Goal: Transaction & Acquisition: Purchase product/service

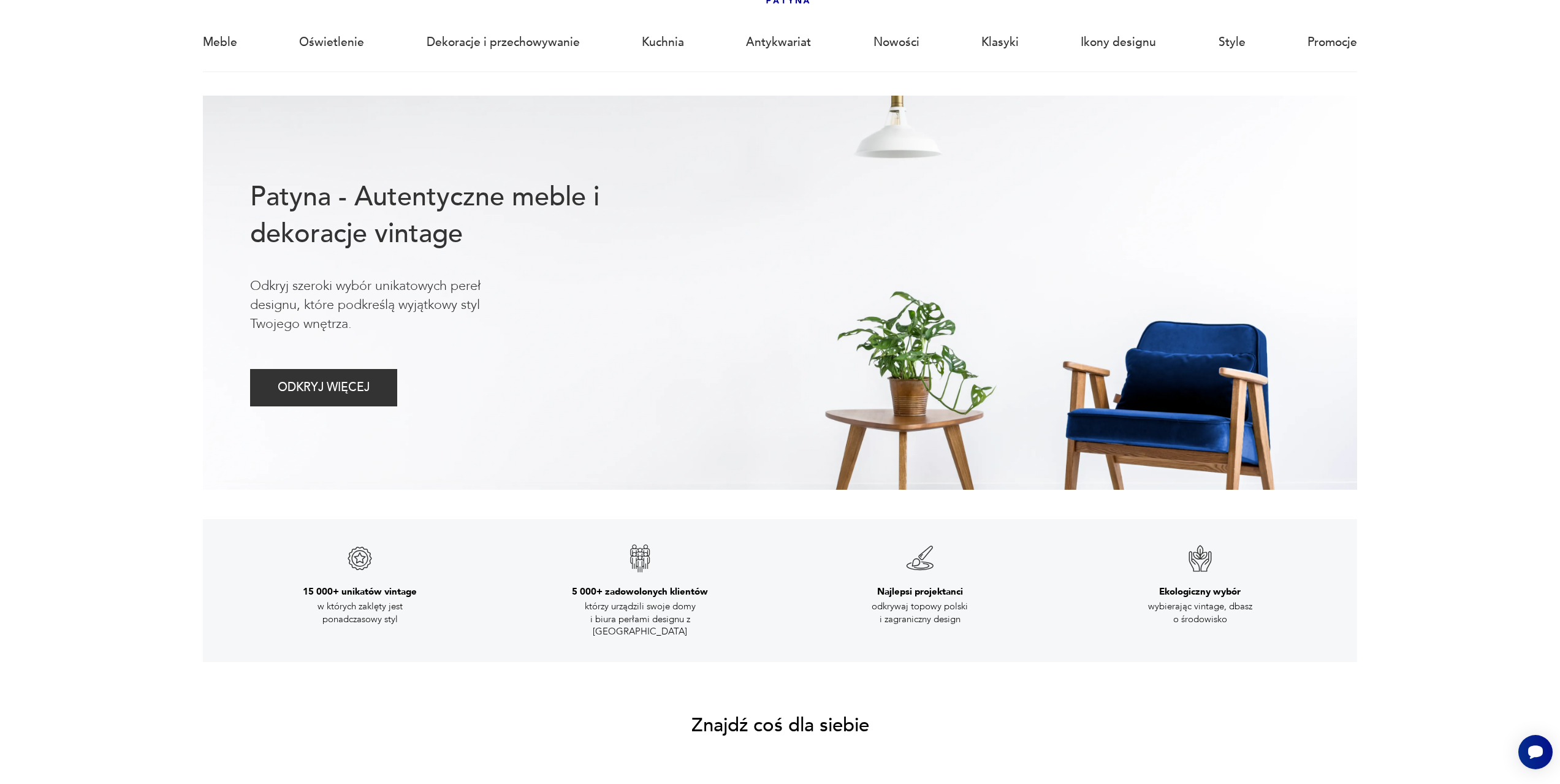
scroll to position [61, 0]
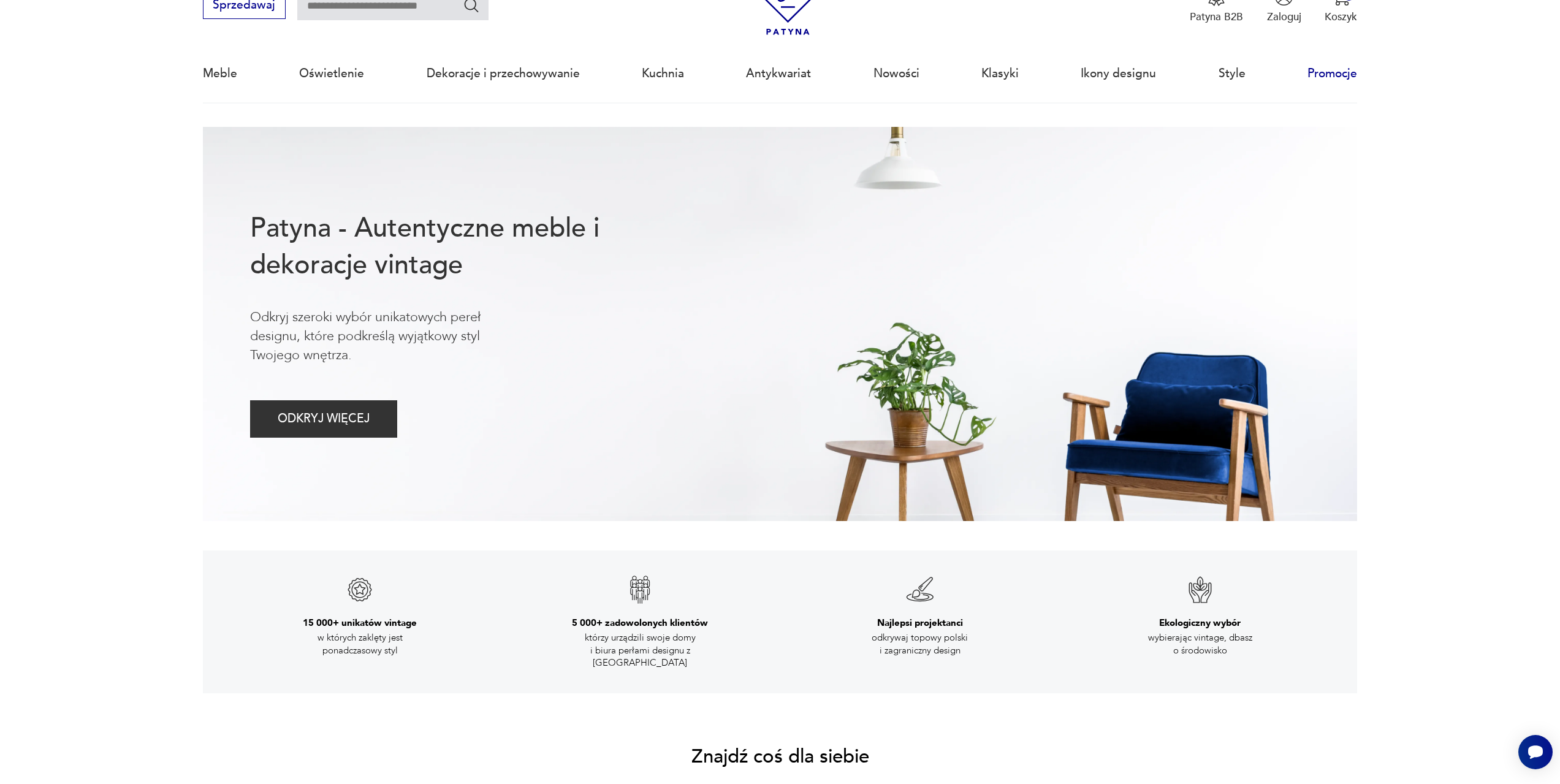
click at [1338, 78] on link "Promocje" at bounding box center [1332, 73] width 50 height 56
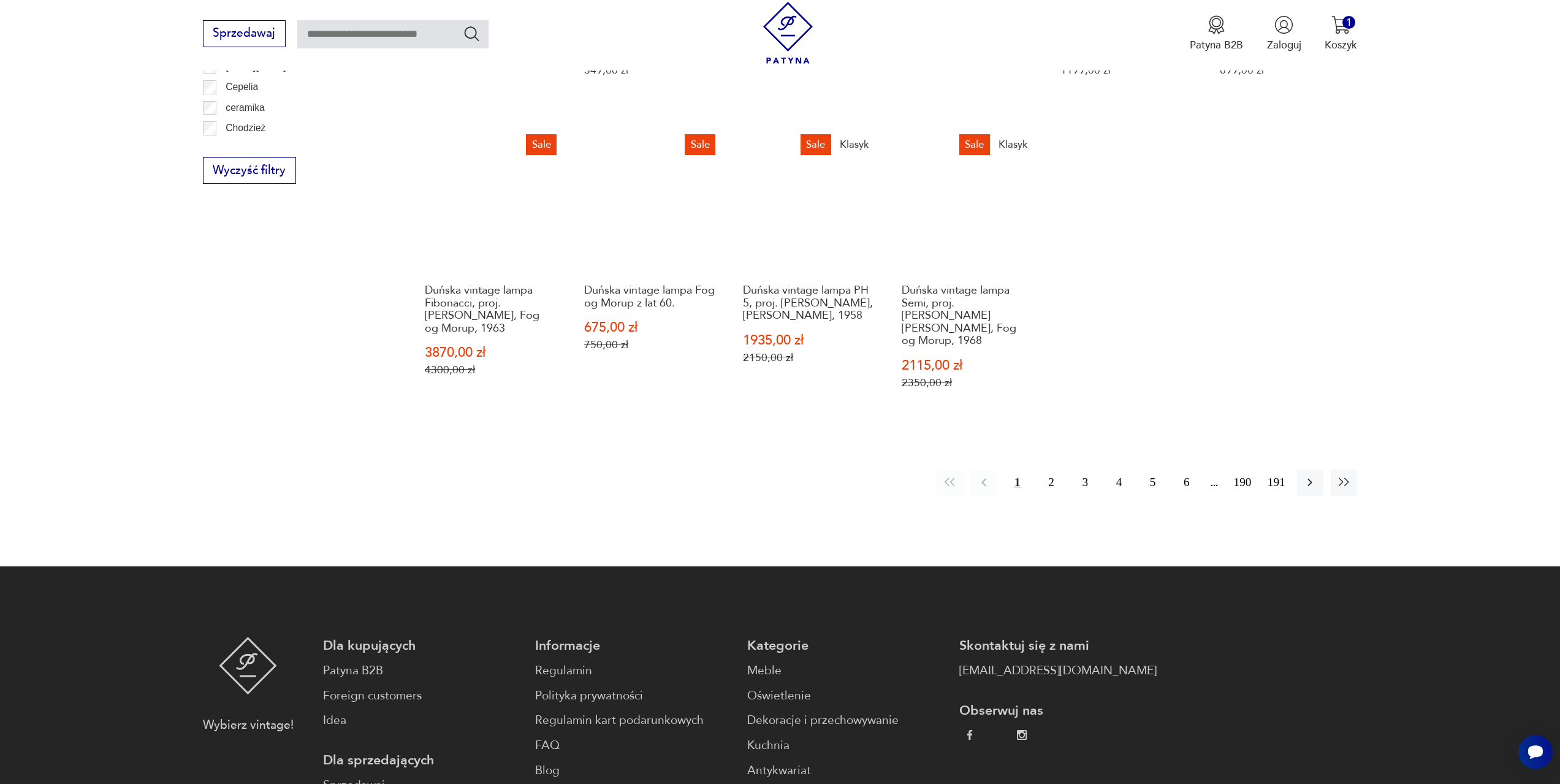
scroll to position [880, 0]
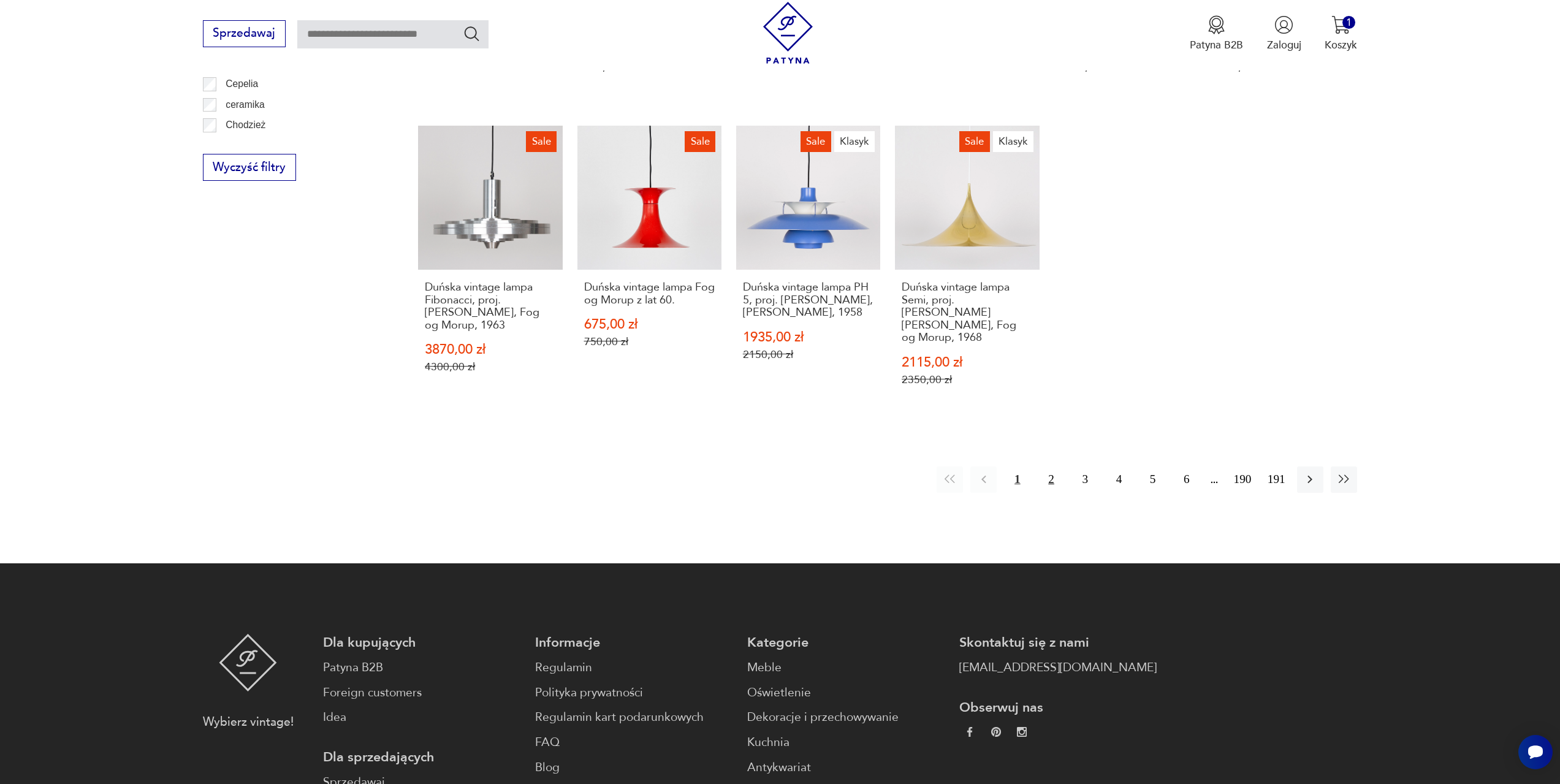
click at [1054, 468] on button "2" at bounding box center [1051, 479] width 27 height 27
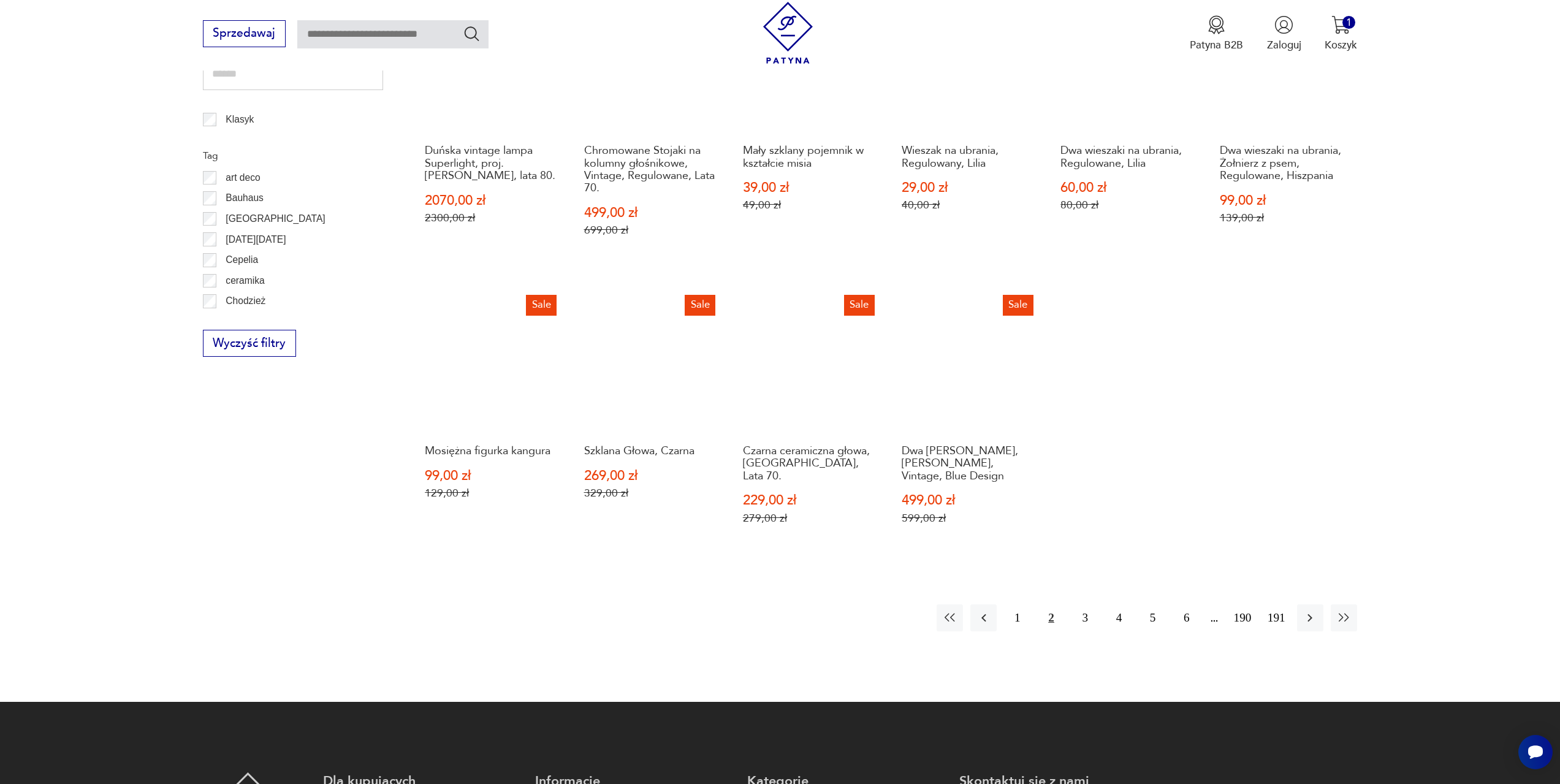
scroll to position [716, 0]
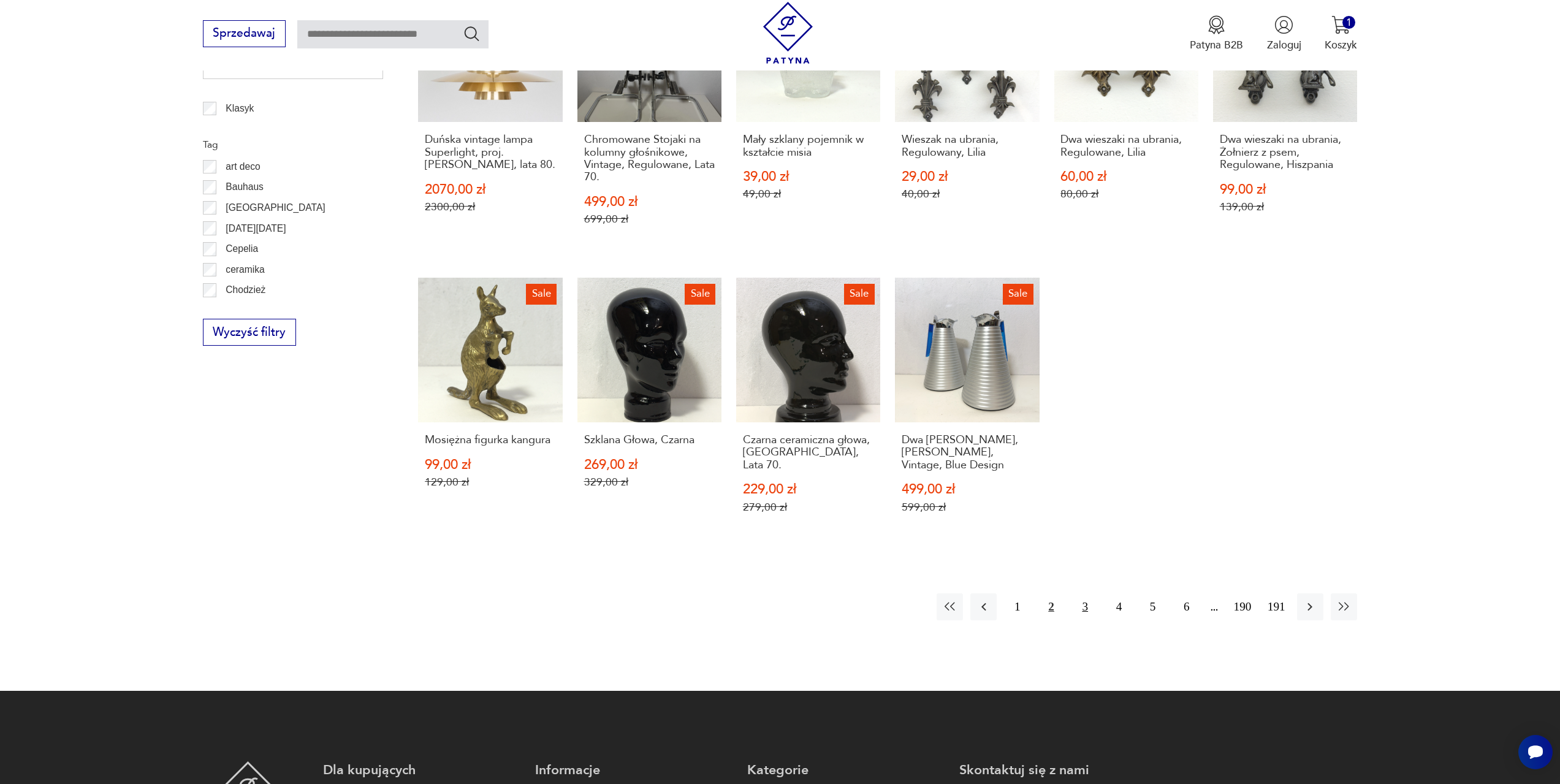
click at [1086, 600] on button "3" at bounding box center [1085, 606] width 27 height 27
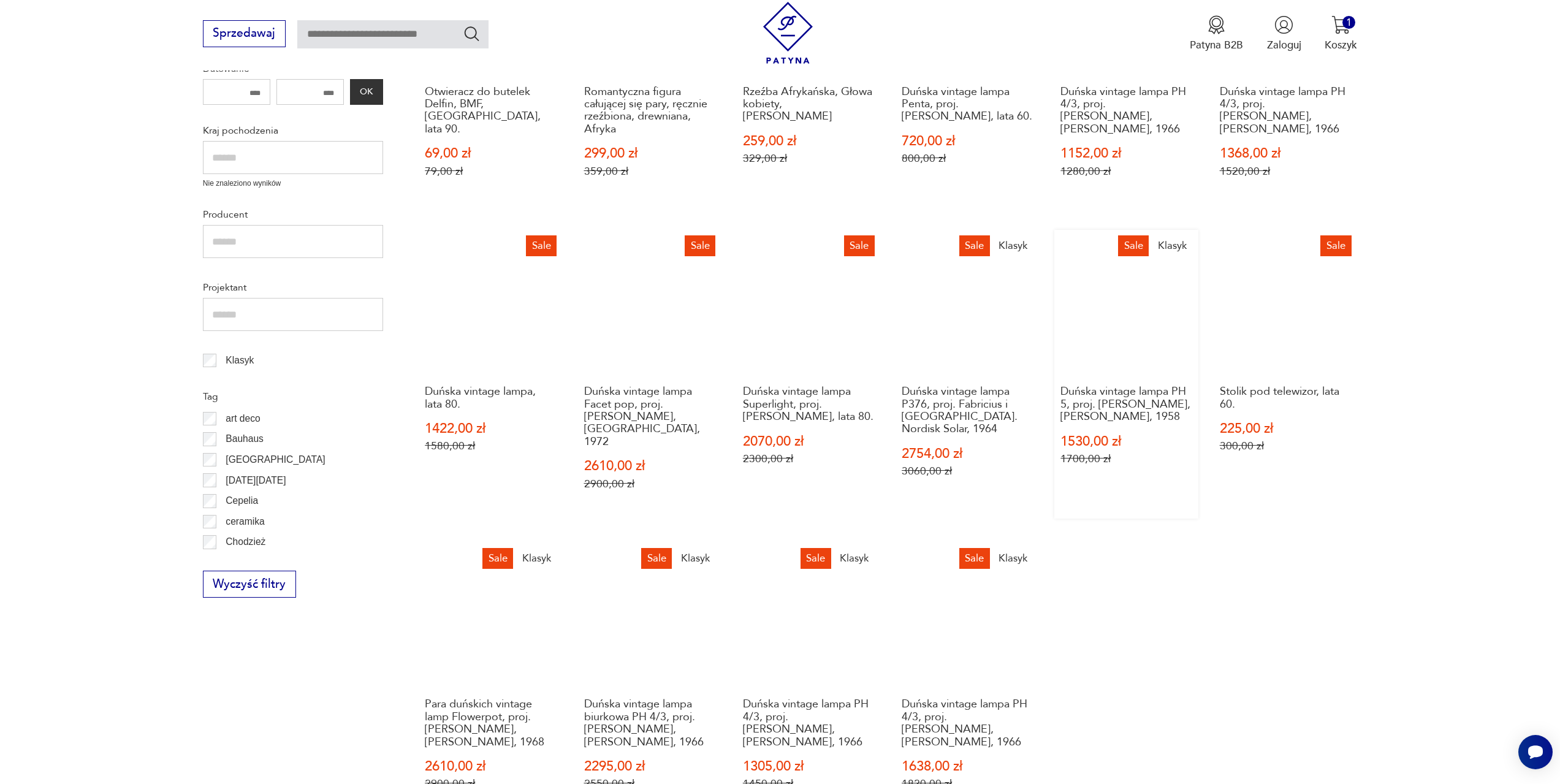
scroll to position [470, 0]
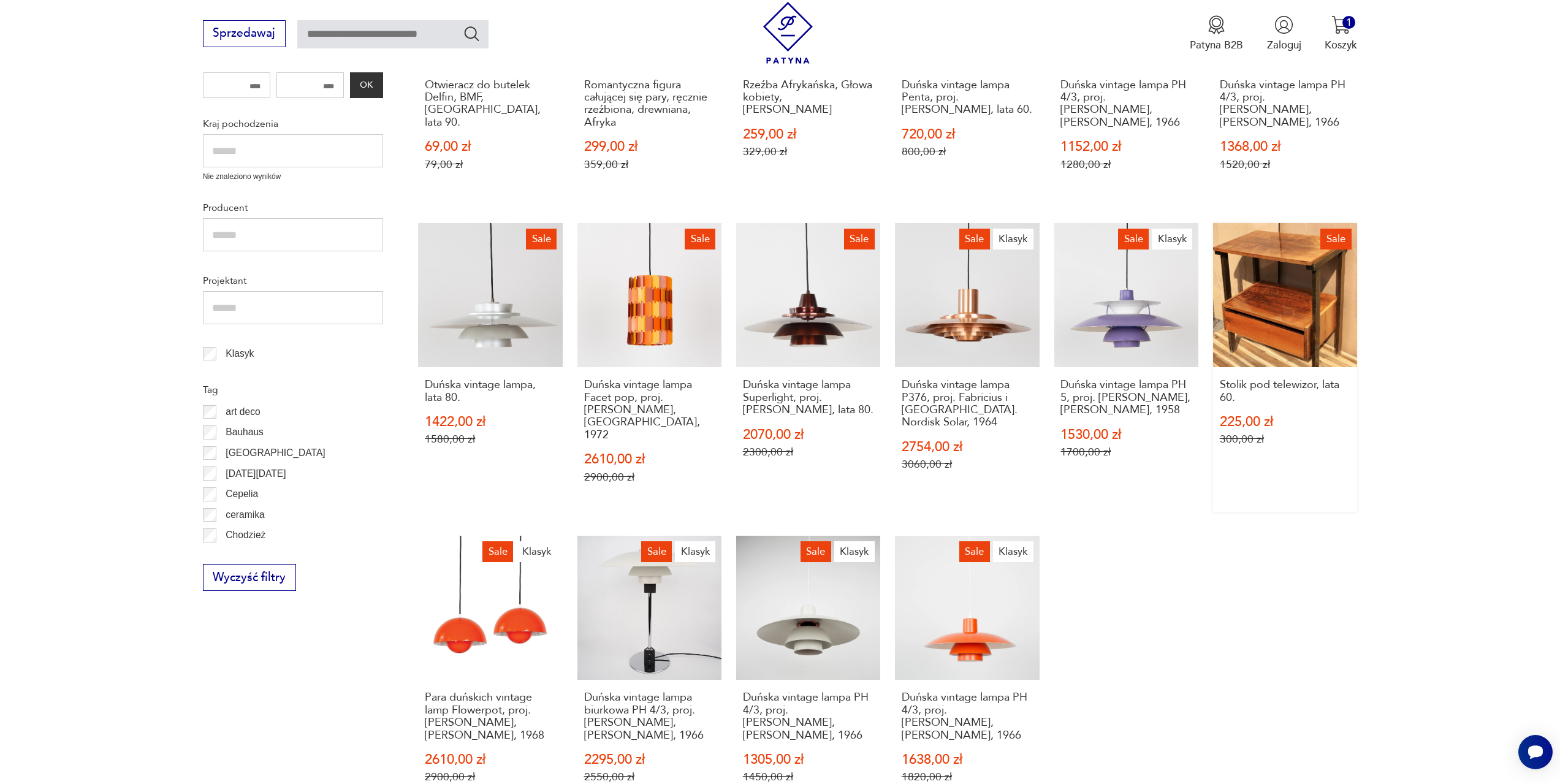
click at [1273, 332] on link "Sale Stolik pod telewizor, lata 60. 225,00 zł 300,00 zł" at bounding box center [1285, 368] width 144 height 289
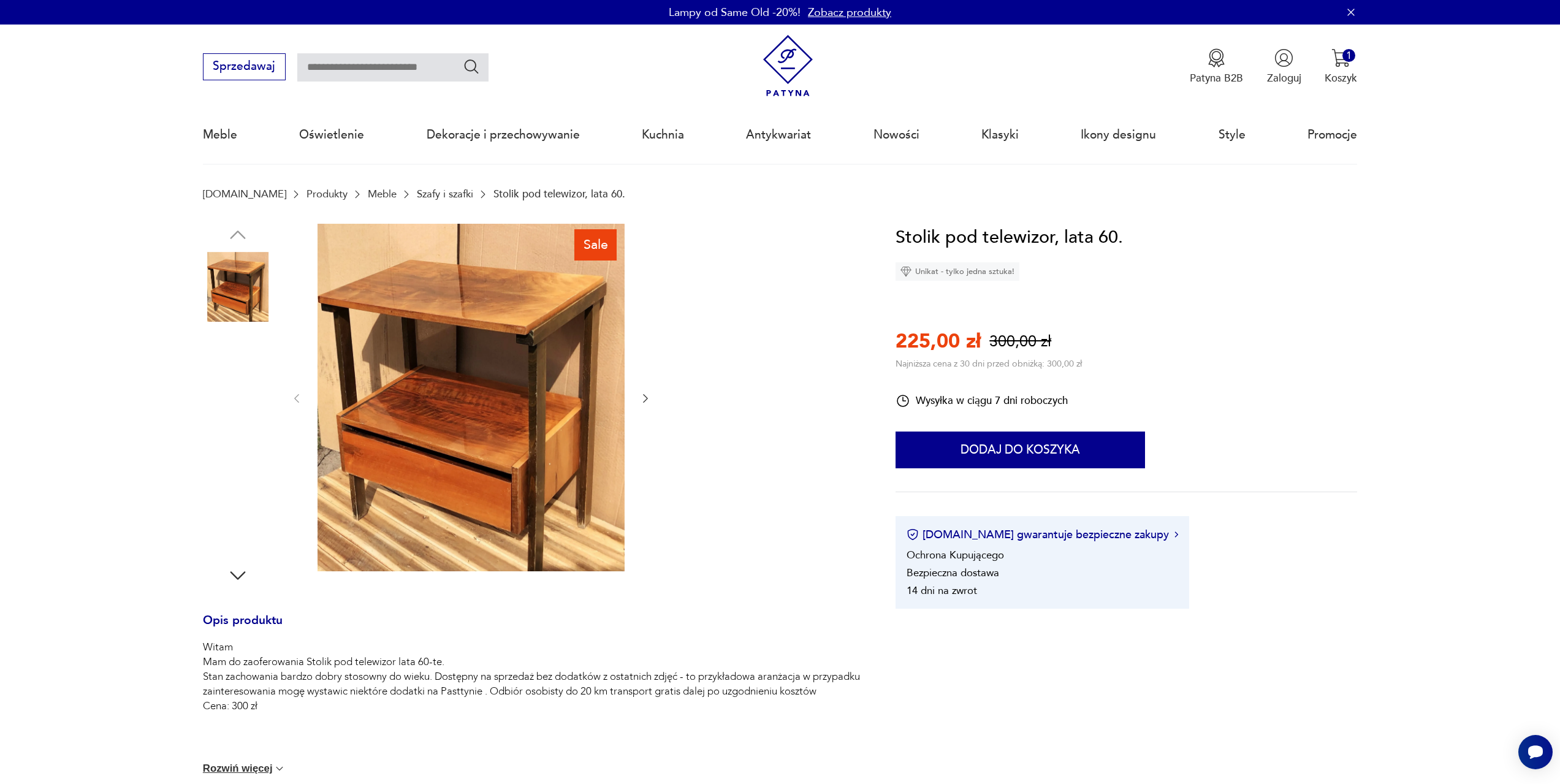
click at [231, 370] on img at bounding box center [237, 364] width 70 height 70
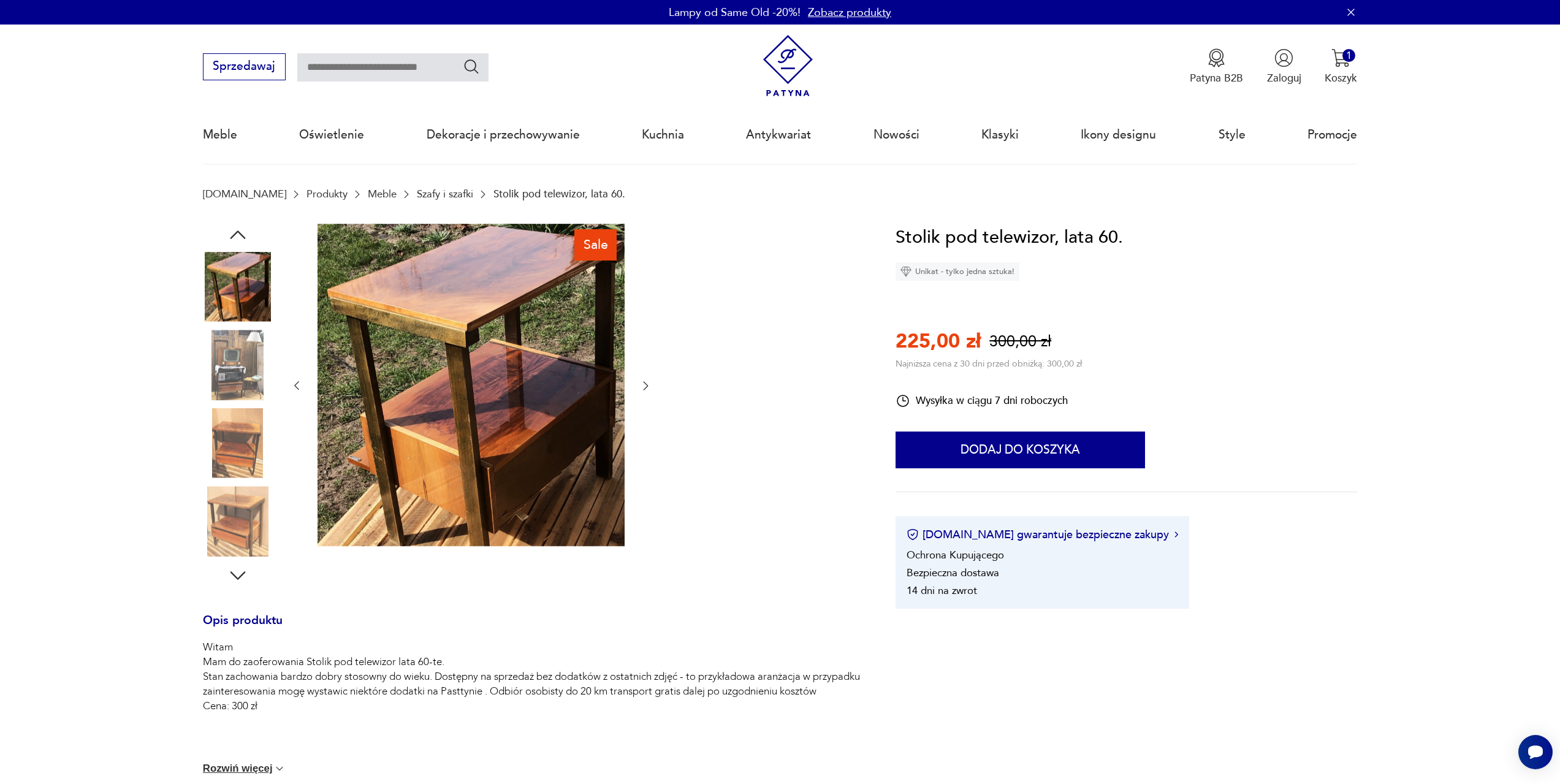
click at [234, 386] on img at bounding box center [237, 364] width 70 height 70
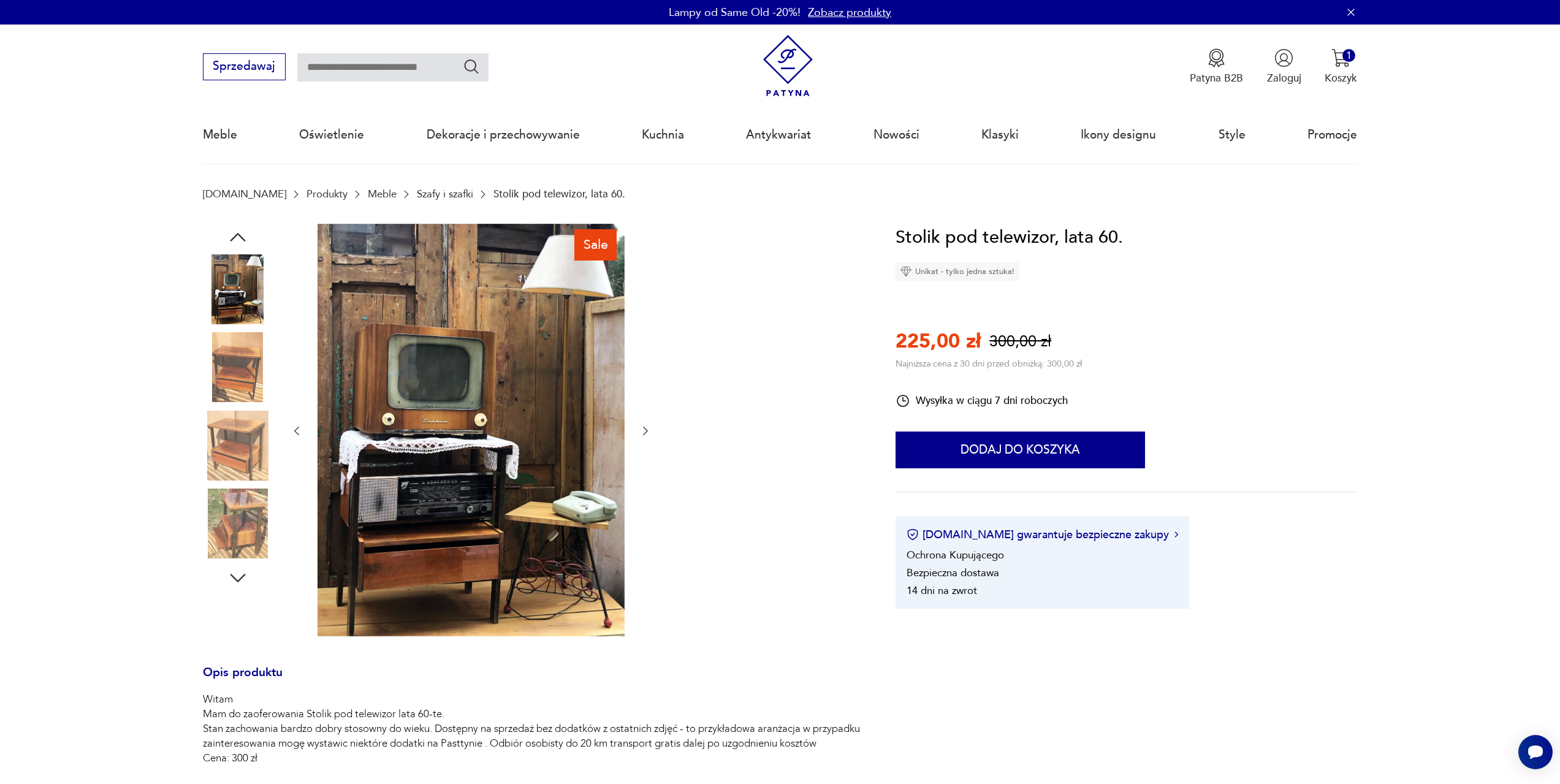
click at [228, 518] on img at bounding box center [237, 523] width 70 height 70
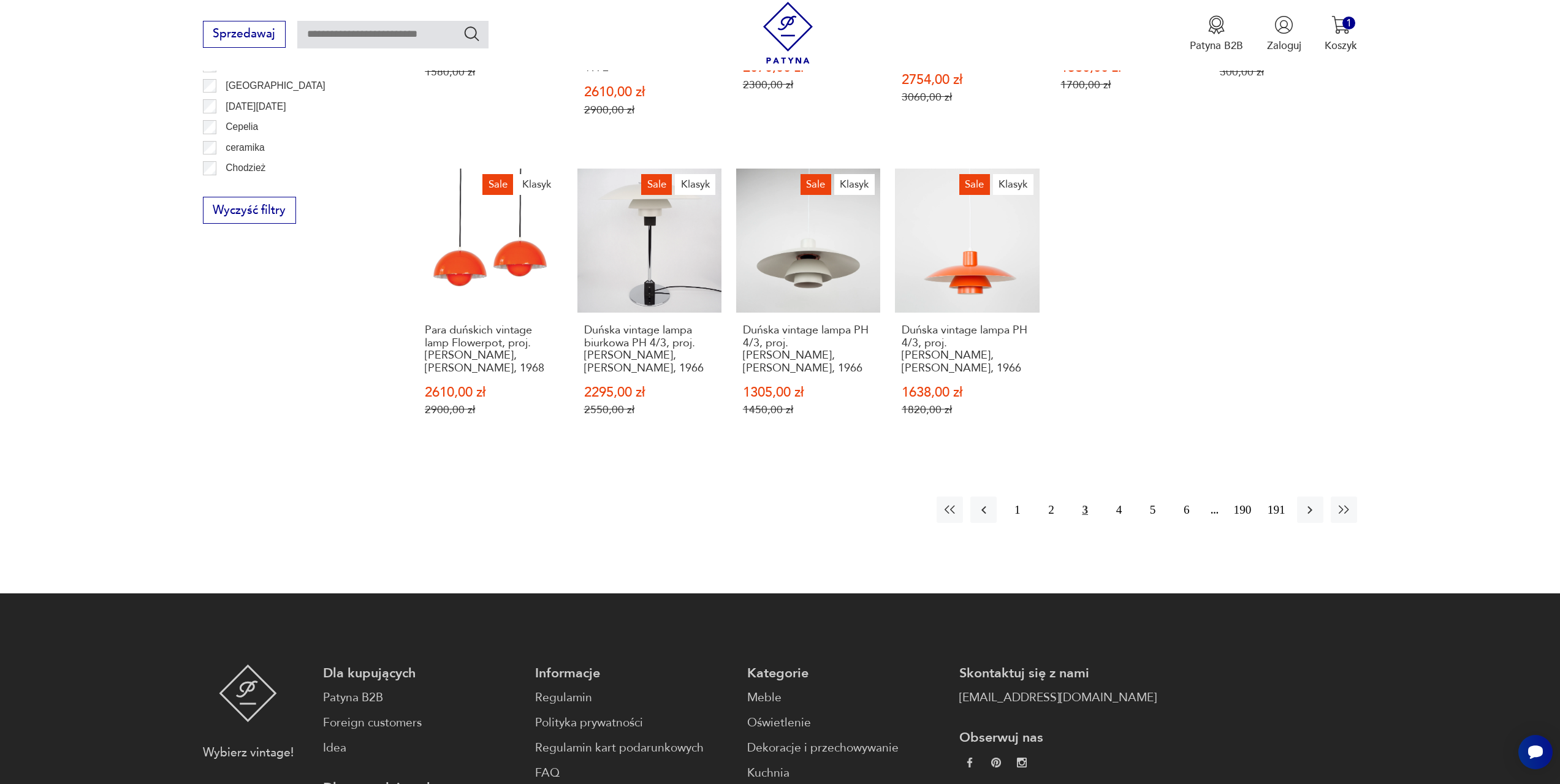
scroll to position [838, 0]
click at [1120, 496] on button "4" at bounding box center [1119, 508] width 27 height 27
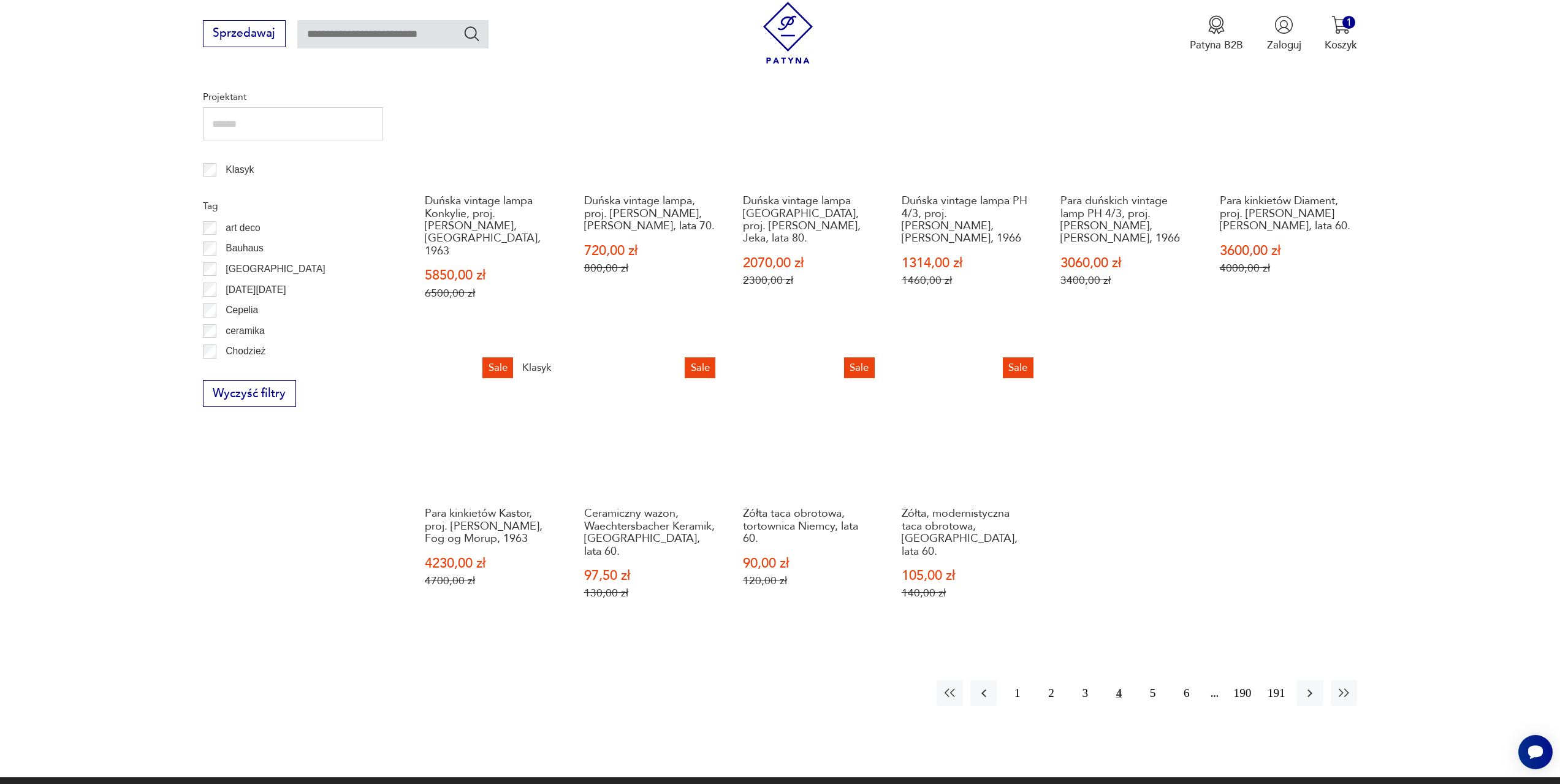
scroll to position [716, 0]
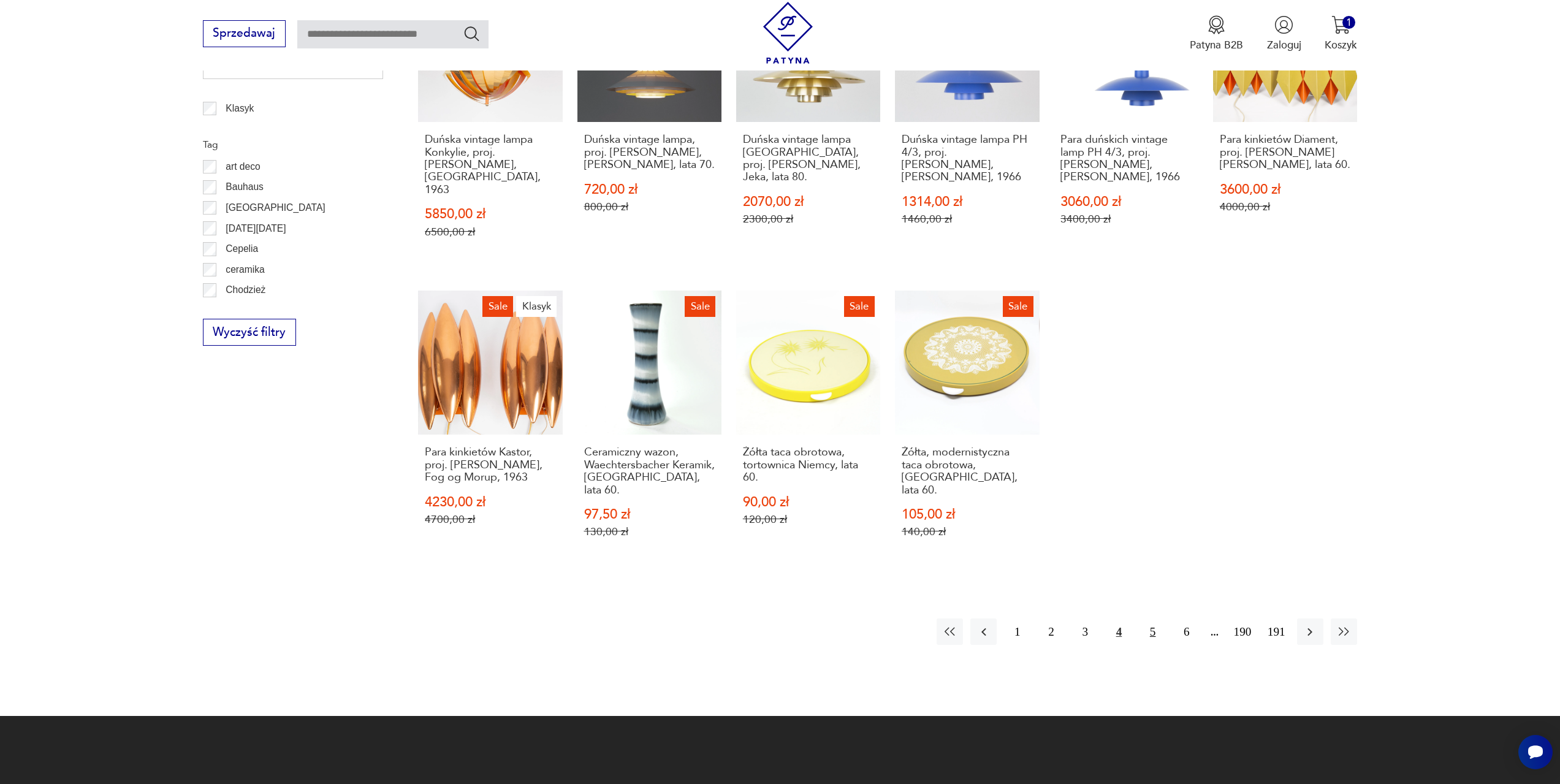
click at [1153, 619] on button "5" at bounding box center [1152, 632] width 27 height 27
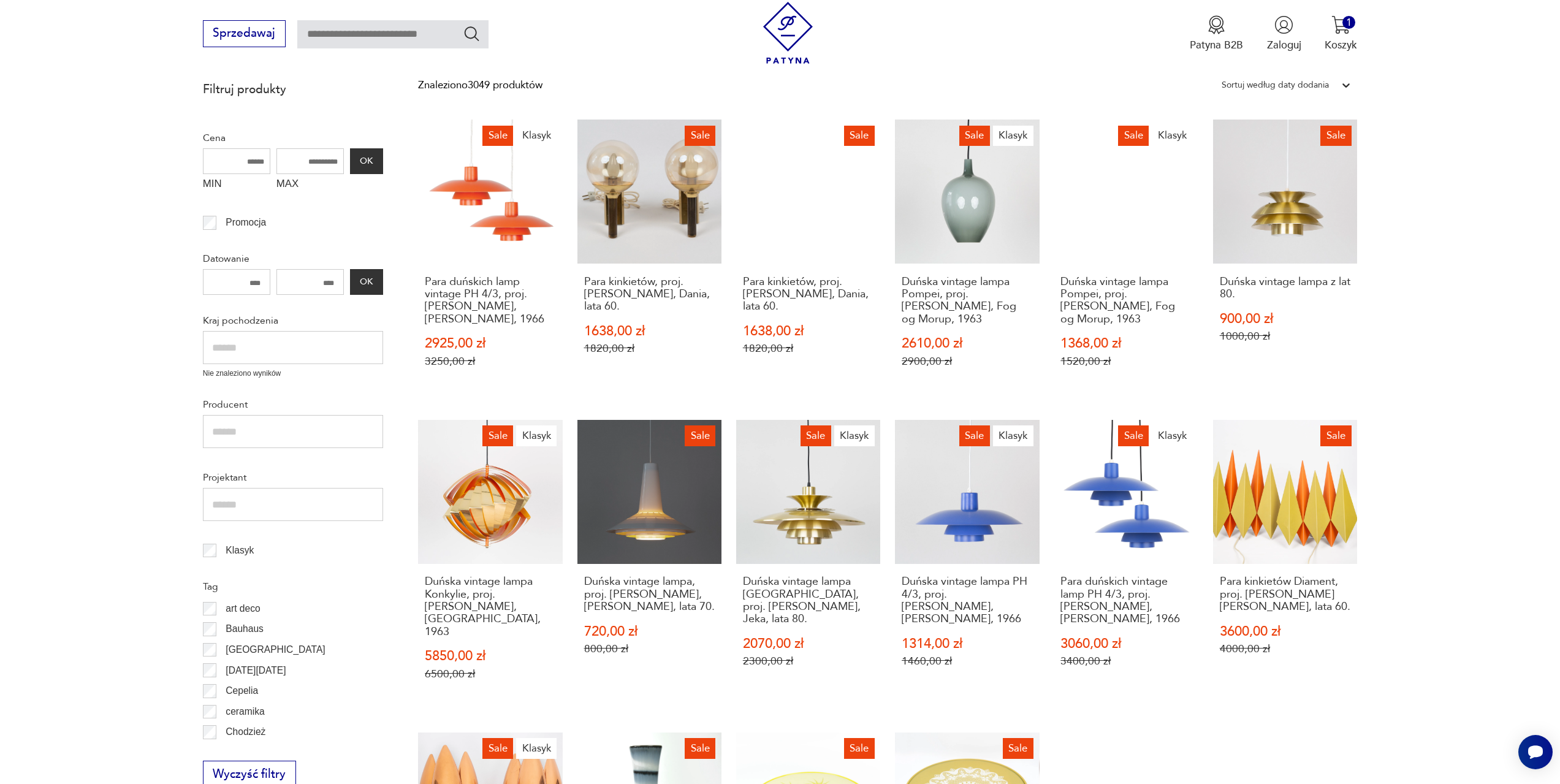
scroll to position [165, 0]
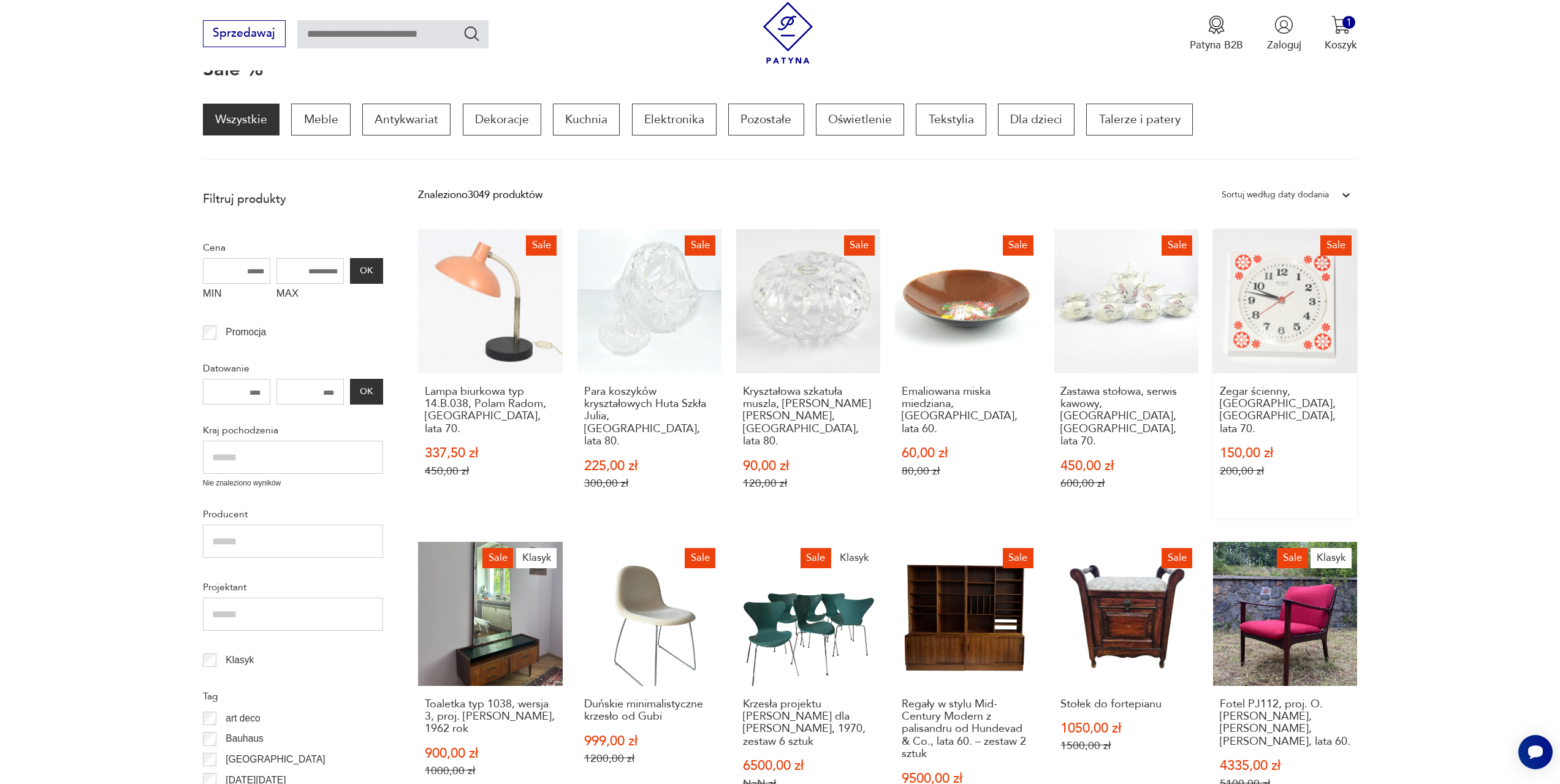
click at [1279, 338] on link "Sale Zegar ścienny, Weimar, Niemcy, lata 70. 150,00 zł 200,00 zł" at bounding box center [1285, 374] width 144 height 289
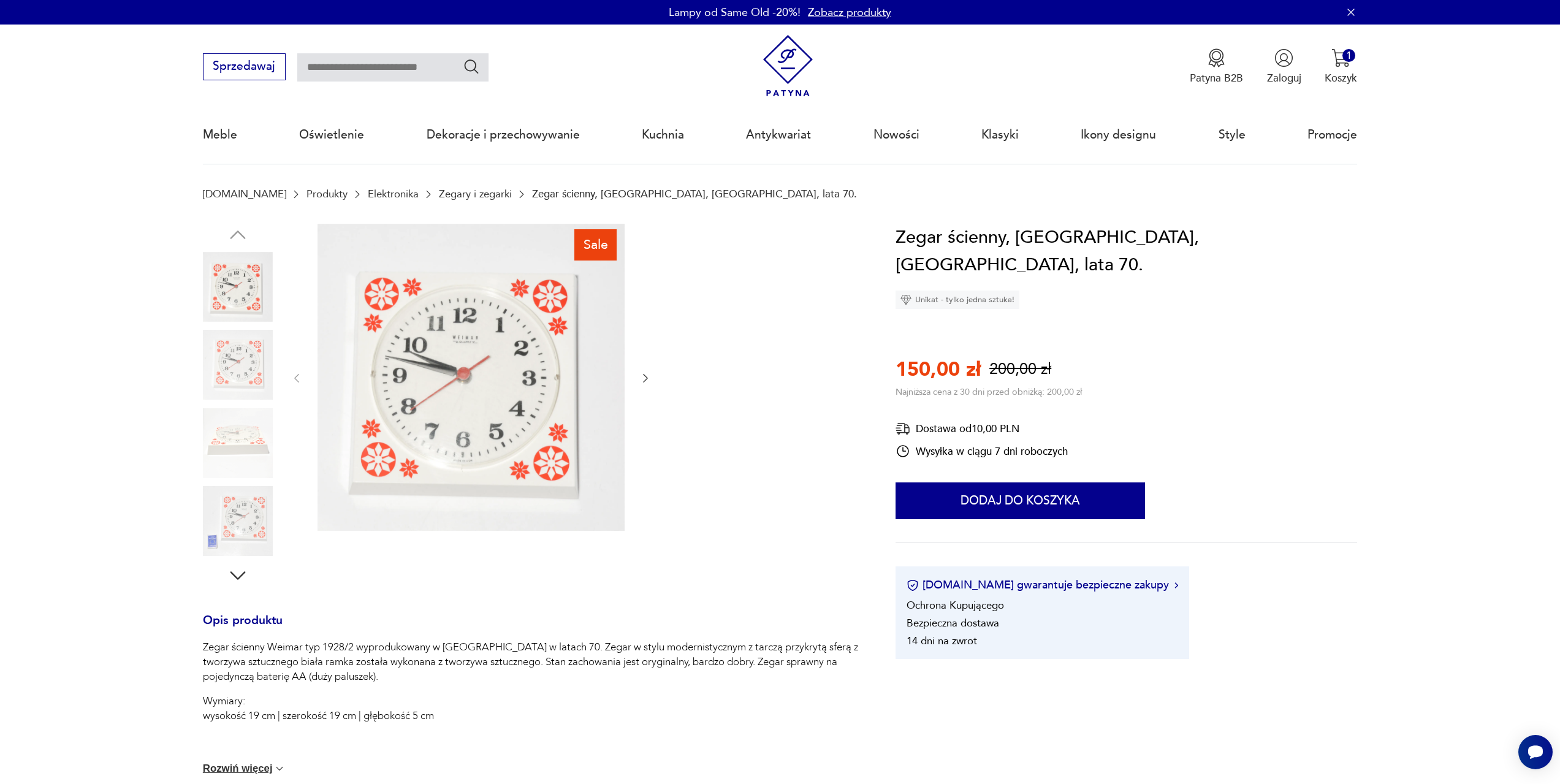
click at [644, 377] on icon "button" at bounding box center [646, 378] width 12 height 12
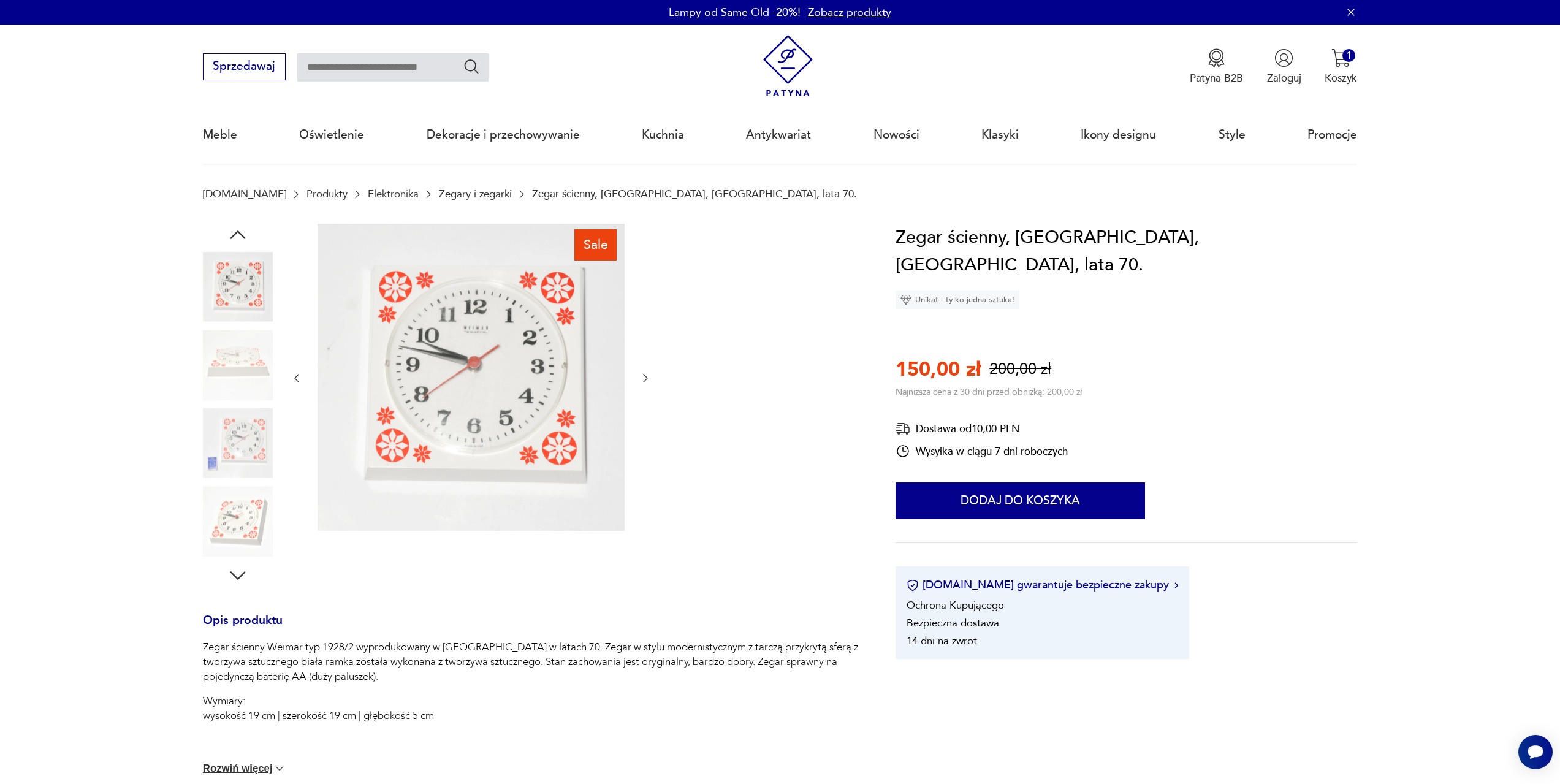
click at [642, 379] on icon "button" at bounding box center [646, 378] width 12 height 12
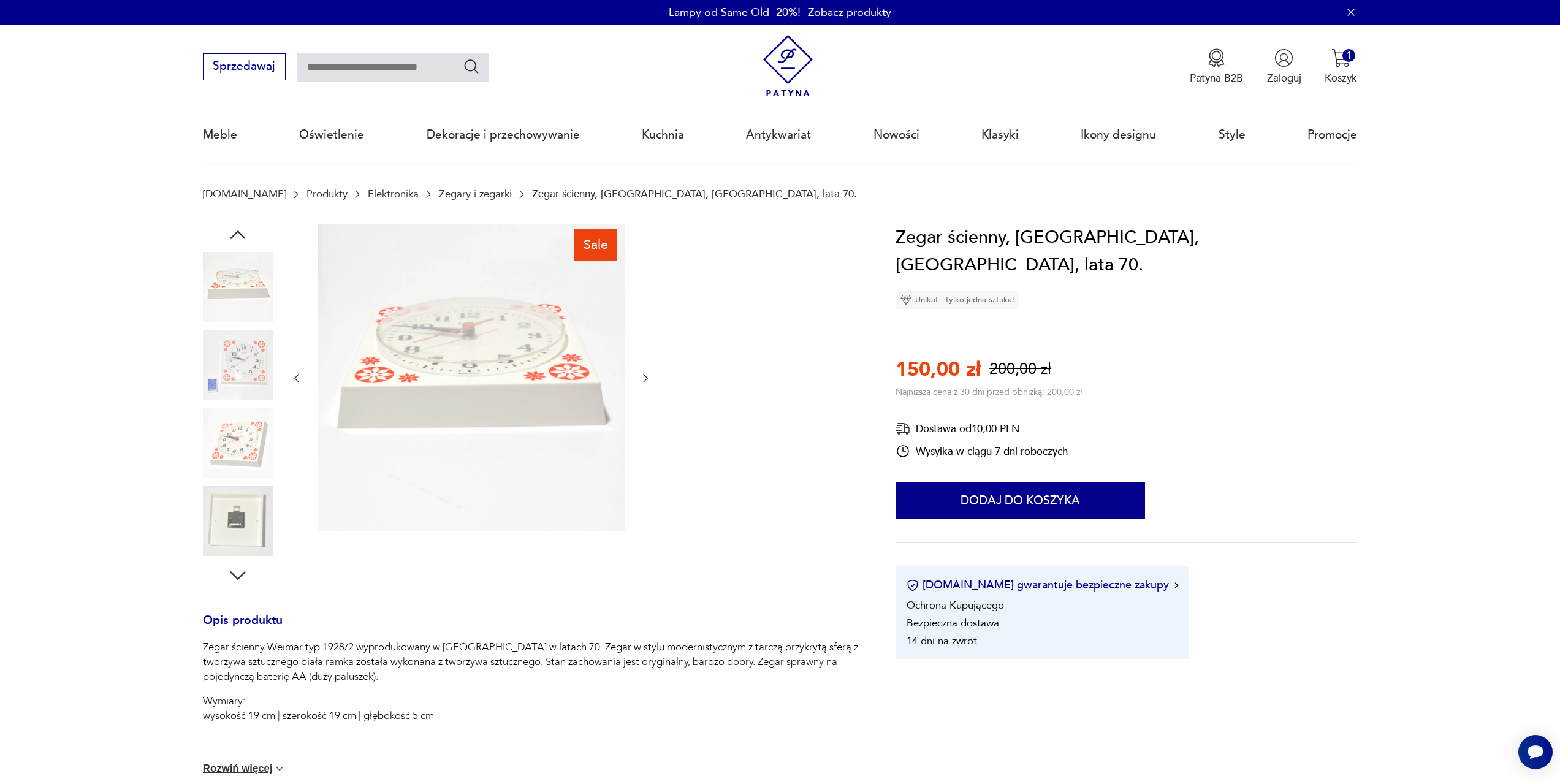
click at [642, 379] on icon "button" at bounding box center [646, 378] width 12 height 12
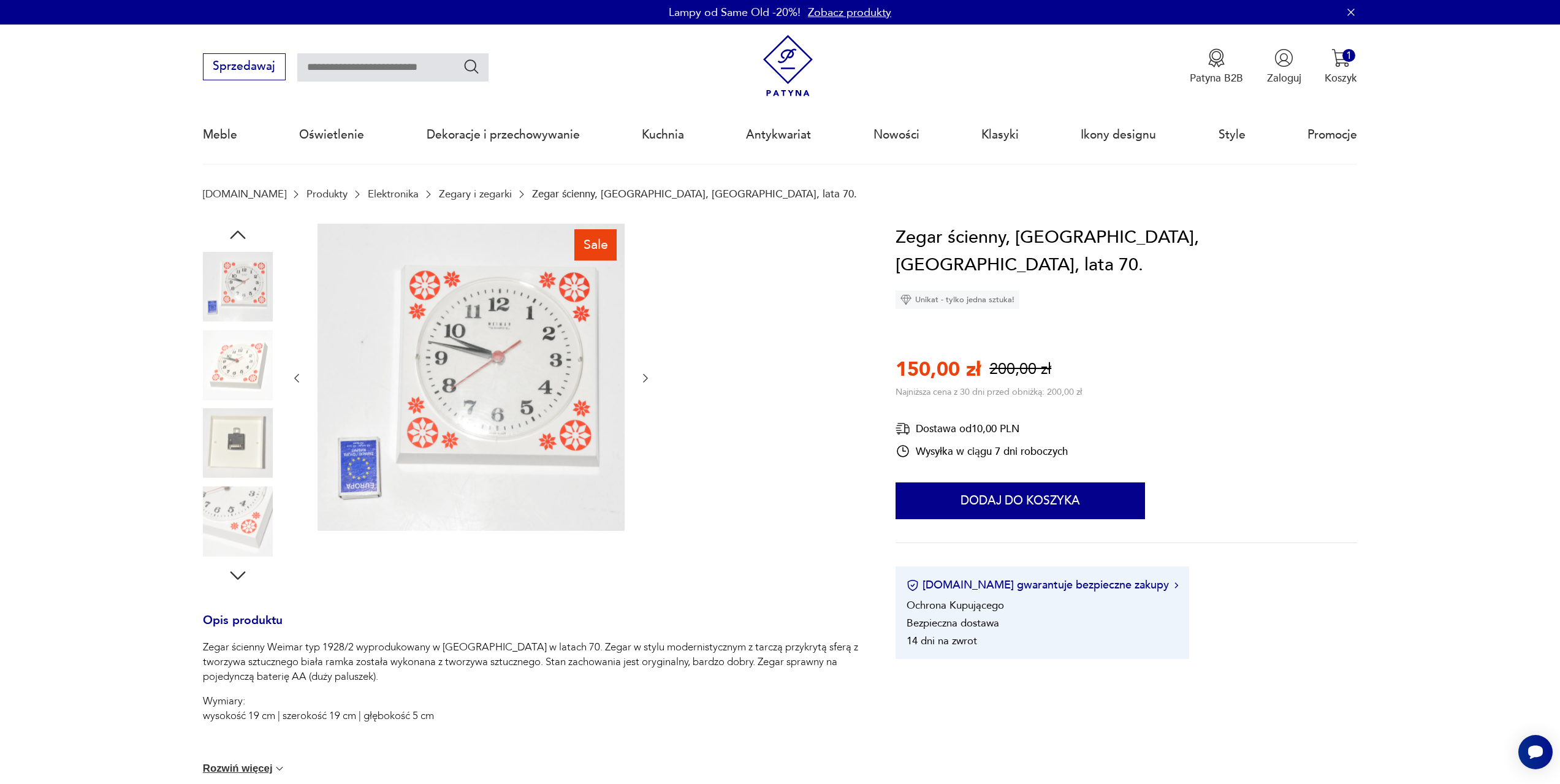
click at [642, 379] on icon "button" at bounding box center [646, 378] width 12 height 12
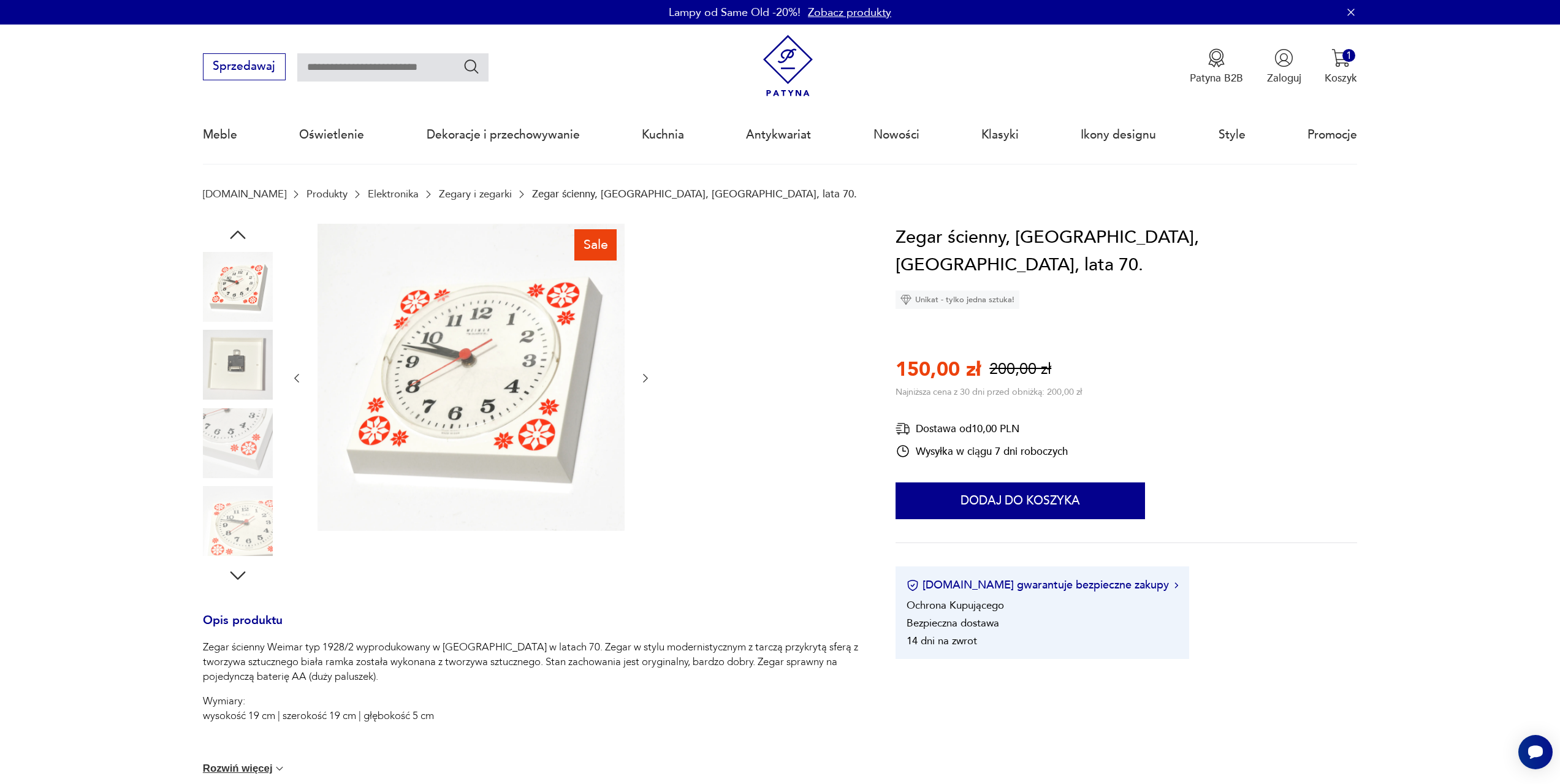
click at [642, 379] on icon "button" at bounding box center [646, 378] width 12 height 12
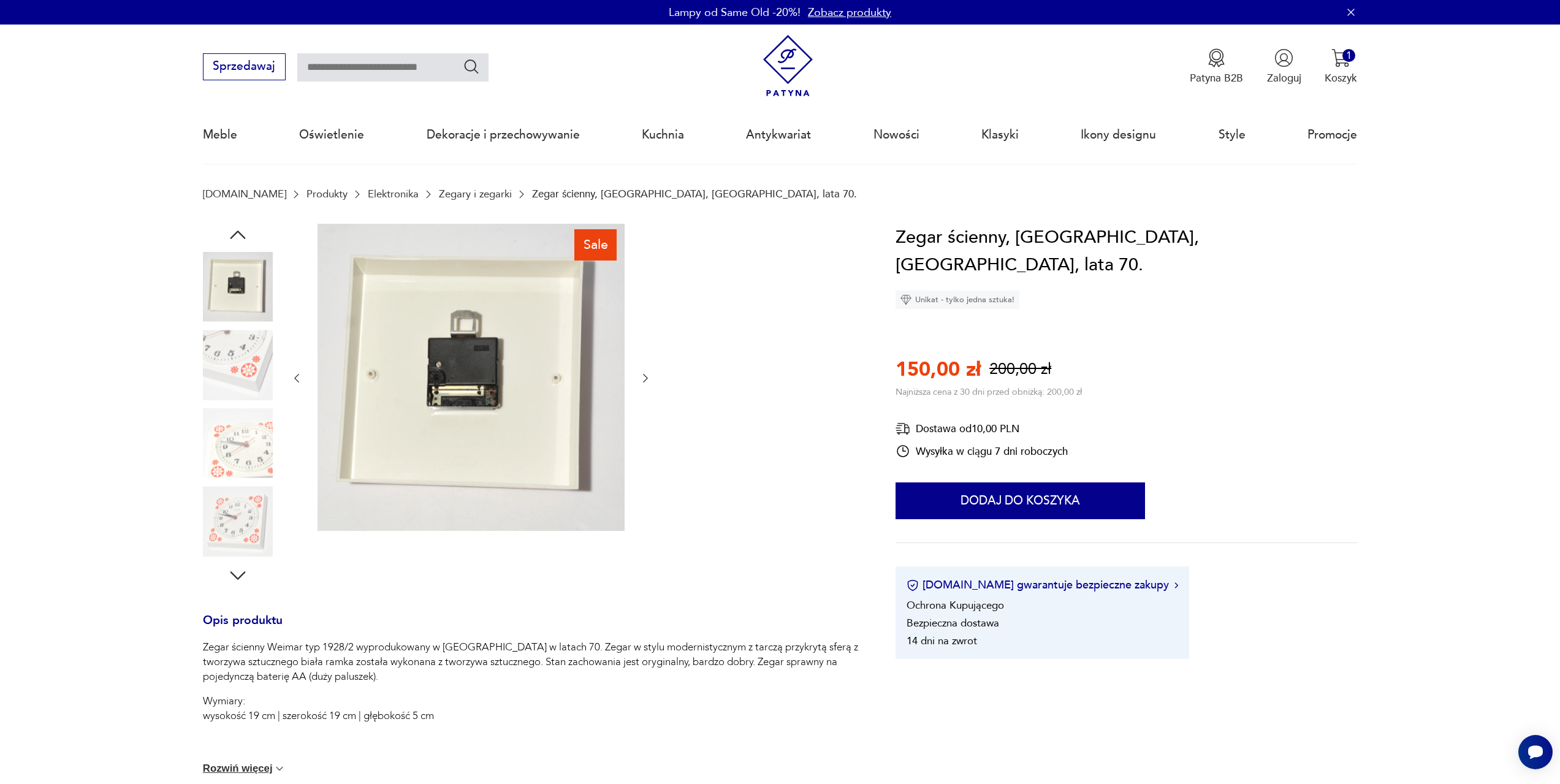
click at [642, 379] on icon "button" at bounding box center [646, 378] width 12 height 12
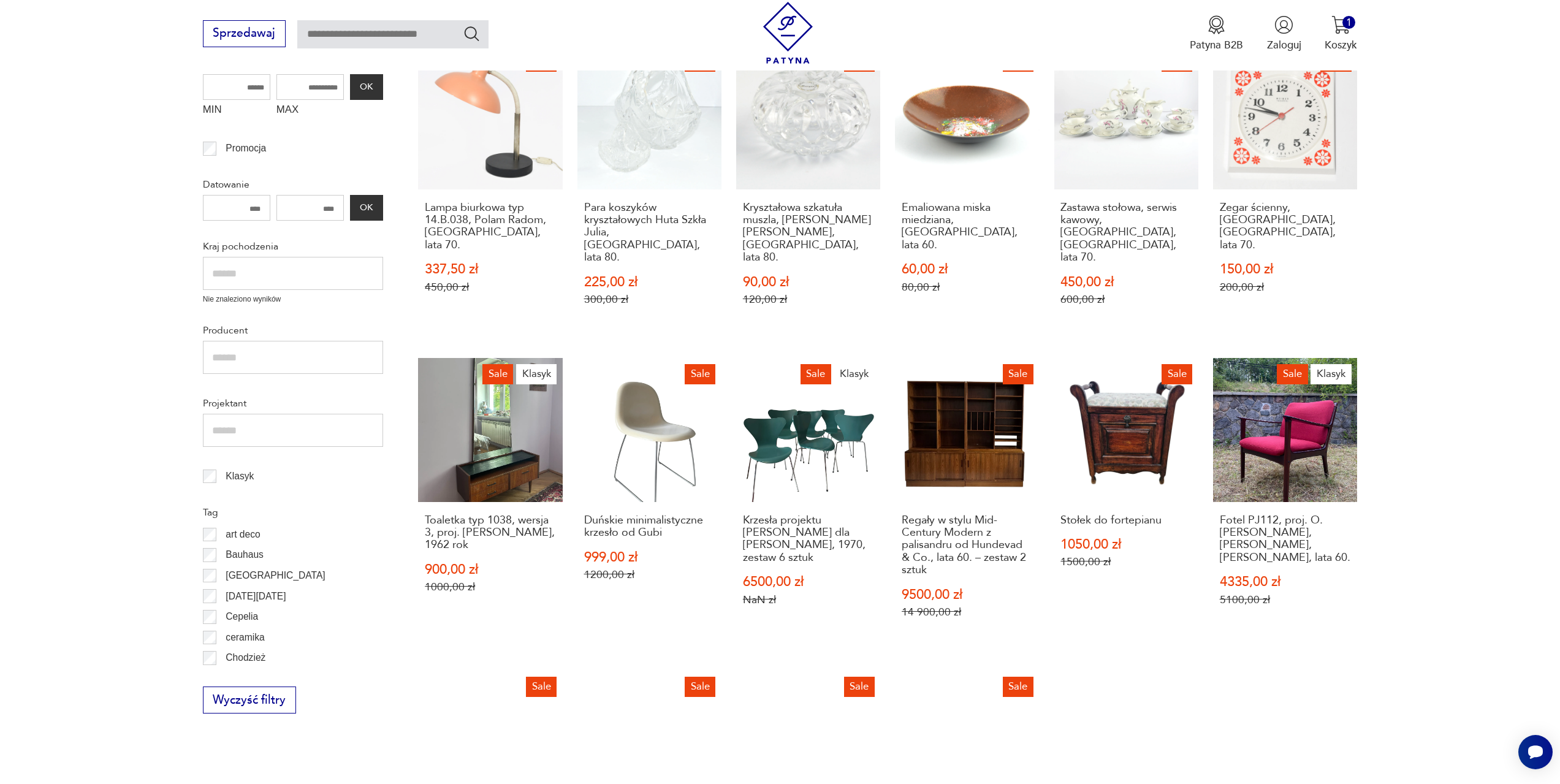
scroll to position [409, 0]
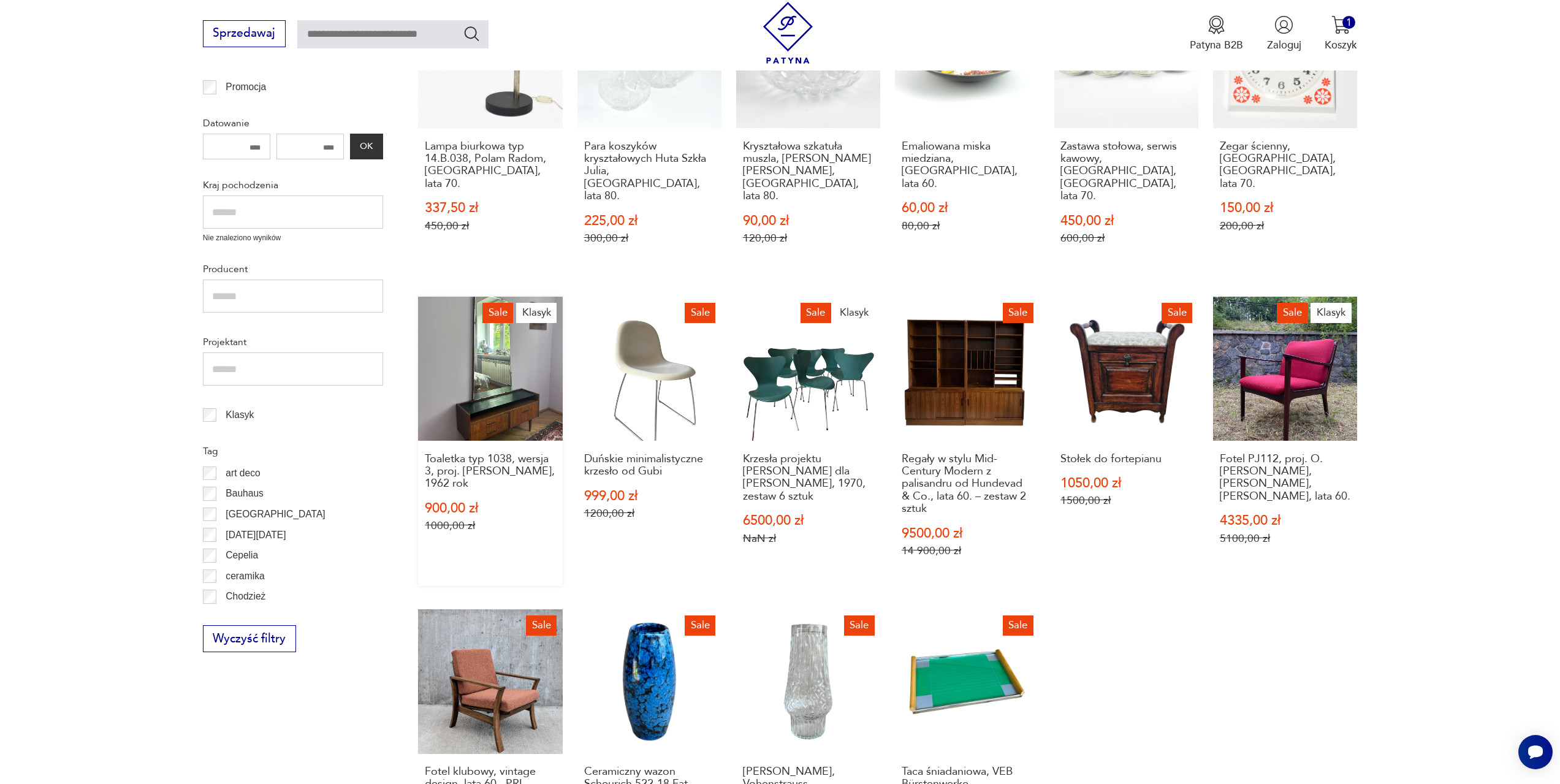
click at [520, 350] on link "Sale Klasyk Toaletka typ 1038, wersja 3, proj. Marian Grabiński, 1962 rok 900,0…" at bounding box center [490, 441] width 144 height 289
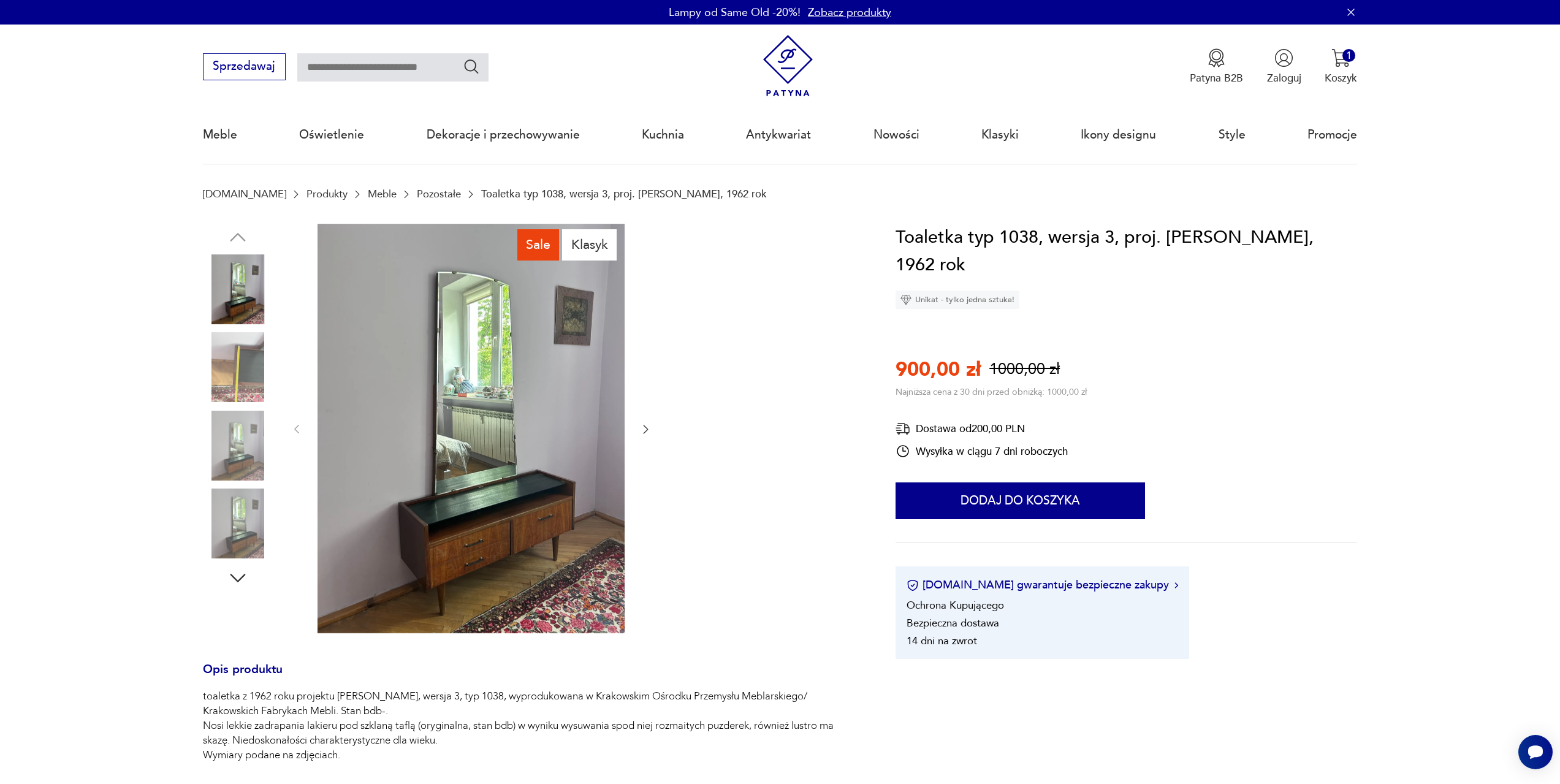
click at [640, 426] on icon "button" at bounding box center [646, 429] width 12 height 12
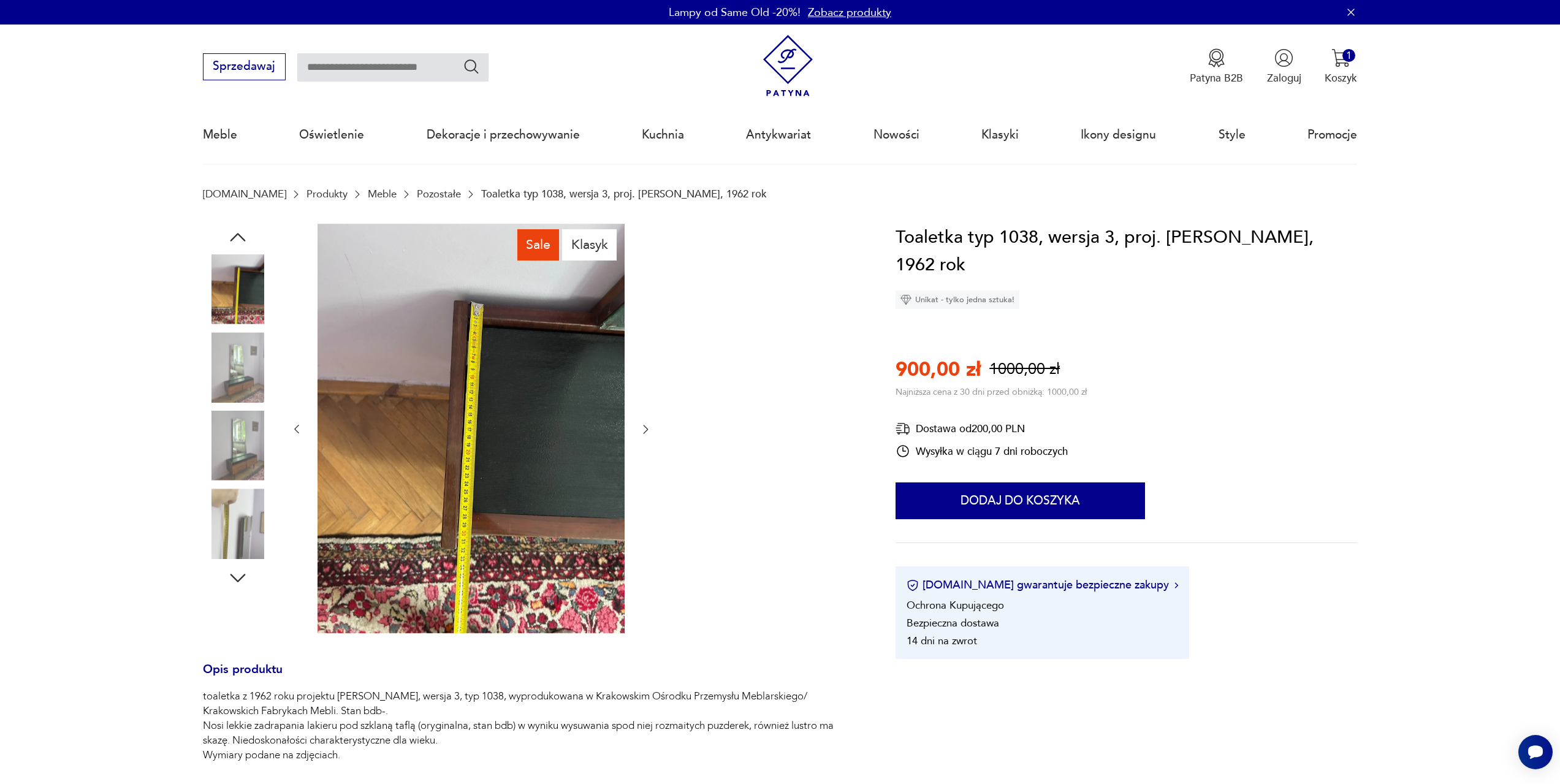
click at [640, 426] on icon "button" at bounding box center [646, 429] width 12 height 12
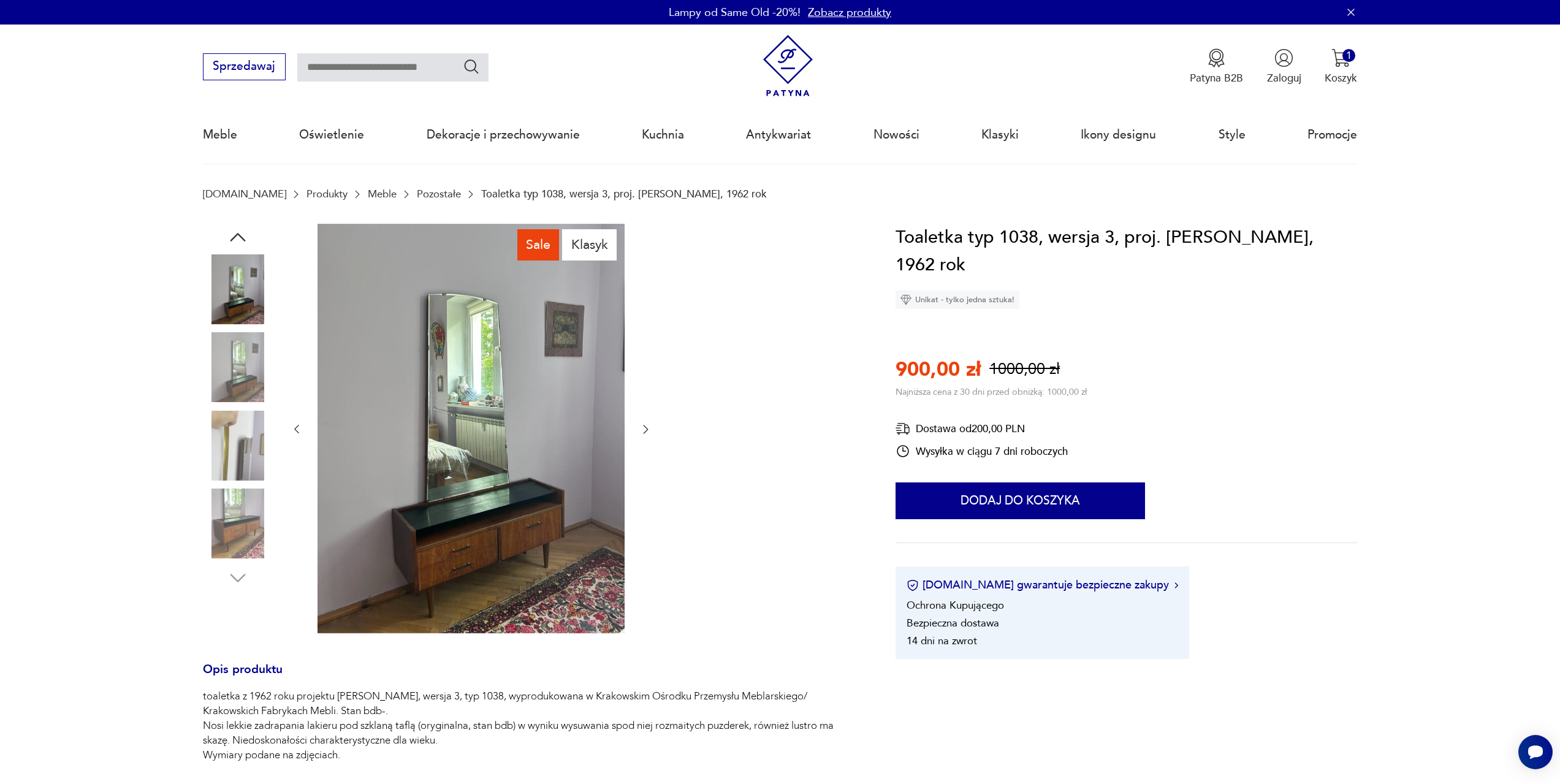
click at [641, 426] on icon "button" at bounding box center [646, 429] width 12 height 12
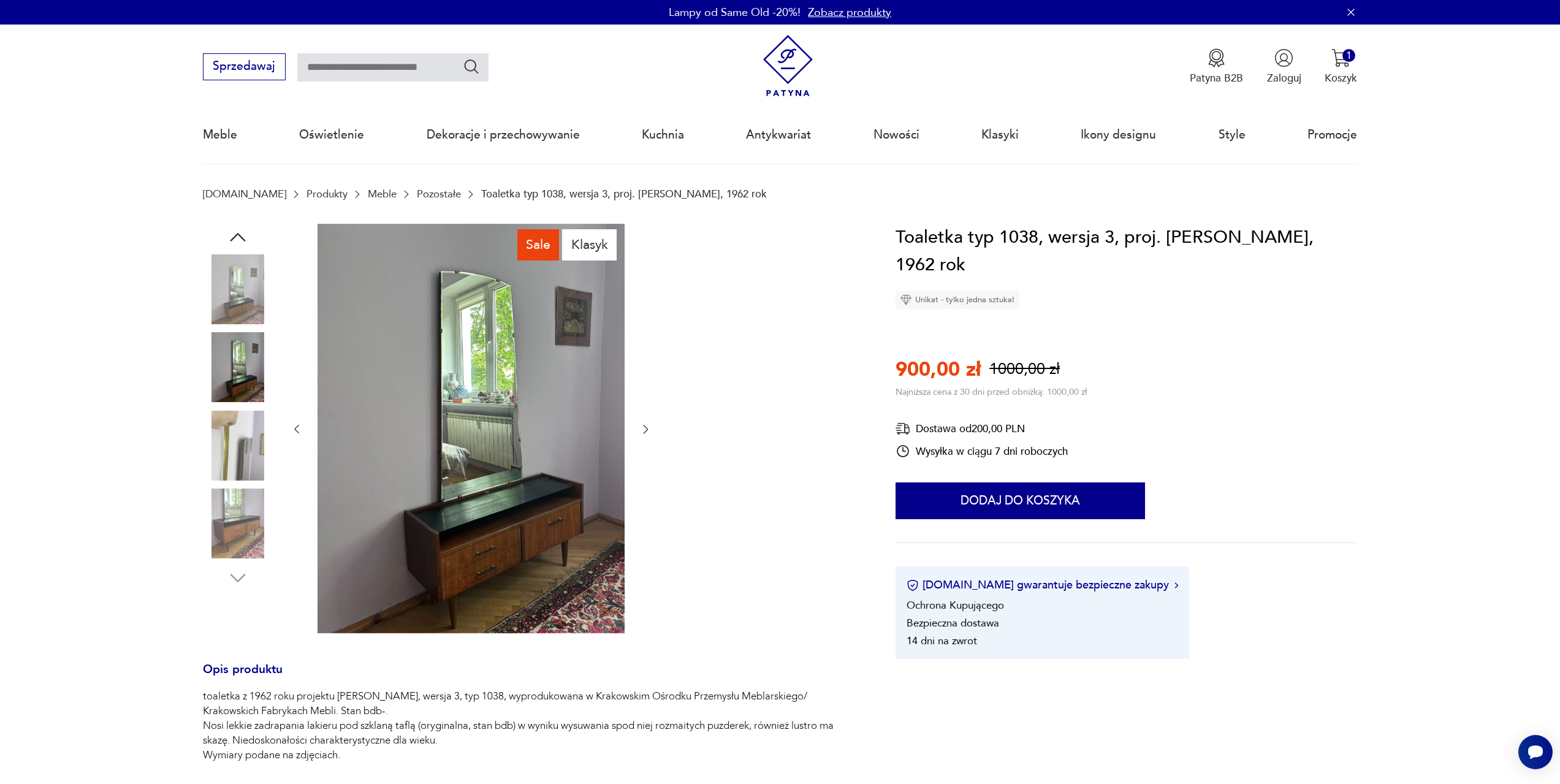
click at [641, 426] on icon "button" at bounding box center [646, 429] width 12 height 12
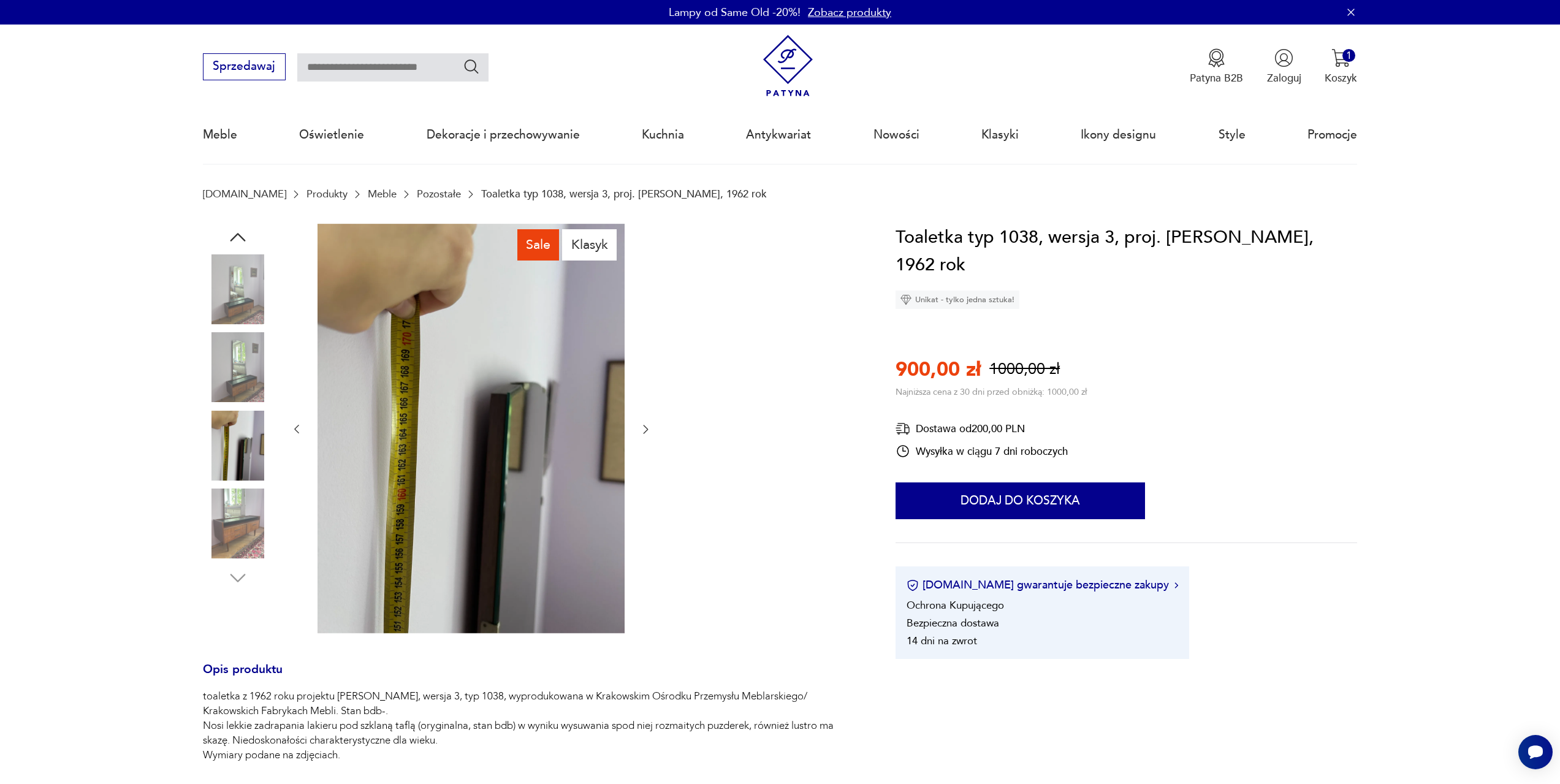
click at [641, 426] on icon "button" at bounding box center [646, 429] width 12 height 12
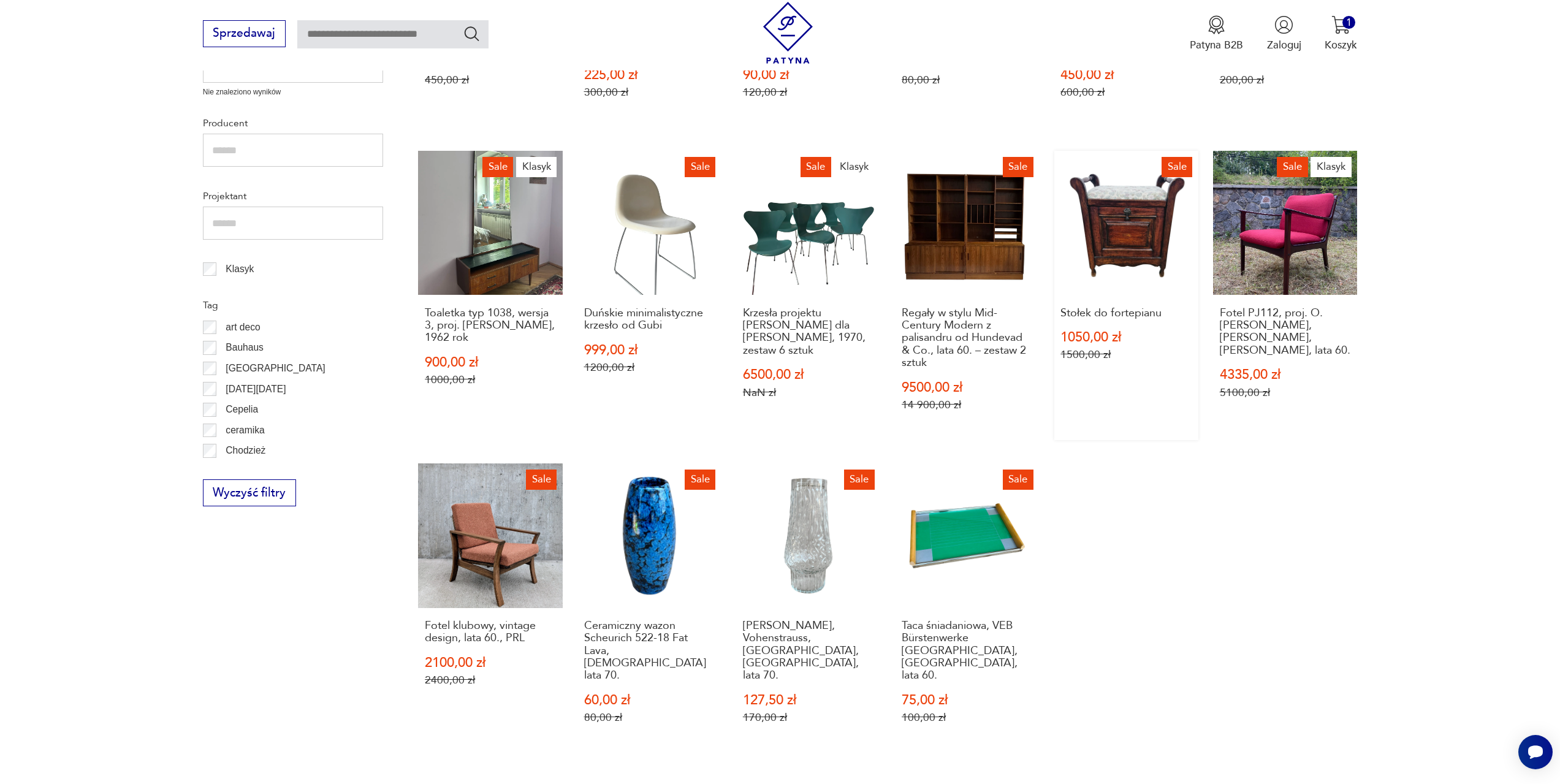
scroll to position [593, 0]
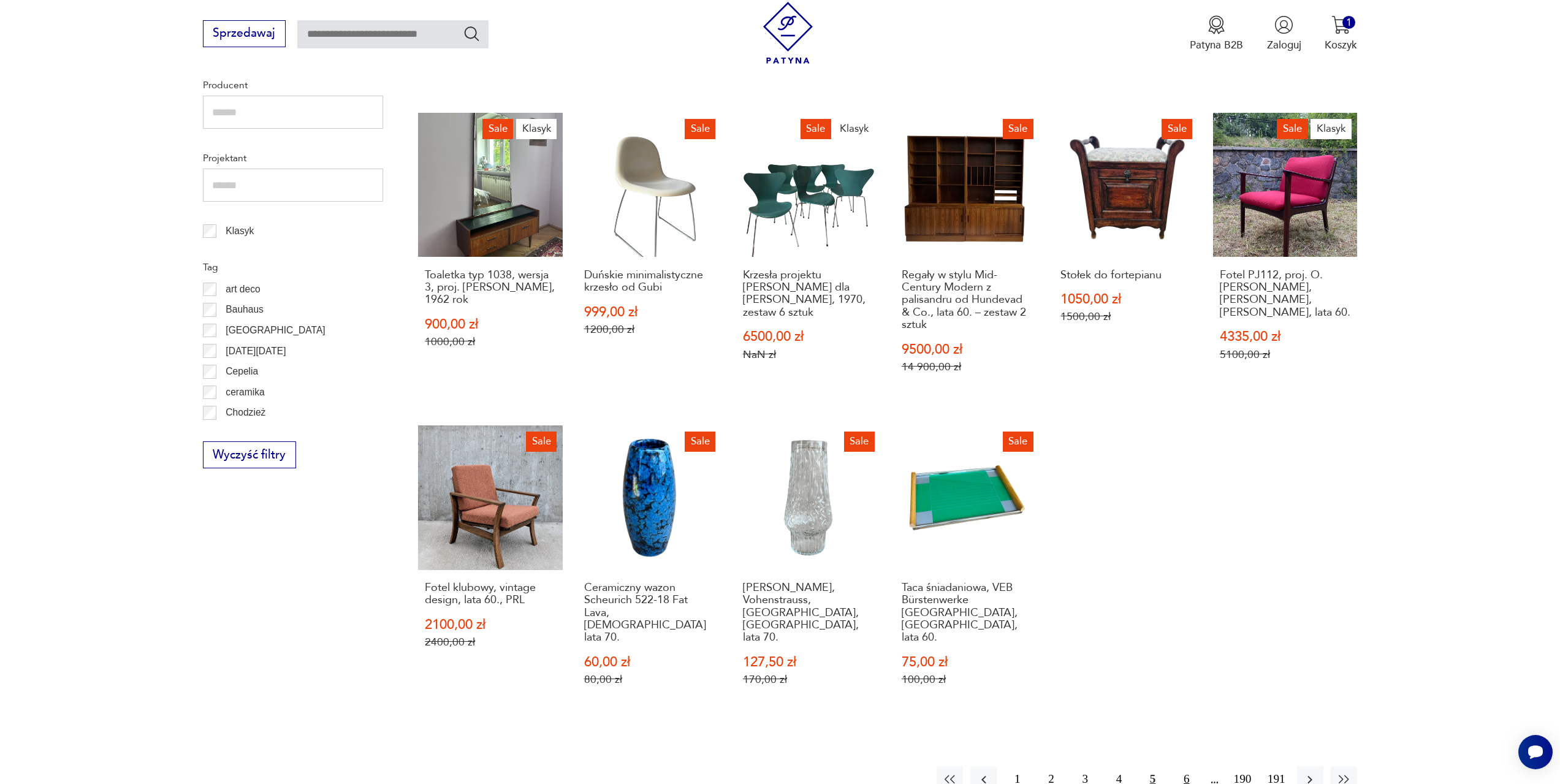
click at [1189, 766] on button "6" at bounding box center [1186, 779] width 27 height 27
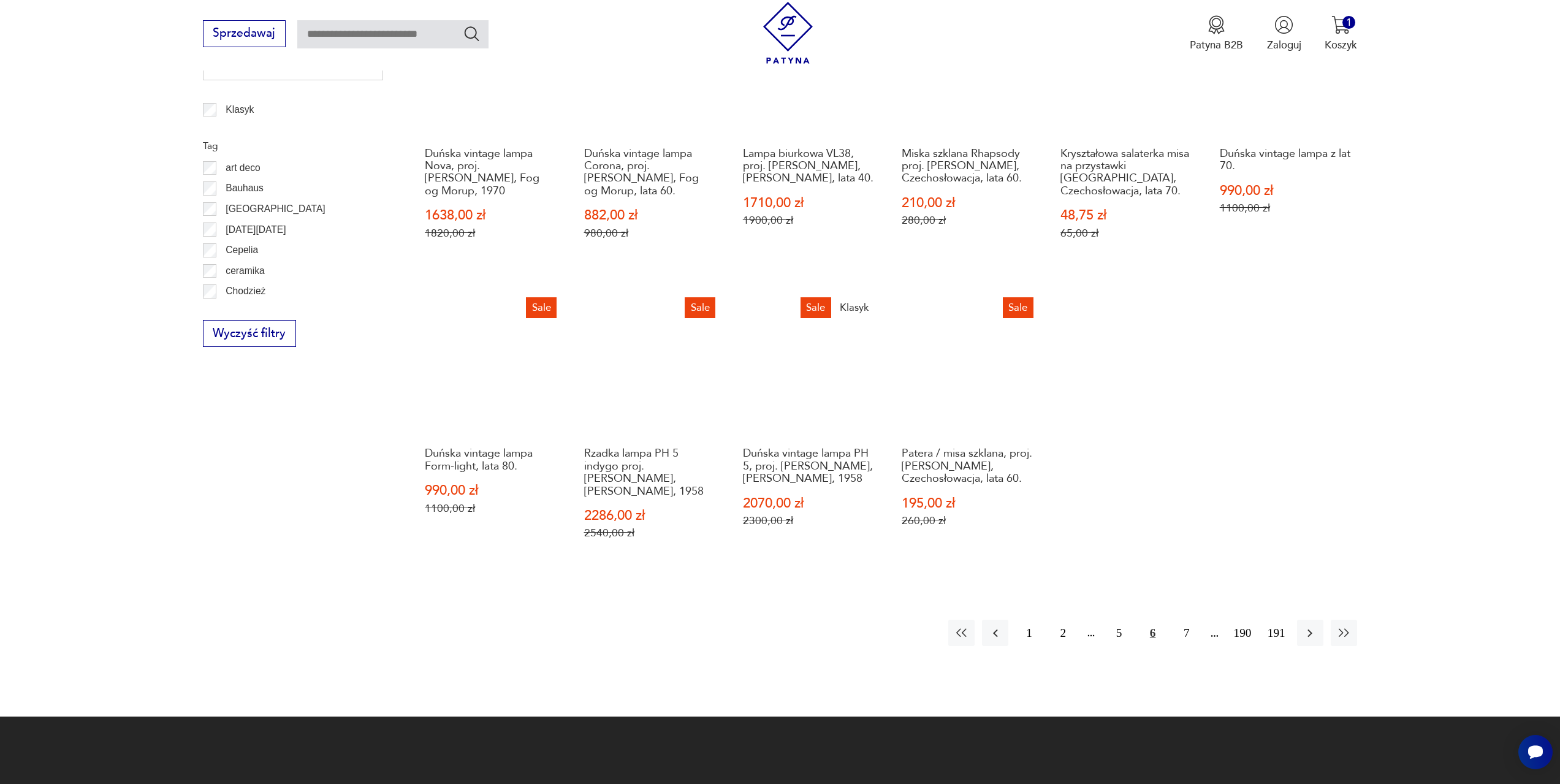
scroll to position [716, 0]
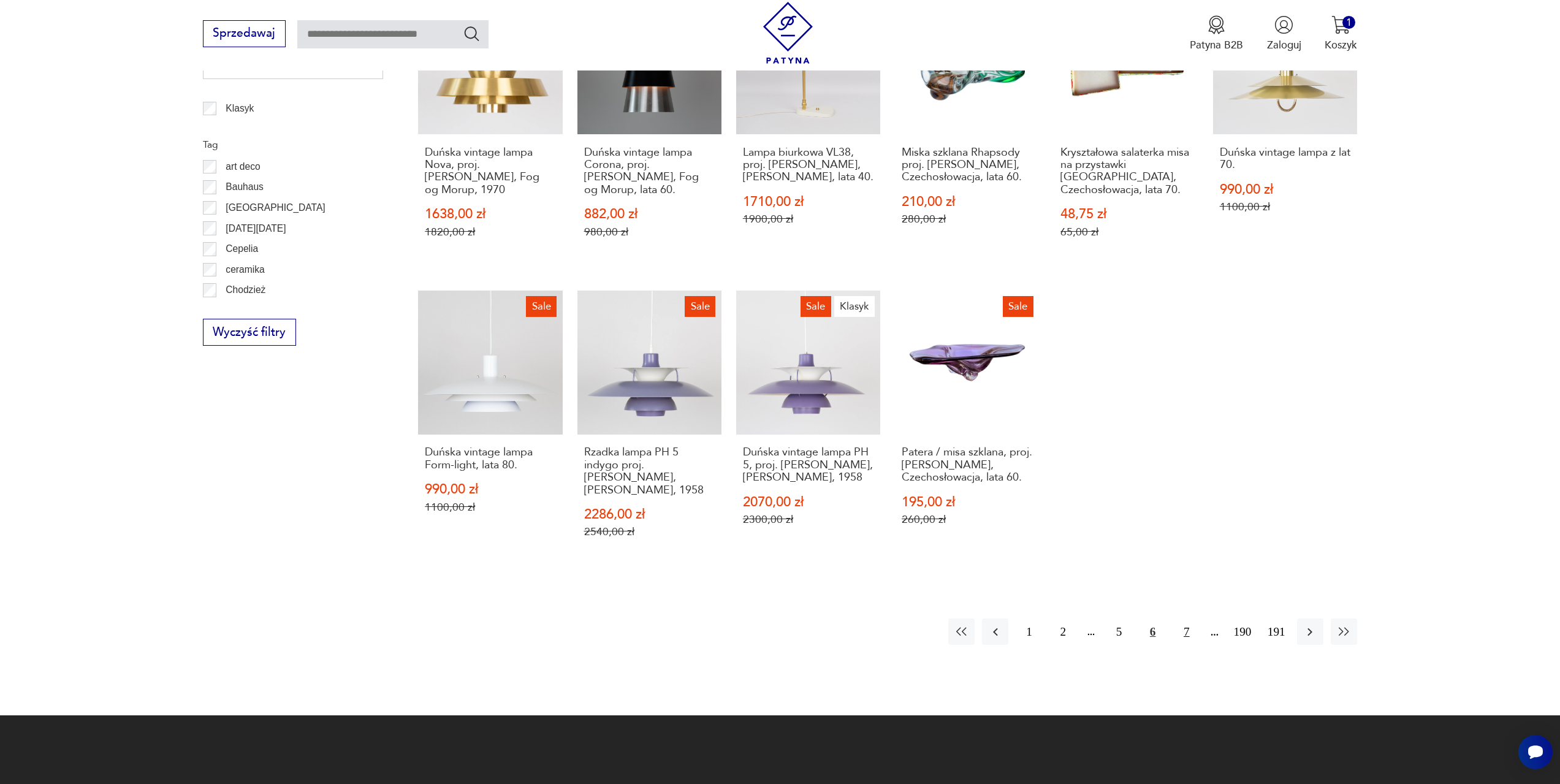
click at [1183, 619] on button "7" at bounding box center [1186, 632] width 27 height 27
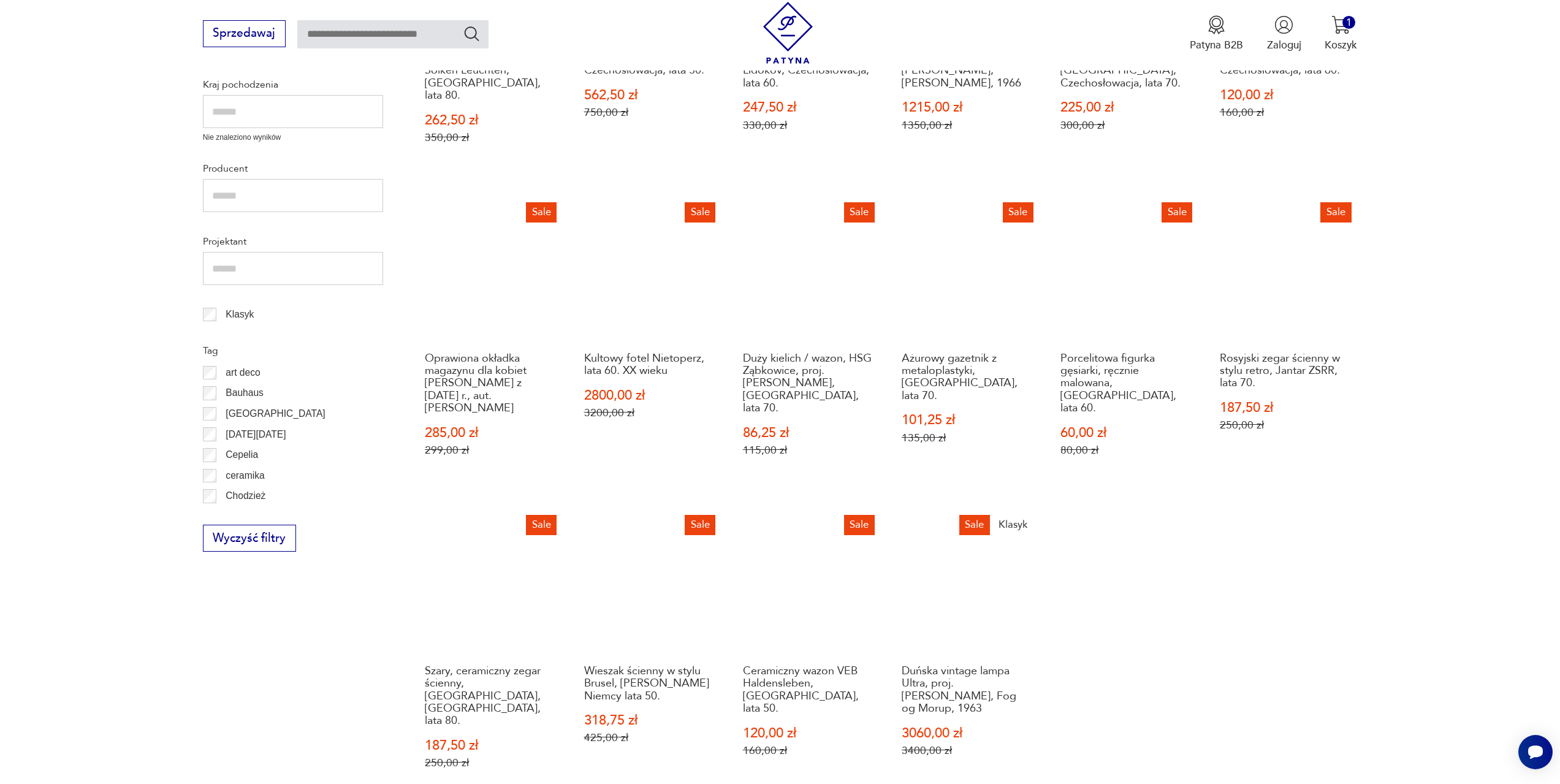
scroll to position [532, 0]
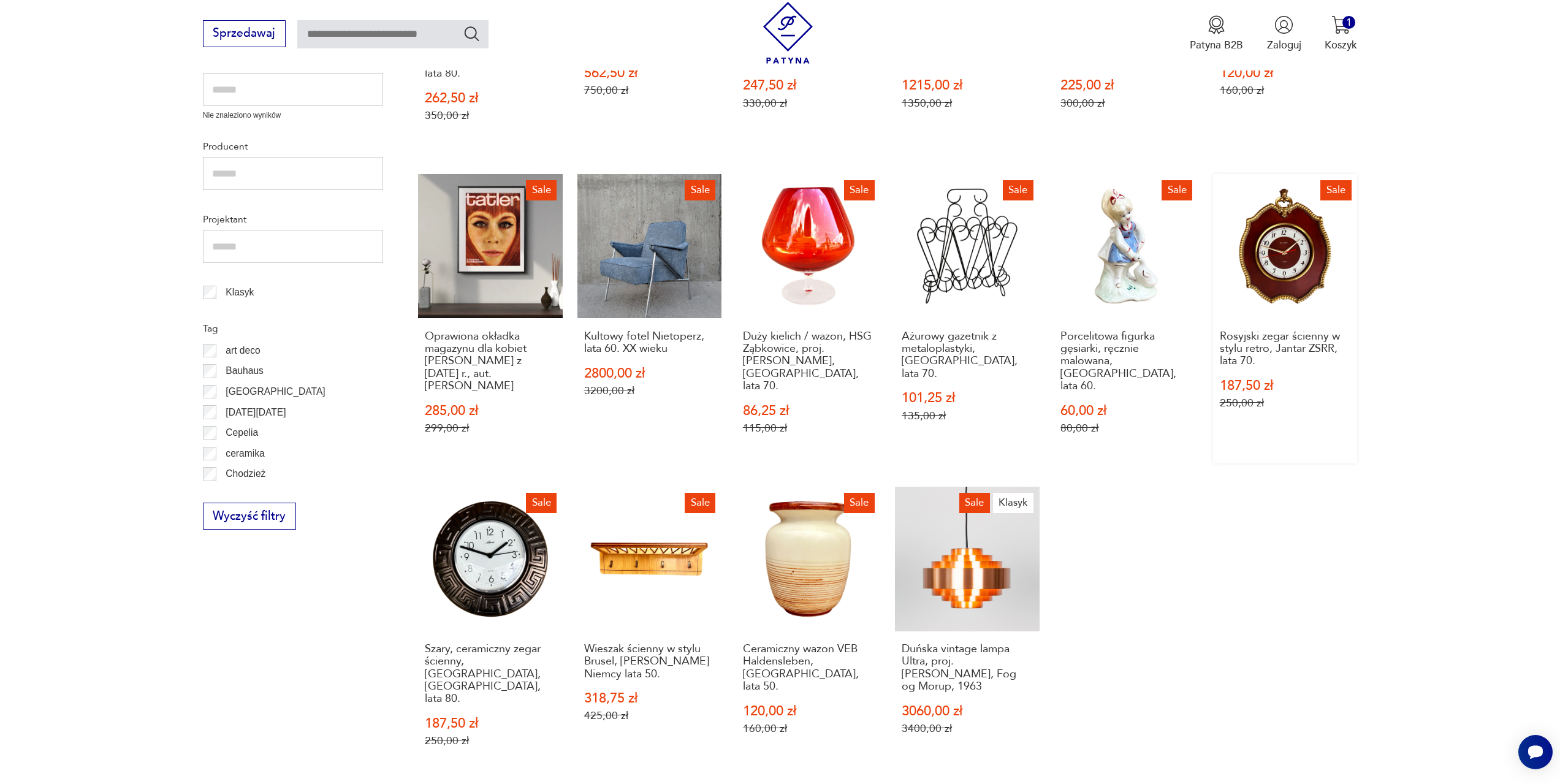
click at [1280, 258] on link "Sale Rosyjski zegar ścienny w stylu retro, Jantar ZSRR, lata 70. 187,50 zł 250,…" at bounding box center [1285, 319] width 144 height 289
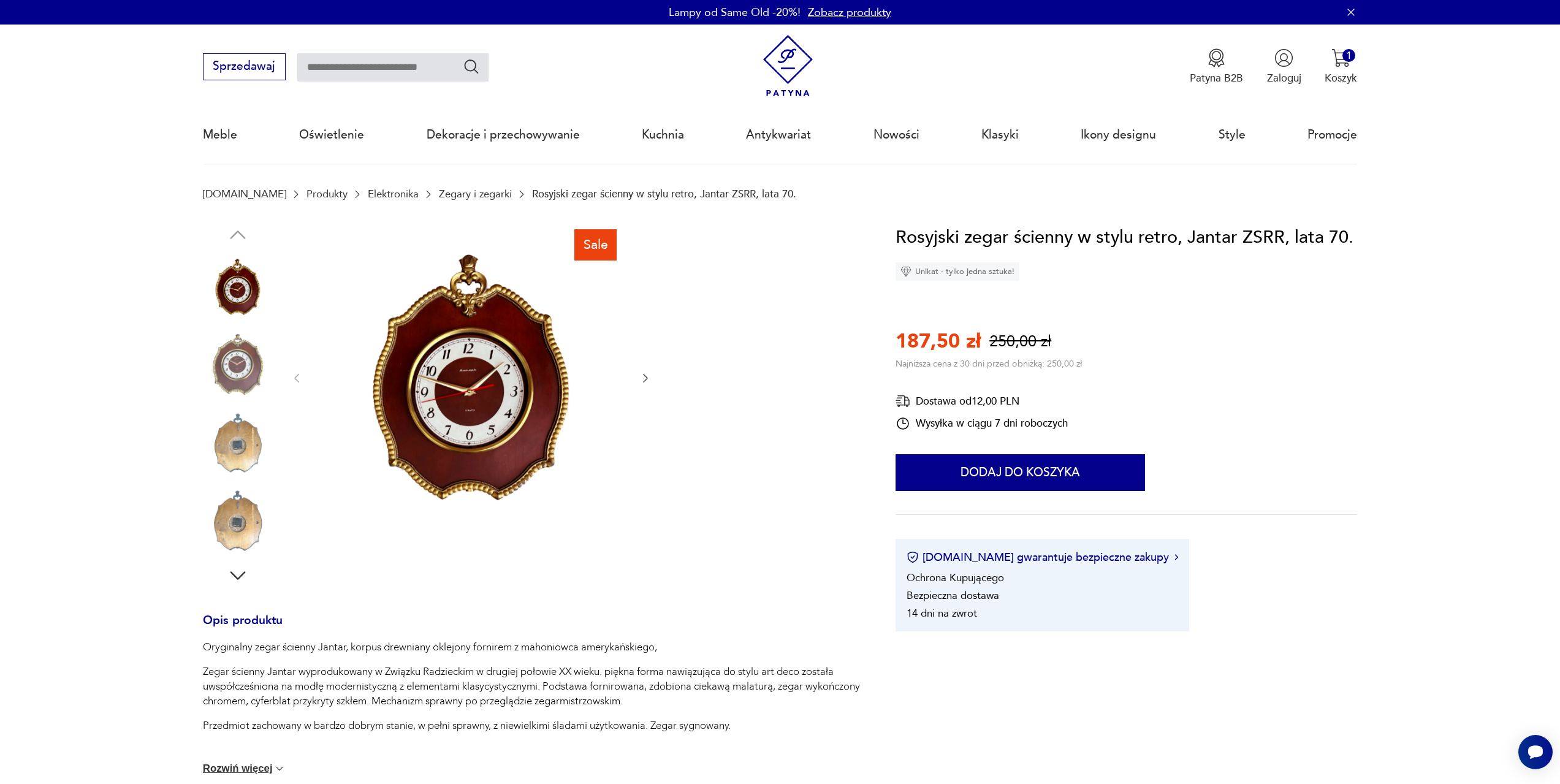
click at [640, 376] on icon "button" at bounding box center [646, 378] width 12 height 12
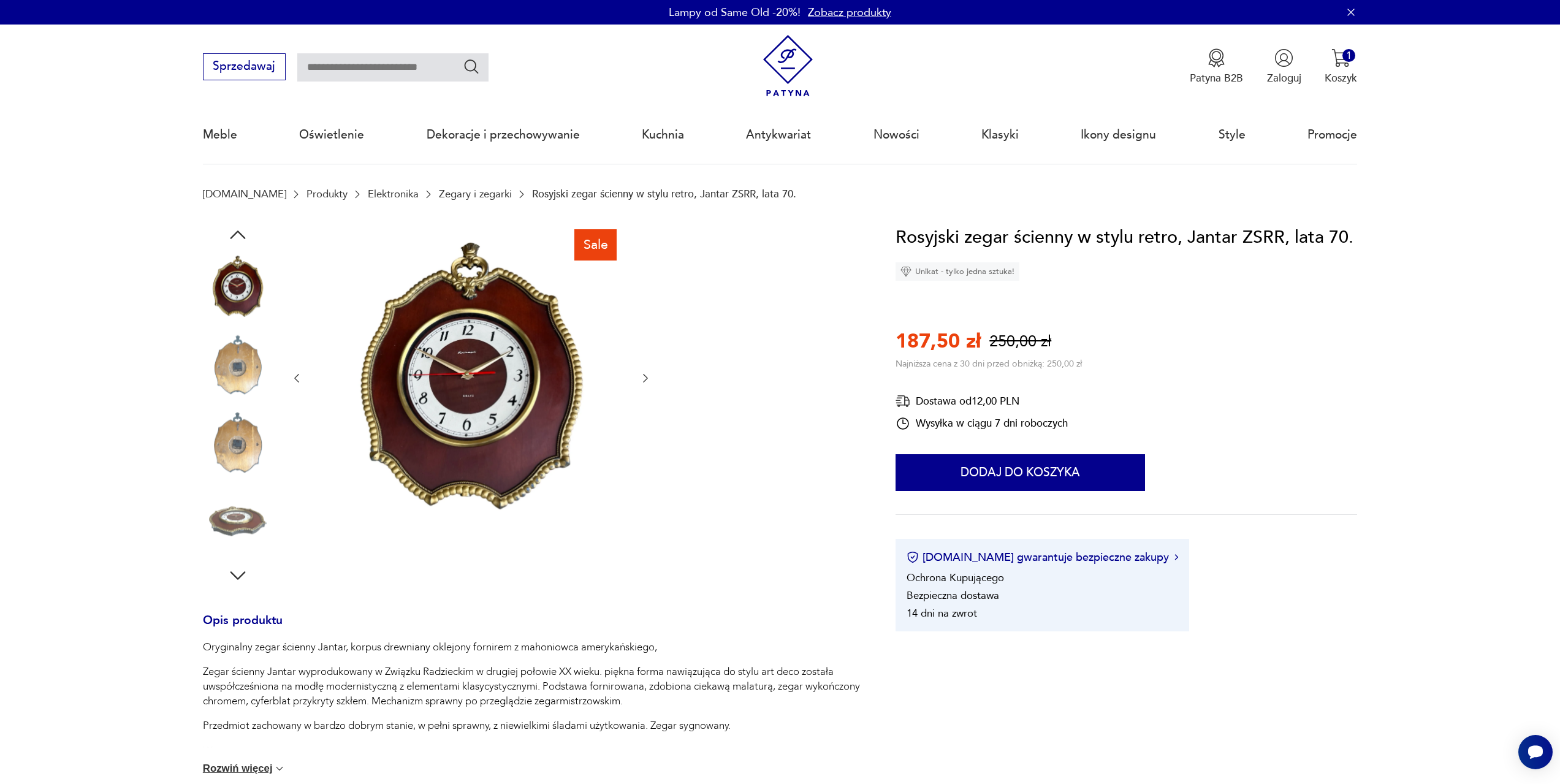
click at [648, 376] on icon "button" at bounding box center [646, 378] width 12 height 12
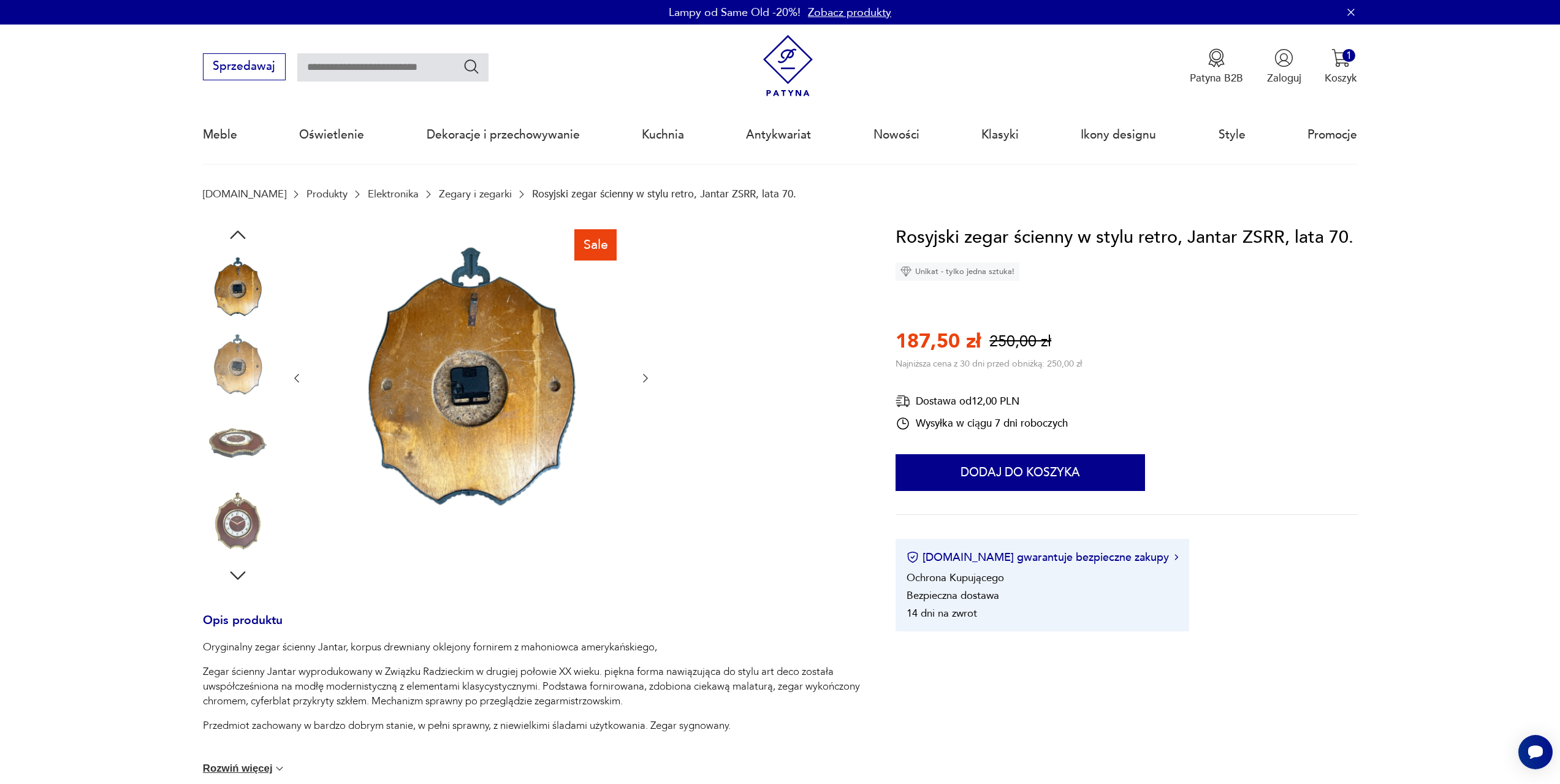
click at [648, 376] on icon "button" at bounding box center [646, 378] width 12 height 12
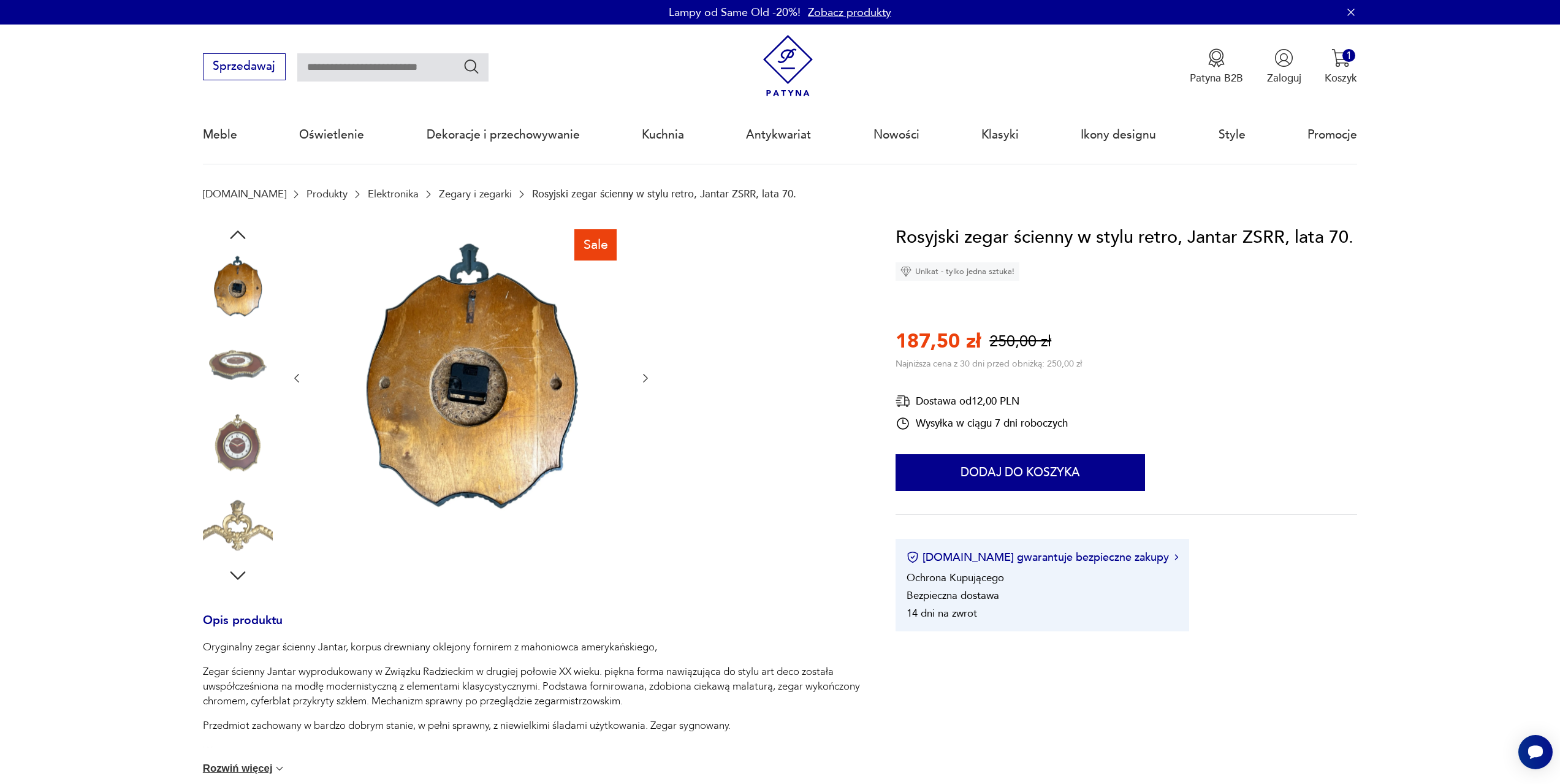
click at [648, 376] on icon "button" at bounding box center [646, 378] width 12 height 12
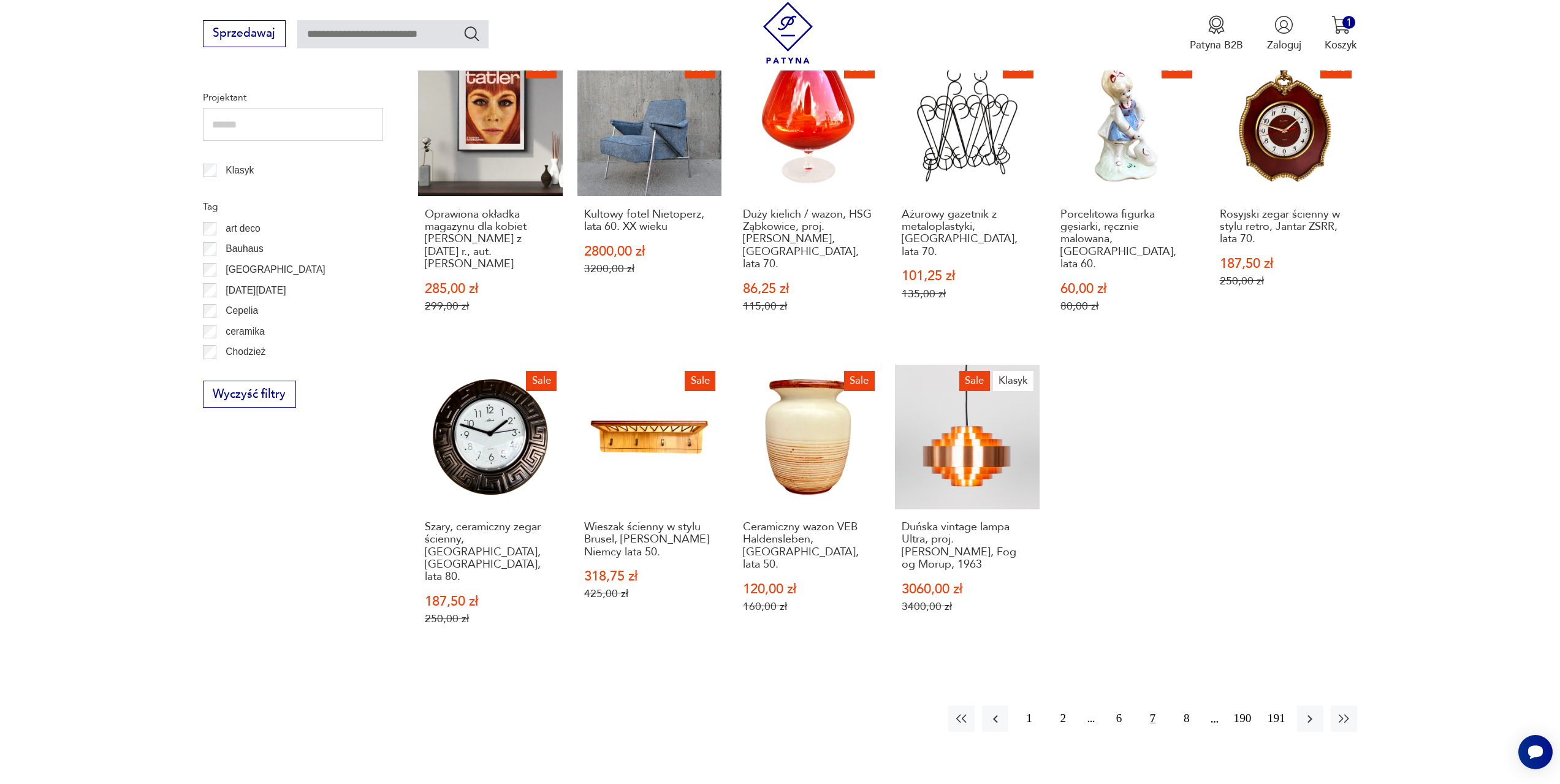
scroll to position [716, 0]
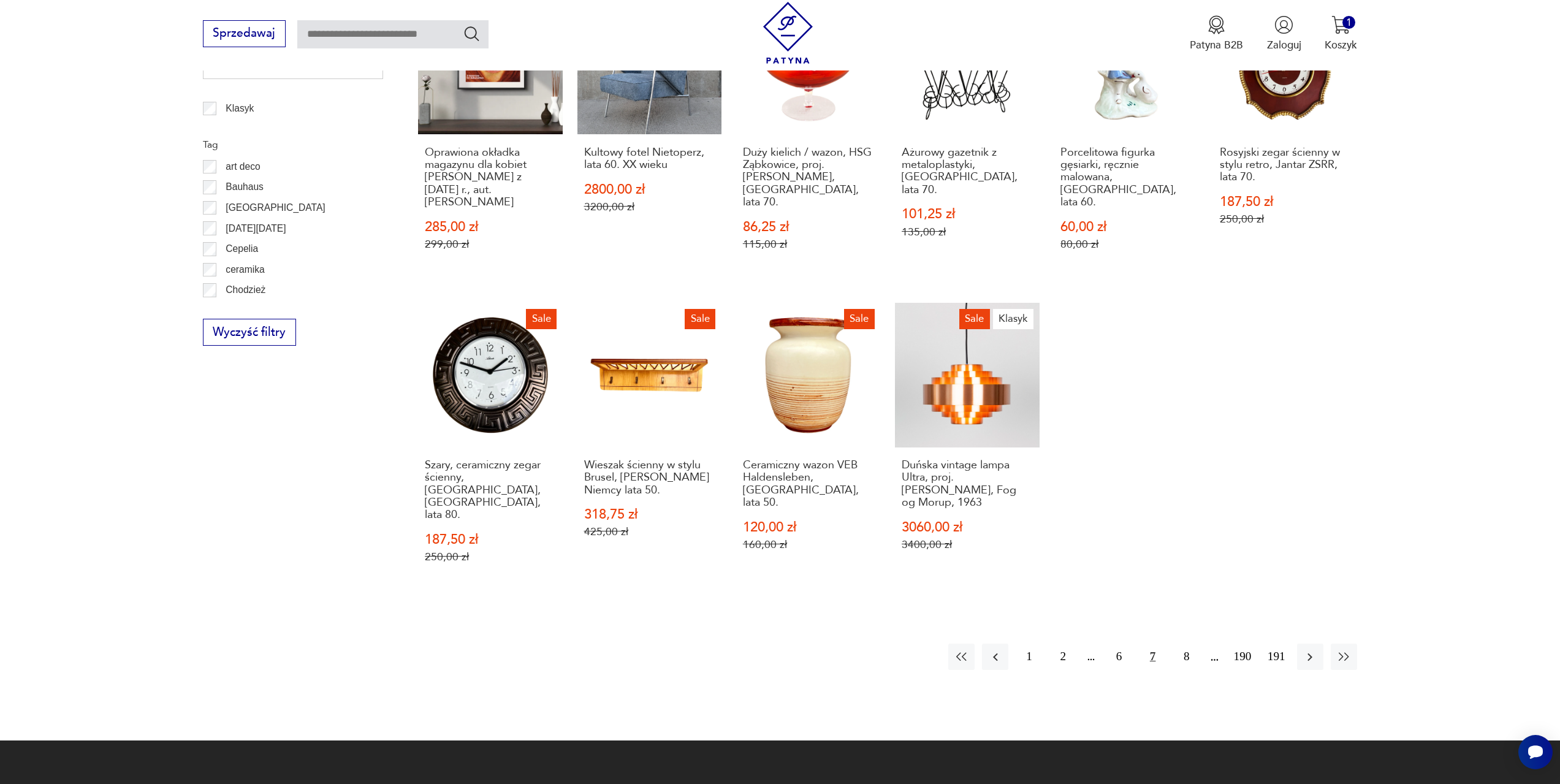
click at [1151, 644] on button "7" at bounding box center [1152, 656] width 27 height 27
click at [1158, 644] on button "7" at bounding box center [1152, 656] width 27 height 27
click at [1188, 644] on button "8" at bounding box center [1186, 656] width 27 height 27
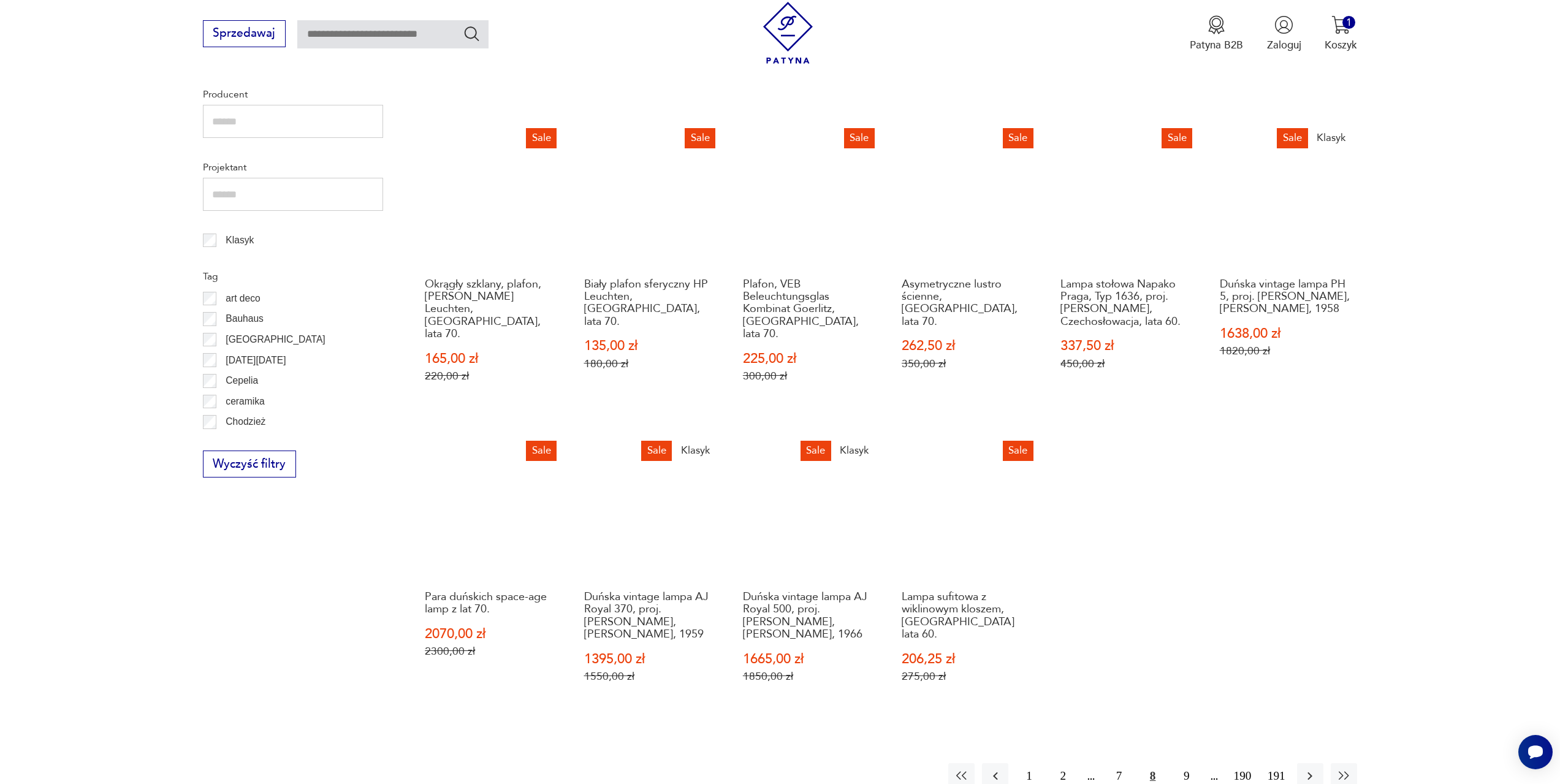
scroll to position [593, 0]
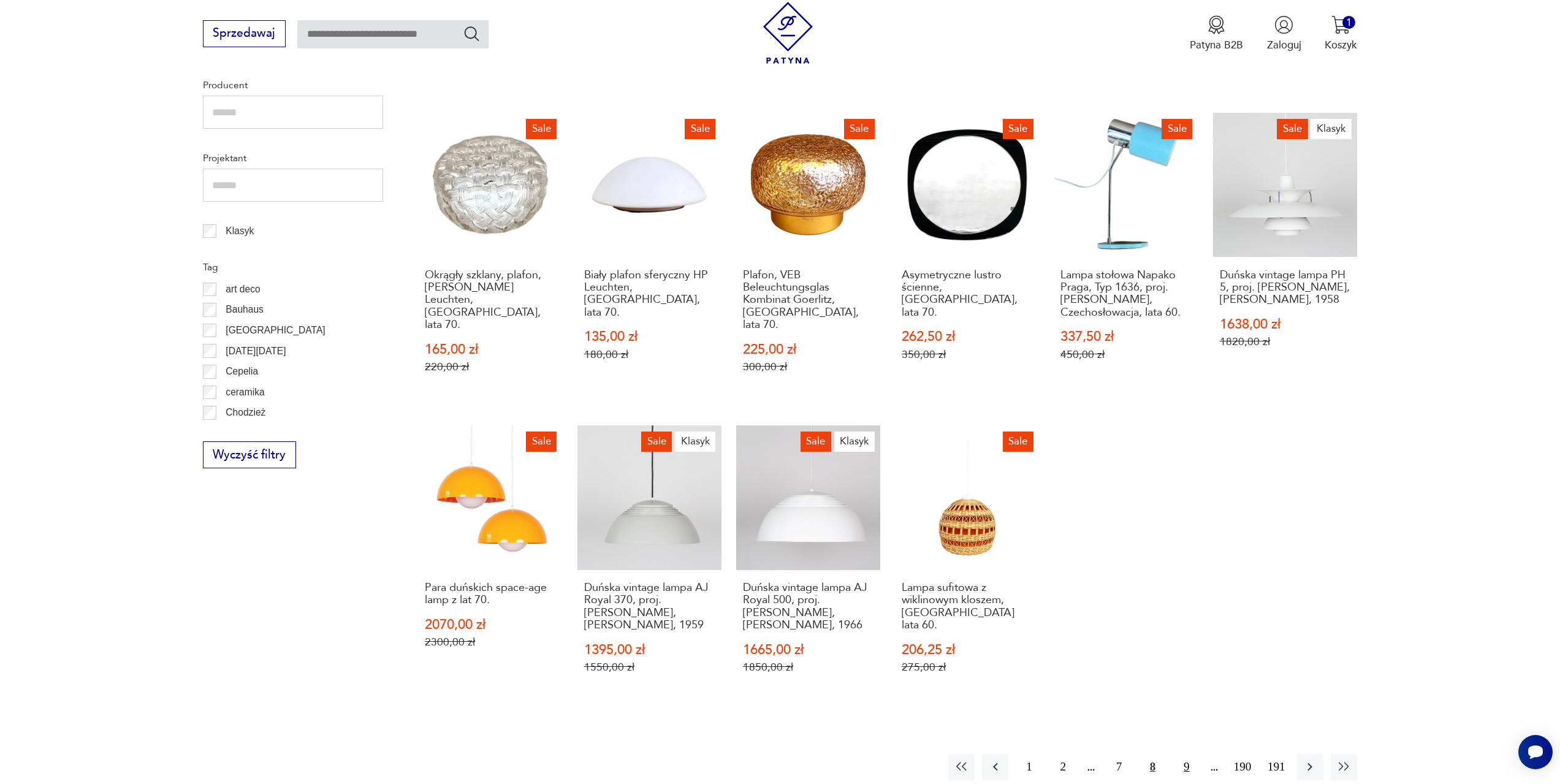
click at [1188, 754] on button "9" at bounding box center [1186, 767] width 27 height 27
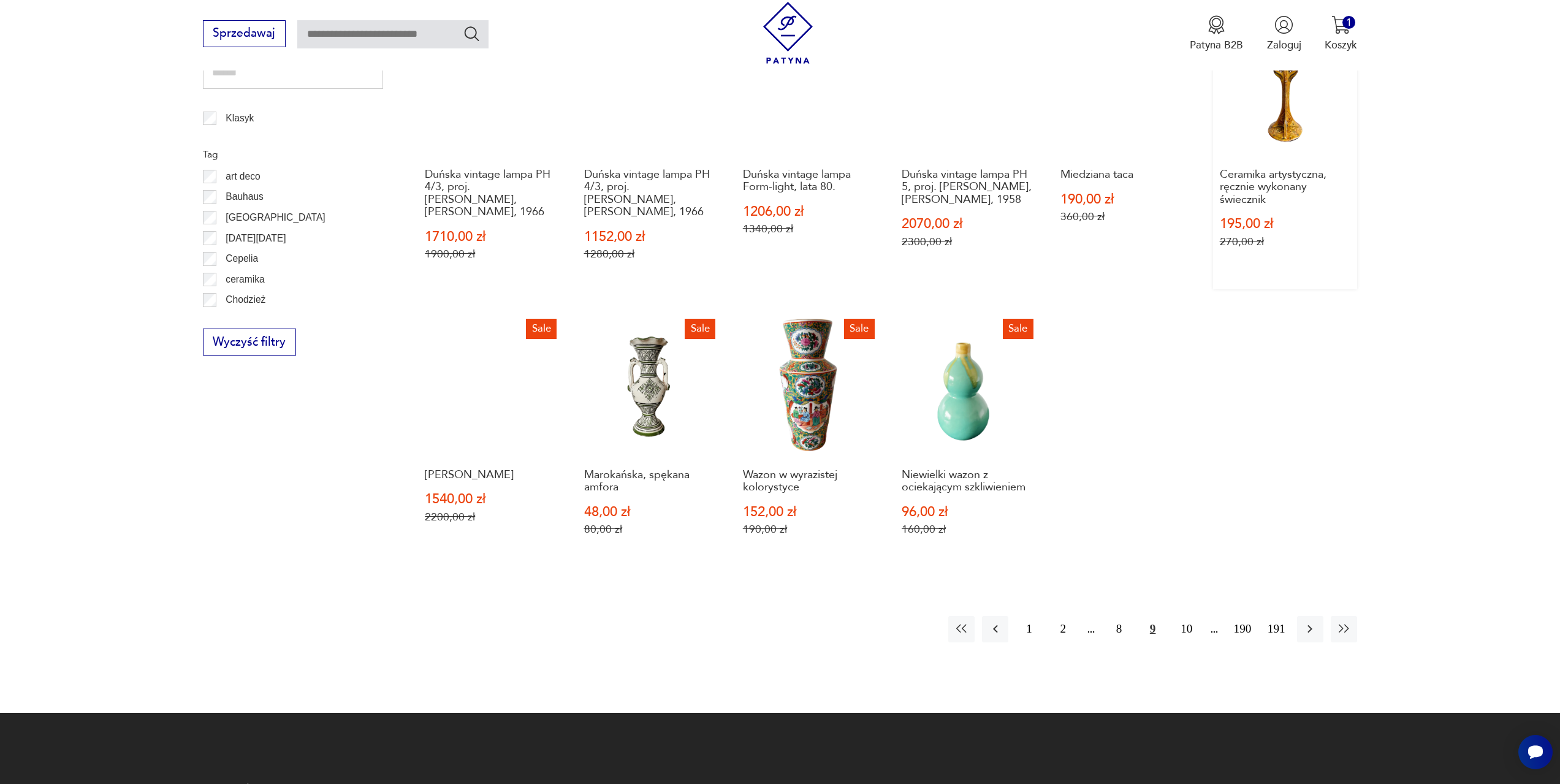
scroll to position [716, 0]
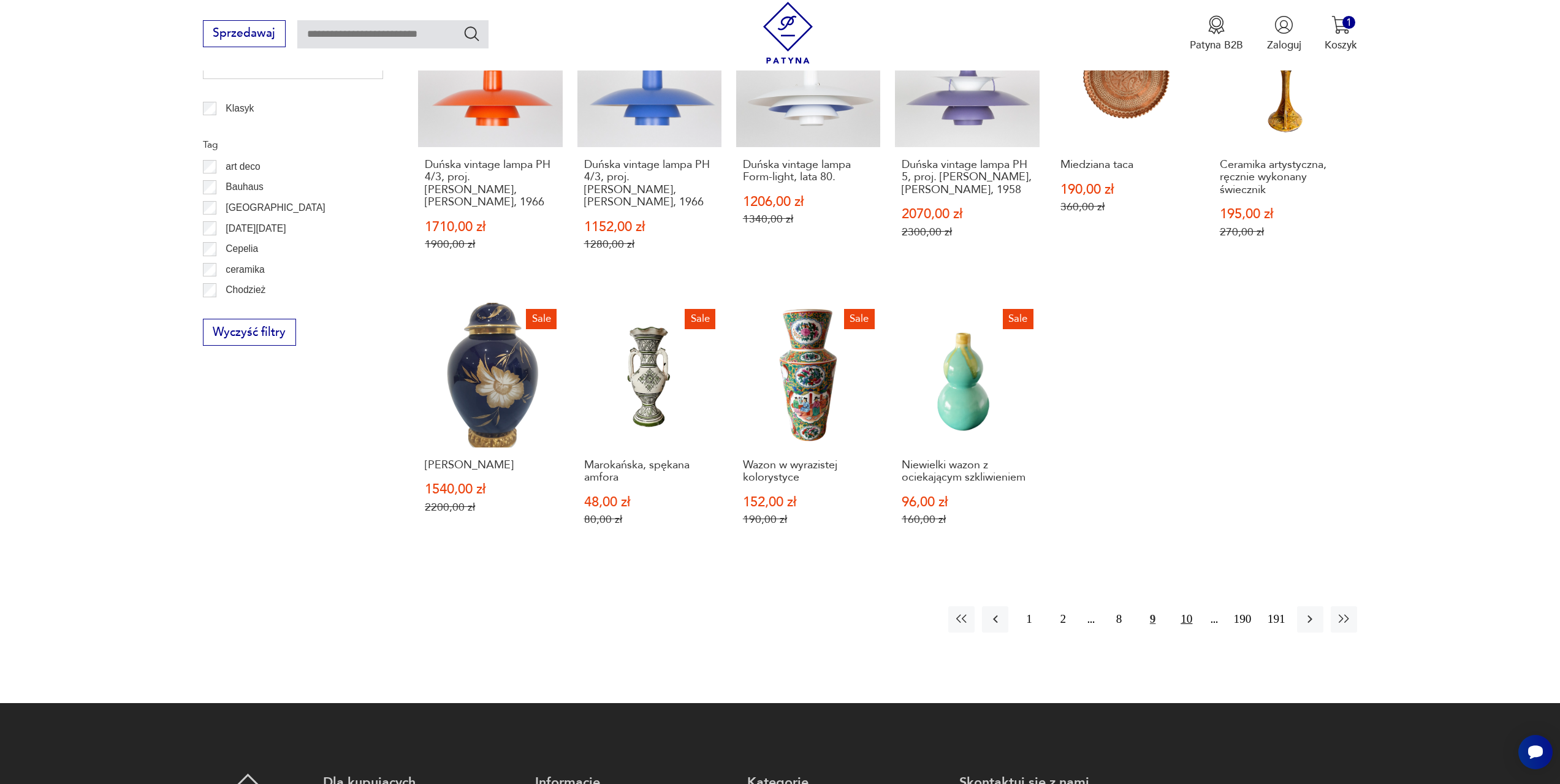
click at [1188, 619] on button "10" at bounding box center [1186, 619] width 27 height 27
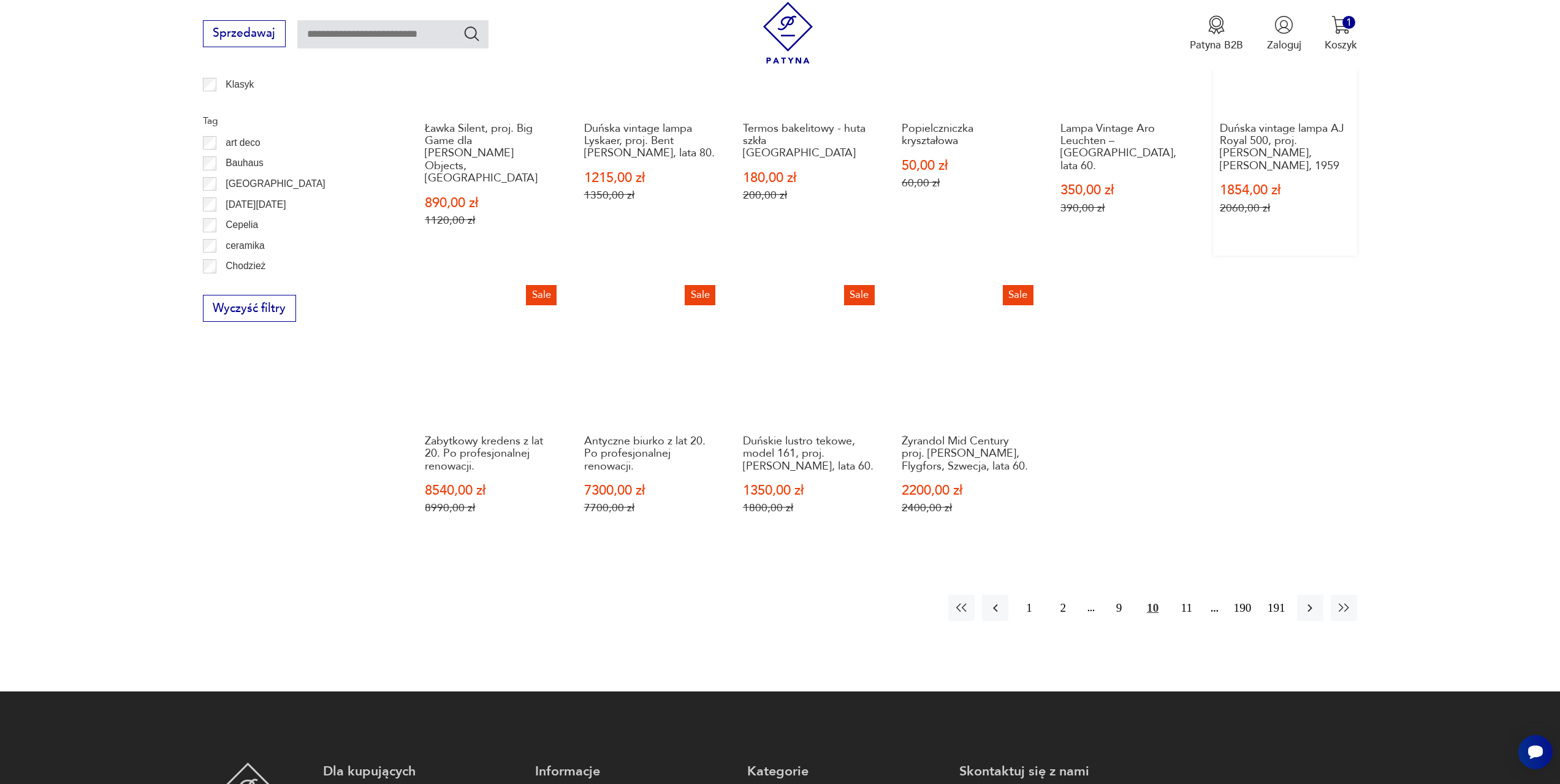
scroll to position [777, 0]
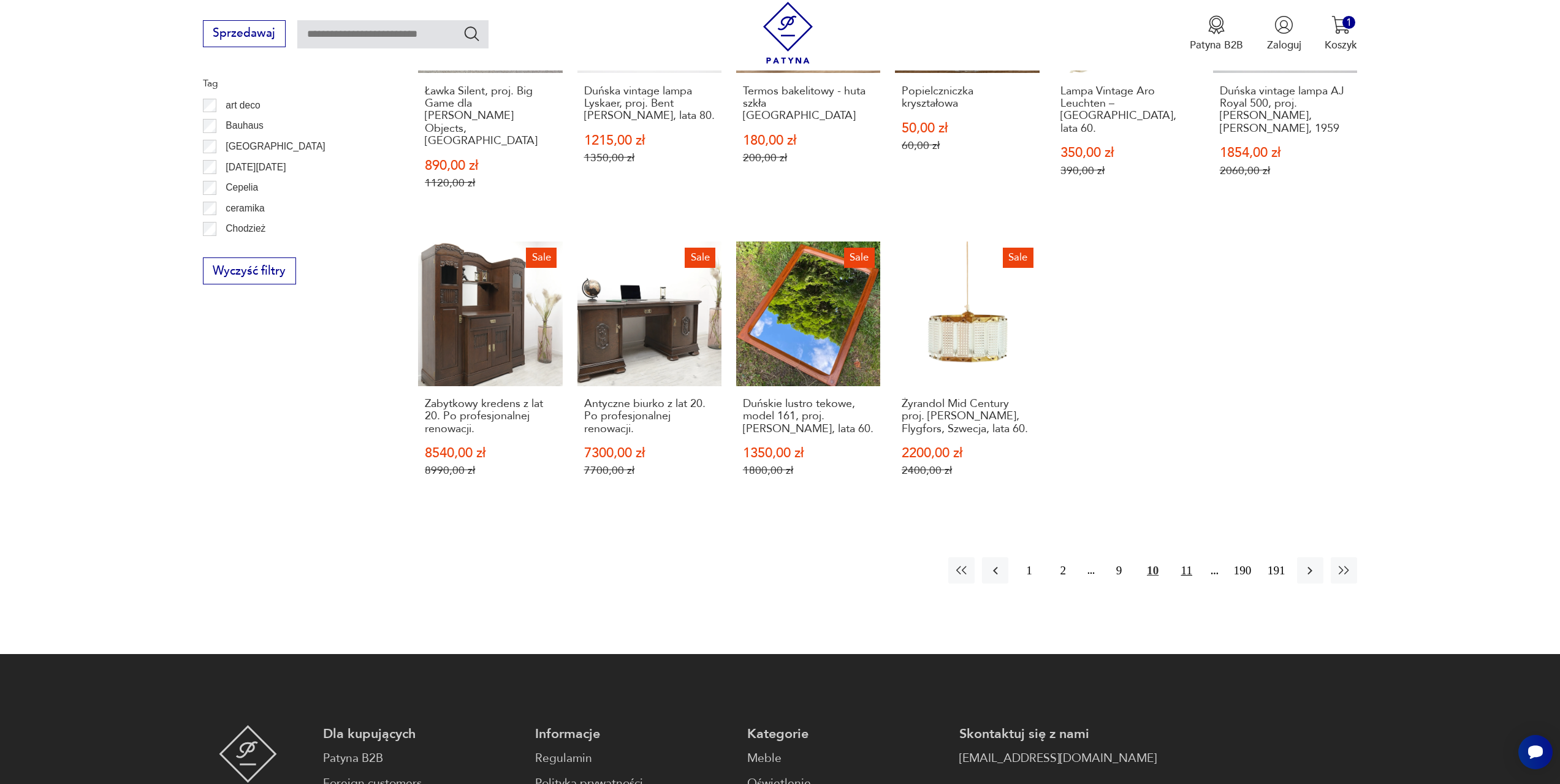
click at [1188, 559] on button "11" at bounding box center [1186, 570] width 27 height 27
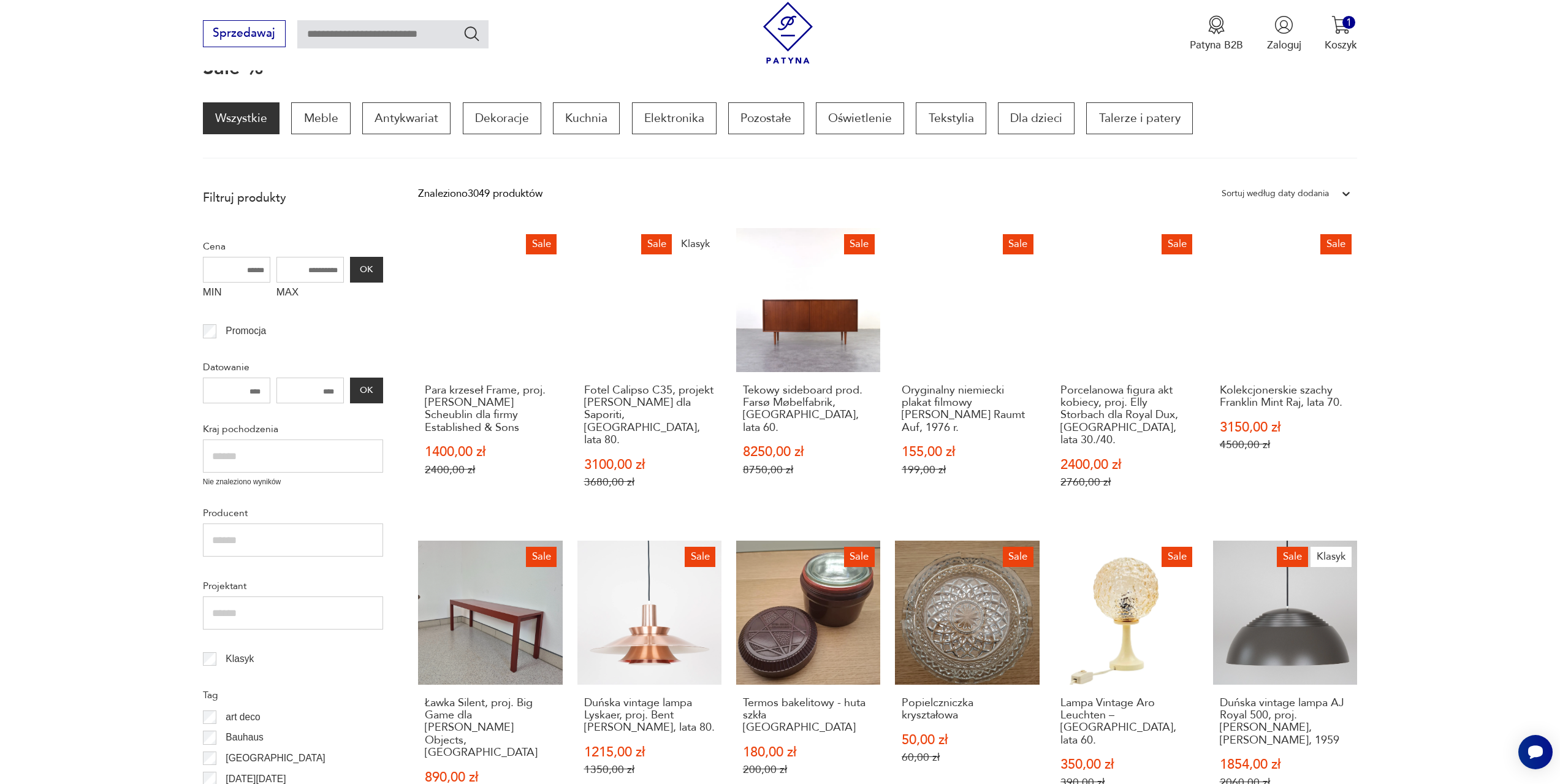
scroll to position [165, 0]
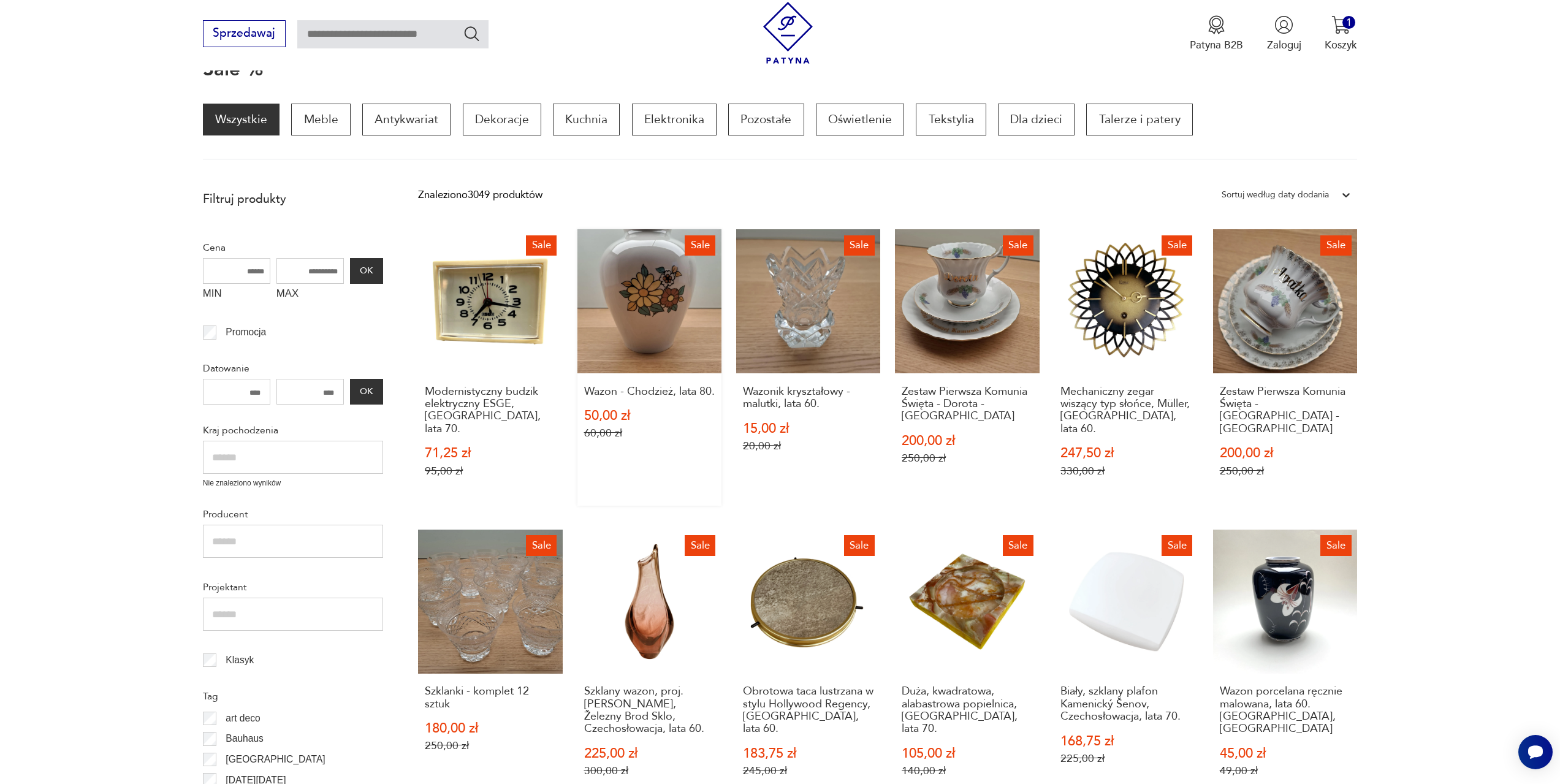
click at [672, 311] on link "Sale Wazon - Chodzież, lata 80. 50,00 zł 60,00 zł" at bounding box center [649, 367] width 144 height 277
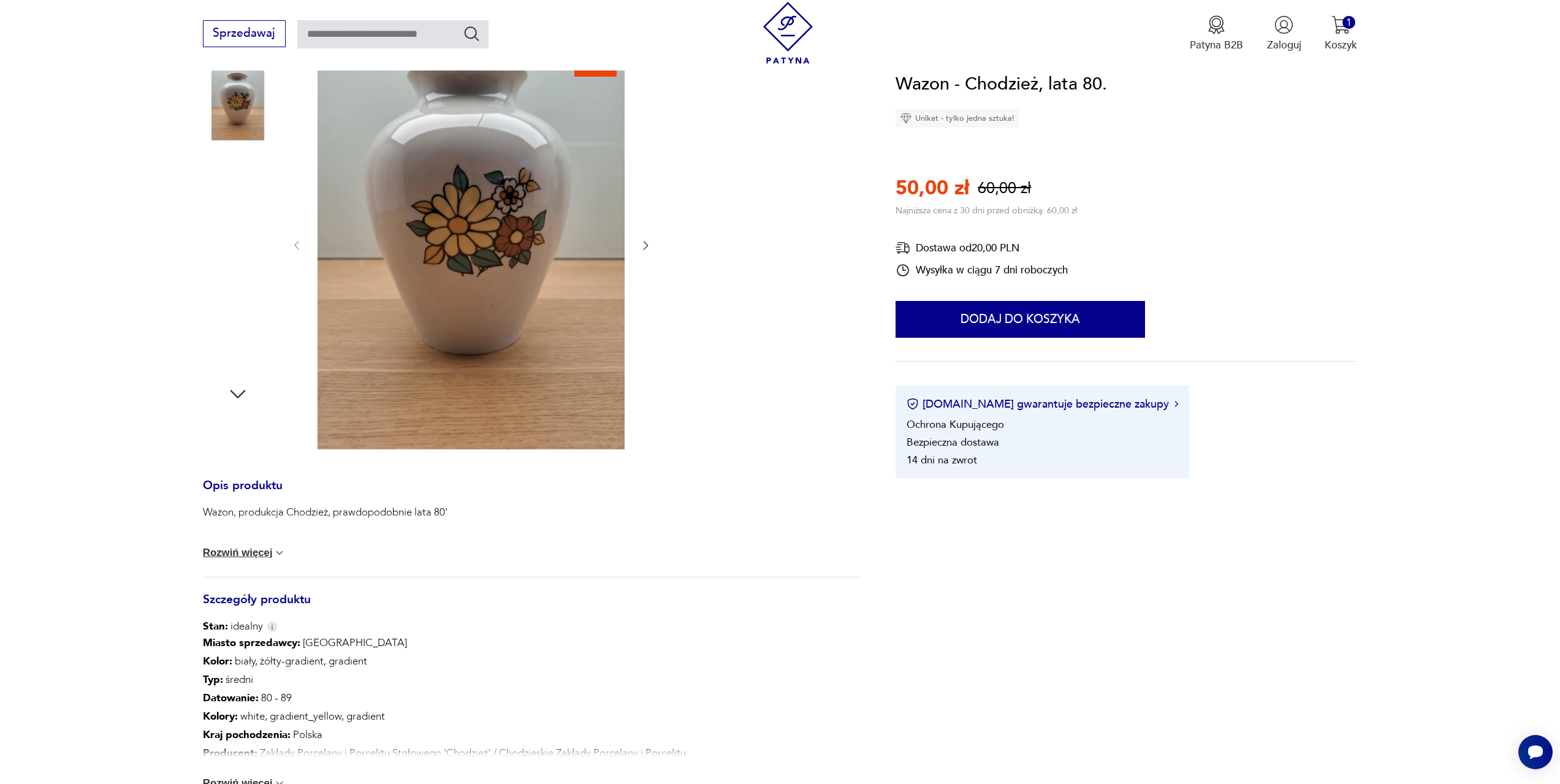
scroll to position [245, 0]
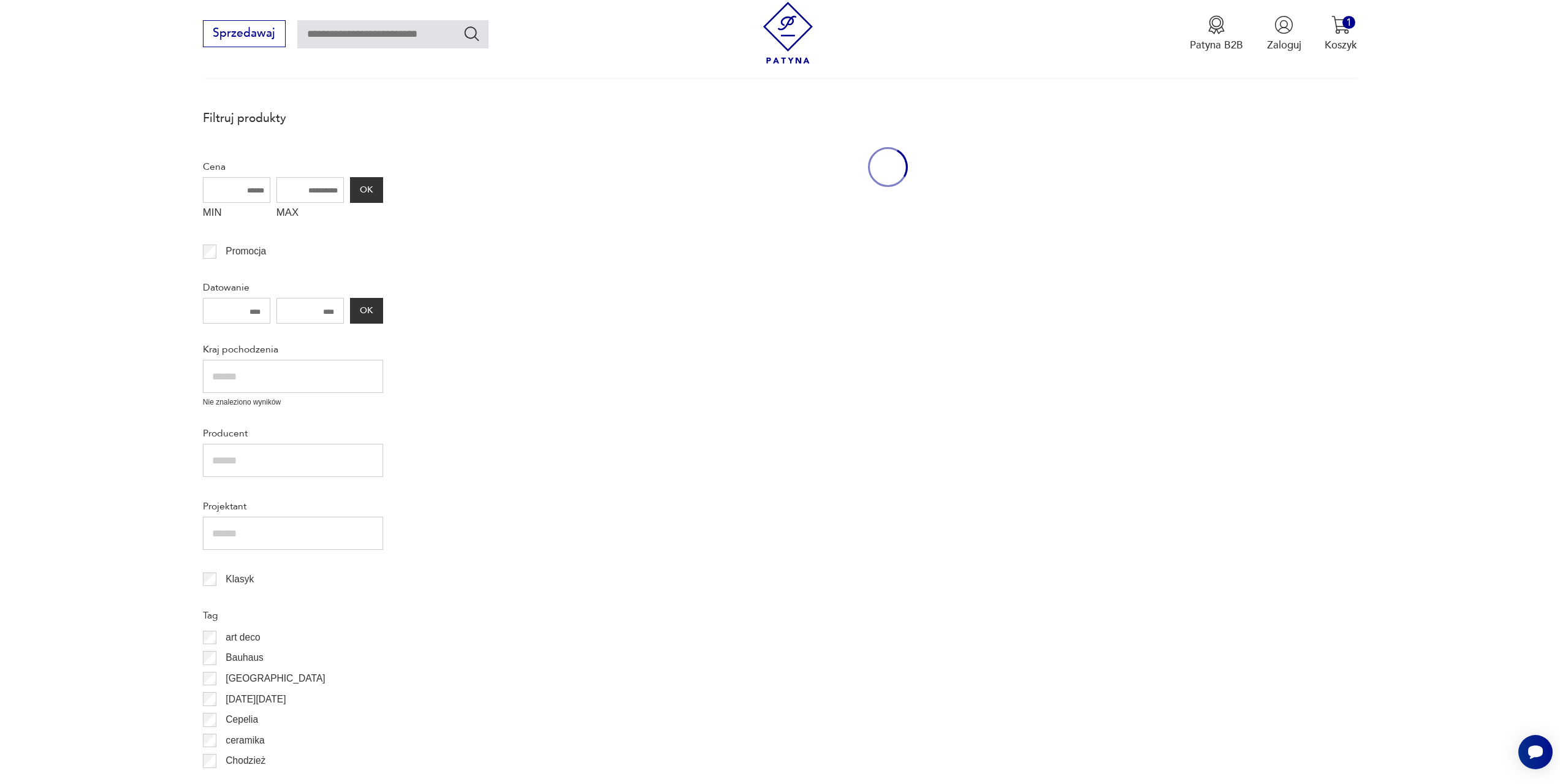
scroll to position [165, 0]
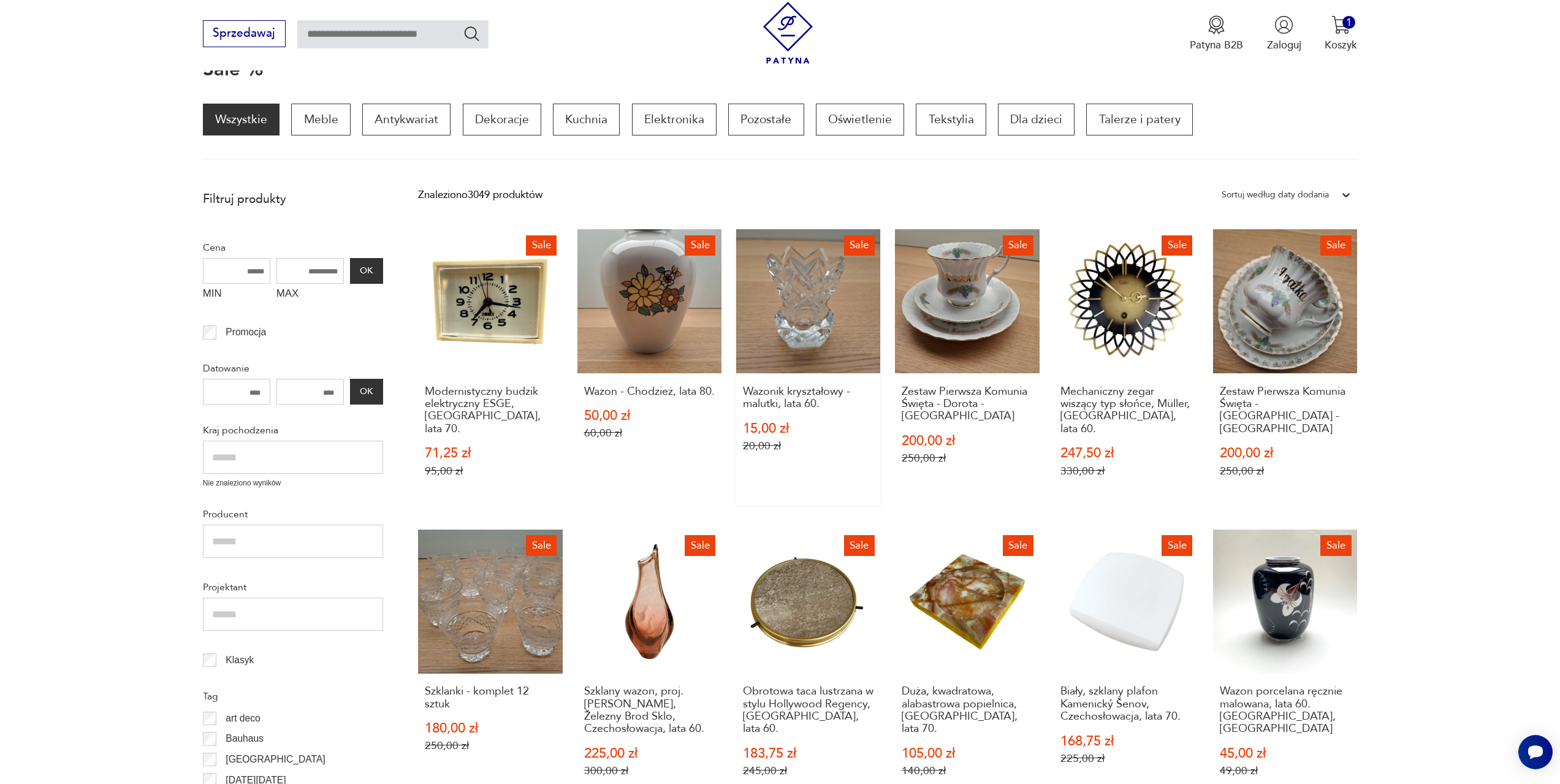
click at [816, 326] on link "Sale Wazonik kryształowy - malutki, lata 60. 15,00 zł 20,00 zł" at bounding box center [808, 367] width 144 height 277
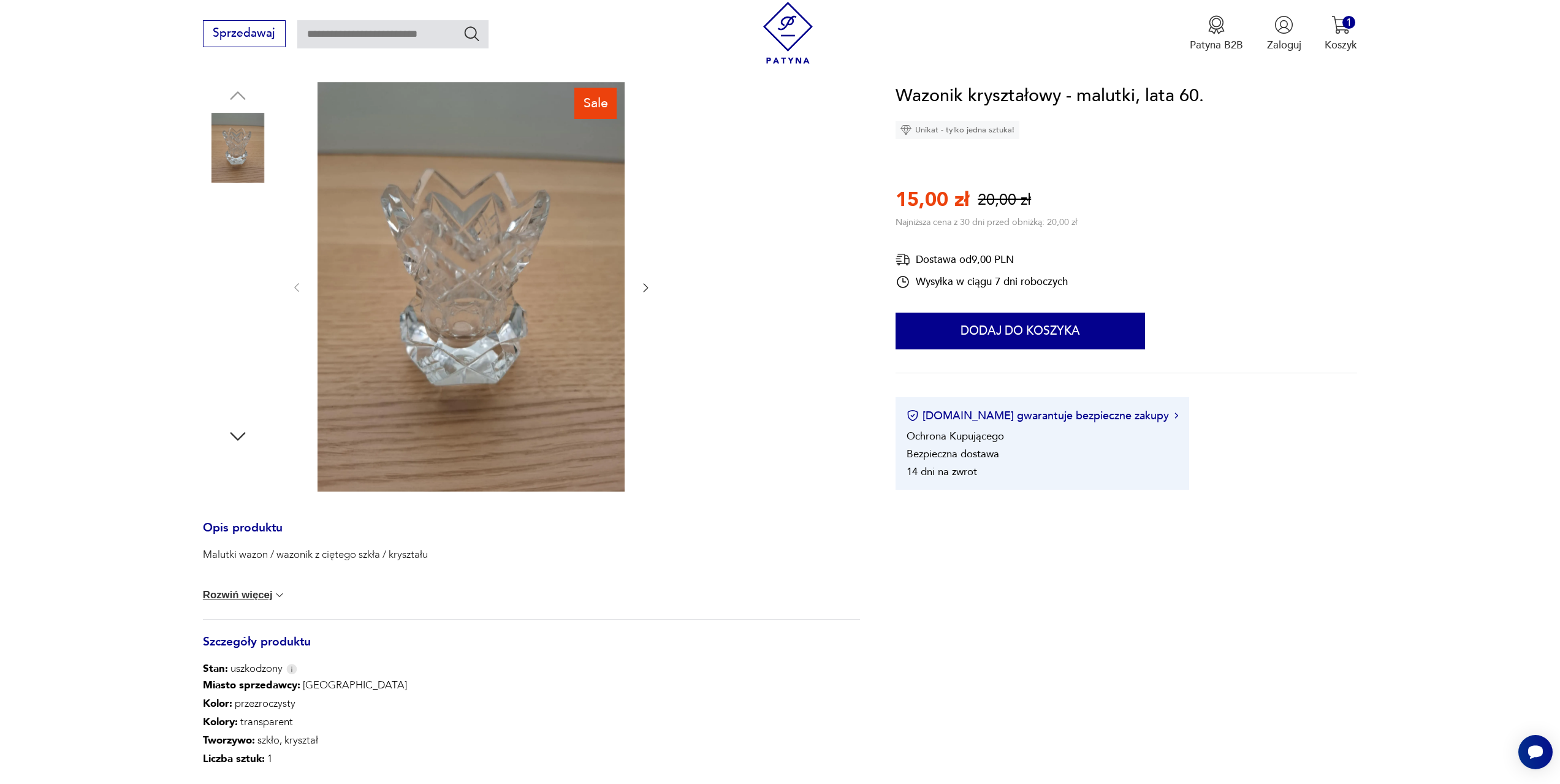
scroll to position [122, 0]
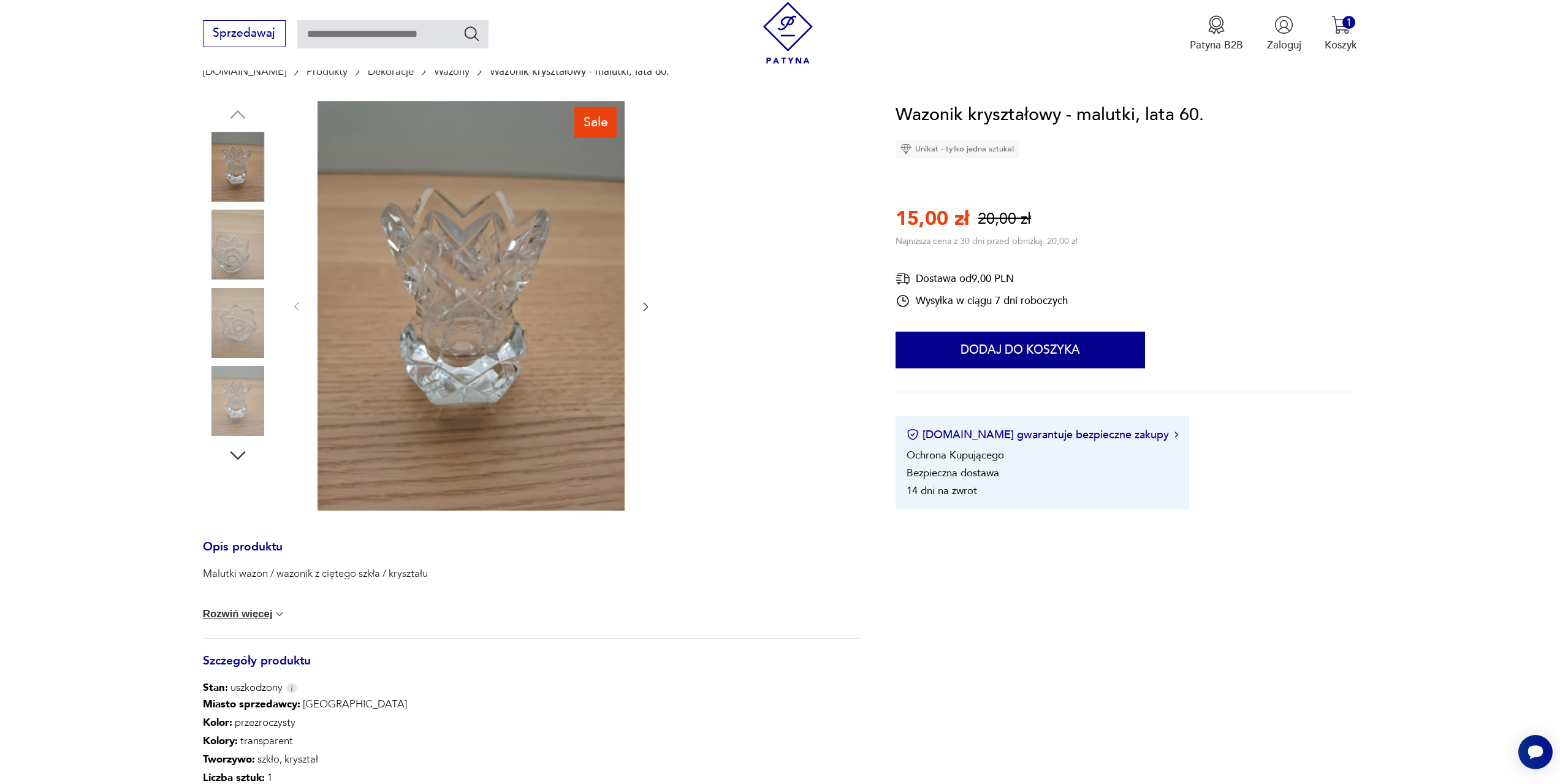
click at [648, 304] on icon "button" at bounding box center [646, 307] width 12 height 12
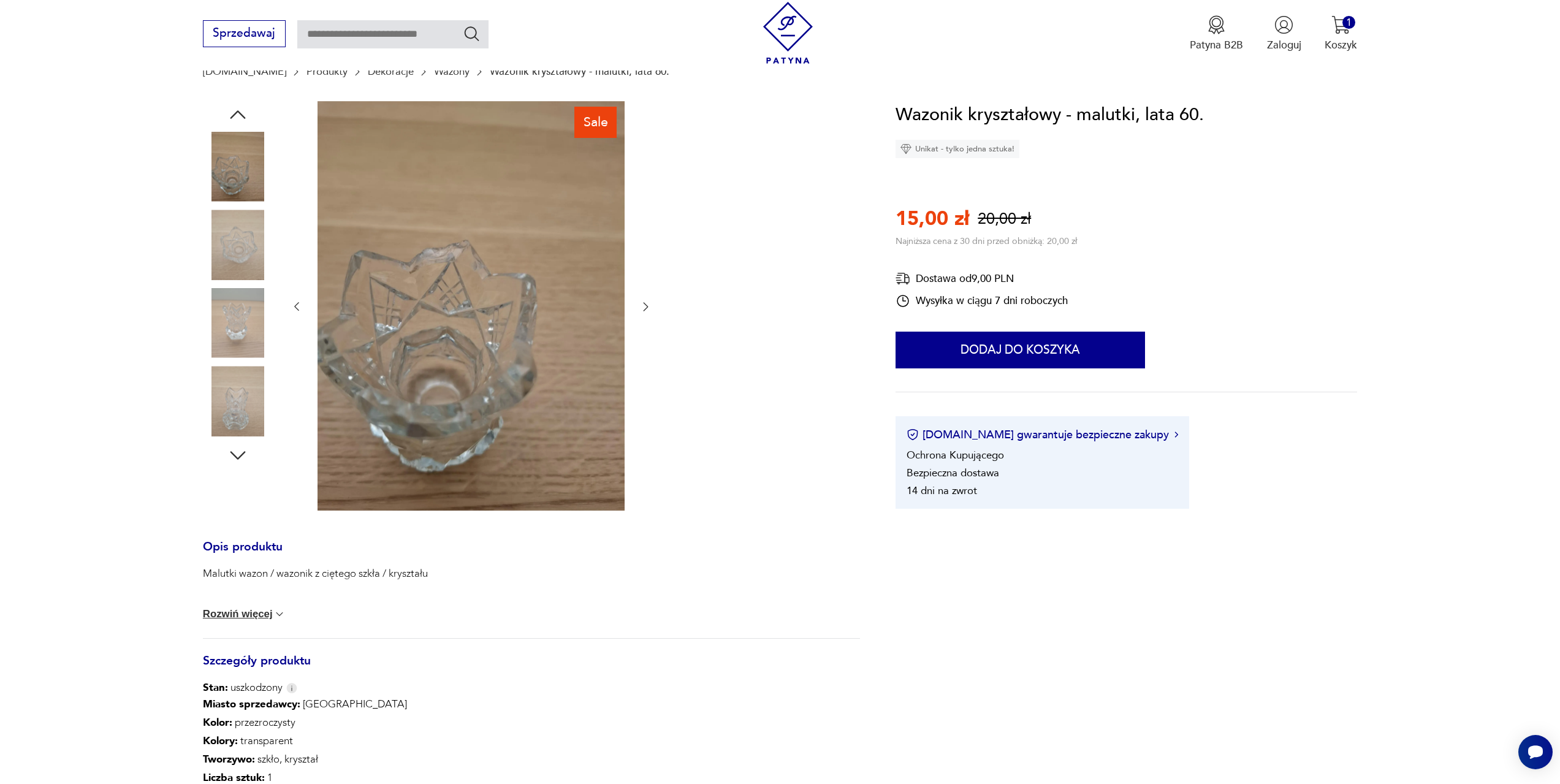
click at [648, 304] on icon "button" at bounding box center [646, 307] width 12 height 12
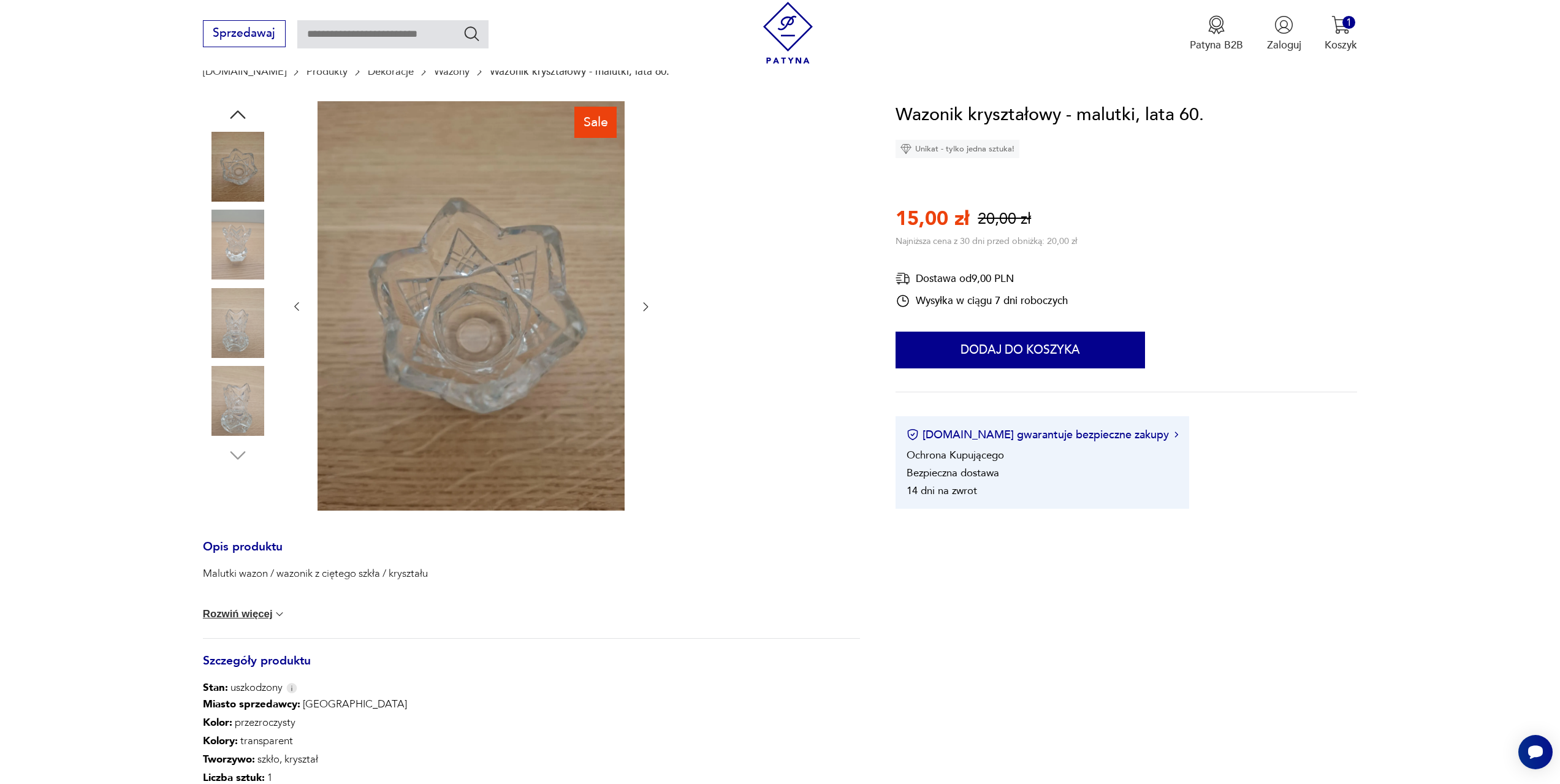
click at [648, 304] on icon "button" at bounding box center [646, 307] width 12 height 12
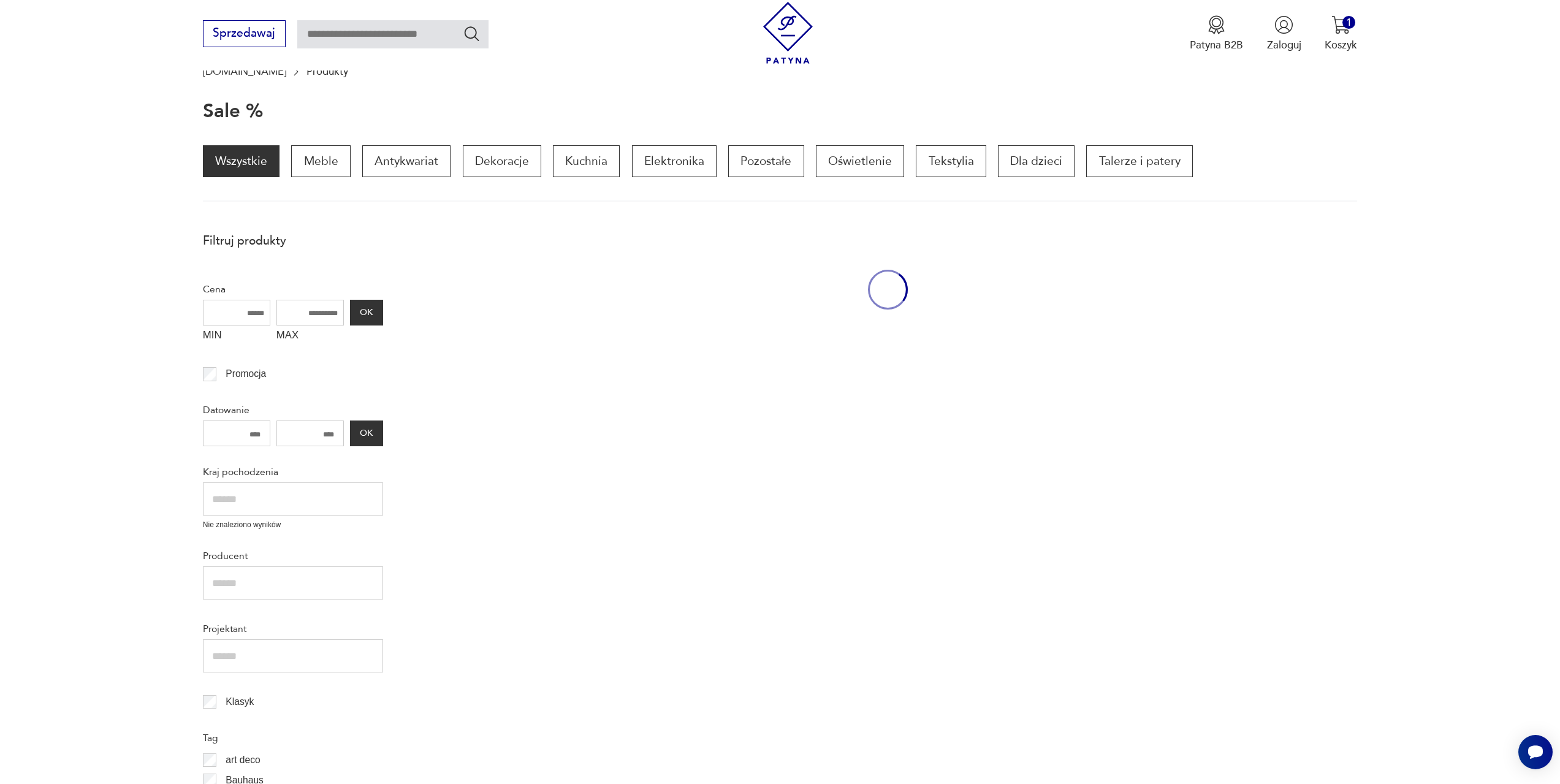
scroll to position [165, 0]
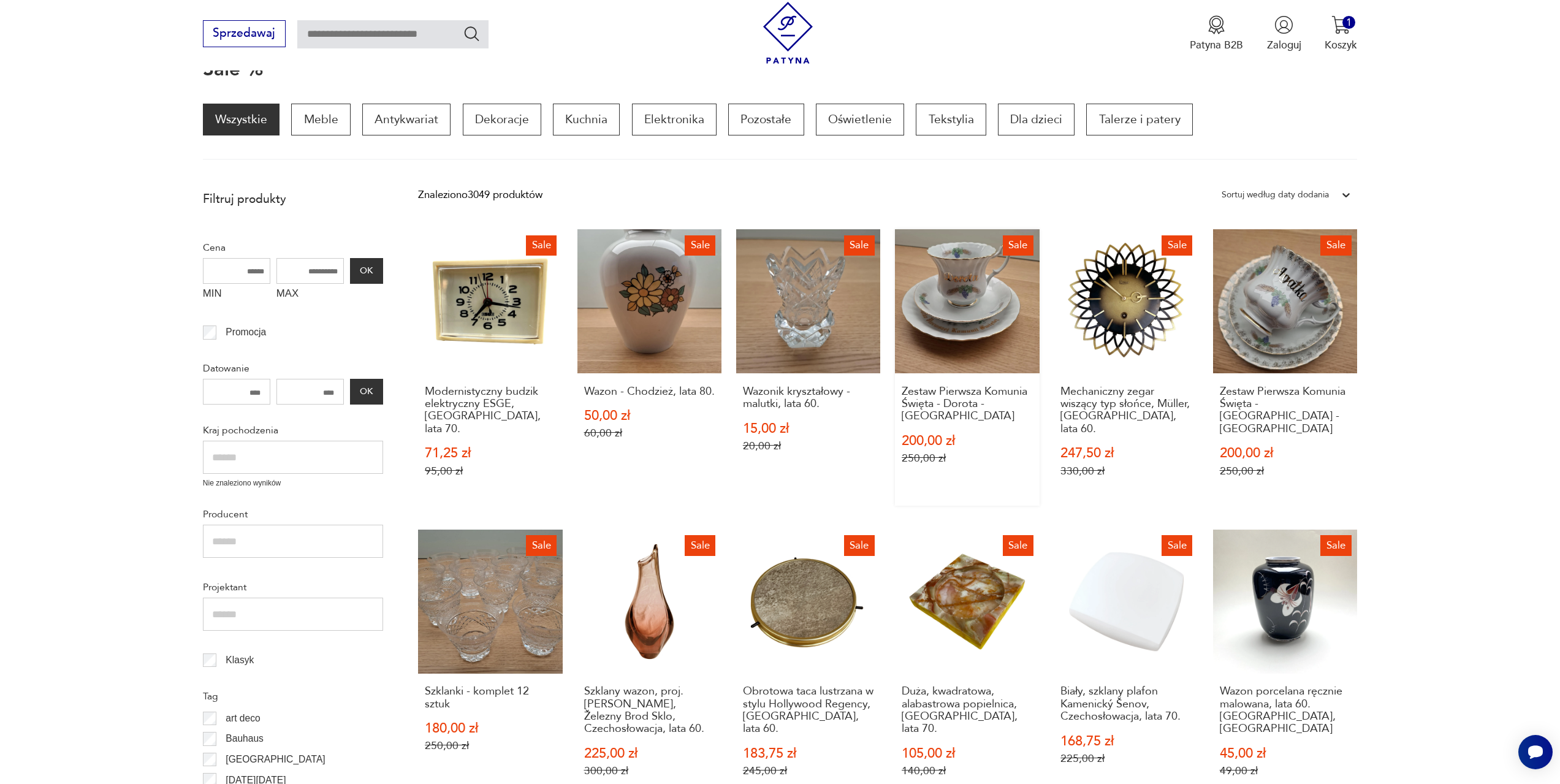
click at [986, 308] on link "Sale Zestaw Pierwsza Komunia Święta - Dorota - Chodzież 200,00 zł 250,00 zł" at bounding box center [966, 367] width 144 height 277
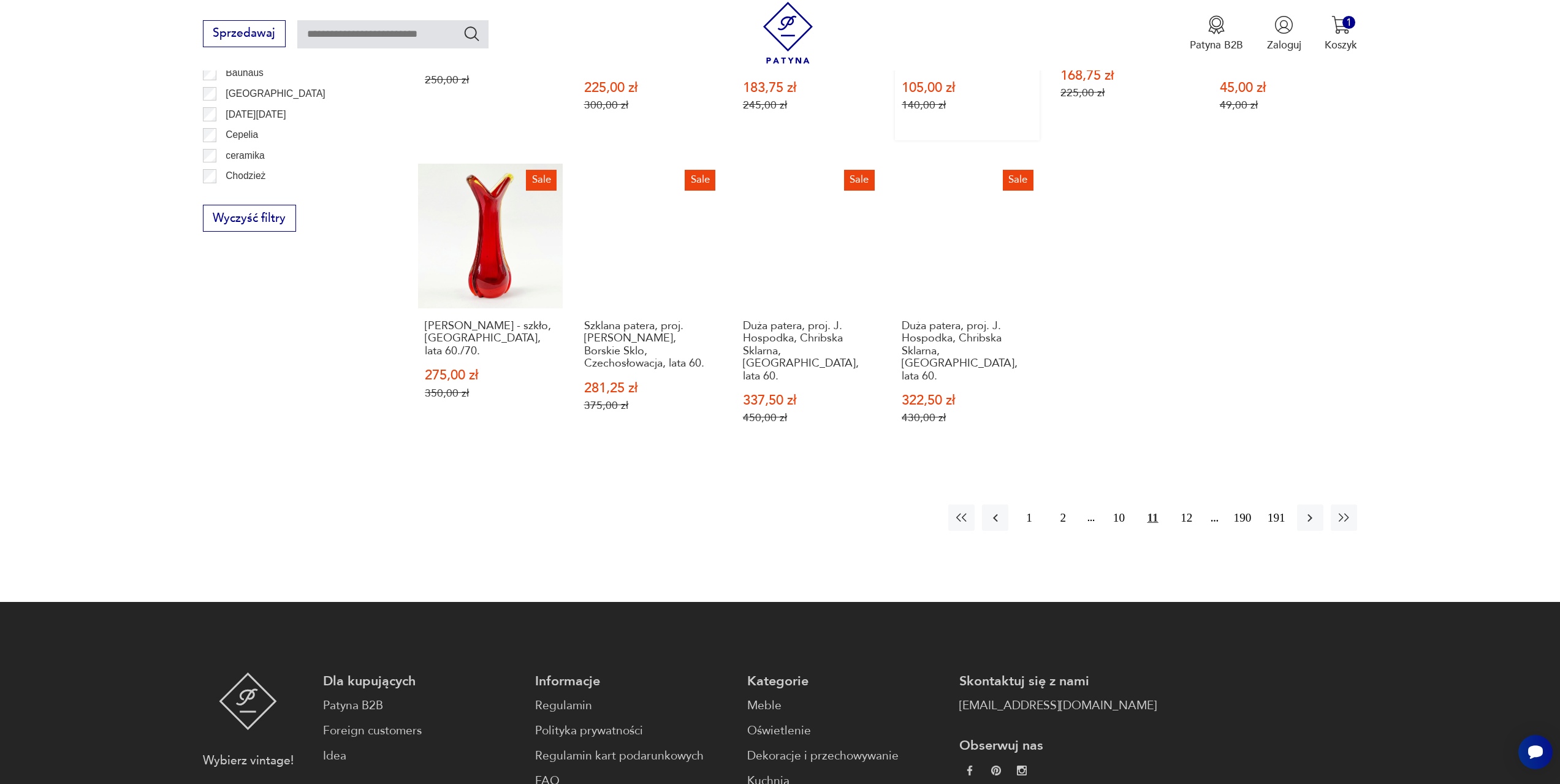
scroll to position [838, 0]
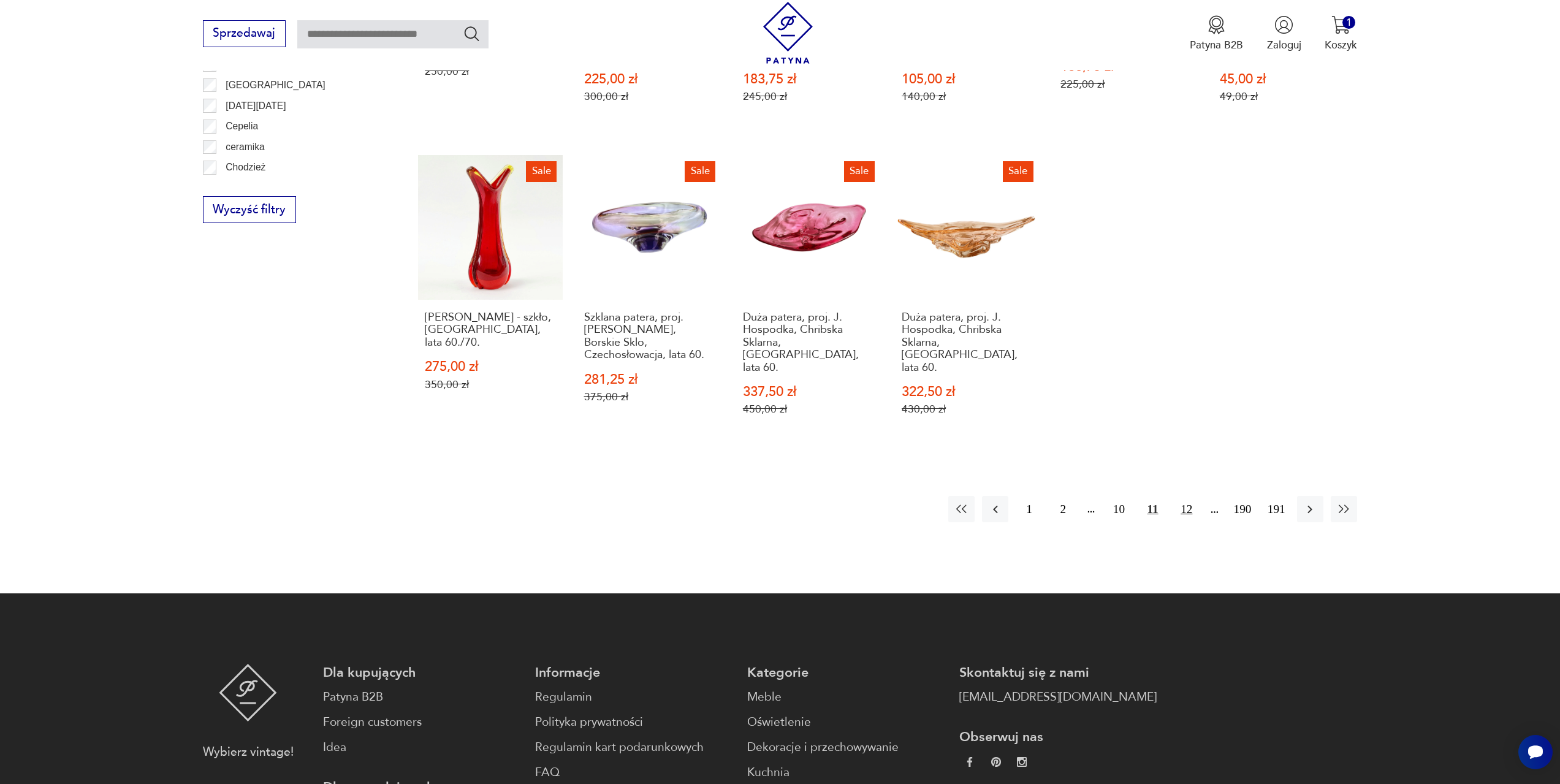
click at [1189, 495] on button "12" at bounding box center [1186, 508] width 27 height 27
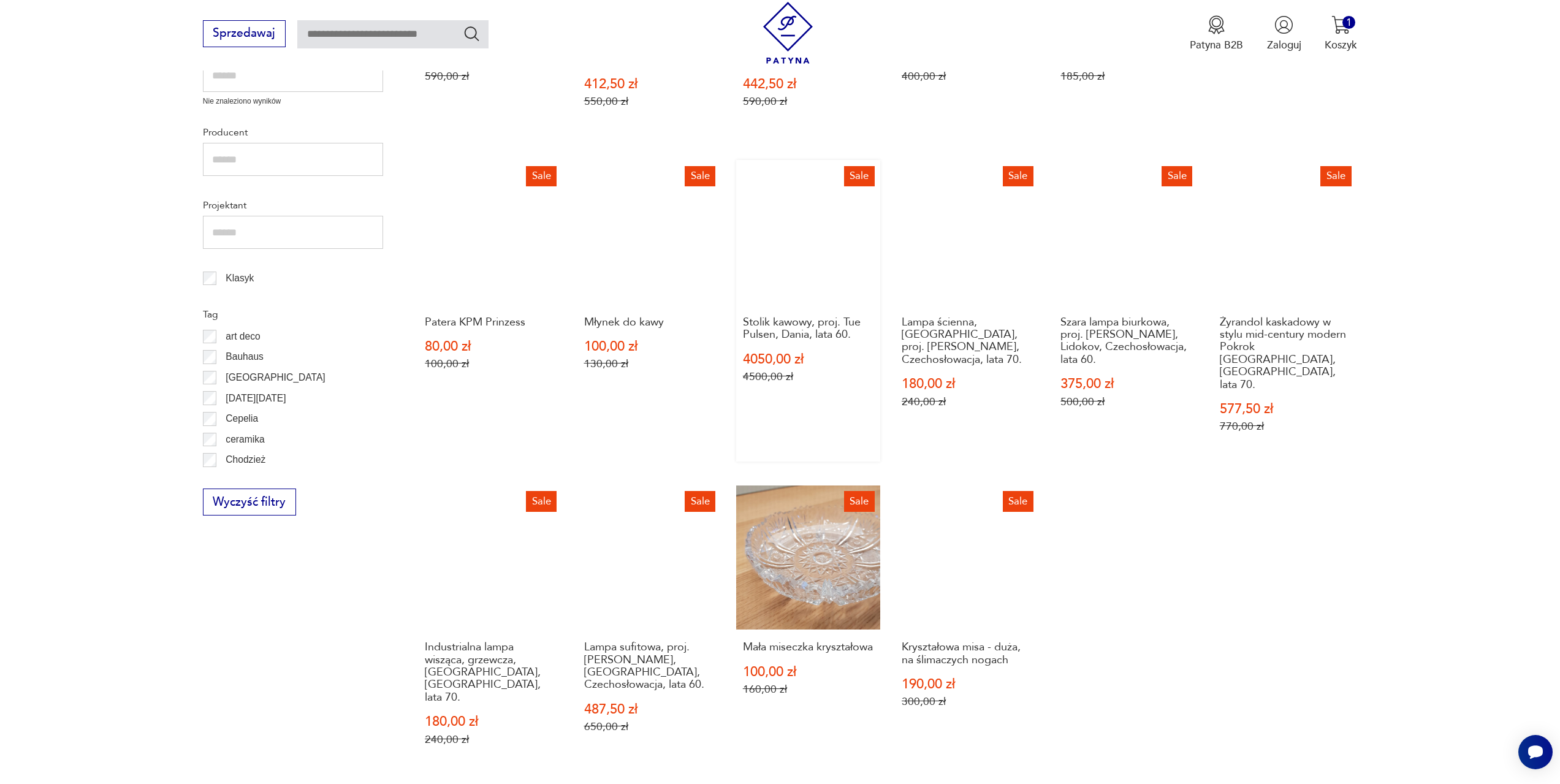
scroll to position [593, 0]
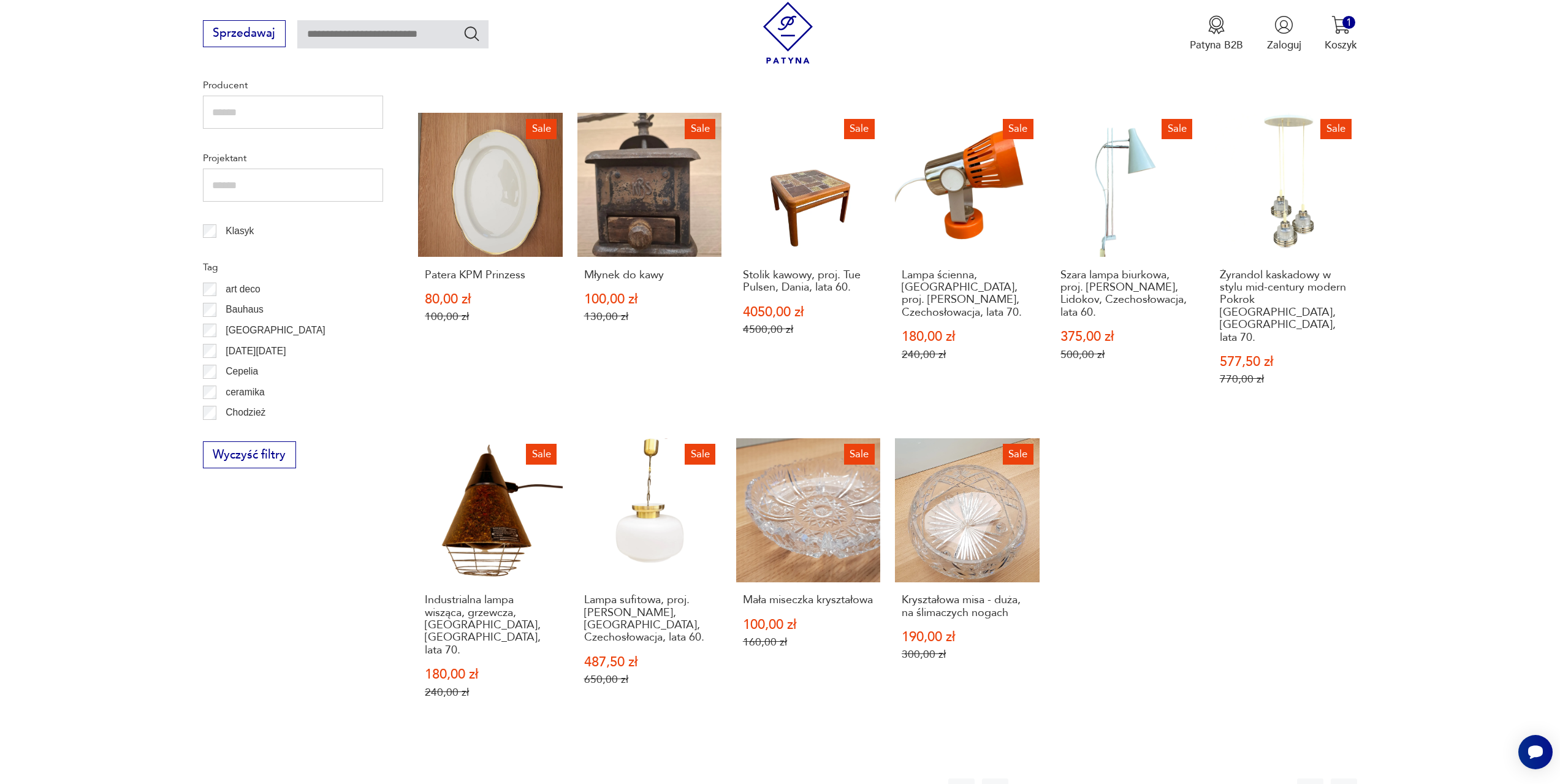
click at [1184, 778] on button "13" at bounding box center [1186, 791] width 27 height 27
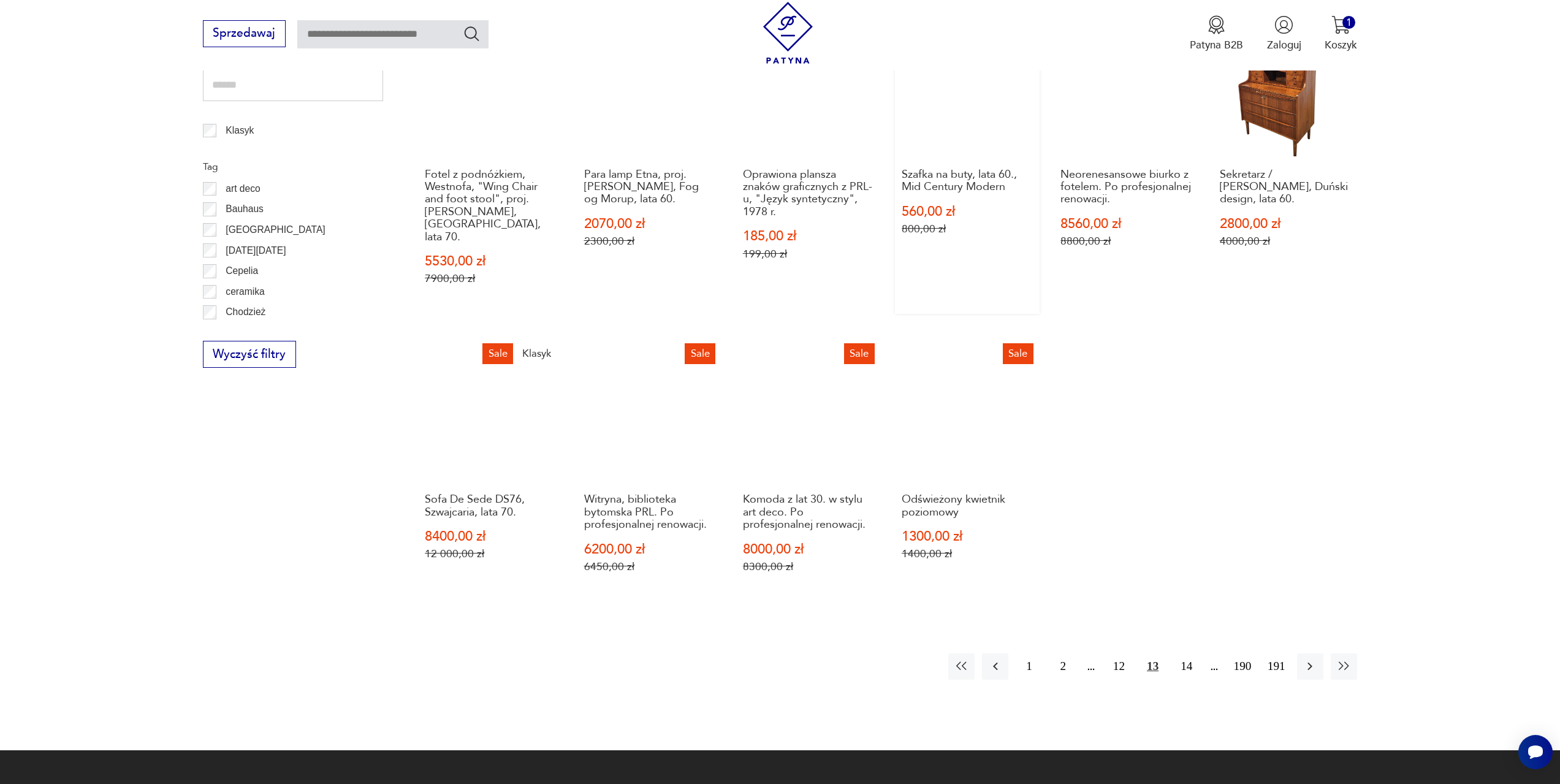
scroll to position [716, 0]
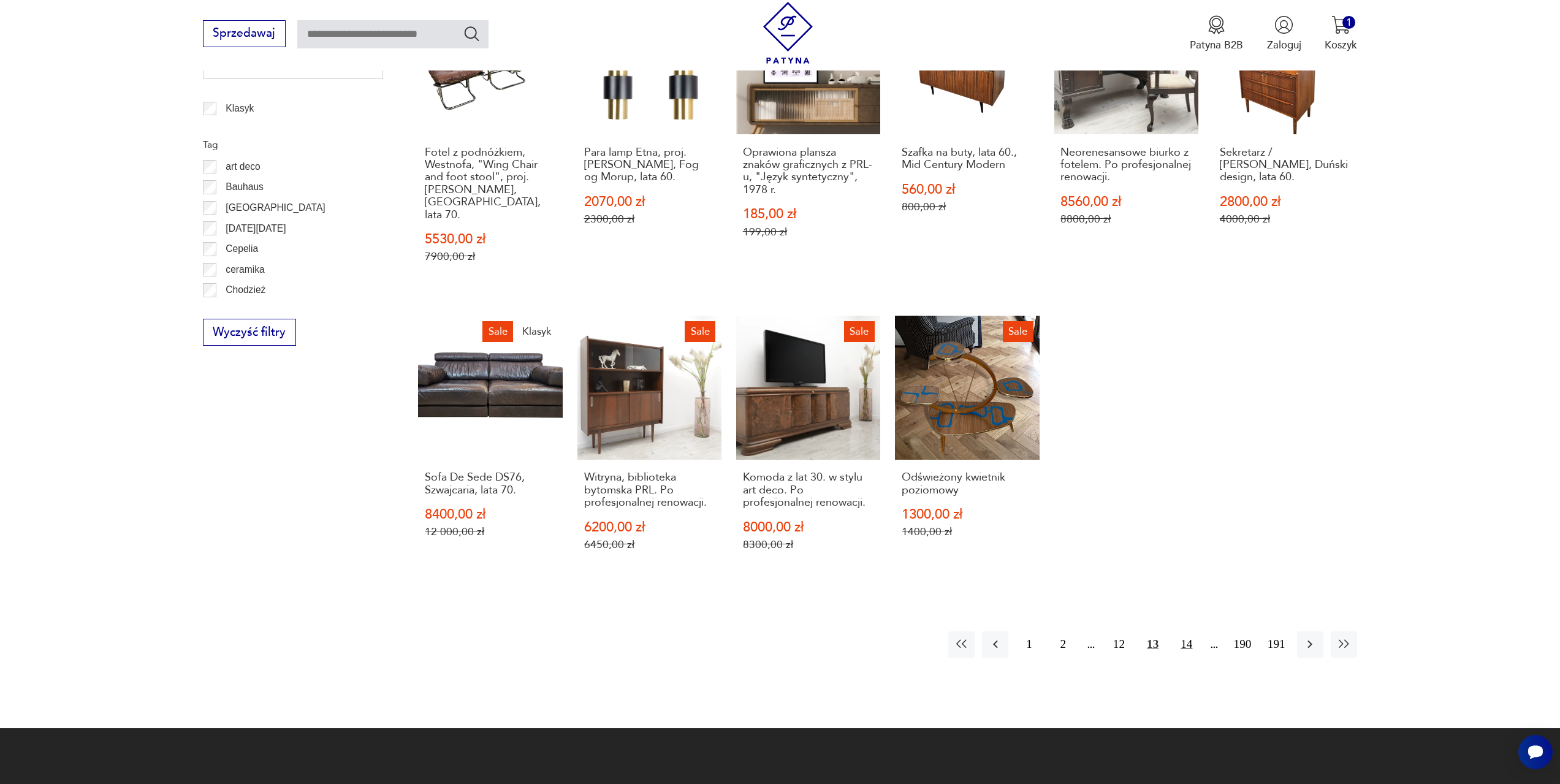
click at [1190, 633] on button "14" at bounding box center [1186, 644] width 27 height 27
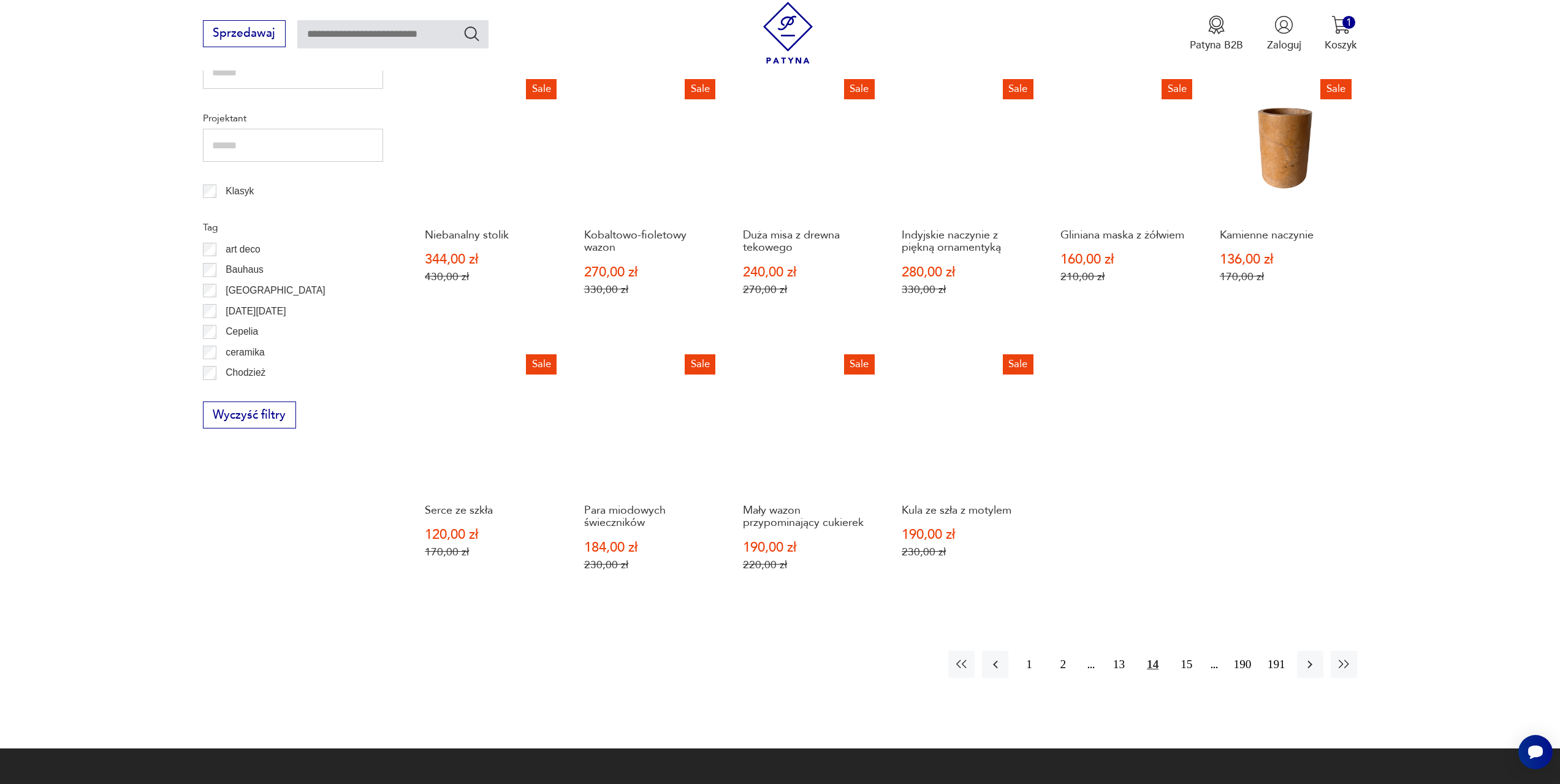
scroll to position [655, 0]
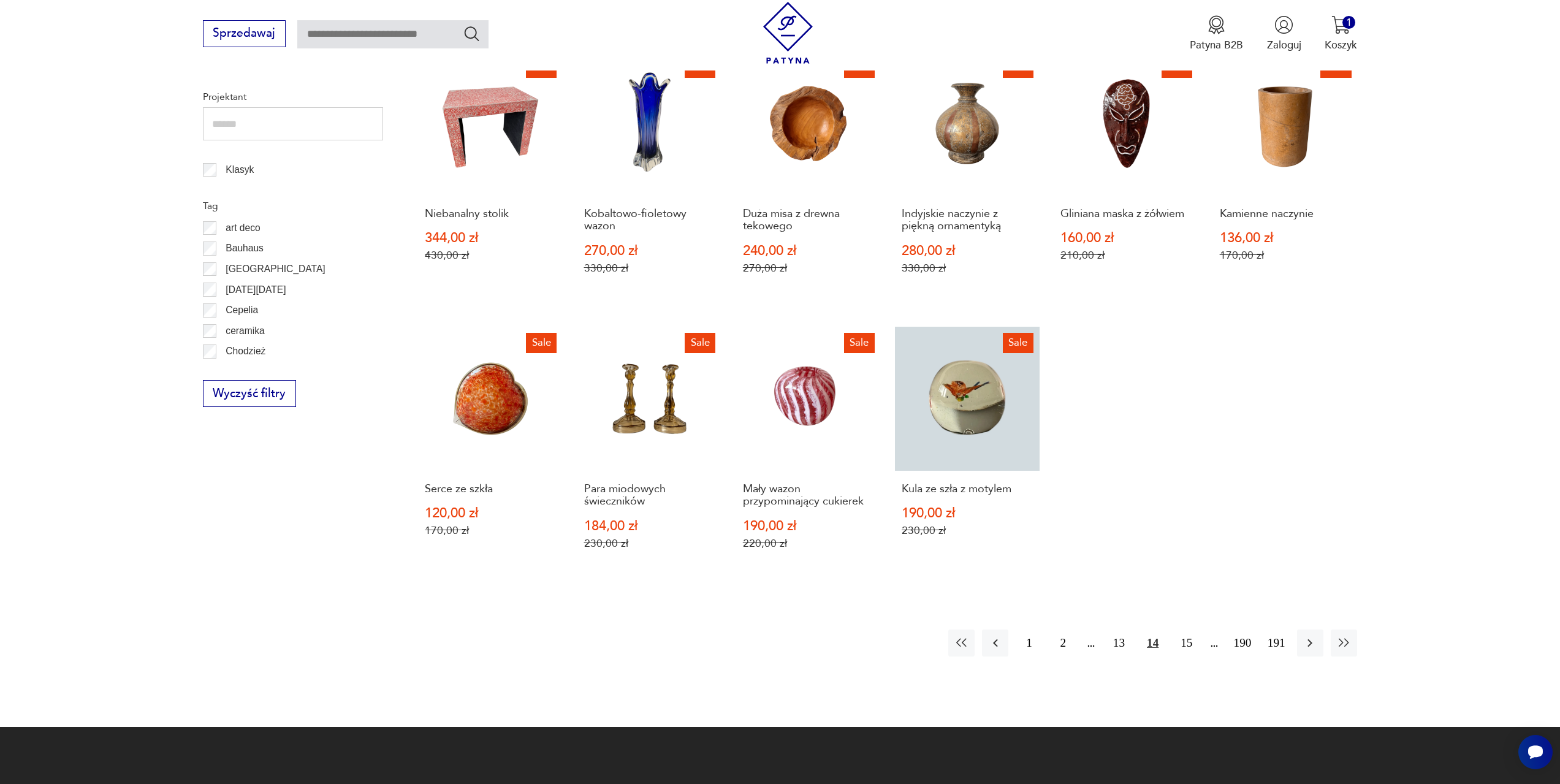
click at [1190, 633] on button "15" at bounding box center [1186, 642] width 27 height 27
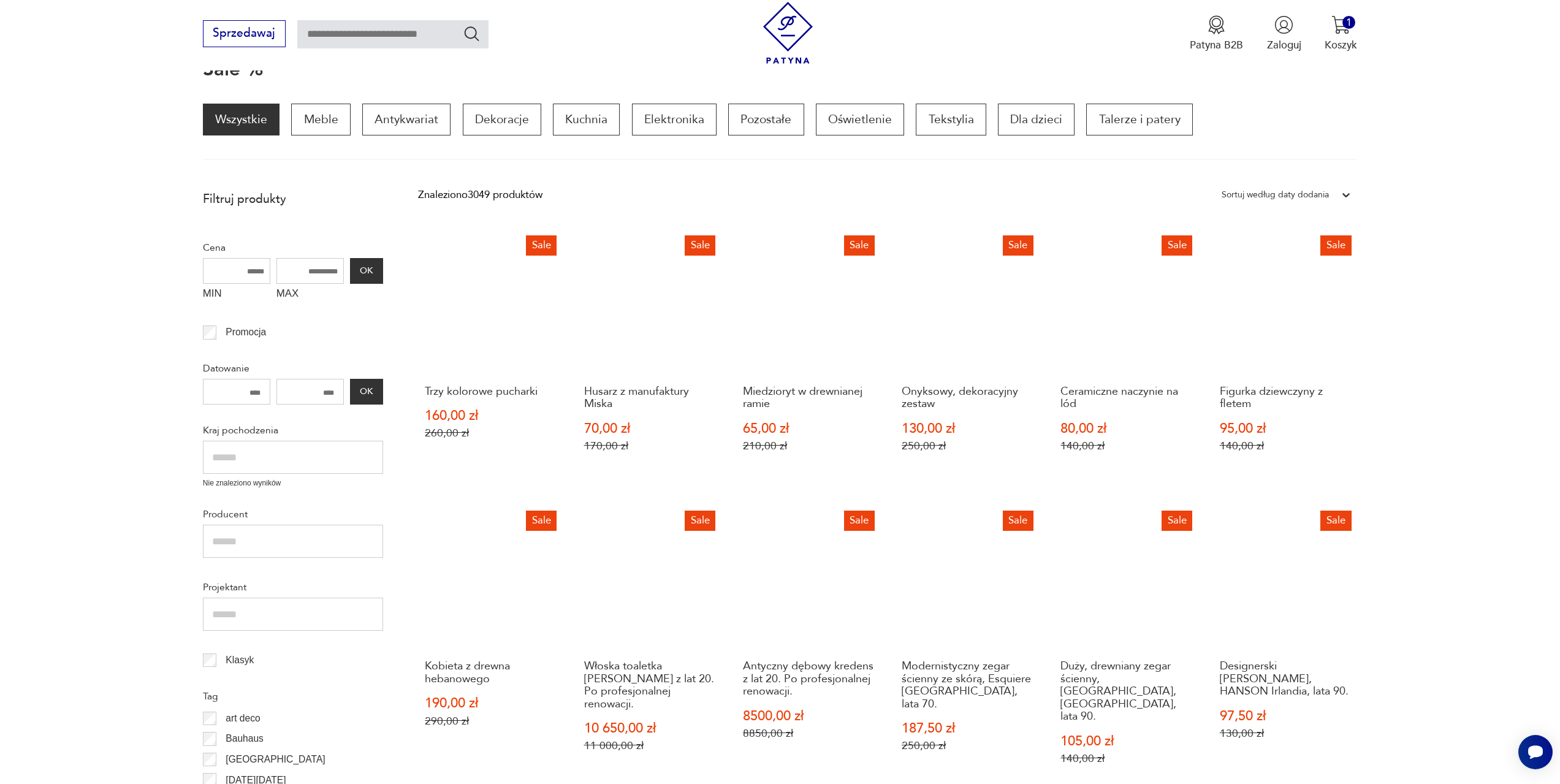
scroll to position [226, 0]
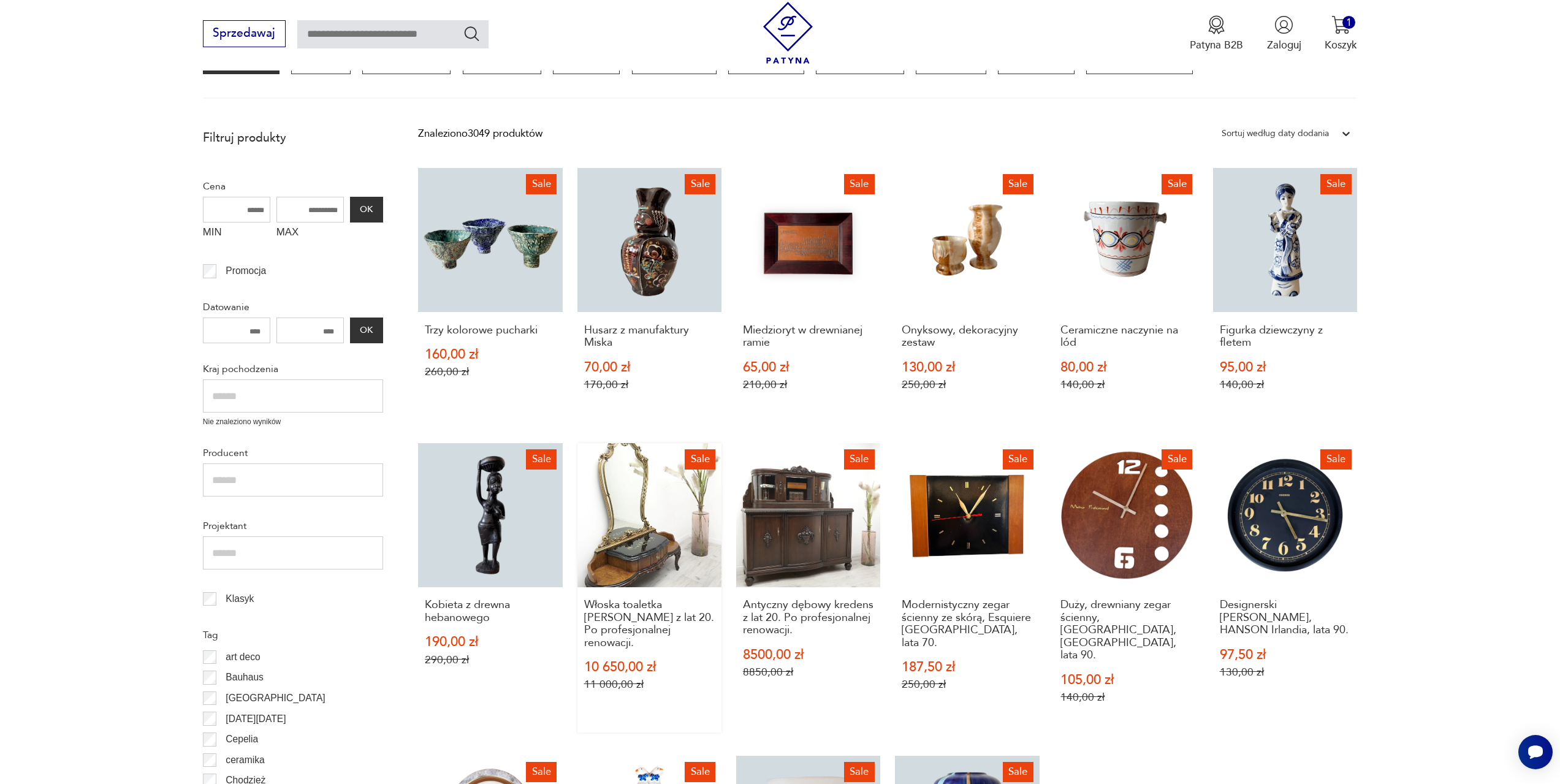
click at [648, 551] on link "Sale Włoska toaletka Ludwik z lat 20. Po profesjonalnej renowacji. 10 650,00 zł…" at bounding box center [649, 588] width 144 height 289
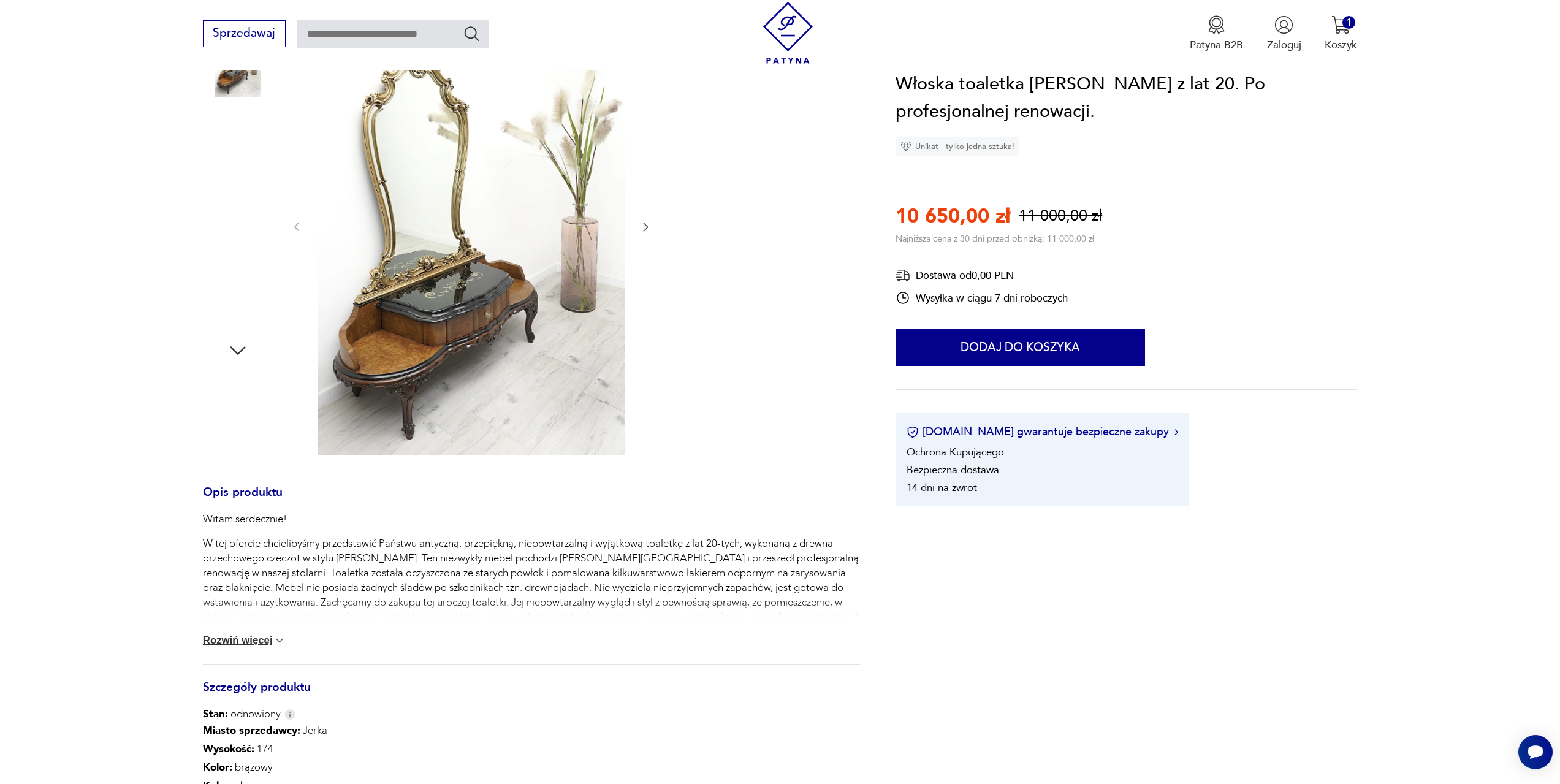
scroll to position [245, 0]
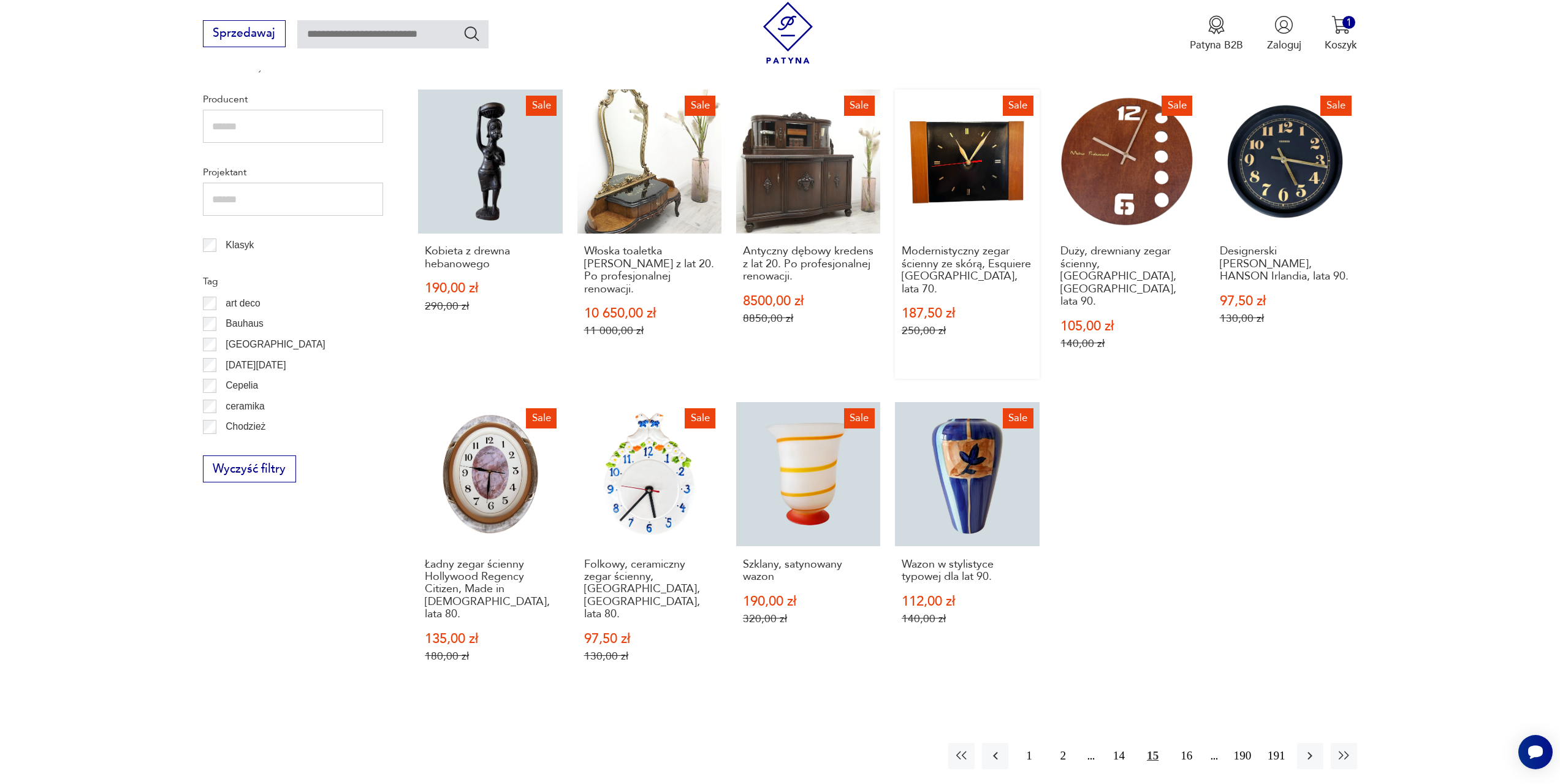
scroll to position [593, 0]
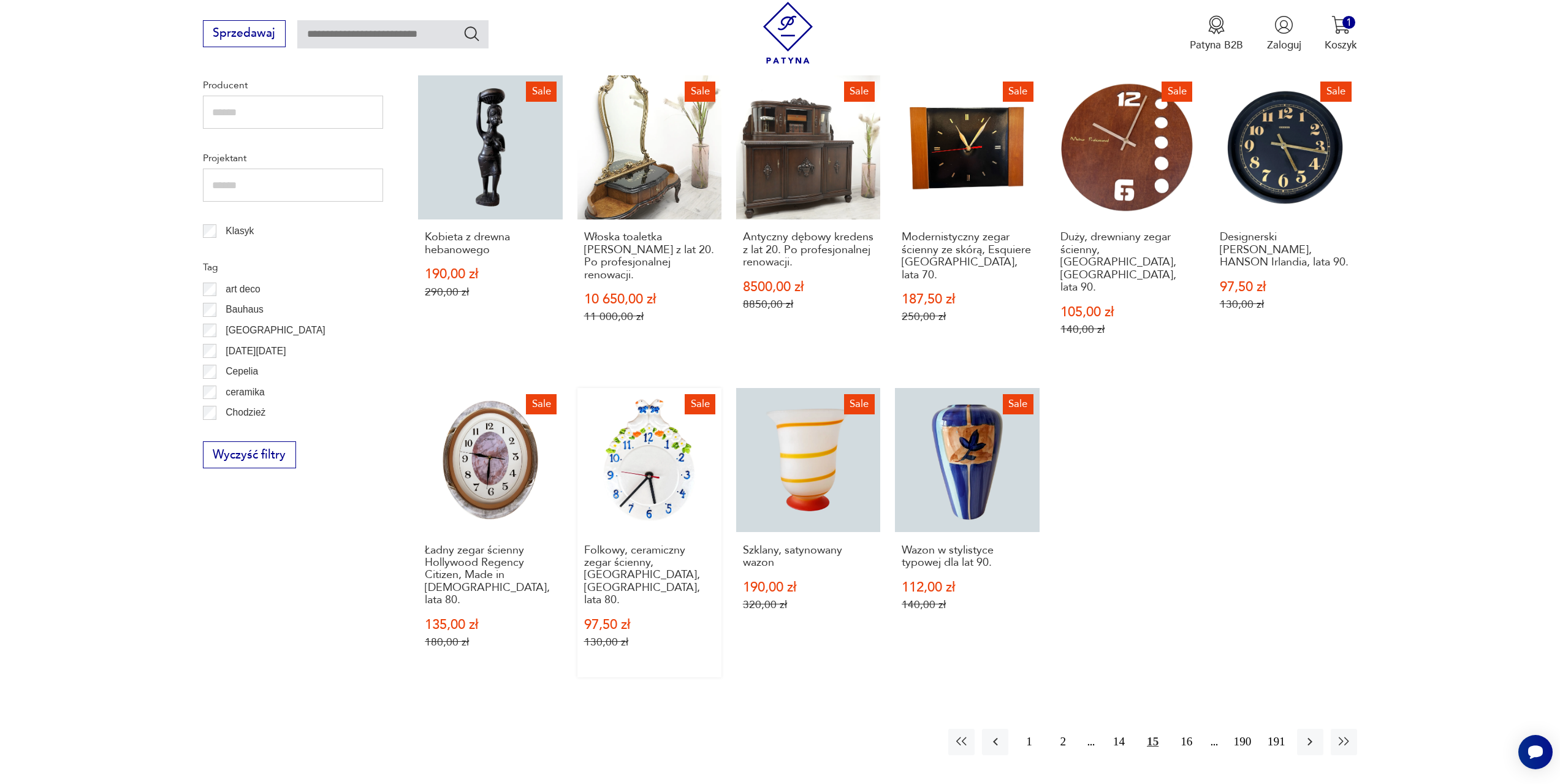
click at [638, 457] on link "Sale Folkowy, ceramiczny zegar ścienny, Kienzle, Niemcy, lata 80. 97,50 zł 130,…" at bounding box center [649, 532] width 144 height 289
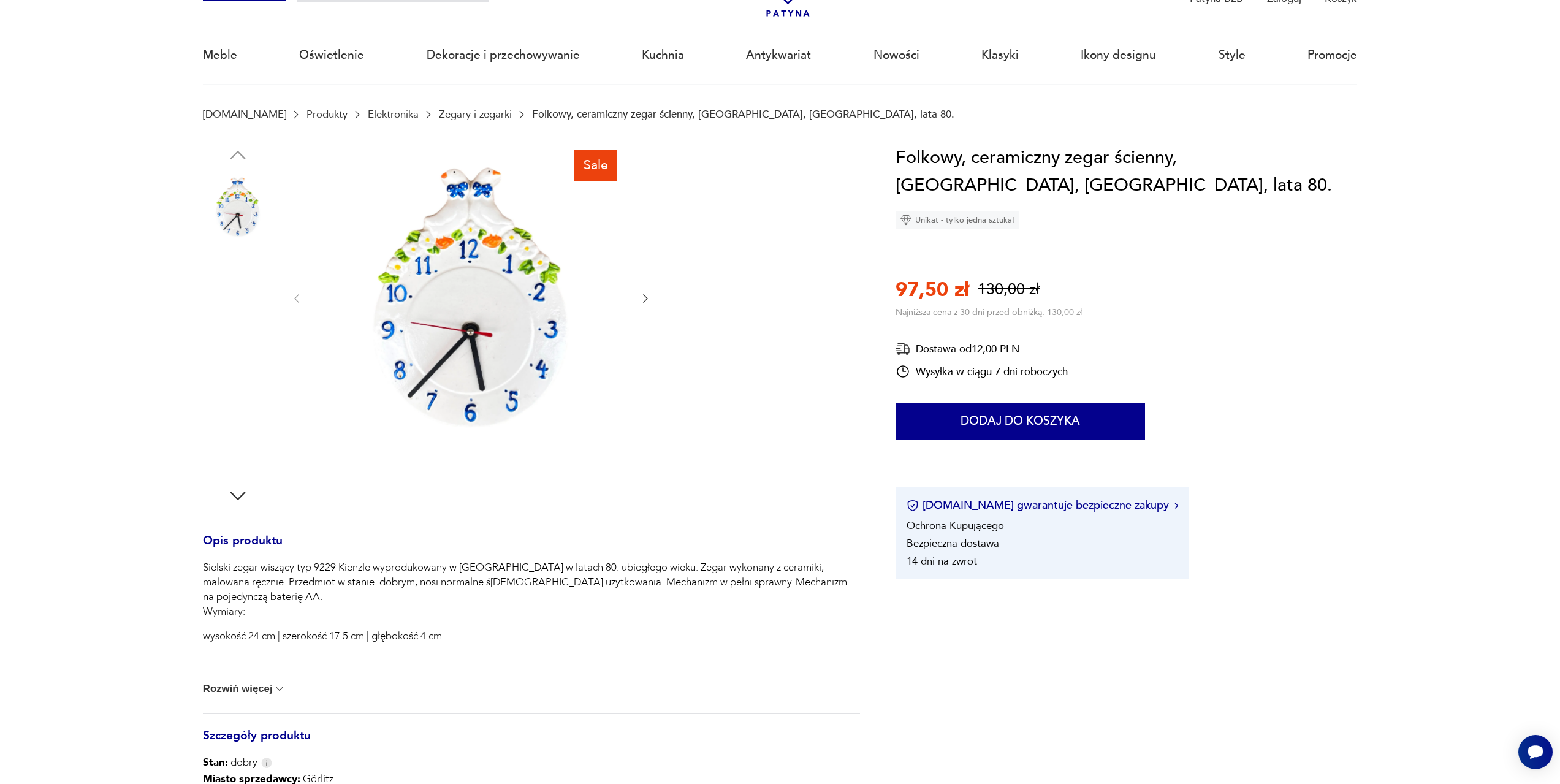
scroll to position [61, 0]
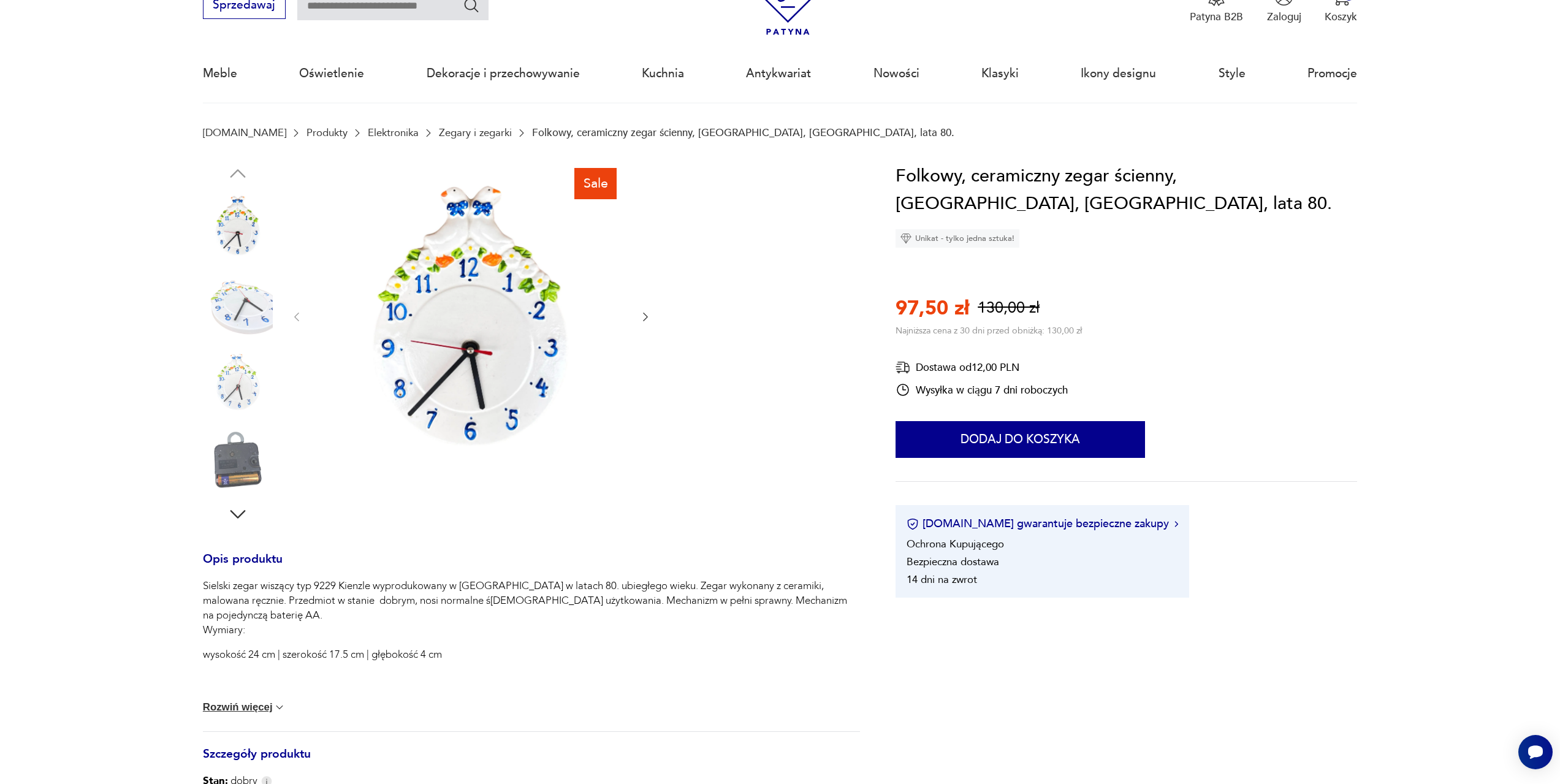
click at [644, 318] on icon "button" at bounding box center [646, 317] width 12 height 12
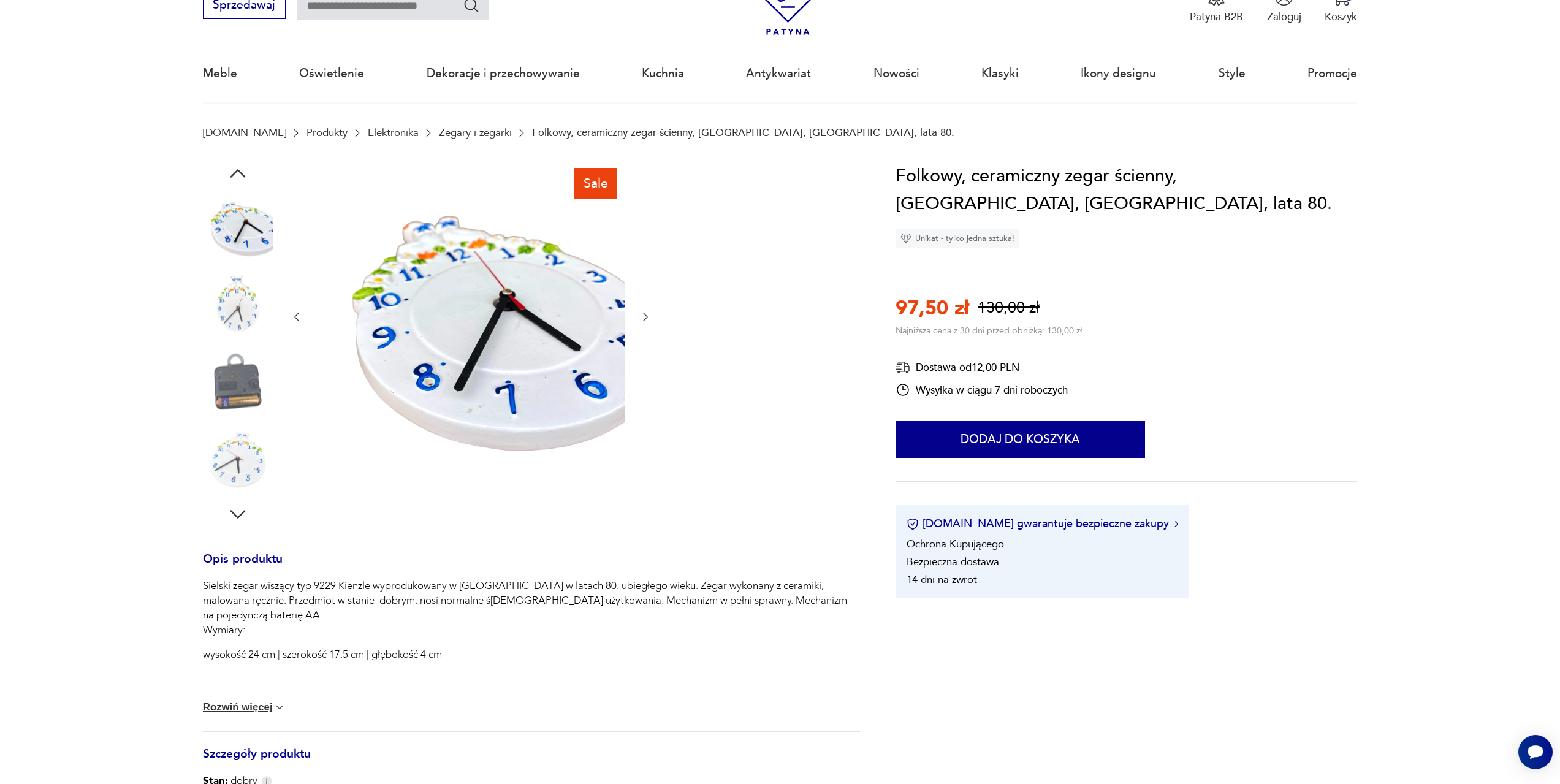
click at [641, 320] on icon "button" at bounding box center [646, 317] width 12 height 12
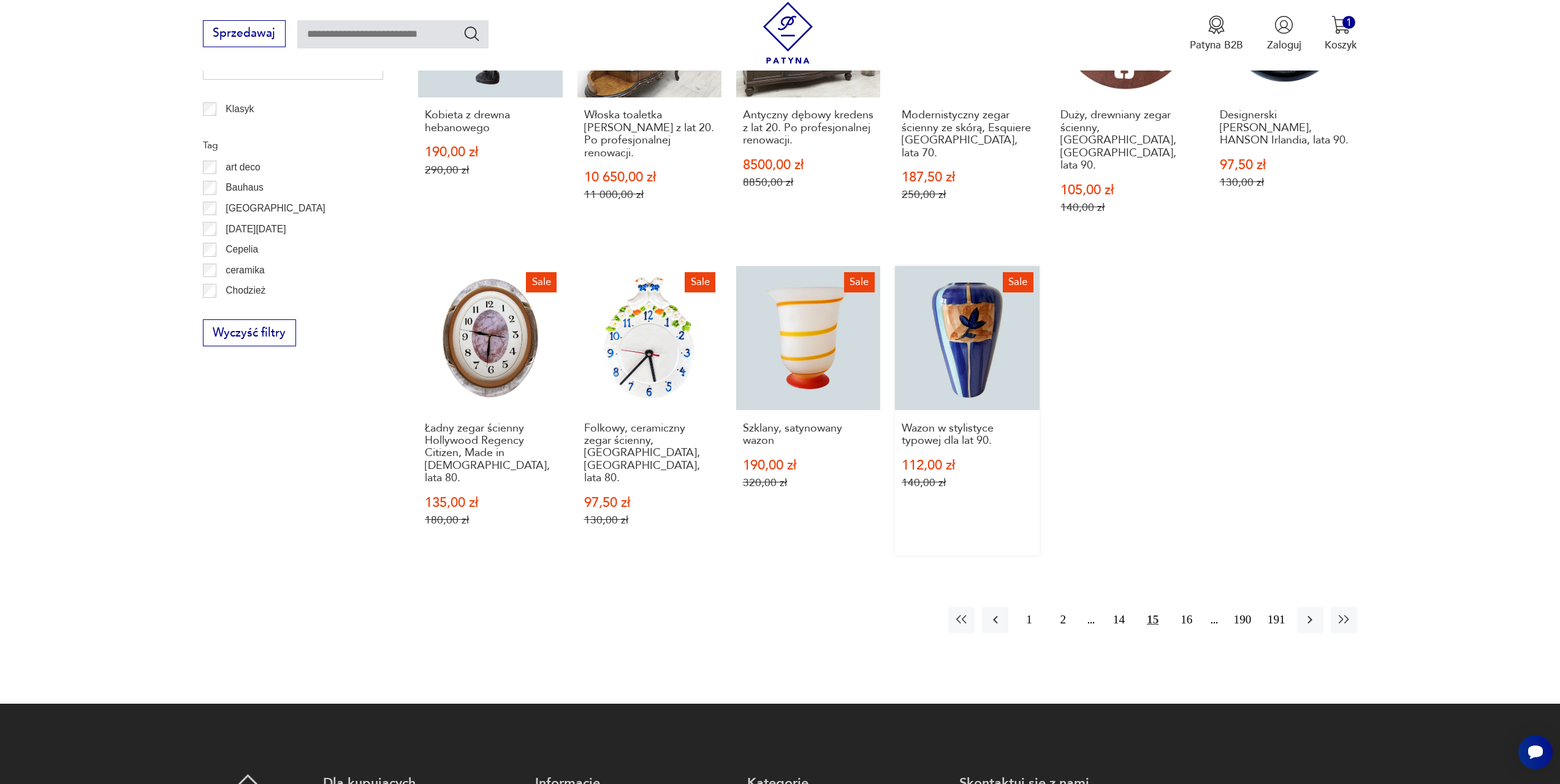
scroll to position [716, 0]
click at [1189, 606] on button "16" at bounding box center [1186, 619] width 27 height 27
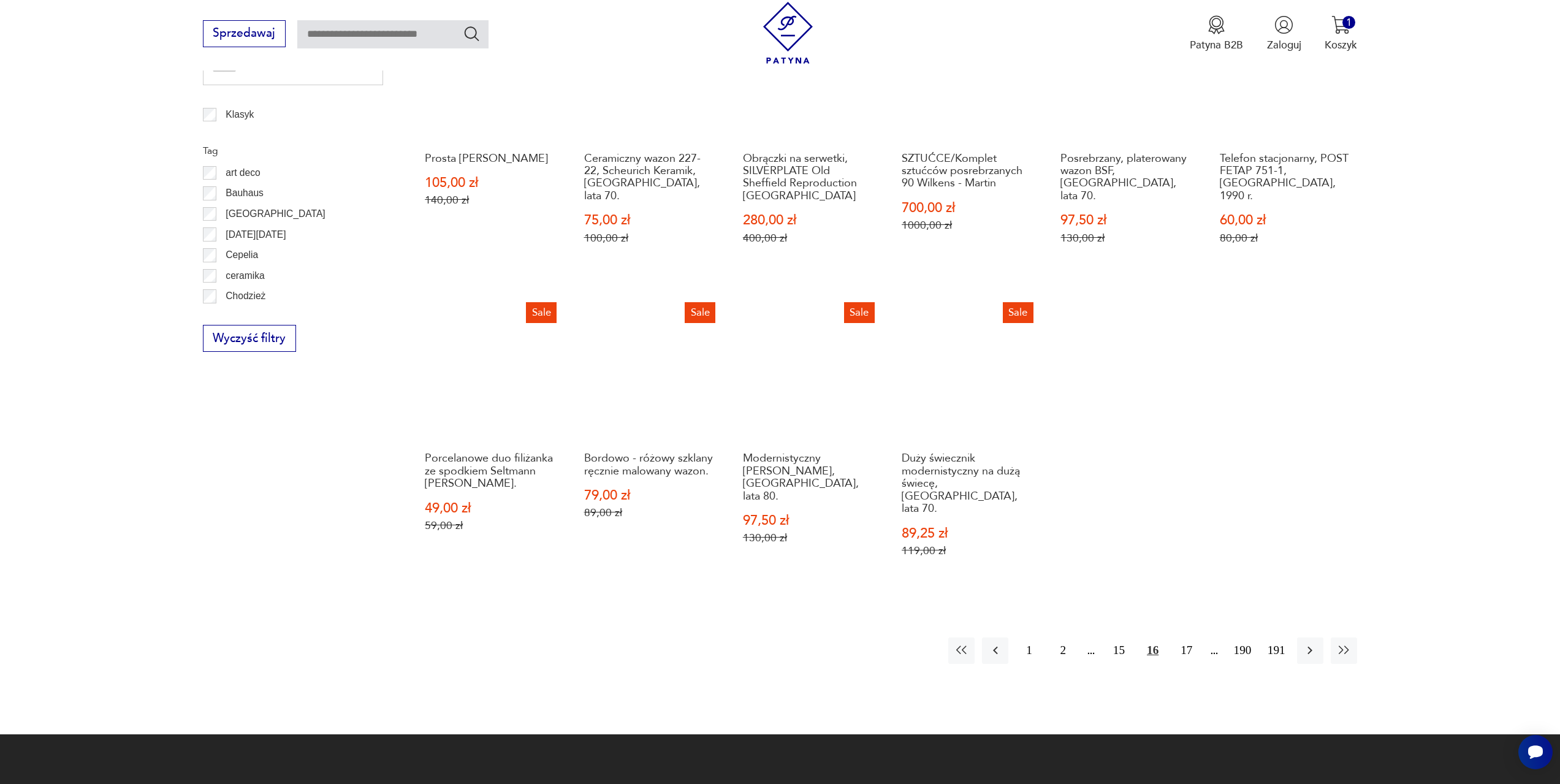
scroll to position [716, 0]
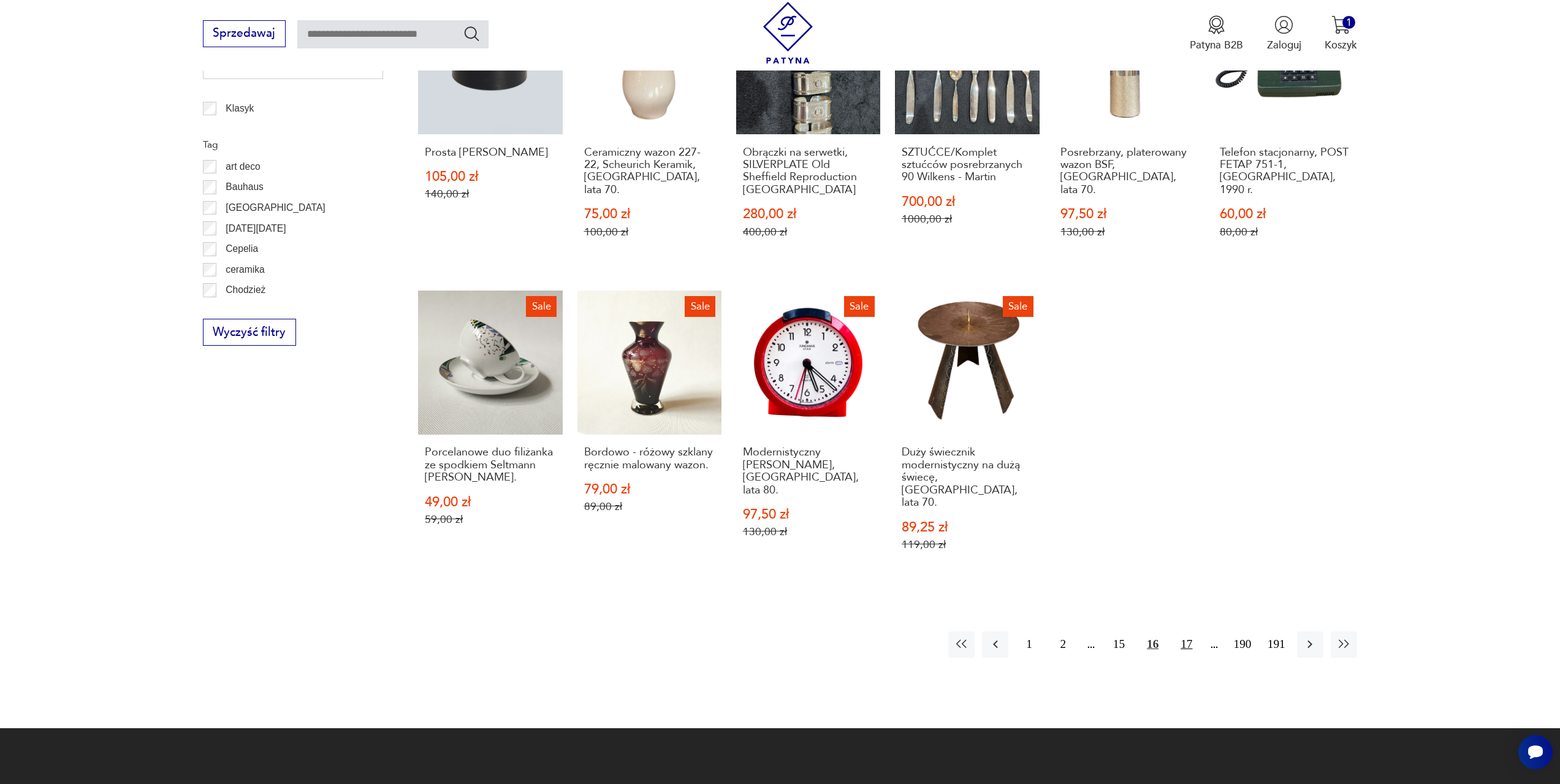
click at [1186, 632] on button "17" at bounding box center [1186, 644] width 27 height 27
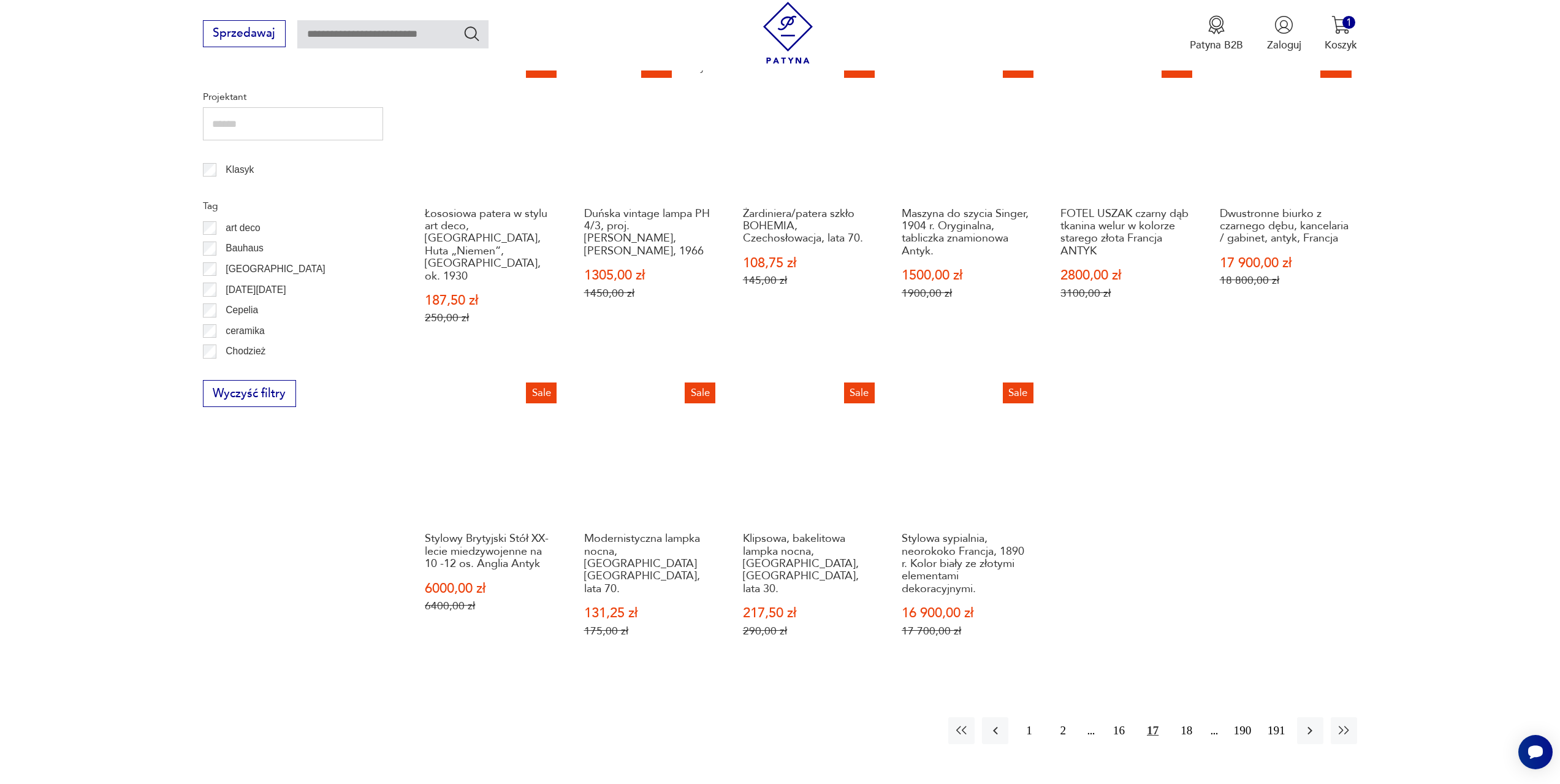
scroll to position [716, 0]
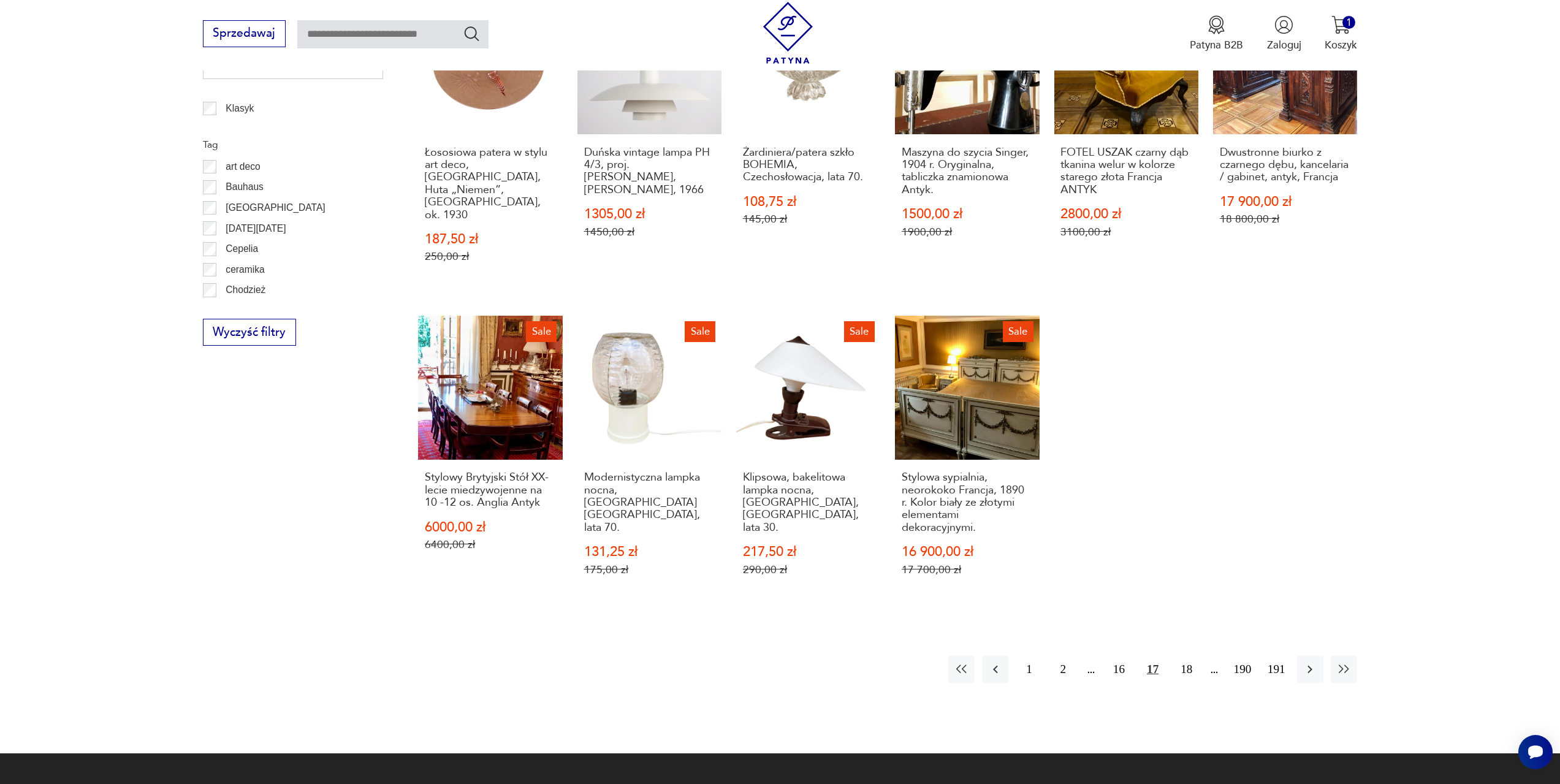
click at [1151, 656] on button "17" at bounding box center [1152, 669] width 27 height 27
click at [1189, 656] on button "18" at bounding box center [1186, 669] width 27 height 27
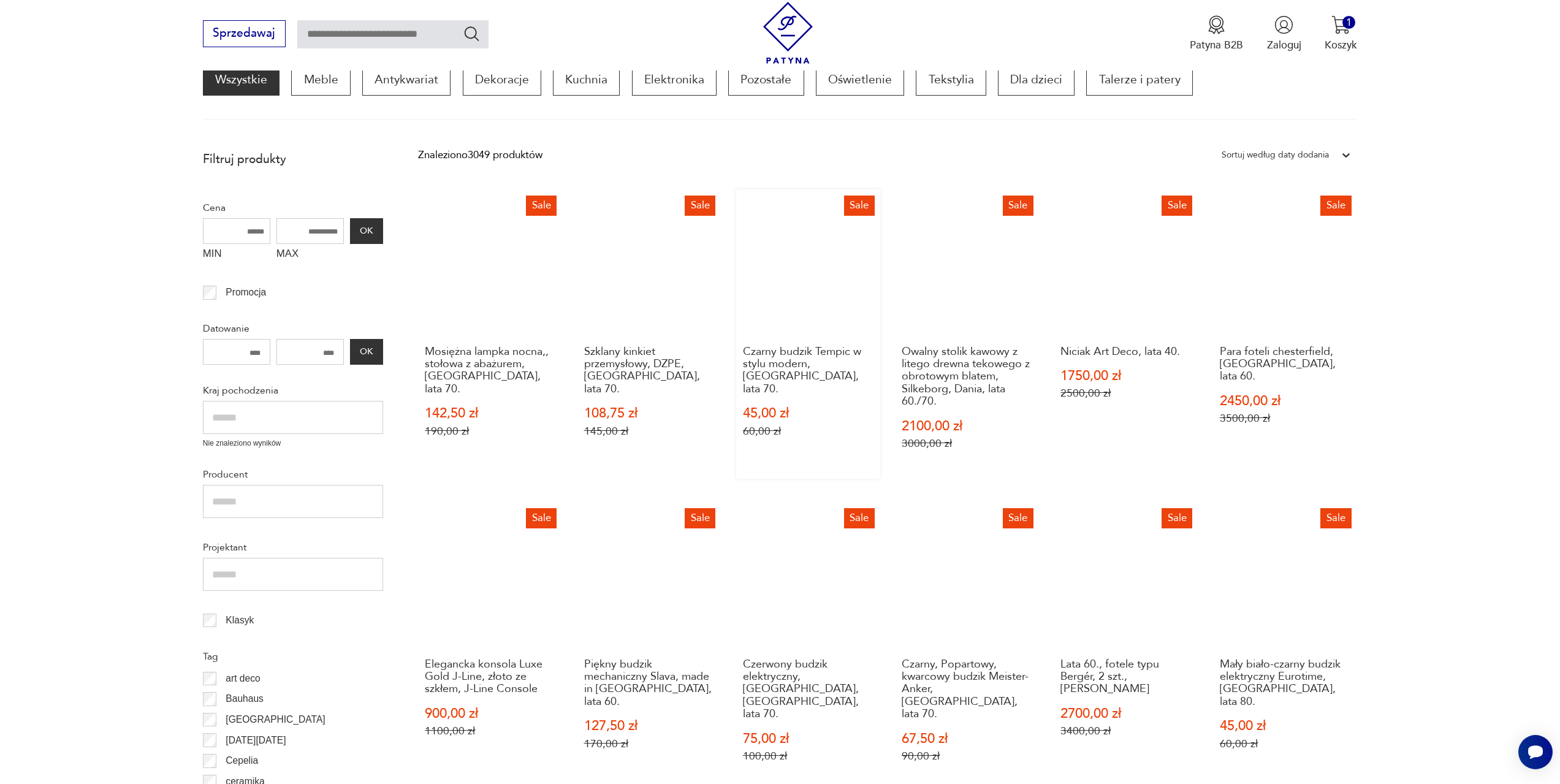
scroll to position [226, 0]
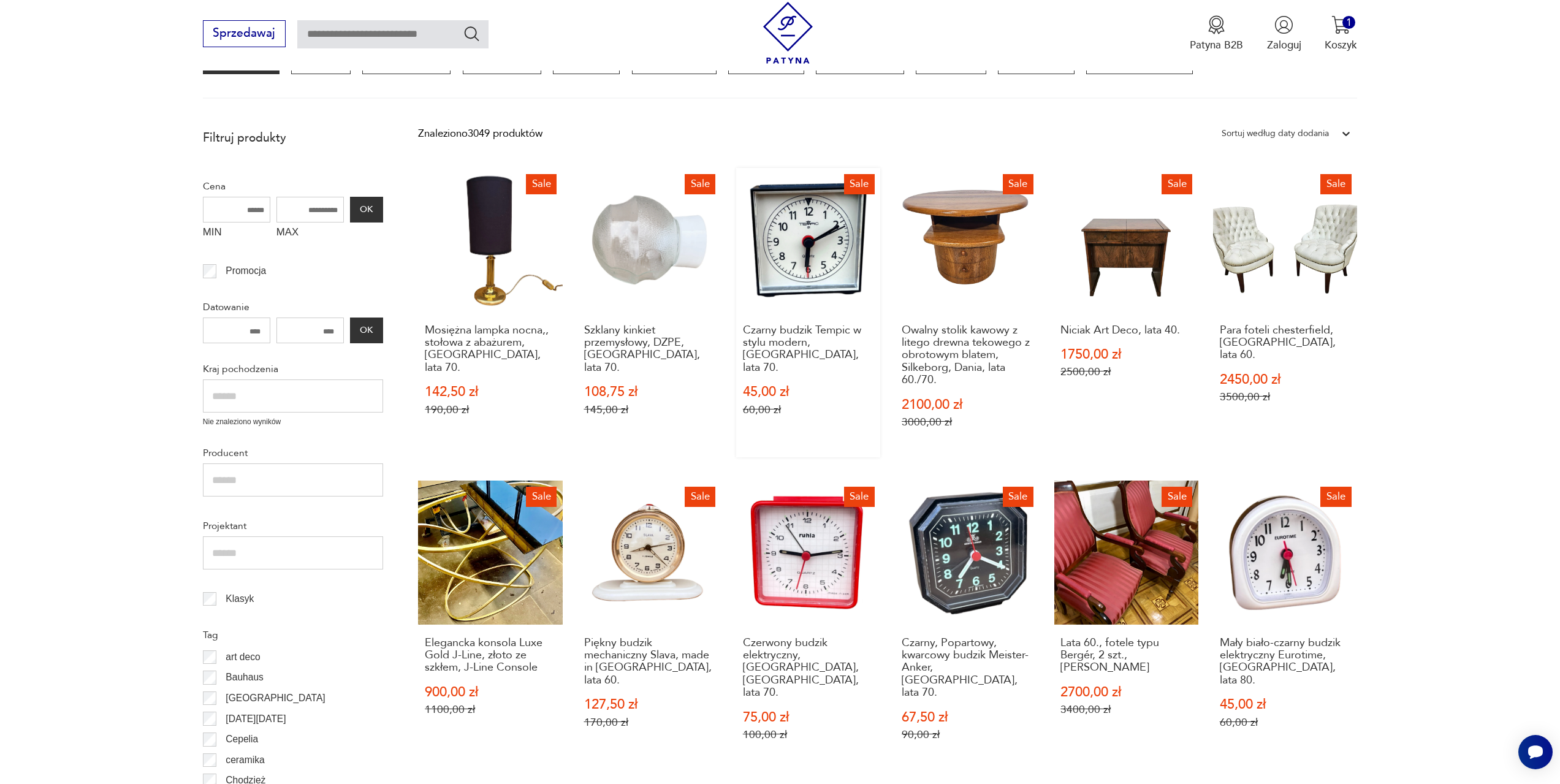
click at [825, 289] on link "Sale Czarny budzik Tempic w stylu modern, Niemcy, lata 70. 45,00 zł 60,00 zł" at bounding box center [808, 313] width 144 height 289
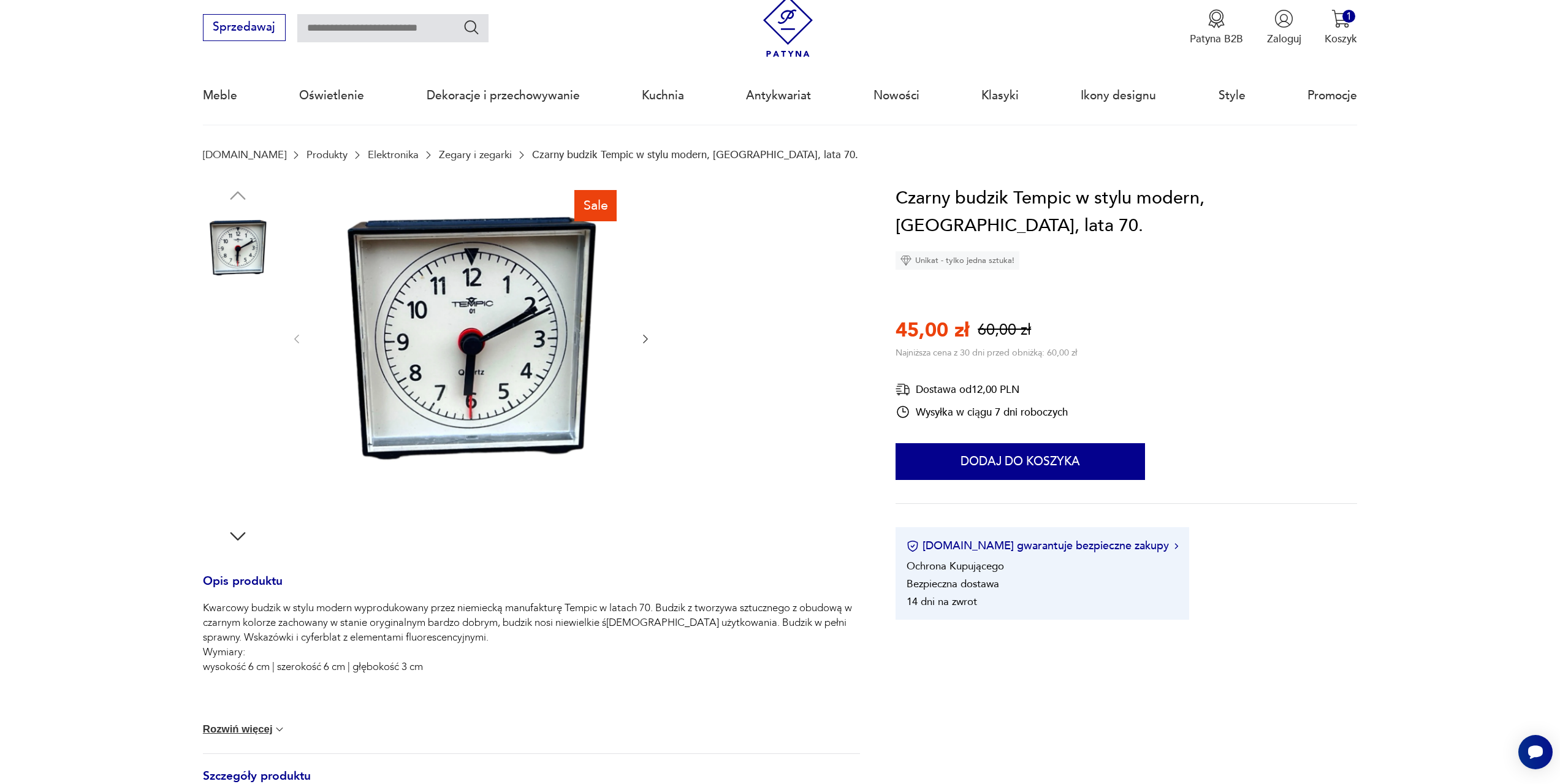
scroll to position [61, 0]
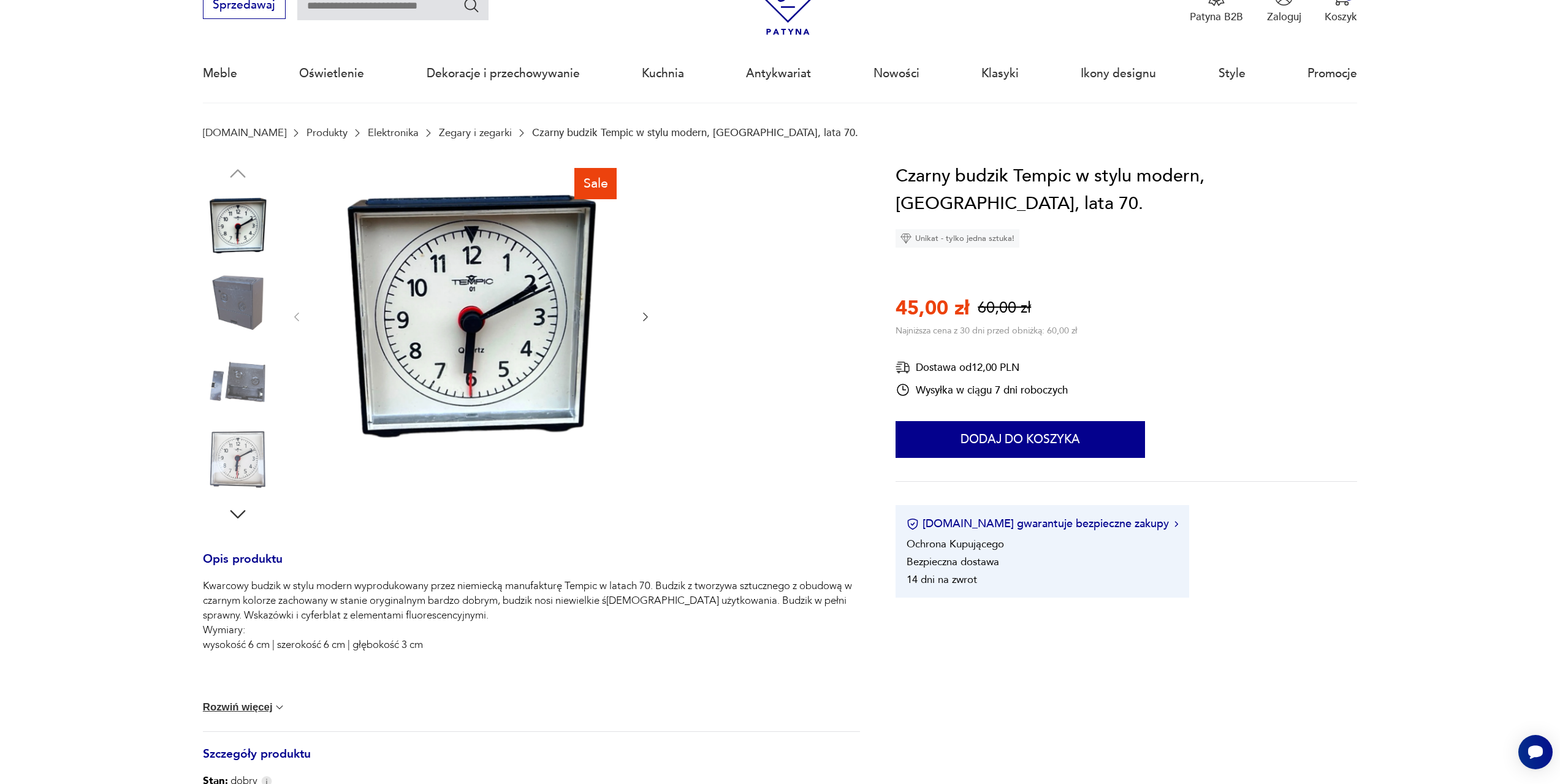
click at [651, 321] on icon "button" at bounding box center [646, 317] width 12 height 12
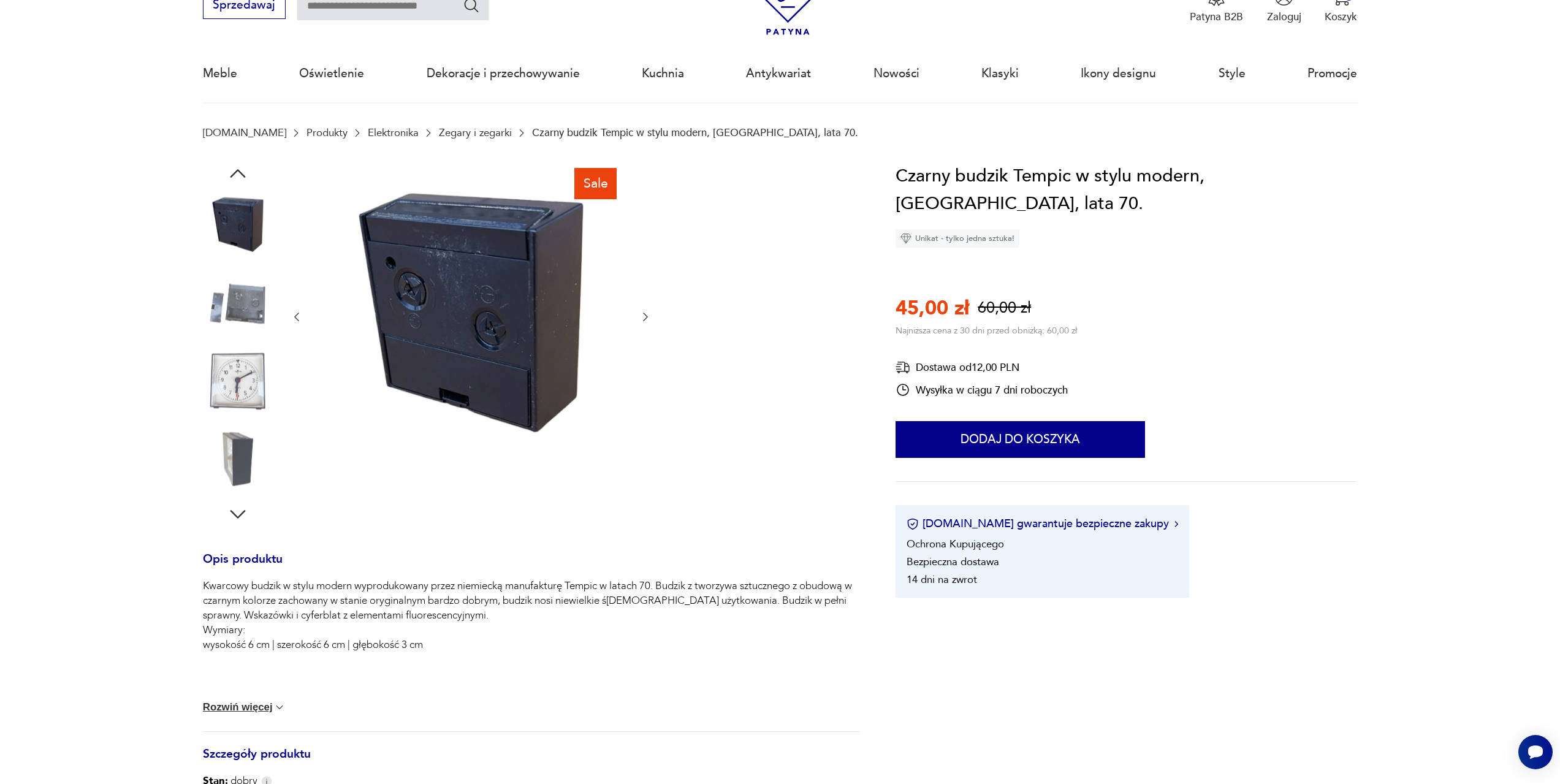
click at [651, 321] on icon "button" at bounding box center [646, 317] width 12 height 12
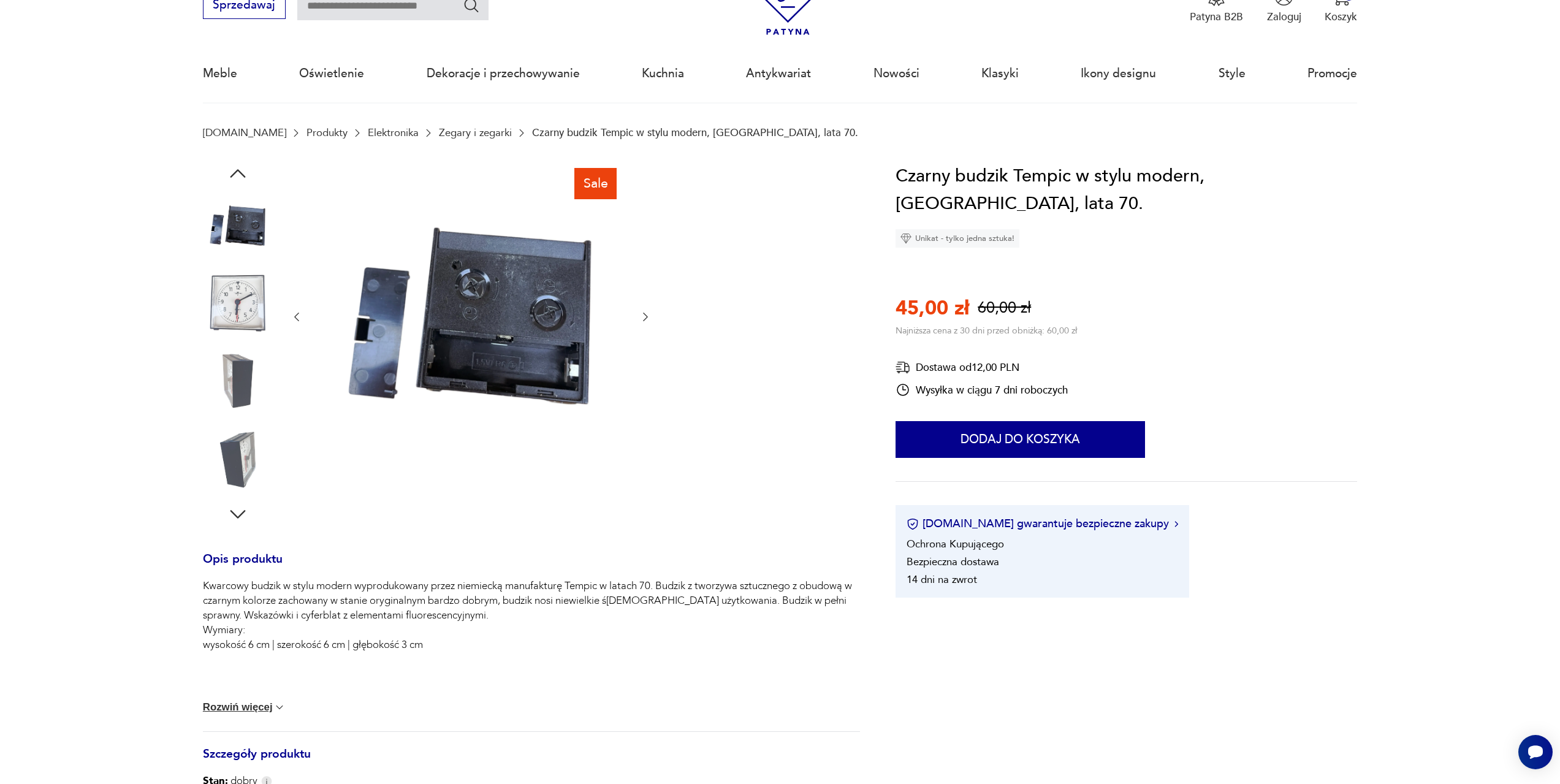
click at [651, 321] on icon "button" at bounding box center [646, 317] width 12 height 12
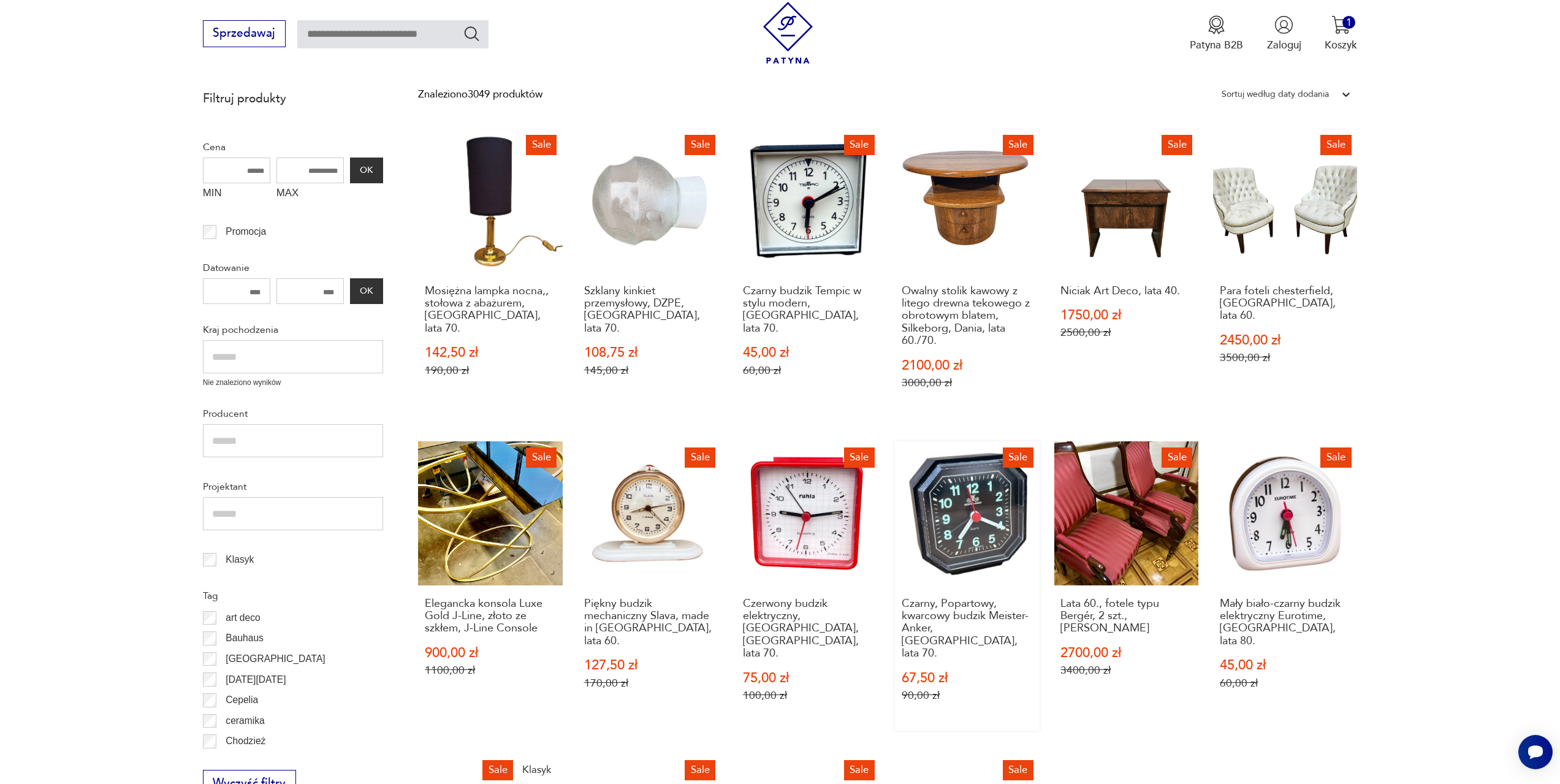
scroll to position [287, 0]
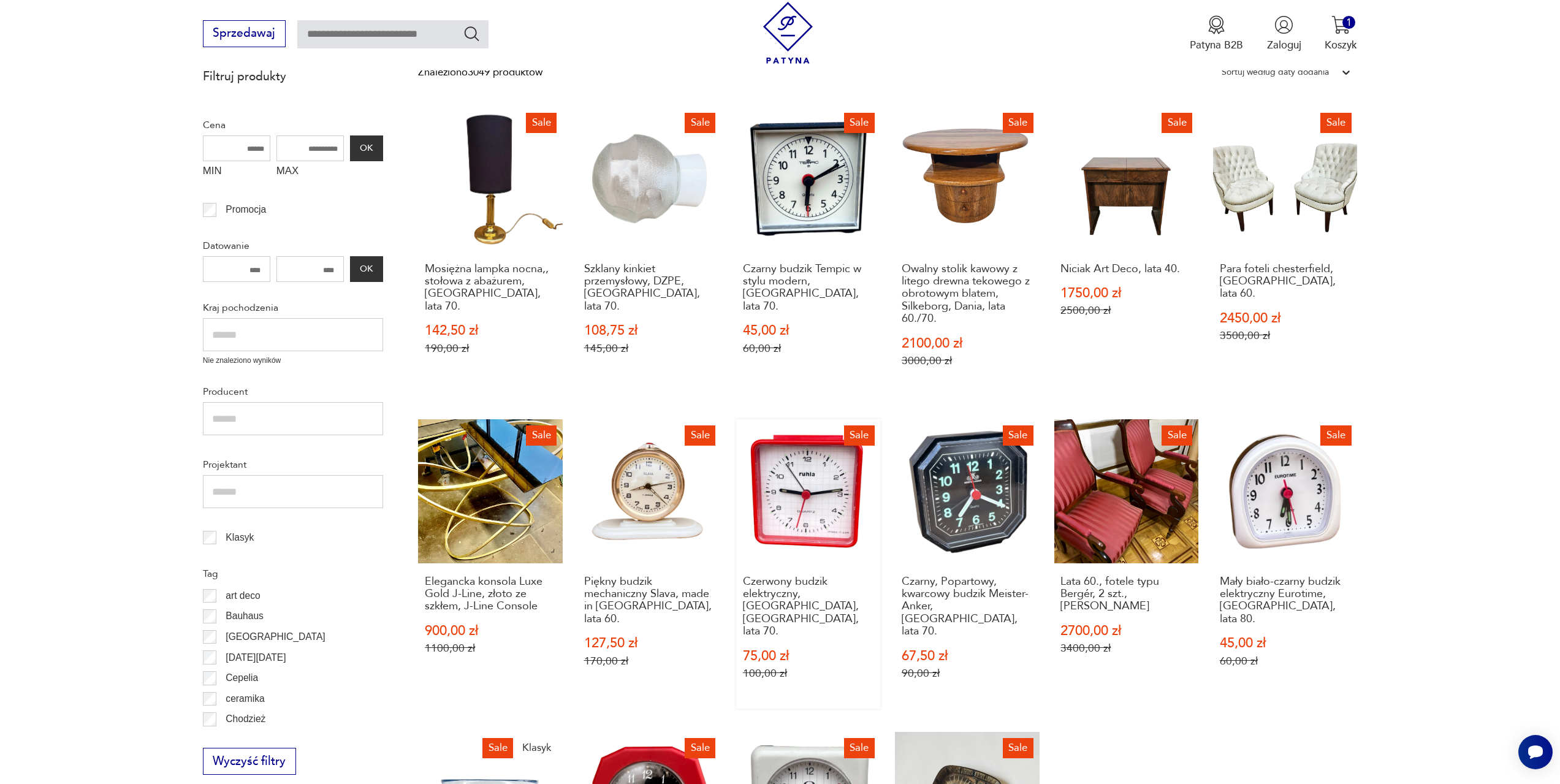
click at [802, 498] on link "Sale Czerwony budzik elektryczny, Ruhla, Niemcy, lata 70. 75,00 zł 100,00 zł" at bounding box center [808, 563] width 144 height 289
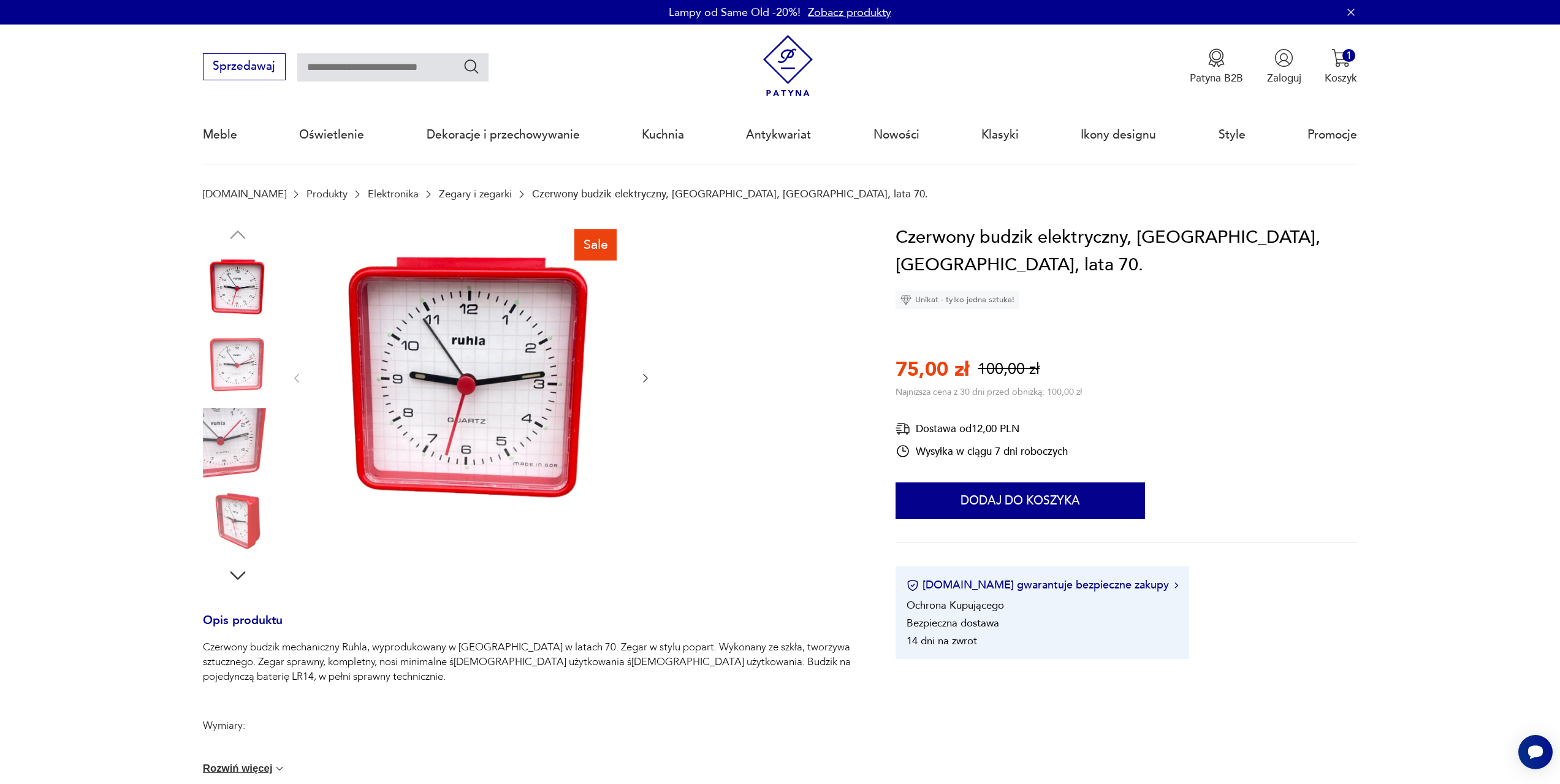
click at [644, 379] on icon "button" at bounding box center [646, 378] width 12 height 12
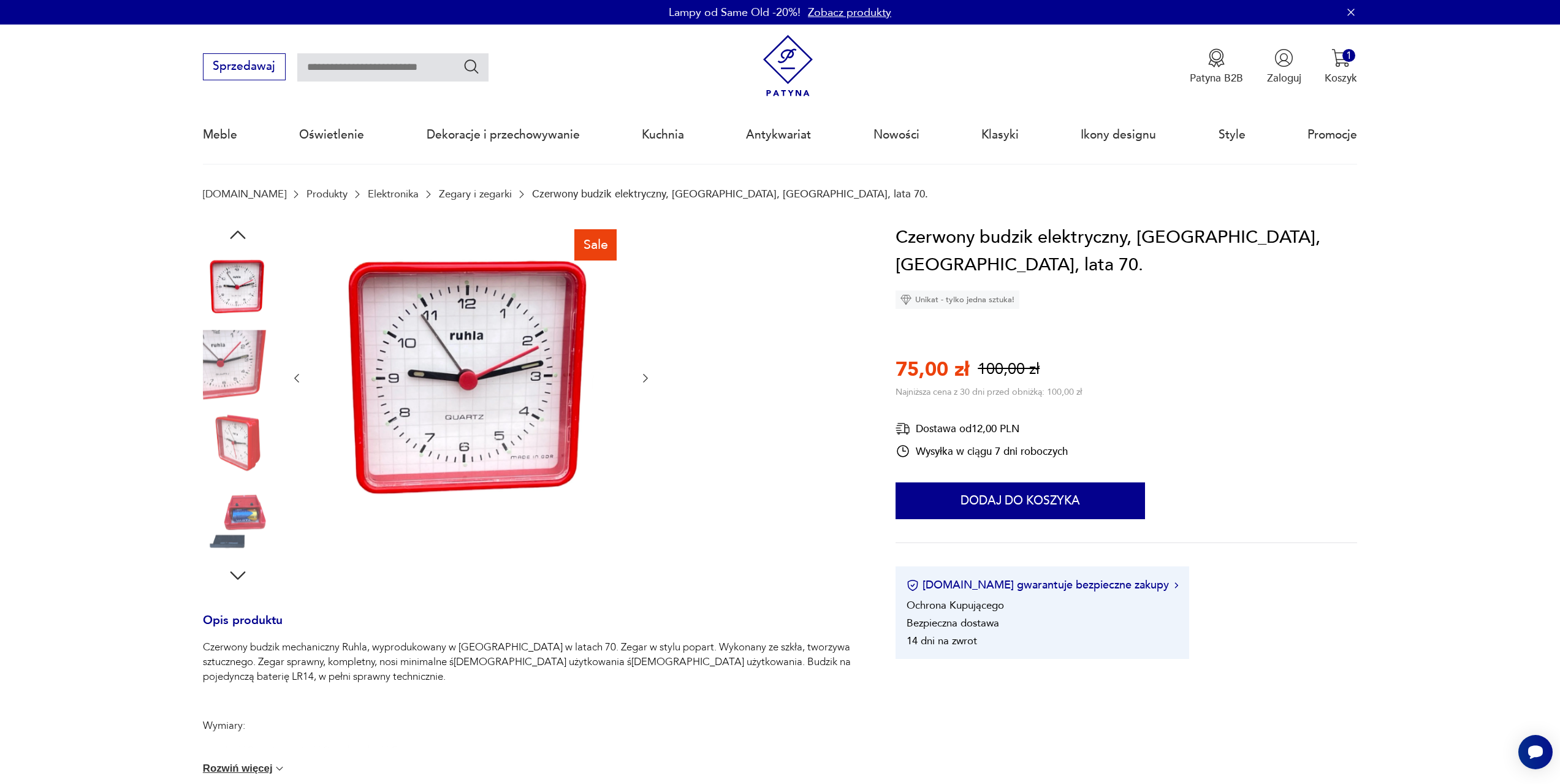
click at [644, 379] on icon "button" at bounding box center [646, 378] width 12 height 12
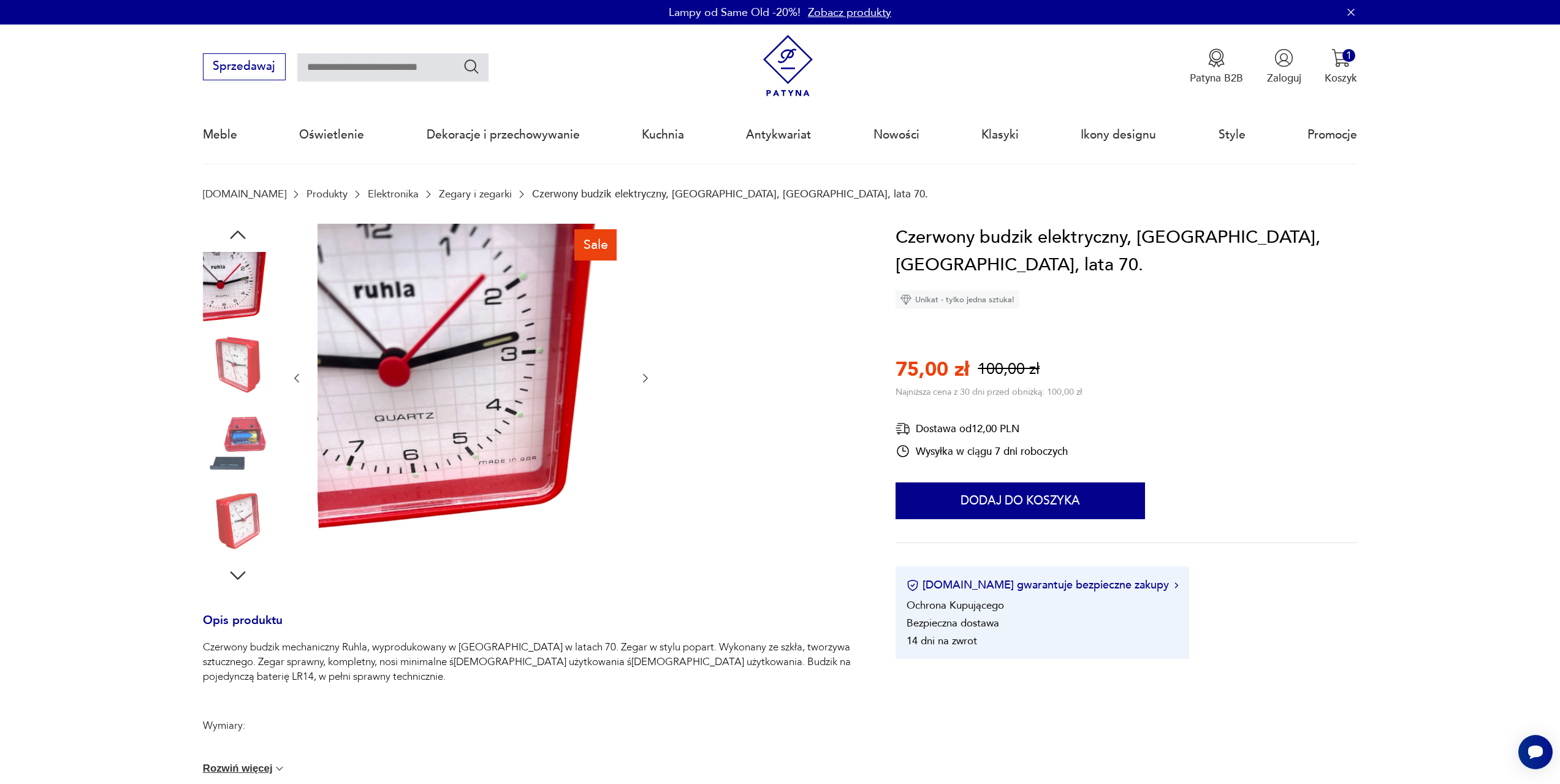
click at [644, 379] on icon "button" at bounding box center [646, 378] width 12 height 12
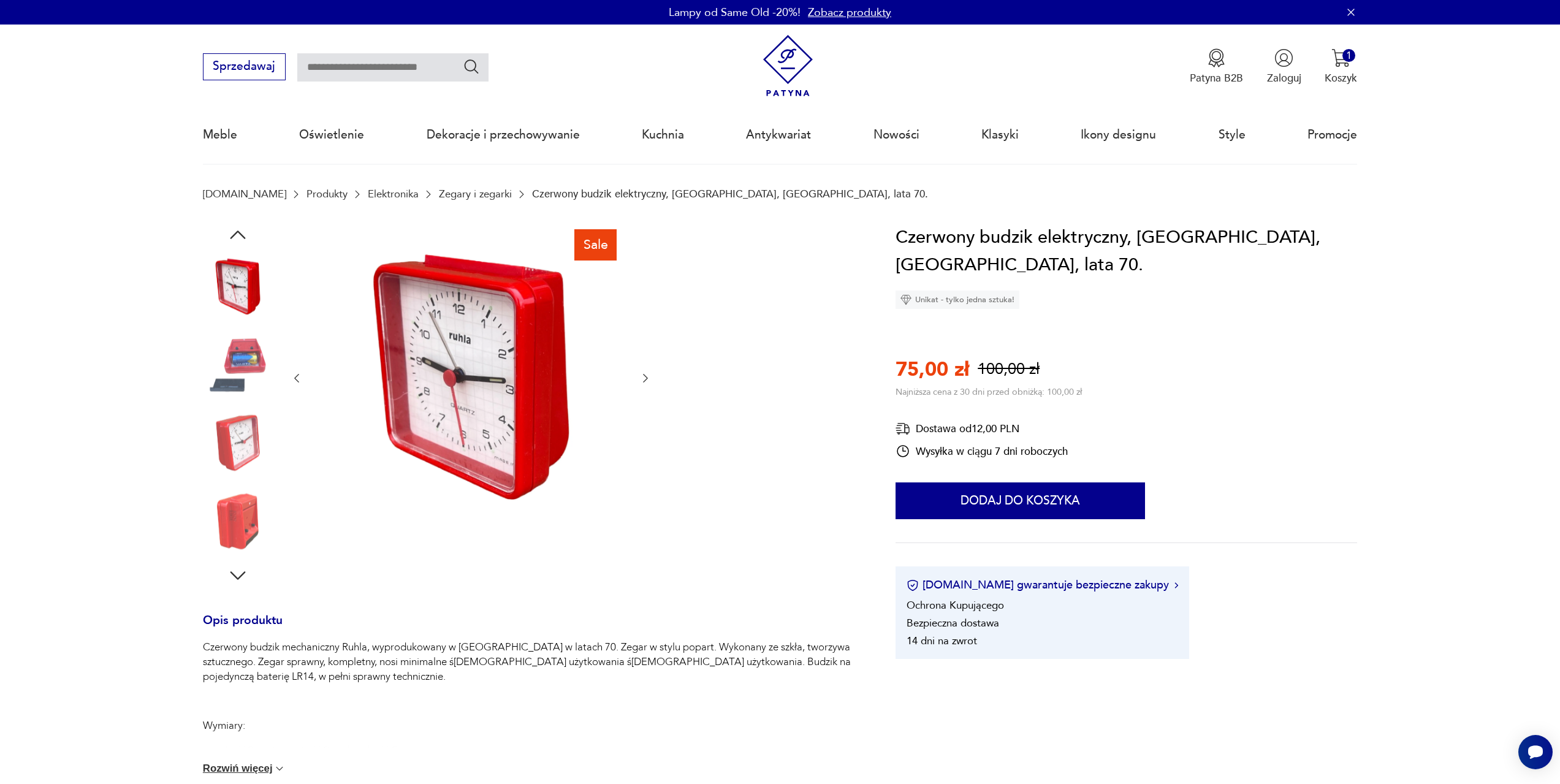
click at [644, 379] on icon "button" at bounding box center [646, 378] width 12 height 12
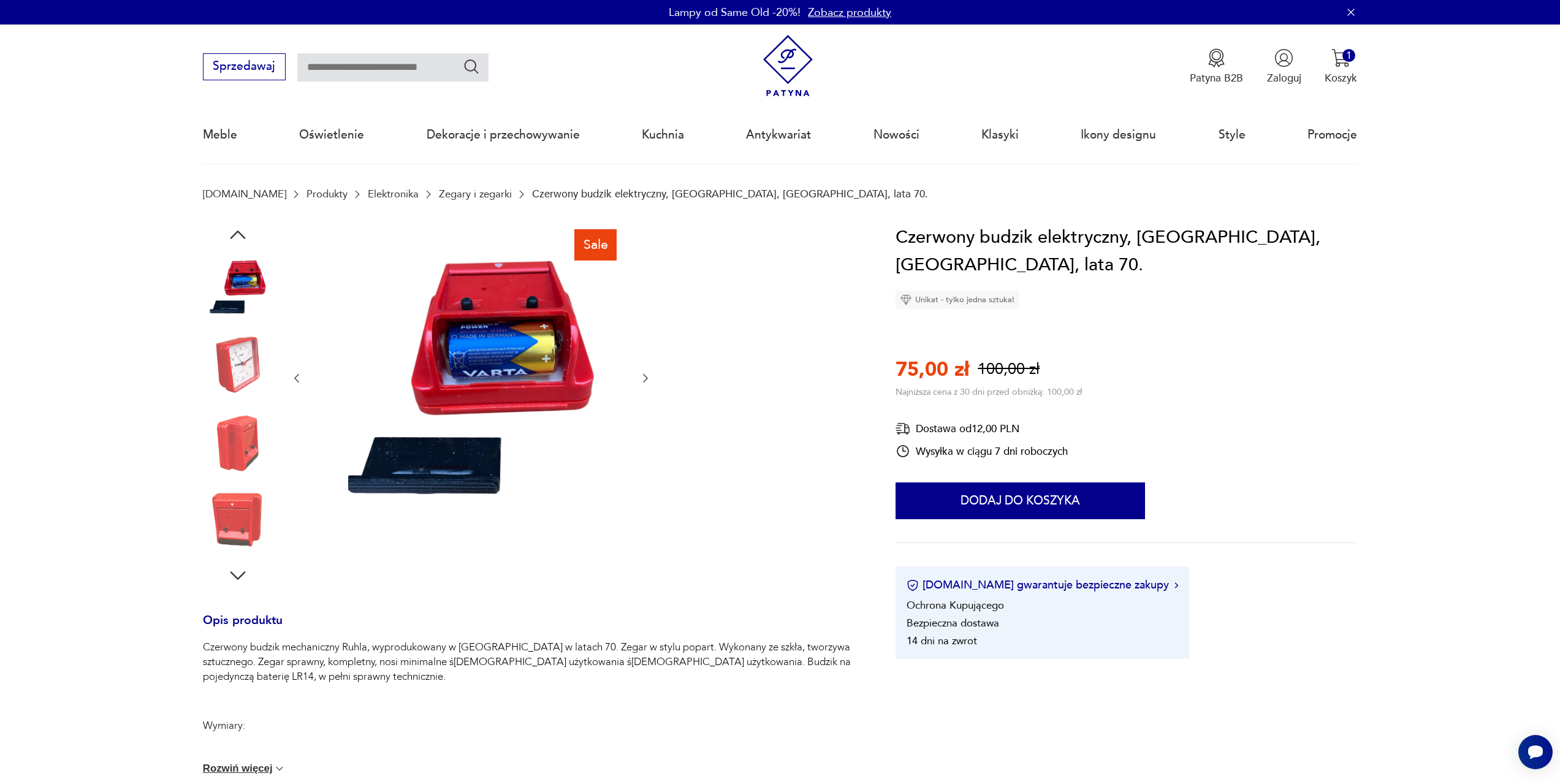
click at [644, 379] on icon "button" at bounding box center [646, 378] width 12 height 12
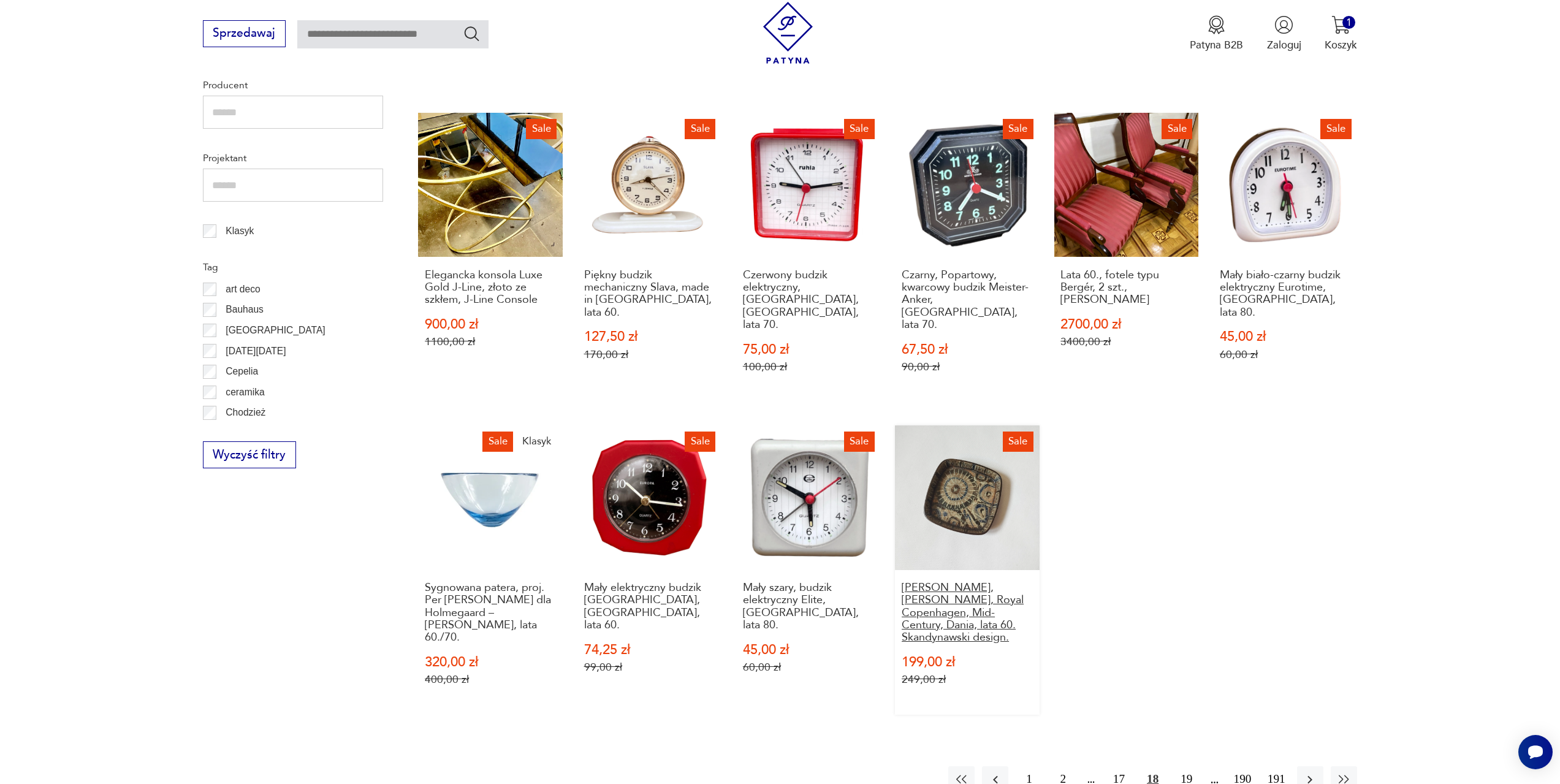
scroll to position [655, 0]
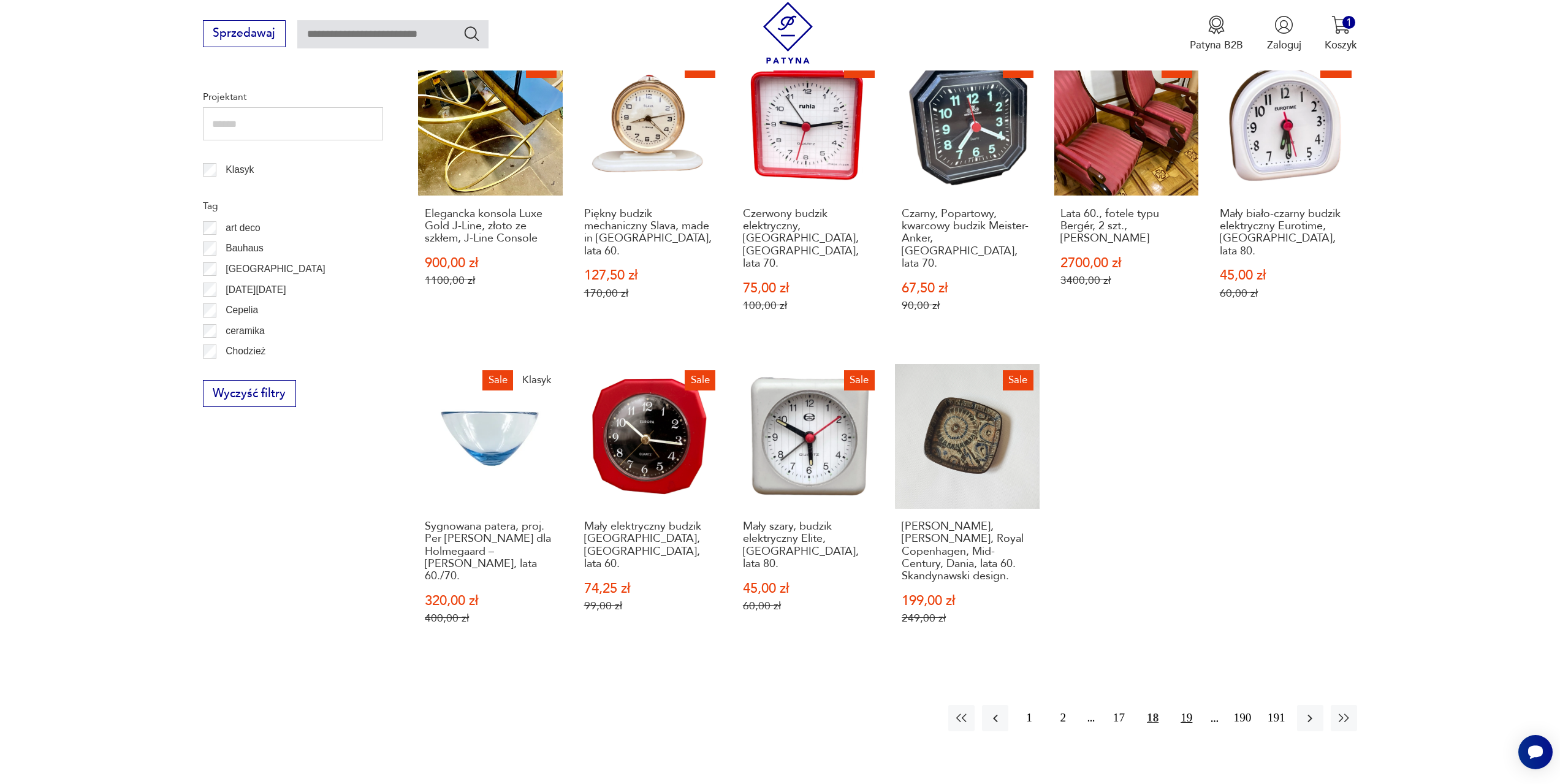
click at [1194, 705] on button "19" at bounding box center [1186, 718] width 27 height 27
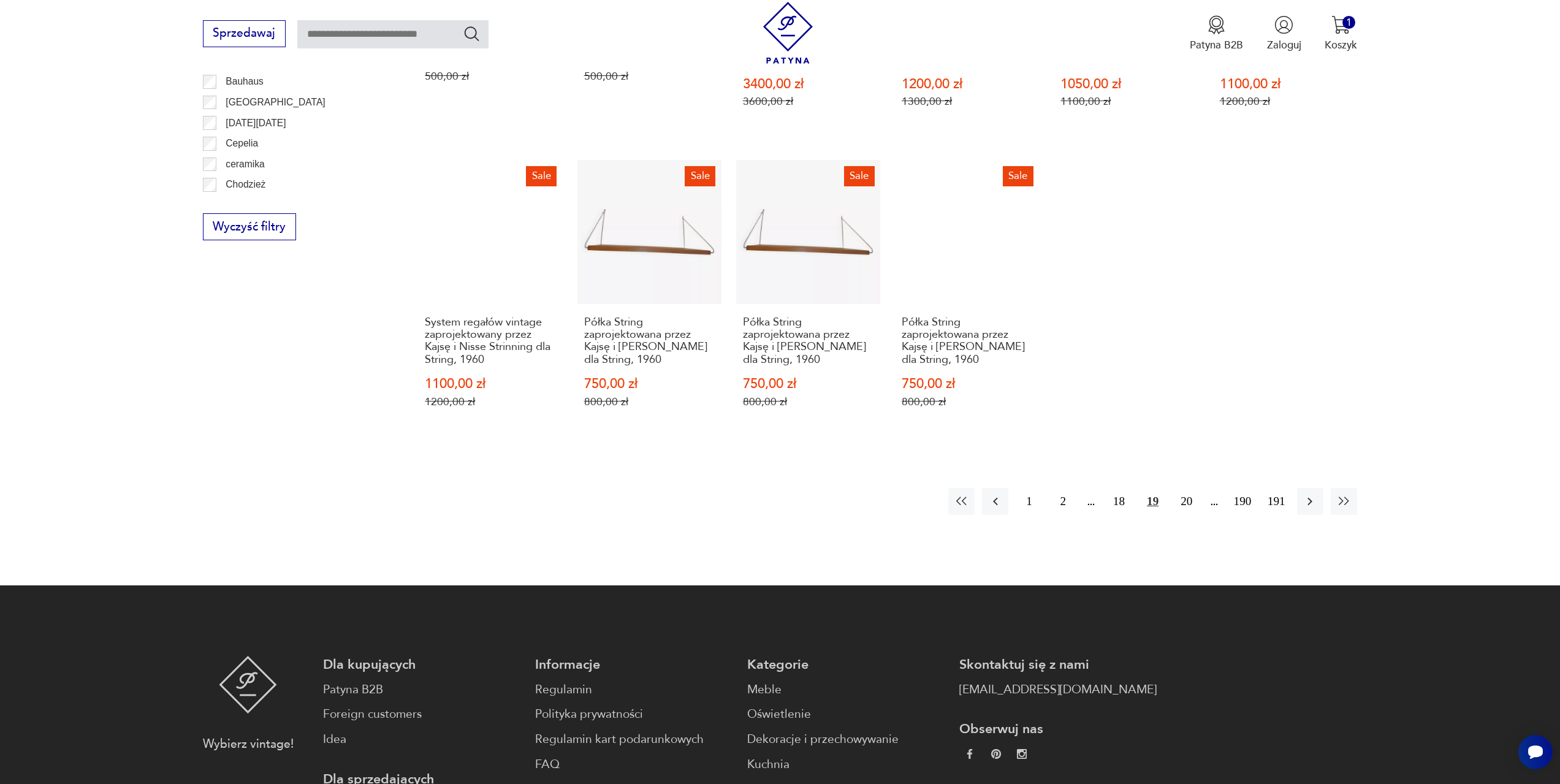
scroll to position [838, 0]
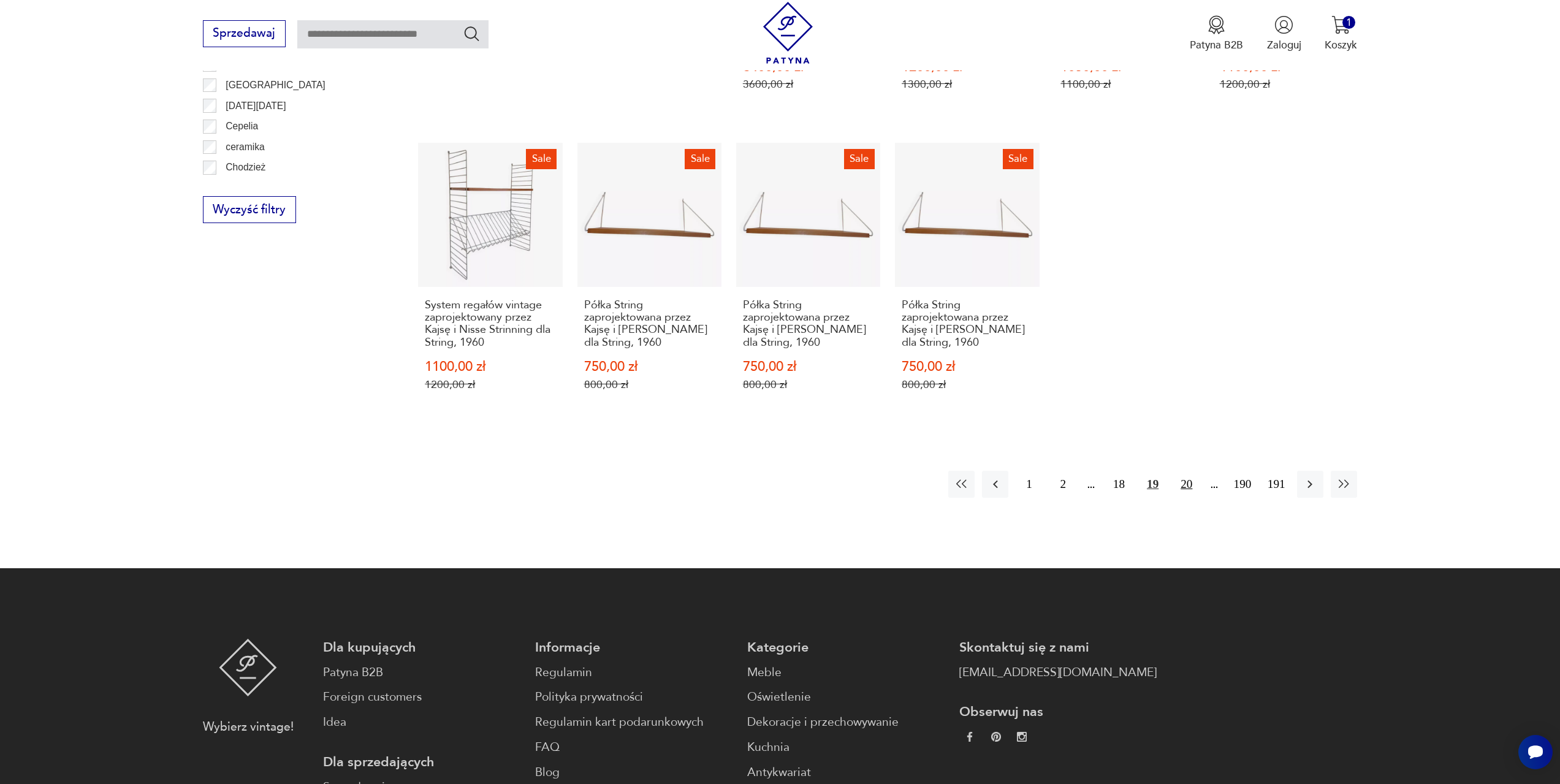
click at [1189, 478] on button "20" at bounding box center [1186, 483] width 27 height 27
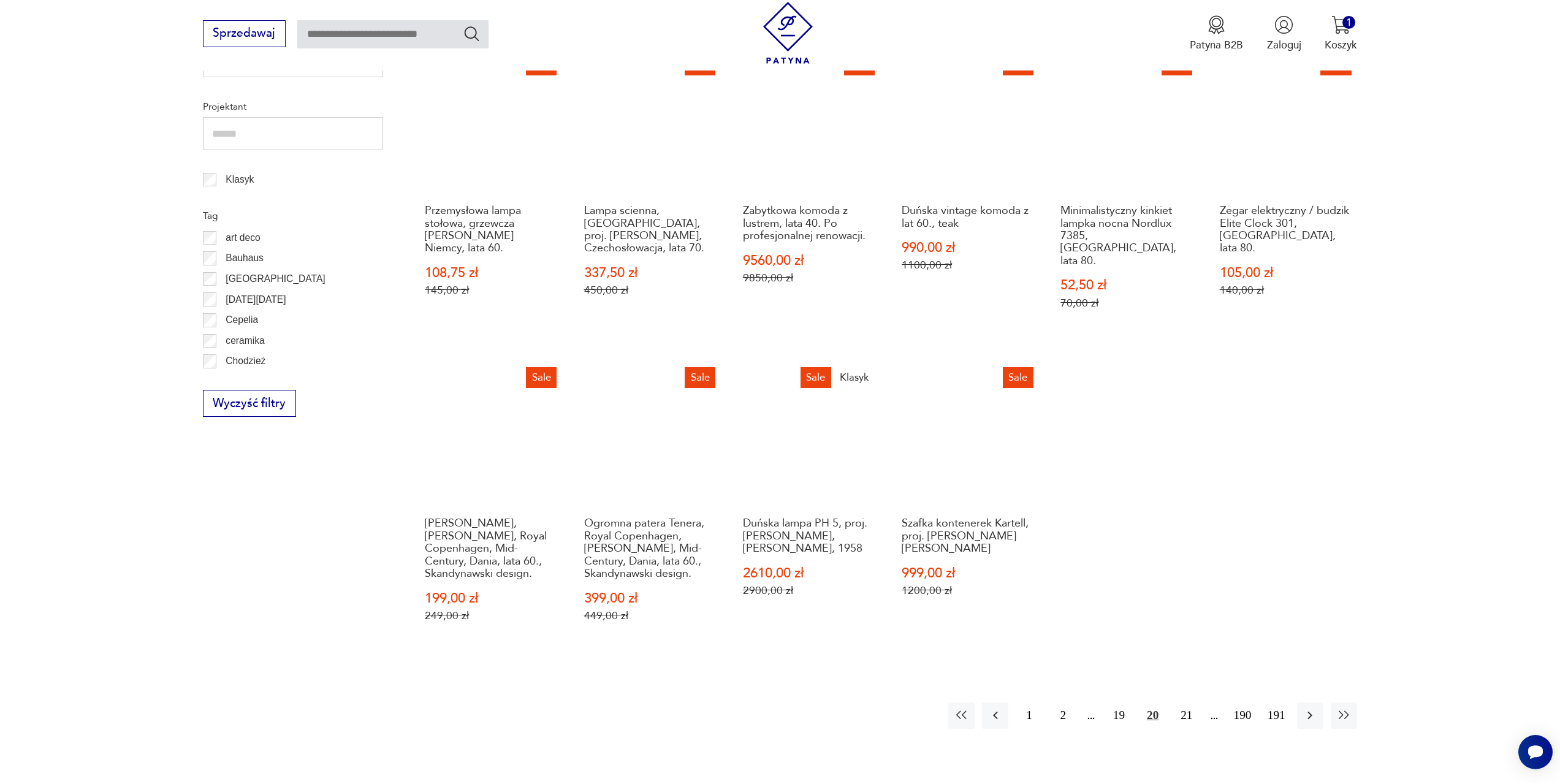
scroll to position [655, 0]
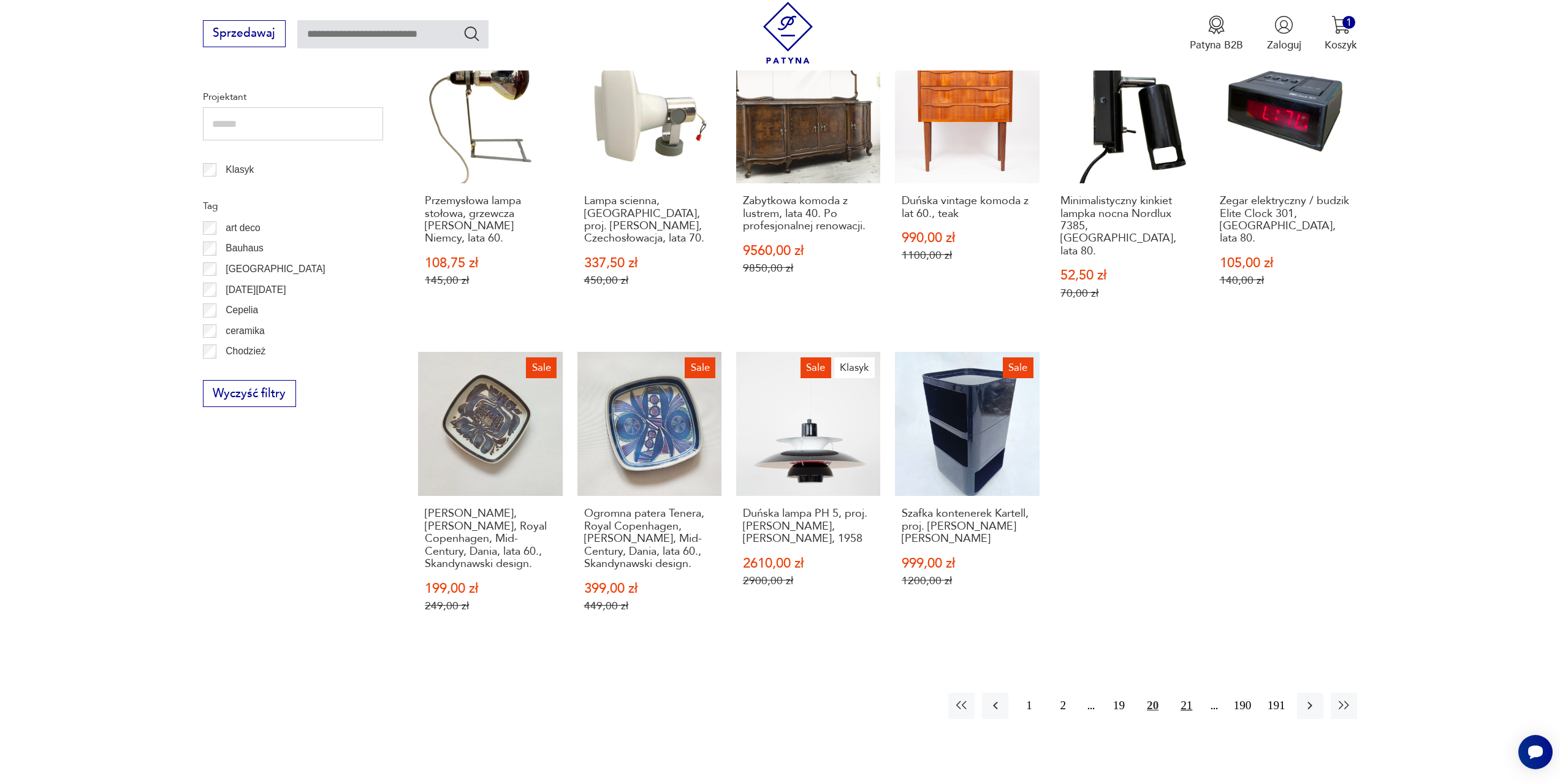
click at [1191, 693] on button "21" at bounding box center [1186, 706] width 27 height 27
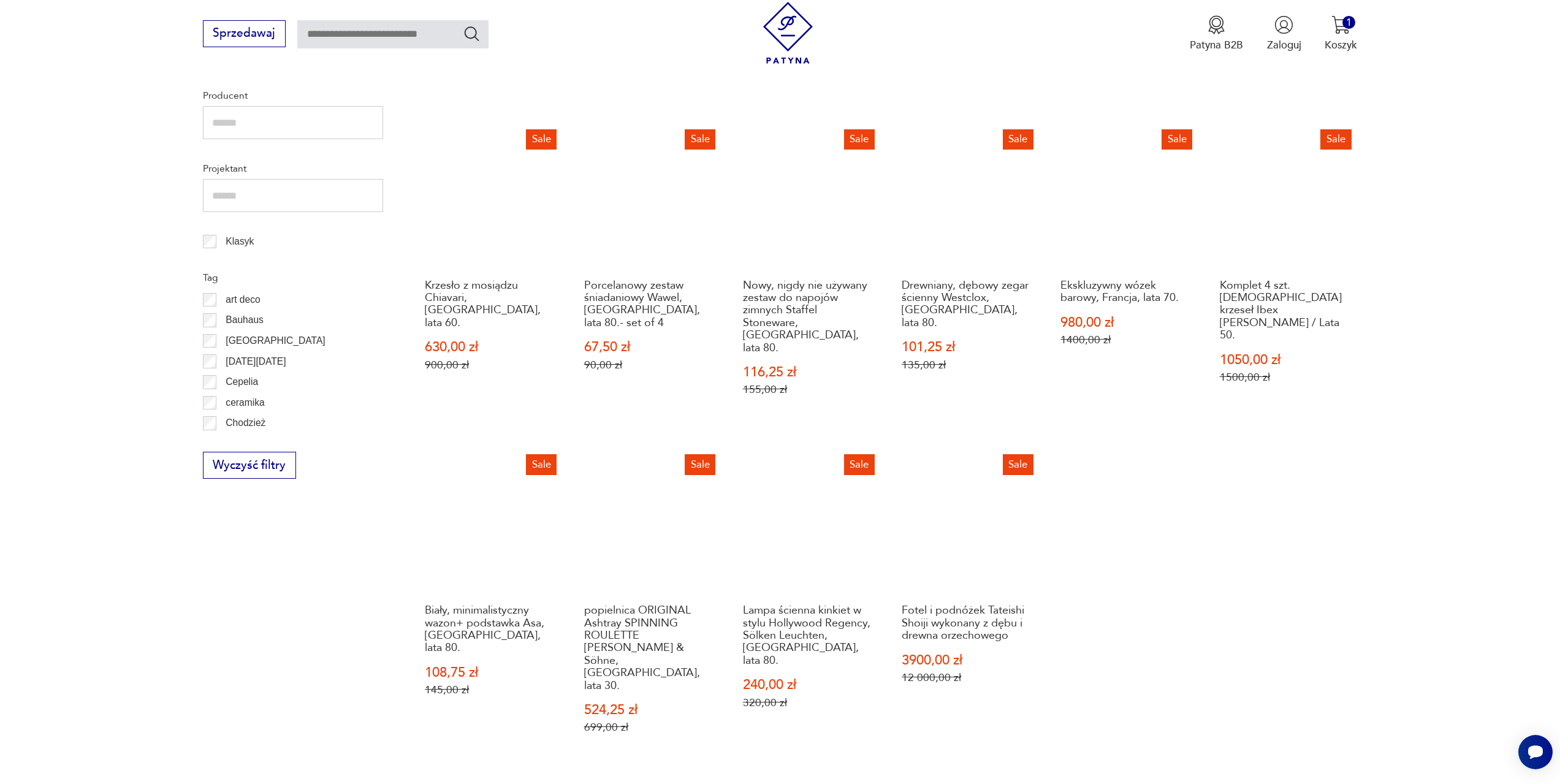
scroll to position [593, 0]
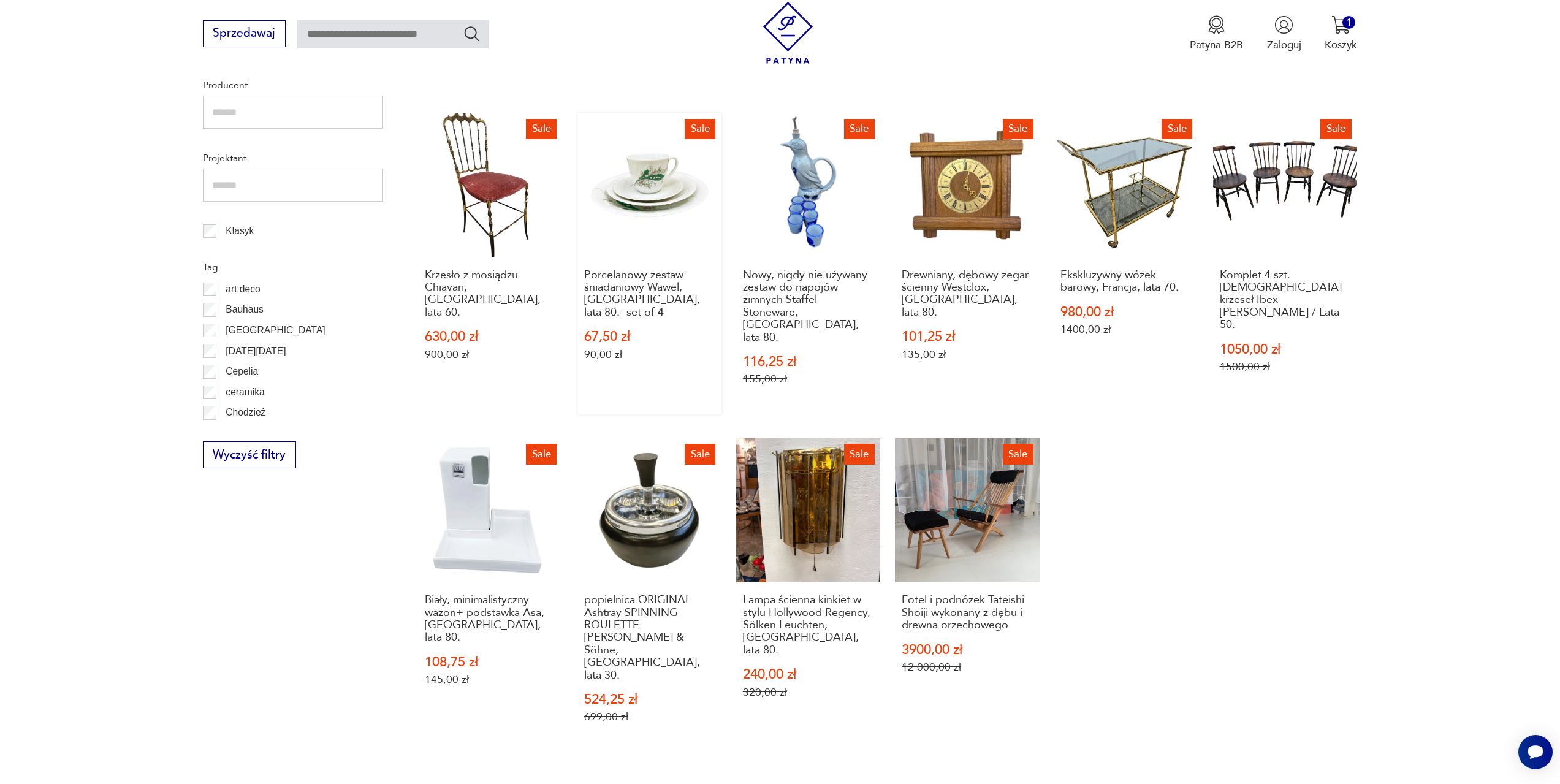
click at [645, 203] on link "Sale Porcelanowy zestaw śniadaniowy Wawel, Polska, lata 80.- set of 4 67,50 zł …" at bounding box center [649, 264] width 144 height 302
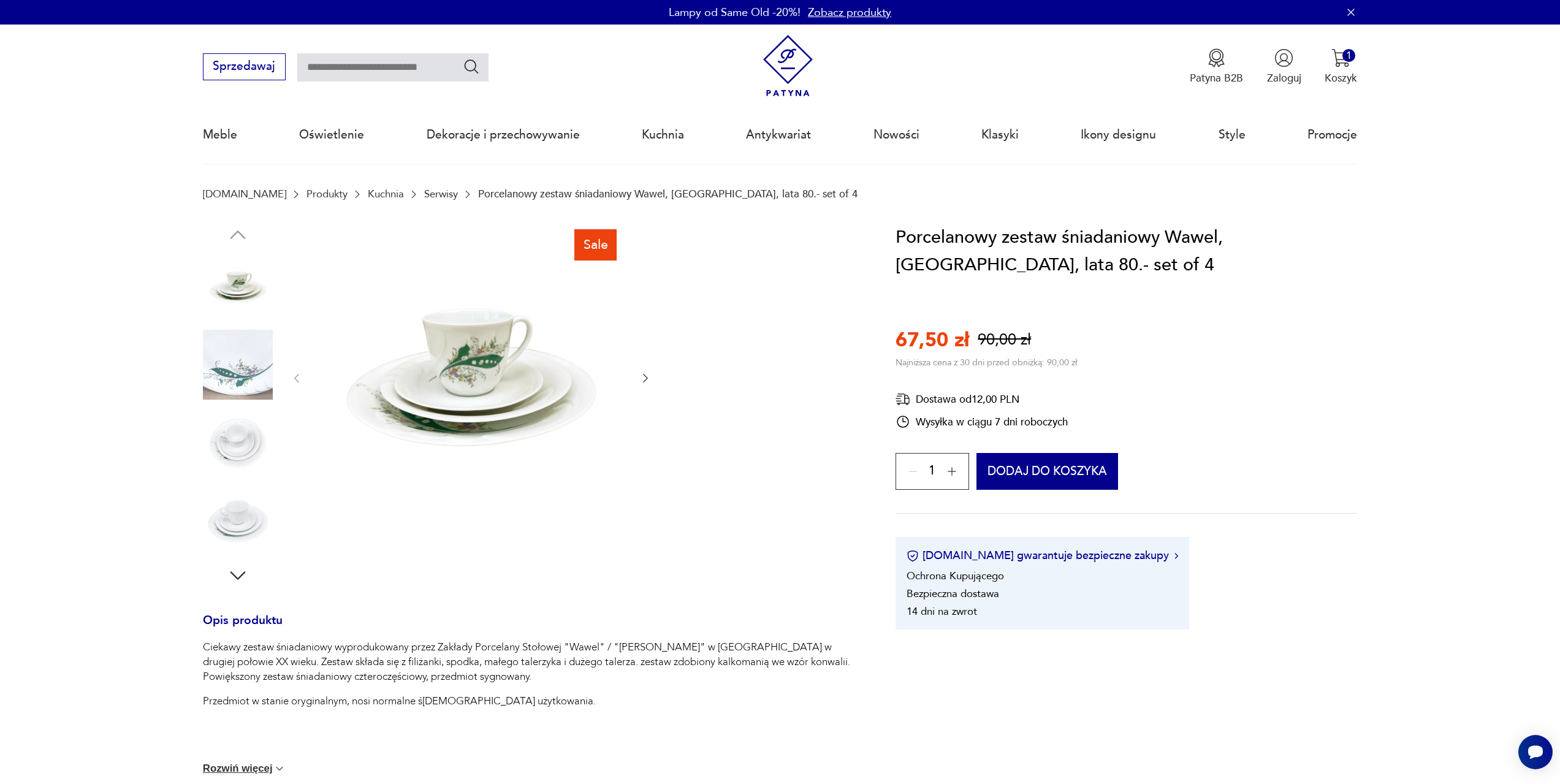
click at [646, 374] on icon "button" at bounding box center [646, 378] width 12 height 12
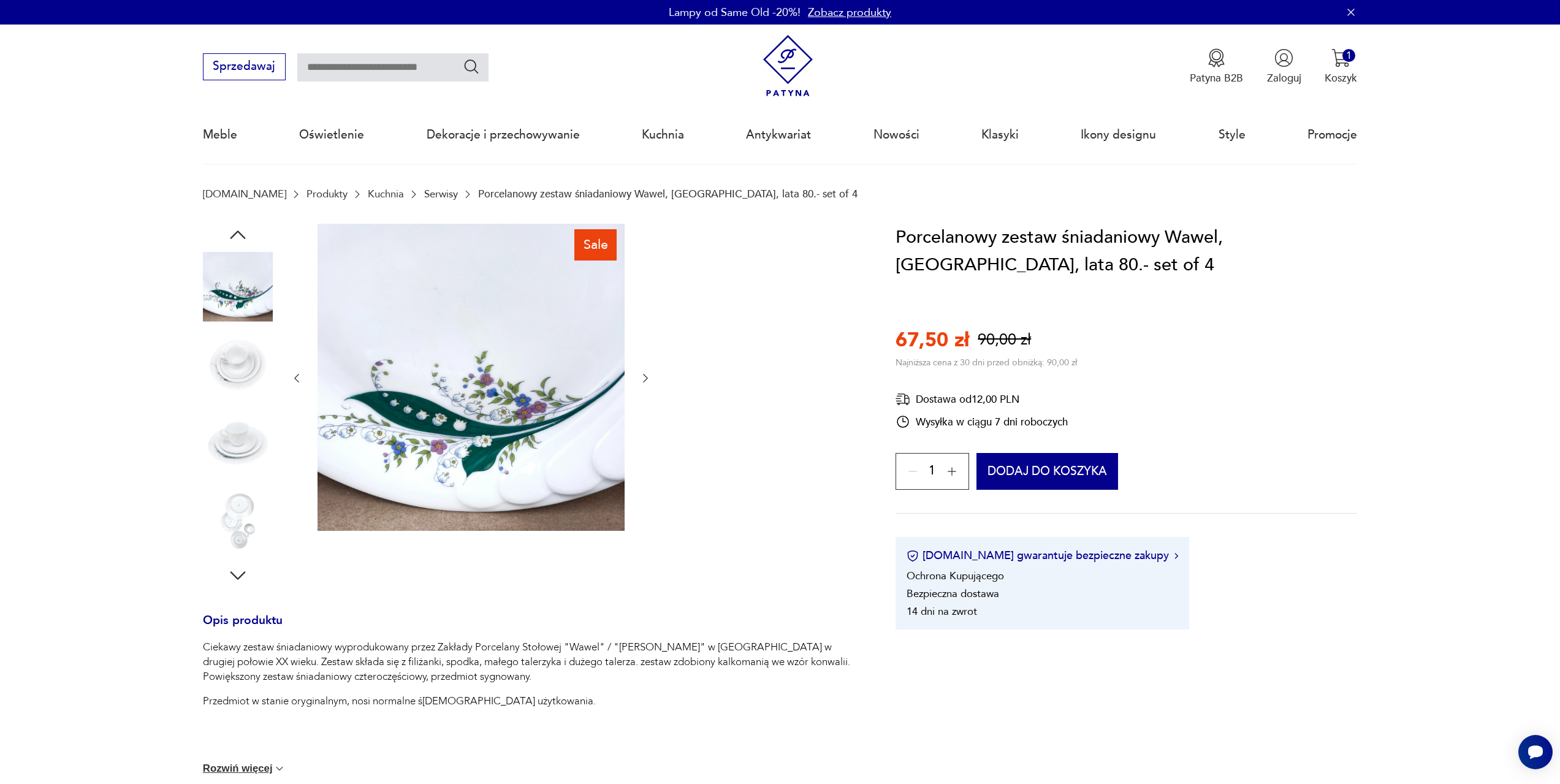
click at [646, 374] on icon "button" at bounding box center [646, 378] width 12 height 12
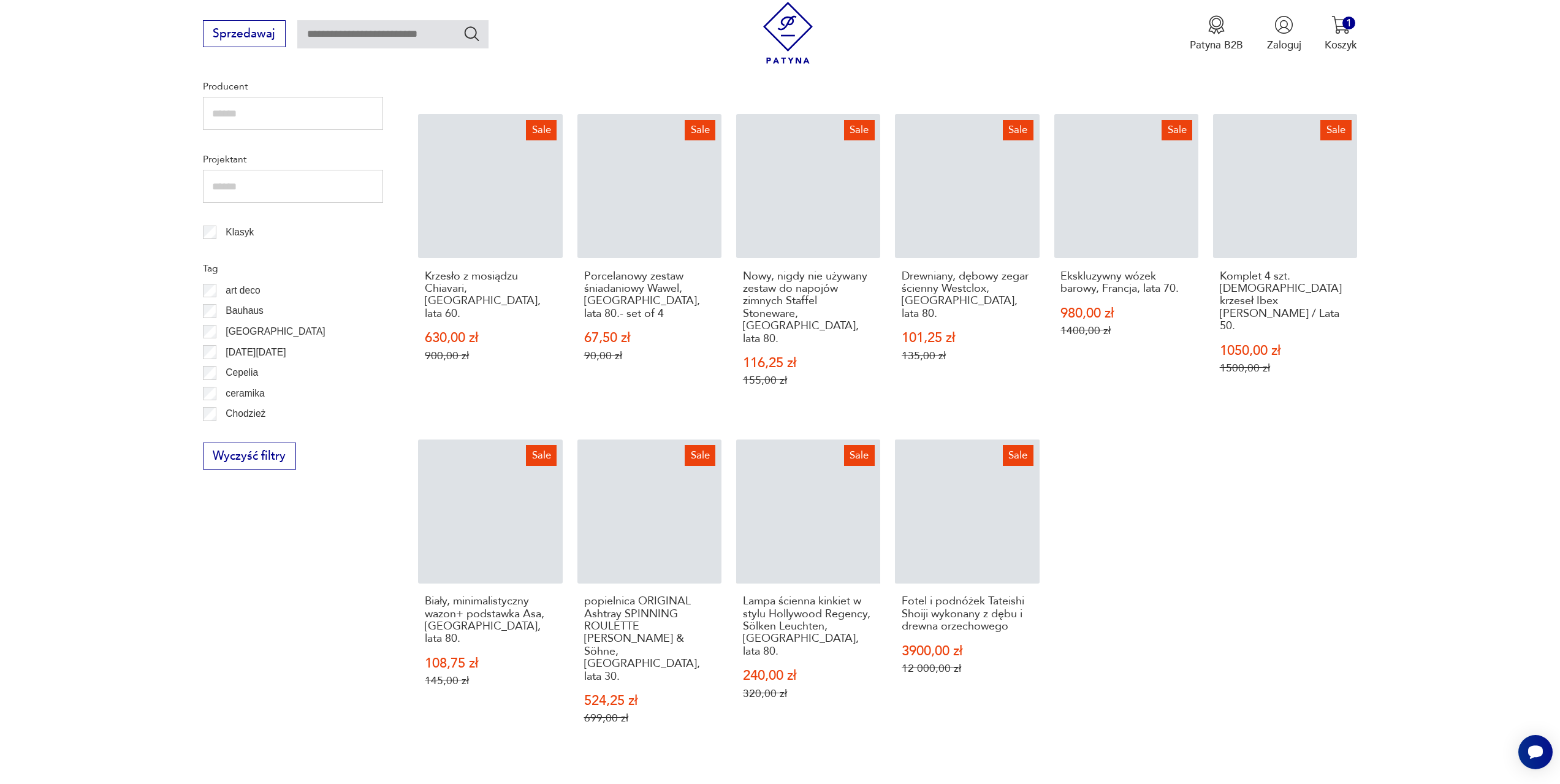
scroll to position [593, 0]
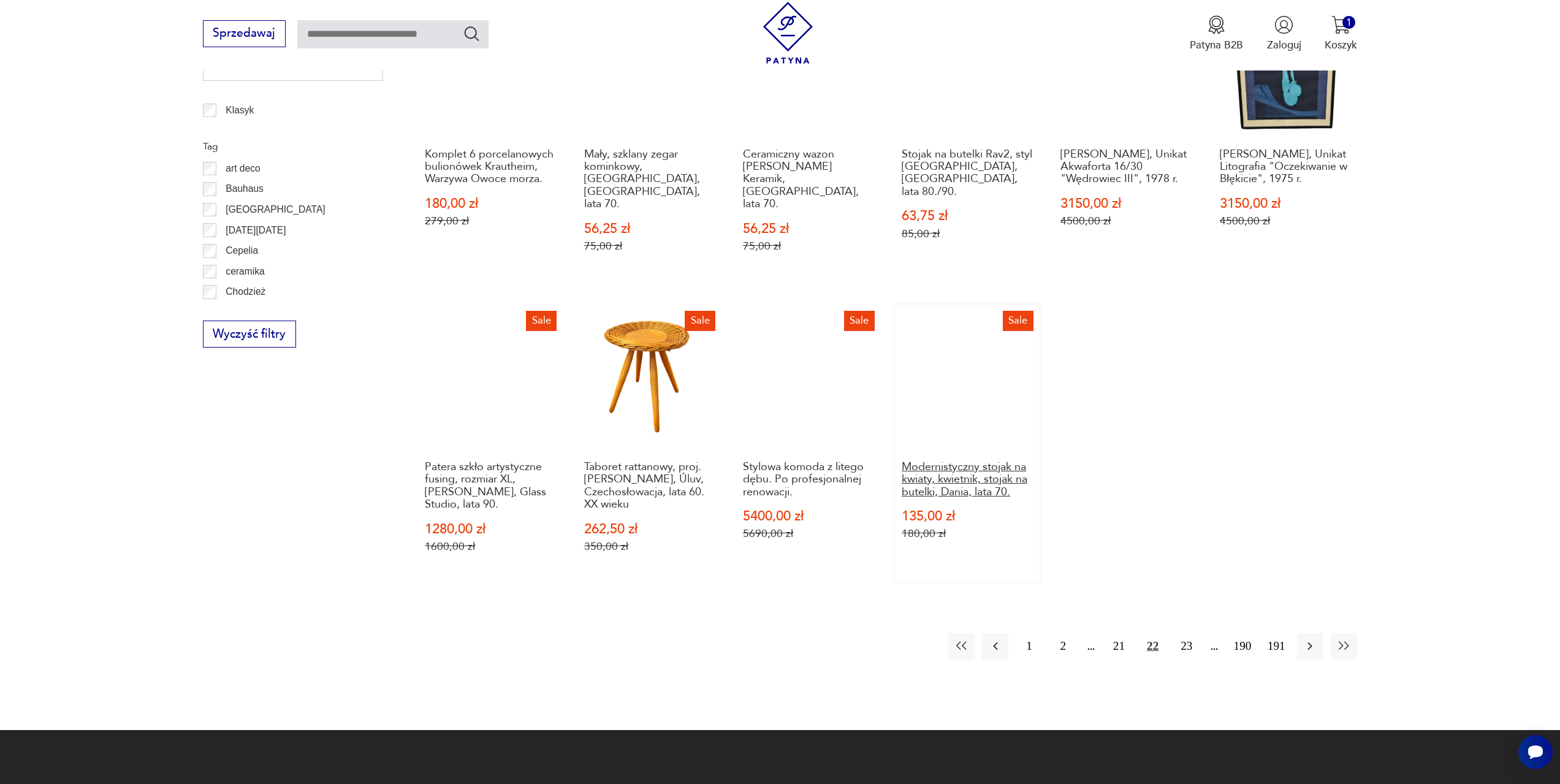
scroll to position [716, 0]
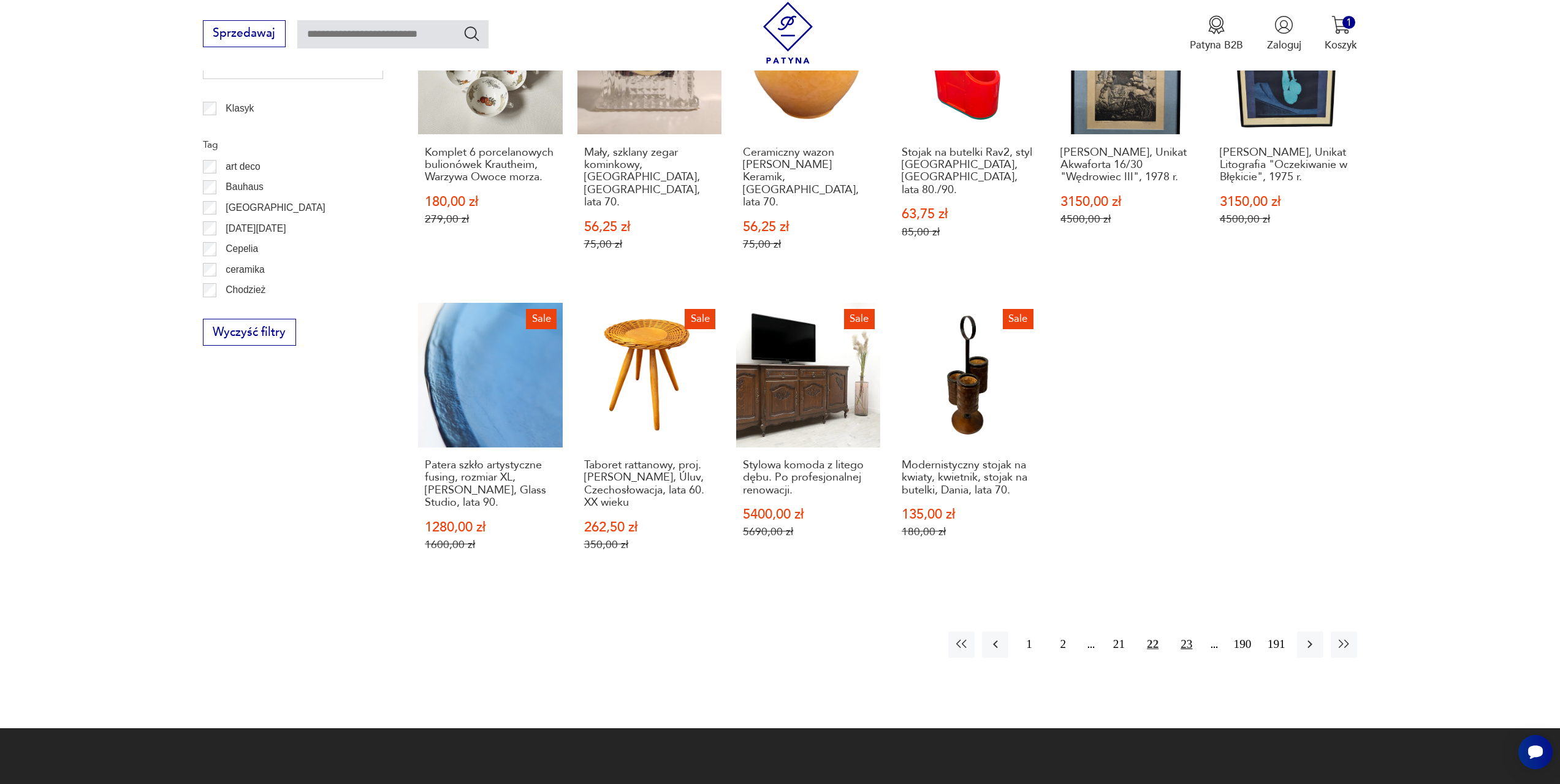
click at [1182, 632] on button "23" at bounding box center [1186, 644] width 27 height 27
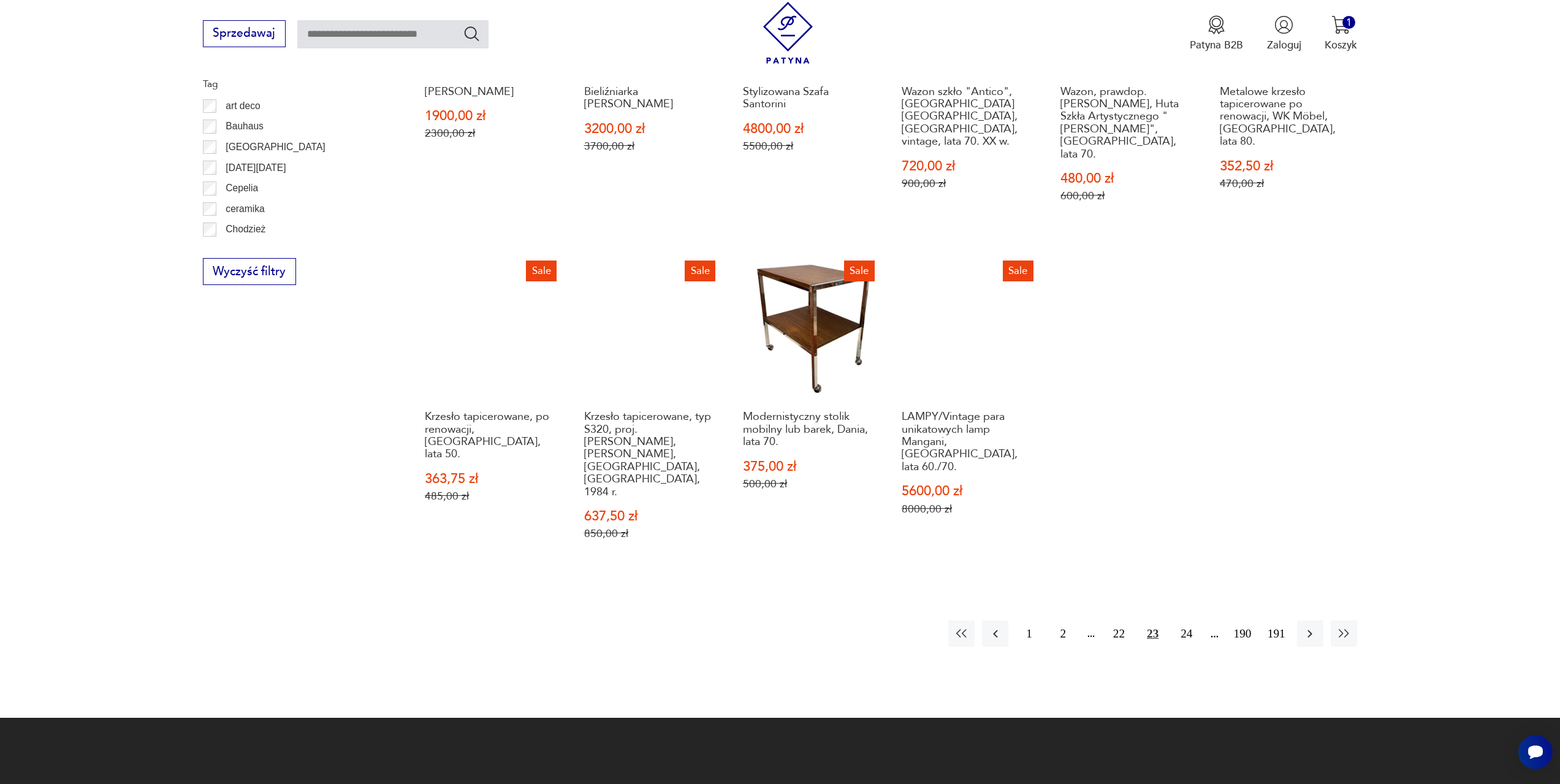
scroll to position [777, 0]
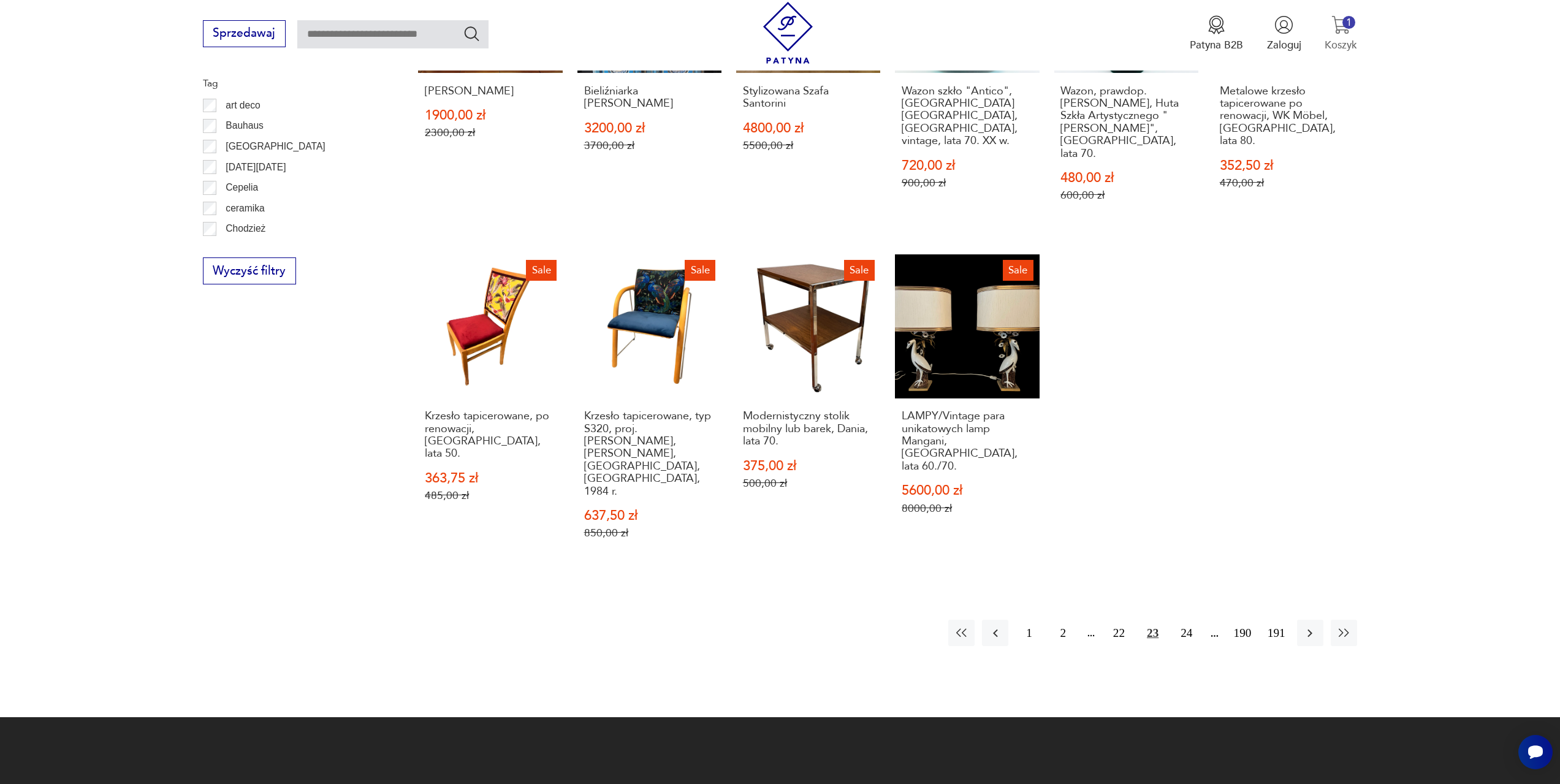
click at [1332, 28] on img "button" at bounding box center [1341, 25] width 19 height 19
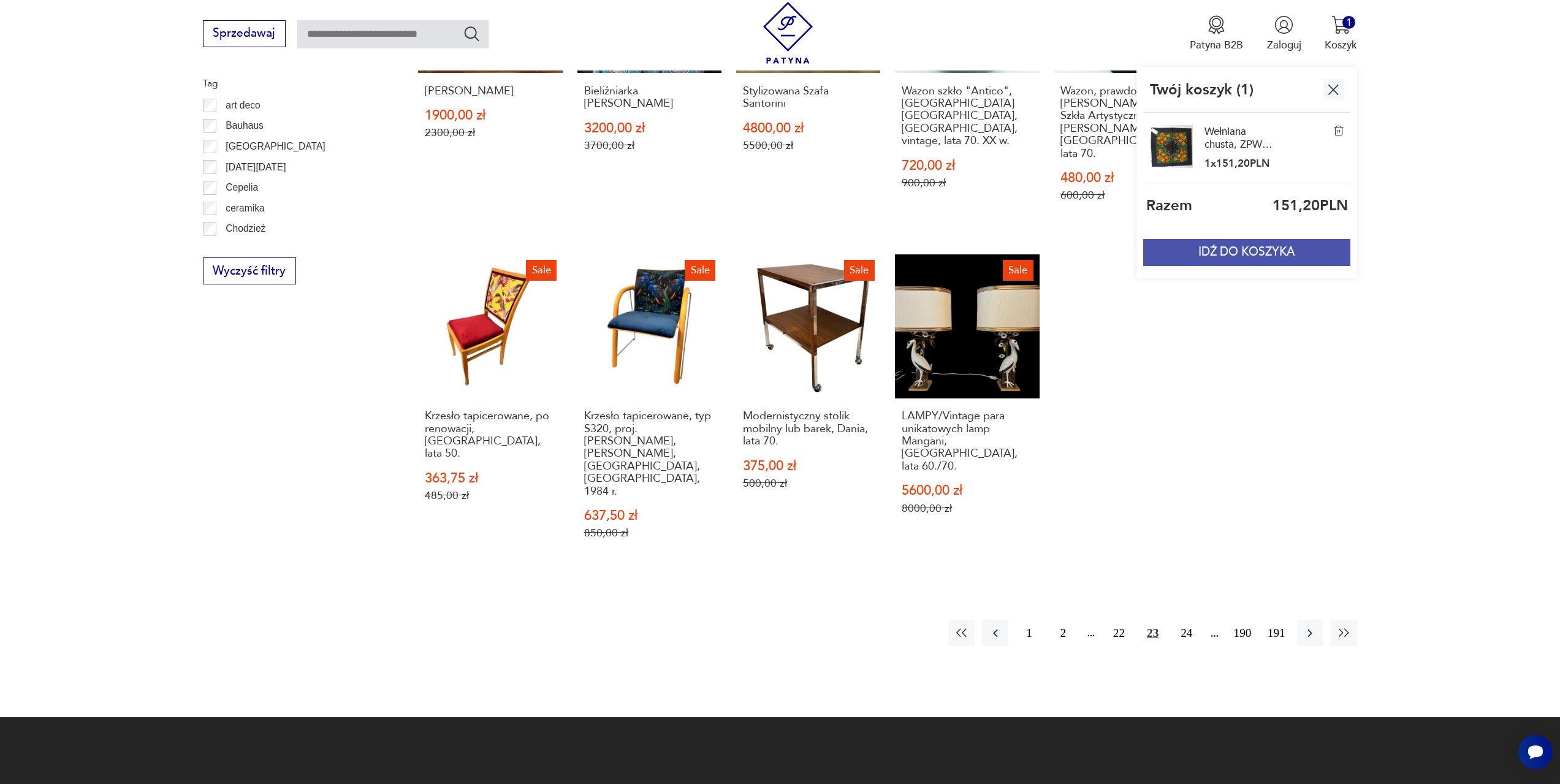
click at [1252, 252] on button "IDŹ DO KOSZYKA" at bounding box center [1246, 252] width 207 height 27
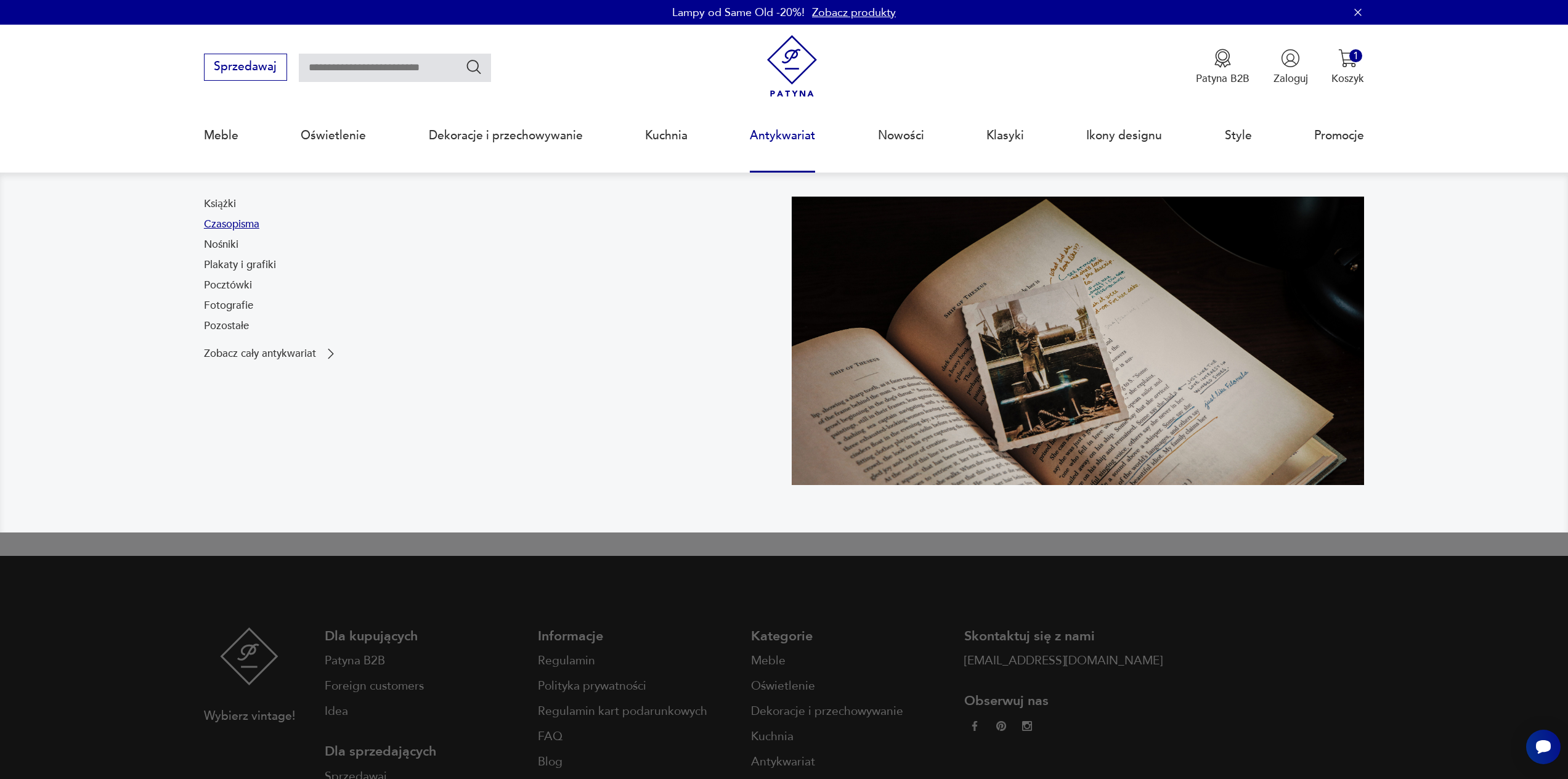
click at [225, 225] on link "Czasopisma" at bounding box center [231, 224] width 55 height 15
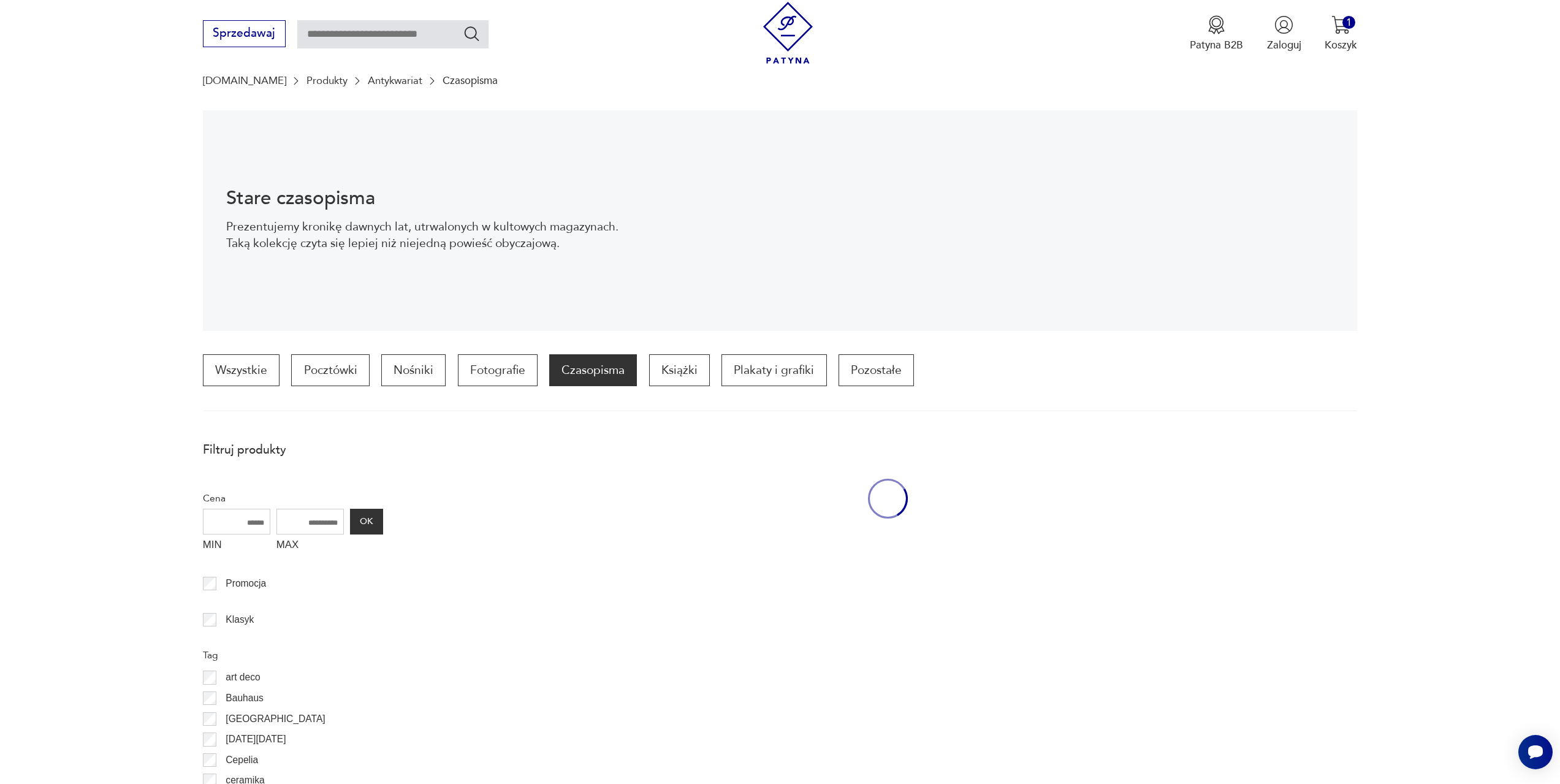
scroll to position [120, 0]
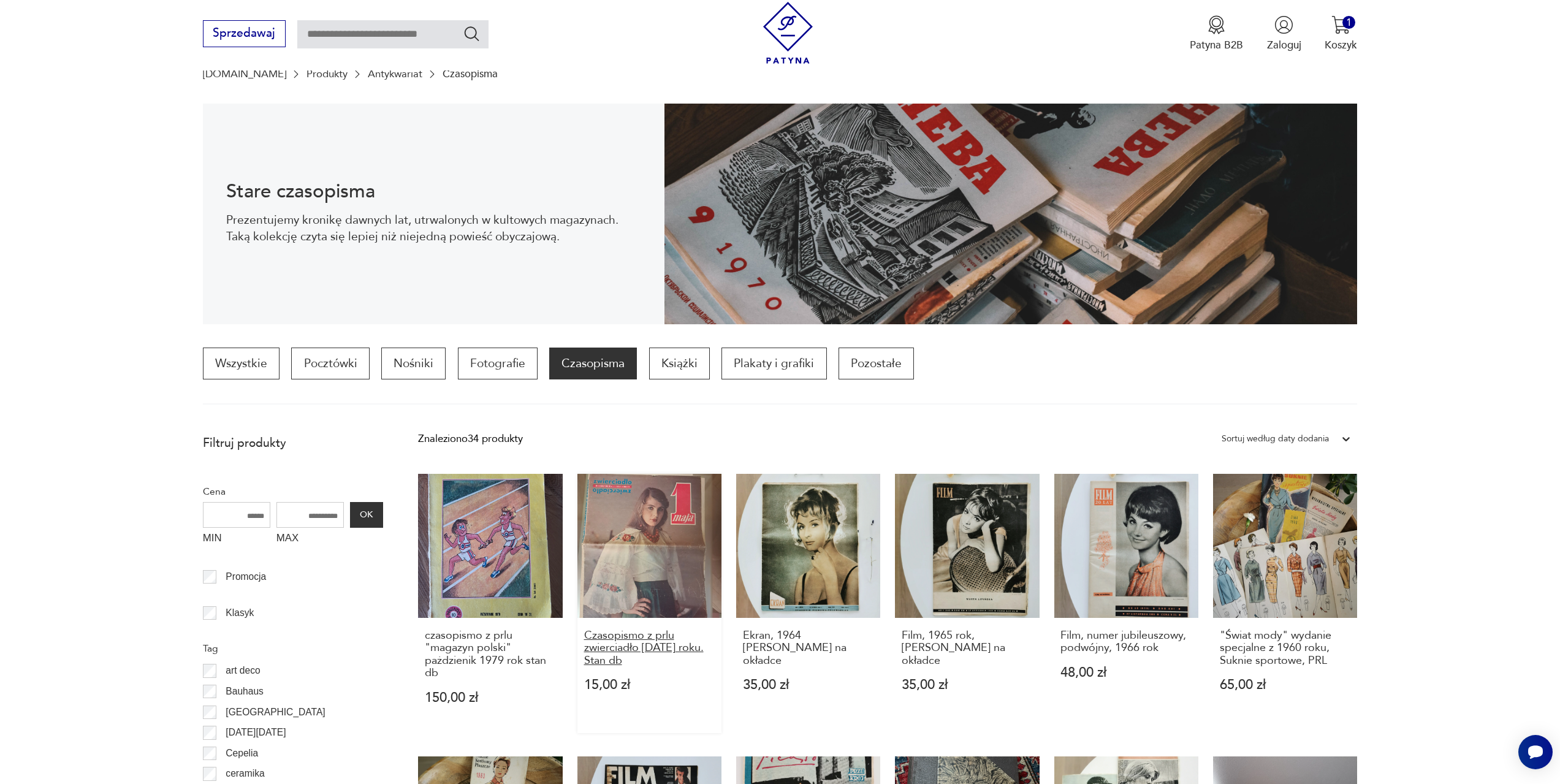
click at [606, 640] on h3 "Czasopismo z prlu zwierciadło maj 1975 roku. Stan db" at bounding box center [650, 647] width 131 height 37
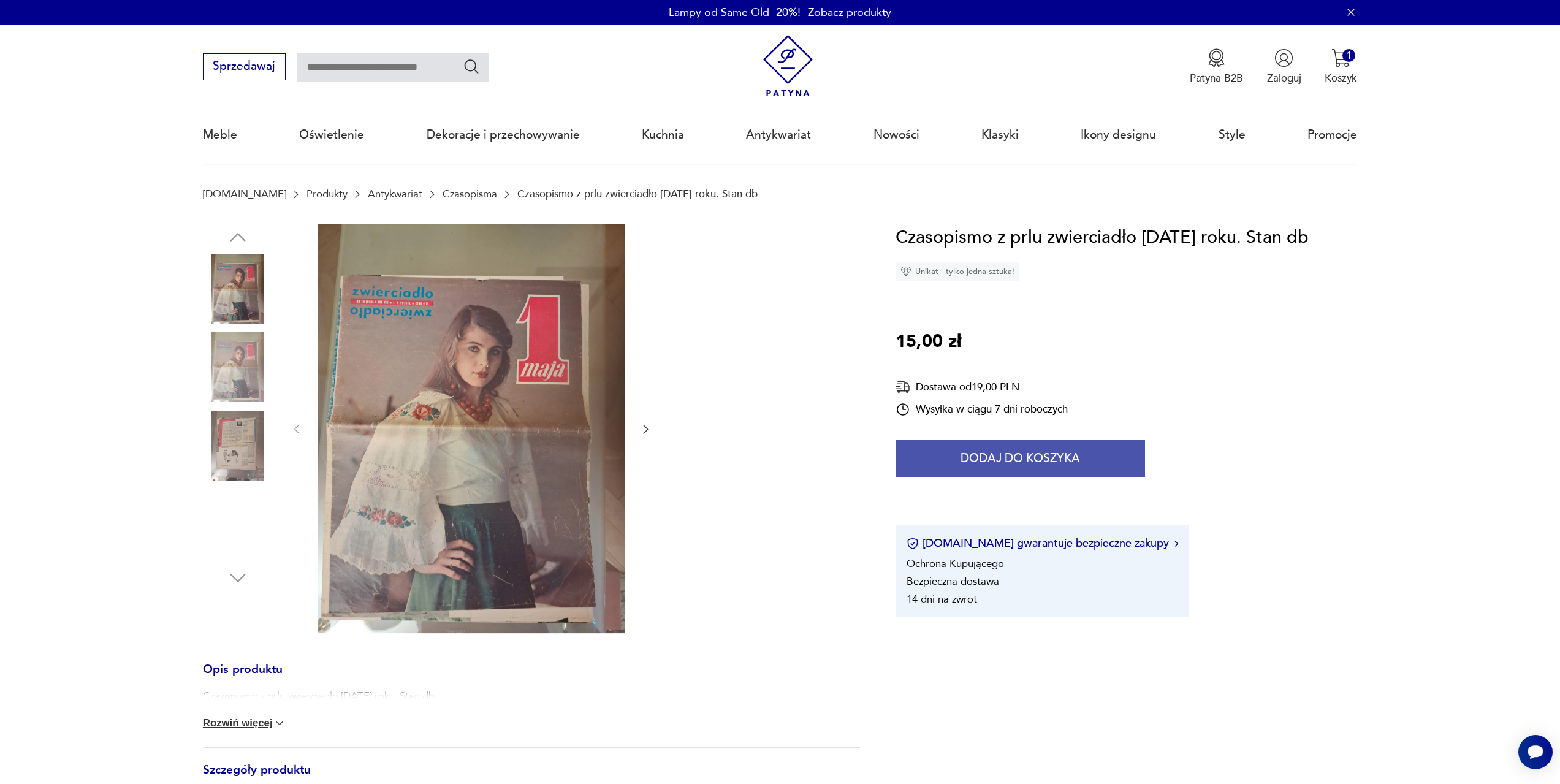
click at [1027, 451] on button "Dodaj do koszyka" at bounding box center [1020, 458] width 249 height 37
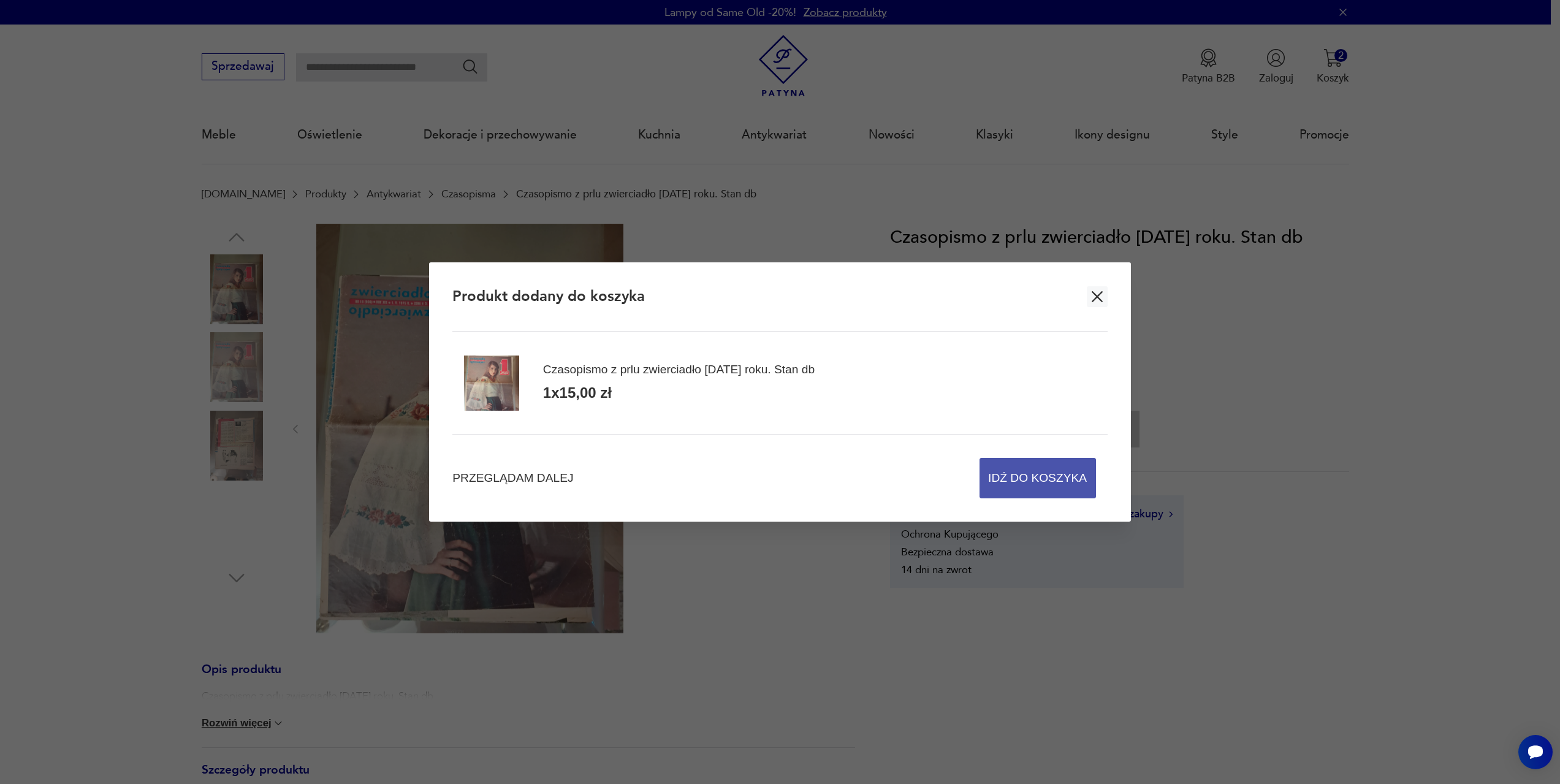
click at [1044, 477] on span "Idź do koszyka" at bounding box center [1038, 478] width 99 height 40
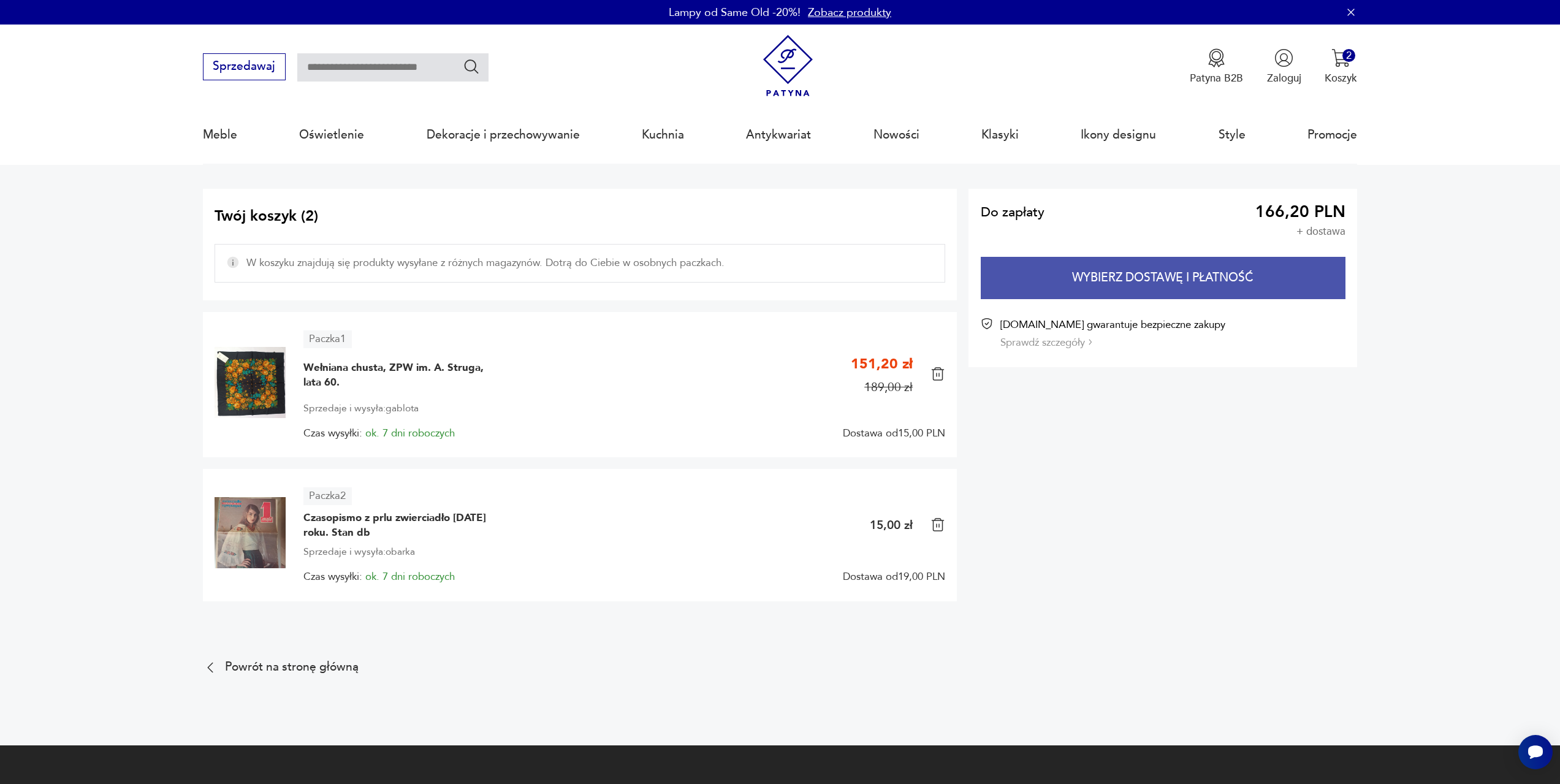
click at [1145, 279] on button "Wybierz dostawę i płatność" at bounding box center [1163, 277] width 365 height 42
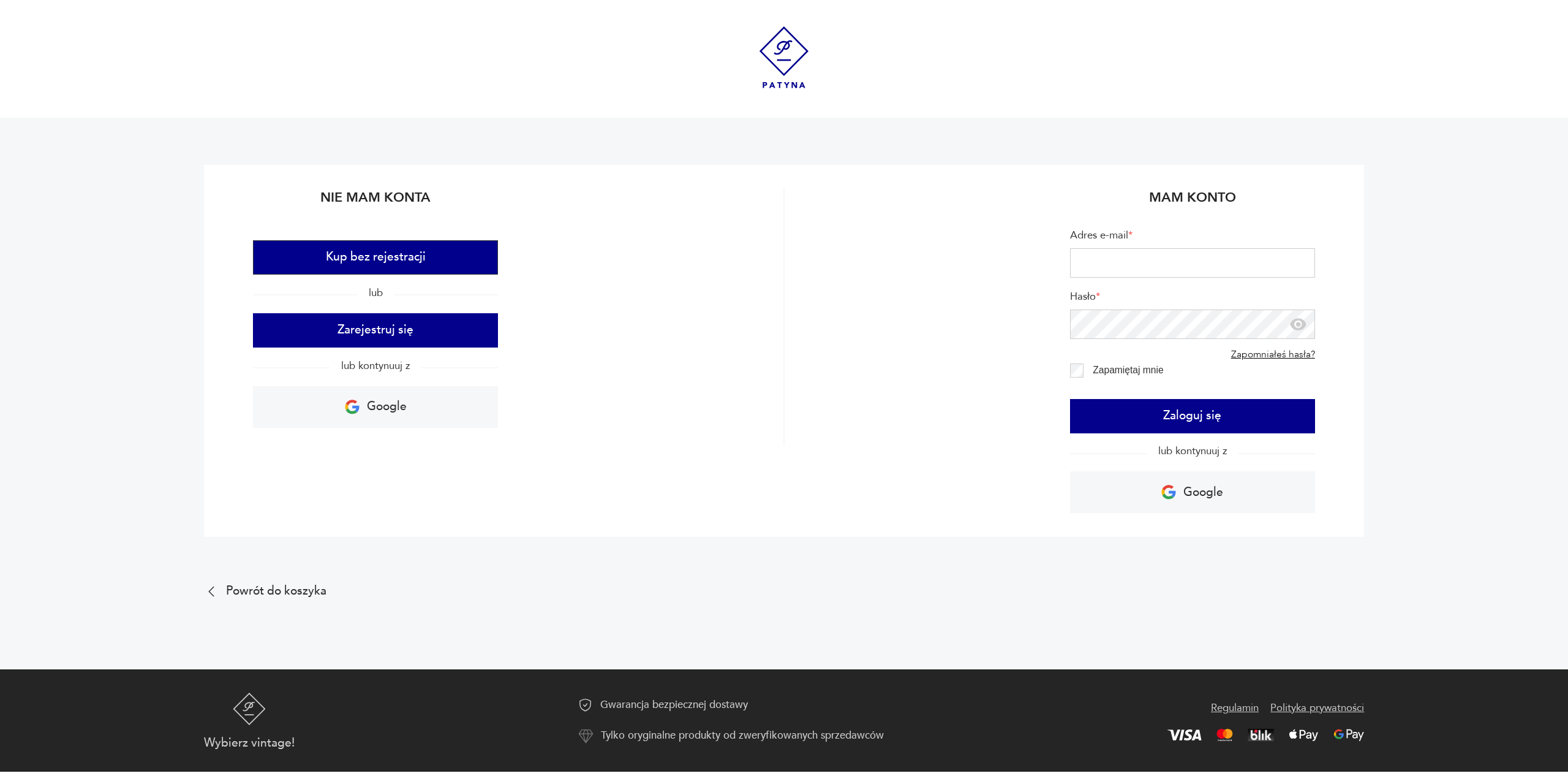
click at [406, 254] on button "Kup bez rejestracji" at bounding box center [375, 258] width 245 height 34
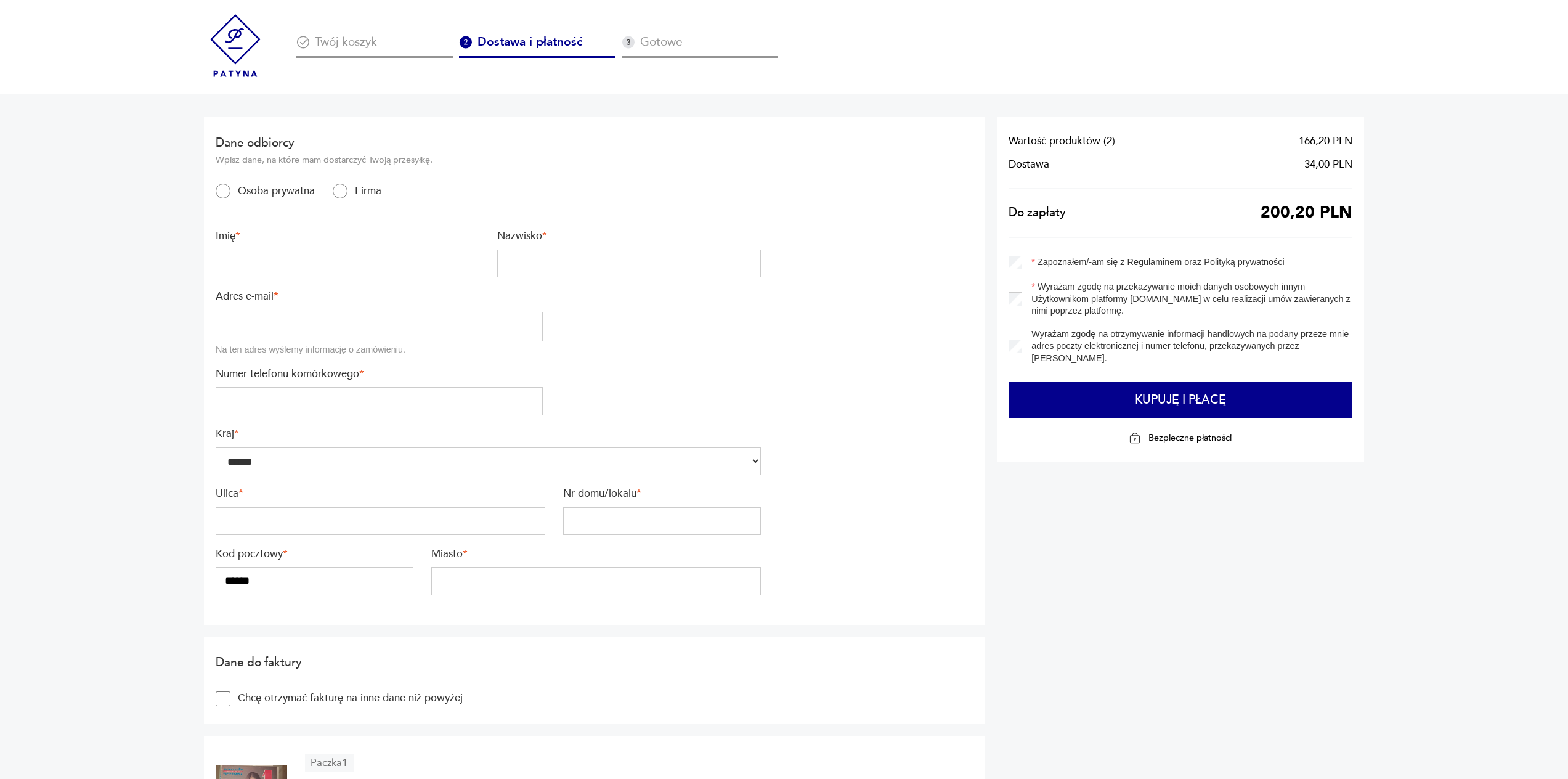
click at [308, 265] on input "text" at bounding box center [347, 263] width 263 height 29
type input "*****"
type input "******"
type input "**********"
type input "*********"
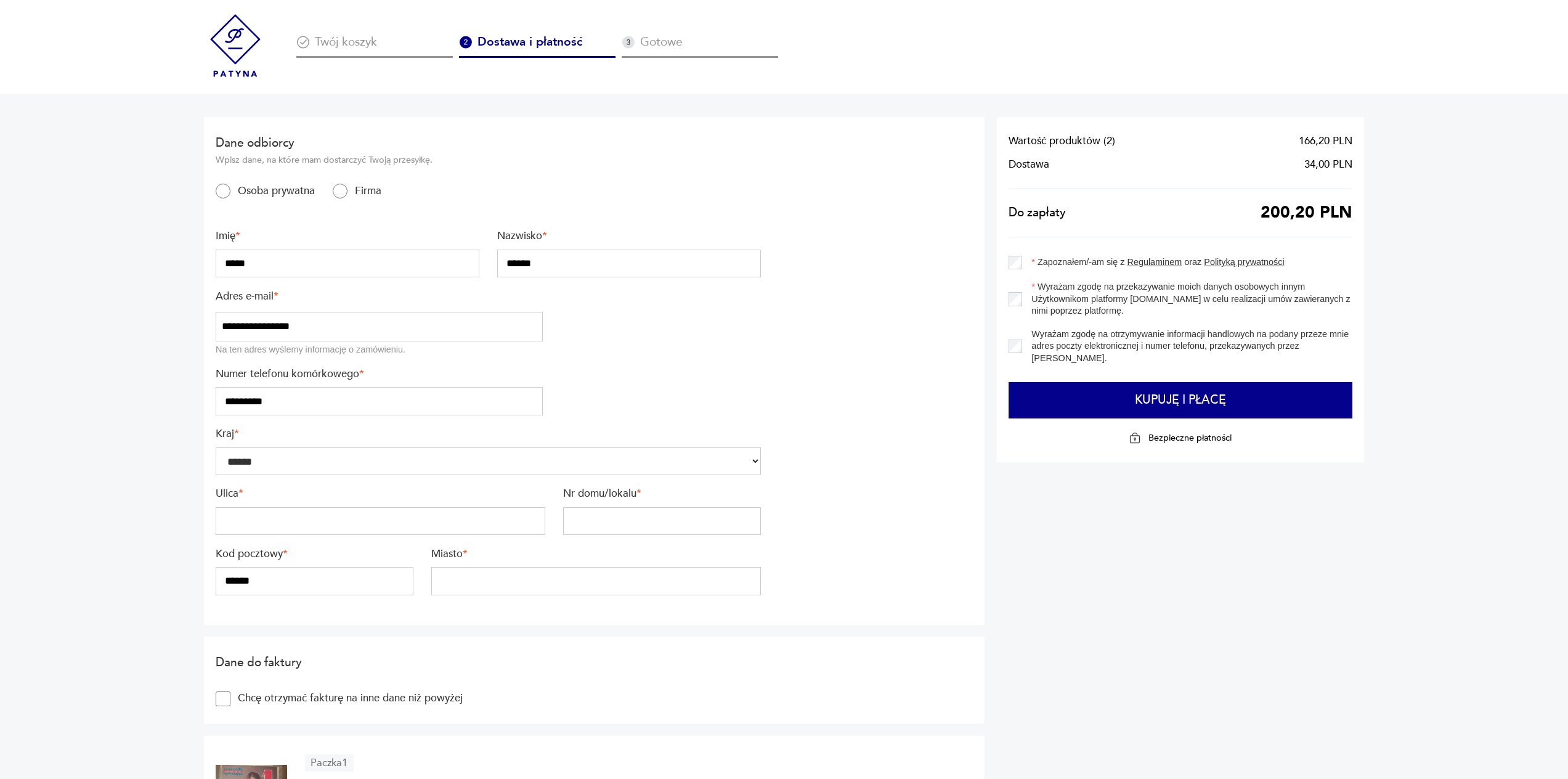
type input "**********"
type input "*"
type input "********"
click at [592, 259] on input "******" at bounding box center [629, 263] width 263 height 29
type input "*"
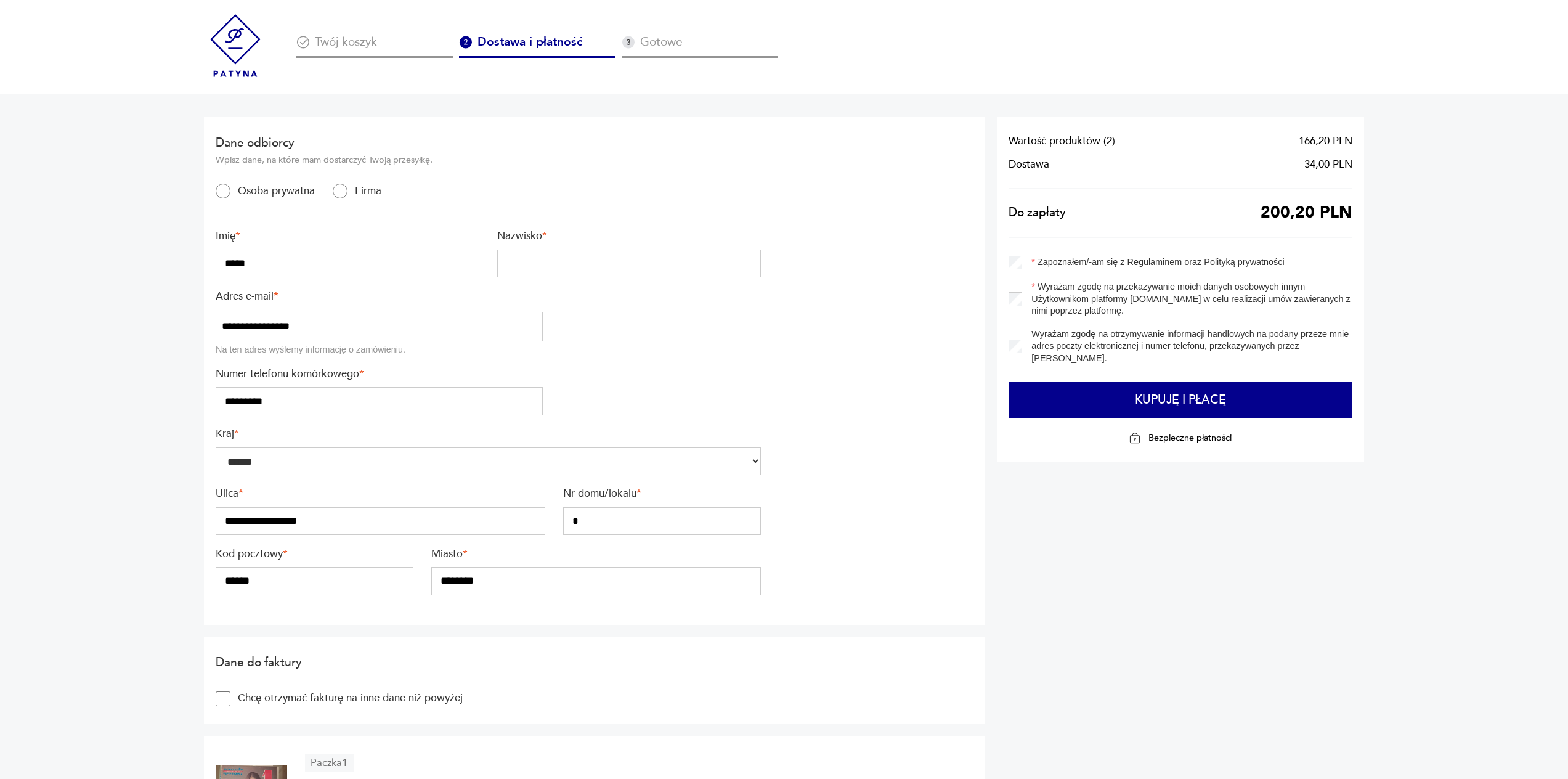
click at [308, 256] on input "*****" at bounding box center [347, 263] width 263 height 29
type input "*"
type input "*****"
click at [615, 260] on input "text" at bounding box center [629, 263] width 263 height 29
type input "*******"
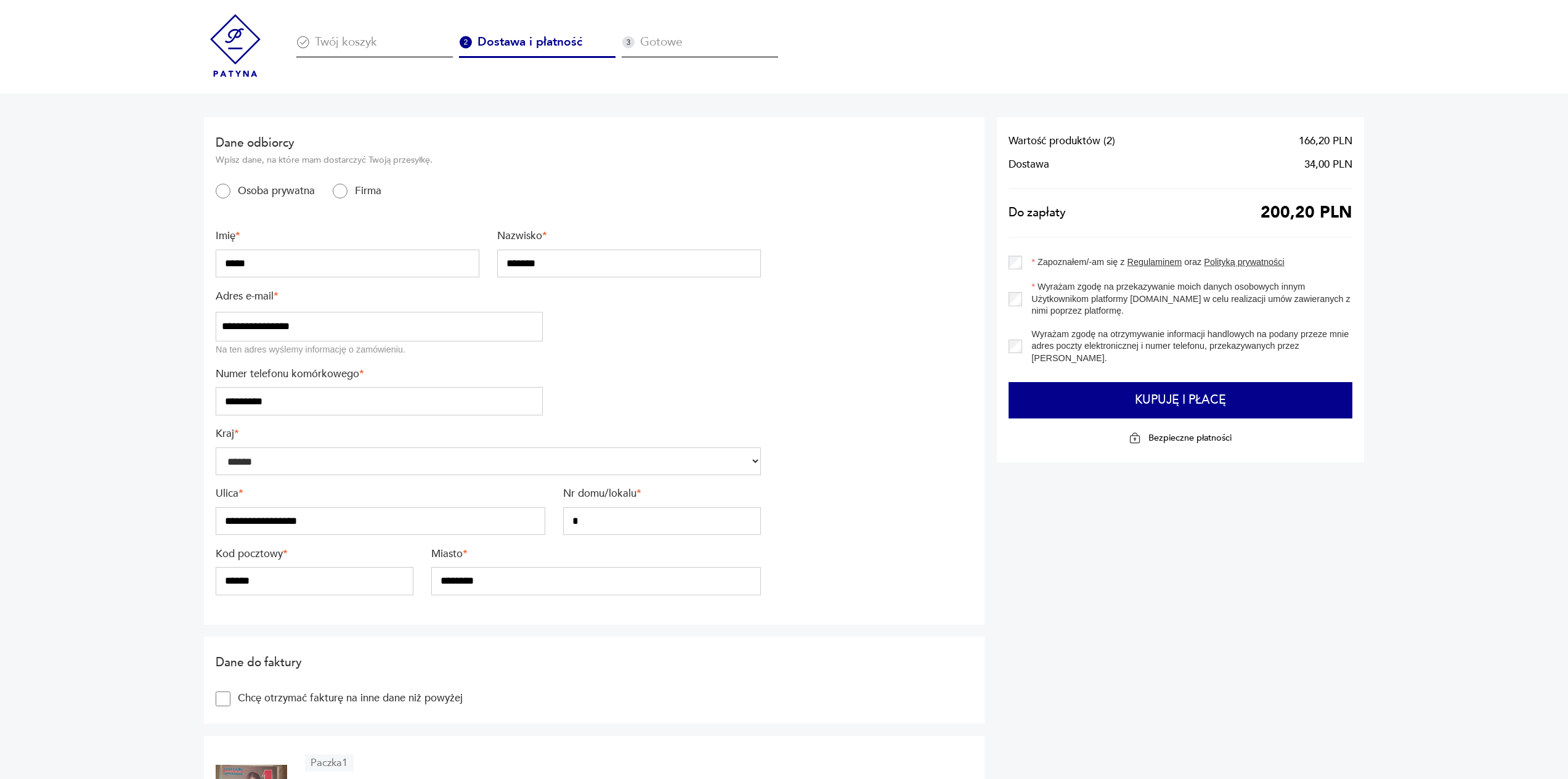
click at [291, 328] on input "**********" at bounding box center [379, 327] width 327 height 29
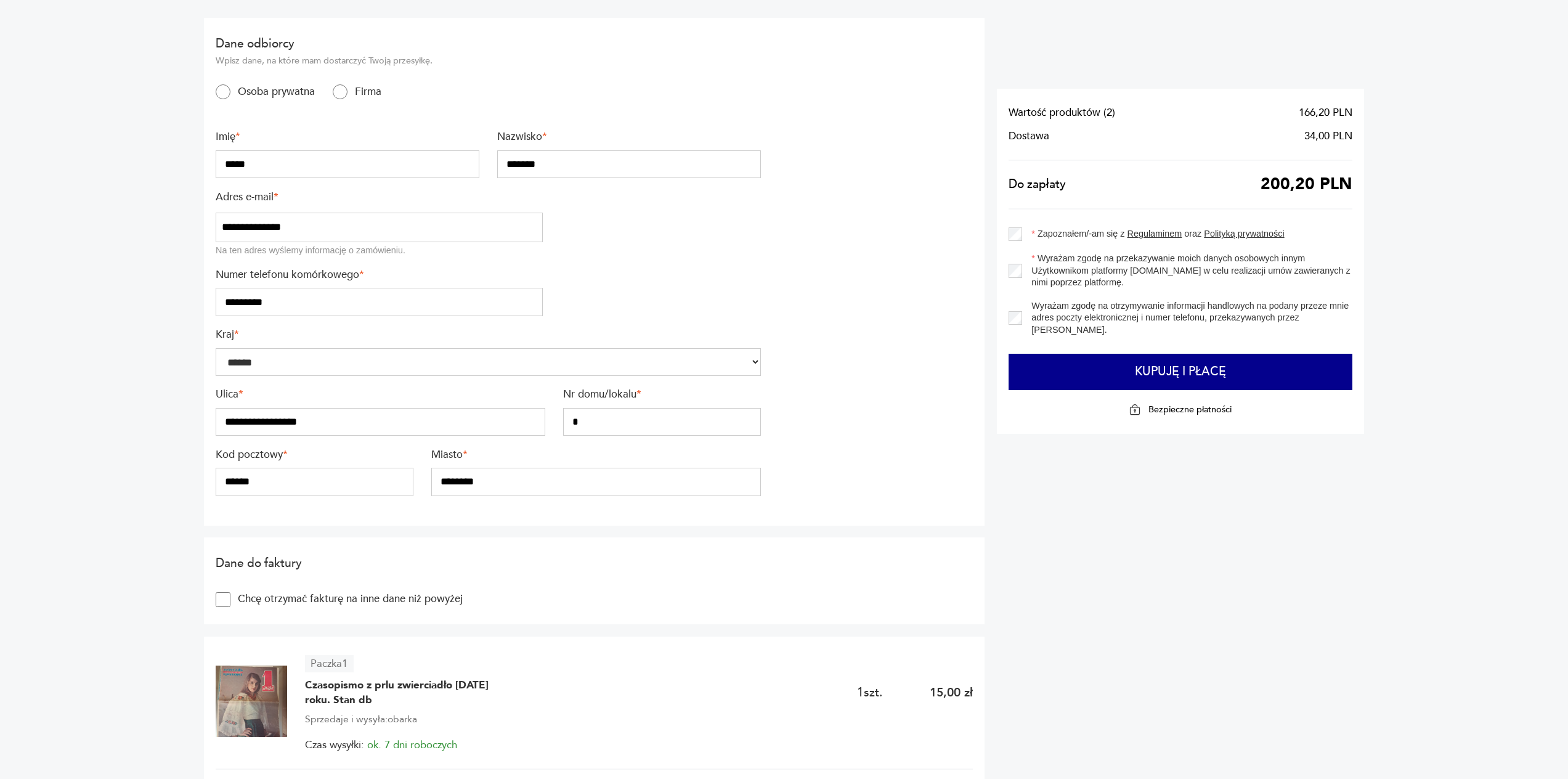
scroll to position [123, 0]
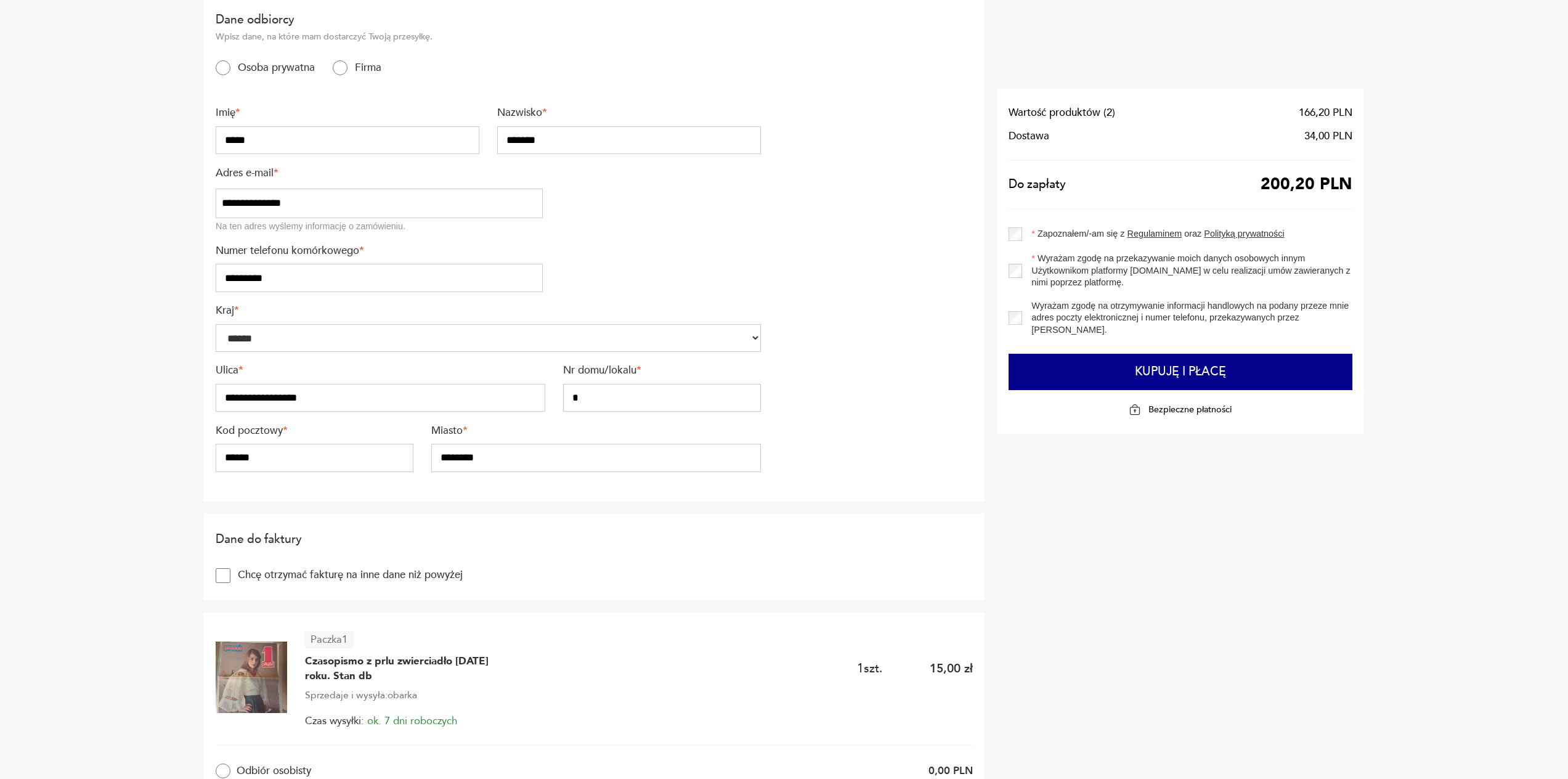
type input "**********"
click at [305, 278] on input "*********" at bounding box center [379, 277] width 327 height 29
type input "*********"
click at [270, 465] on input "******" at bounding box center [314, 458] width 198 height 29
type input "******"
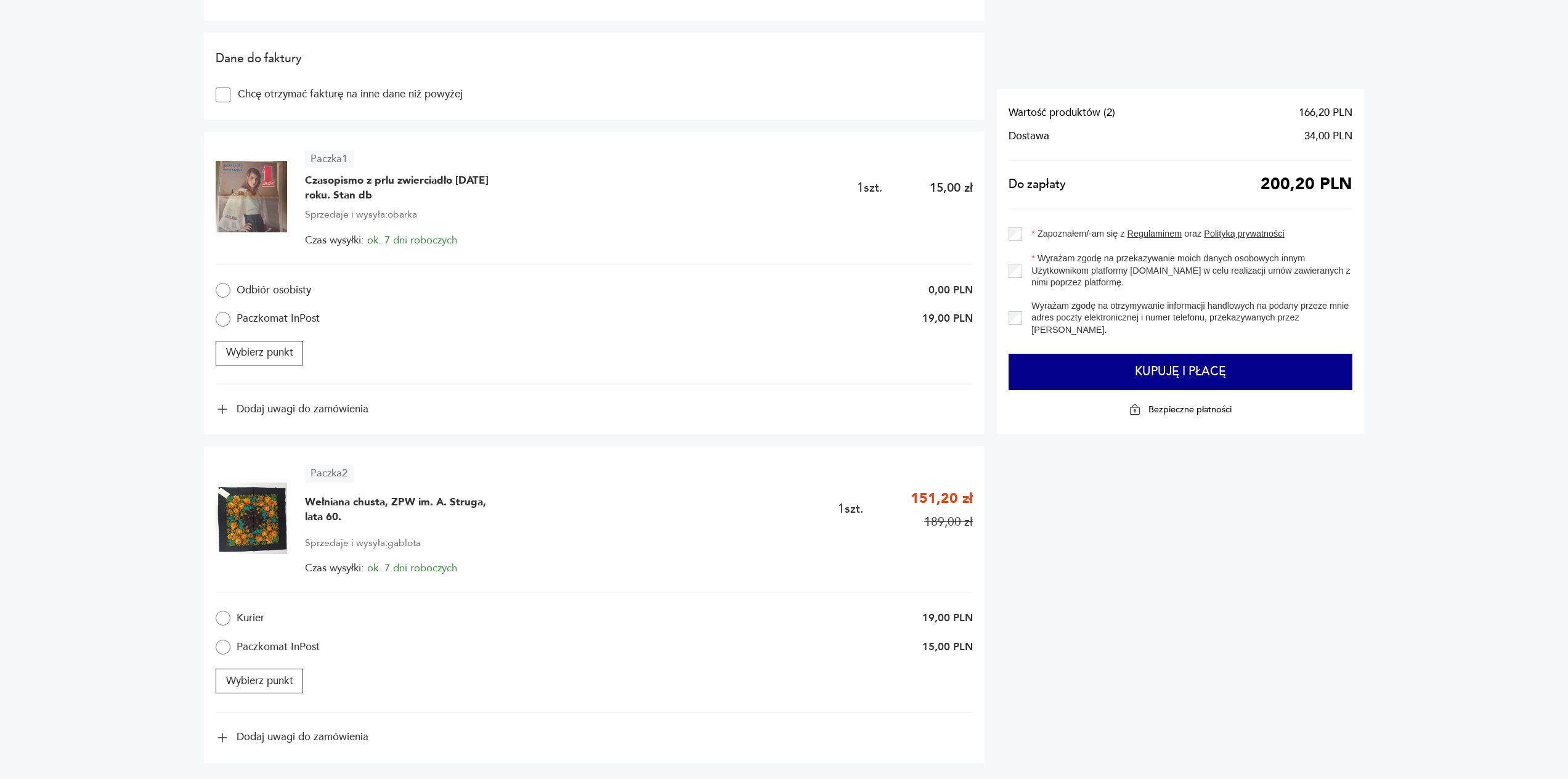
scroll to position [616, 0]
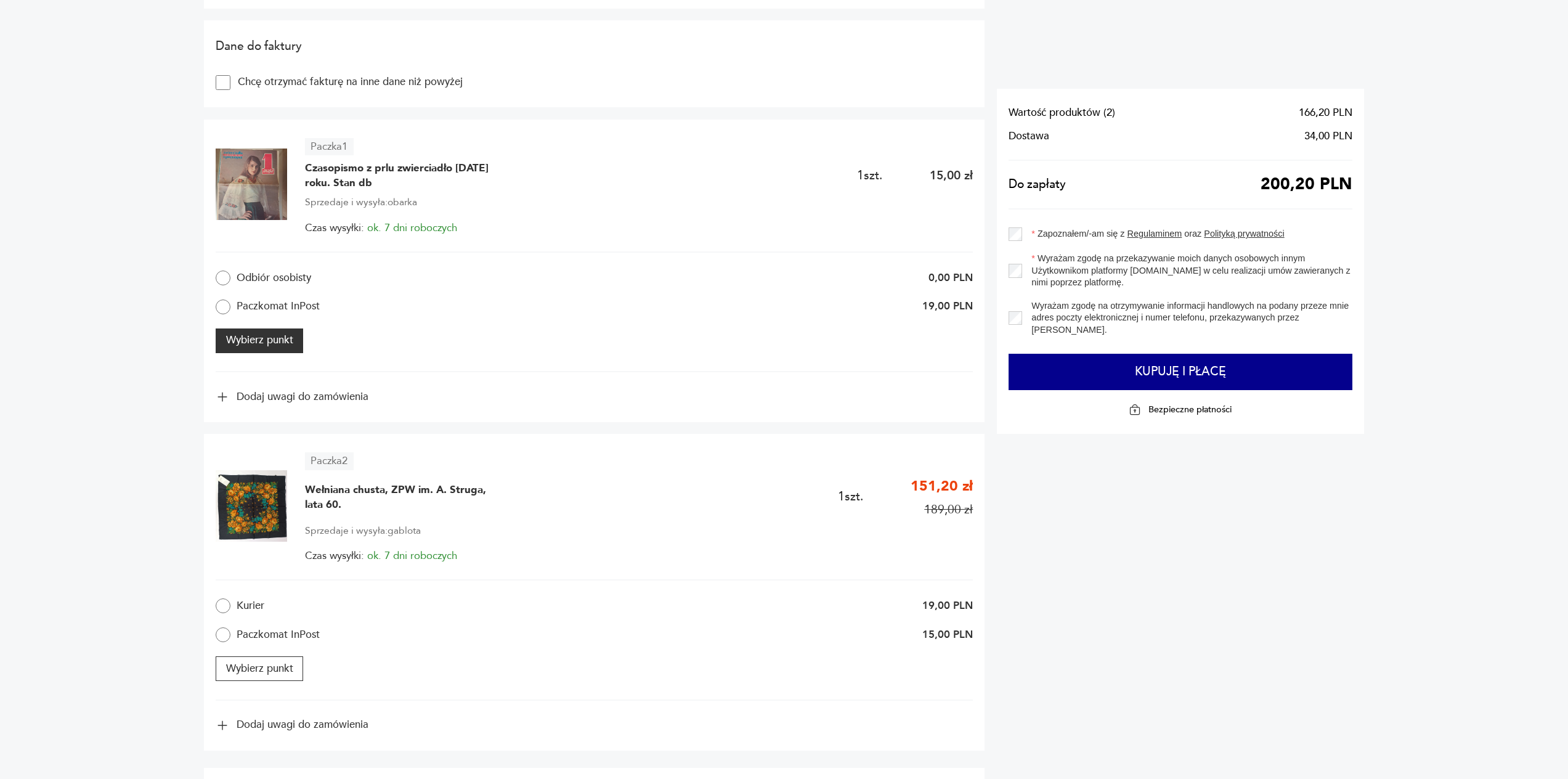
click at [296, 342] on button "Wybierz punkt" at bounding box center [259, 341] width 87 height 24
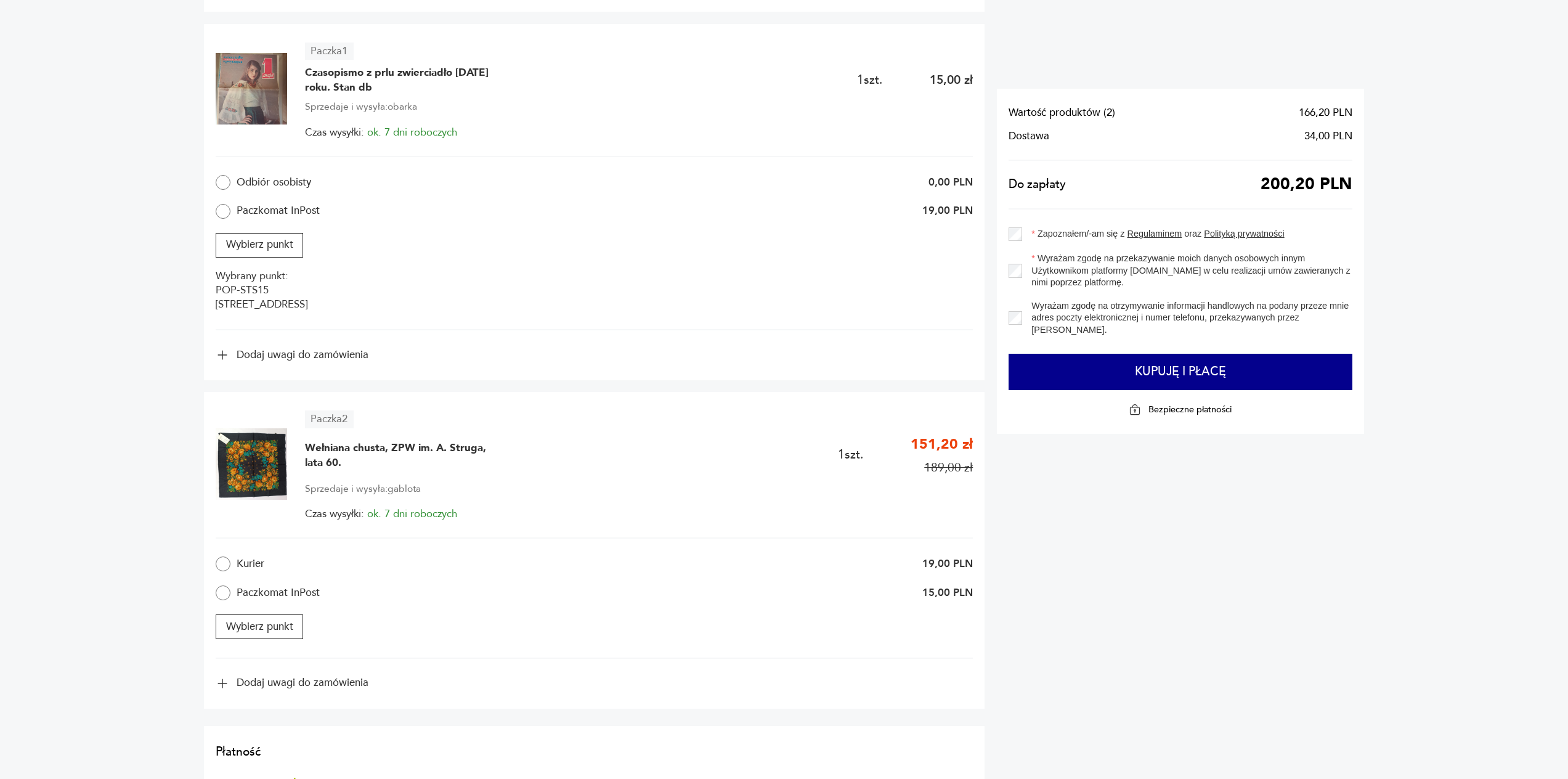
scroll to position [716, 0]
click at [292, 633] on button "Wybierz punkt" at bounding box center [259, 623] width 87 height 24
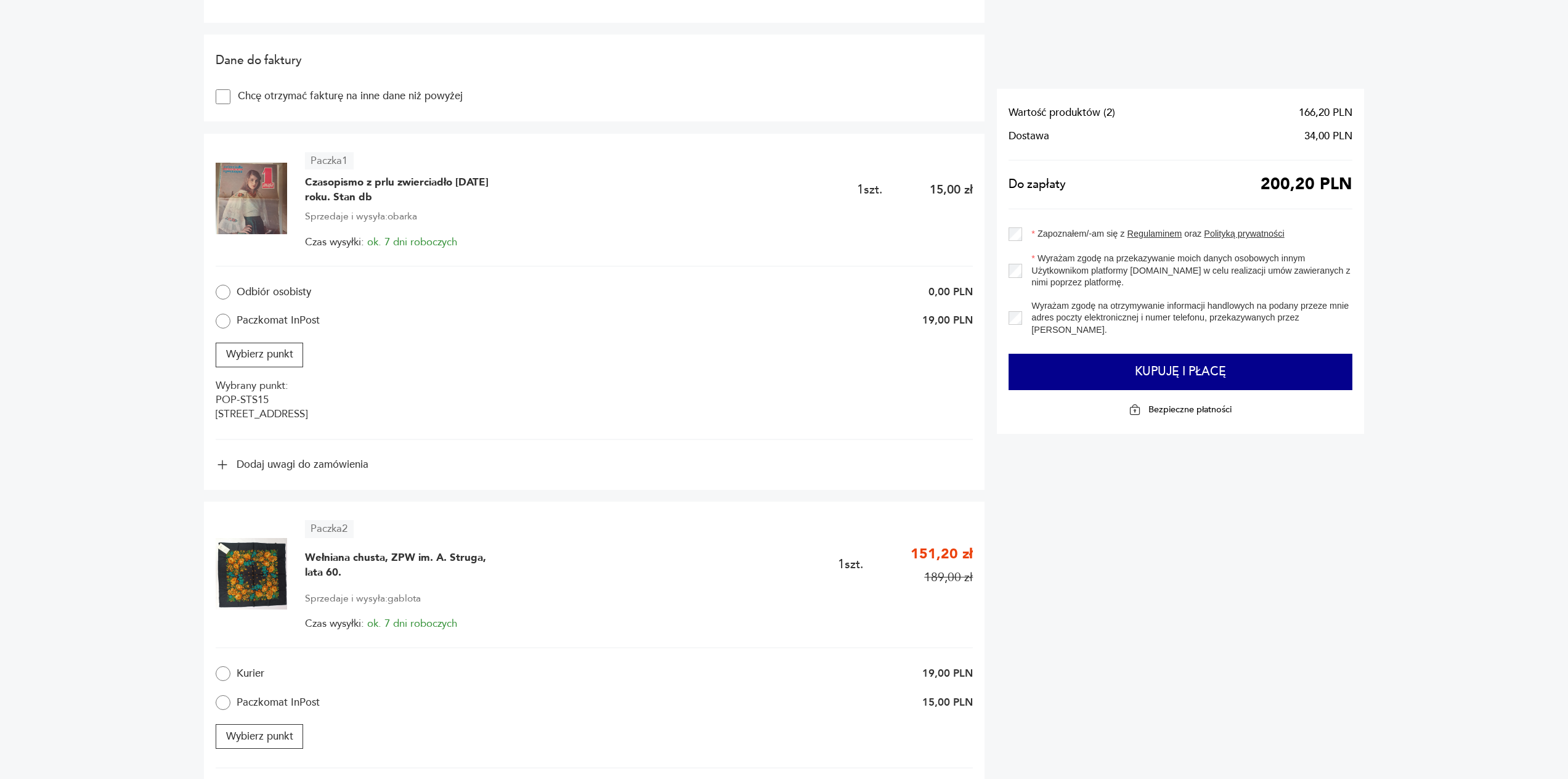
scroll to position [654, 0]
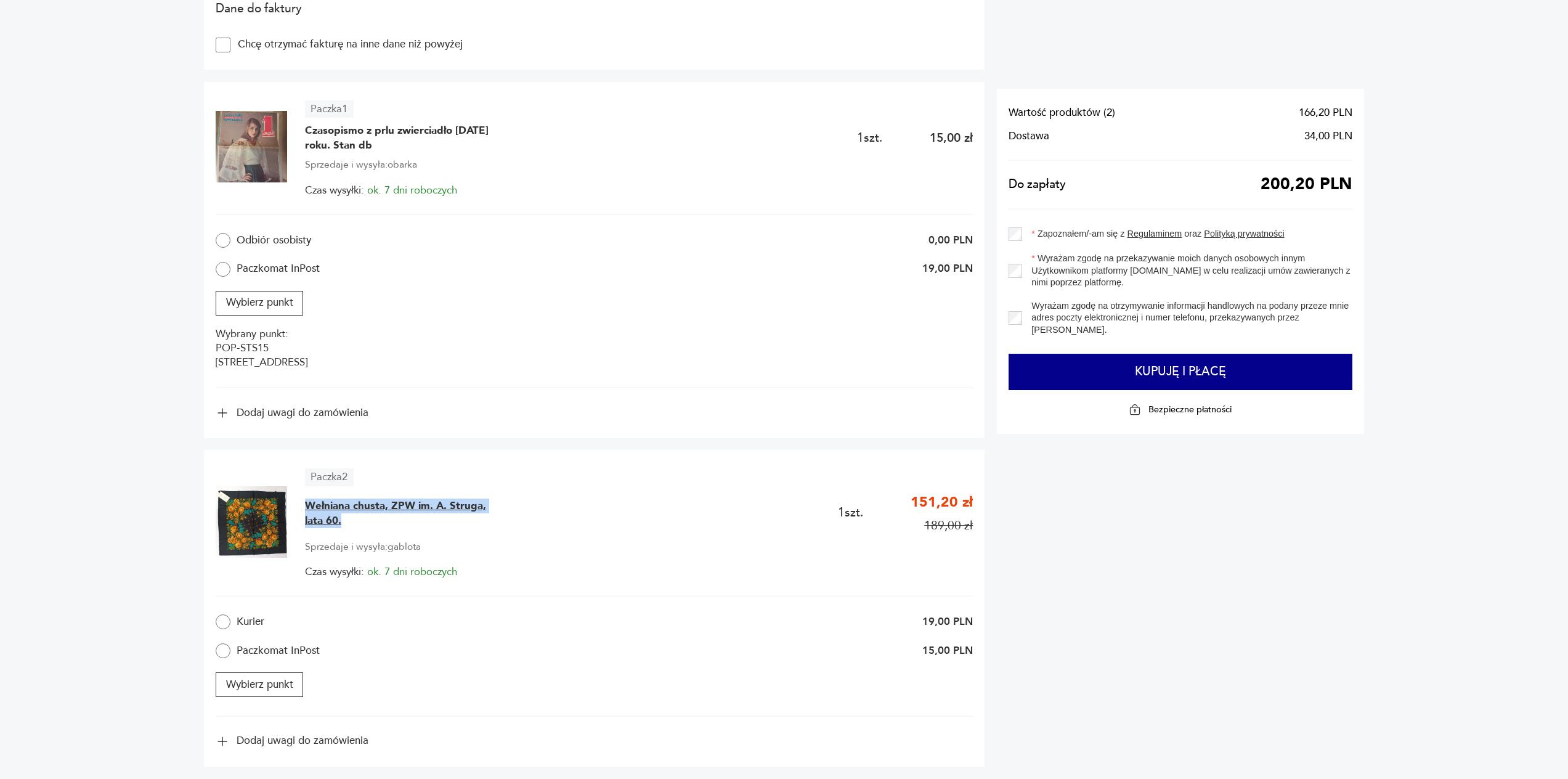
drag, startPoint x: 306, startPoint y: 512, endPoint x: 472, endPoint y: 528, distance: 166.8
click at [472, 528] on span "Wełniana chusta, ZPW im. A. Struga, lata 60." at bounding box center [397, 513] width 185 height 29
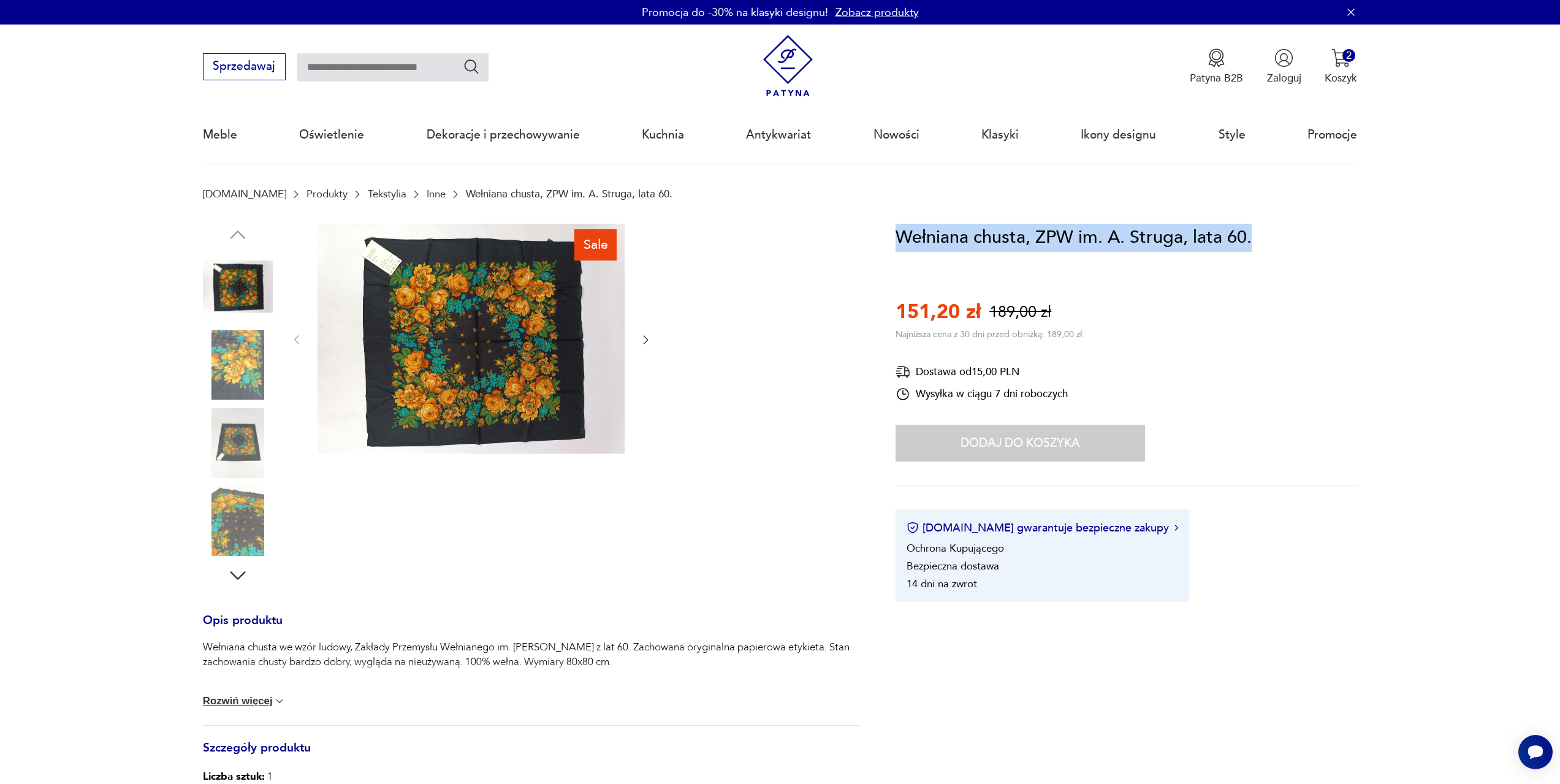
drag, startPoint x: 893, startPoint y: 238, endPoint x: 1319, endPoint y: 260, distance: 426.6
click at [1319, 260] on section "Sale Opis produktu Wełniana chusta we wzór ludowy, Zakłady Przemysłu Wełnianego…" at bounding box center [780, 568] width 1560 height 688
copy h1 "Wełniana chusta, ZPW im. A. Struga, lata 60."
click at [1350, 59] on div "2" at bounding box center [1349, 55] width 13 height 13
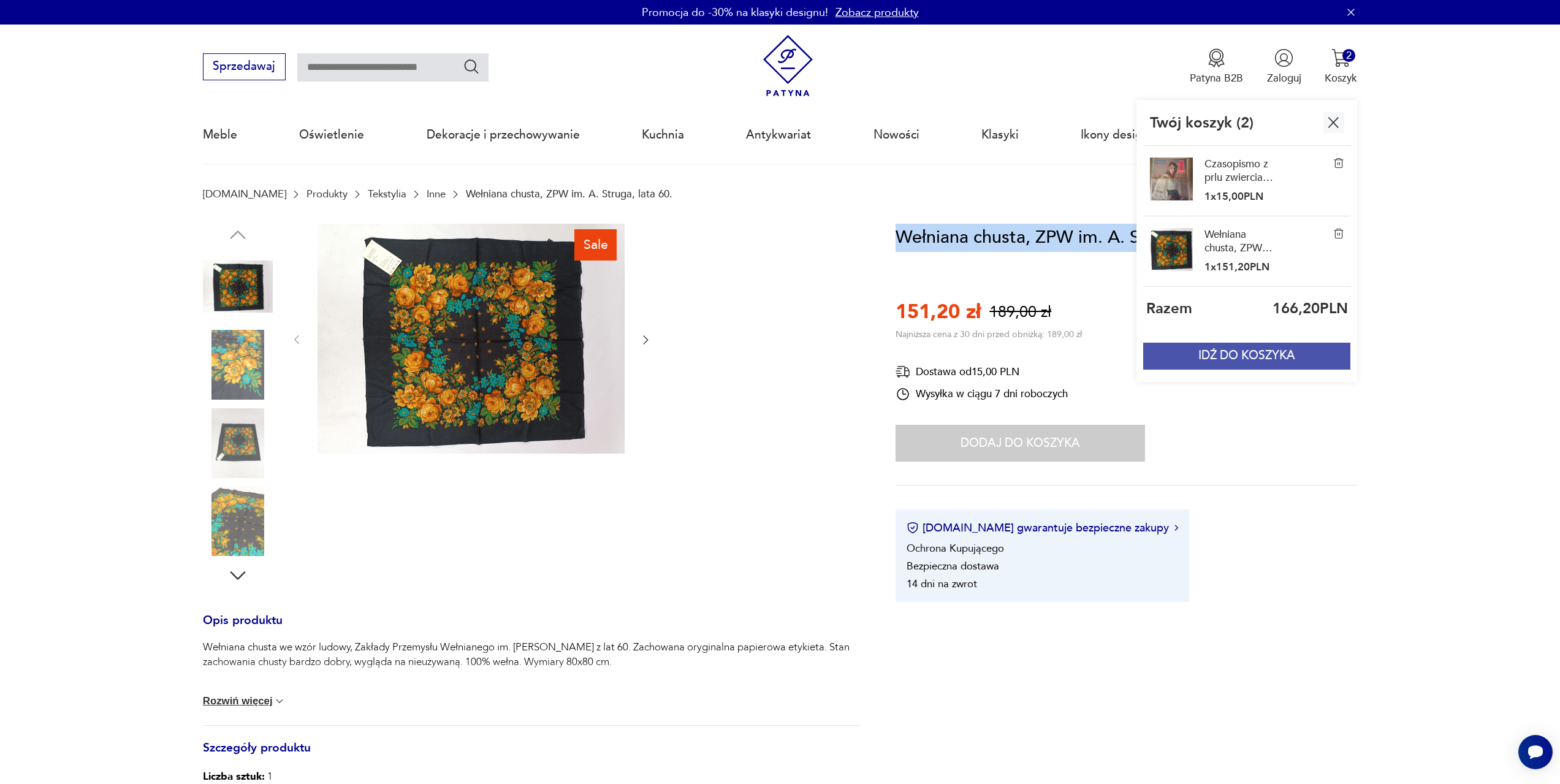
click at [1270, 358] on button "IDŹ DO KOSZYKA" at bounding box center [1246, 356] width 207 height 27
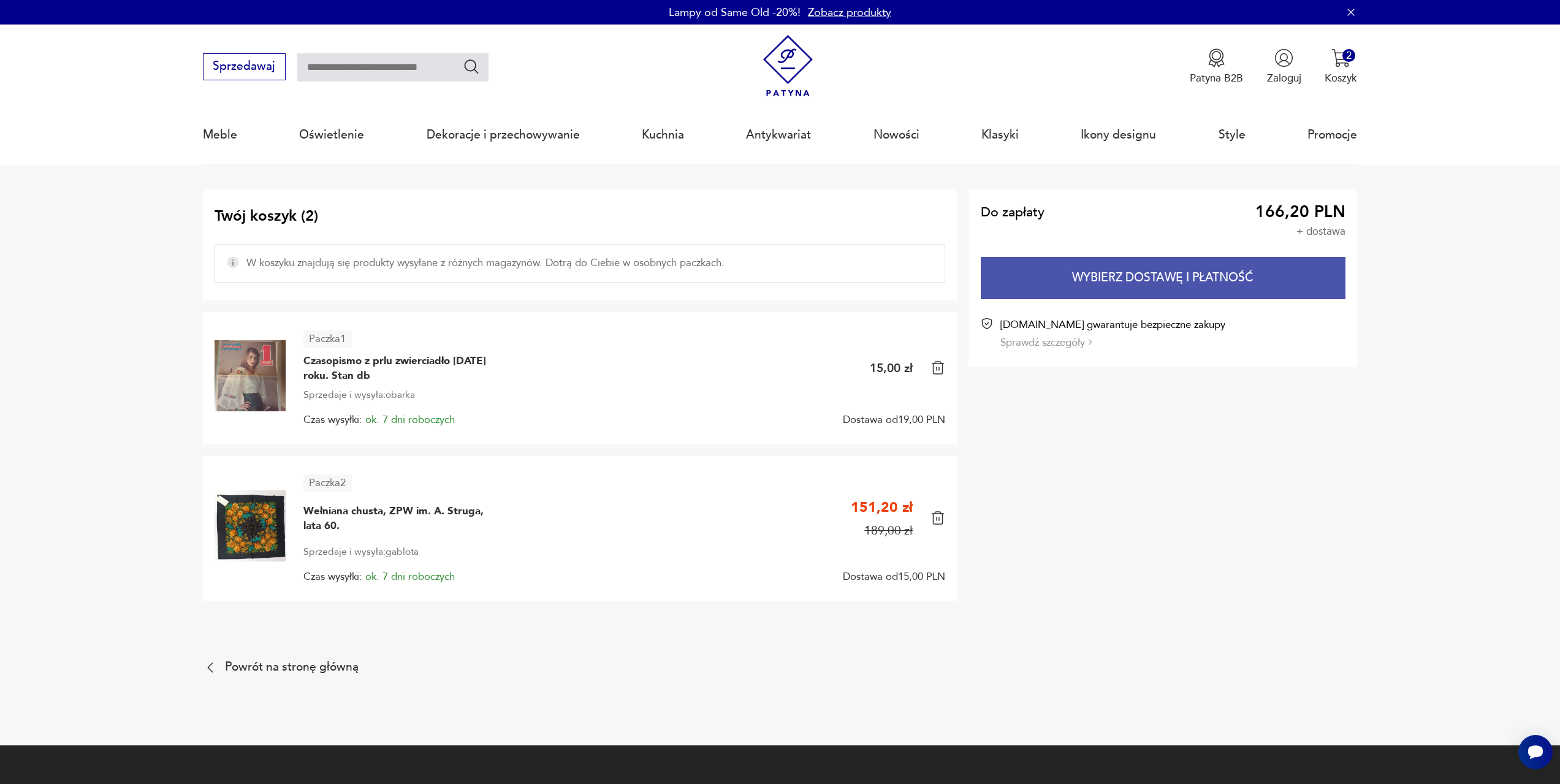
click at [1128, 273] on button "Wybierz dostawę i płatność" at bounding box center [1163, 277] width 365 height 42
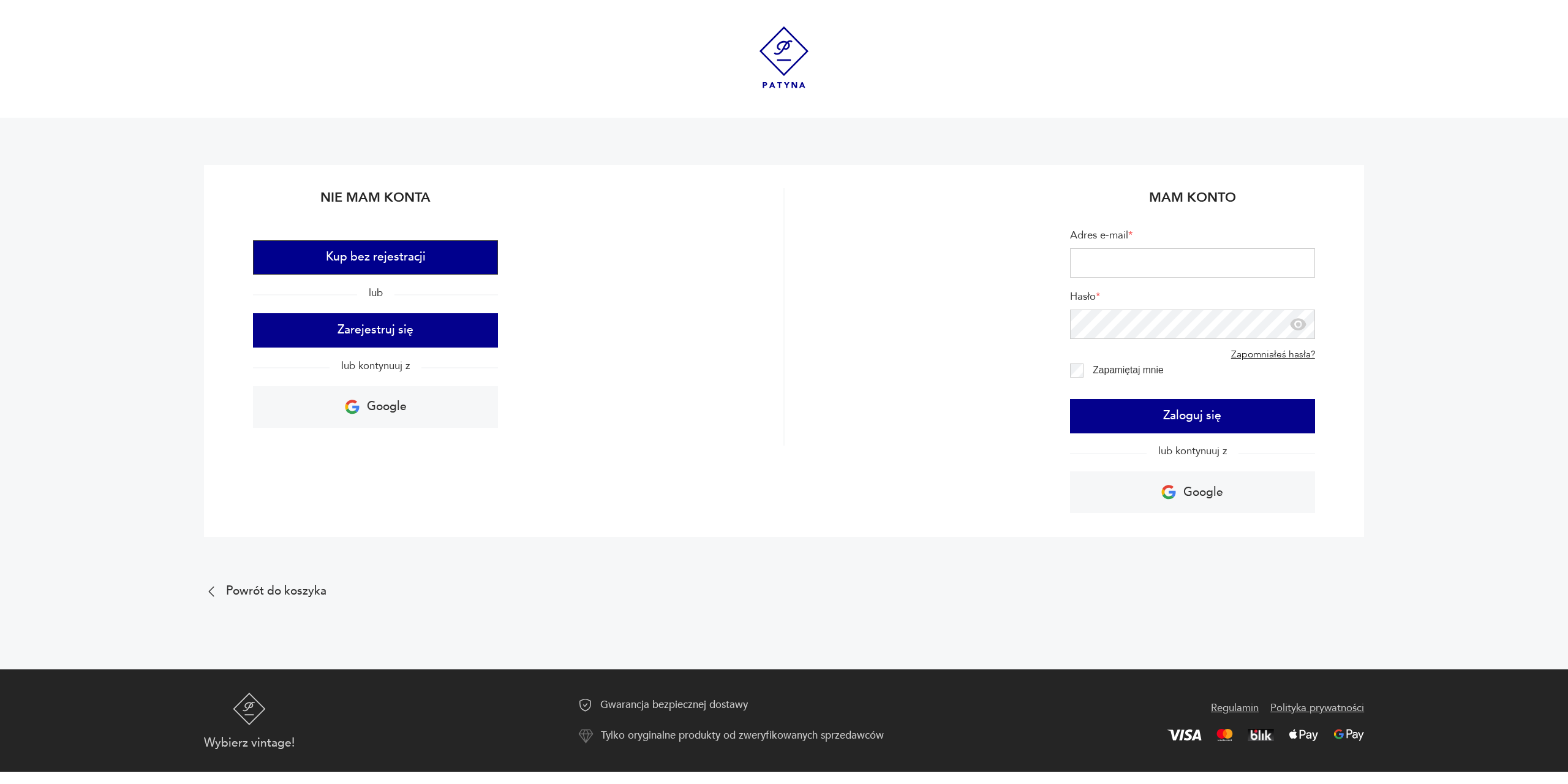
click at [412, 262] on button "Kup bez rejestracji" at bounding box center [375, 258] width 245 height 34
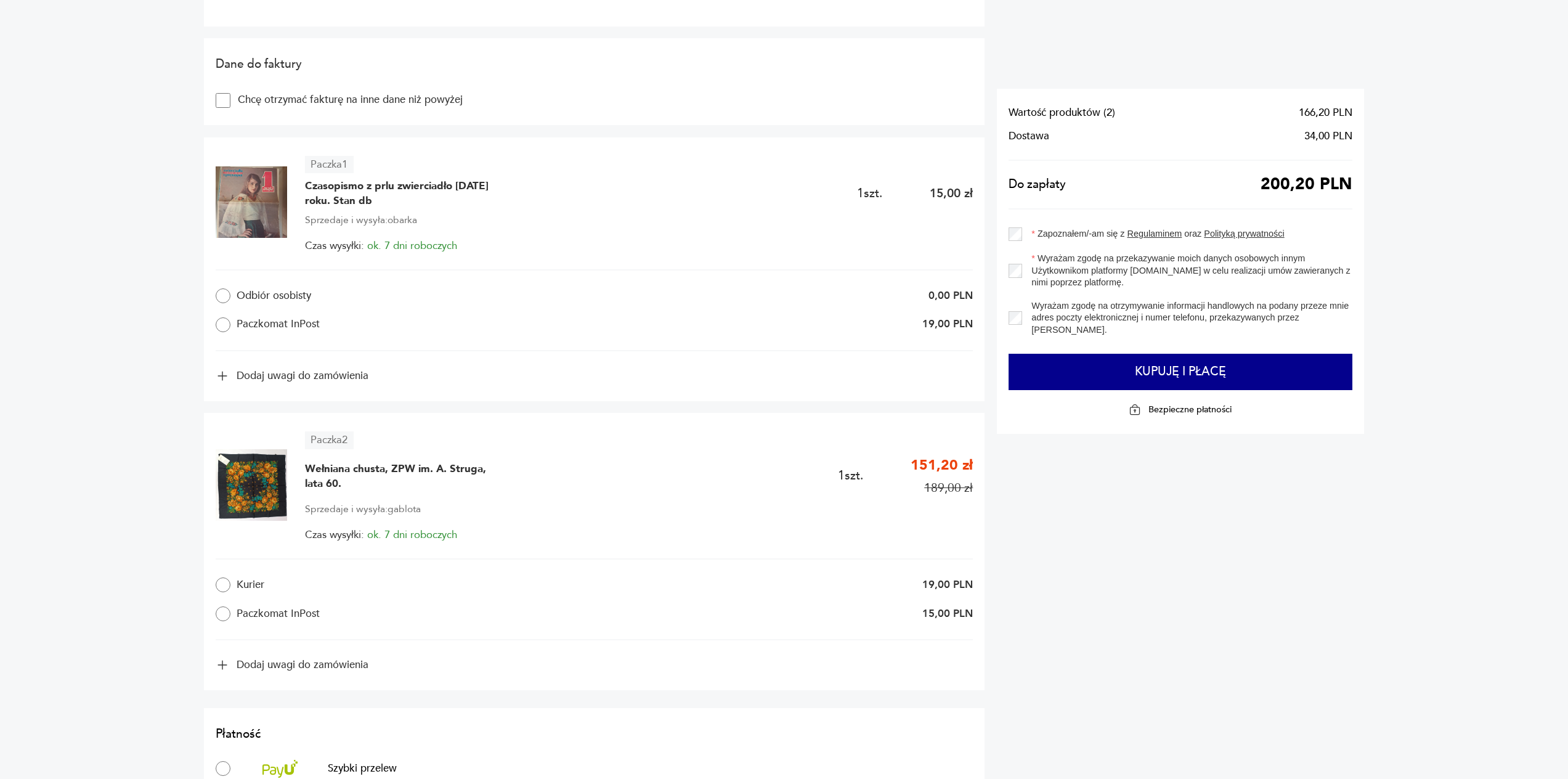
scroll to position [616, 0]
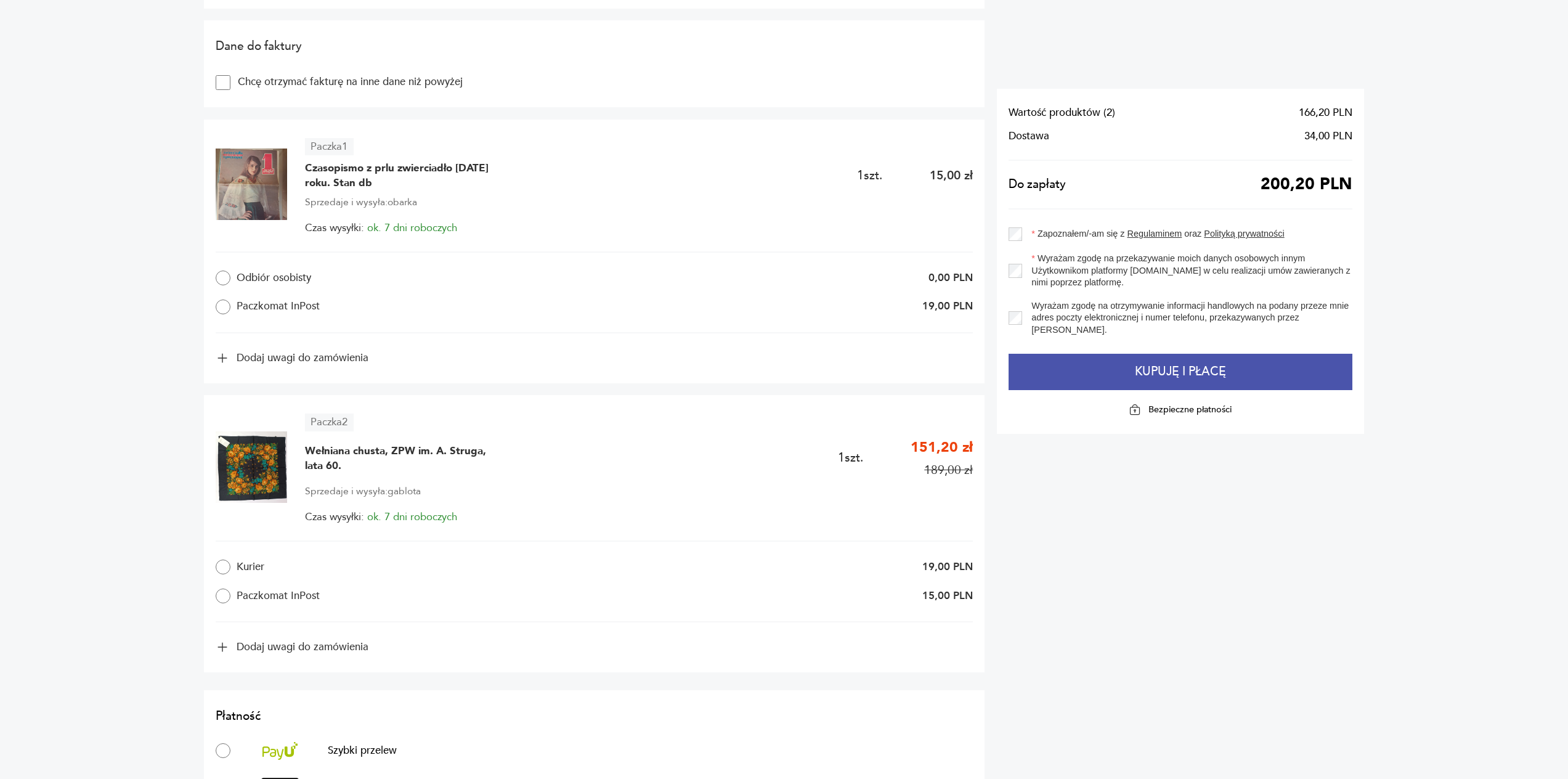
click at [1189, 373] on button "Kupuję i płacę" at bounding box center [1180, 372] width 344 height 37
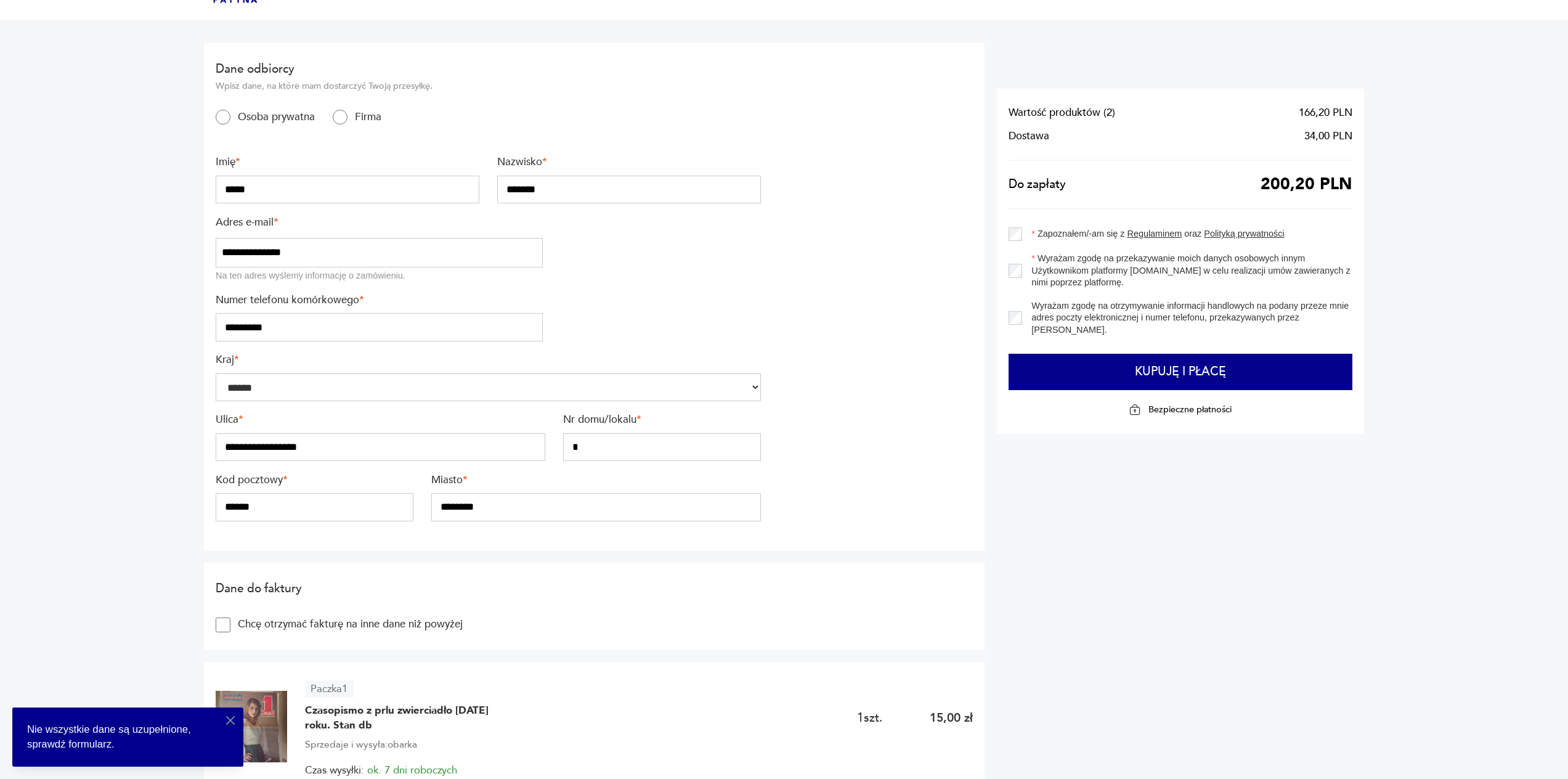
scroll to position [123, 0]
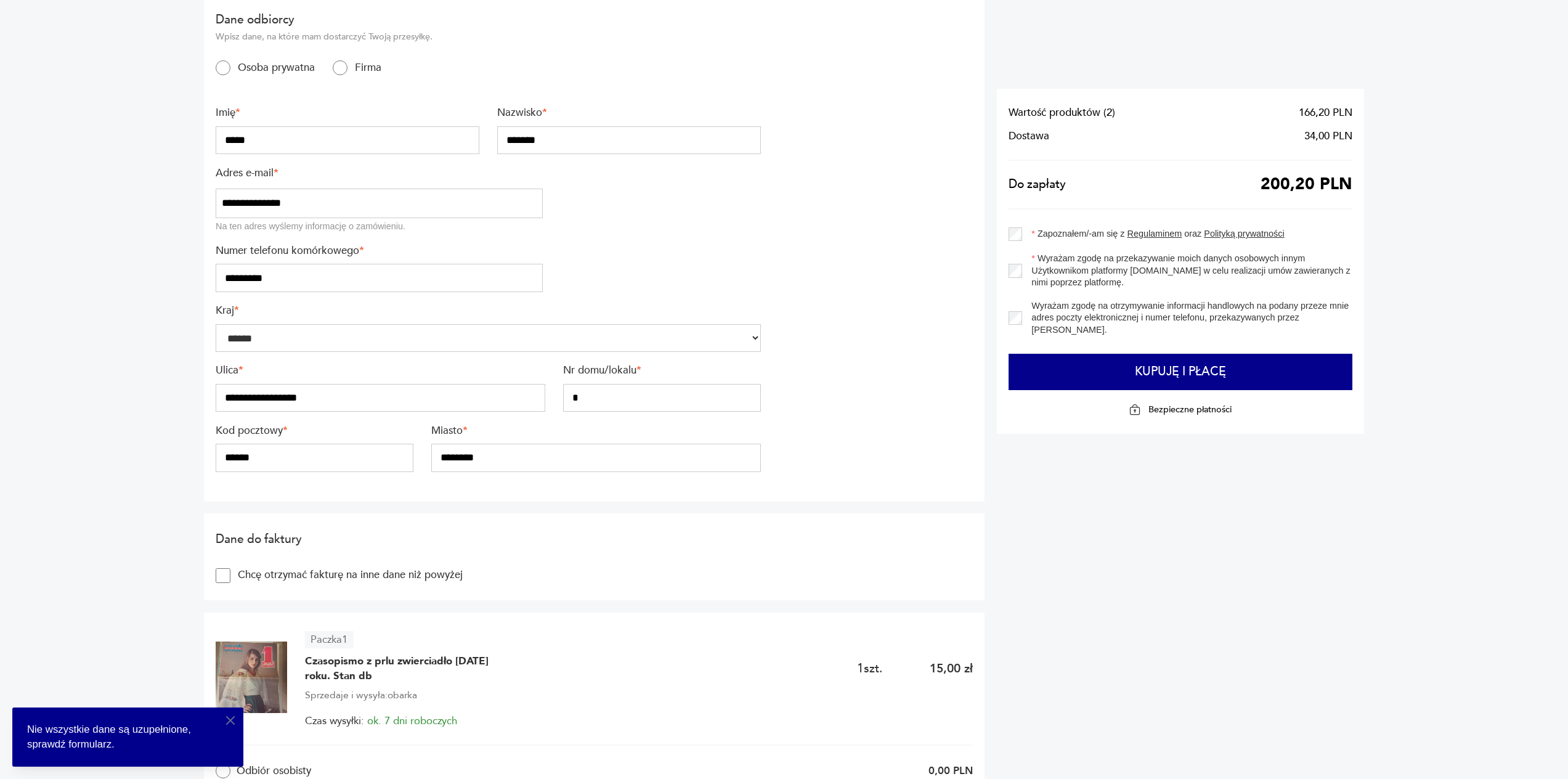
click at [231, 721] on icon "button" at bounding box center [230, 720] width 15 height 15
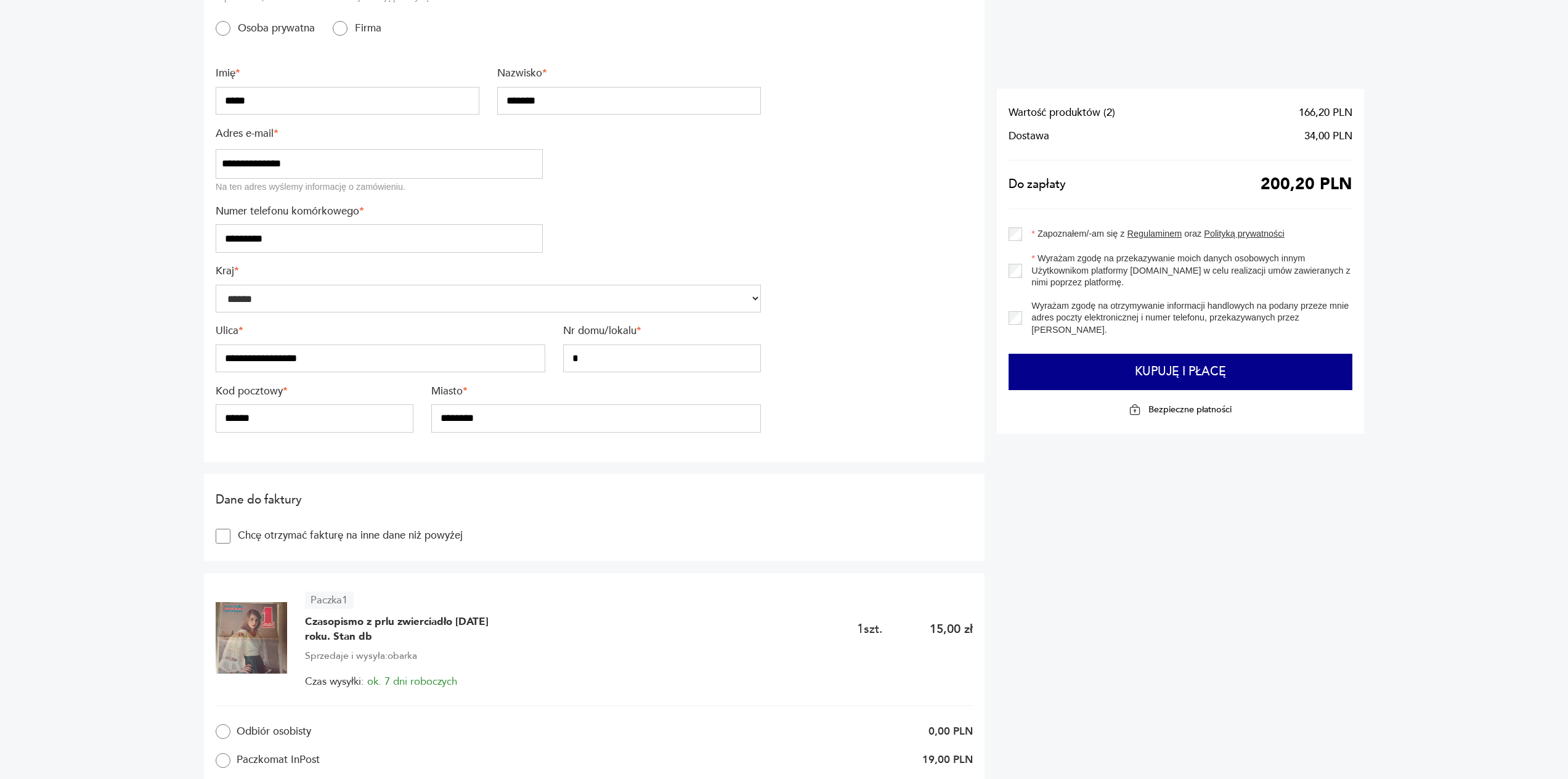
scroll to position [185, 0]
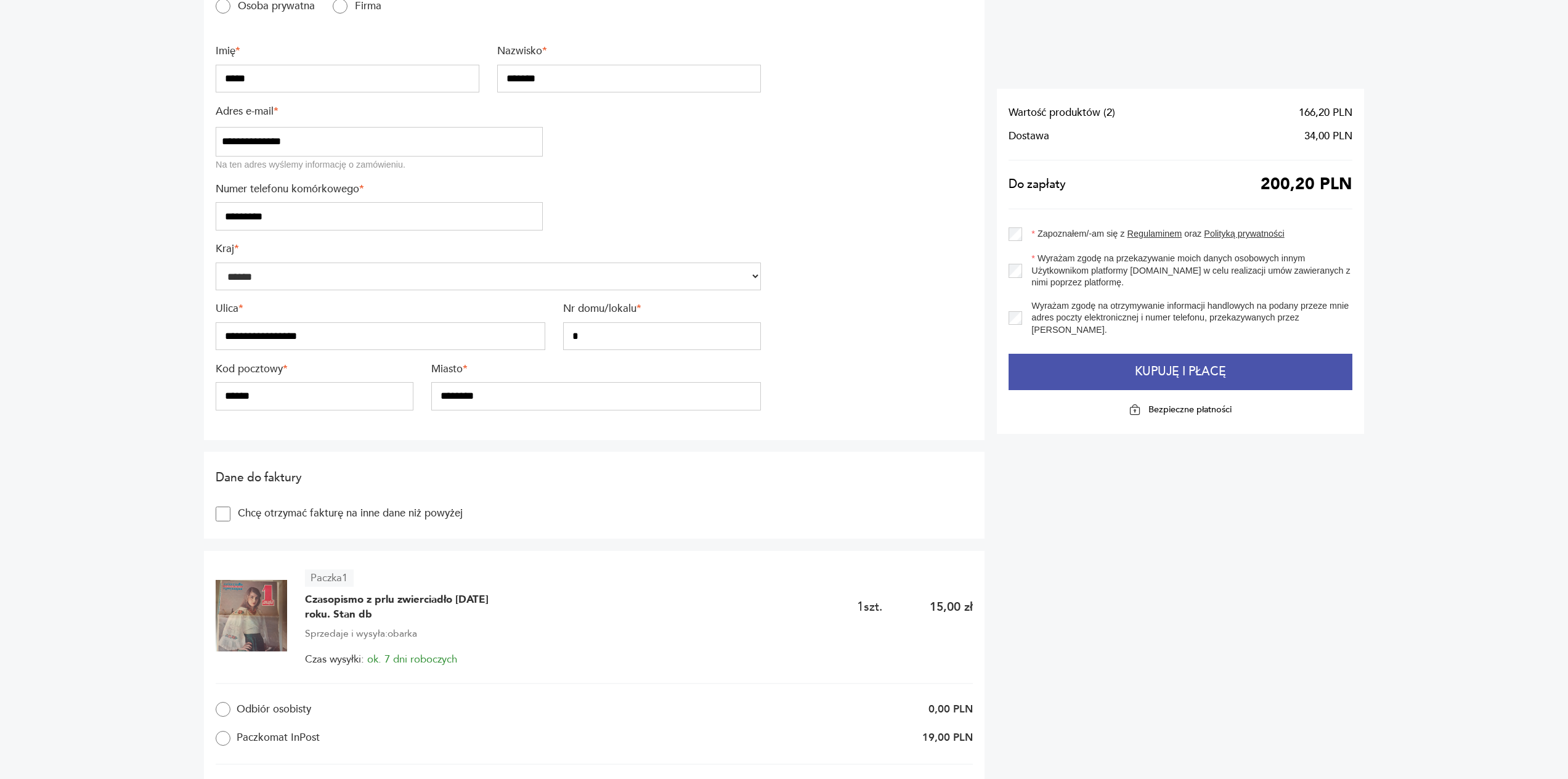
click at [1180, 378] on button "Kupuję i płacę" at bounding box center [1180, 372] width 344 height 37
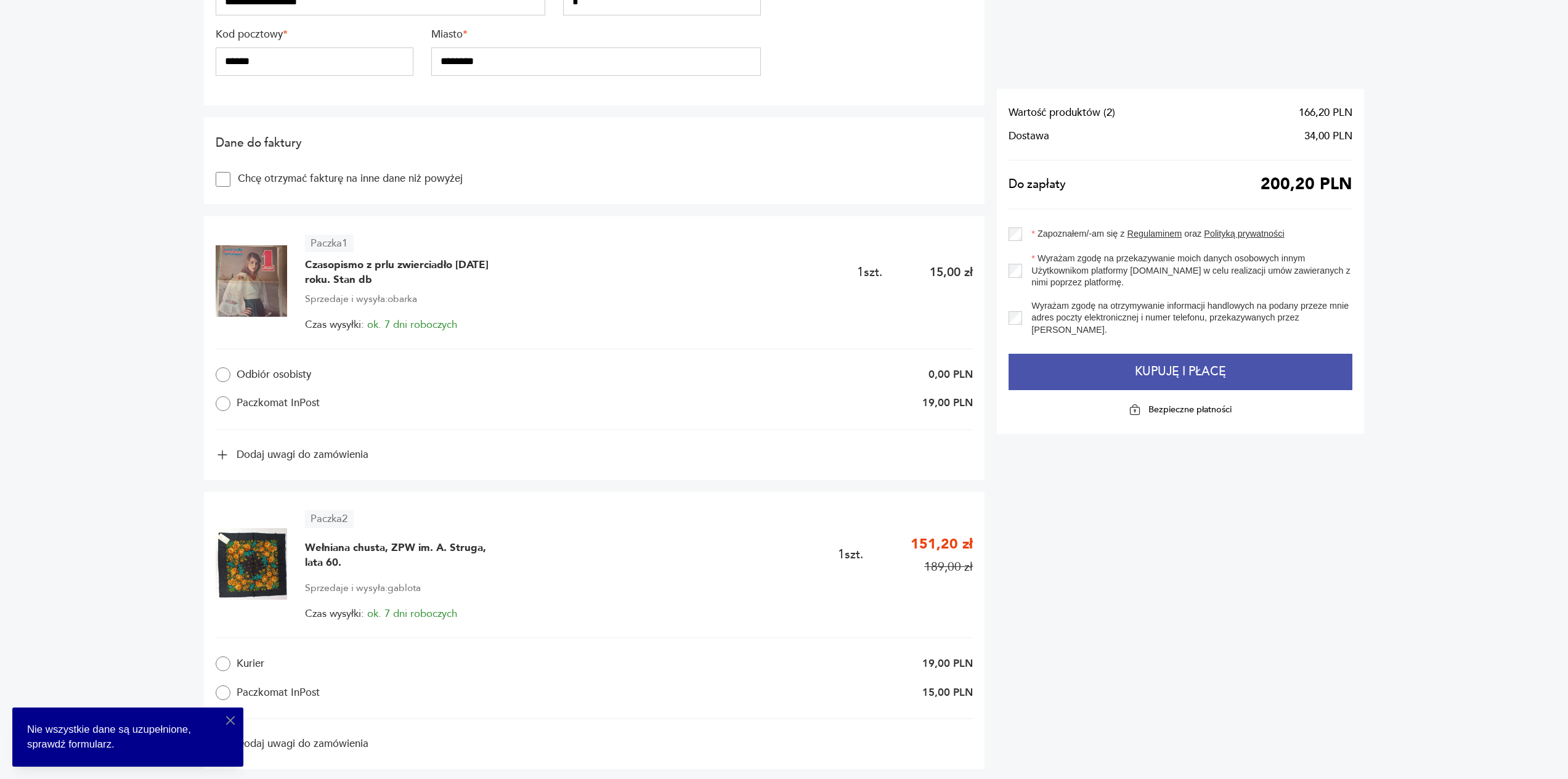
scroll to position [555, 0]
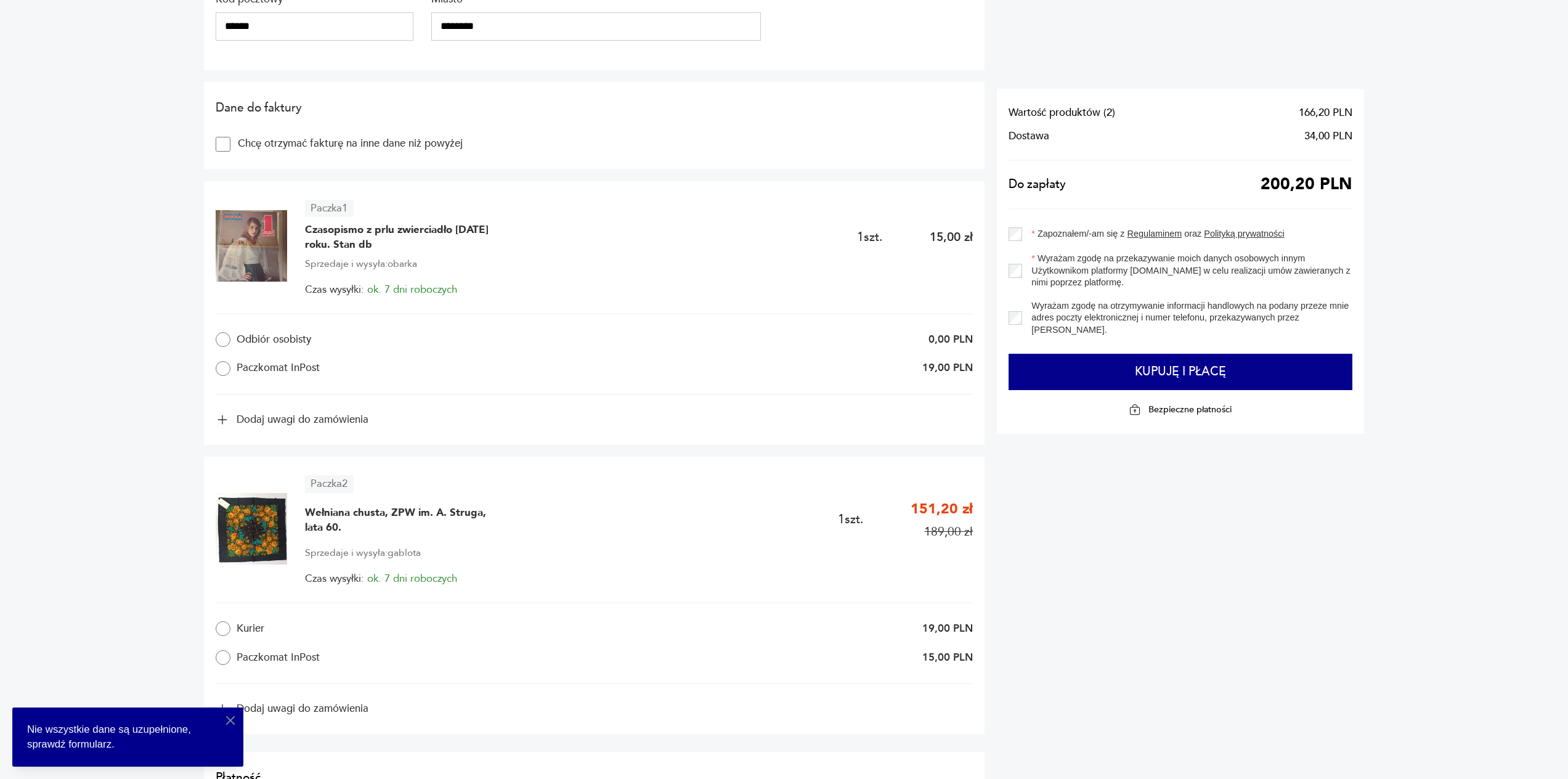
click at [283, 367] on label "Paczkomat InPost" at bounding box center [376, 368] width 321 height 15
click at [232, 717] on icon "button" at bounding box center [230, 720] width 15 height 15
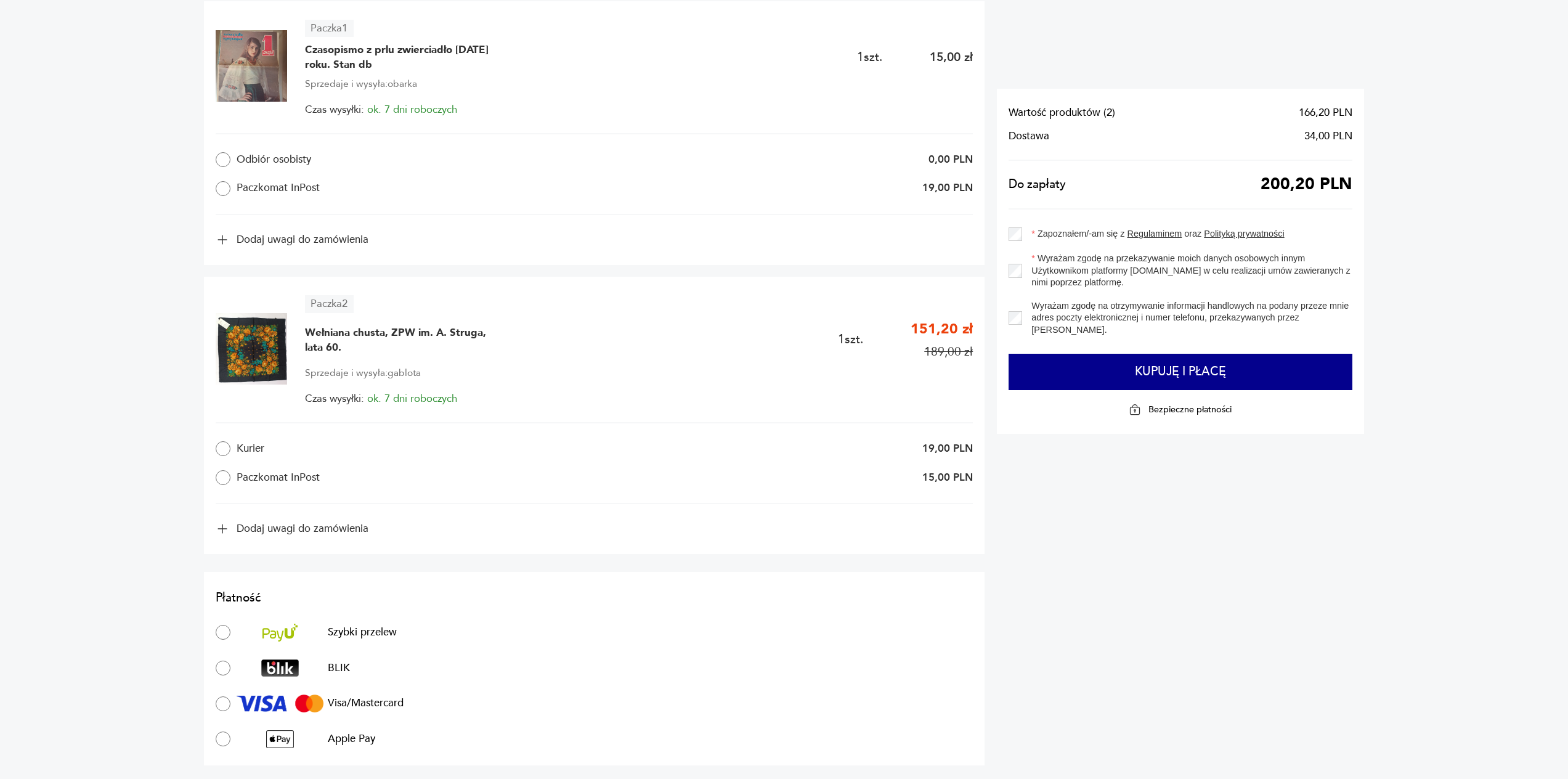
scroll to position [739, 0]
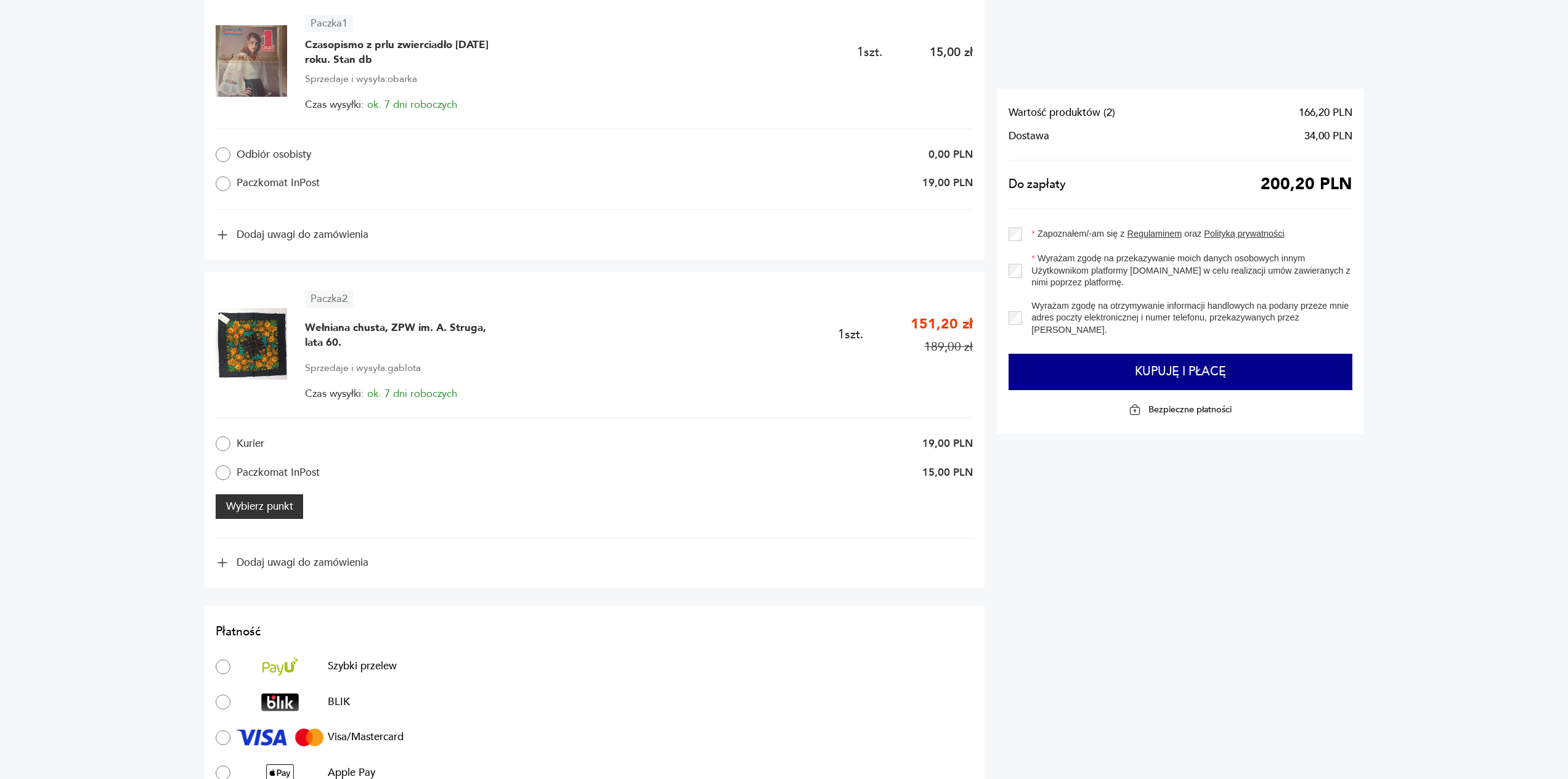
click at [278, 509] on button "Wybierz punkt" at bounding box center [259, 506] width 87 height 24
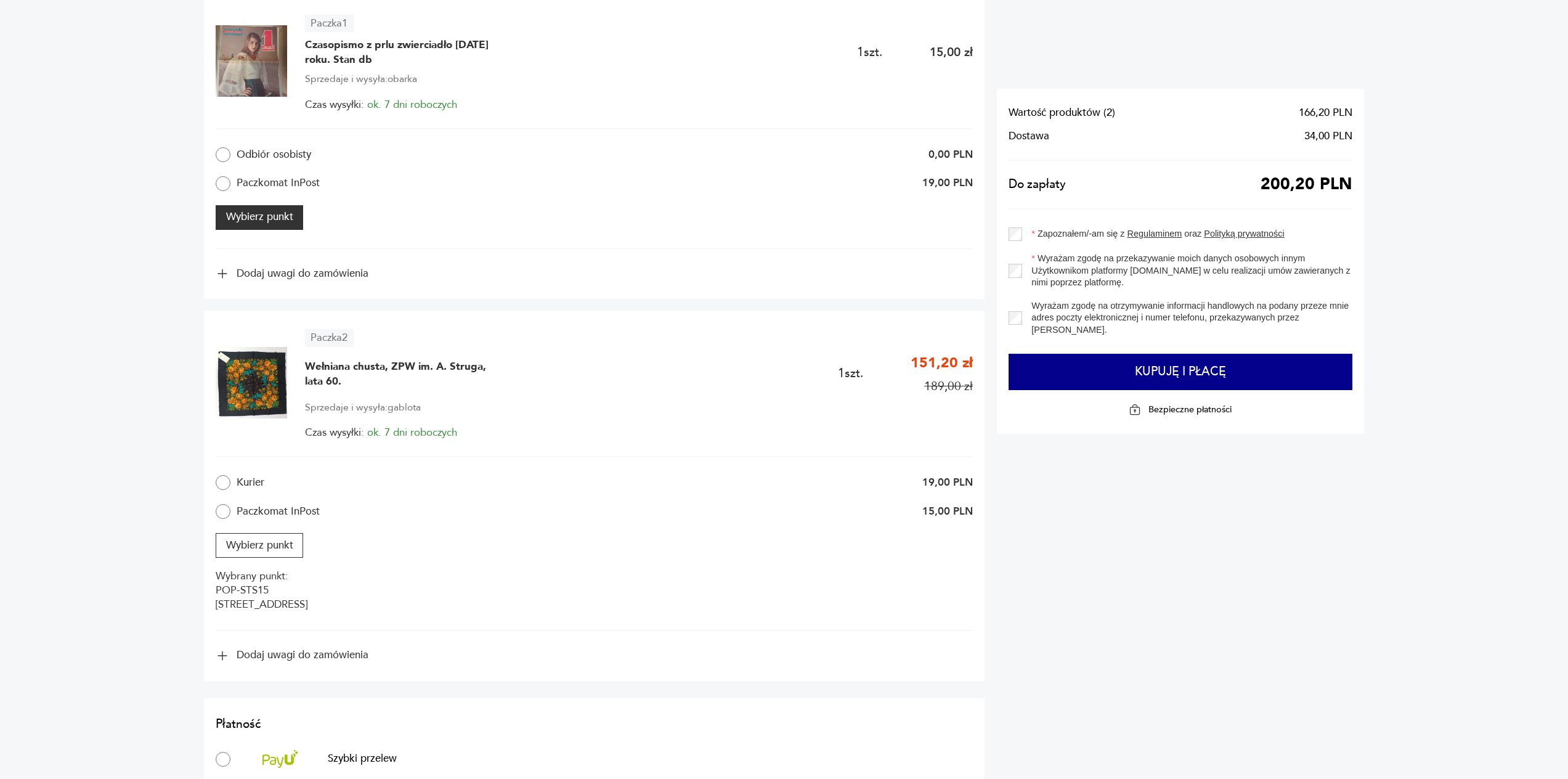
click at [270, 219] on button "Wybierz punkt" at bounding box center [259, 217] width 87 height 24
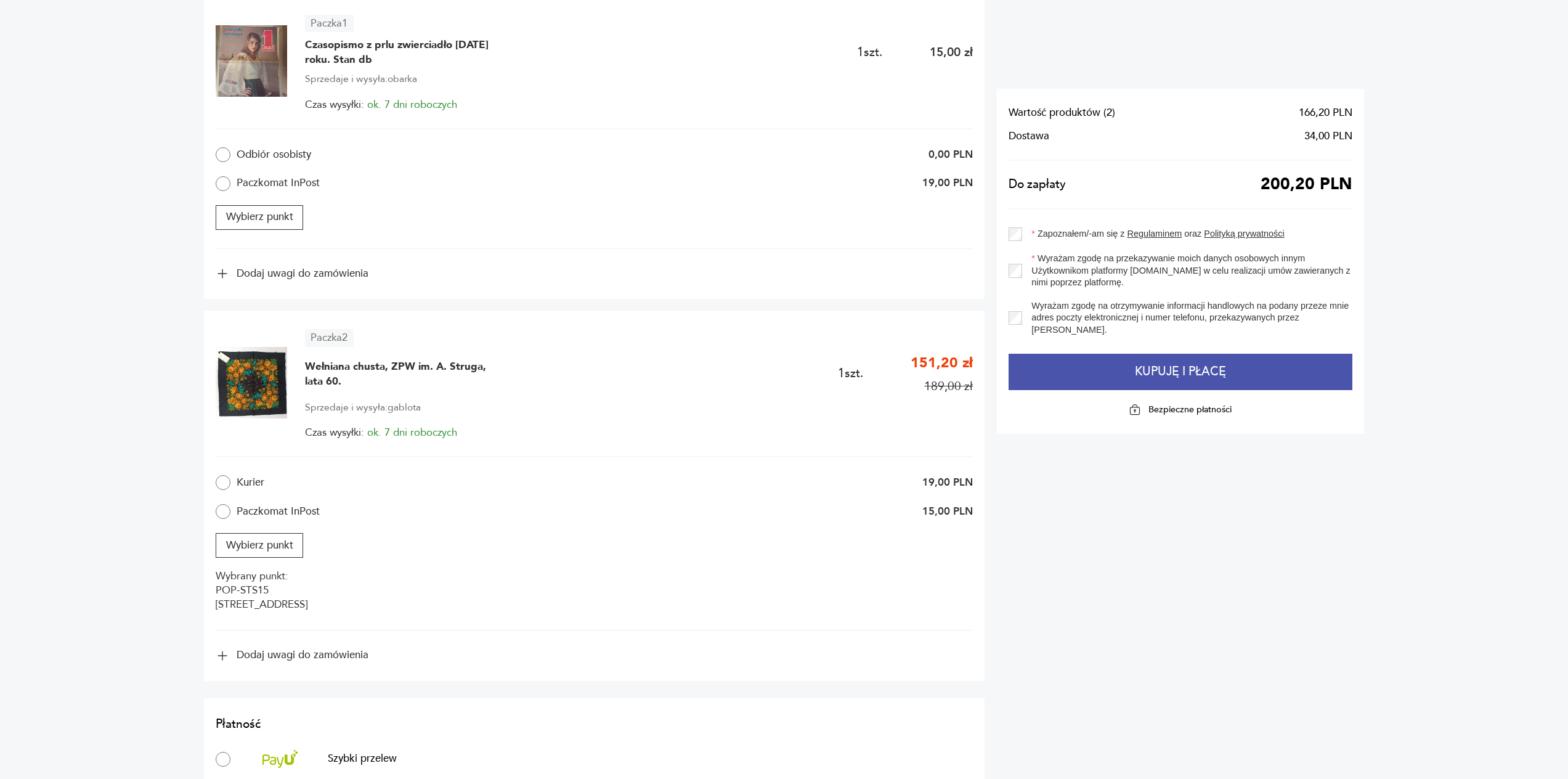
click at [1179, 371] on button "Kupuję i płacę" at bounding box center [1180, 372] width 344 height 37
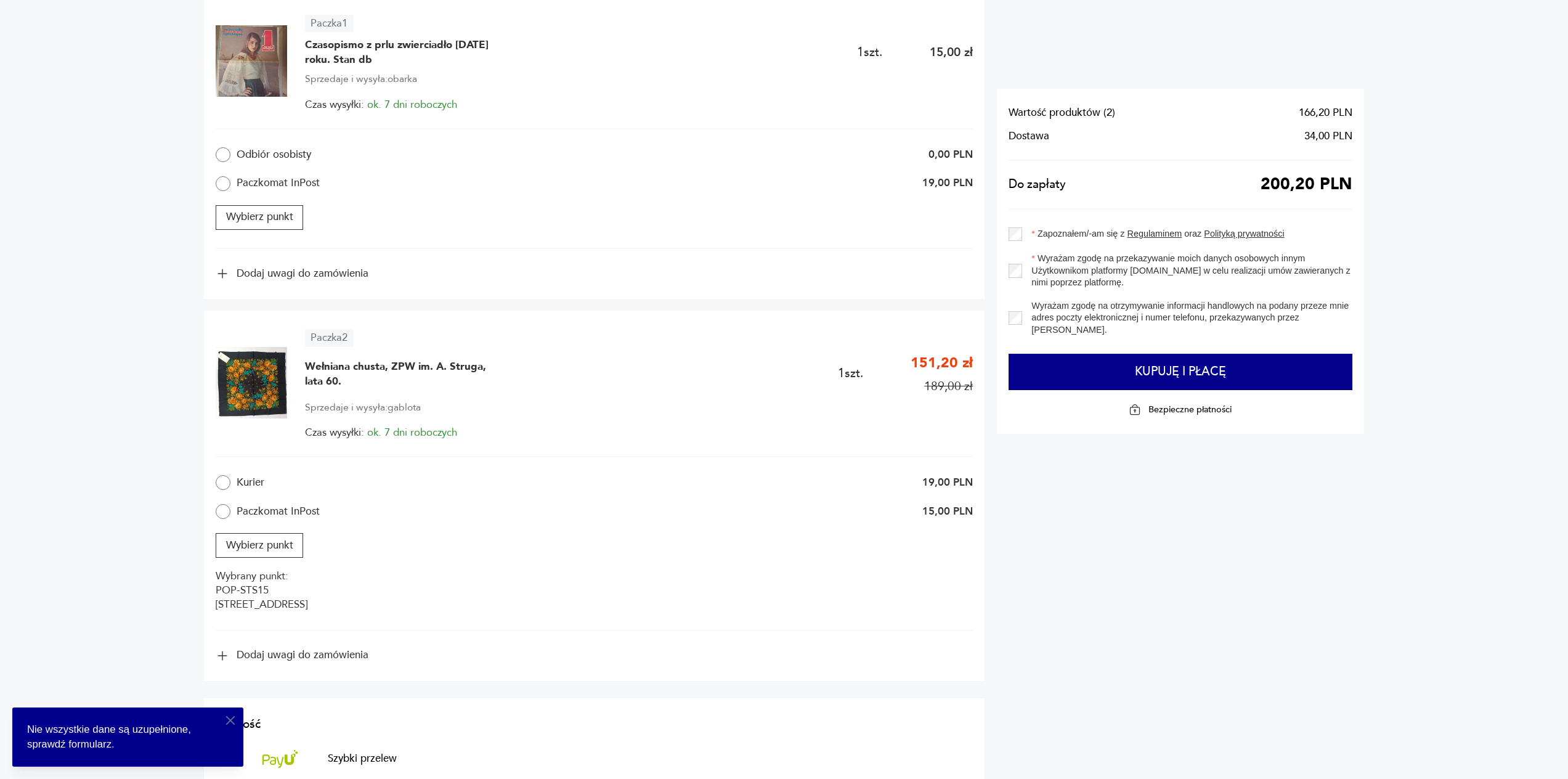
click at [227, 719] on icon "button" at bounding box center [230, 720] width 15 height 15
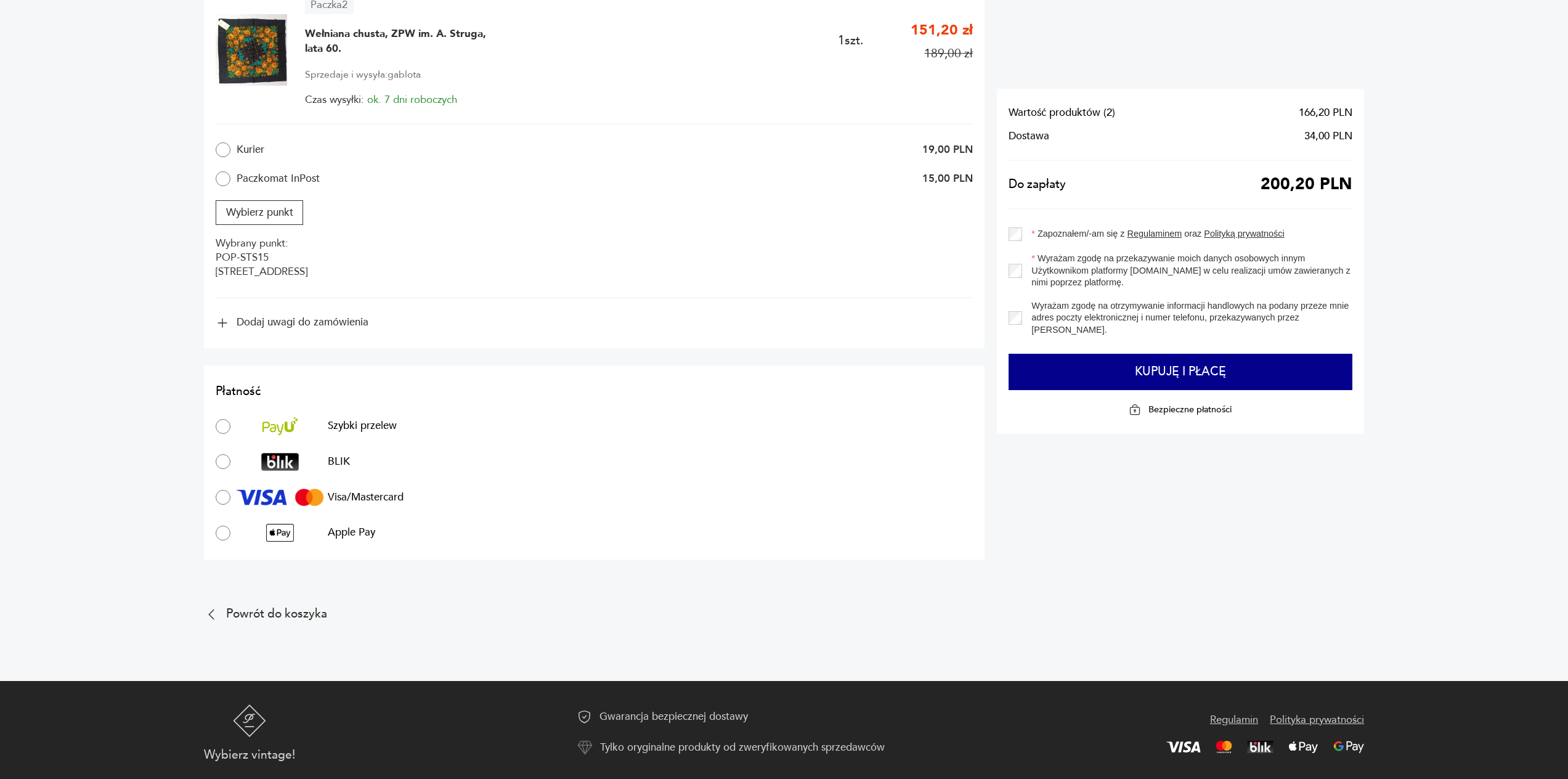
scroll to position [1092, 0]
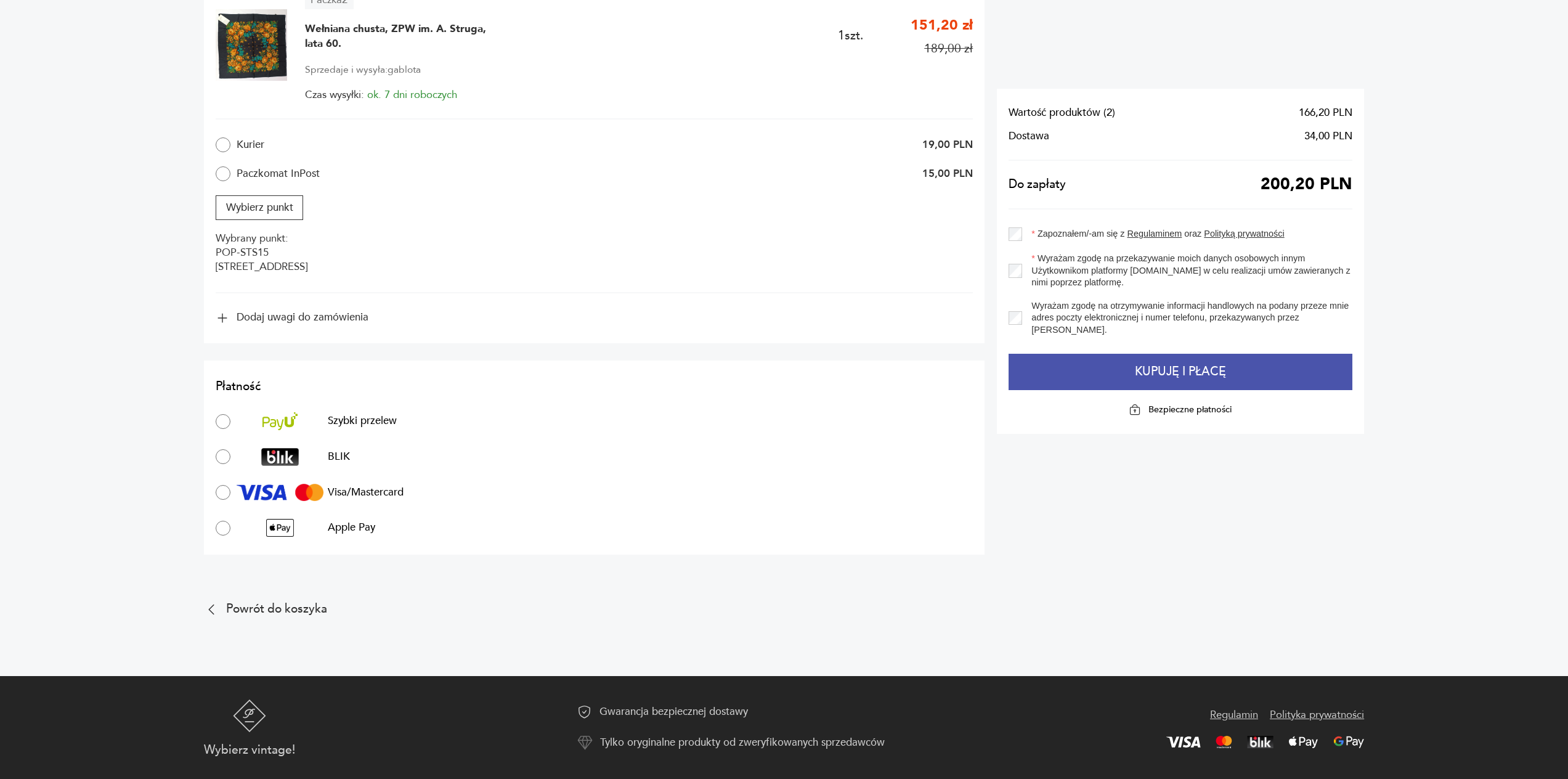
click at [1200, 373] on button "Kupuję i płacę" at bounding box center [1180, 372] width 344 height 37
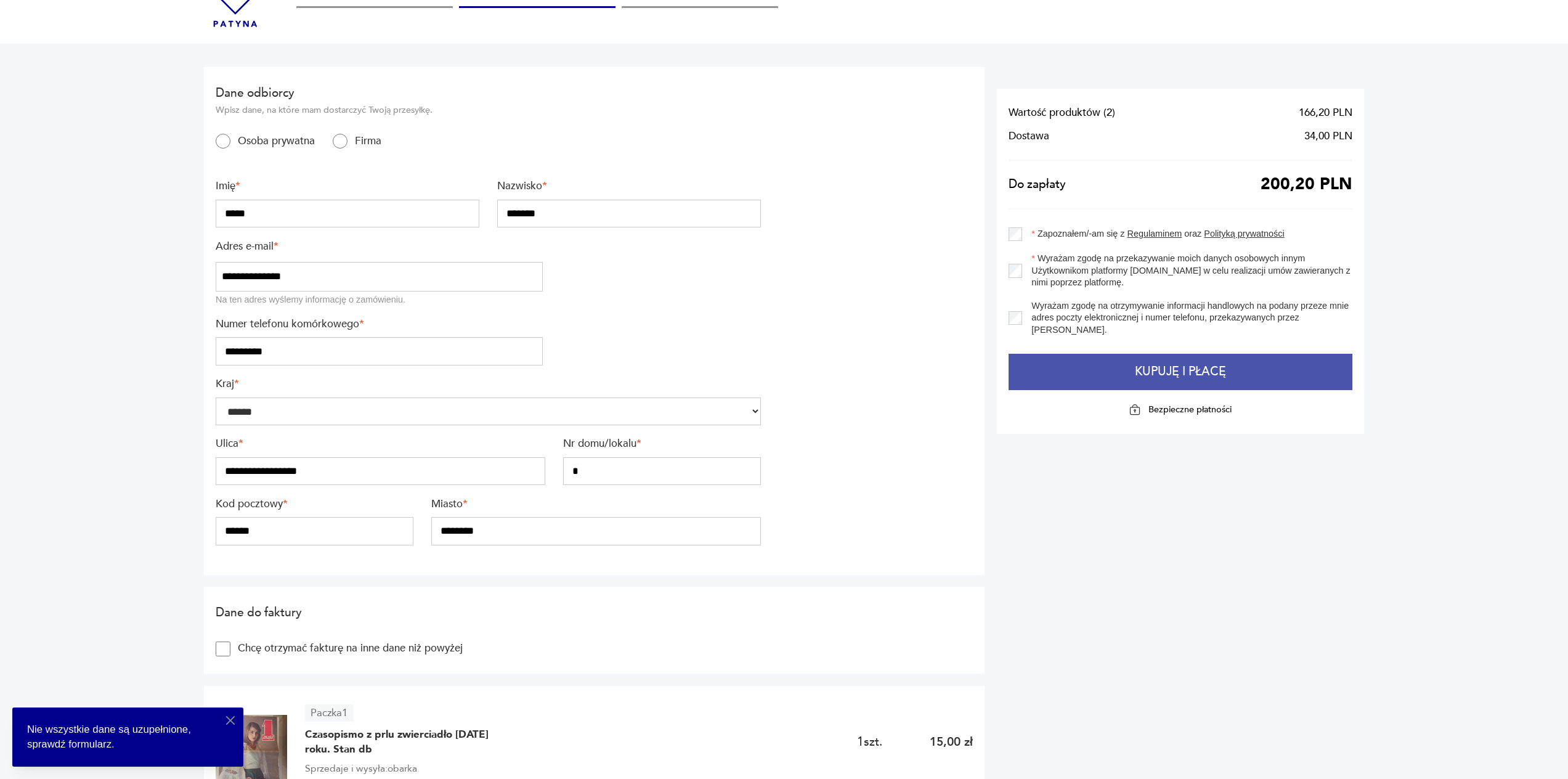
scroll to position [0, 0]
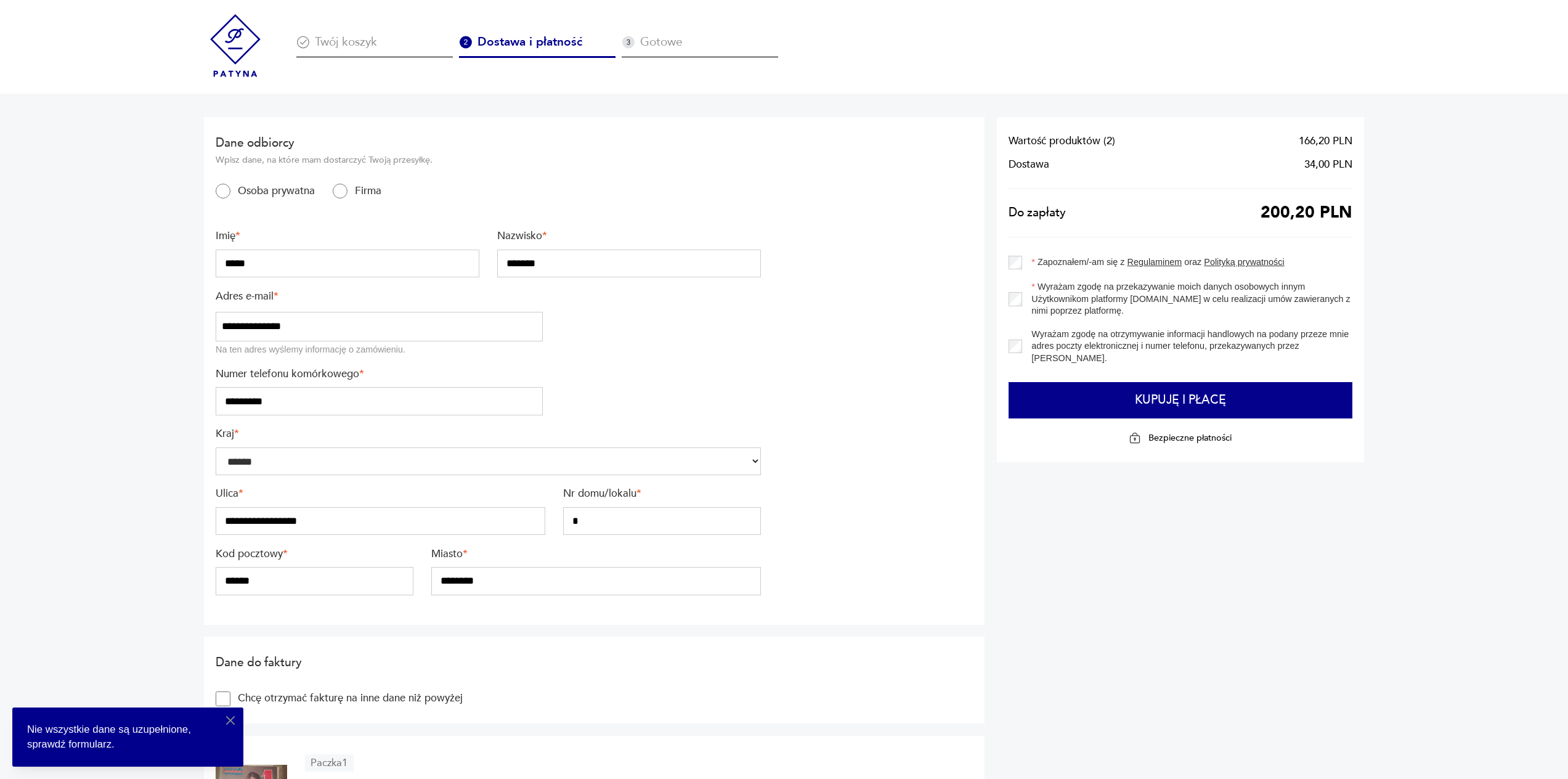
click at [243, 398] on input "*********" at bounding box center [379, 401] width 327 height 29
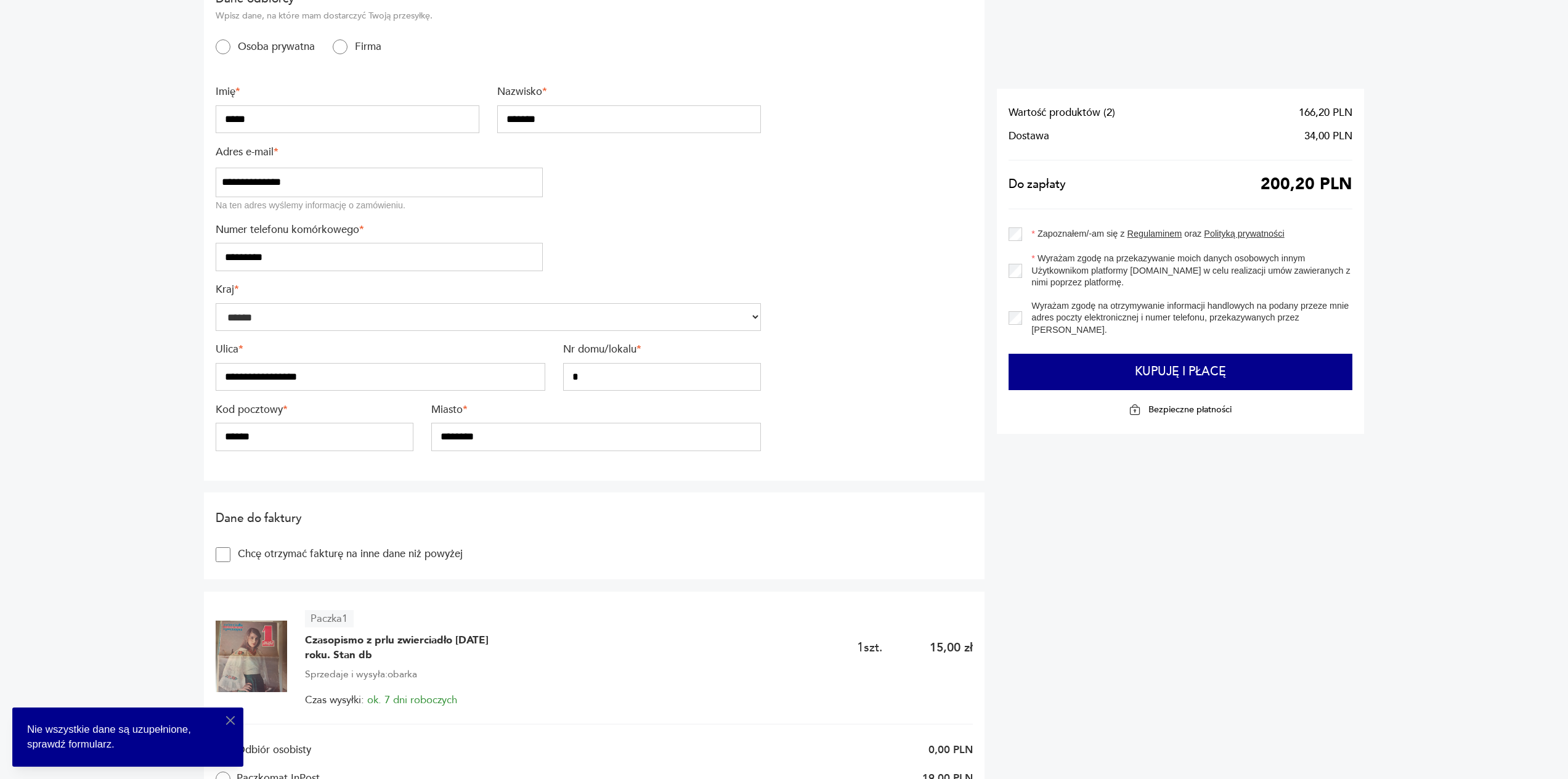
scroll to position [185, 0]
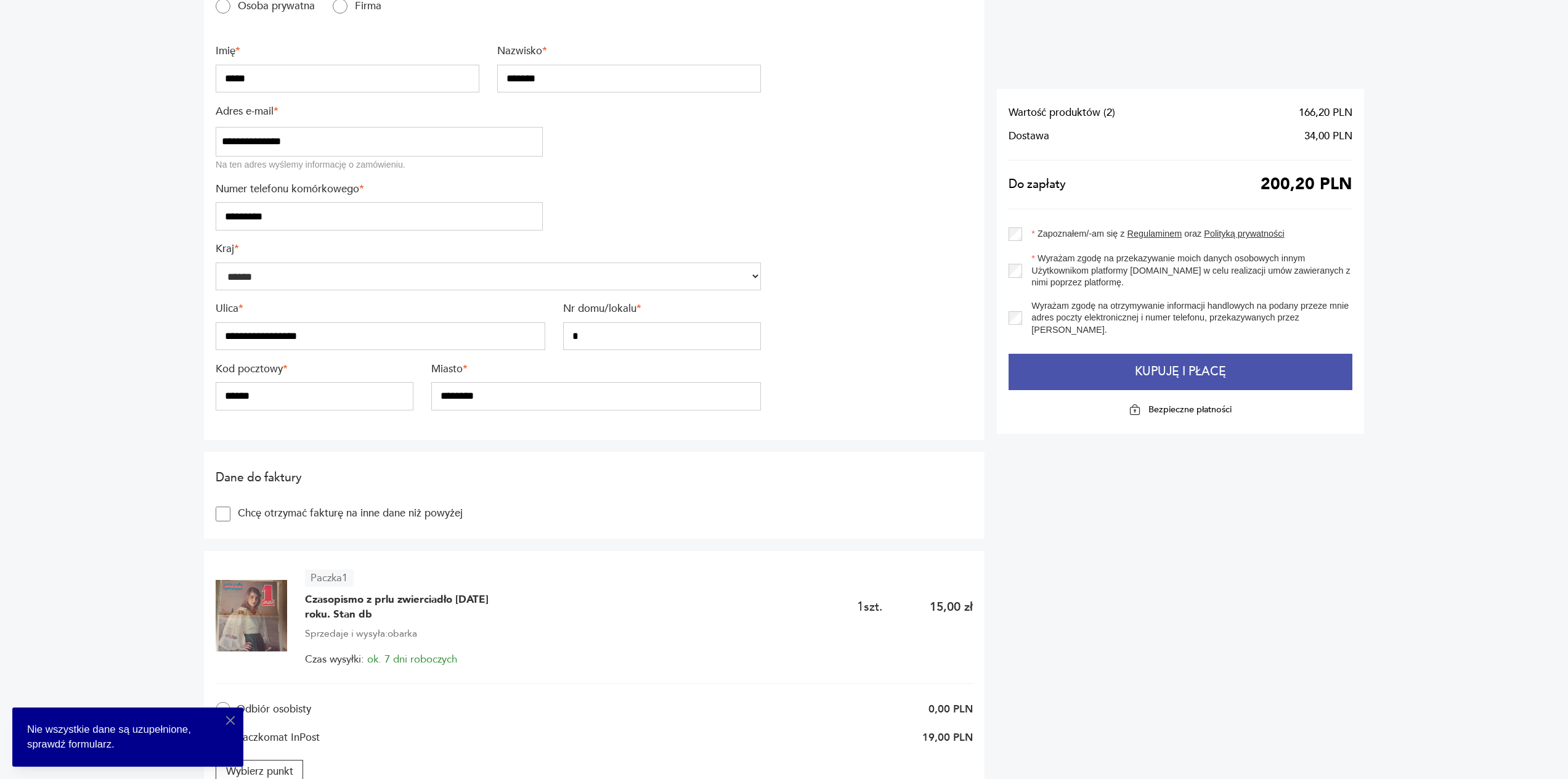
click at [1189, 370] on button "Kupuję i płacę" at bounding box center [1180, 372] width 344 height 37
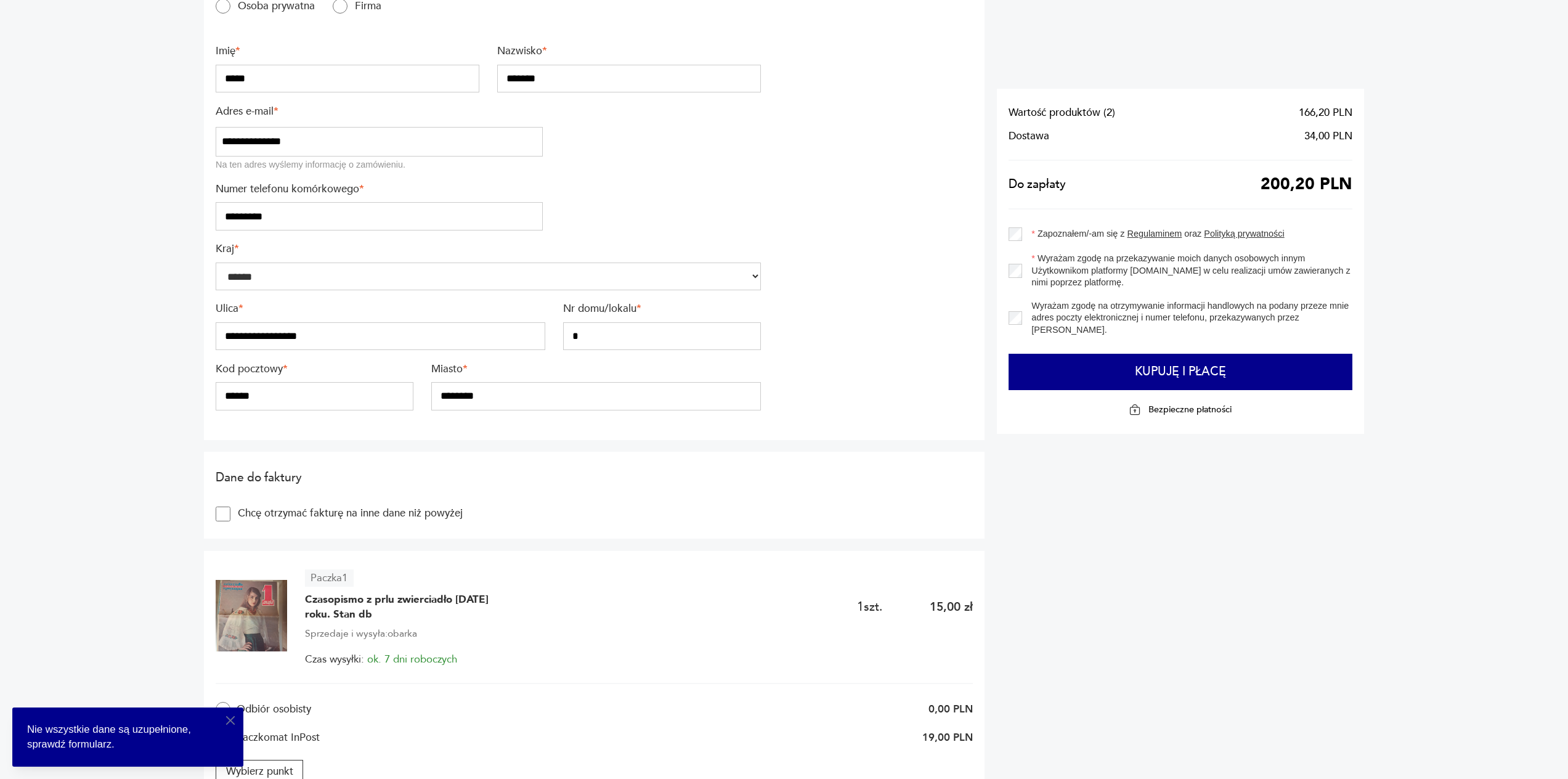
click at [229, 723] on icon "button" at bounding box center [230, 720] width 9 height 9
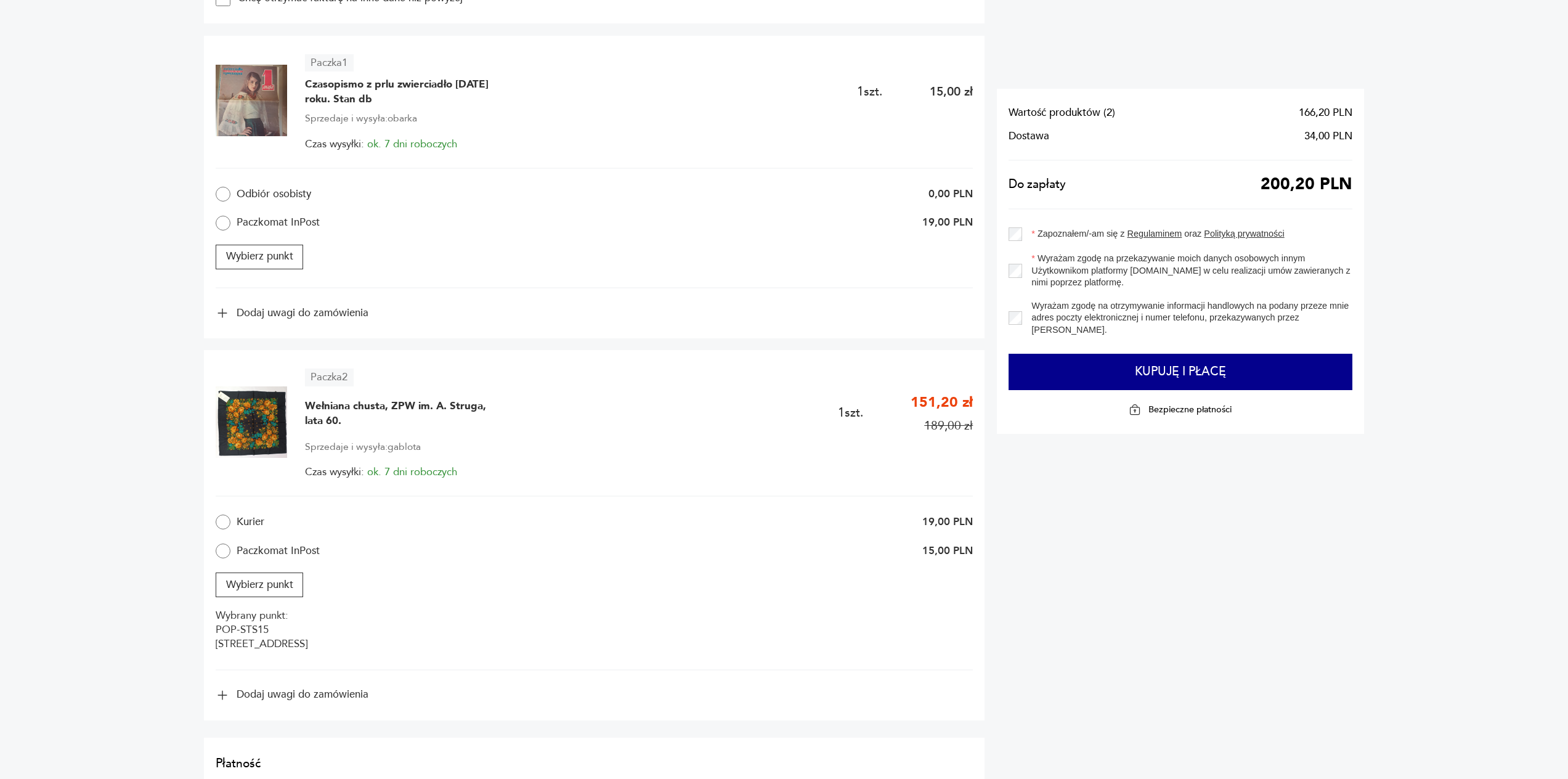
scroll to position [678, 0]
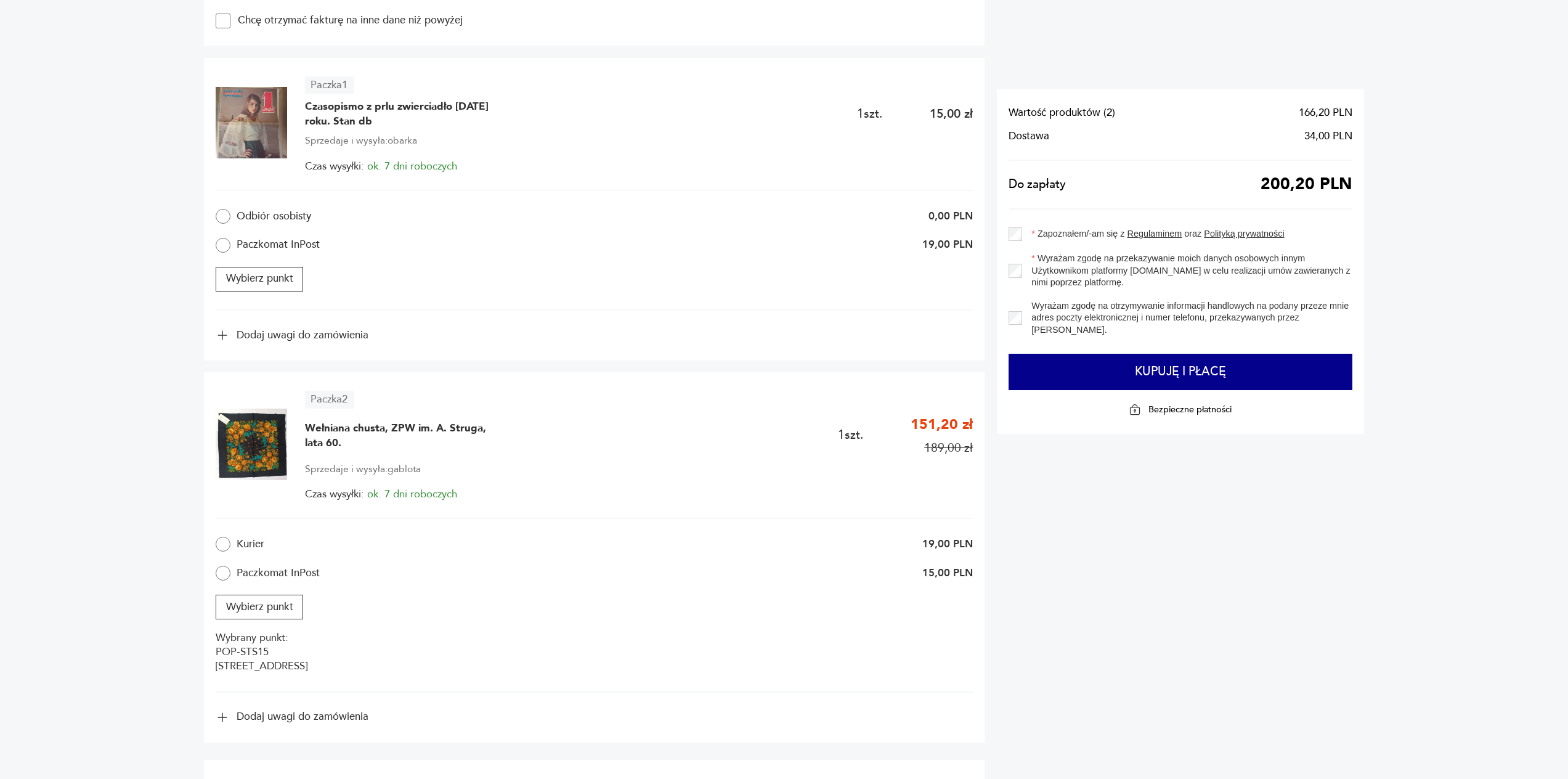
click at [1017, 327] on div "Wyrażam zgodę na otrzymywanie informacji handlowych na podany przeze mnie adres…" at bounding box center [1180, 317] width 344 height 36
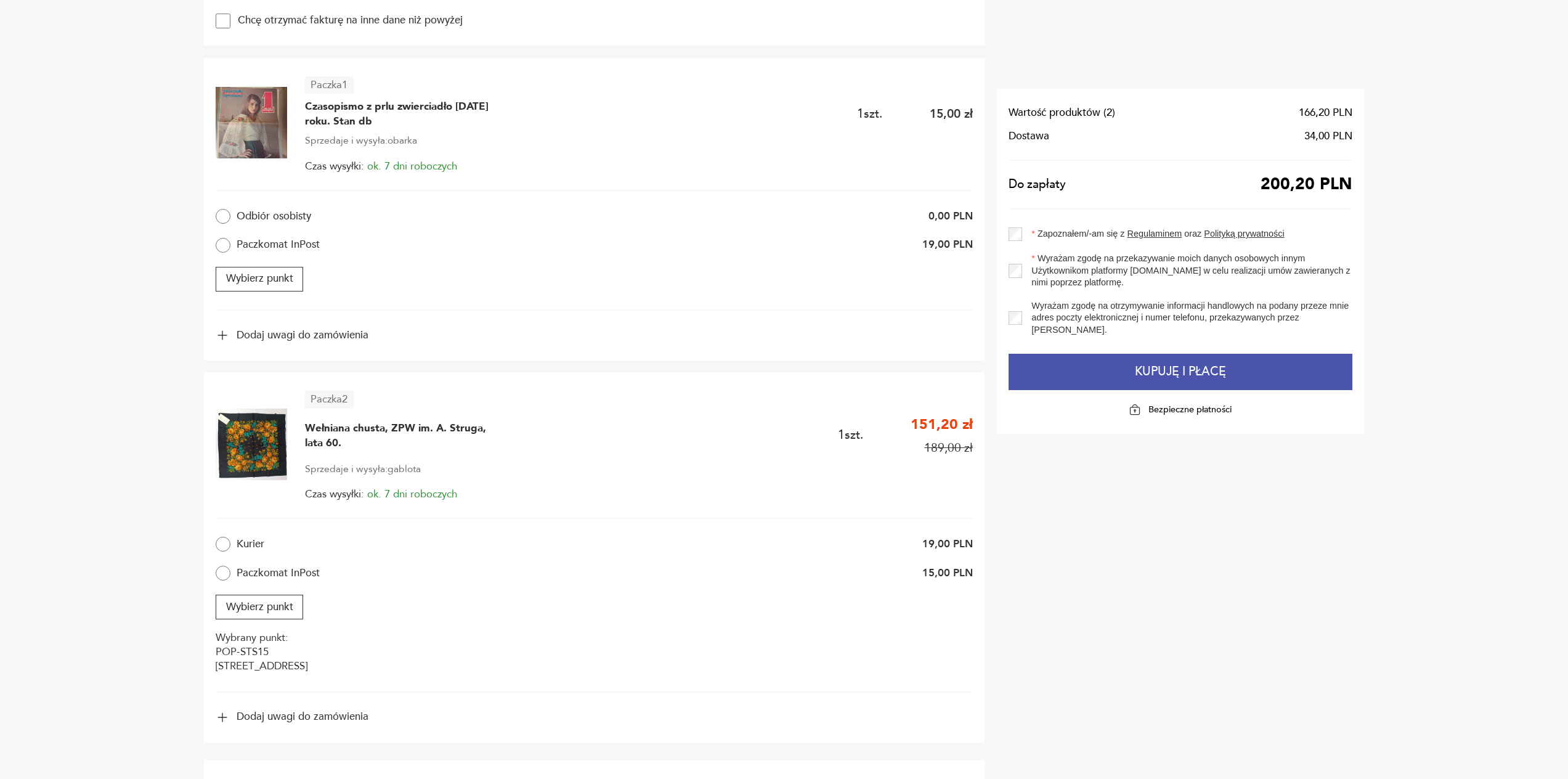
click at [1176, 370] on button "Kupuję i płacę" at bounding box center [1180, 372] width 344 height 37
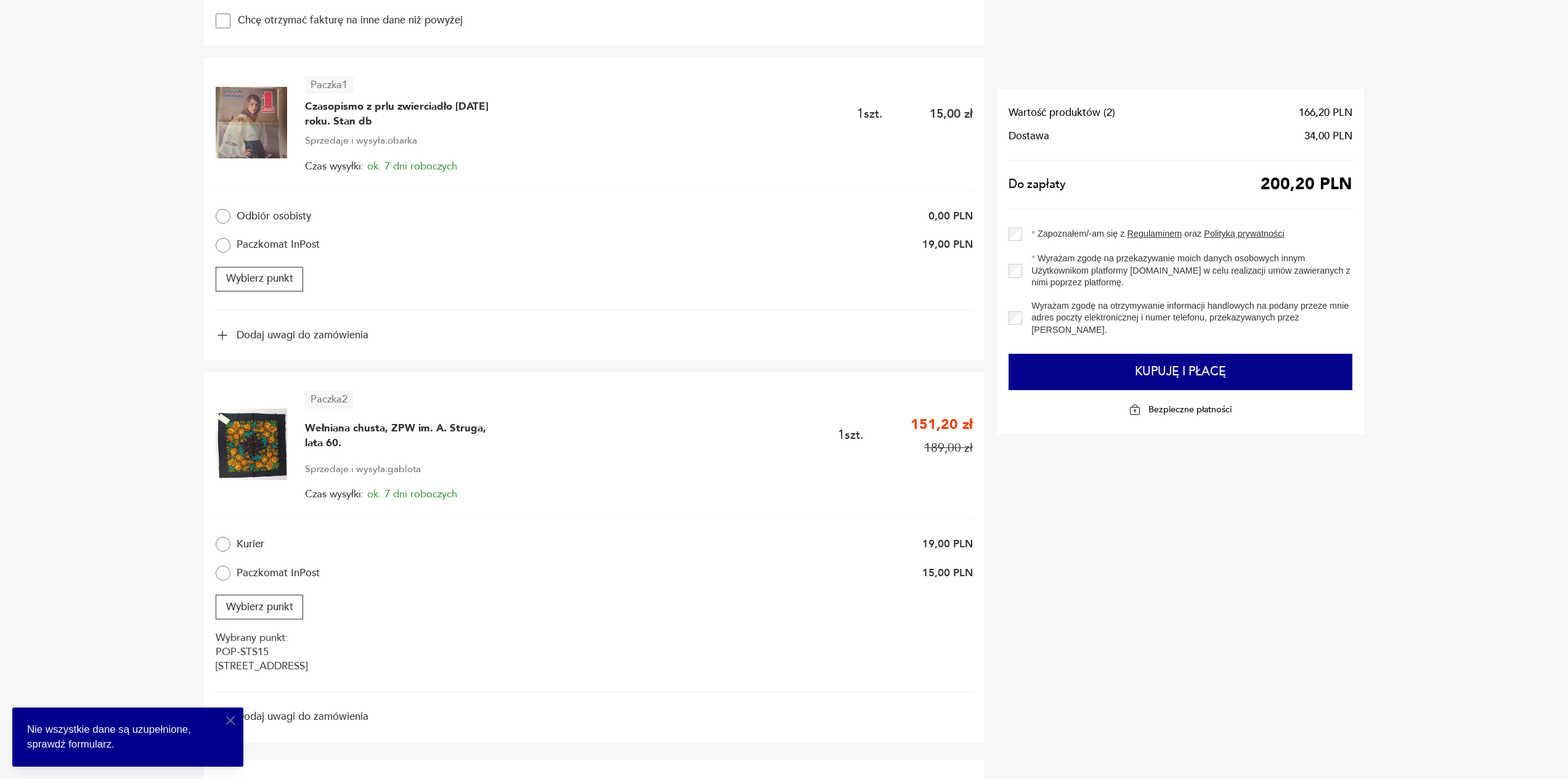
click at [234, 719] on icon "button" at bounding box center [230, 720] width 15 height 15
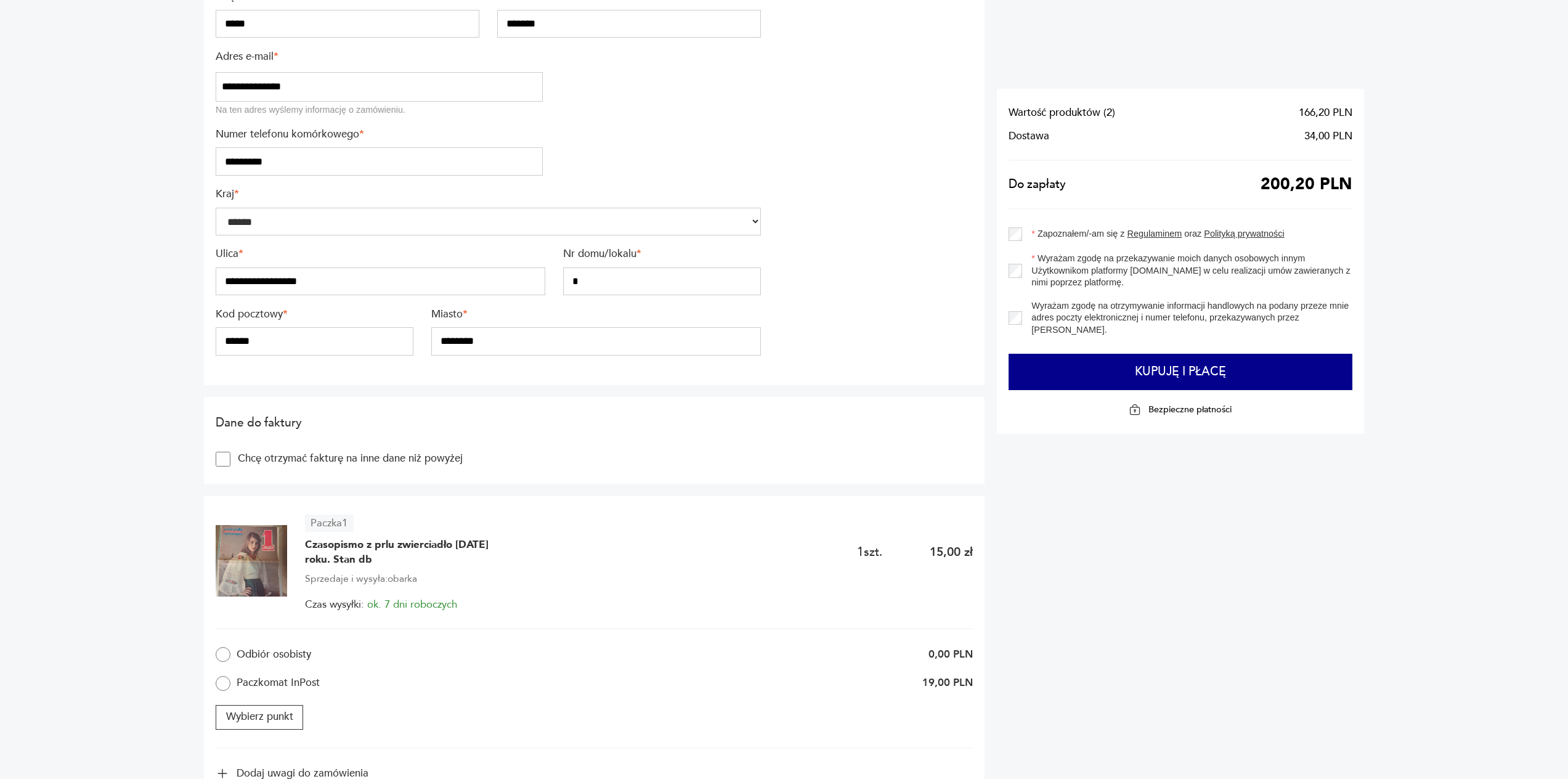
scroll to position [308, 0]
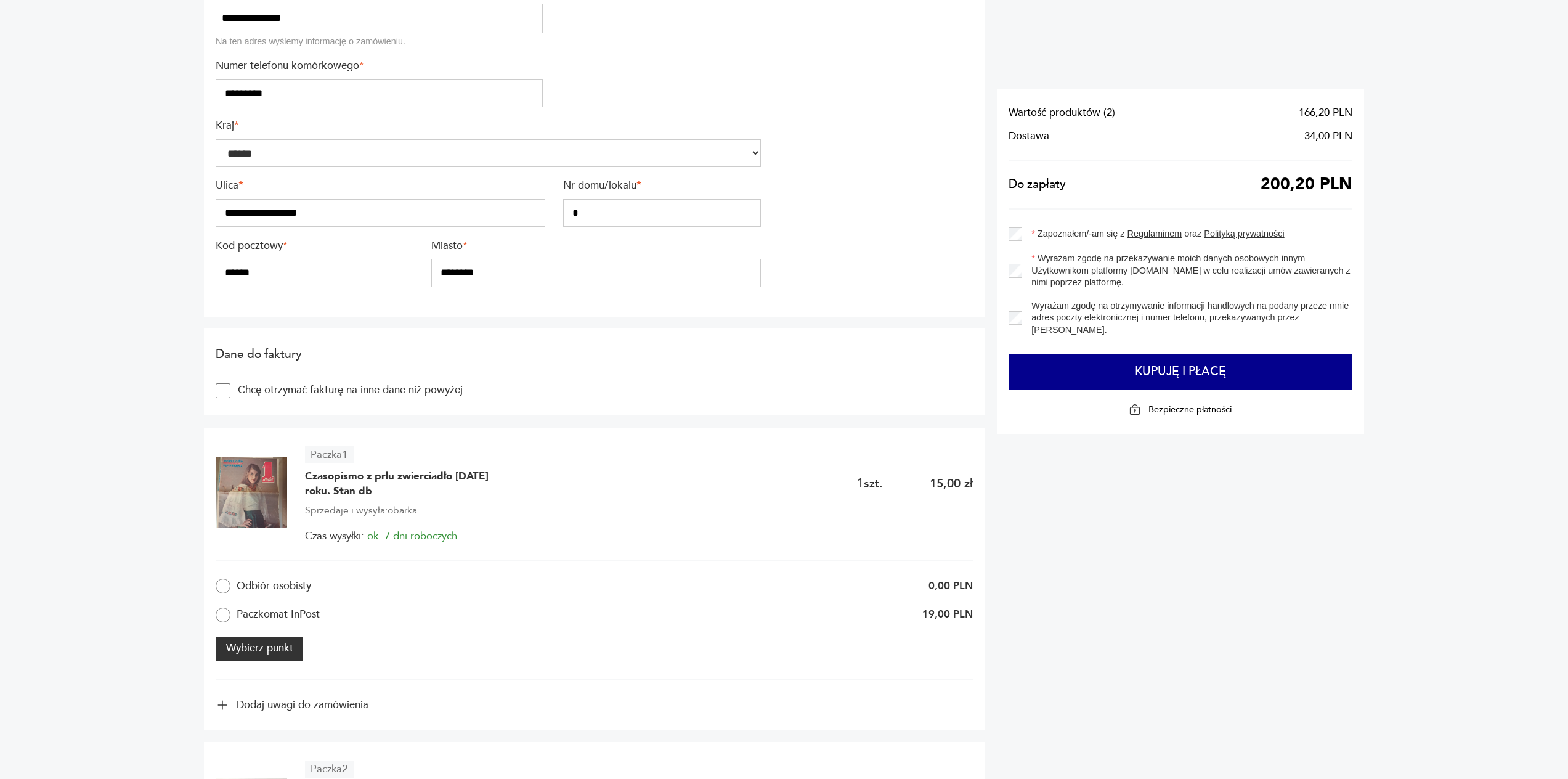
click at [280, 648] on button "Wybierz punkt" at bounding box center [259, 649] width 87 height 24
click at [275, 646] on button "Wybierz punkt" at bounding box center [259, 649] width 87 height 24
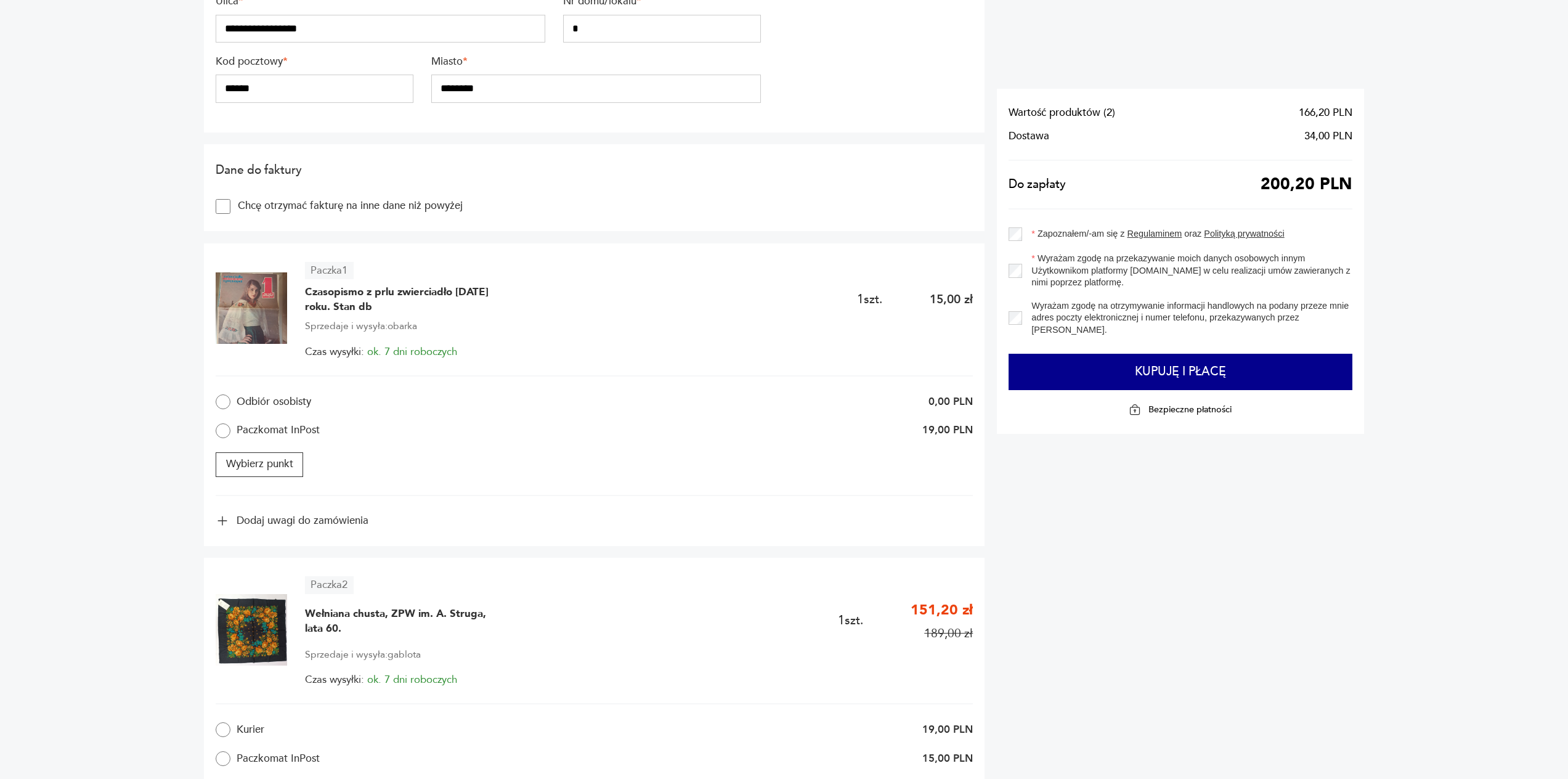
scroll to position [493, 0]
click at [259, 461] on button "Wybierz punkt" at bounding box center [259, 464] width 87 height 24
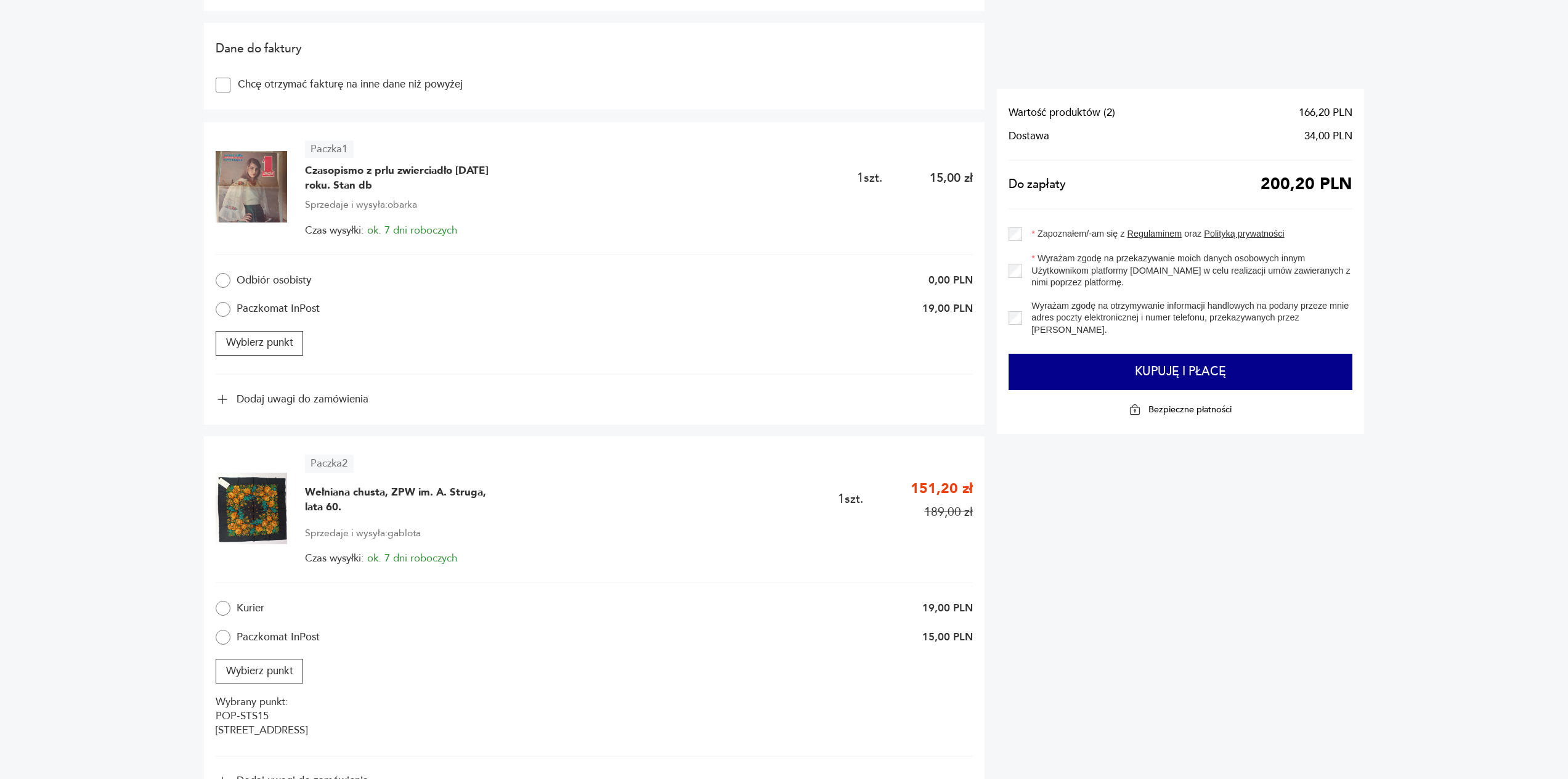
scroll to position [616, 0]
click at [294, 336] on button "Wybierz punkt" at bounding box center [259, 341] width 87 height 24
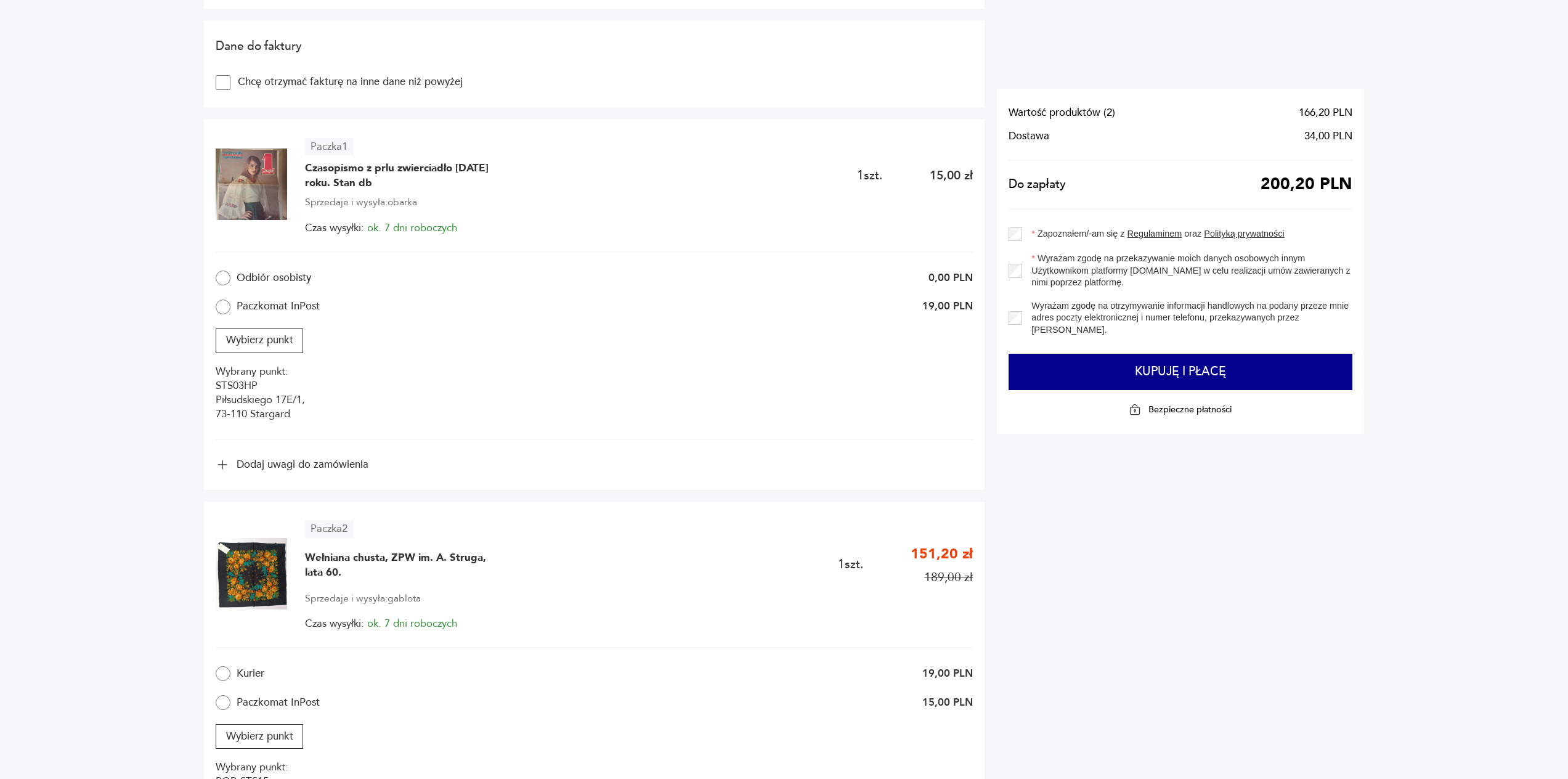
scroll to position [678, 0]
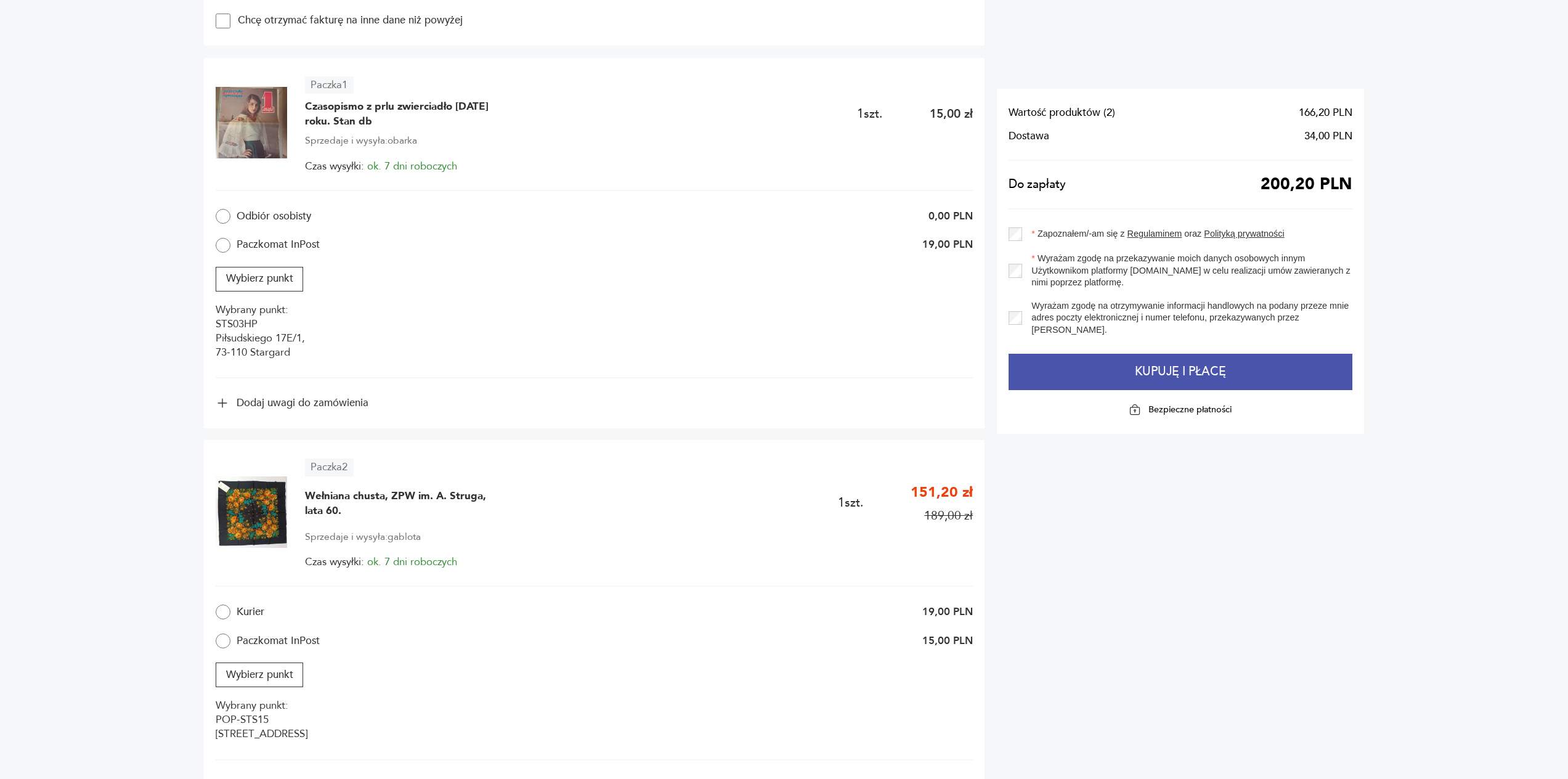
click at [1180, 370] on button "Kupuję i płacę" at bounding box center [1180, 372] width 344 height 37
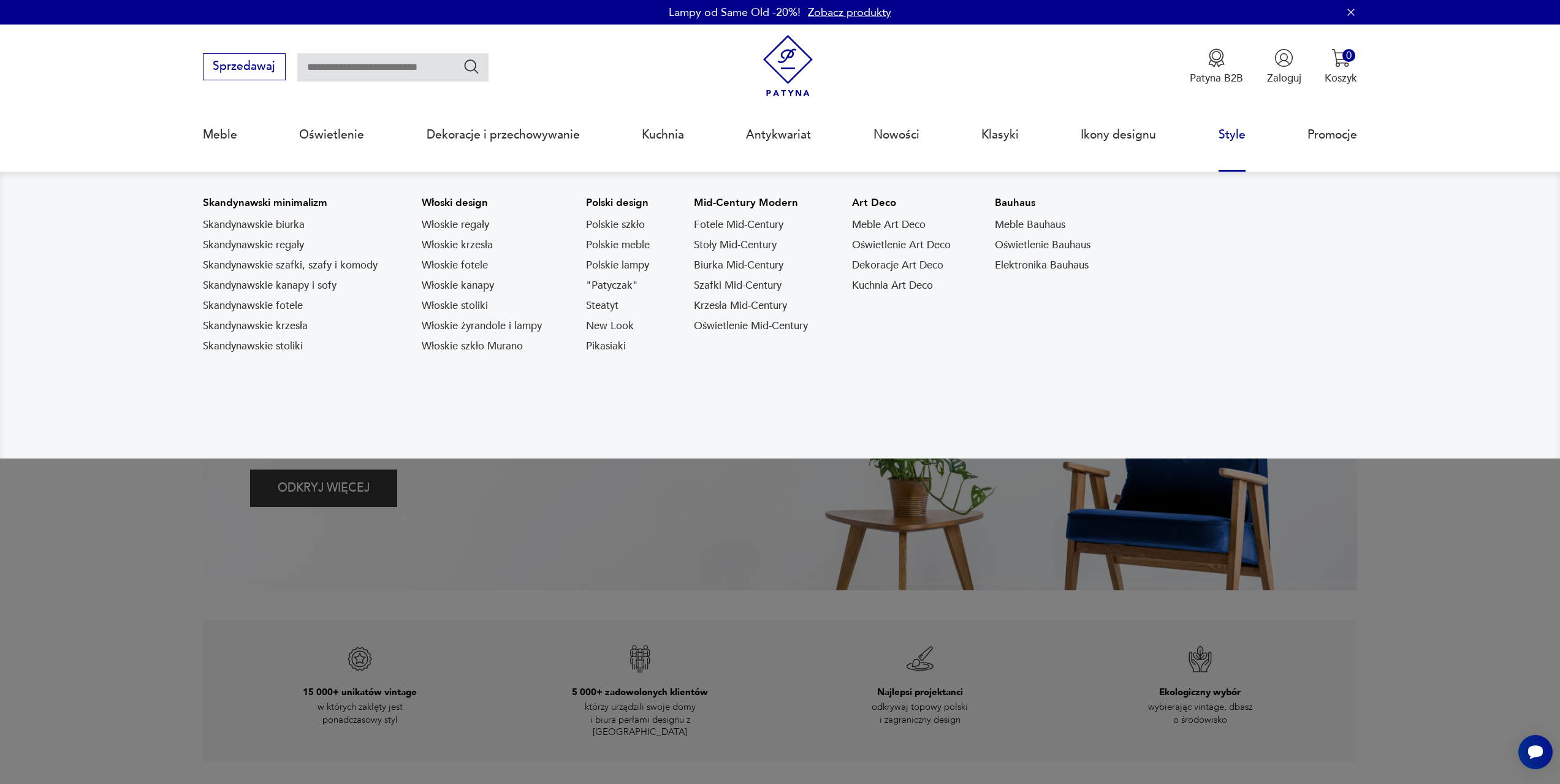
click at [1226, 135] on link "Style" at bounding box center [1232, 134] width 27 height 56
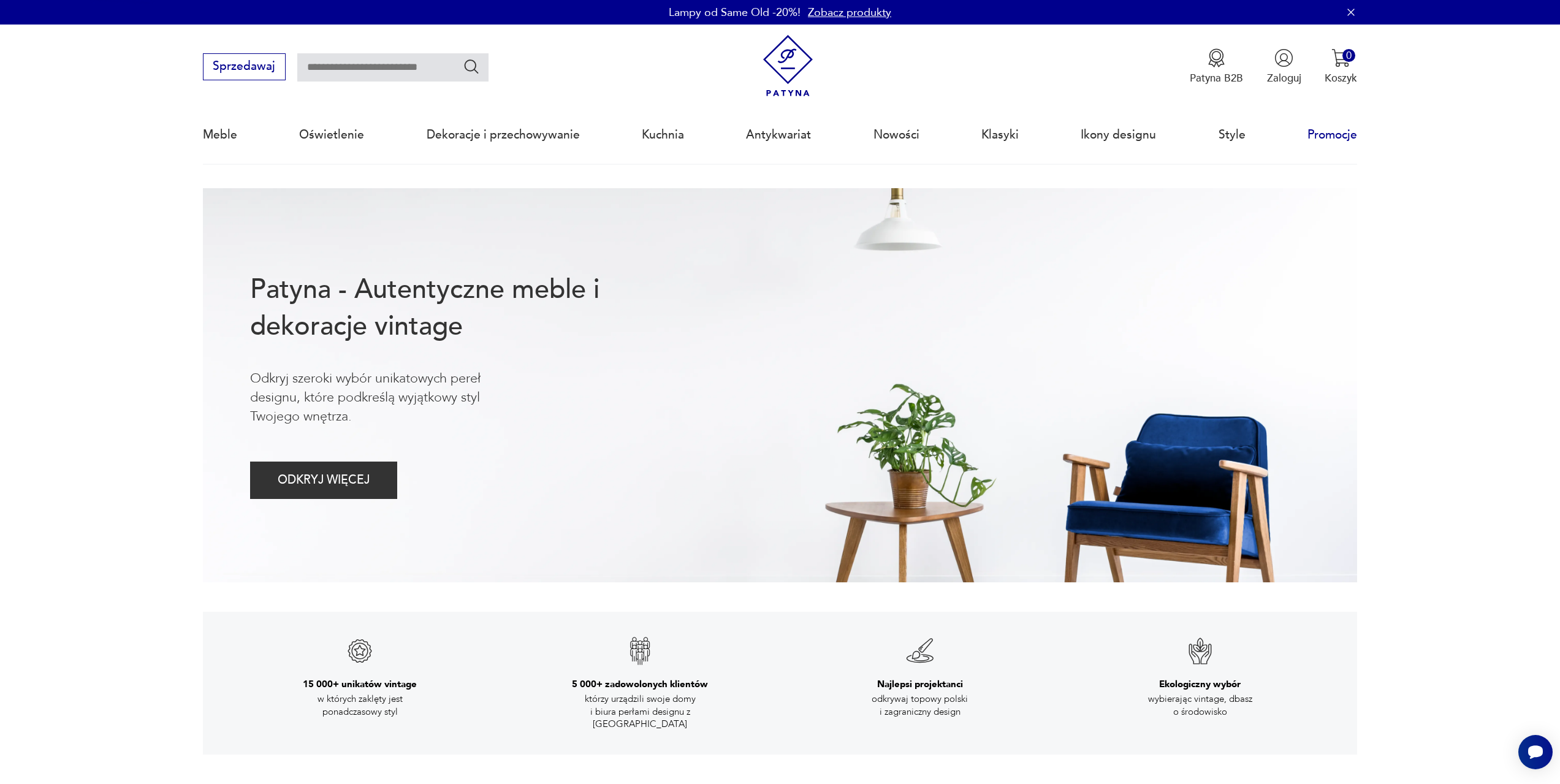
click at [1337, 136] on link "Promocje" at bounding box center [1332, 134] width 50 height 56
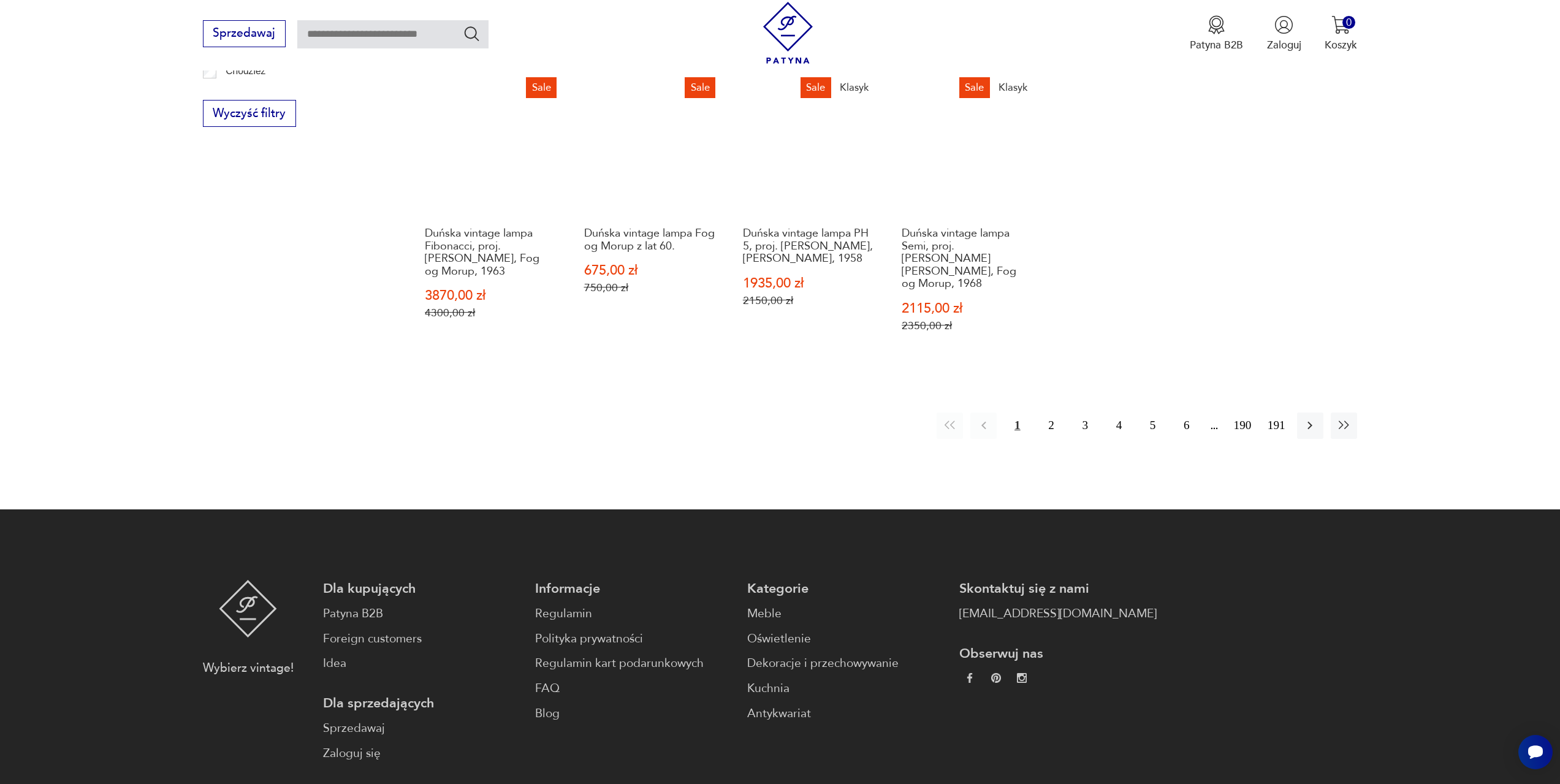
scroll to position [1077, 0]
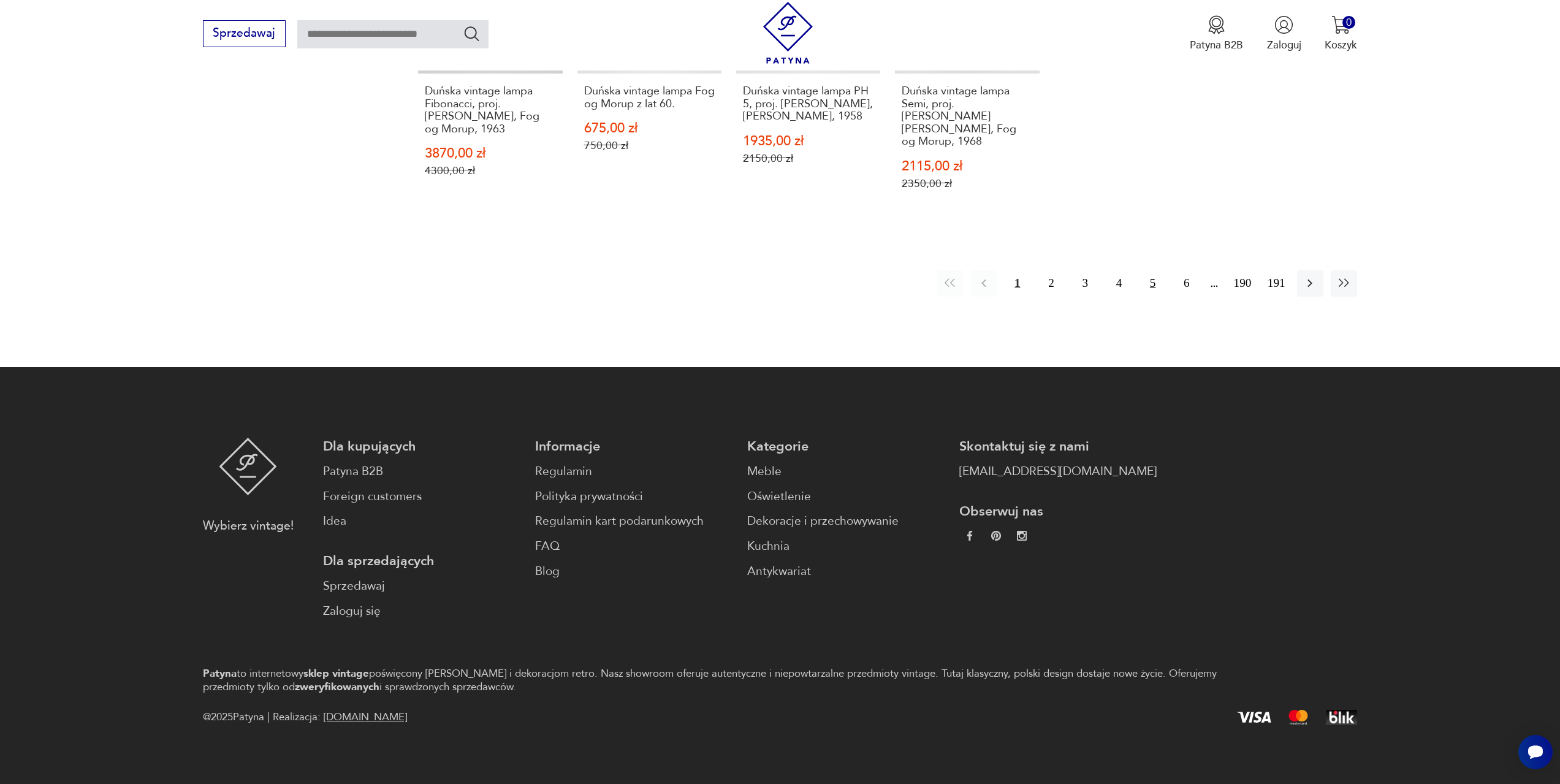
click at [1150, 271] on button "5" at bounding box center [1152, 283] width 27 height 27
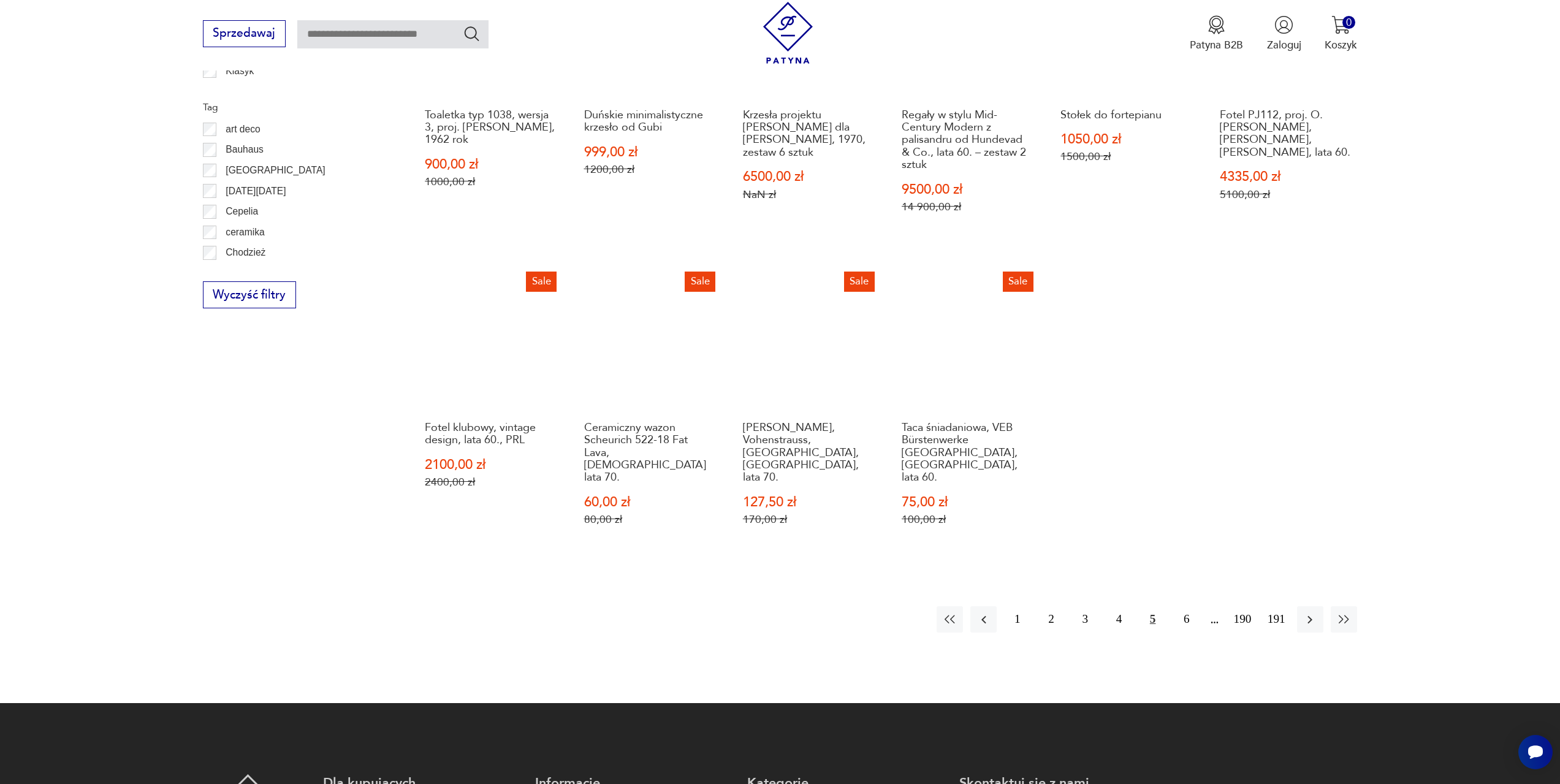
scroll to position [777, 0]
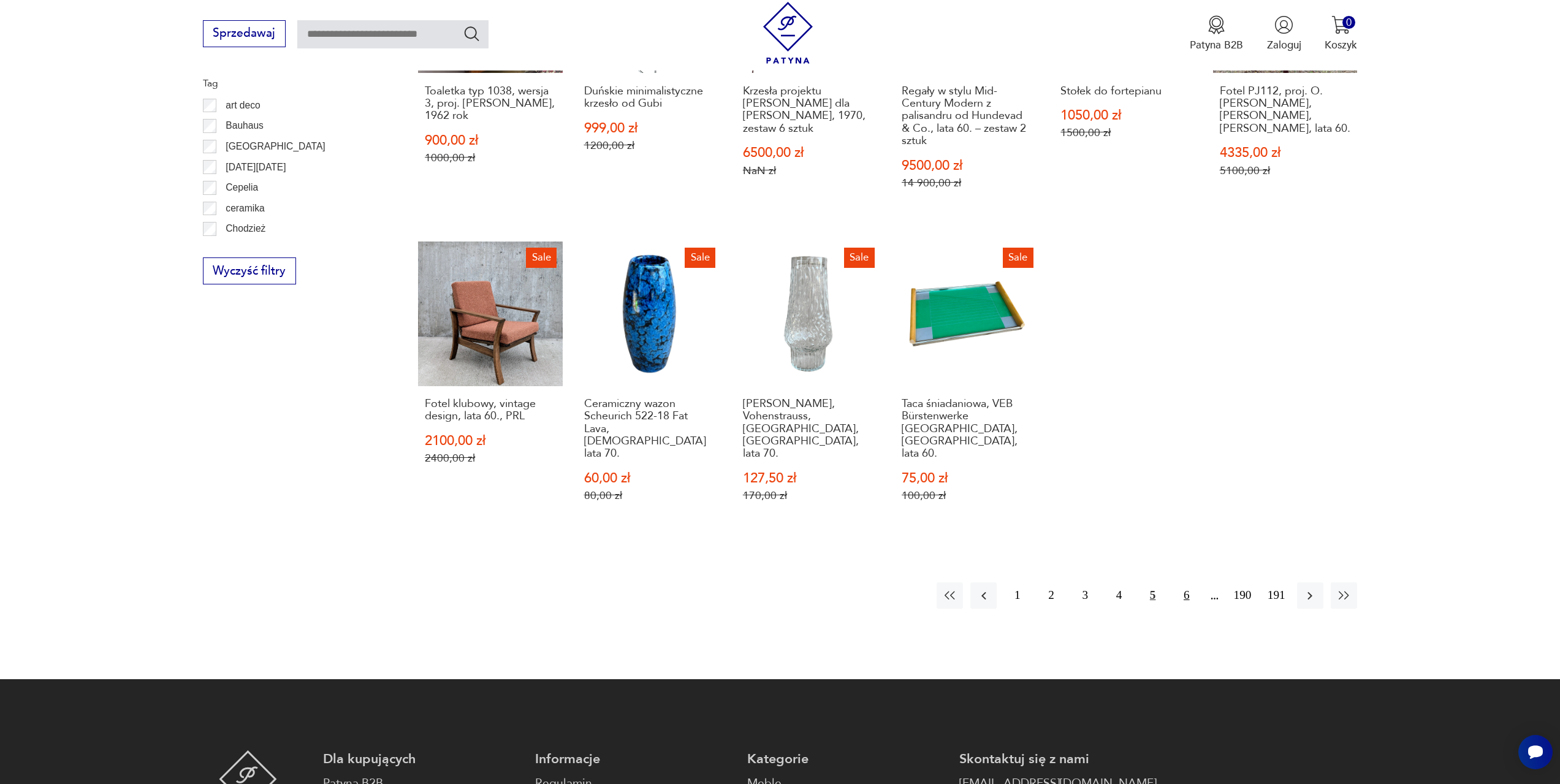
click at [1188, 582] on button "6" at bounding box center [1186, 595] width 27 height 27
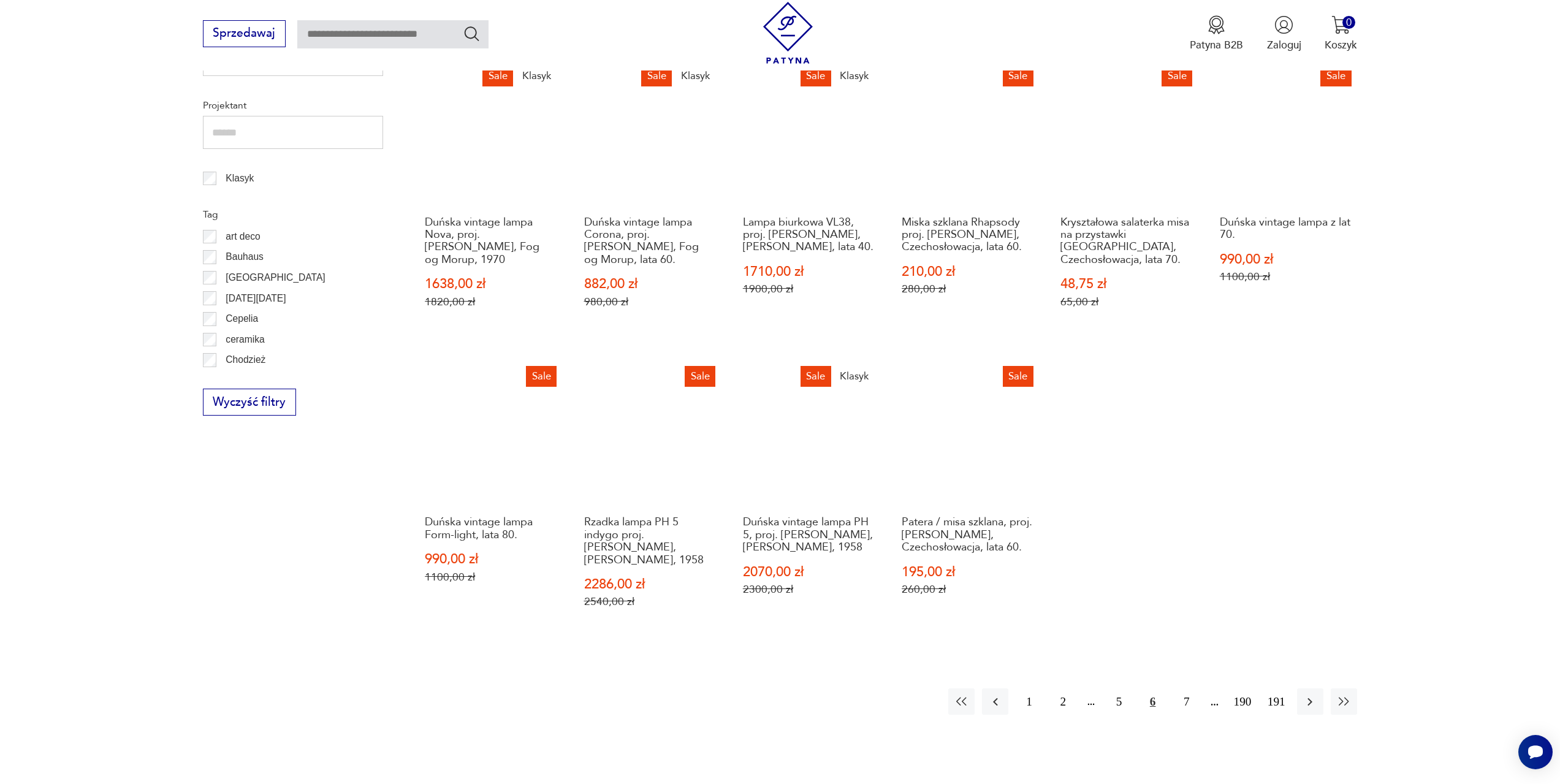
scroll to position [655, 0]
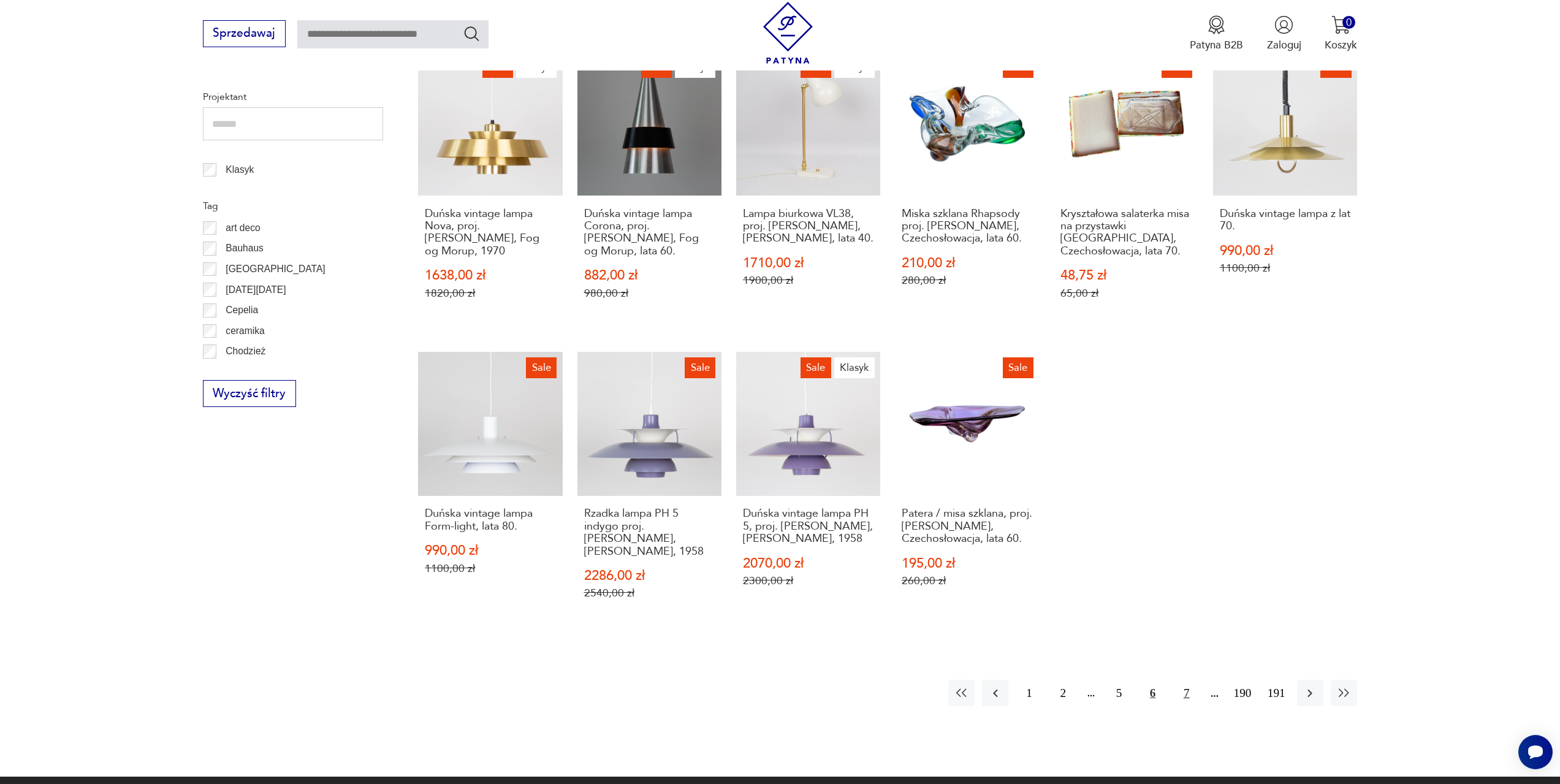
click at [1183, 682] on button "7" at bounding box center [1186, 693] width 27 height 27
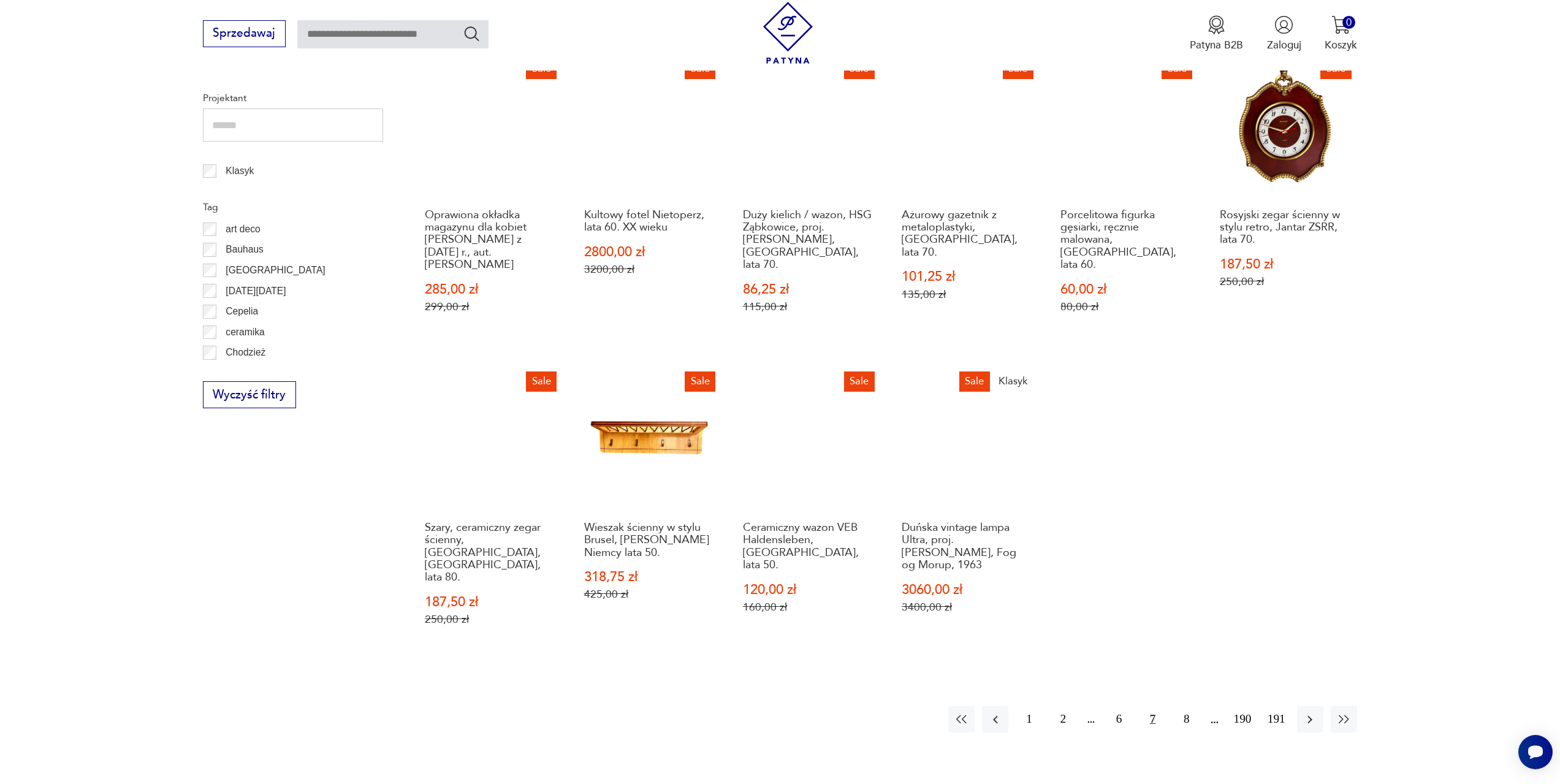
scroll to position [593, 0]
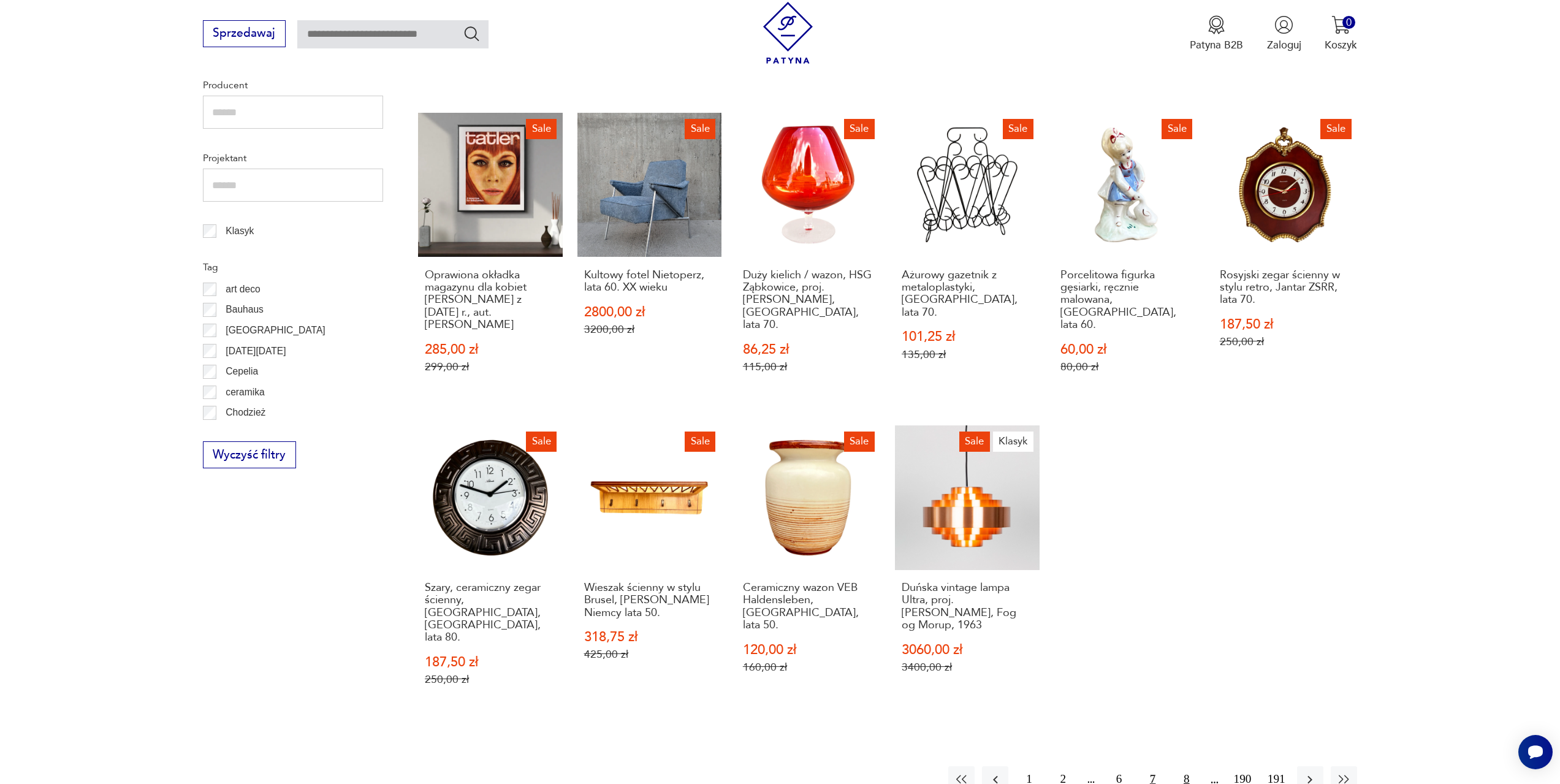
click at [1186, 766] on button "8" at bounding box center [1186, 779] width 27 height 27
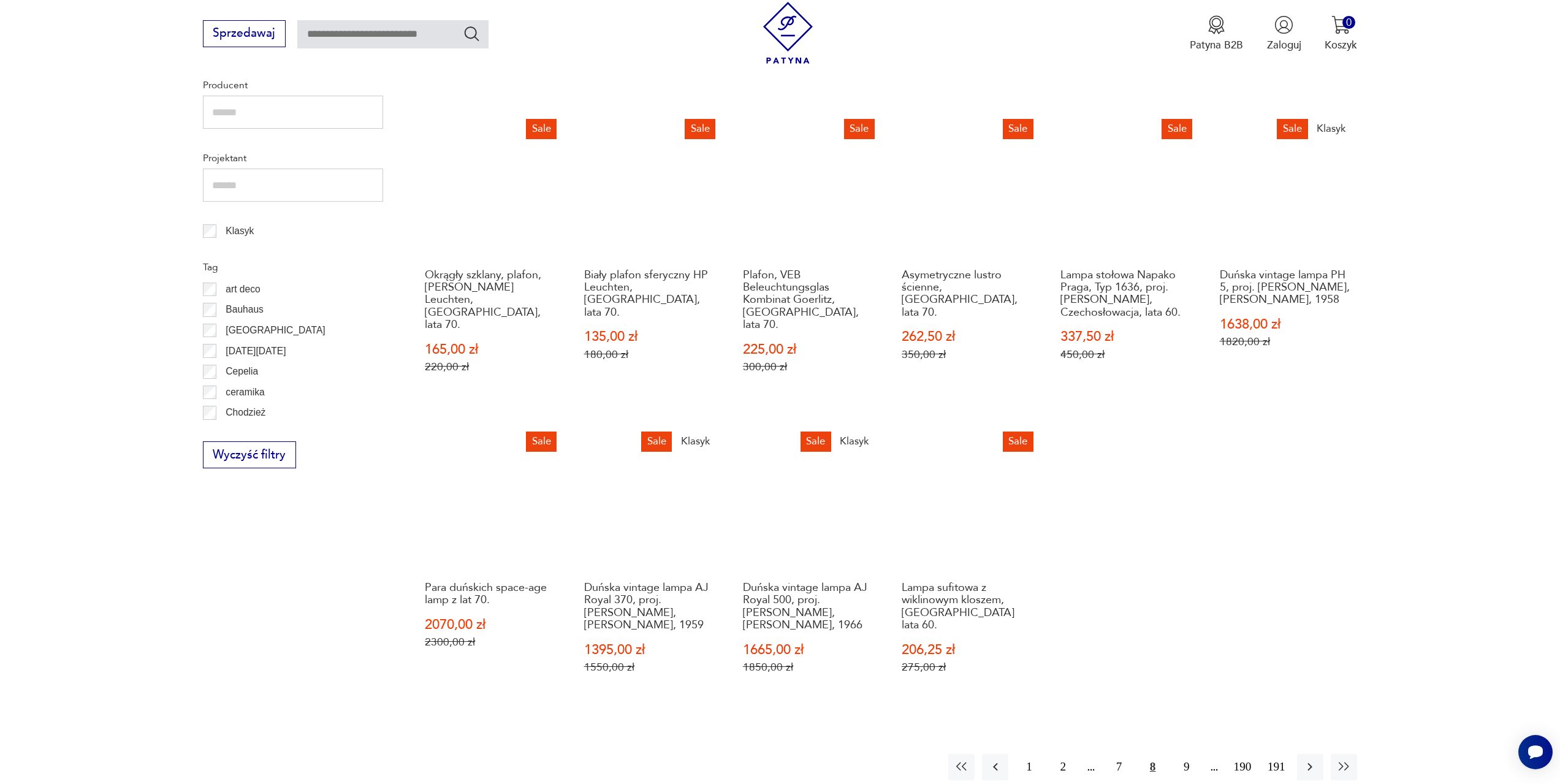
scroll to position [655, 0]
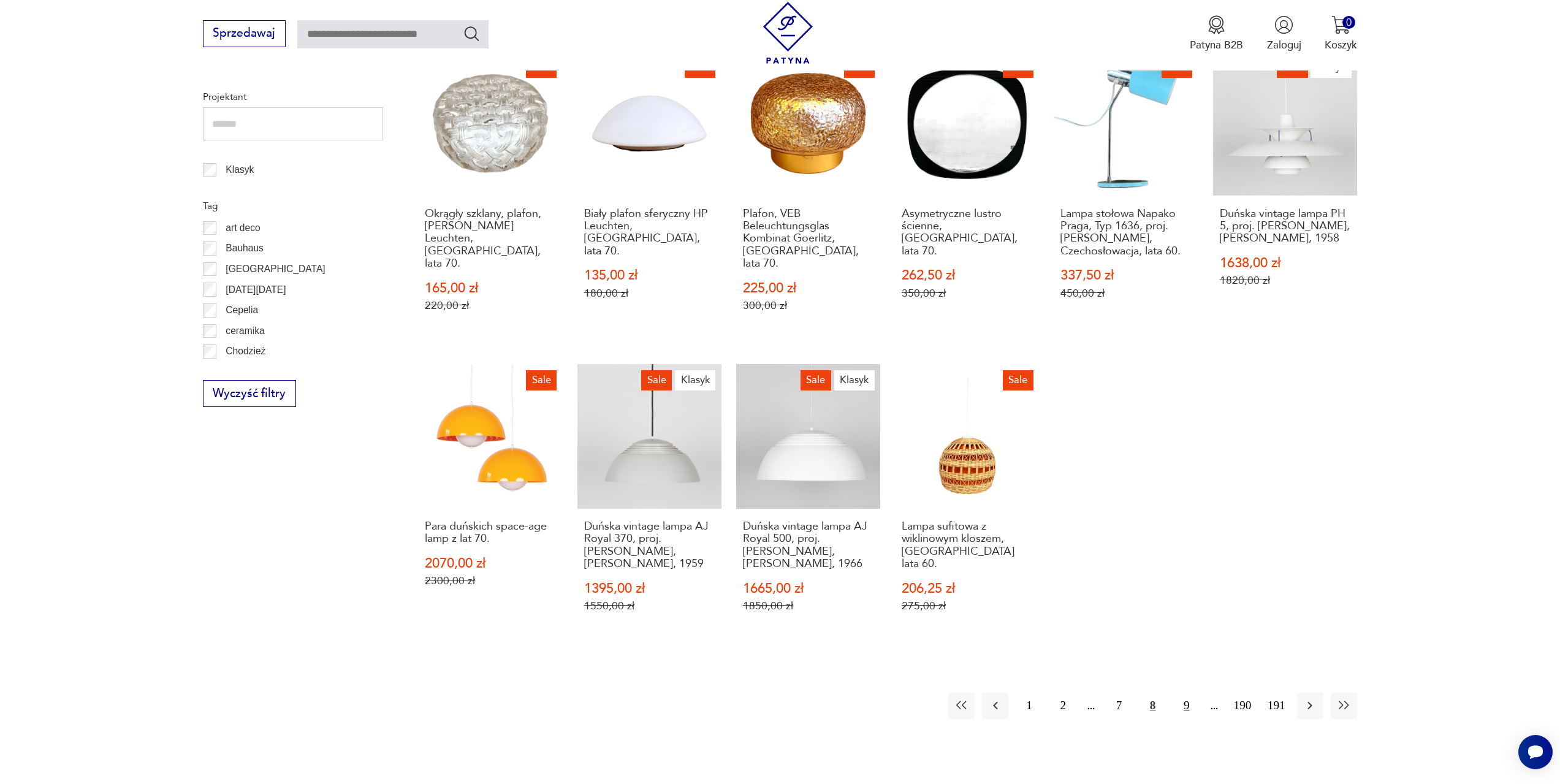
click at [1185, 693] on button "9" at bounding box center [1186, 706] width 27 height 27
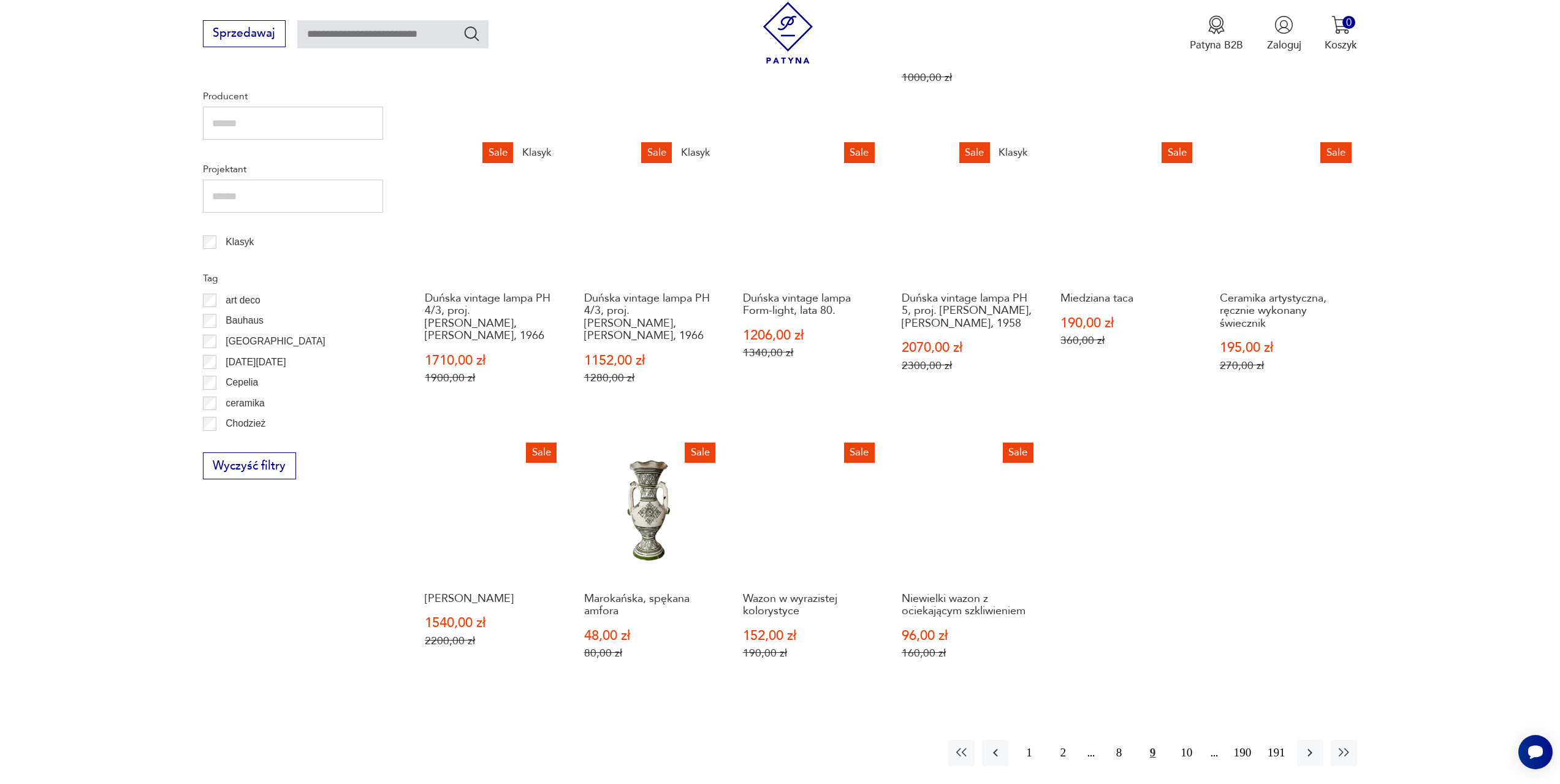
scroll to position [593, 0]
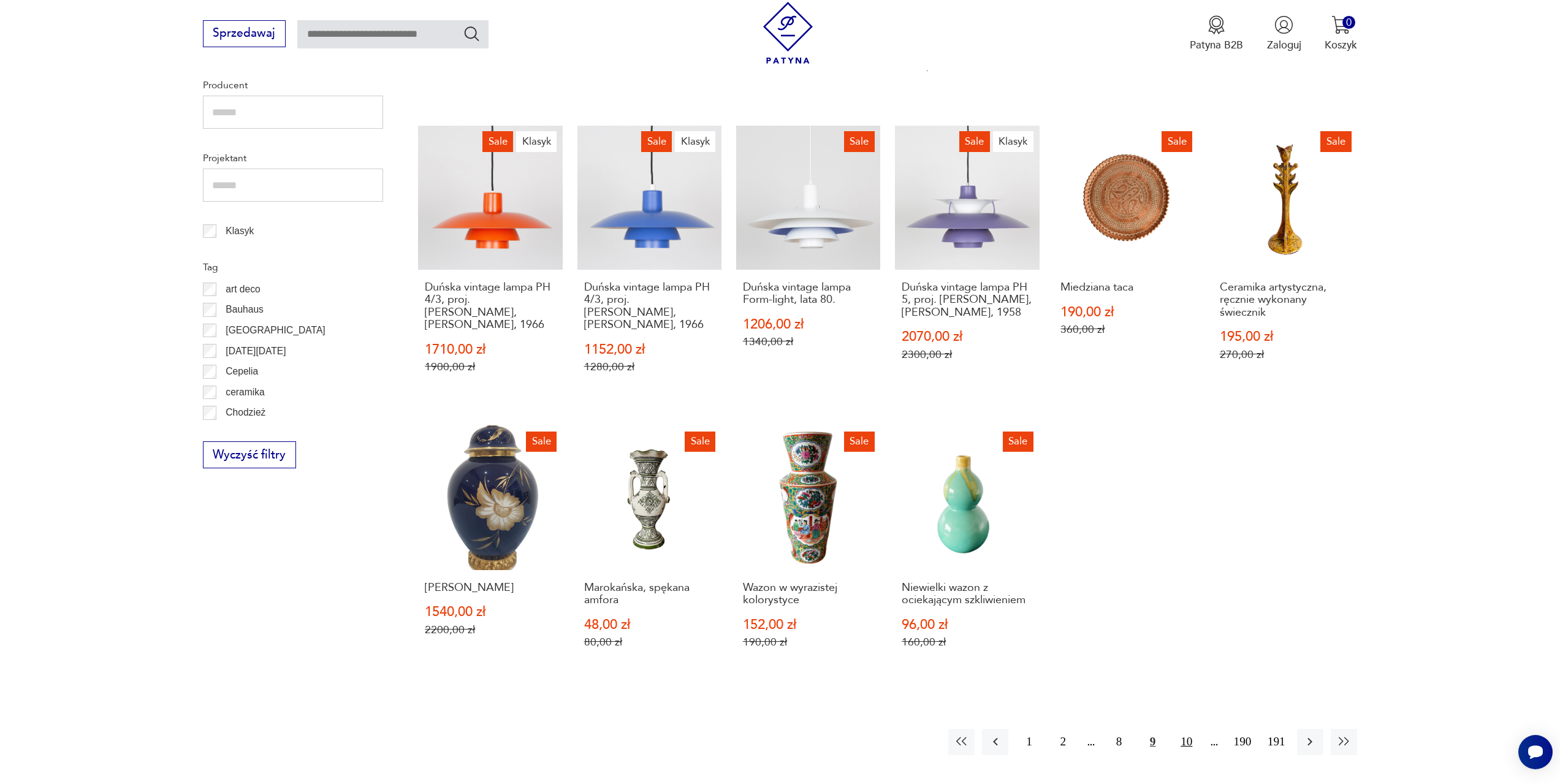
click at [1188, 739] on button "10" at bounding box center [1186, 742] width 27 height 27
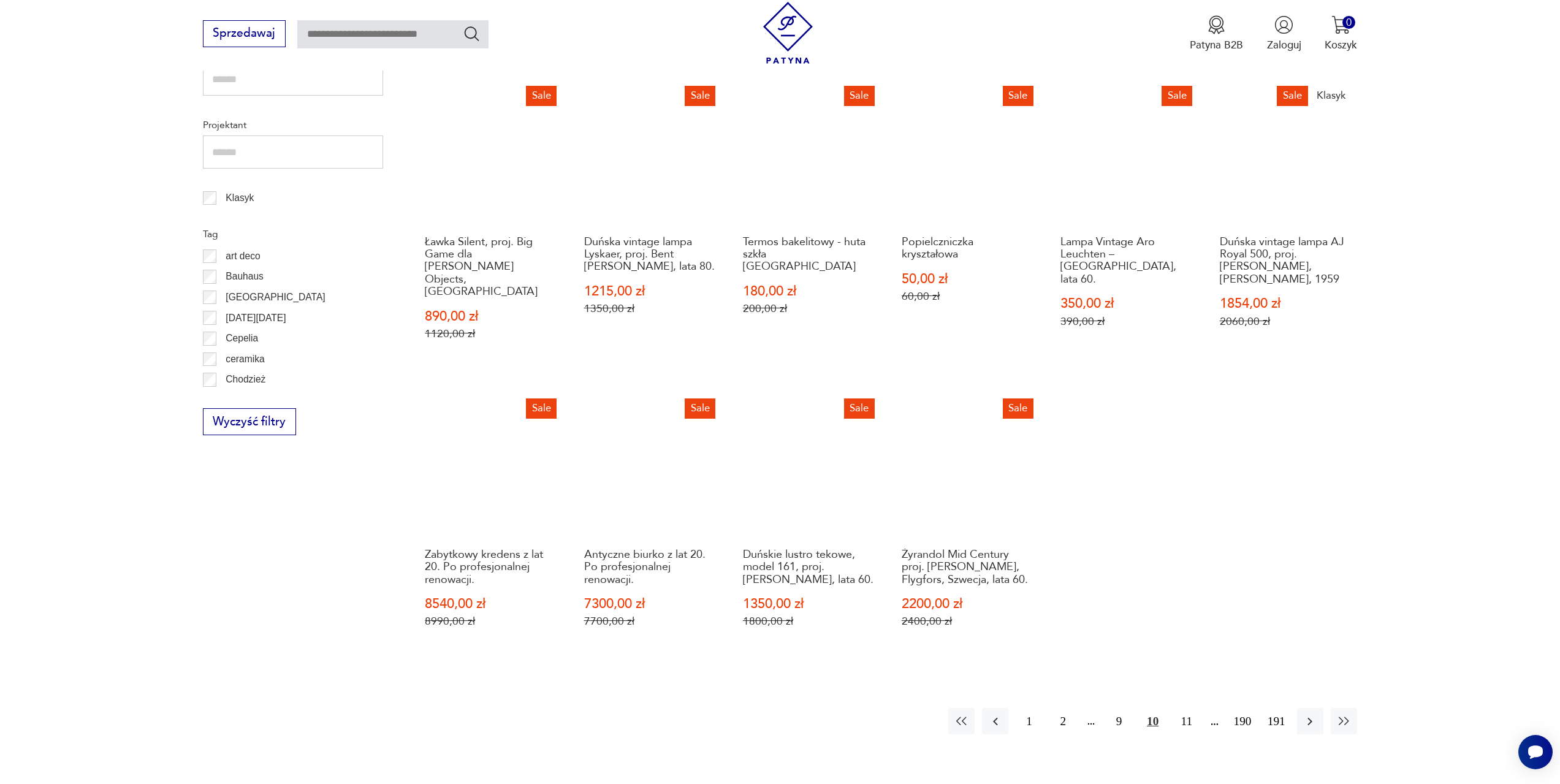
scroll to position [716, 0]
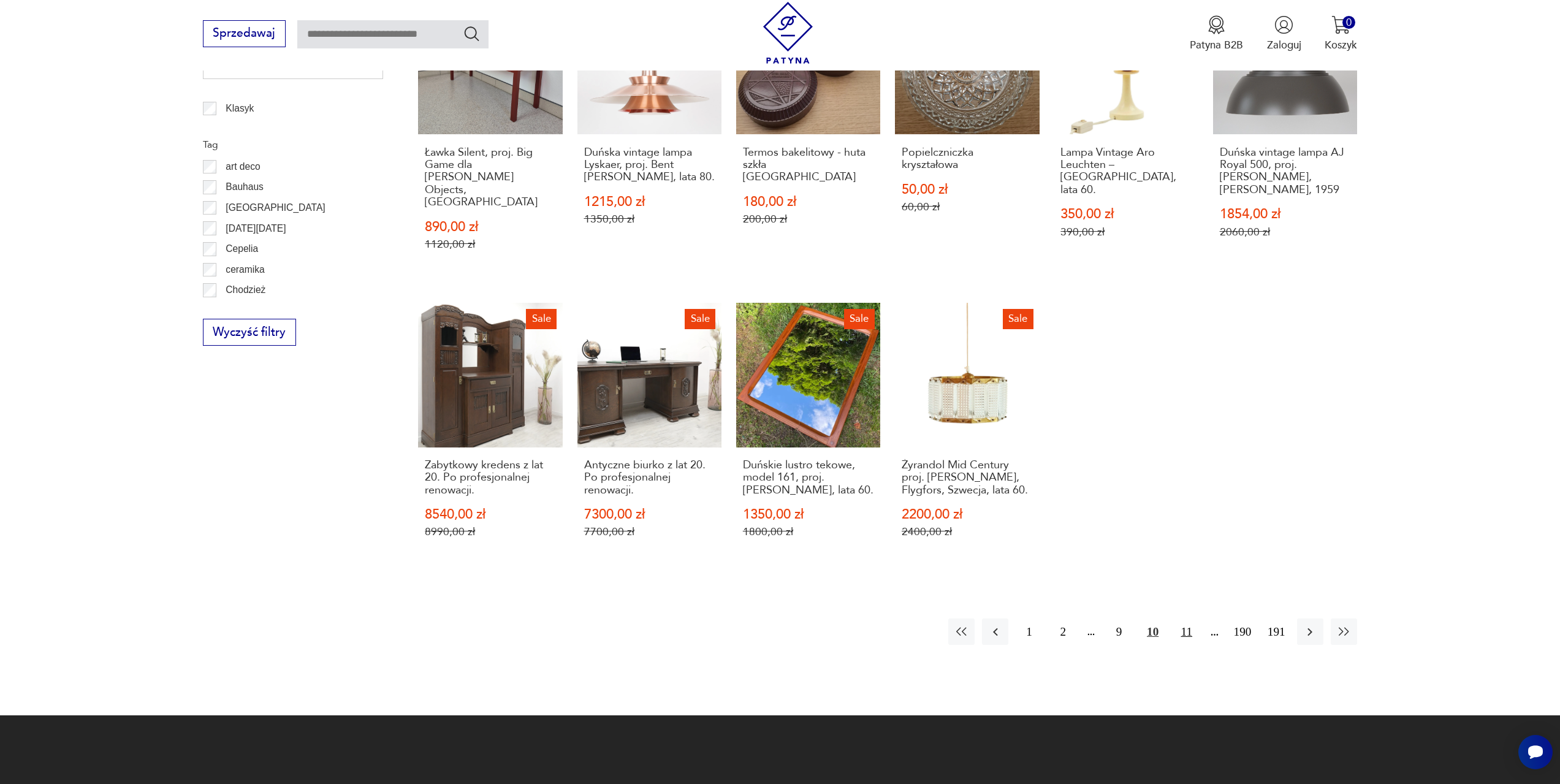
click at [1182, 619] on button "11" at bounding box center [1186, 632] width 27 height 27
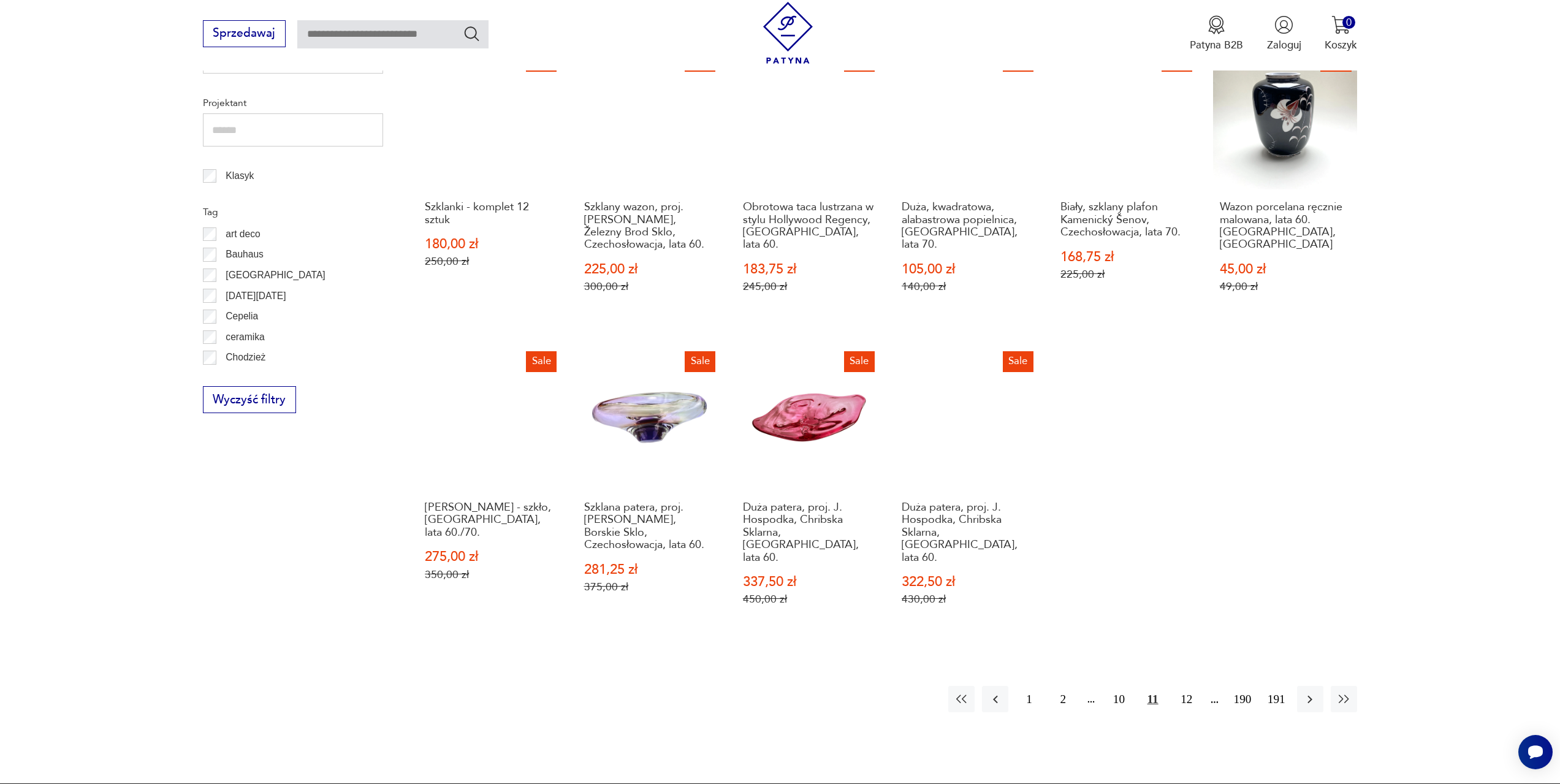
scroll to position [655, 0]
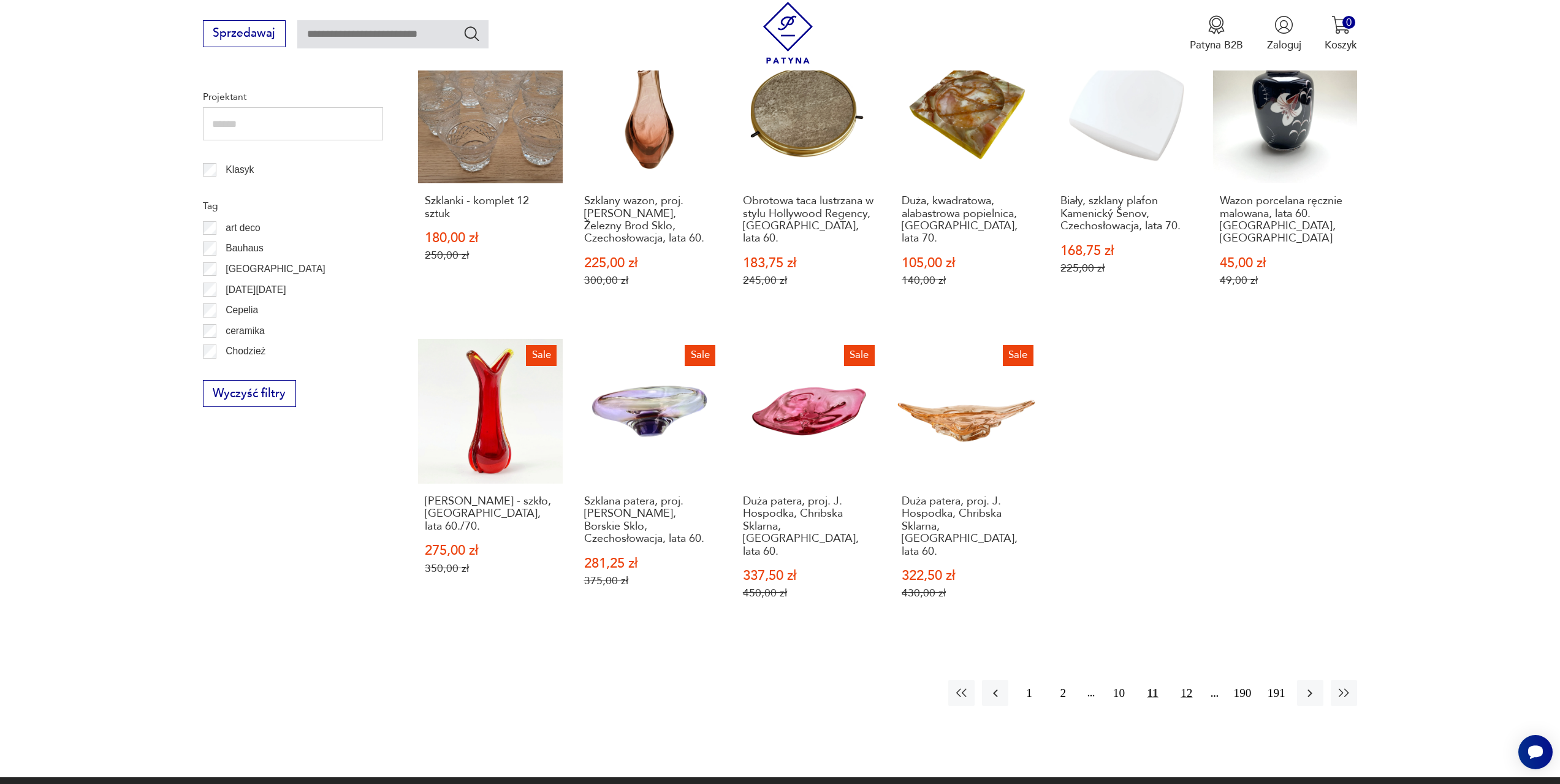
click at [1192, 680] on button "12" at bounding box center [1186, 693] width 27 height 27
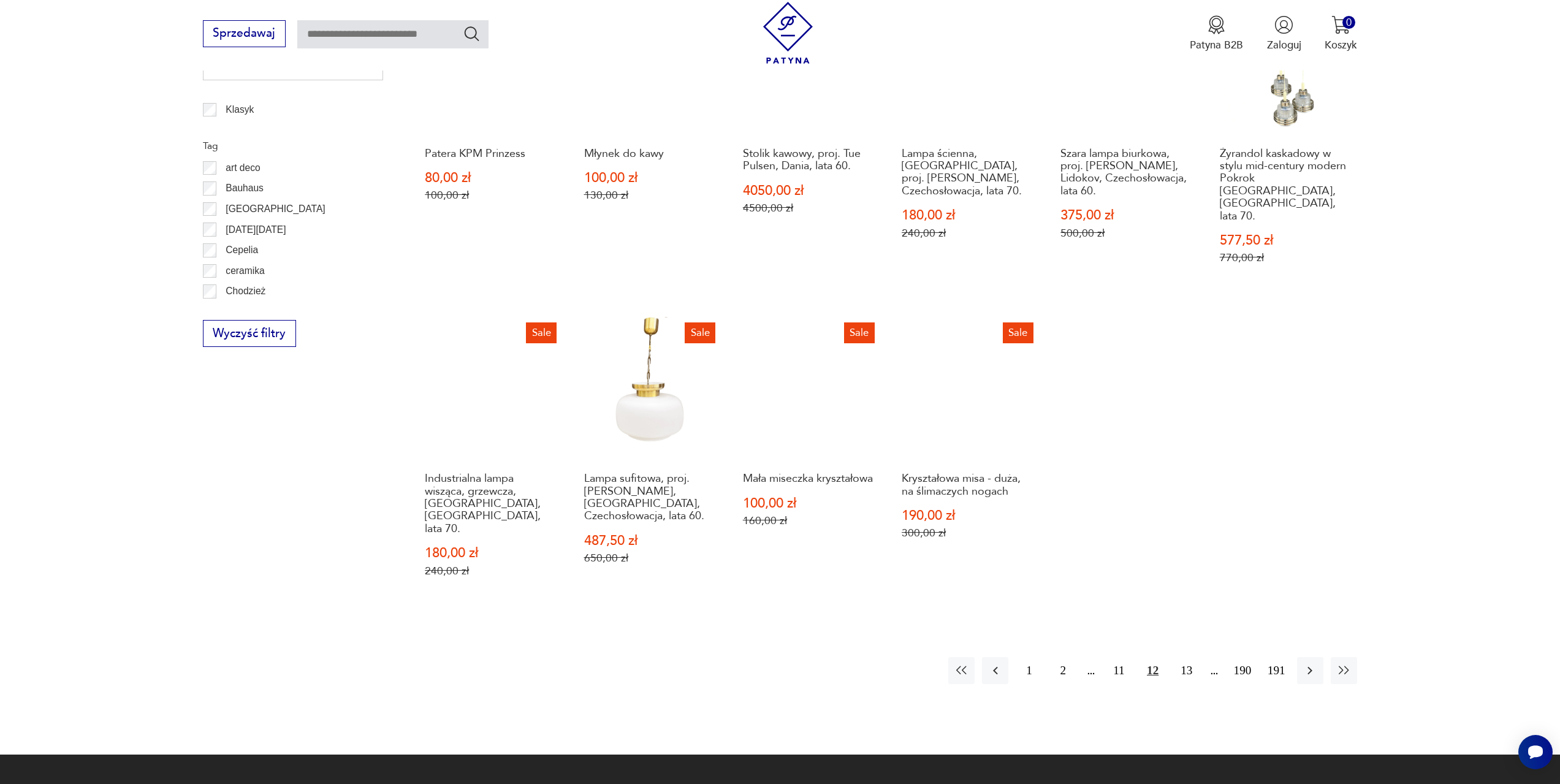
scroll to position [716, 0]
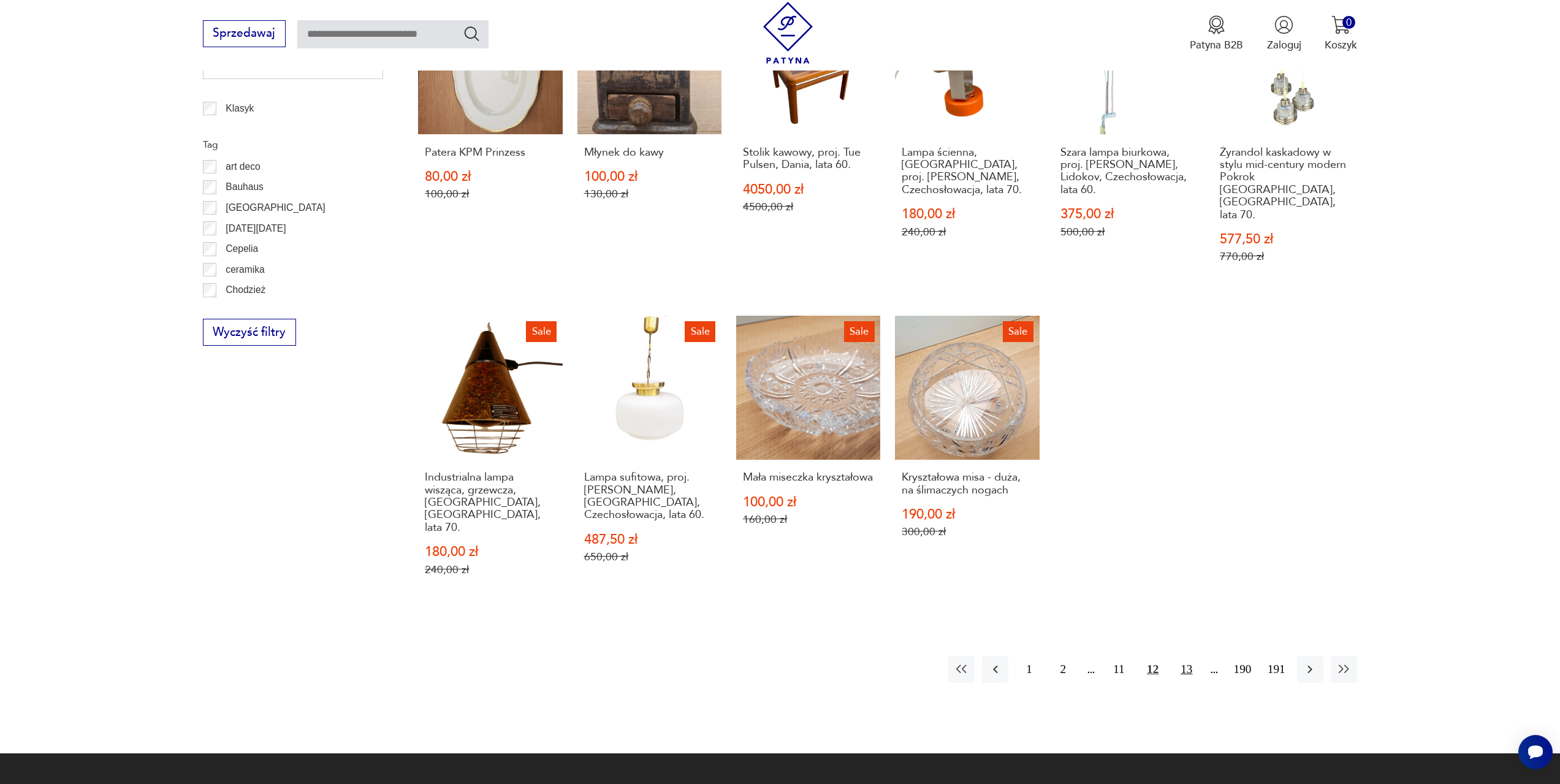
click at [1189, 656] on button "13" at bounding box center [1186, 669] width 27 height 27
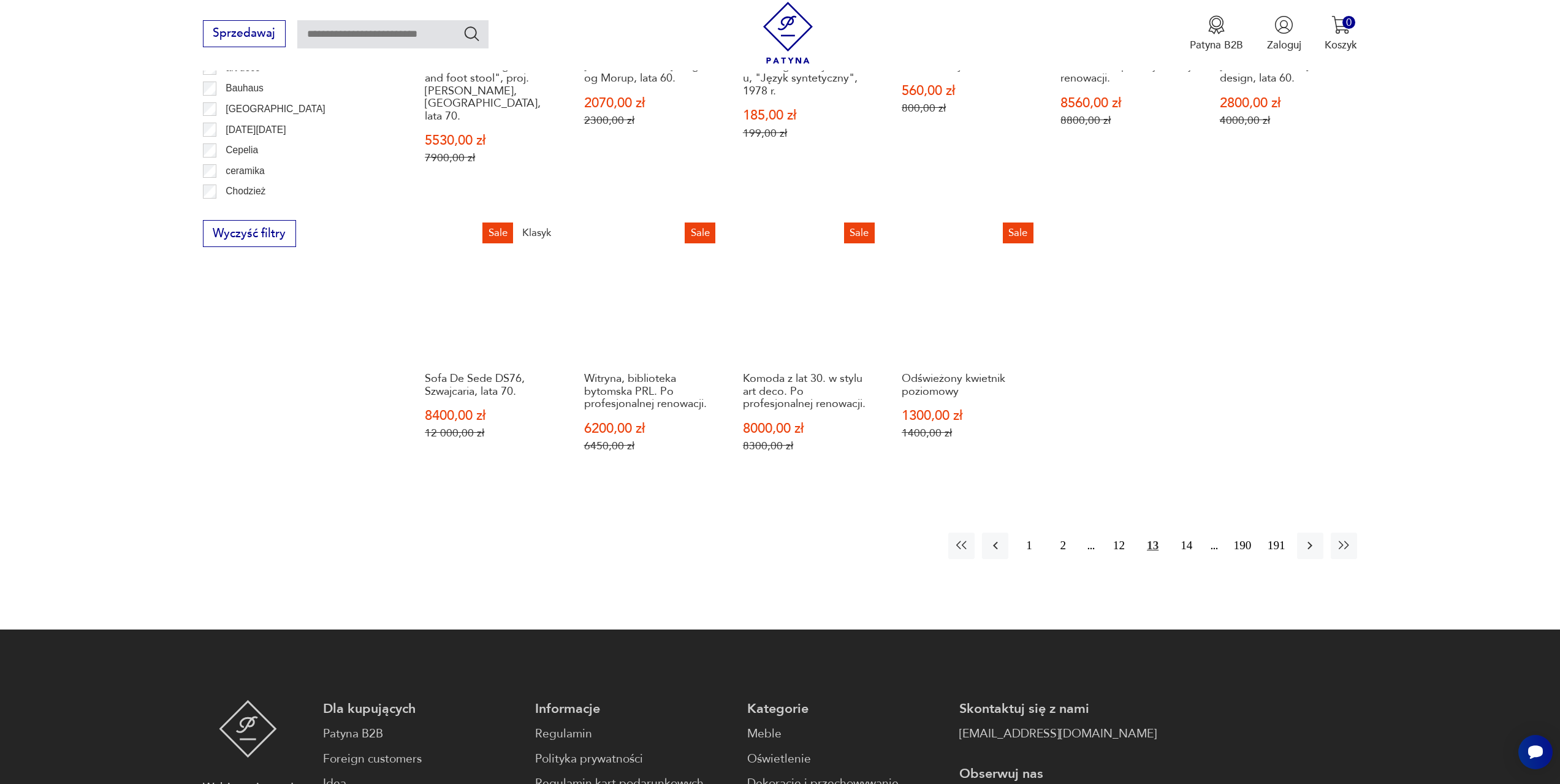
scroll to position [838, 0]
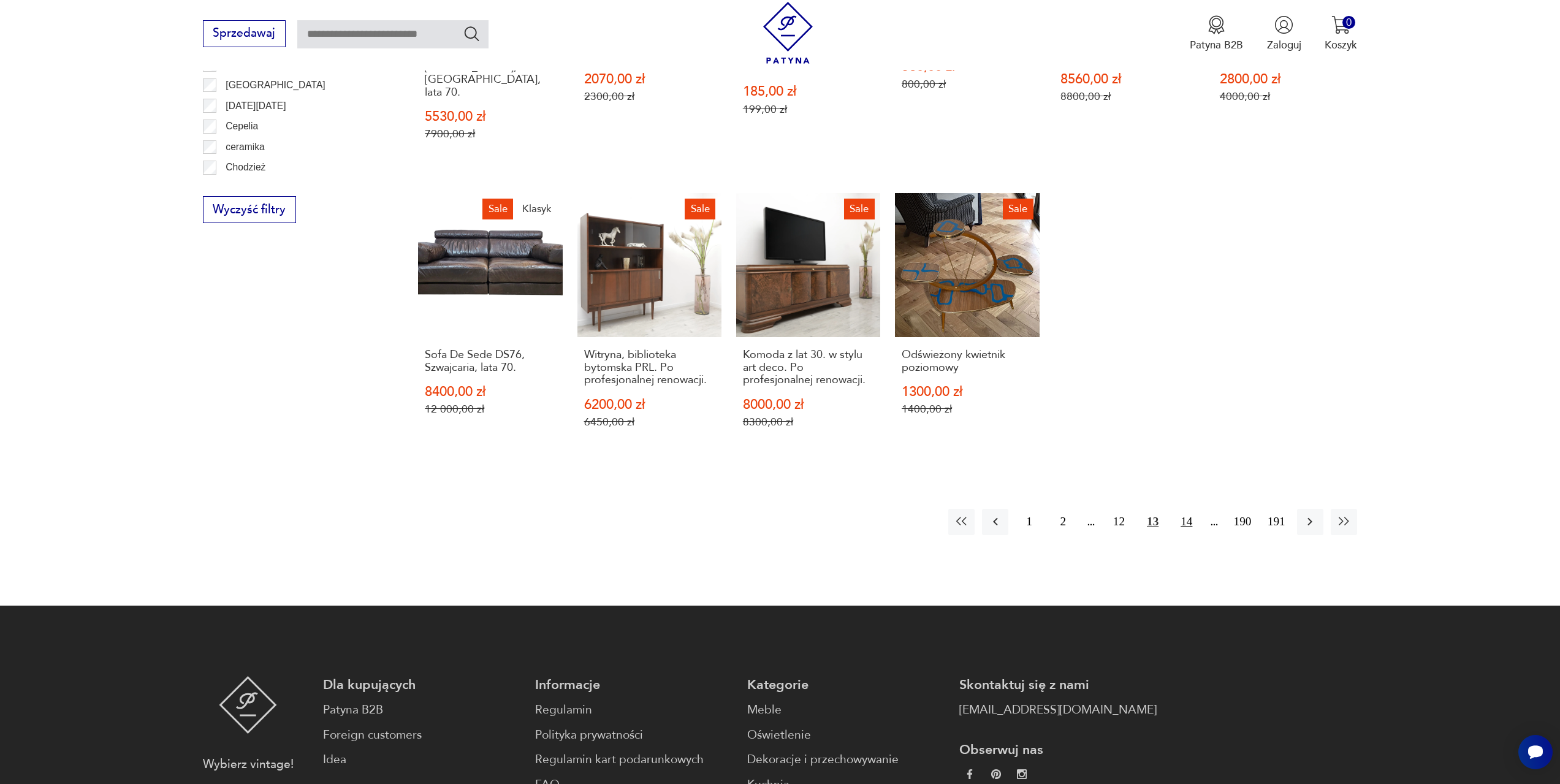
click at [1186, 508] on button "14" at bounding box center [1186, 521] width 27 height 27
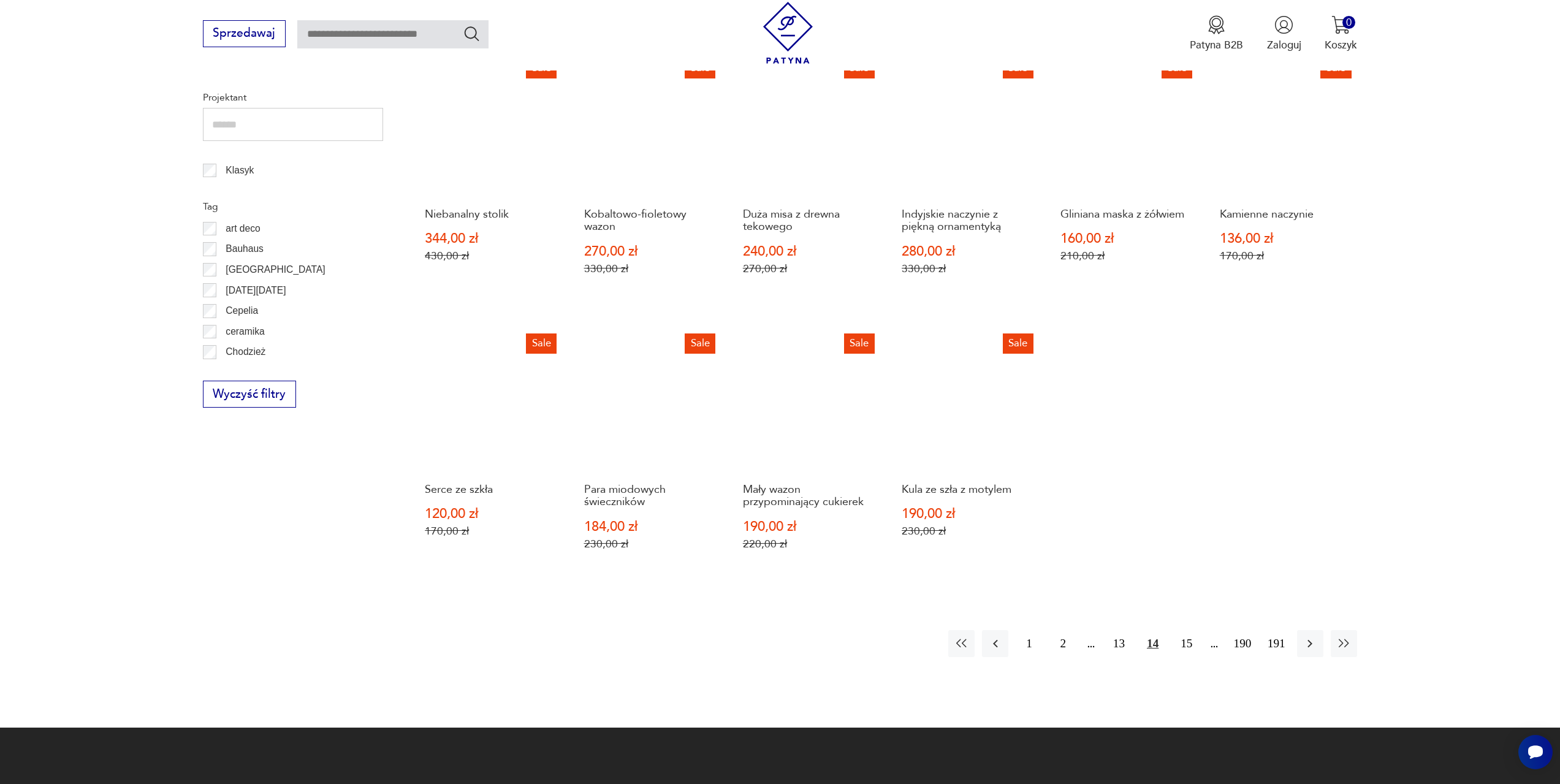
scroll to position [655, 0]
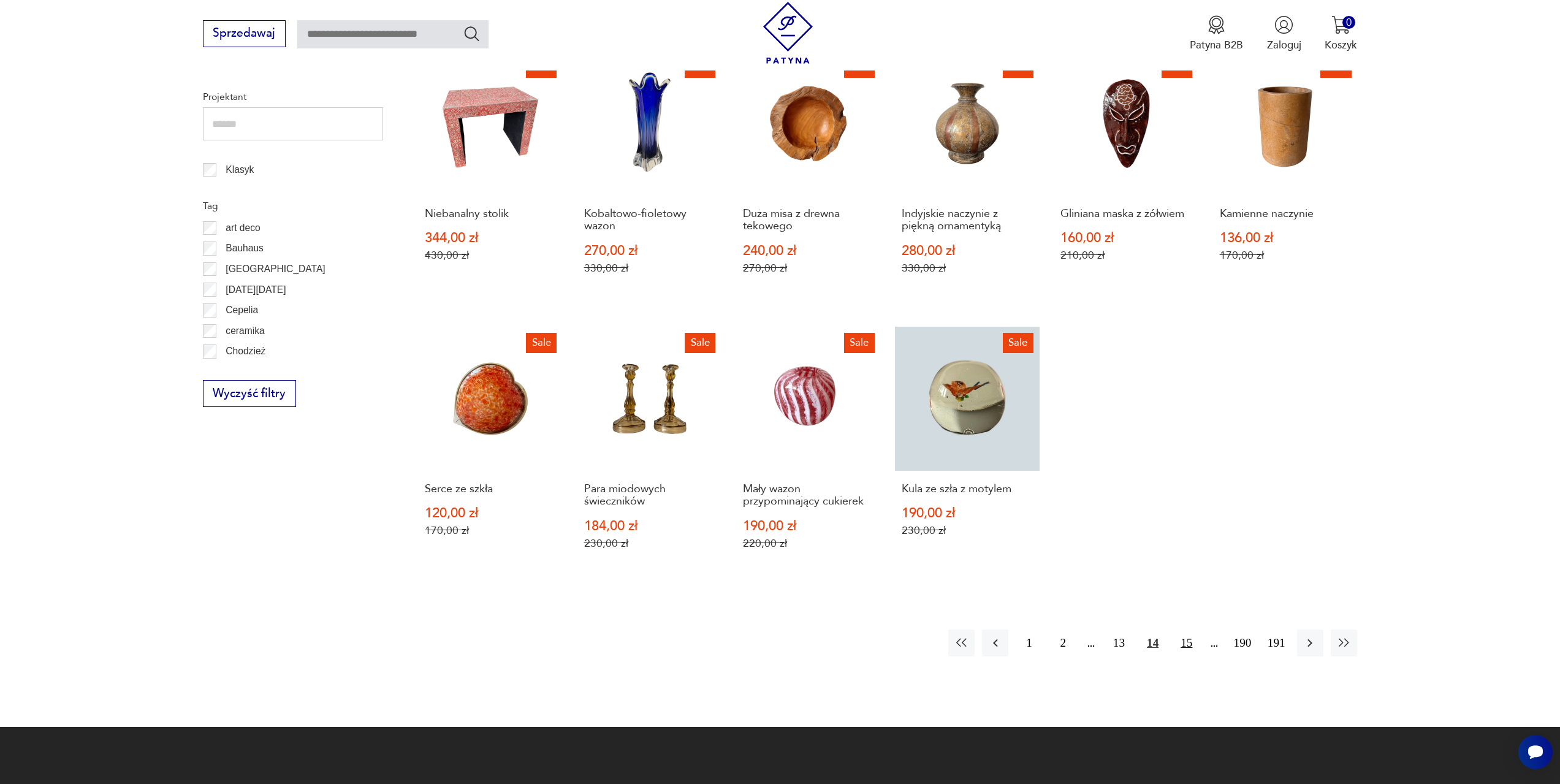
click at [1191, 634] on button "15" at bounding box center [1186, 642] width 27 height 27
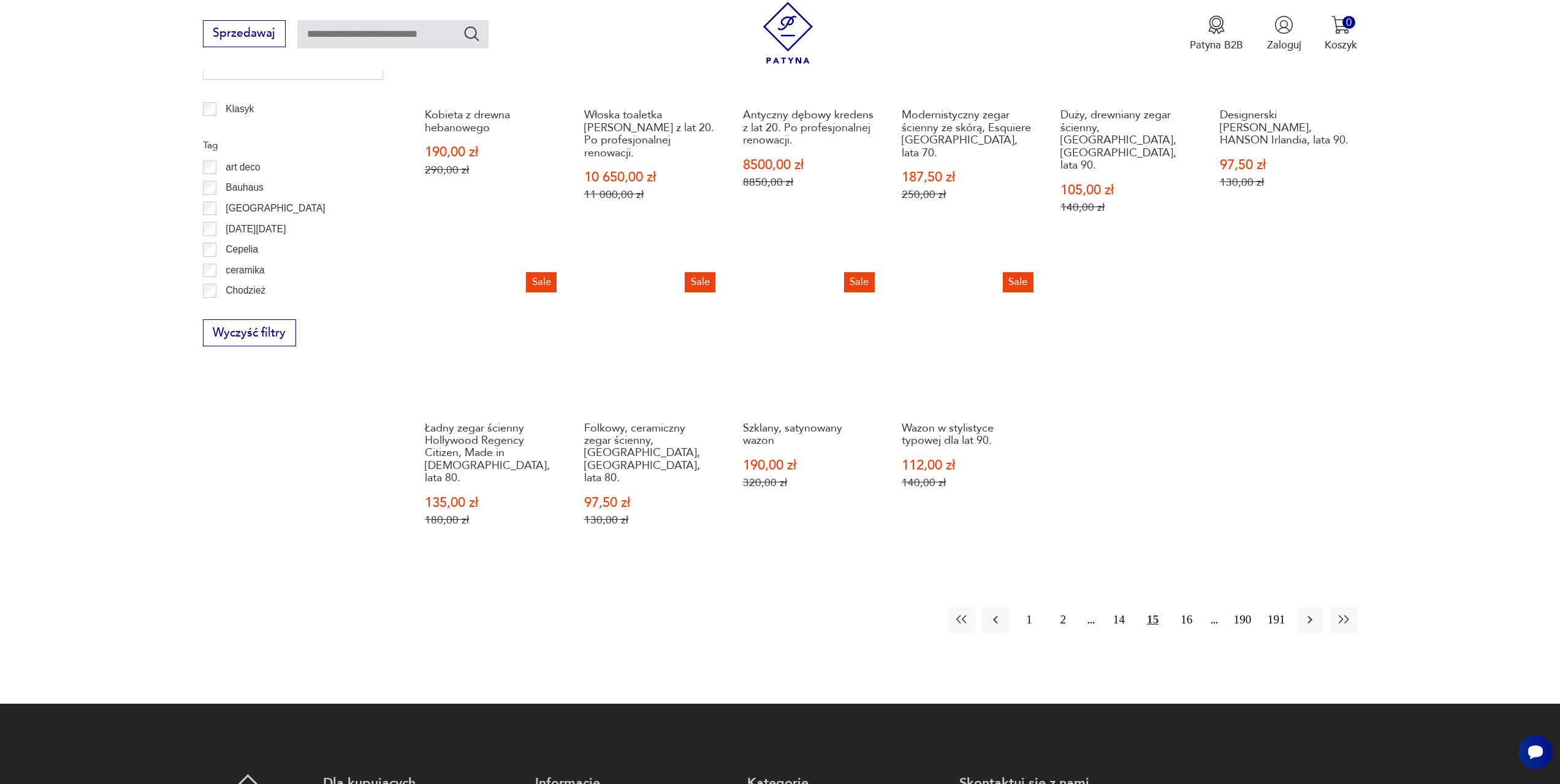
scroll to position [716, 0]
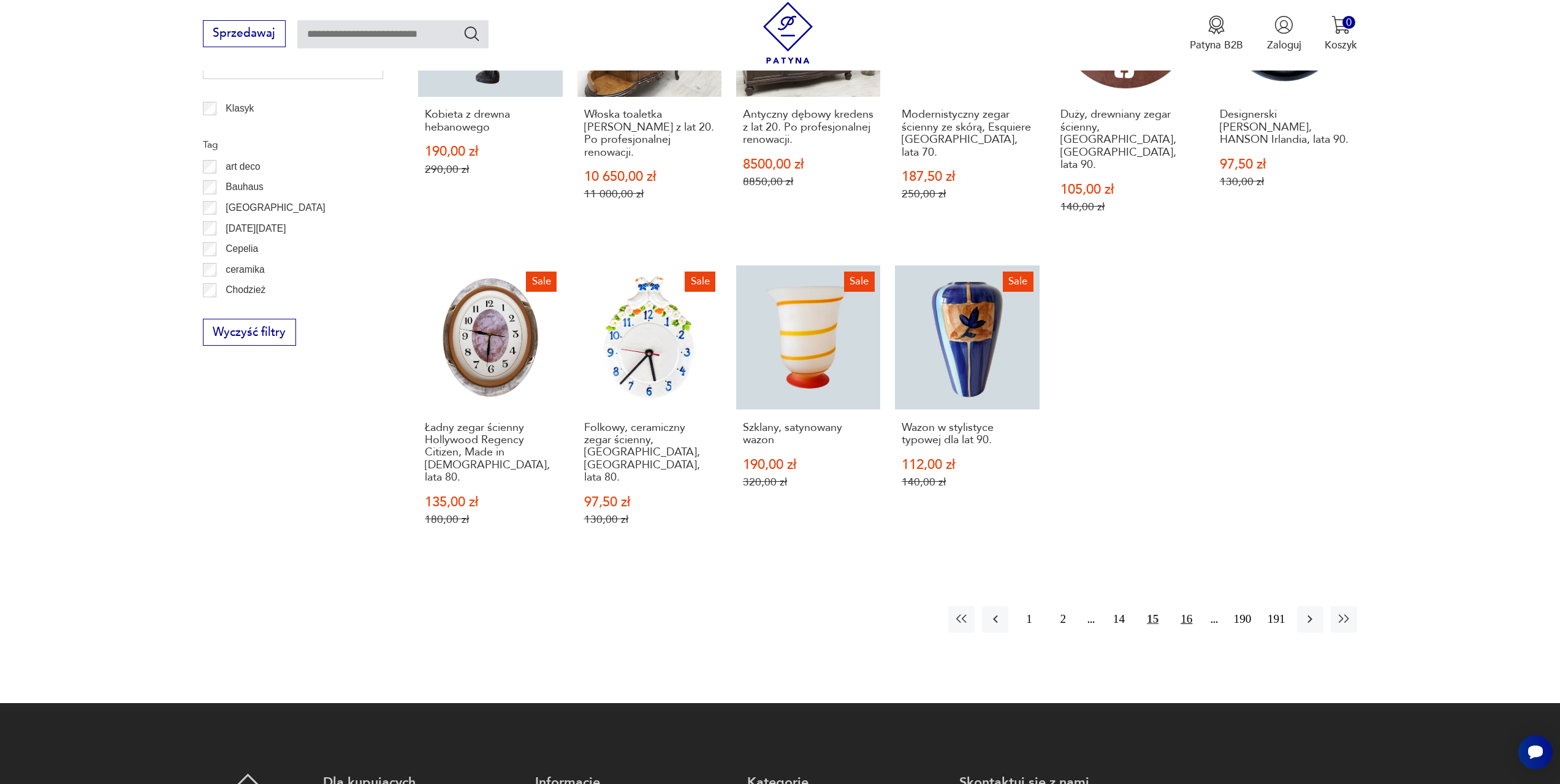
click at [1186, 606] on button "16" at bounding box center [1186, 619] width 27 height 27
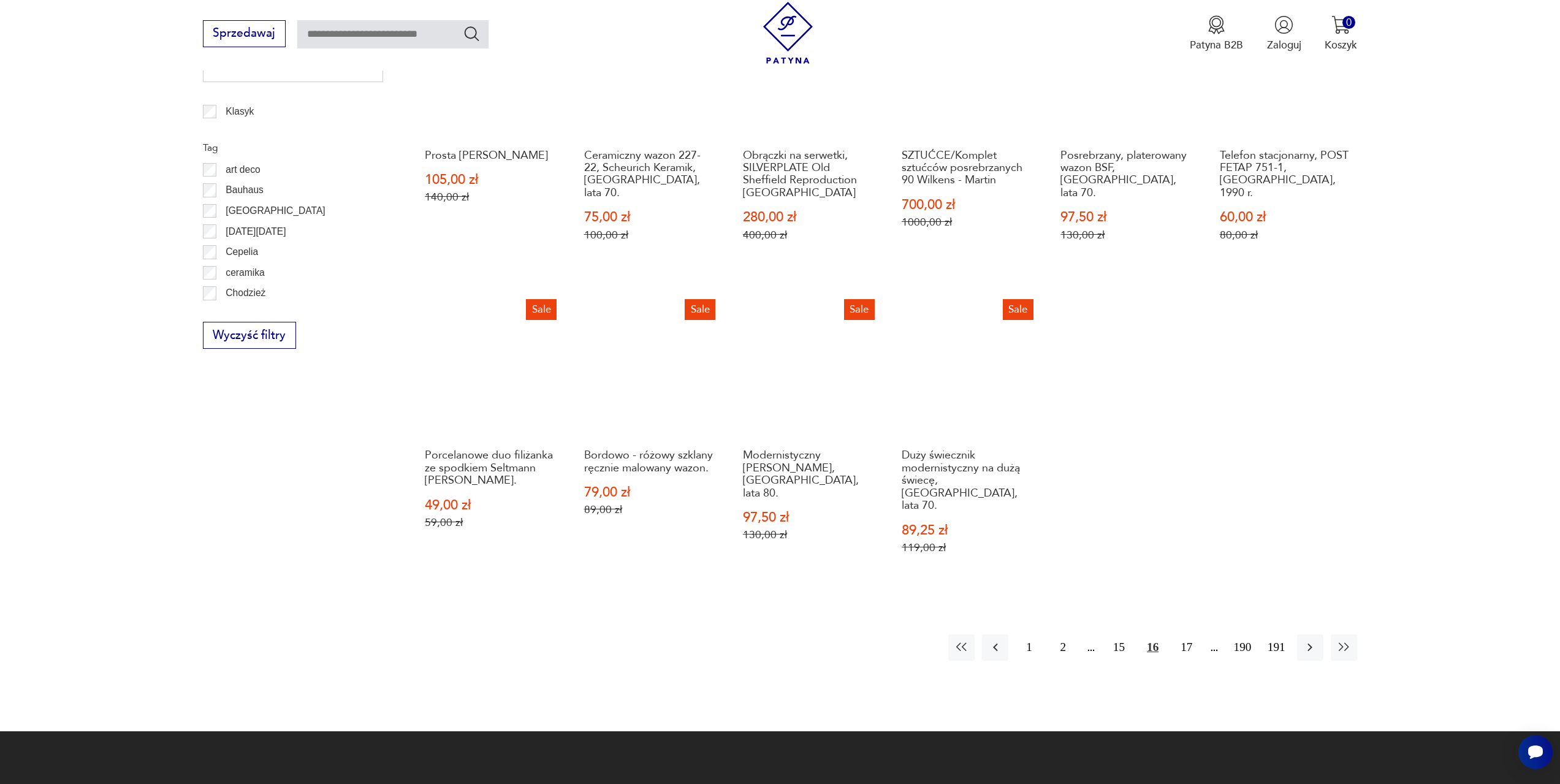
scroll to position [716, 0]
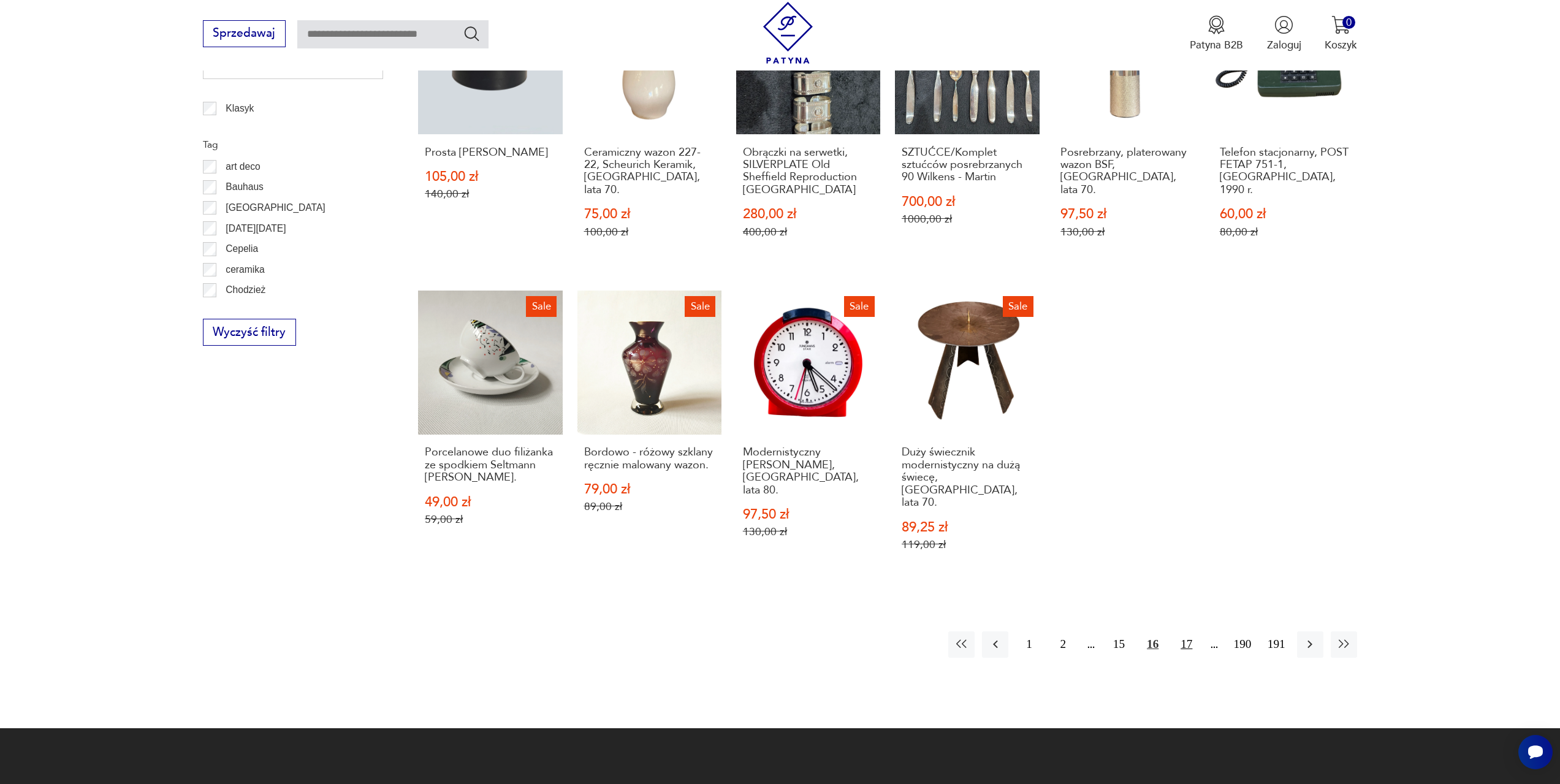
click at [1191, 632] on button "17" at bounding box center [1186, 644] width 27 height 27
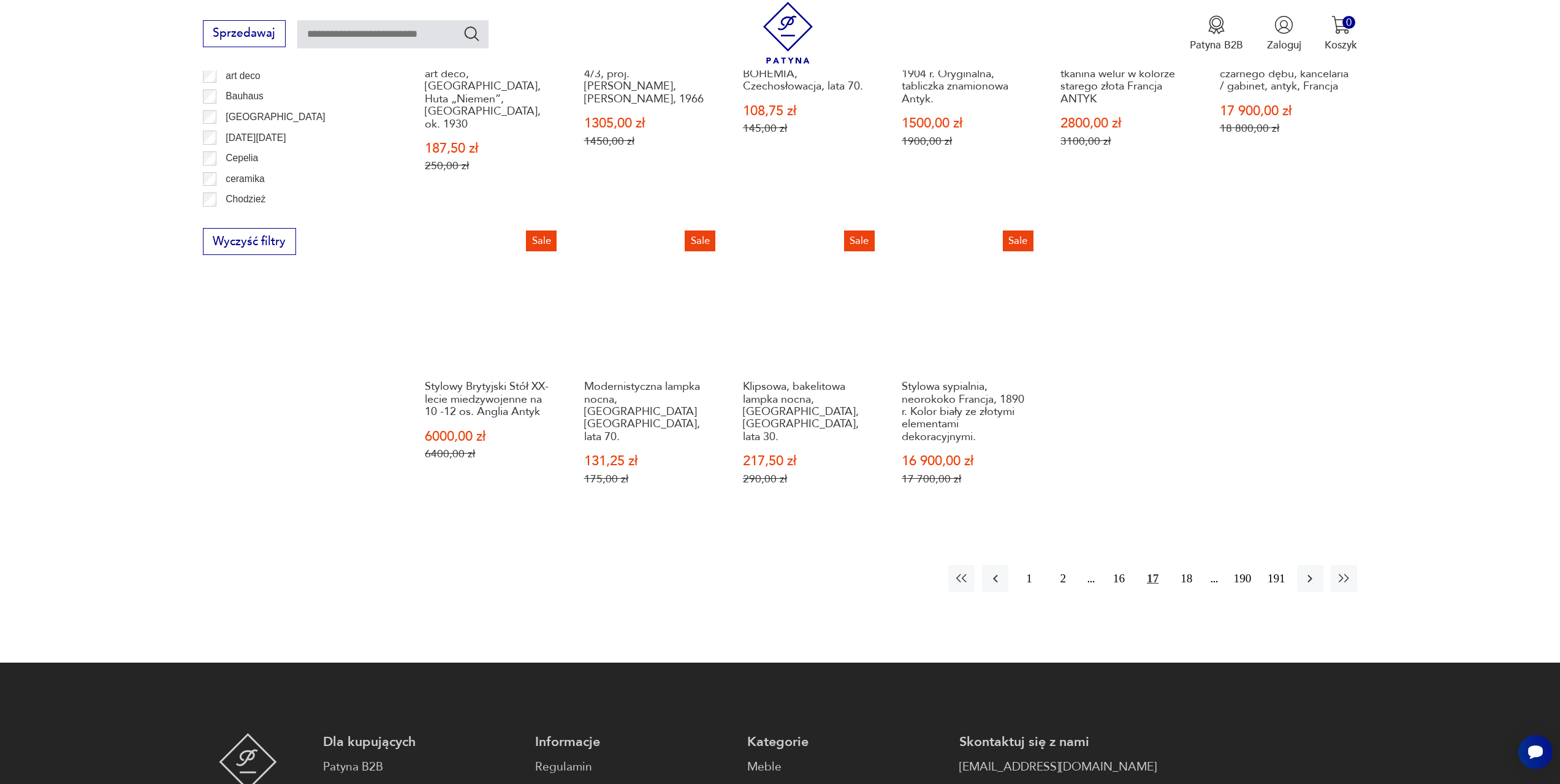
scroll to position [838, 0]
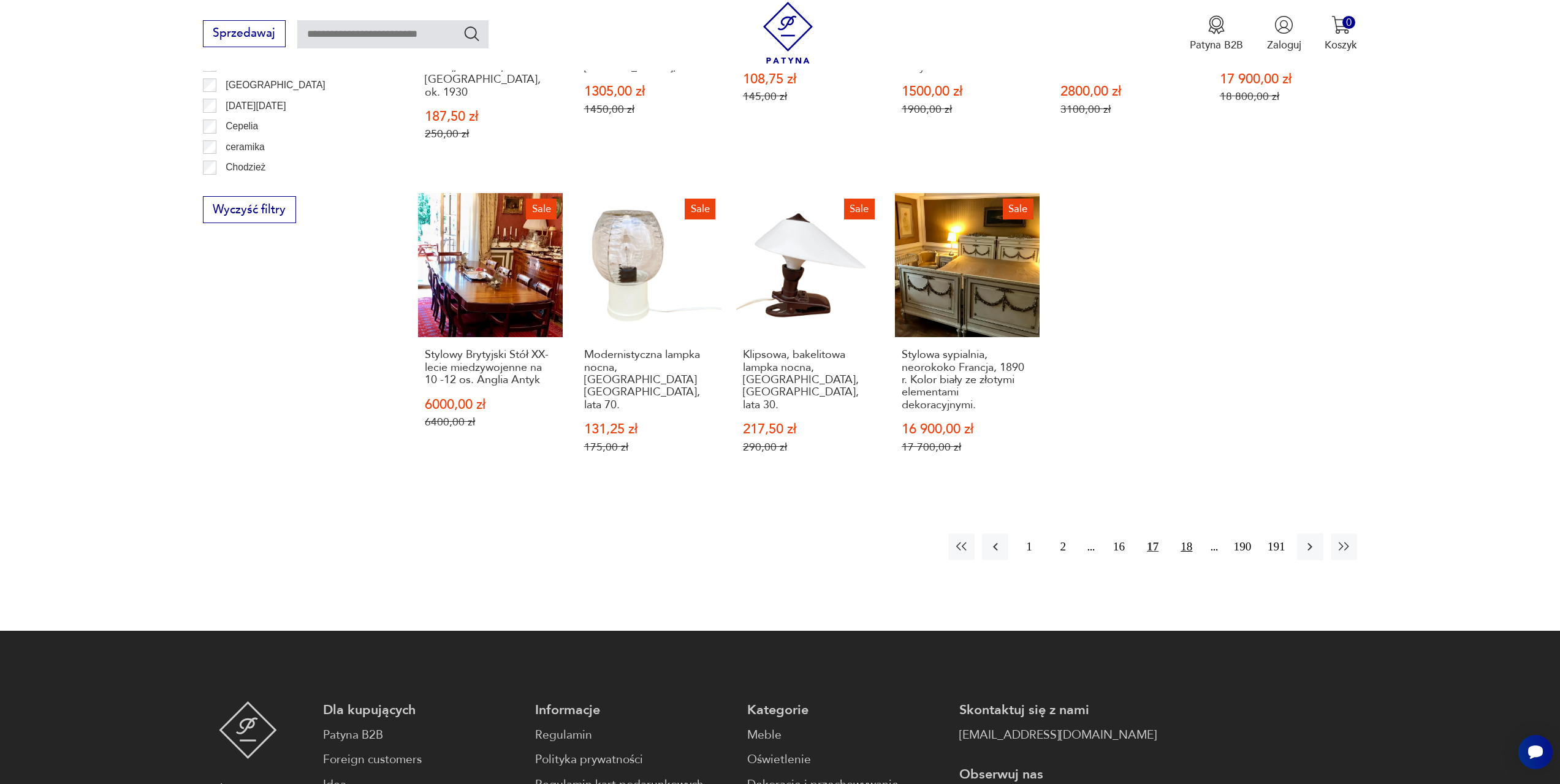
click at [1189, 533] on button "18" at bounding box center [1186, 546] width 27 height 27
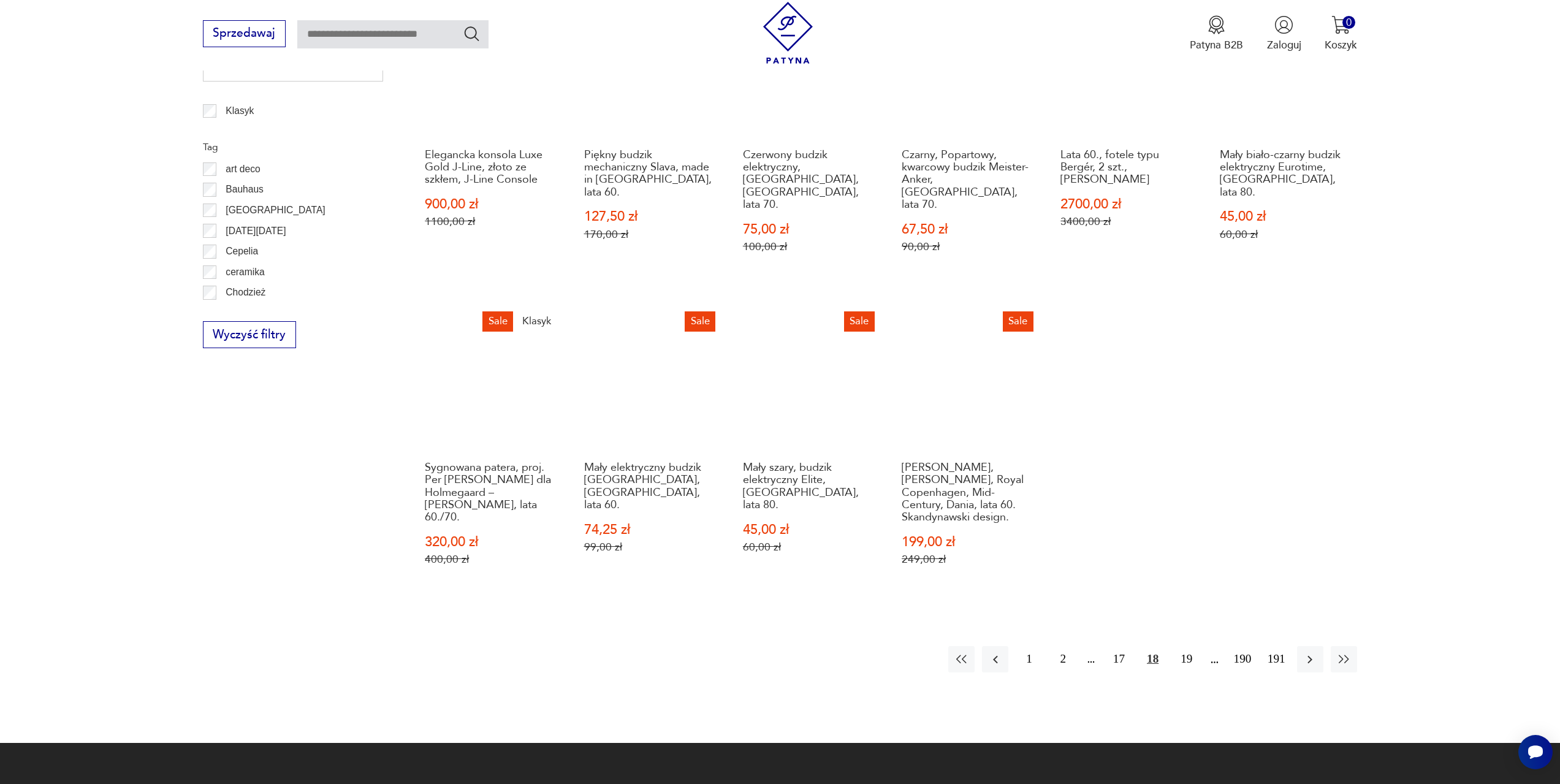
scroll to position [716, 0]
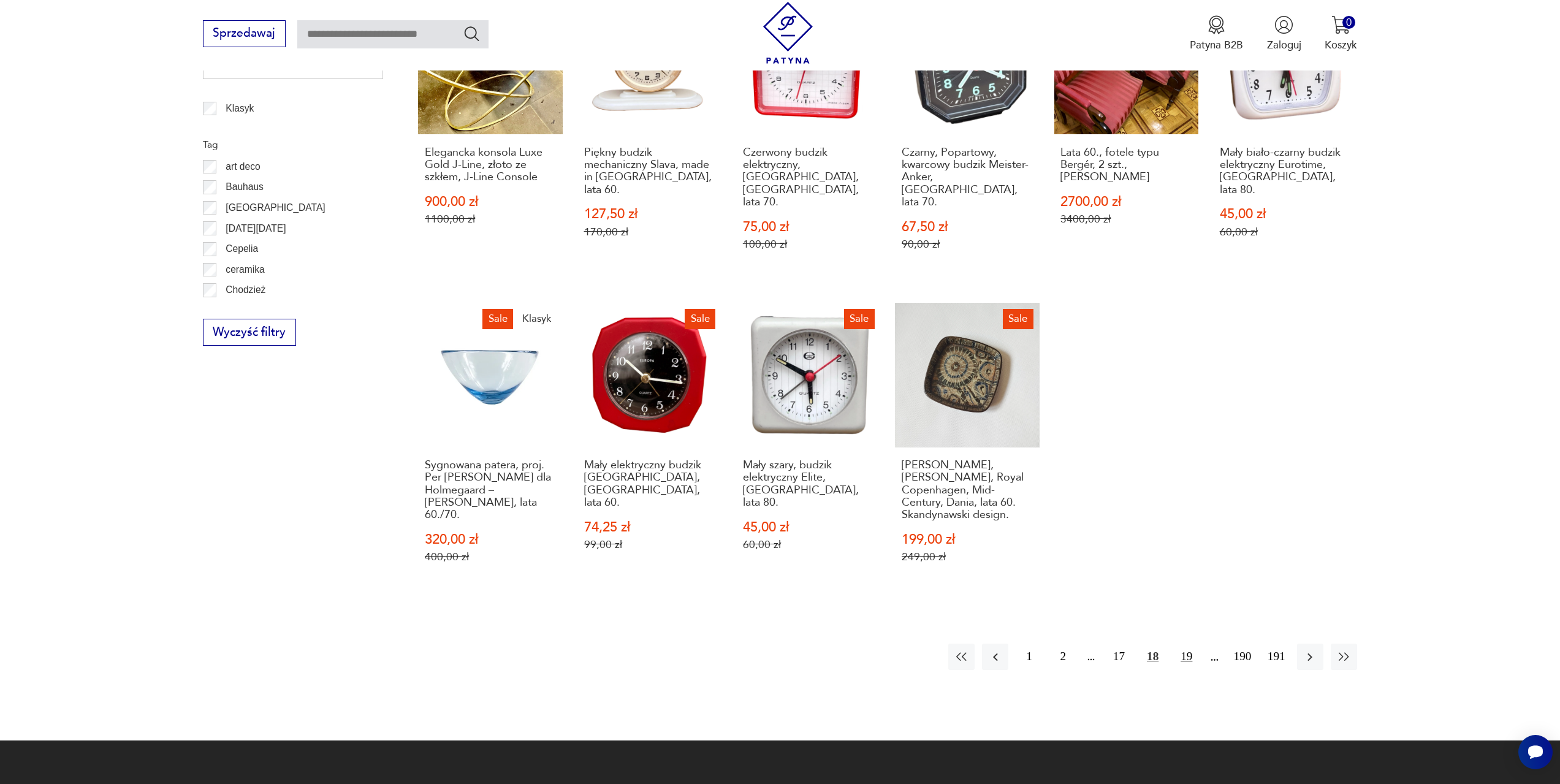
click at [1186, 644] on button "19" at bounding box center [1186, 656] width 27 height 27
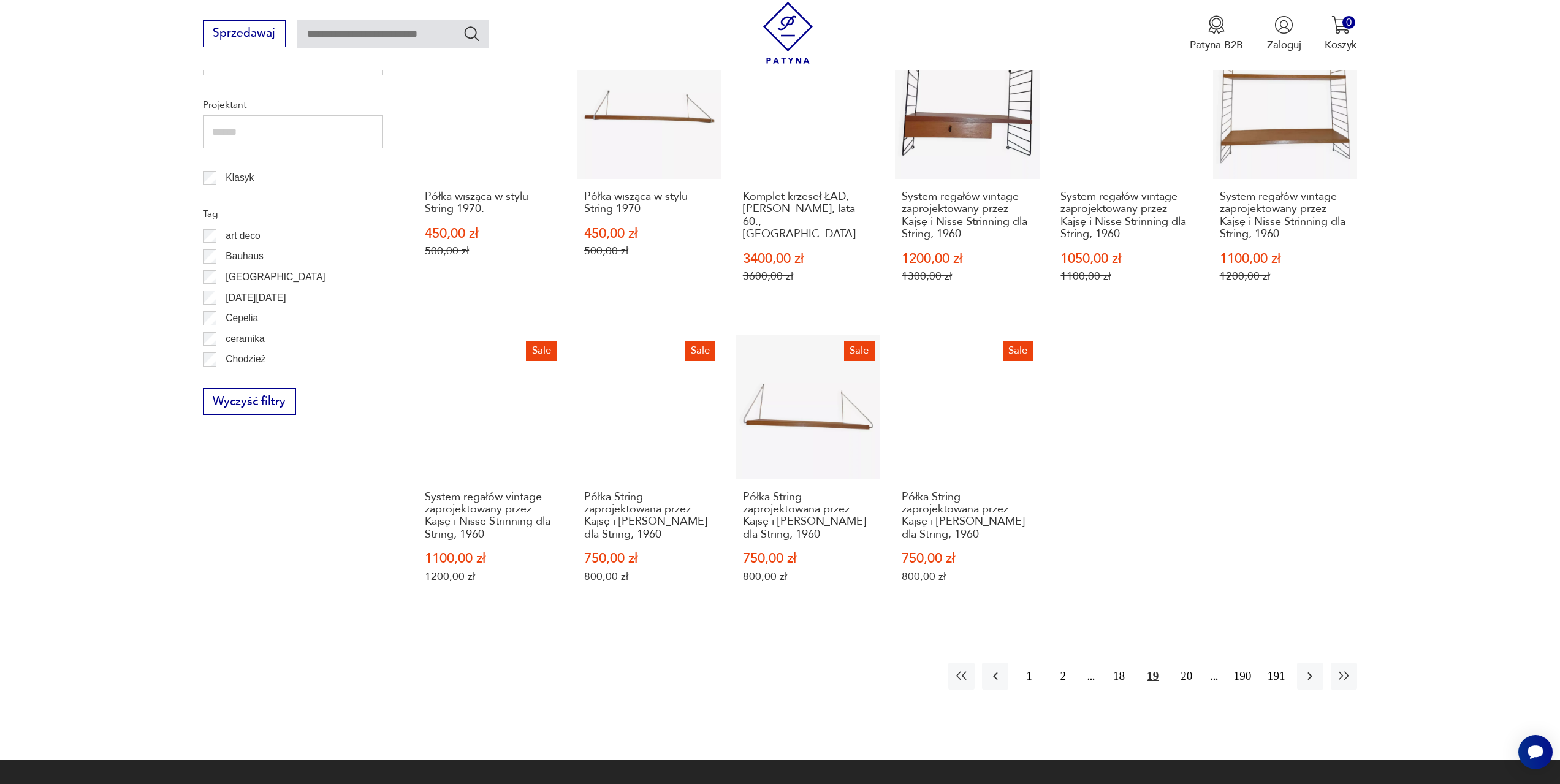
scroll to position [655, 0]
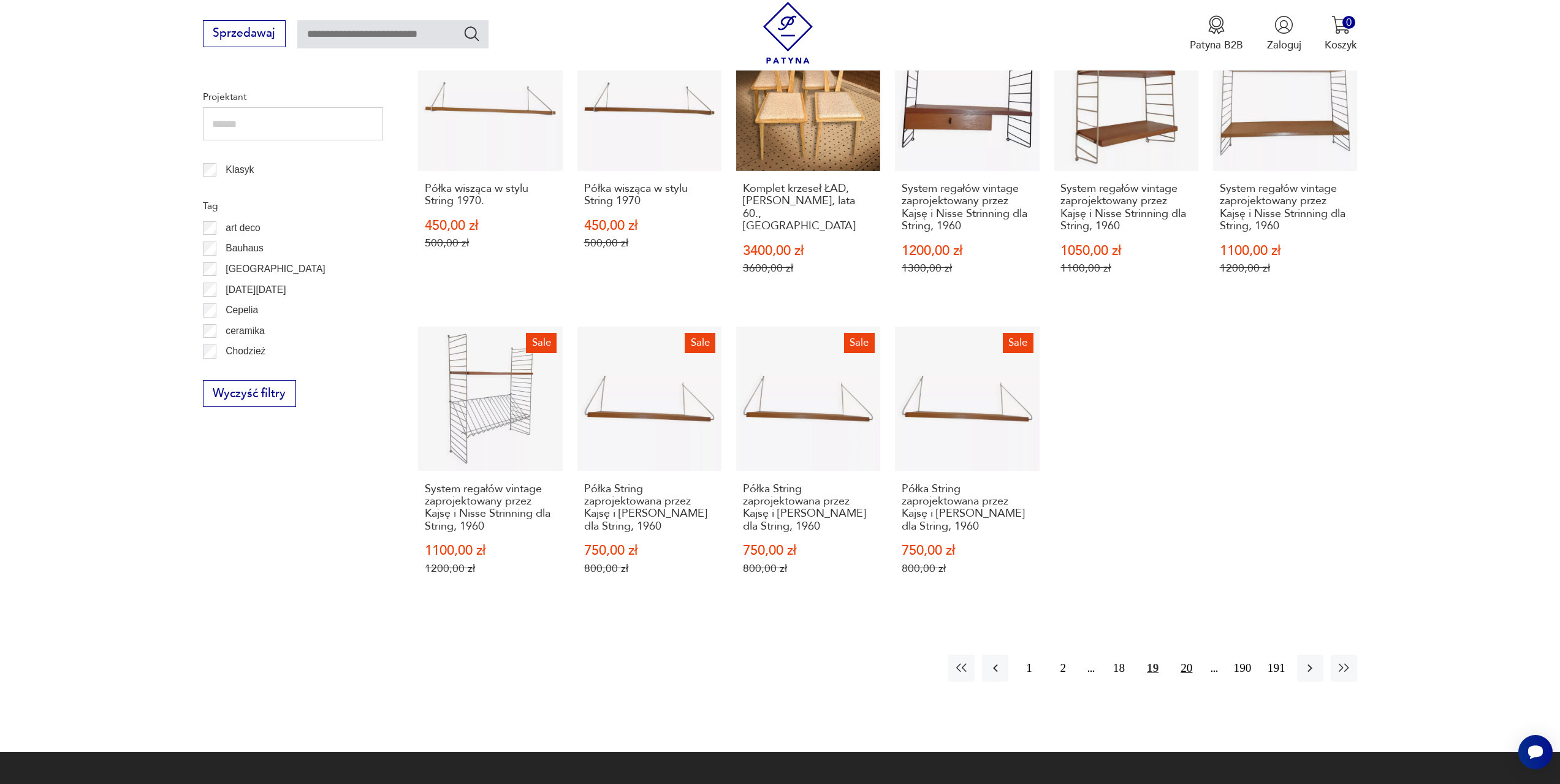
click at [1190, 658] on button "20" at bounding box center [1186, 668] width 27 height 27
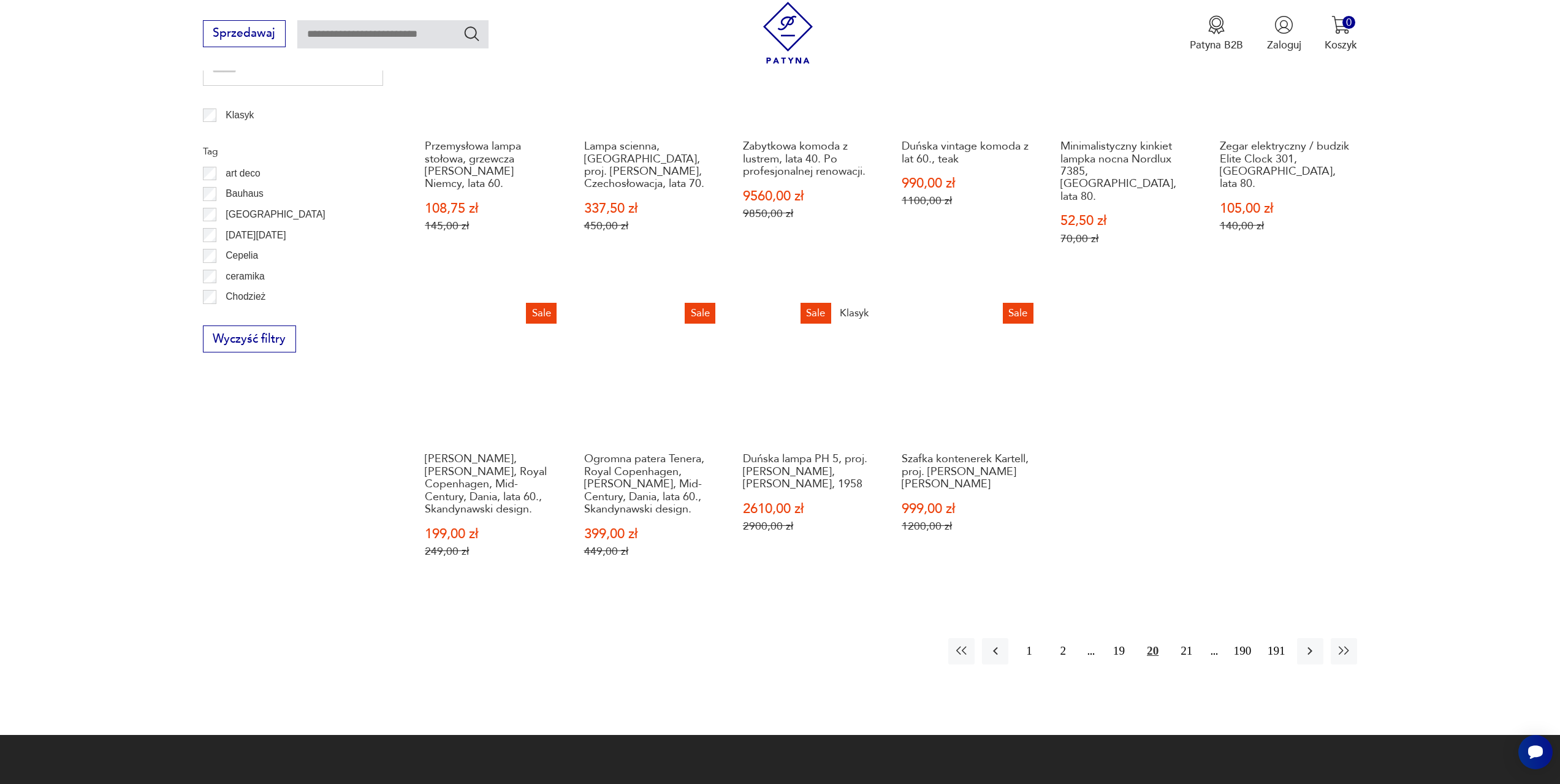
scroll to position [716, 0]
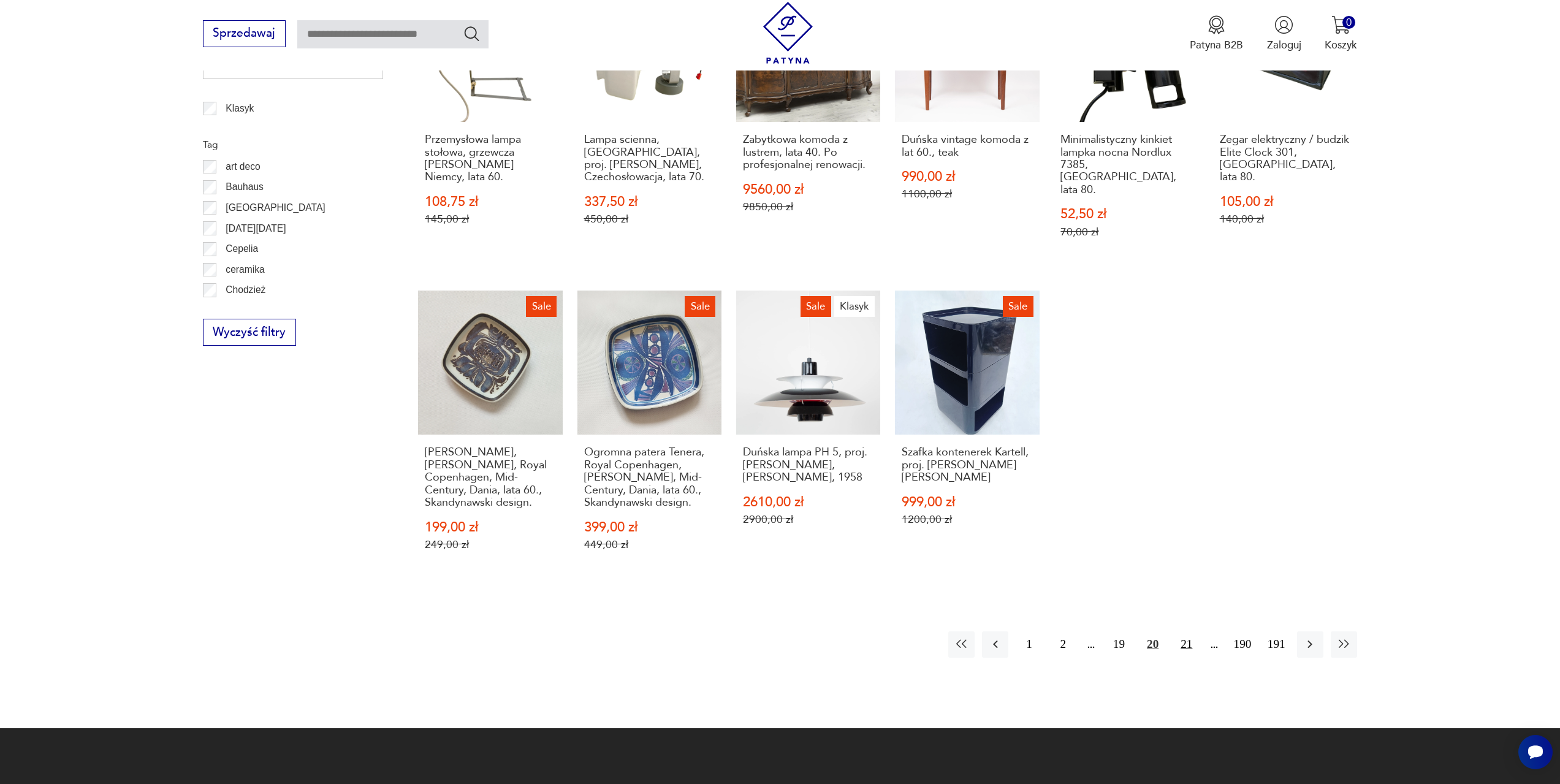
click at [1184, 632] on button "21" at bounding box center [1186, 644] width 27 height 27
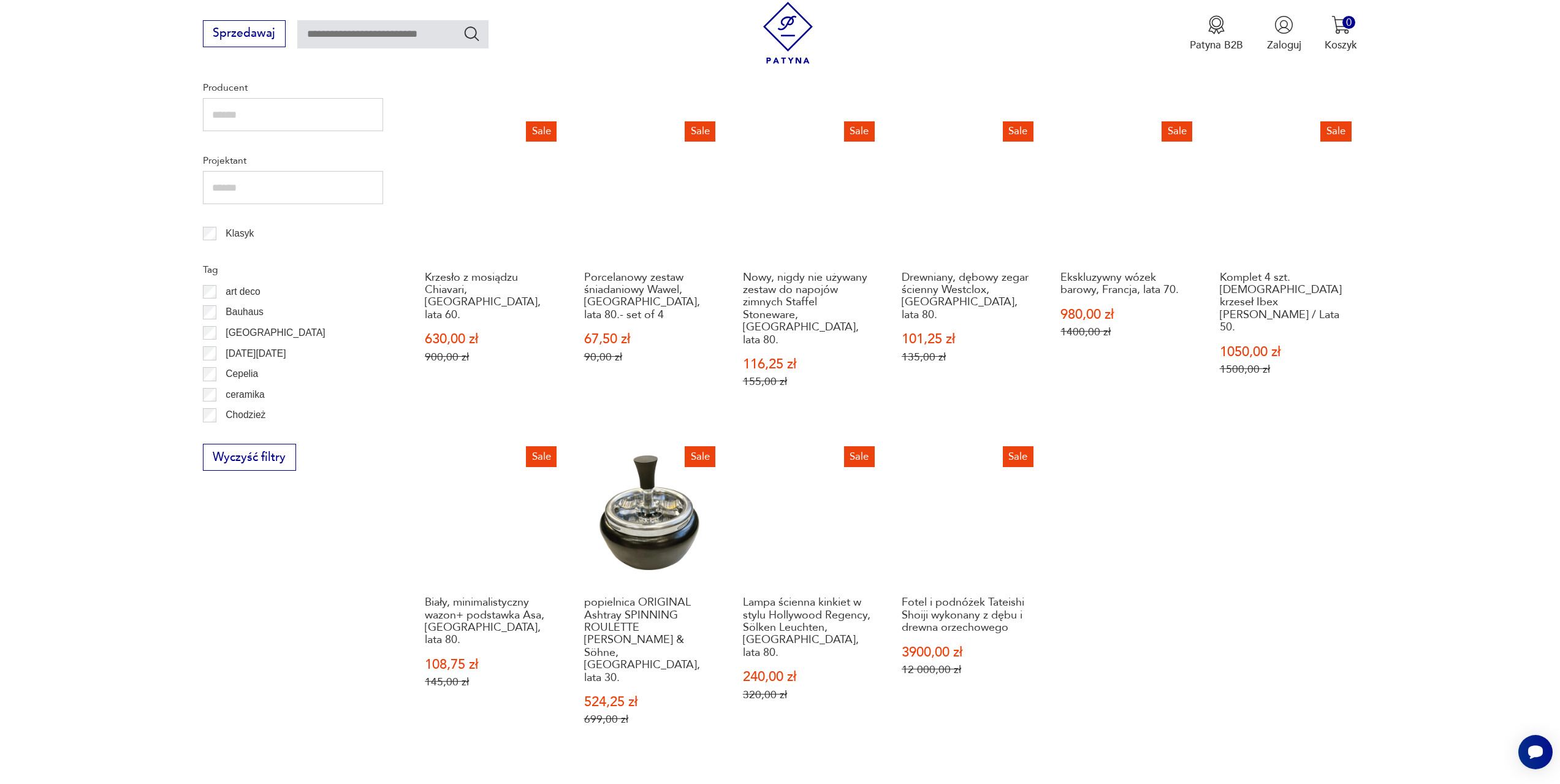
scroll to position [593, 0]
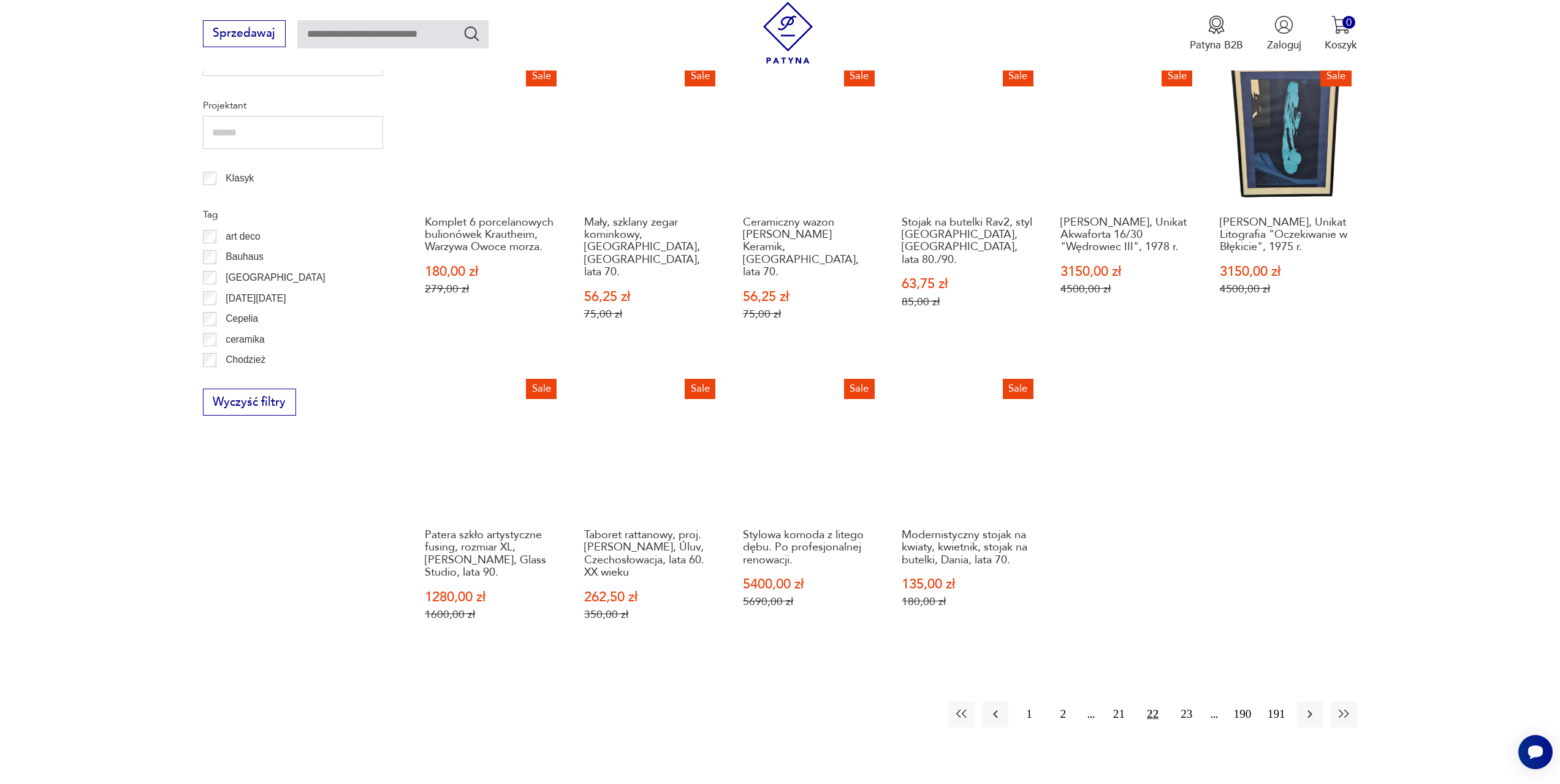
scroll to position [655, 0]
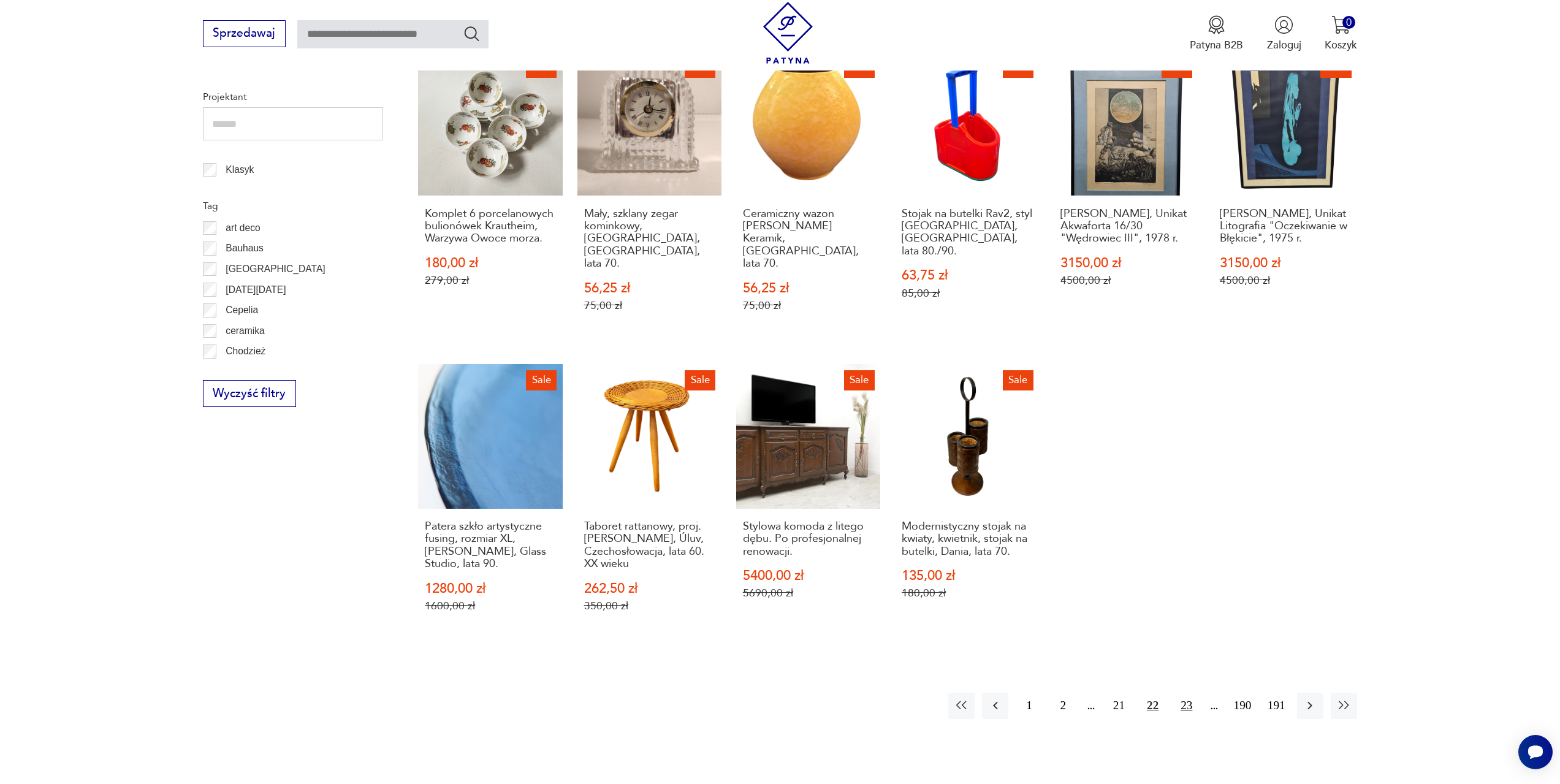
click at [1183, 693] on button "23" at bounding box center [1186, 706] width 27 height 27
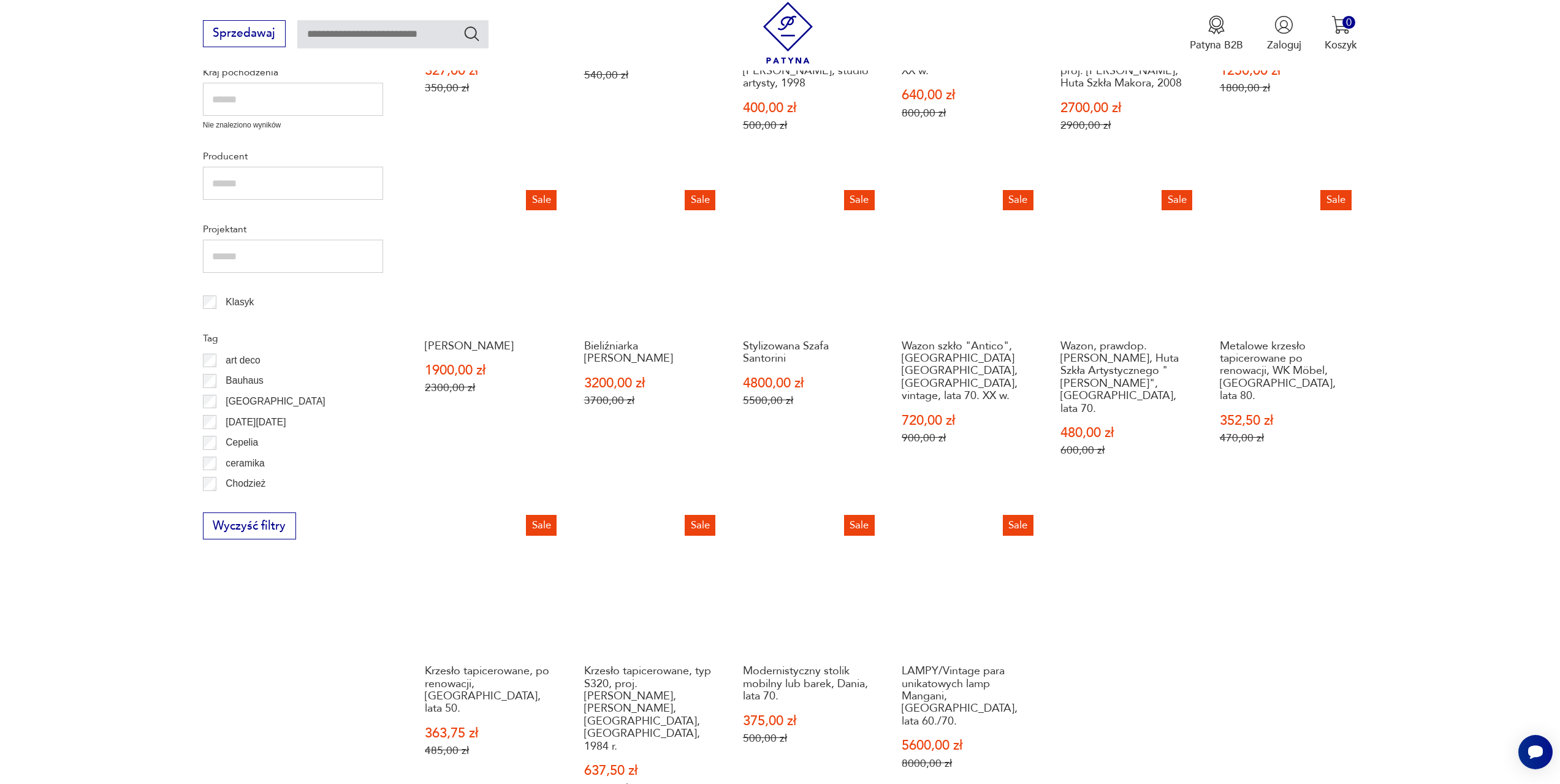
scroll to position [593, 0]
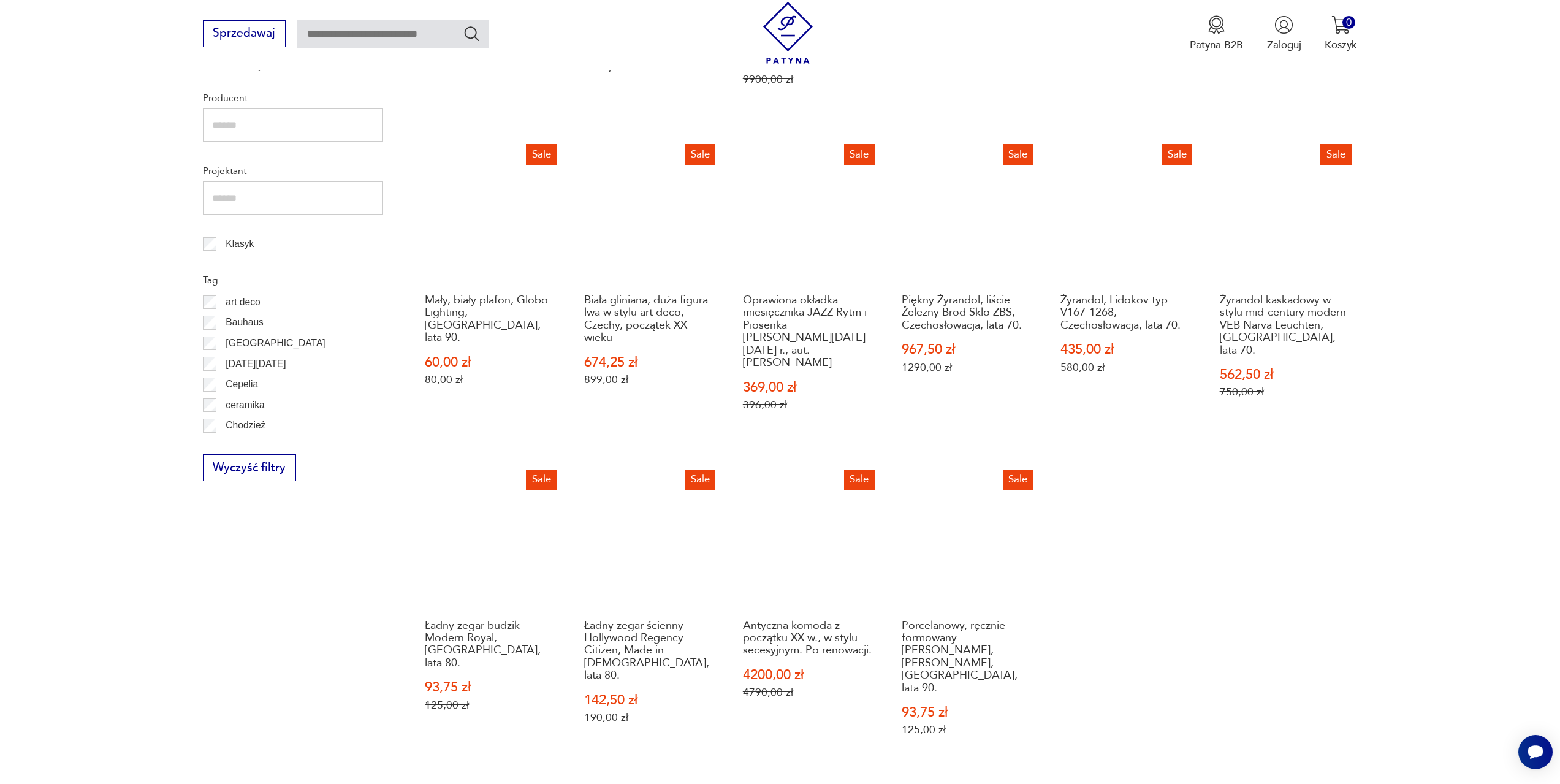
scroll to position [716, 0]
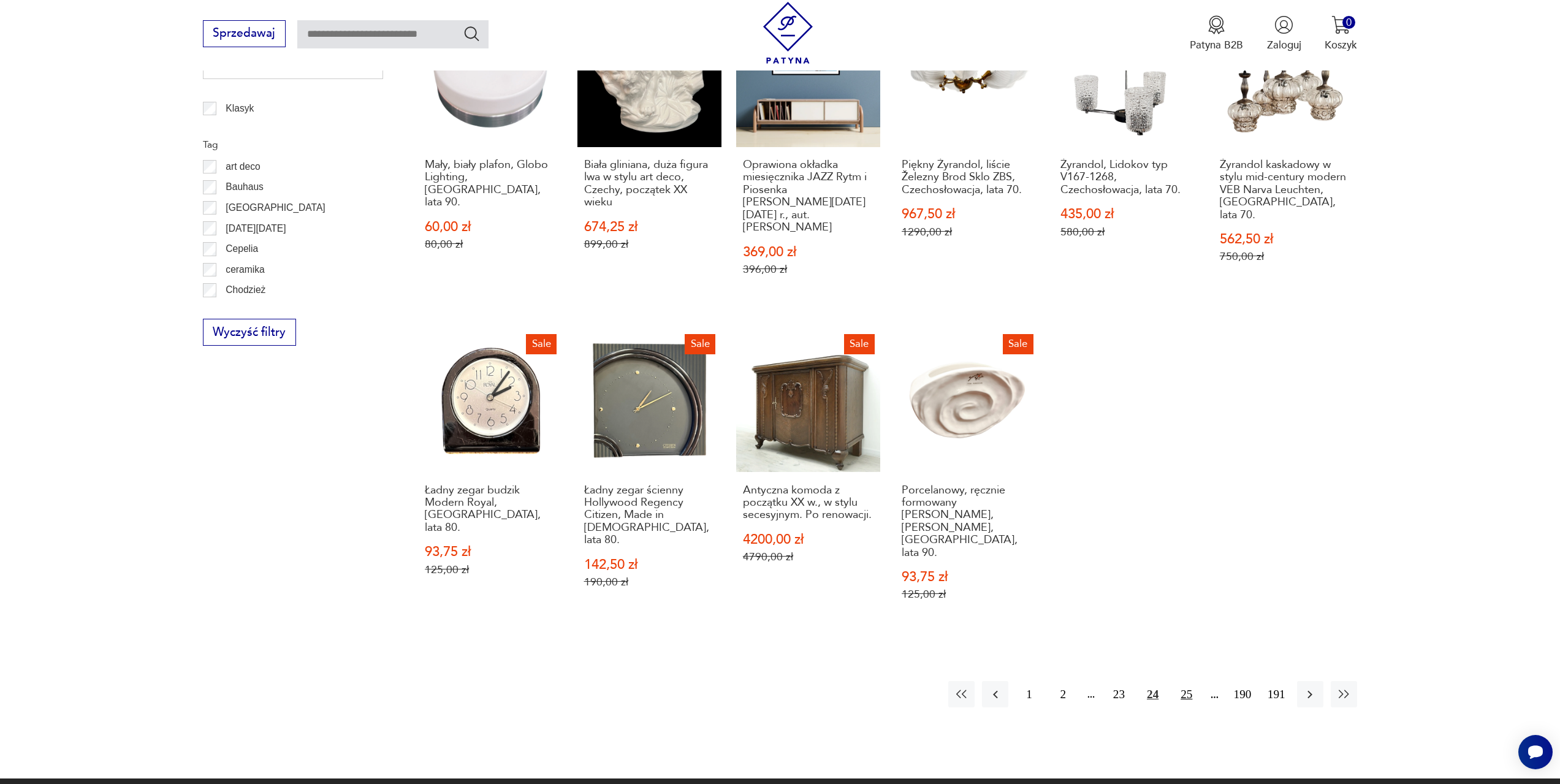
click at [1184, 681] on button "25" at bounding box center [1186, 694] width 27 height 27
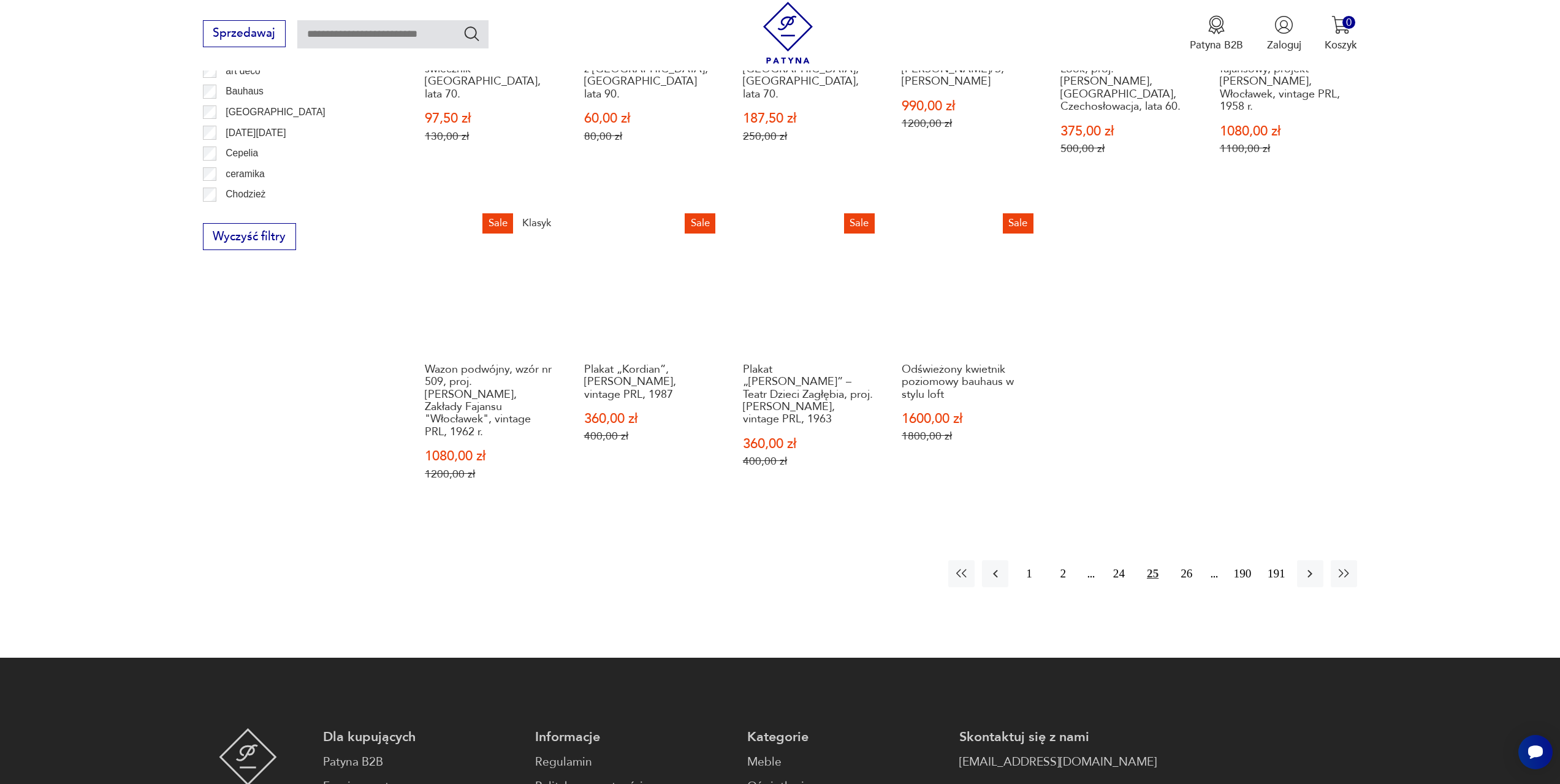
scroll to position [838, 0]
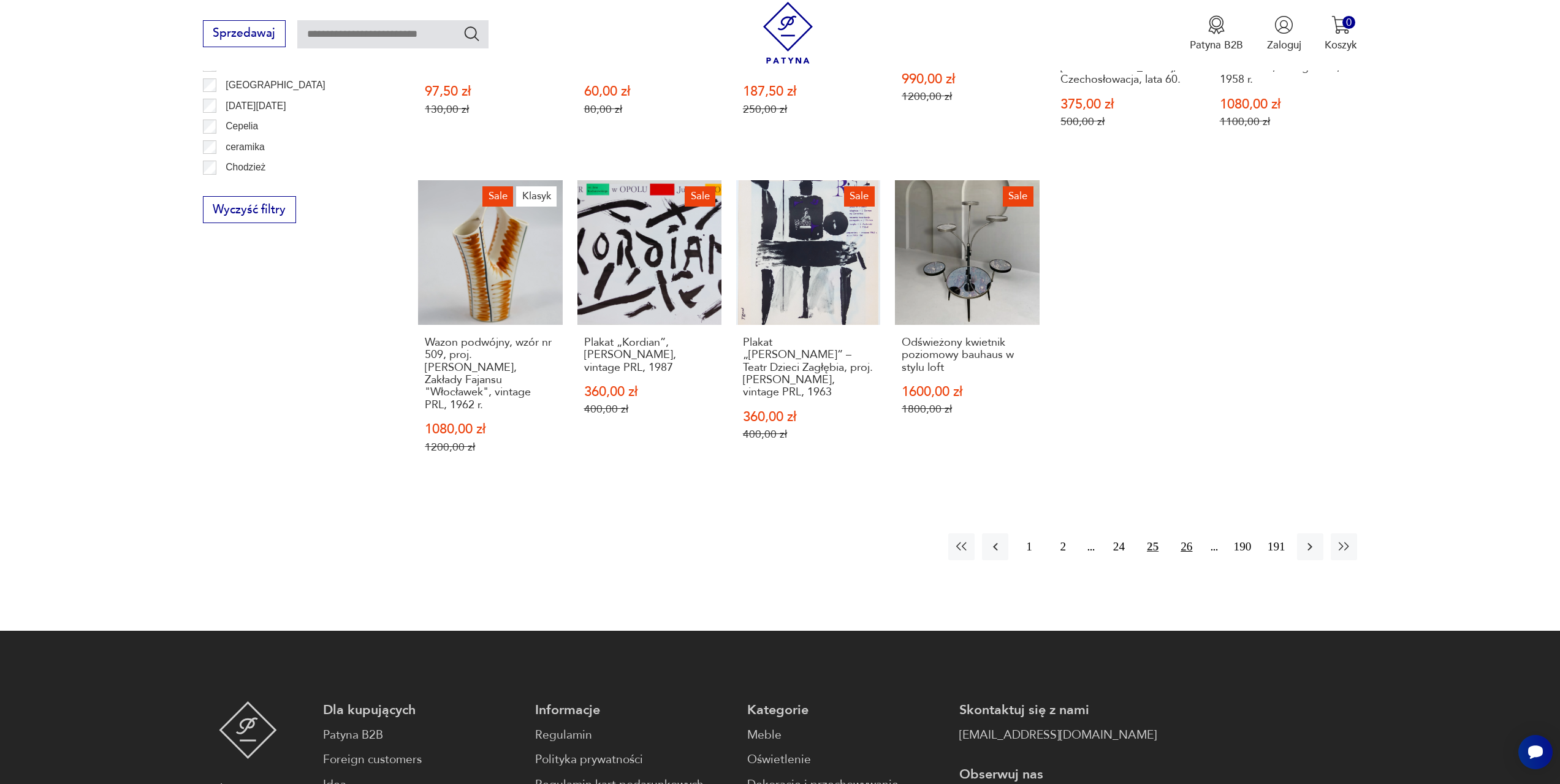
click at [1183, 533] on button "26" at bounding box center [1186, 546] width 27 height 27
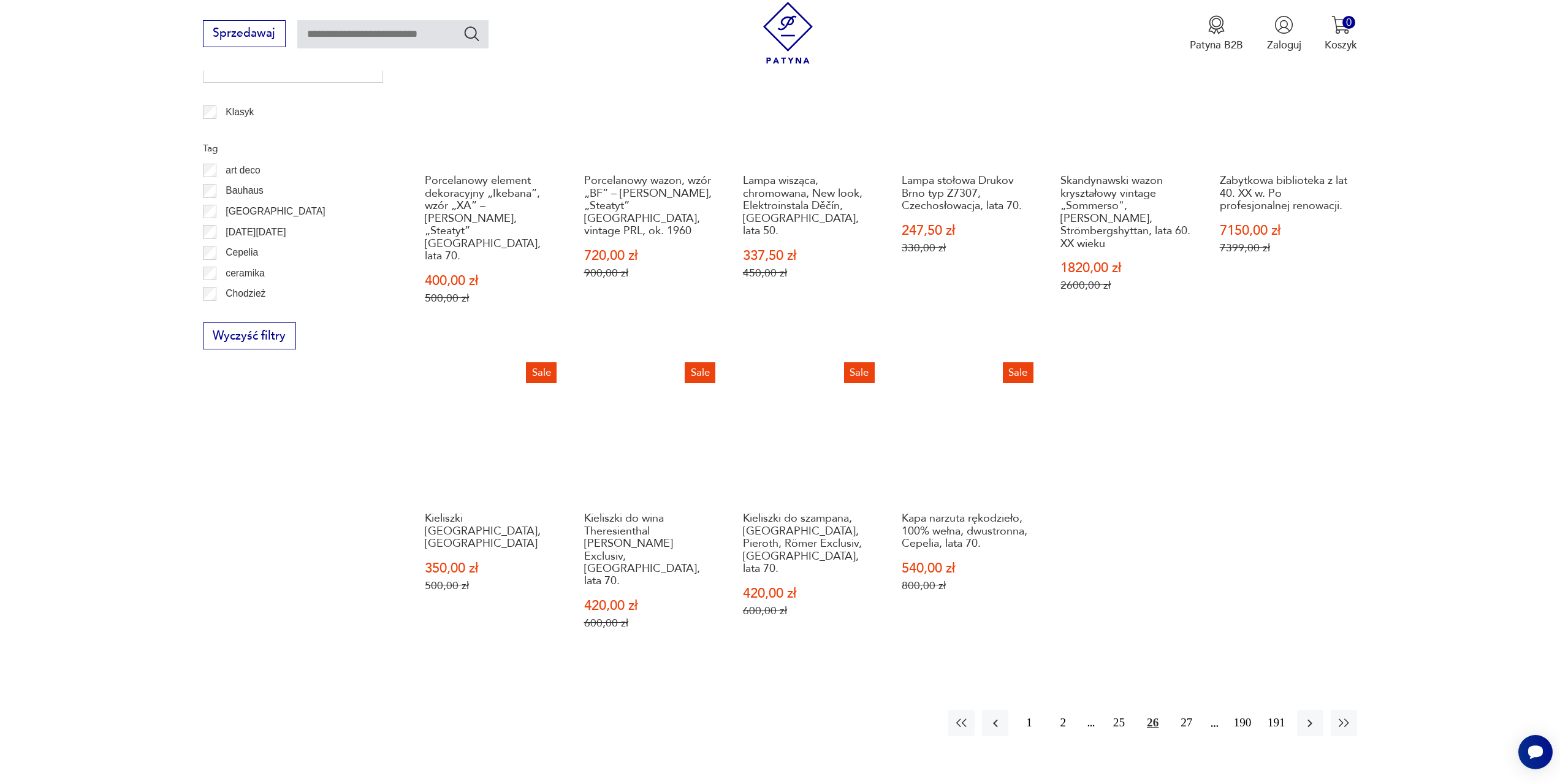
scroll to position [716, 0]
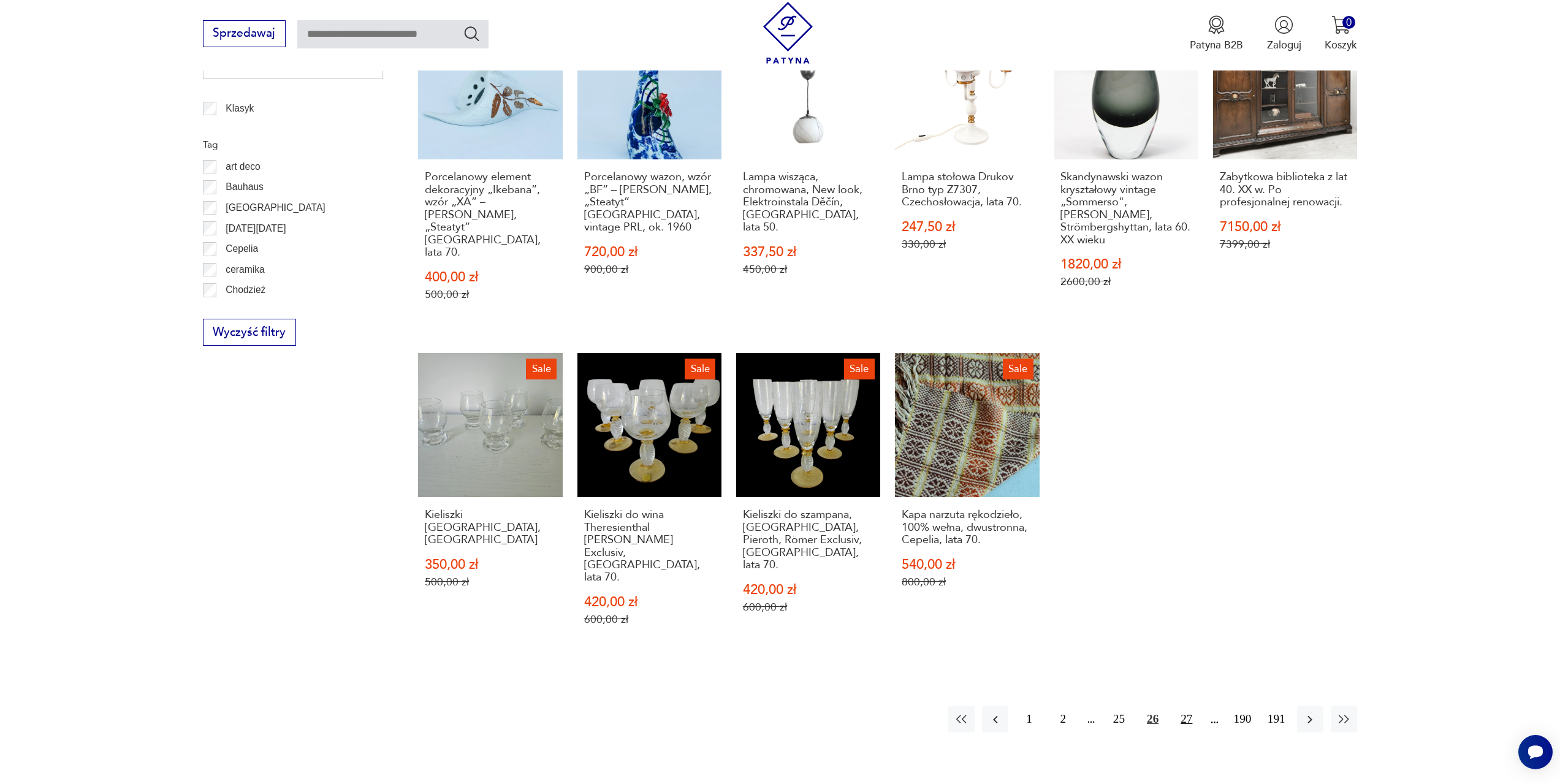
click at [1188, 706] on button "27" at bounding box center [1186, 719] width 27 height 27
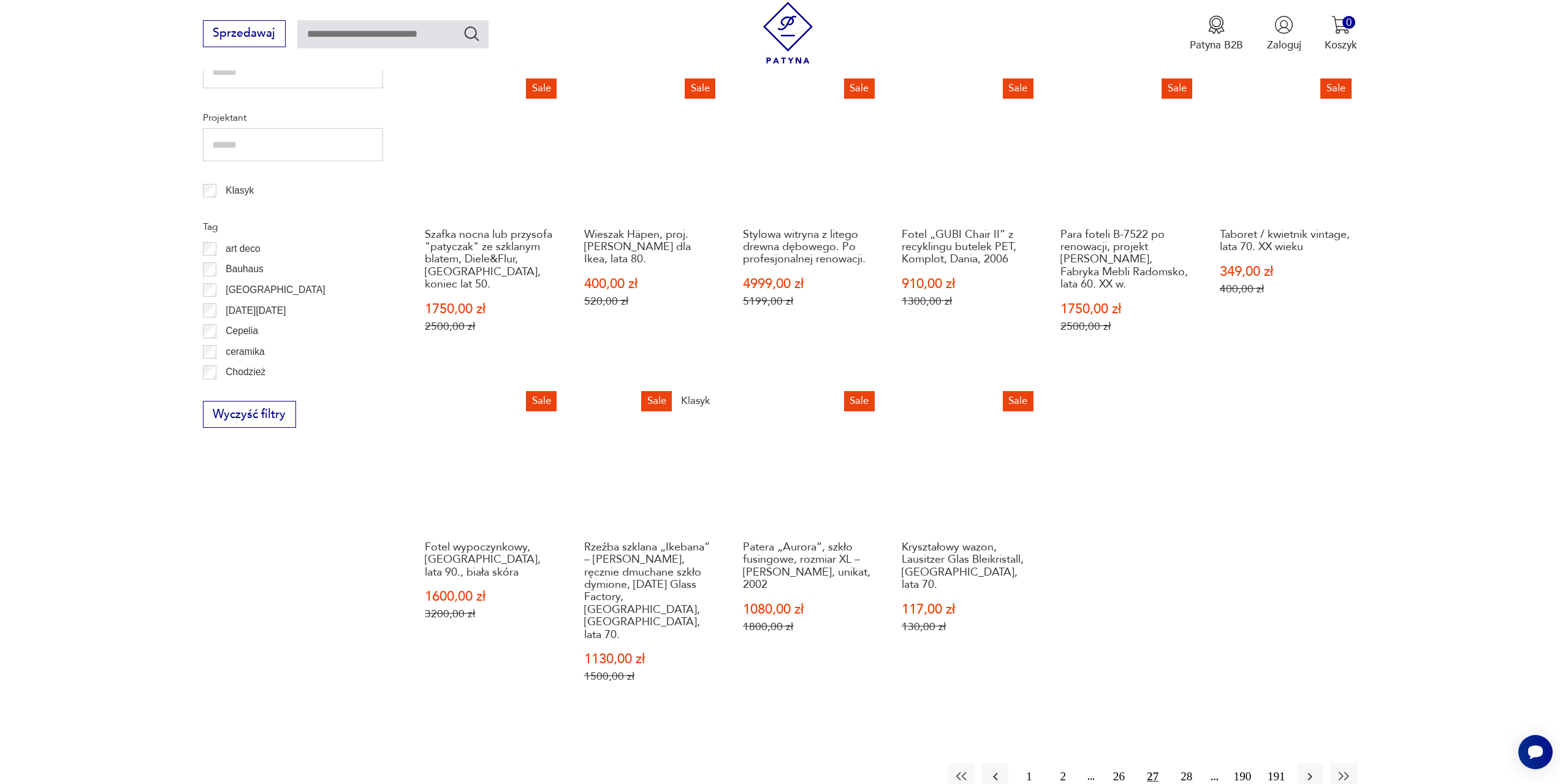
scroll to position [655, 0]
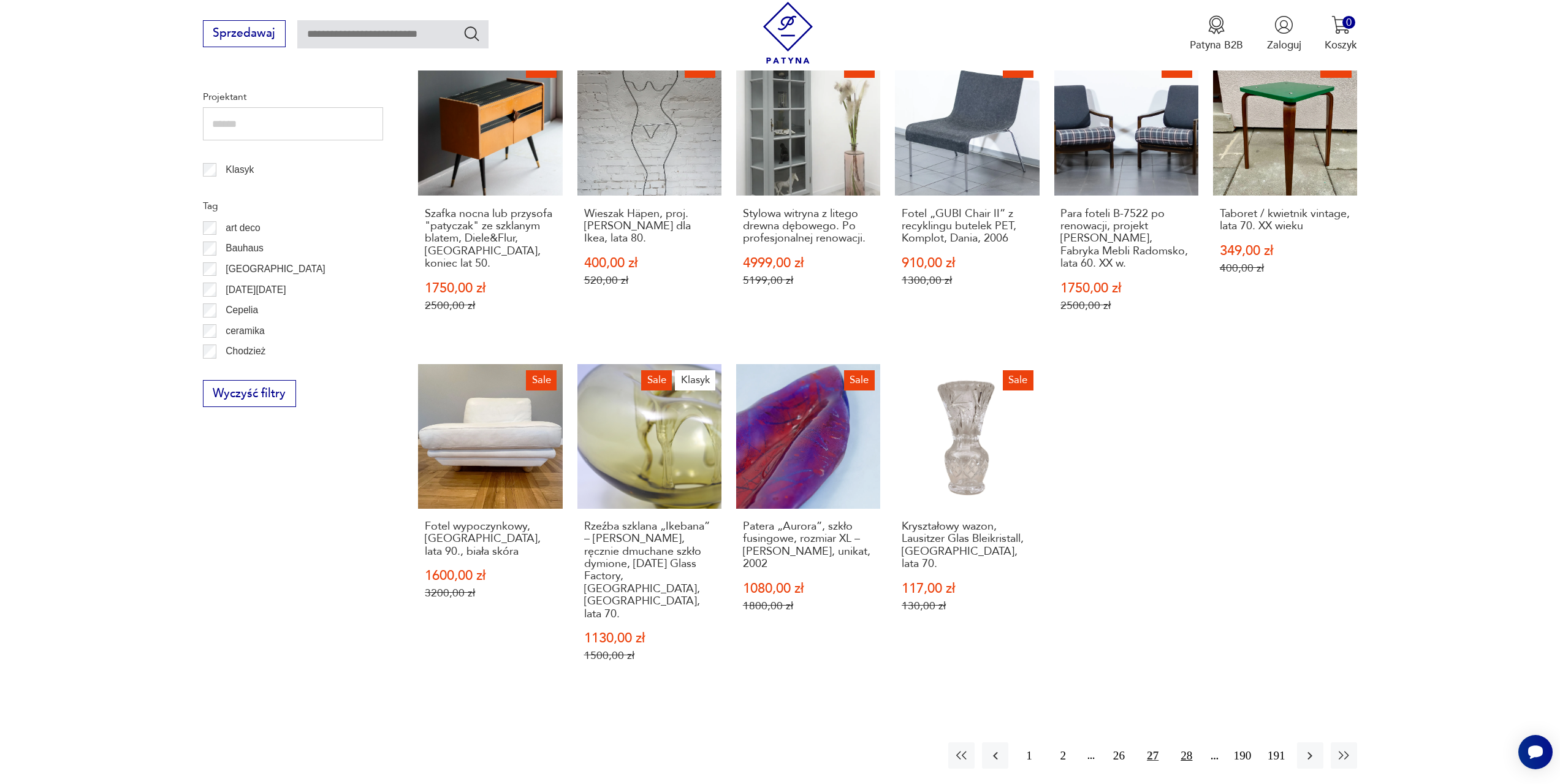
click at [1189, 742] on button "28" at bounding box center [1186, 755] width 27 height 27
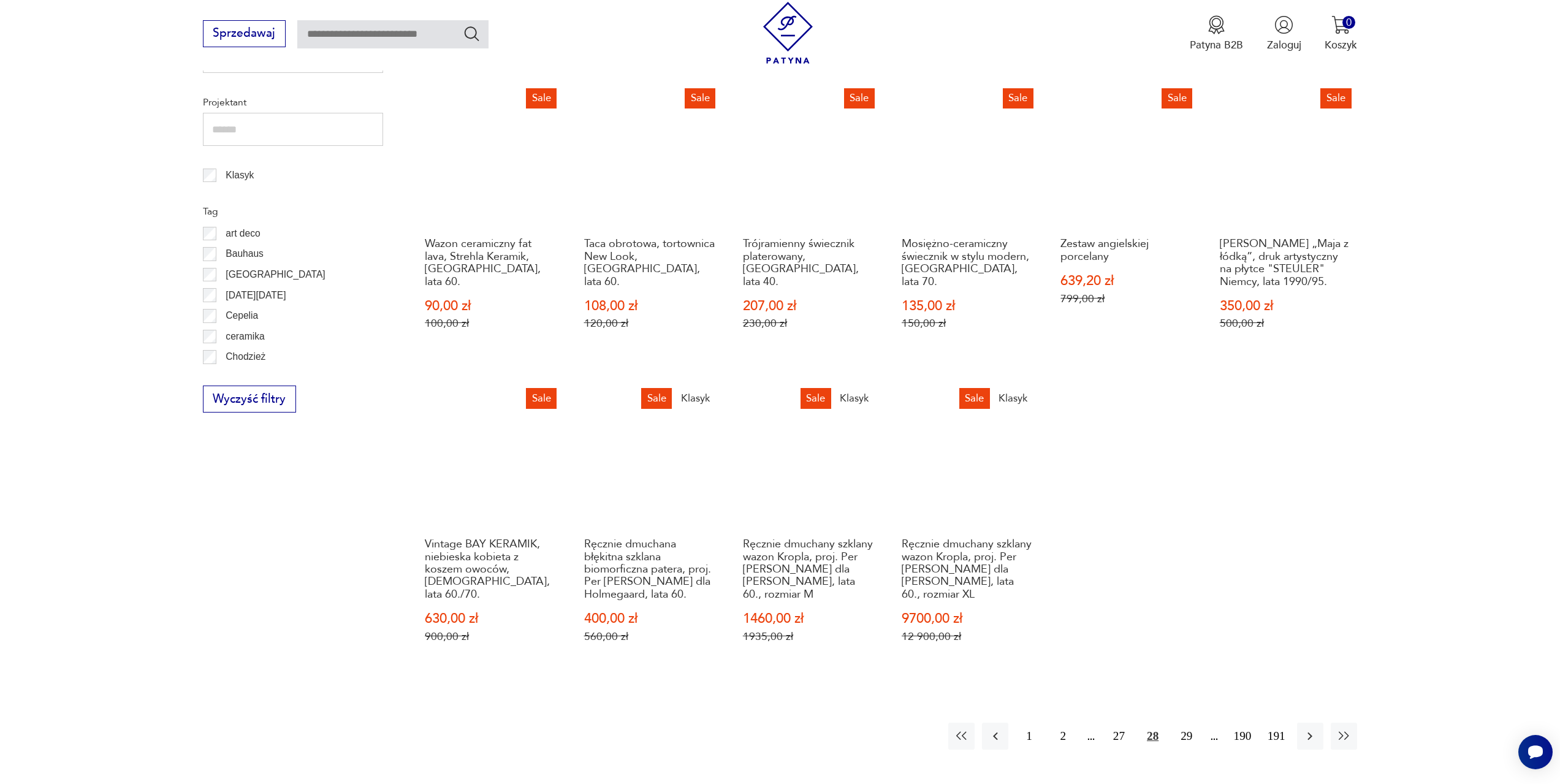
scroll to position [716, 0]
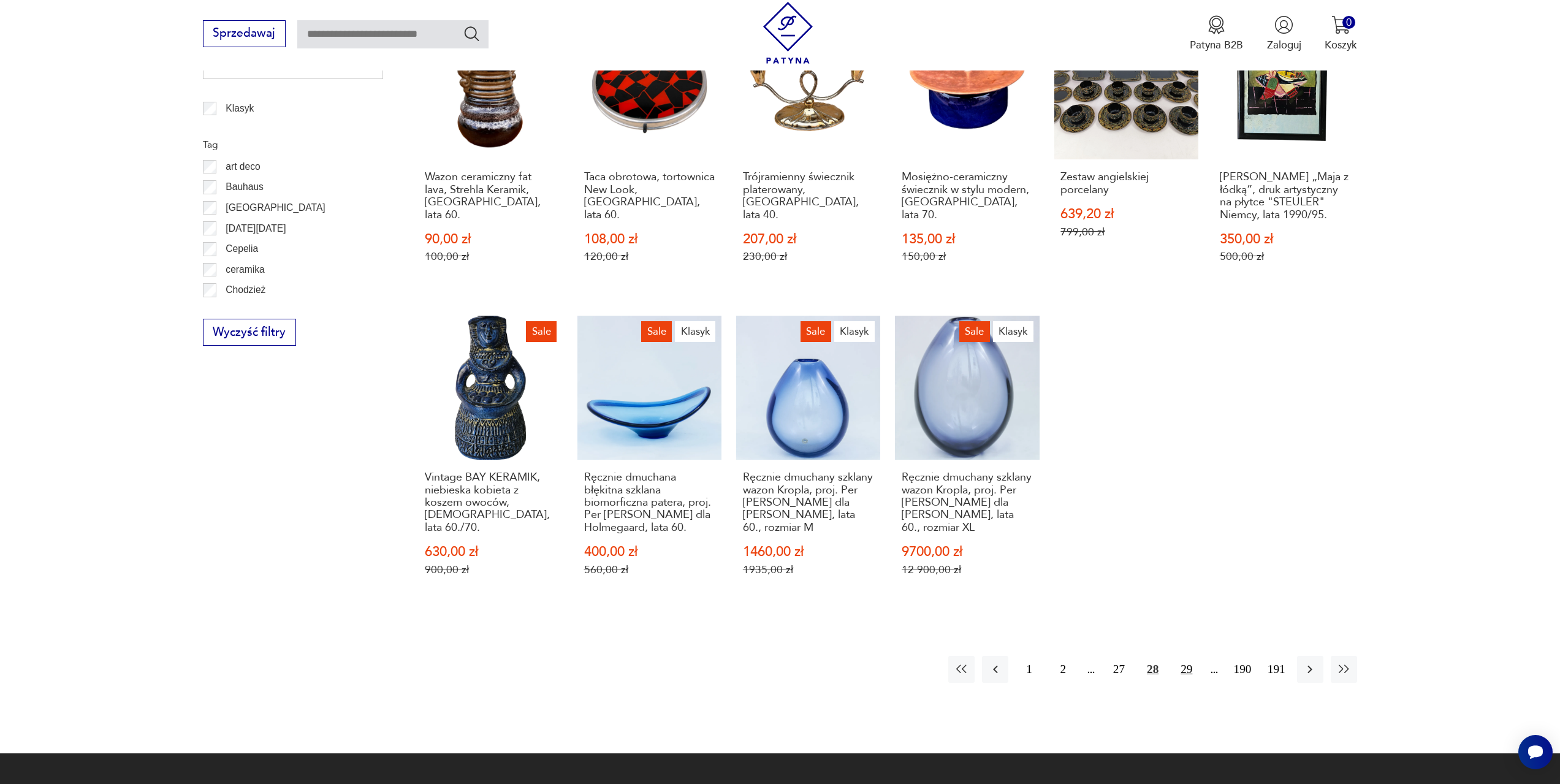
click at [1185, 668] on button "29" at bounding box center [1186, 669] width 27 height 27
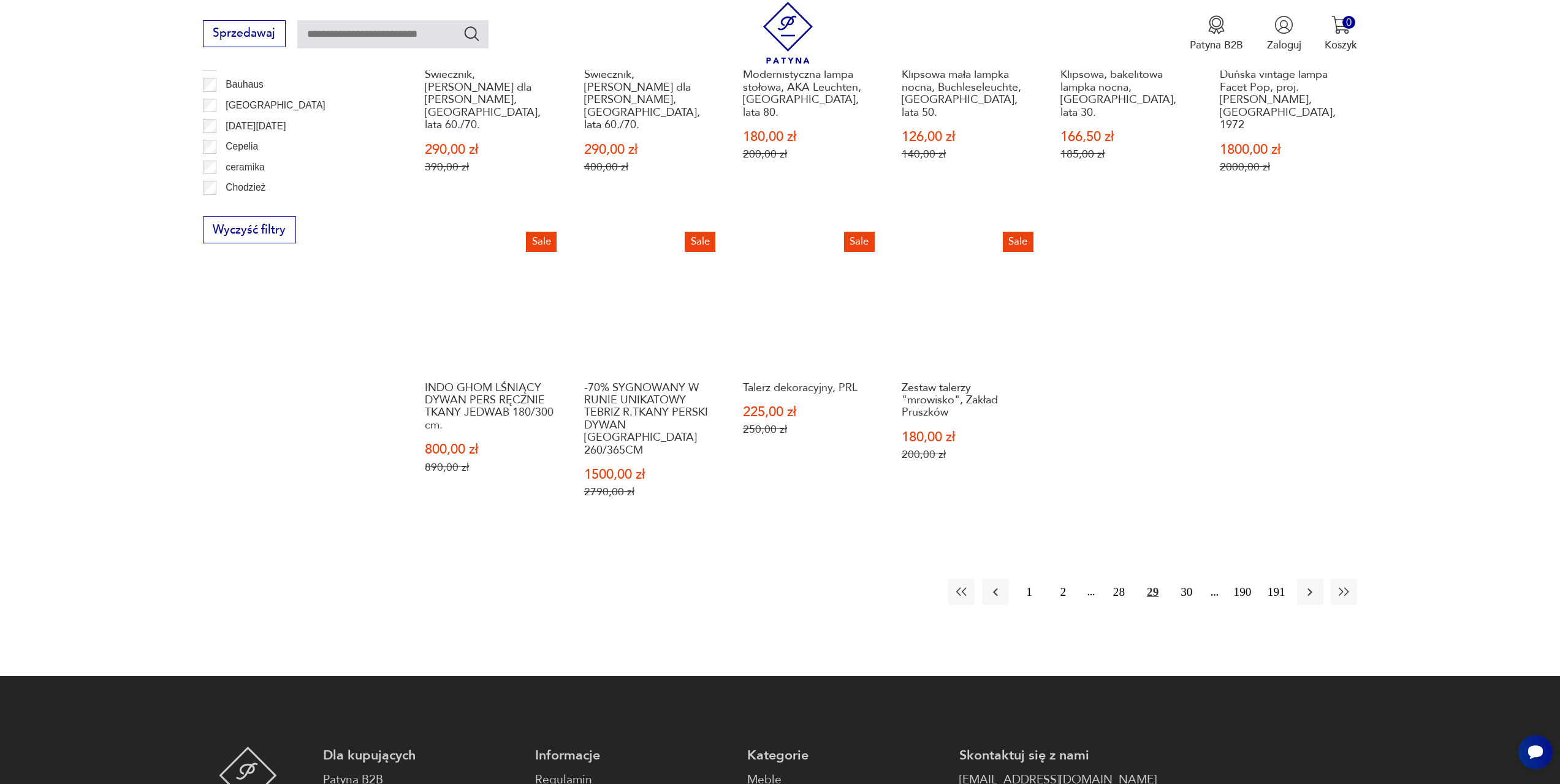
scroll to position [838, 0]
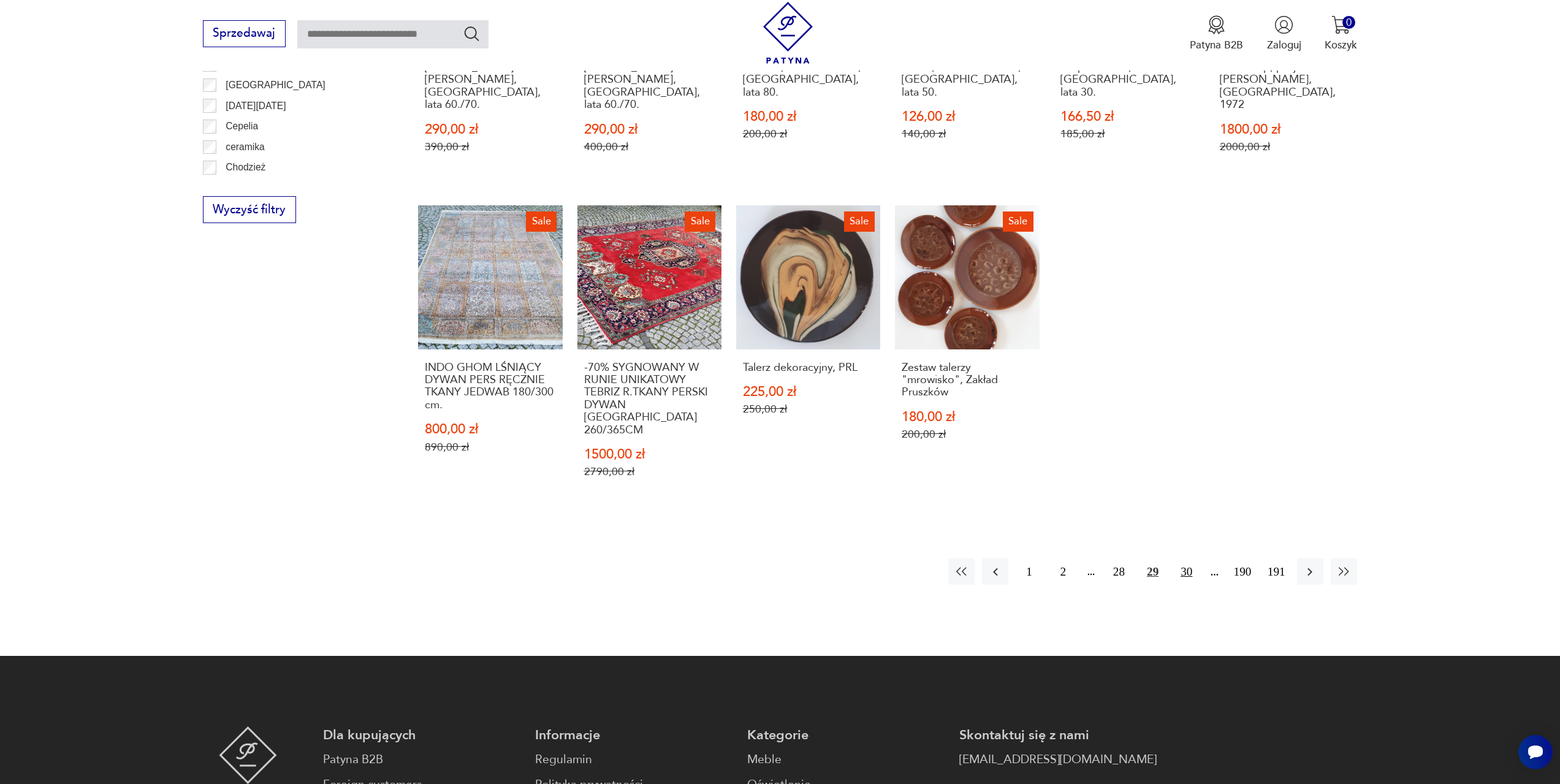
click at [1182, 558] on button "30" at bounding box center [1186, 571] width 27 height 27
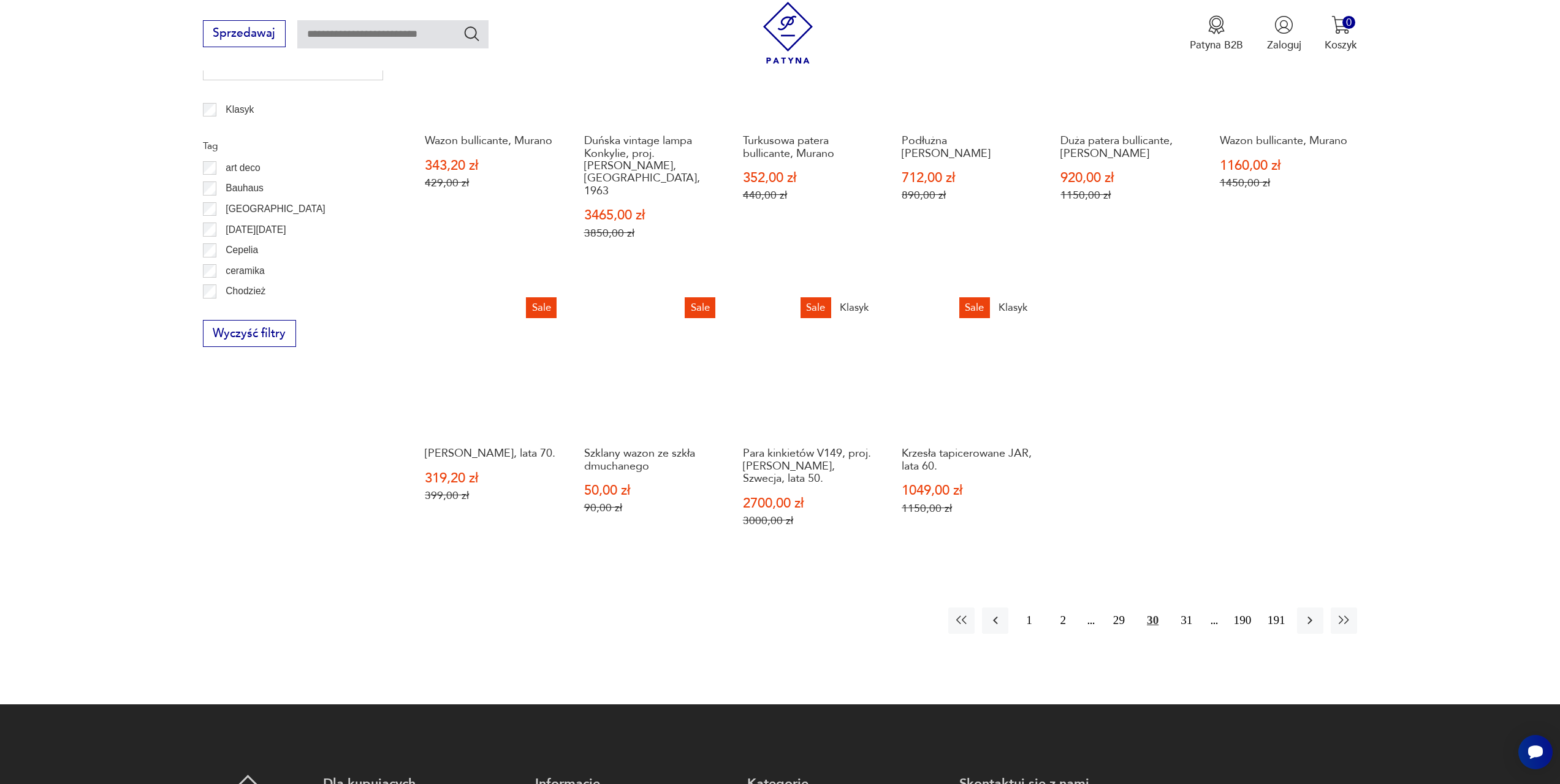
scroll to position [716, 0]
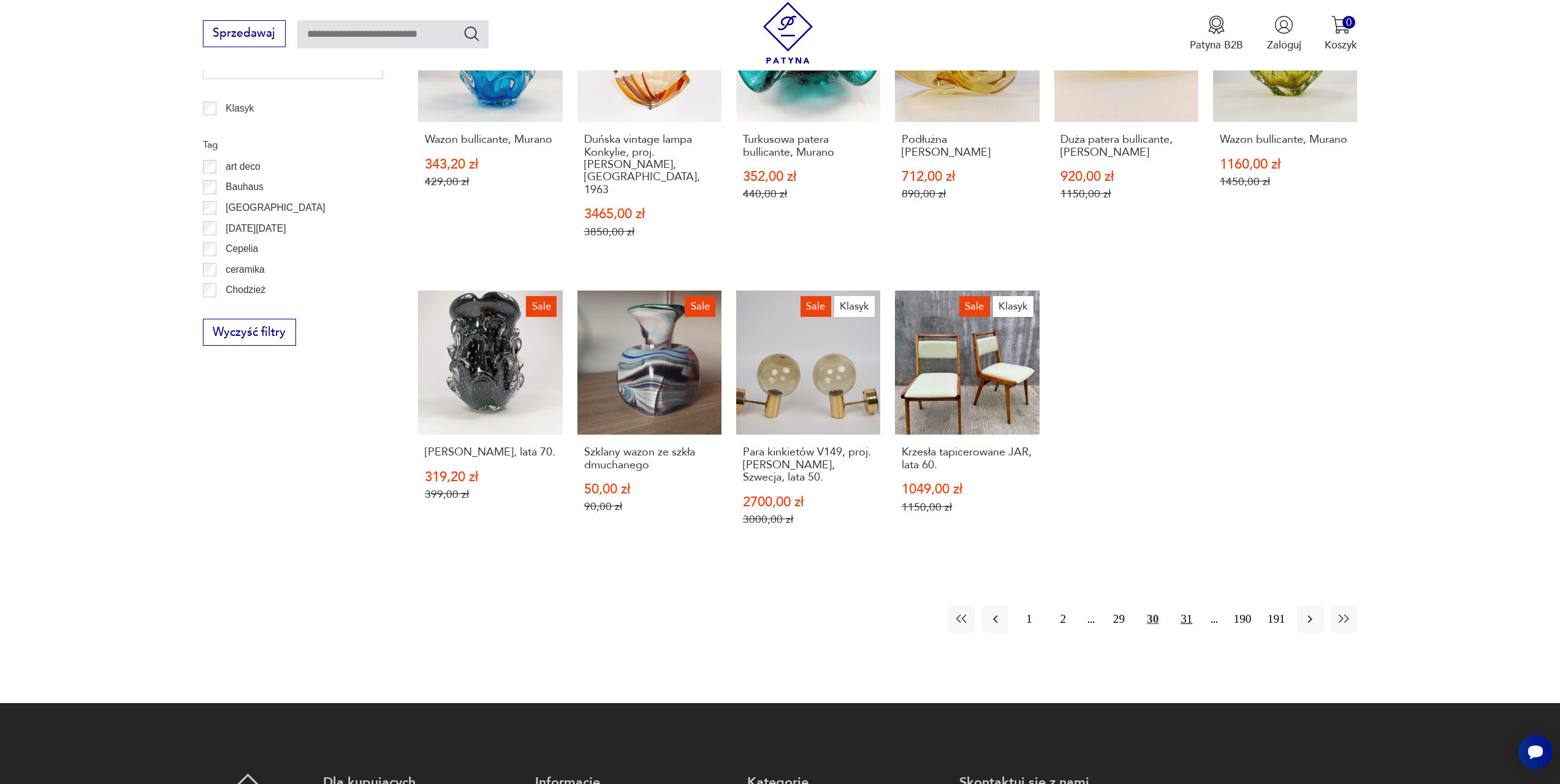
click at [1190, 606] on button "31" at bounding box center [1186, 619] width 27 height 27
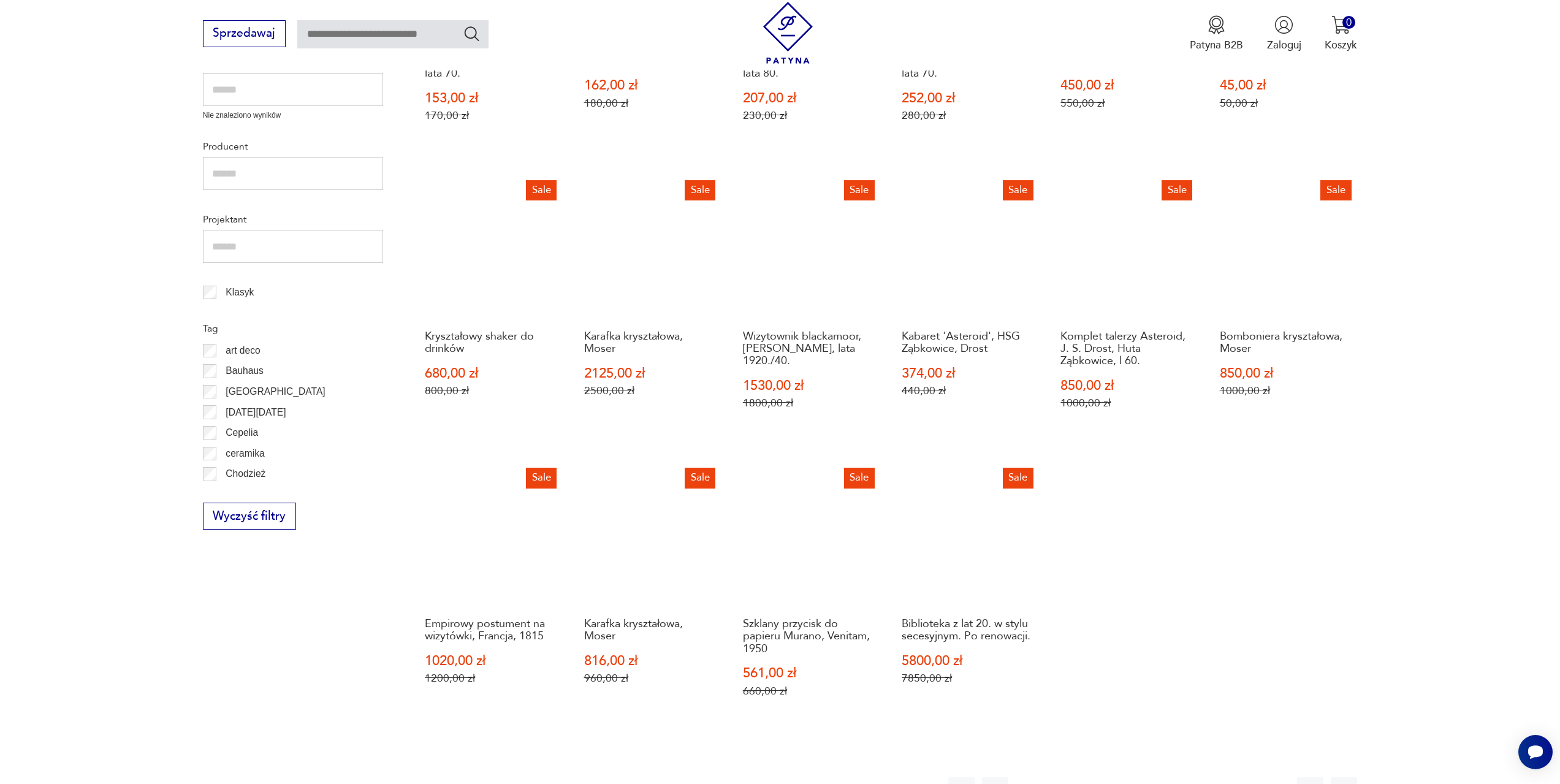
scroll to position [655, 0]
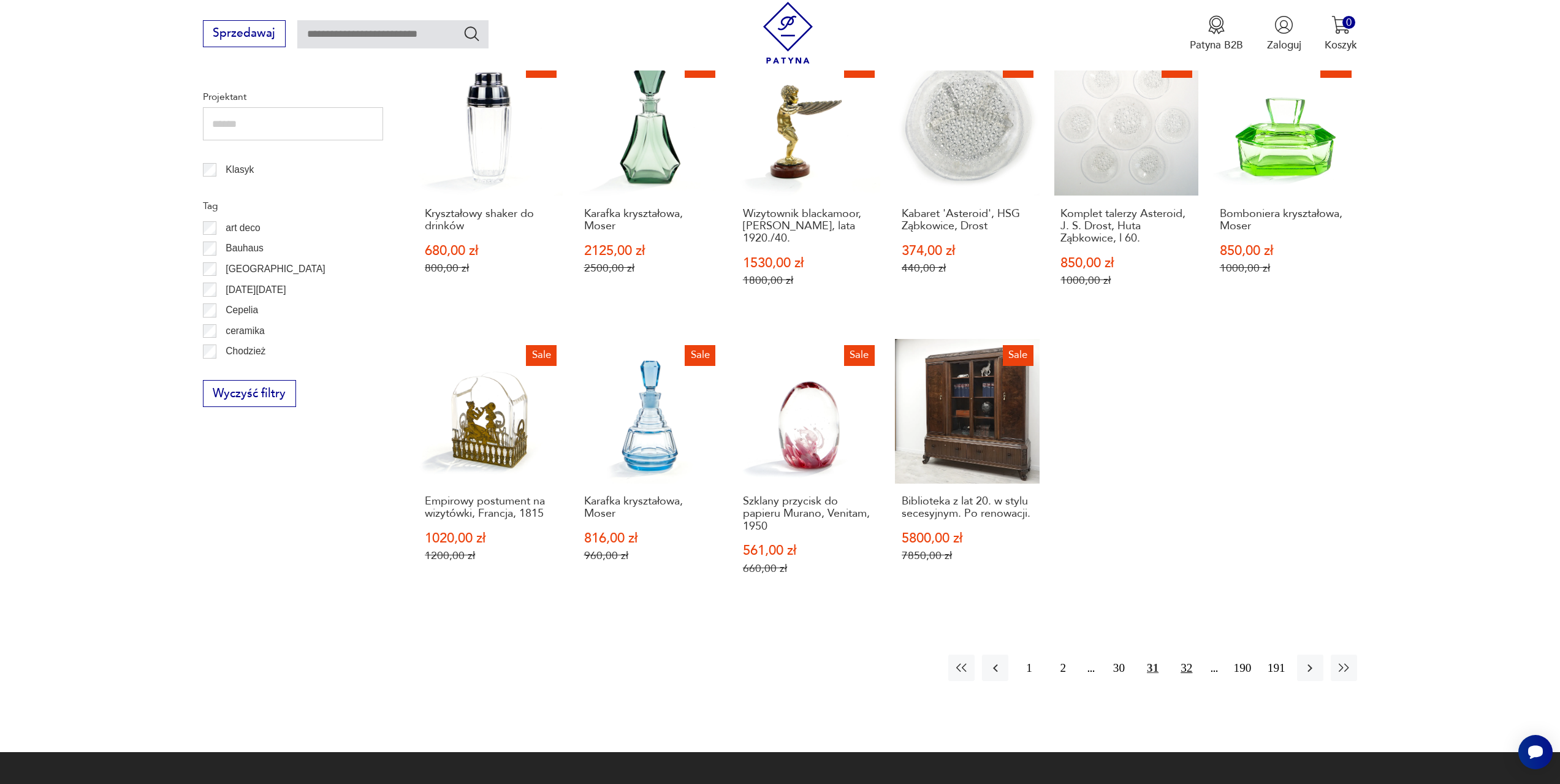
click at [1182, 655] on button "32" at bounding box center [1186, 668] width 27 height 27
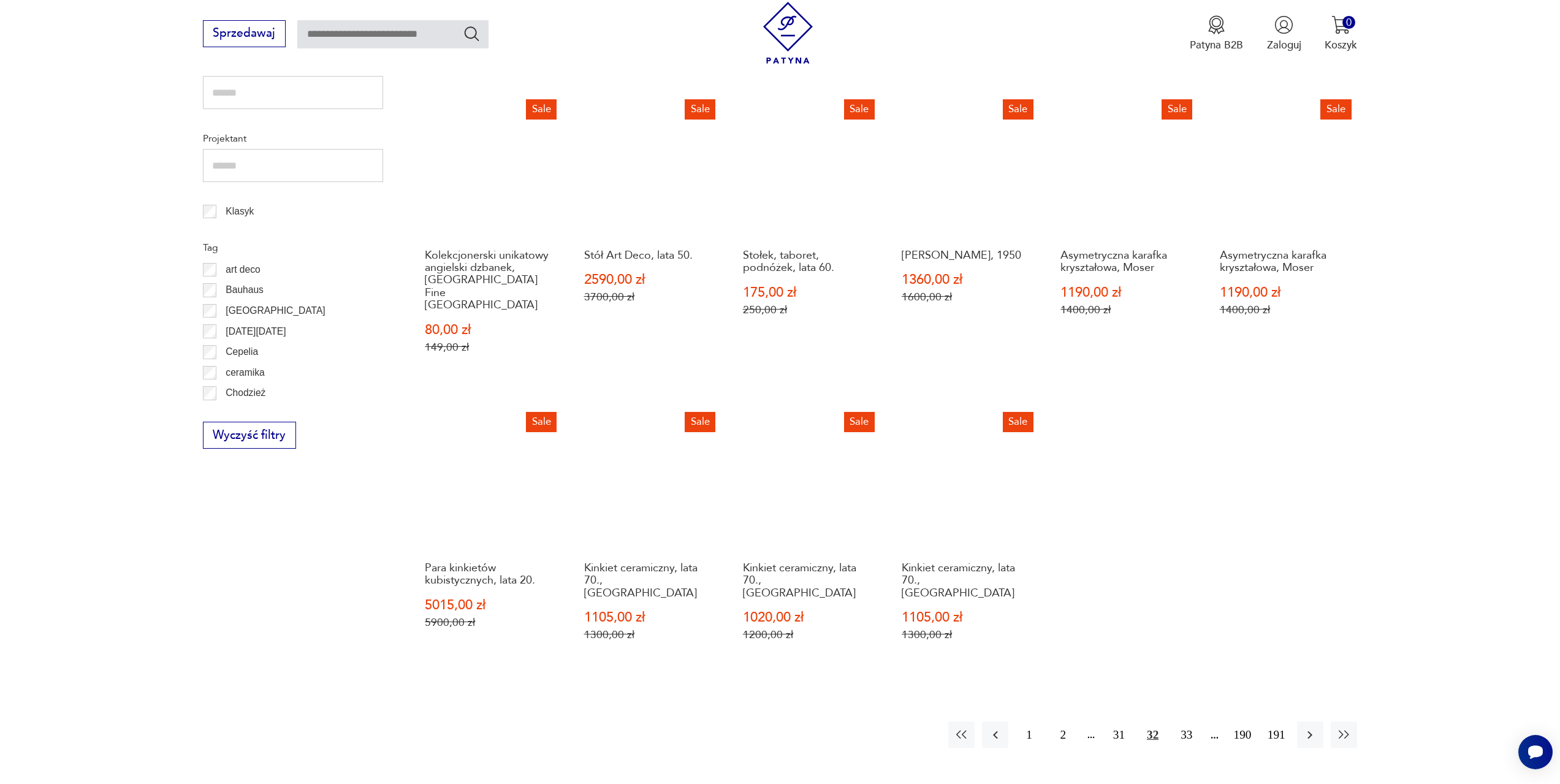
scroll to position [655, 0]
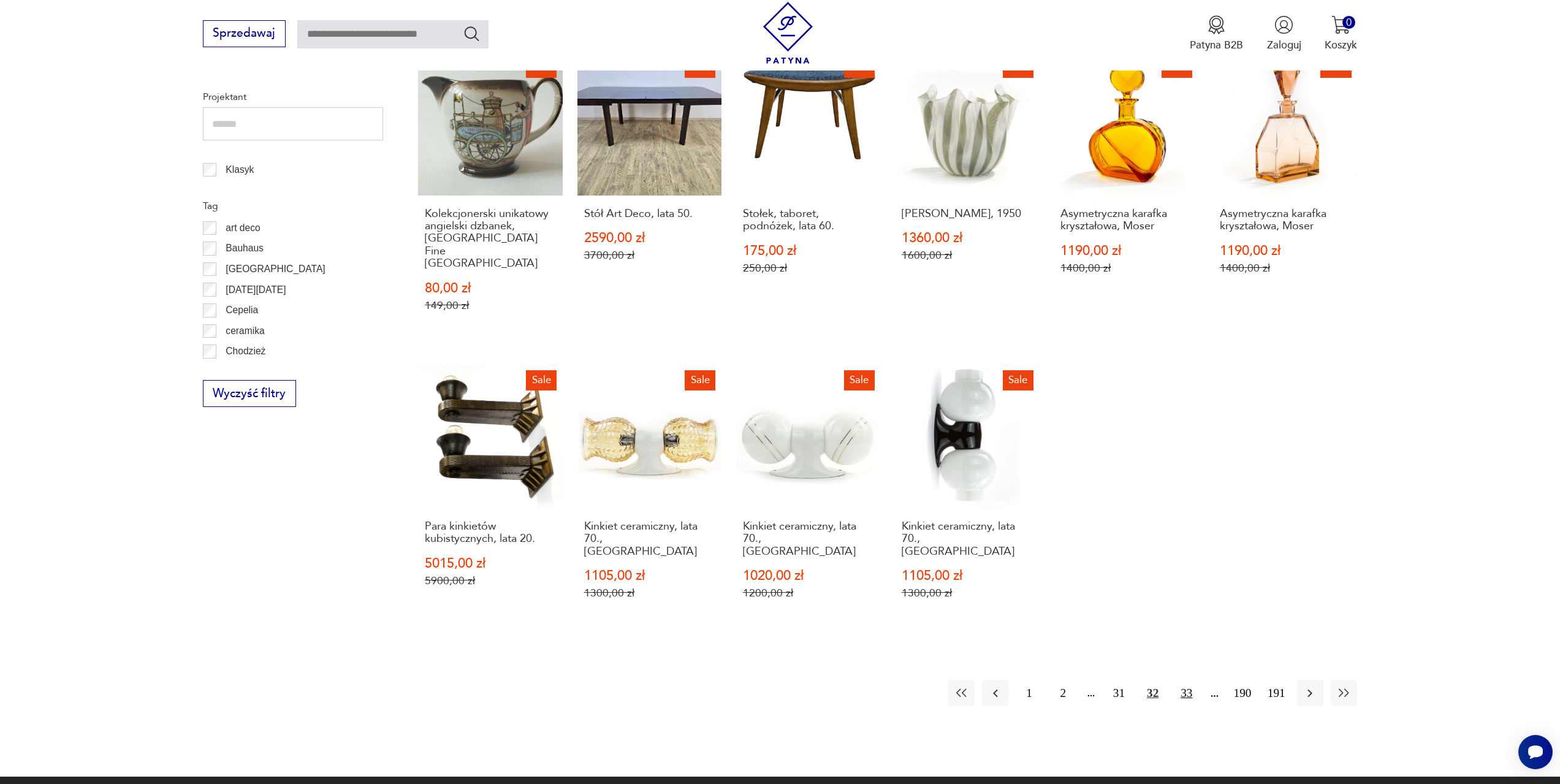
click at [1186, 680] on button "33" at bounding box center [1186, 693] width 27 height 27
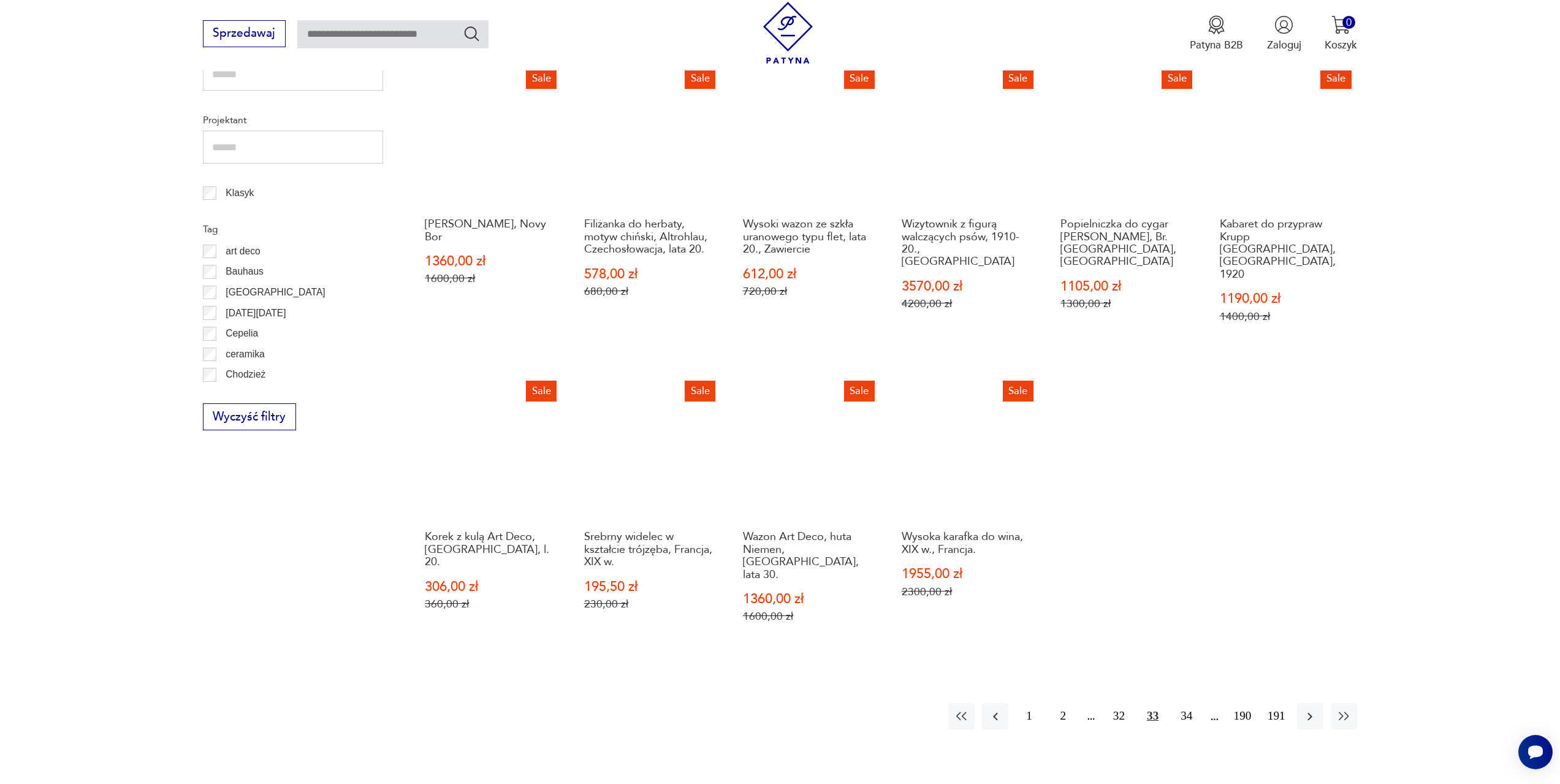
scroll to position [655, 0]
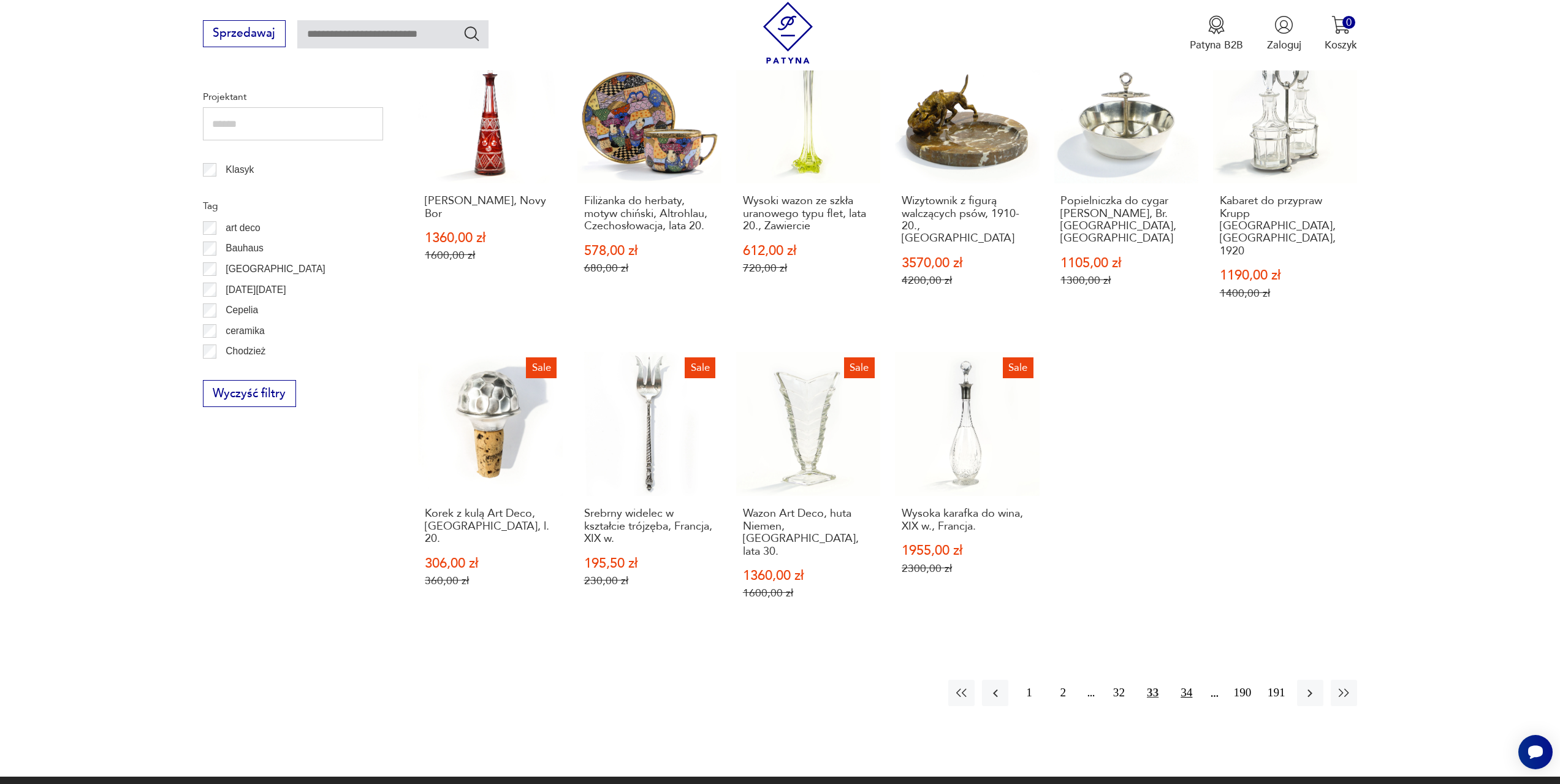
click at [1186, 680] on button "34" at bounding box center [1186, 693] width 27 height 27
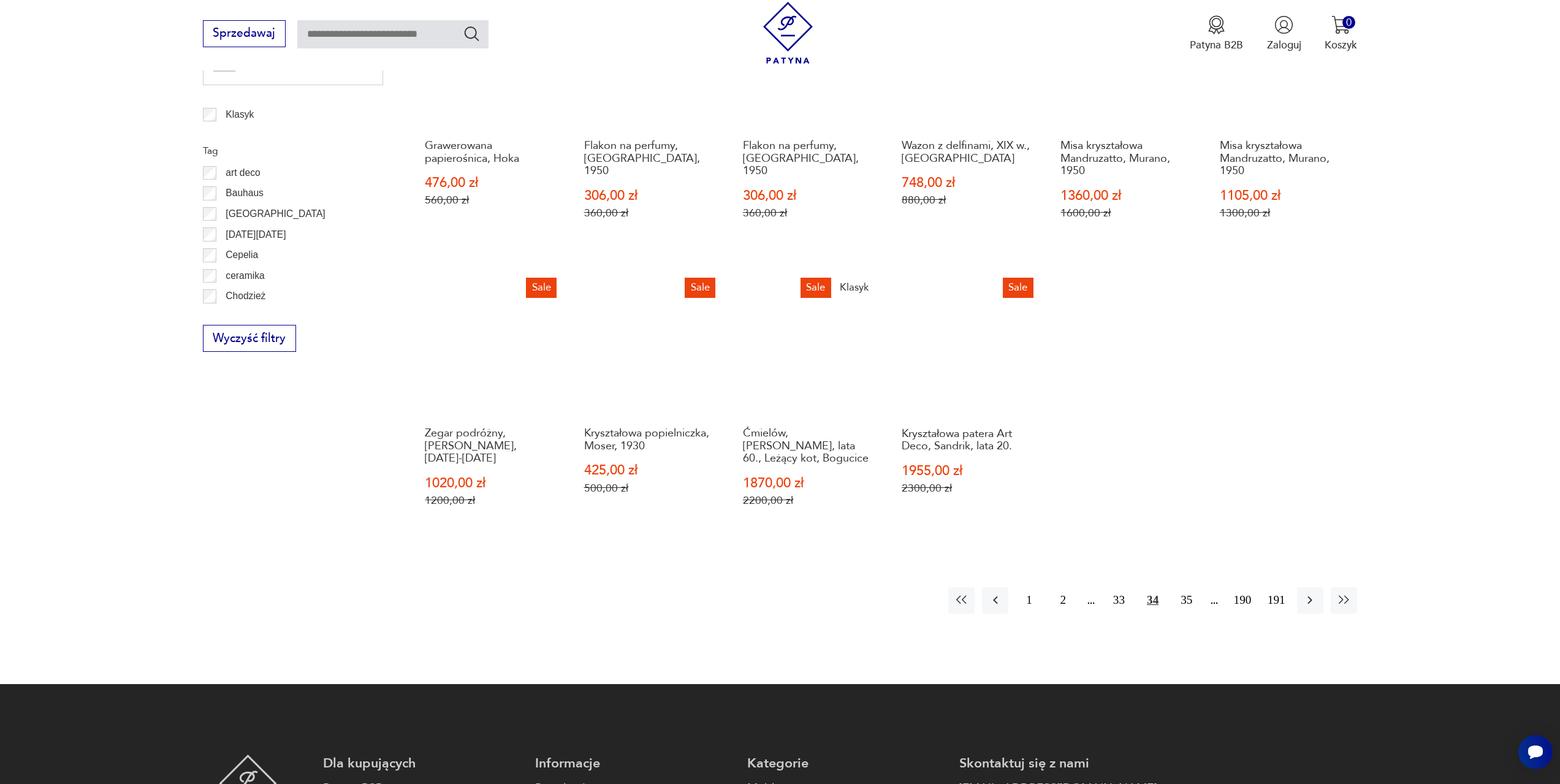
scroll to position [716, 0]
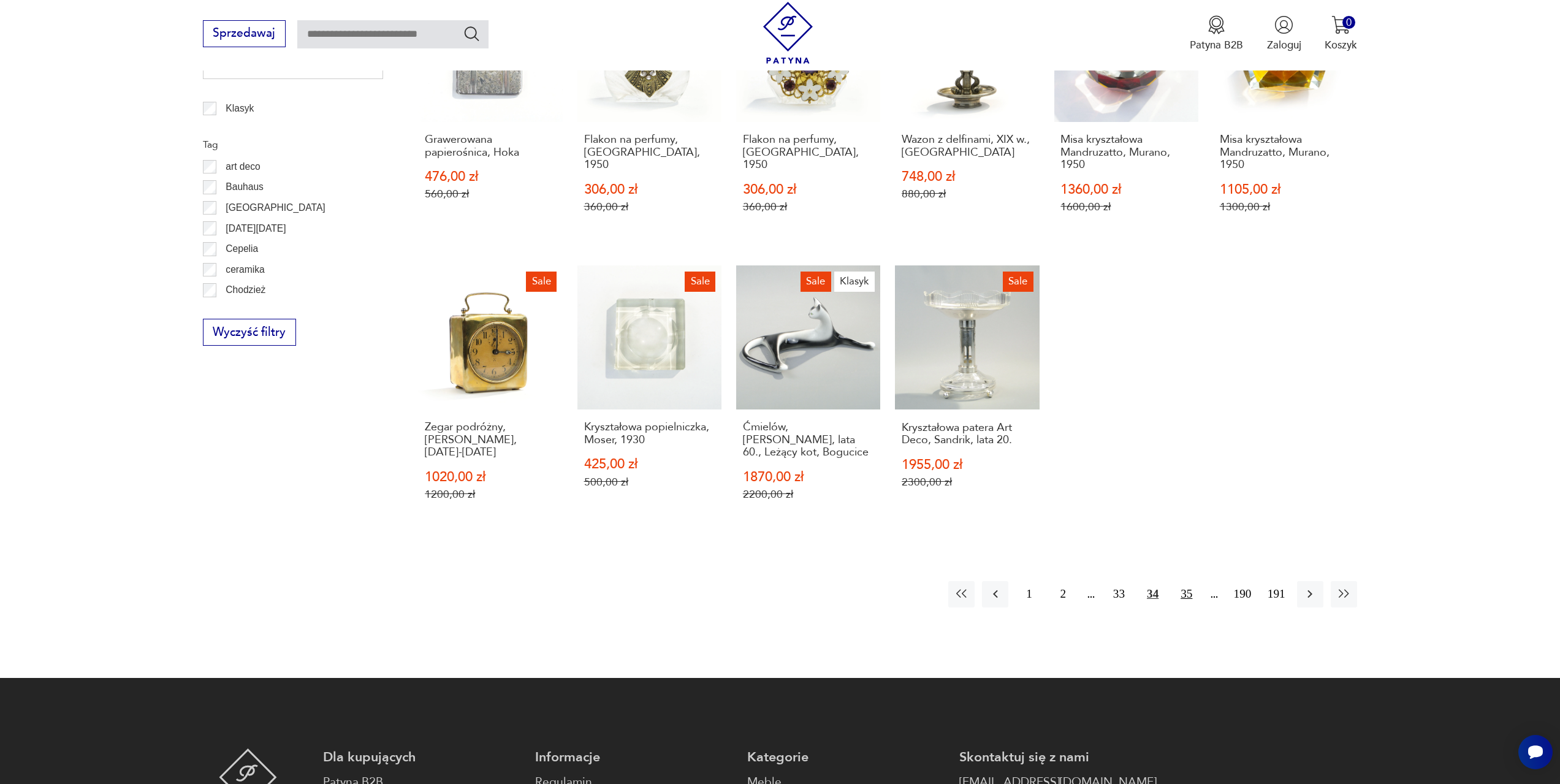
click at [1184, 582] on button "35" at bounding box center [1186, 594] width 27 height 27
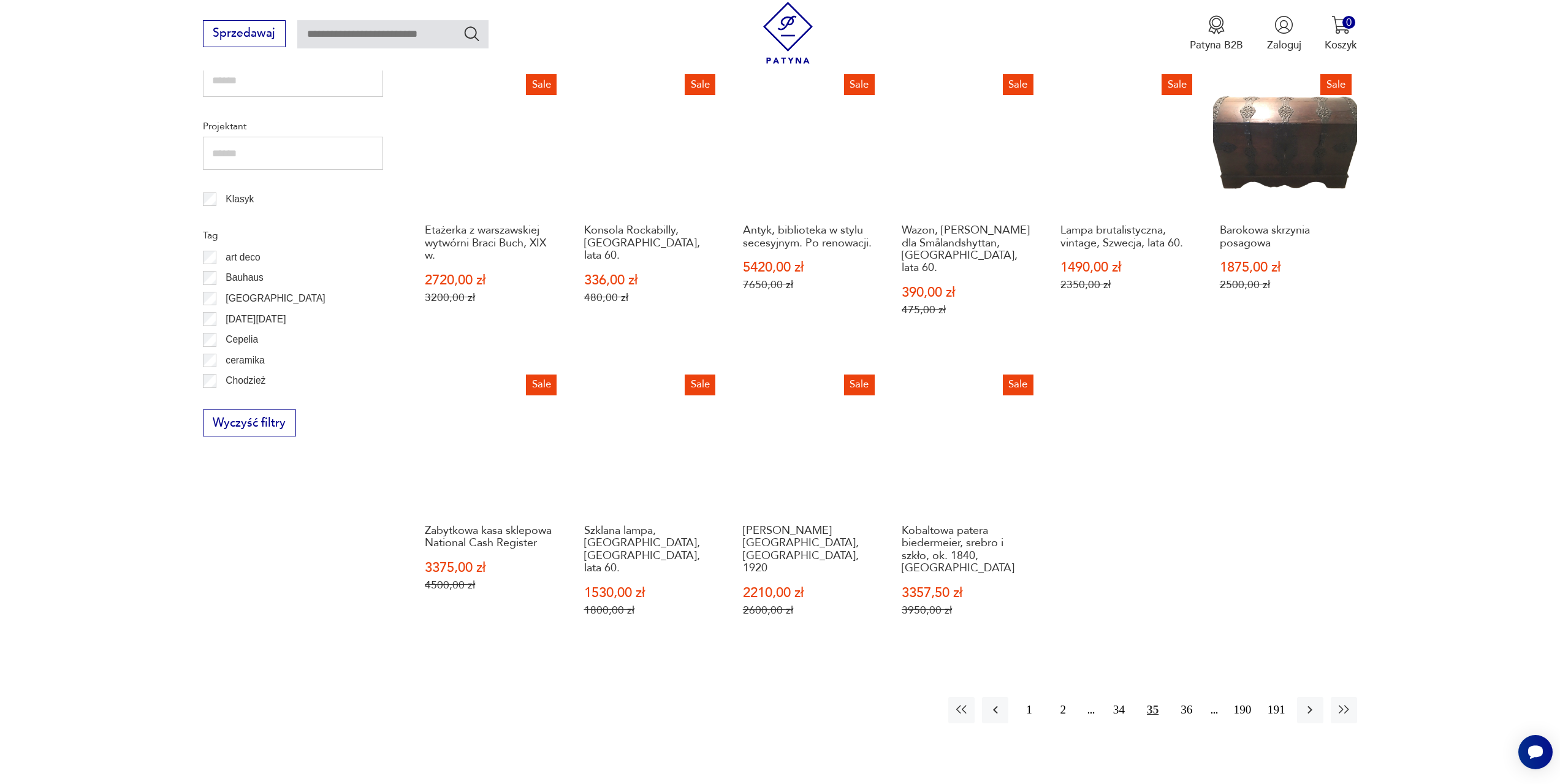
scroll to position [655, 0]
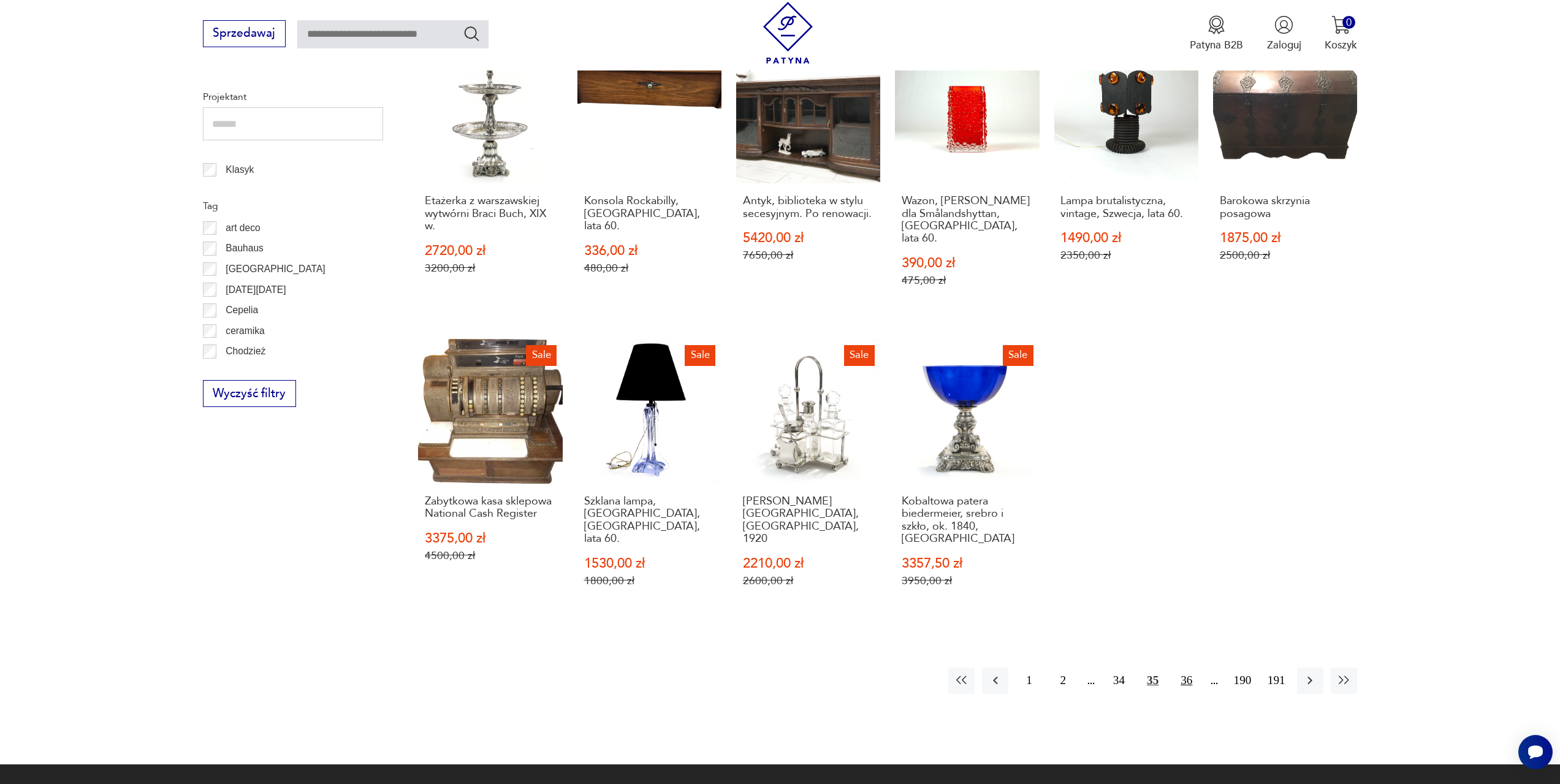
click at [1188, 668] on button "36" at bounding box center [1186, 681] width 27 height 27
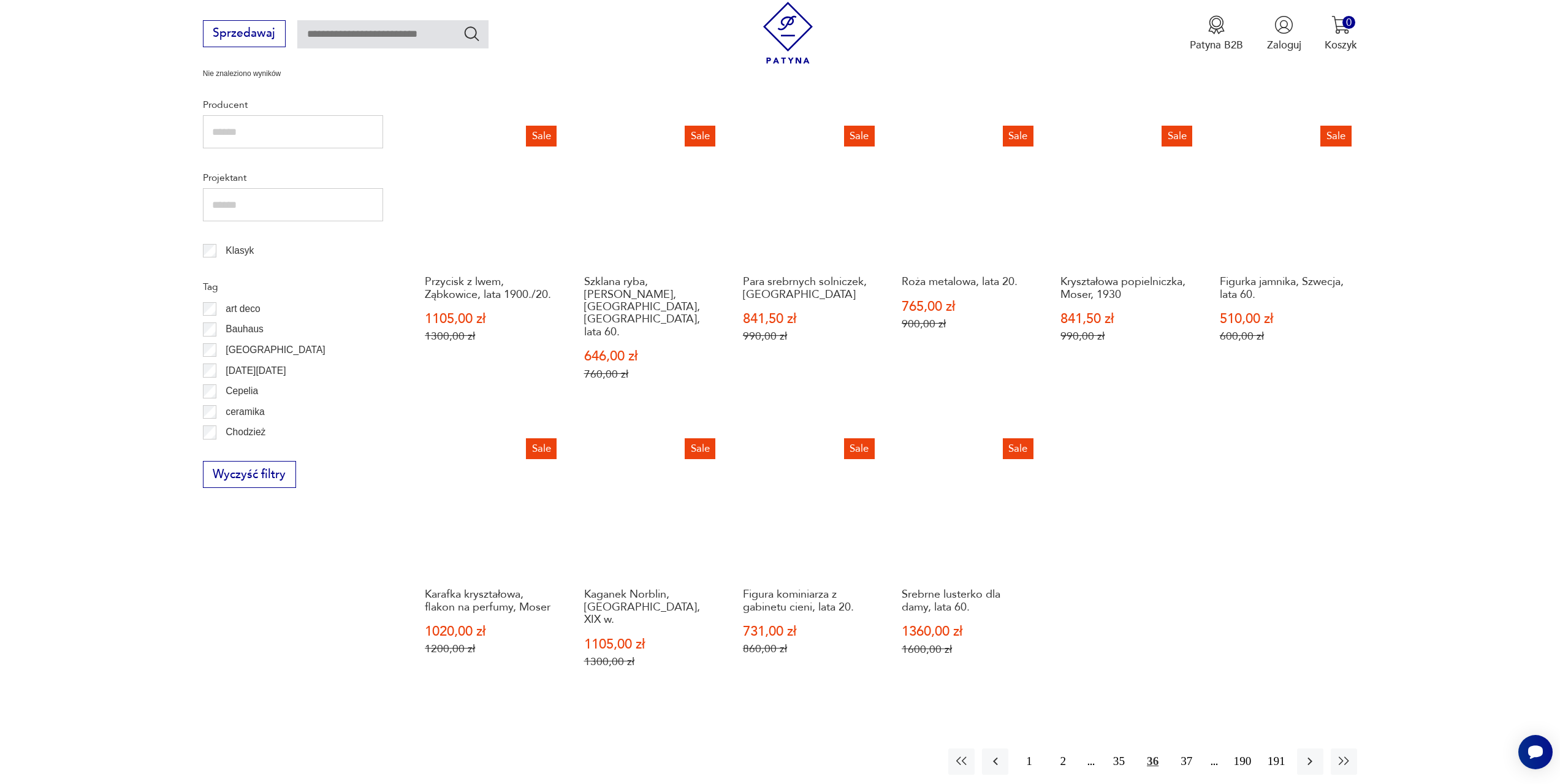
scroll to position [593, 0]
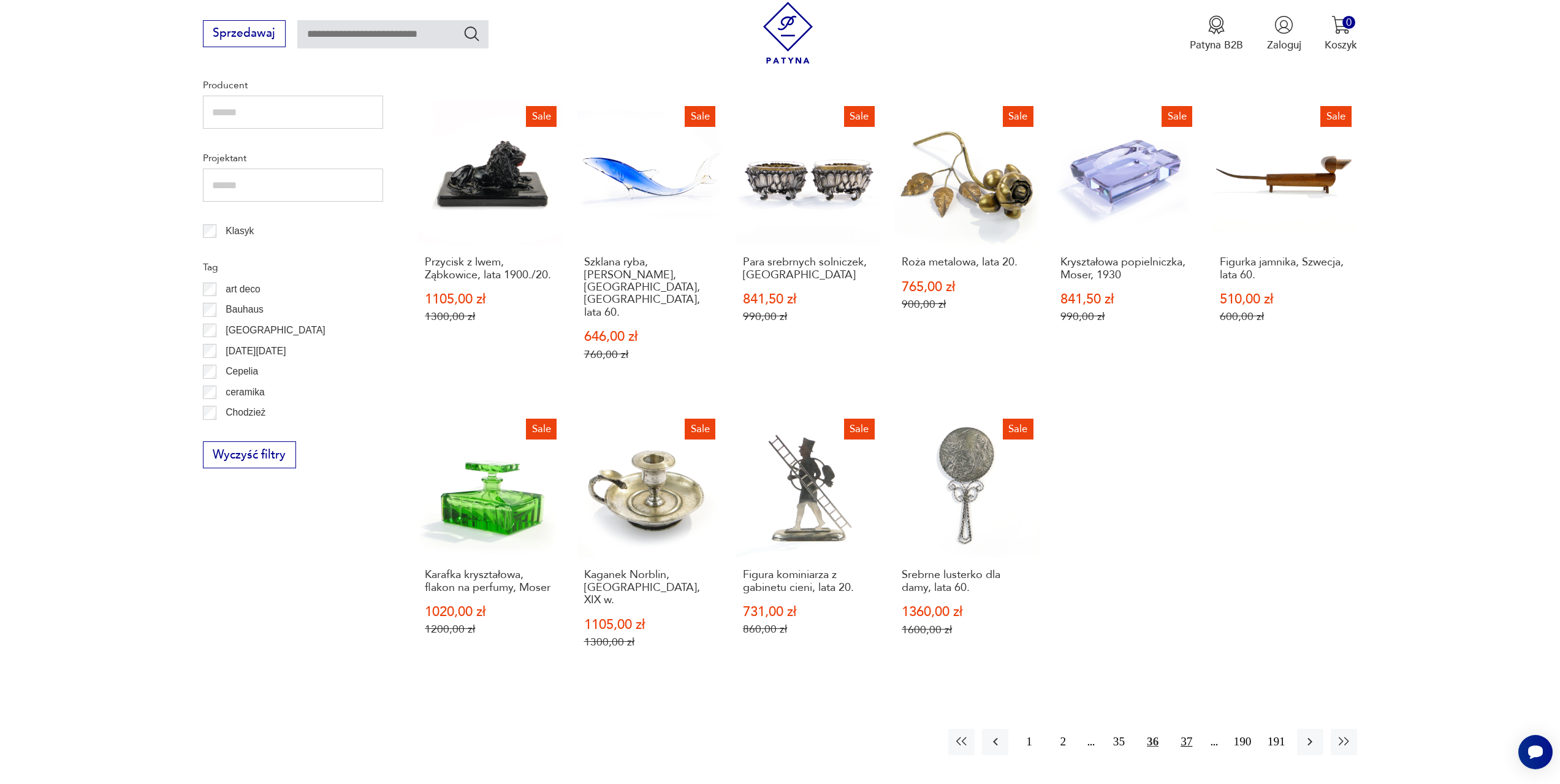
click at [1192, 729] on button "37" at bounding box center [1186, 742] width 27 height 27
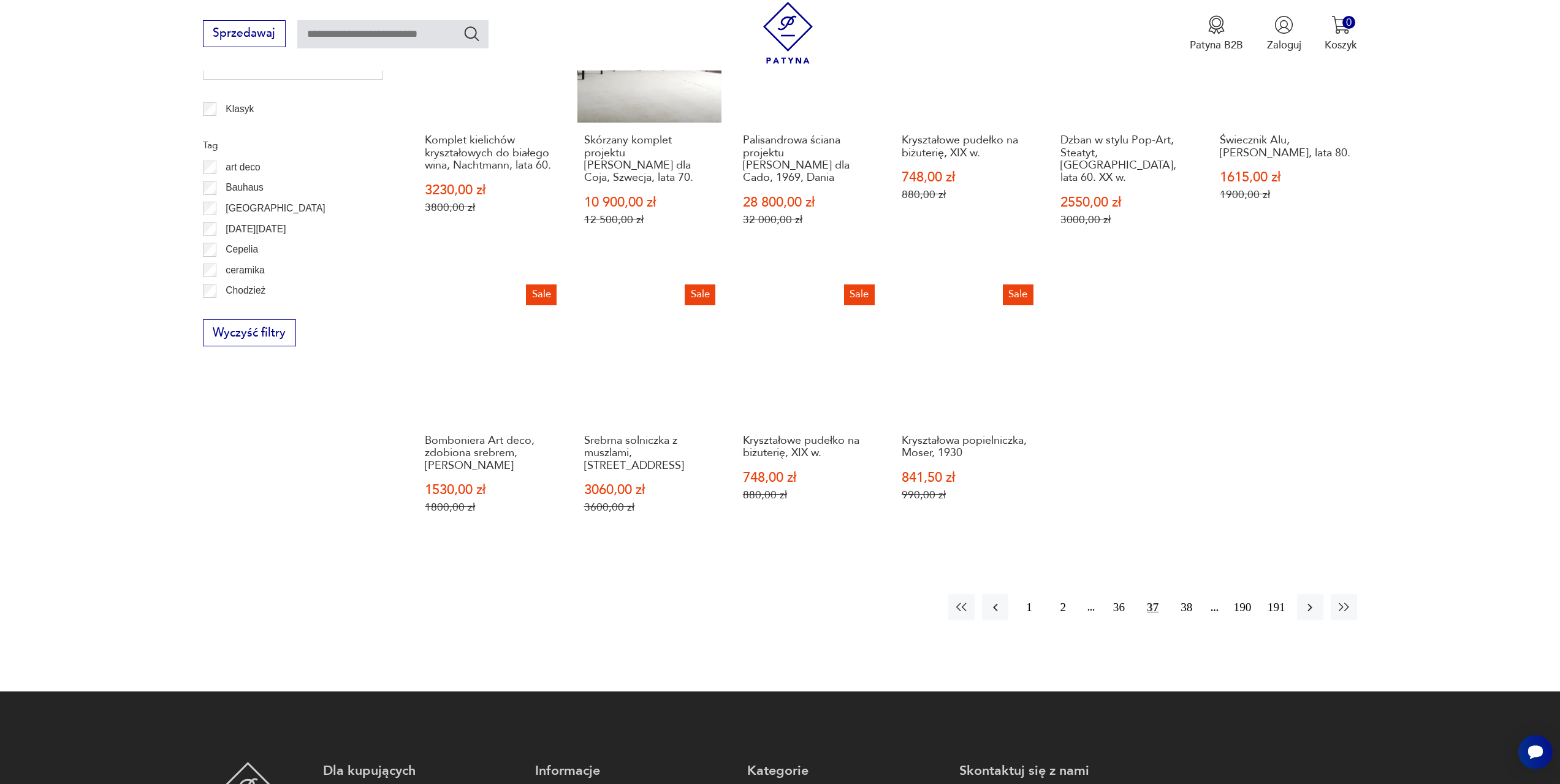
scroll to position [716, 0]
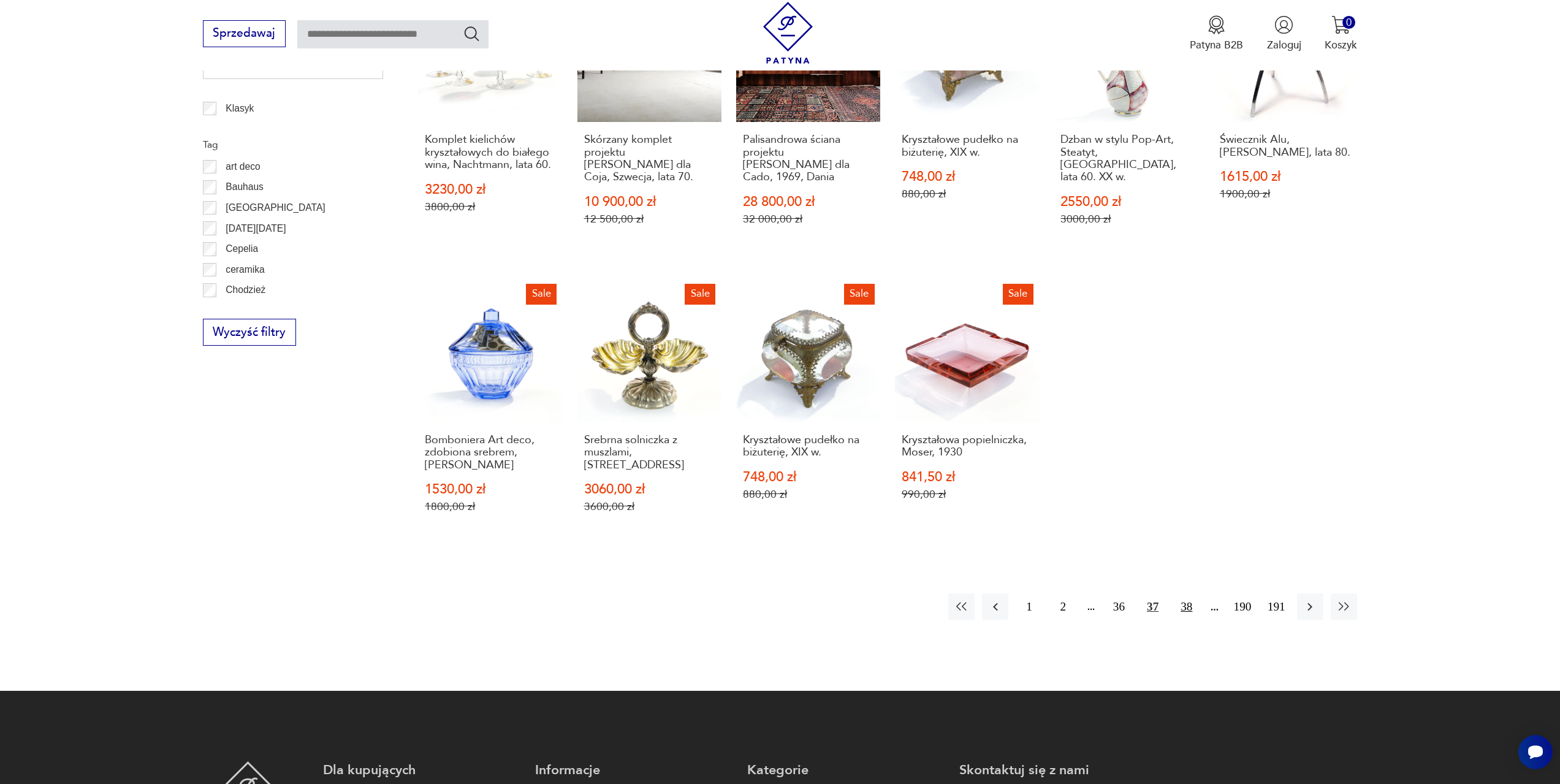
click at [1186, 593] on button "38" at bounding box center [1186, 606] width 27 height 27
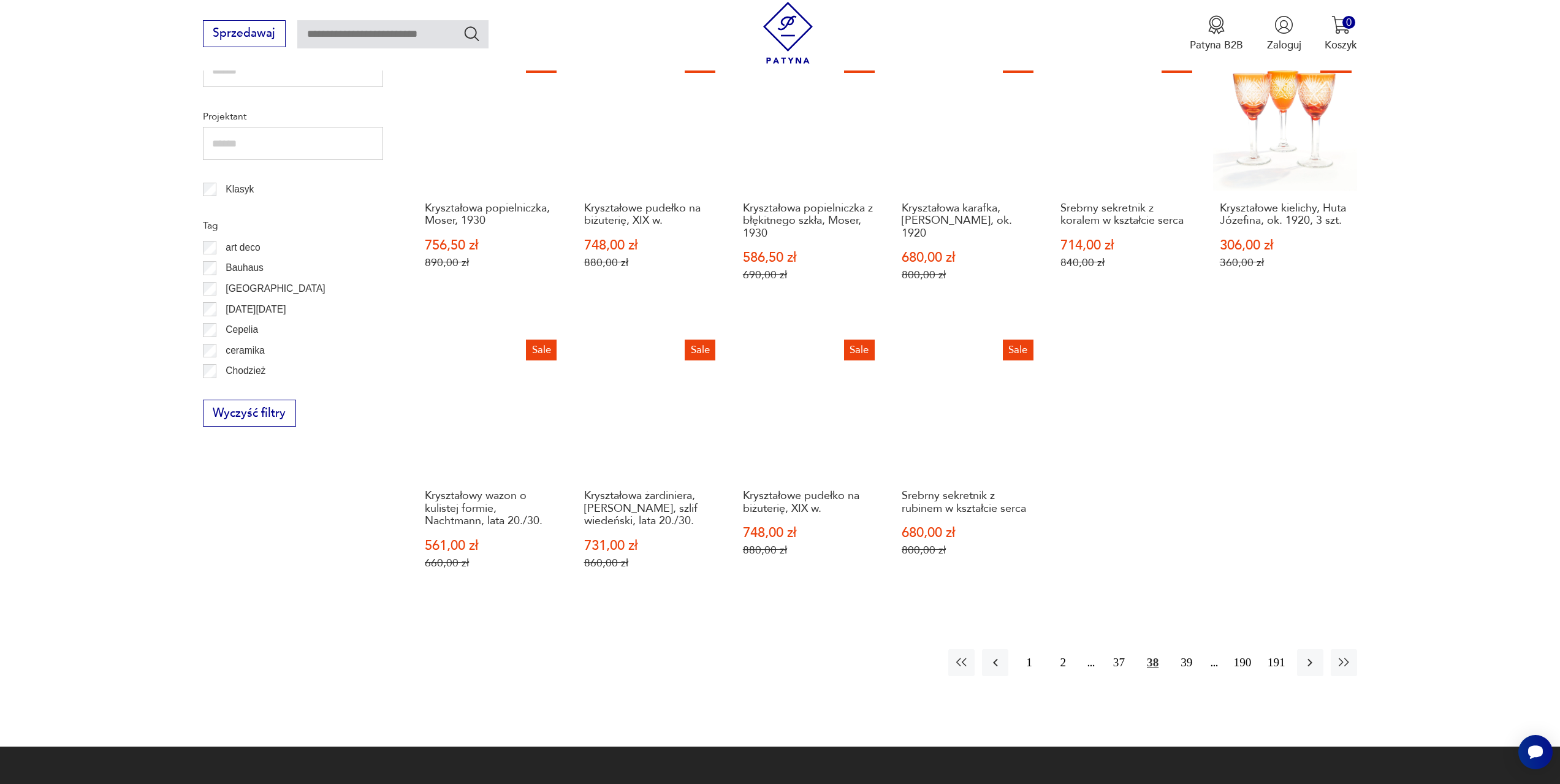
scroll to position [655, 0]
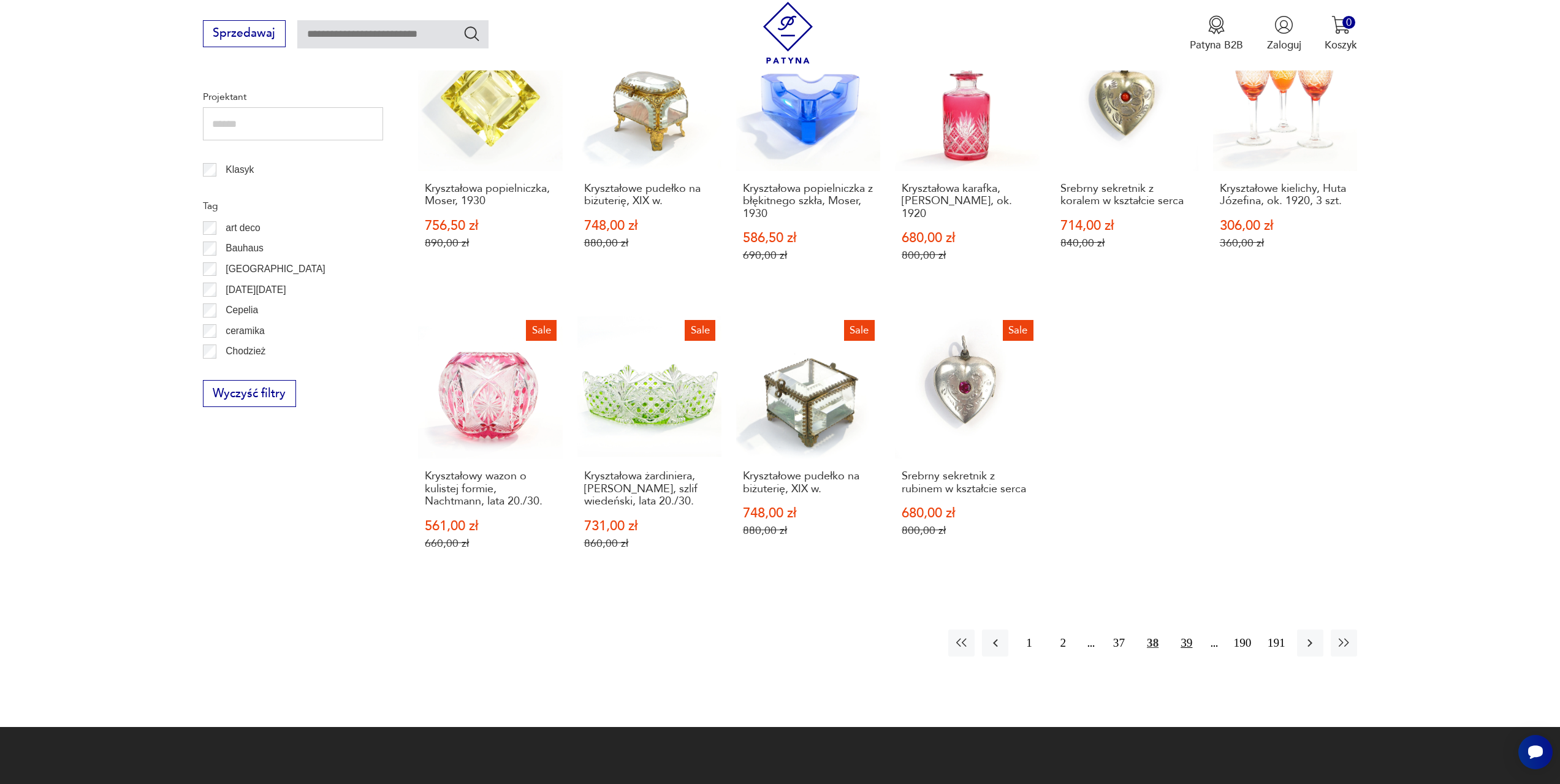
click at [1192, 632] on button "39" at bounding box center [1186, 642] width 27 height 27
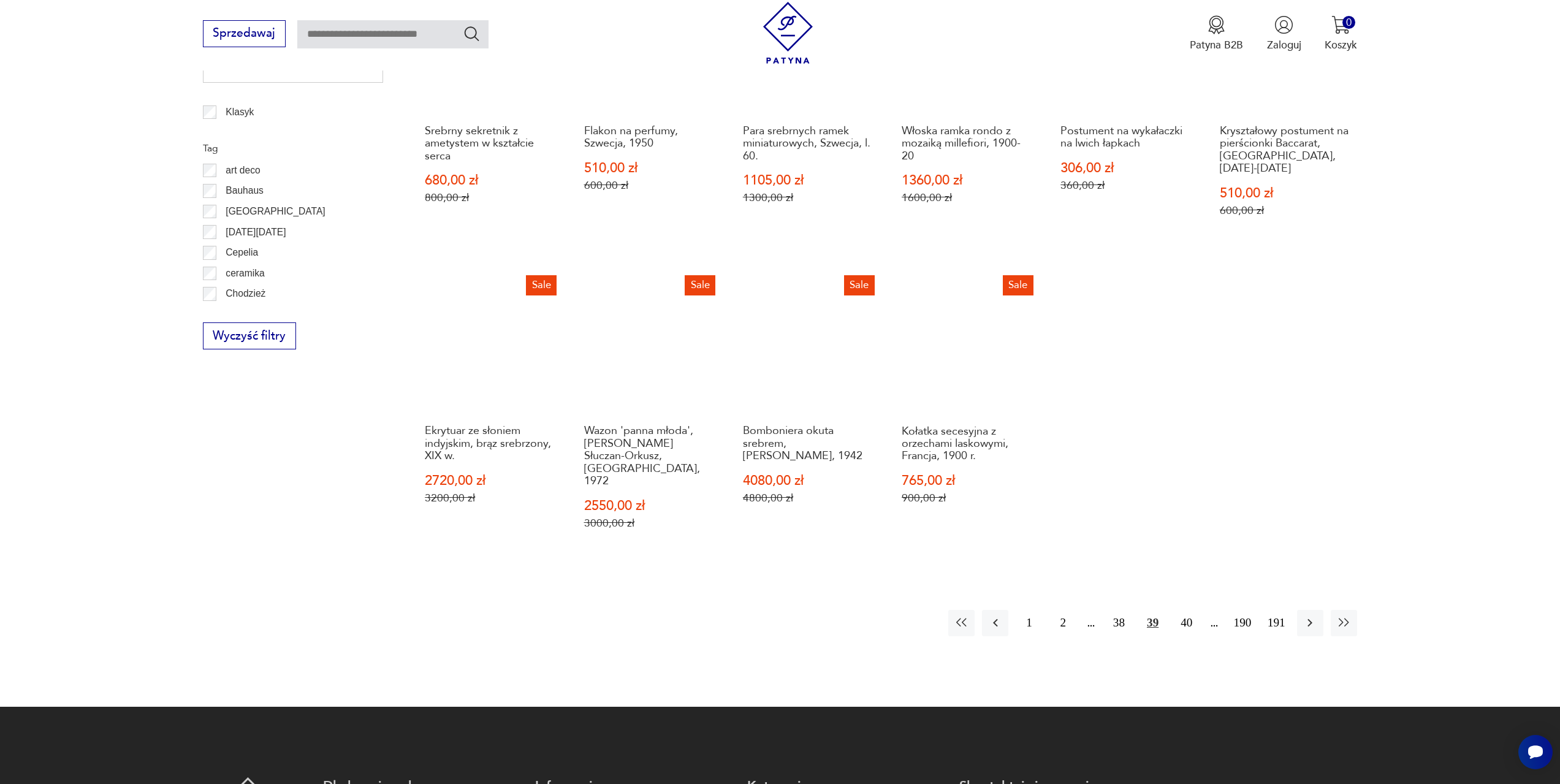
scroll to position [716, 0]
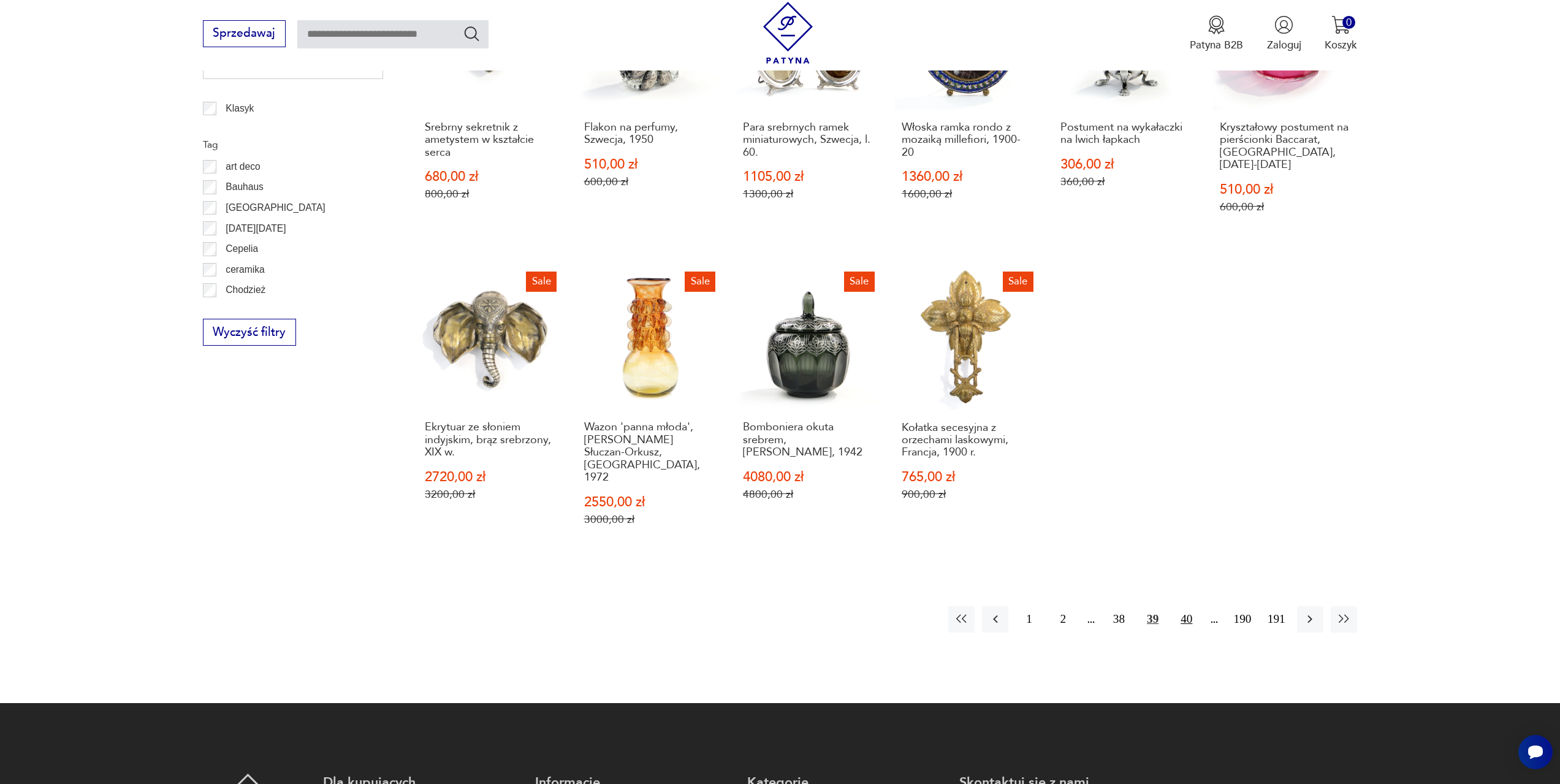
click at [1188, 606] on button "40" at bounding box center [1186, 619] width 27 height 27
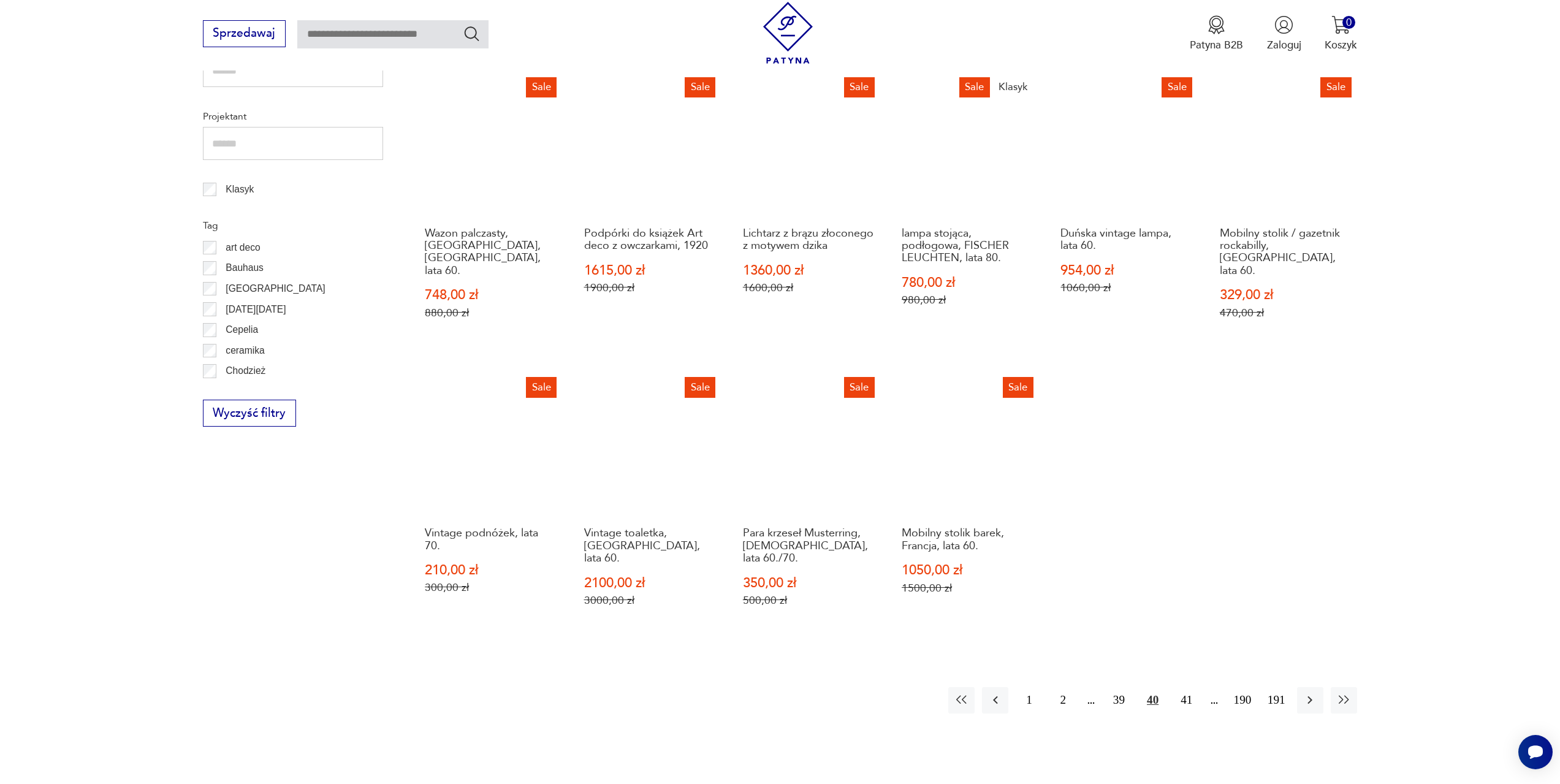
scroll to position [655, 0]
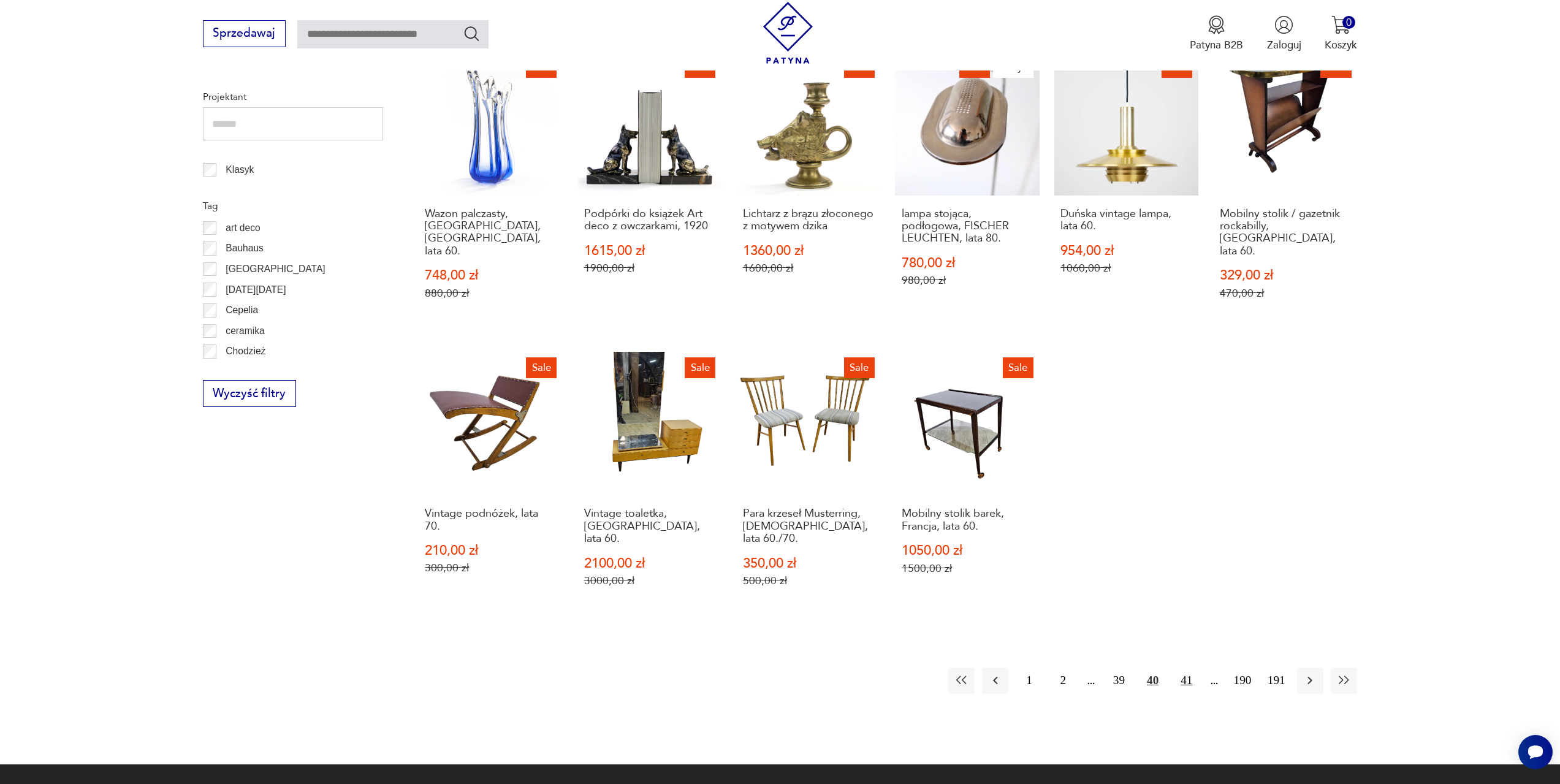
click at [1184, 668] on button "41" at bounding box center [1186, 681] width 27 height 27
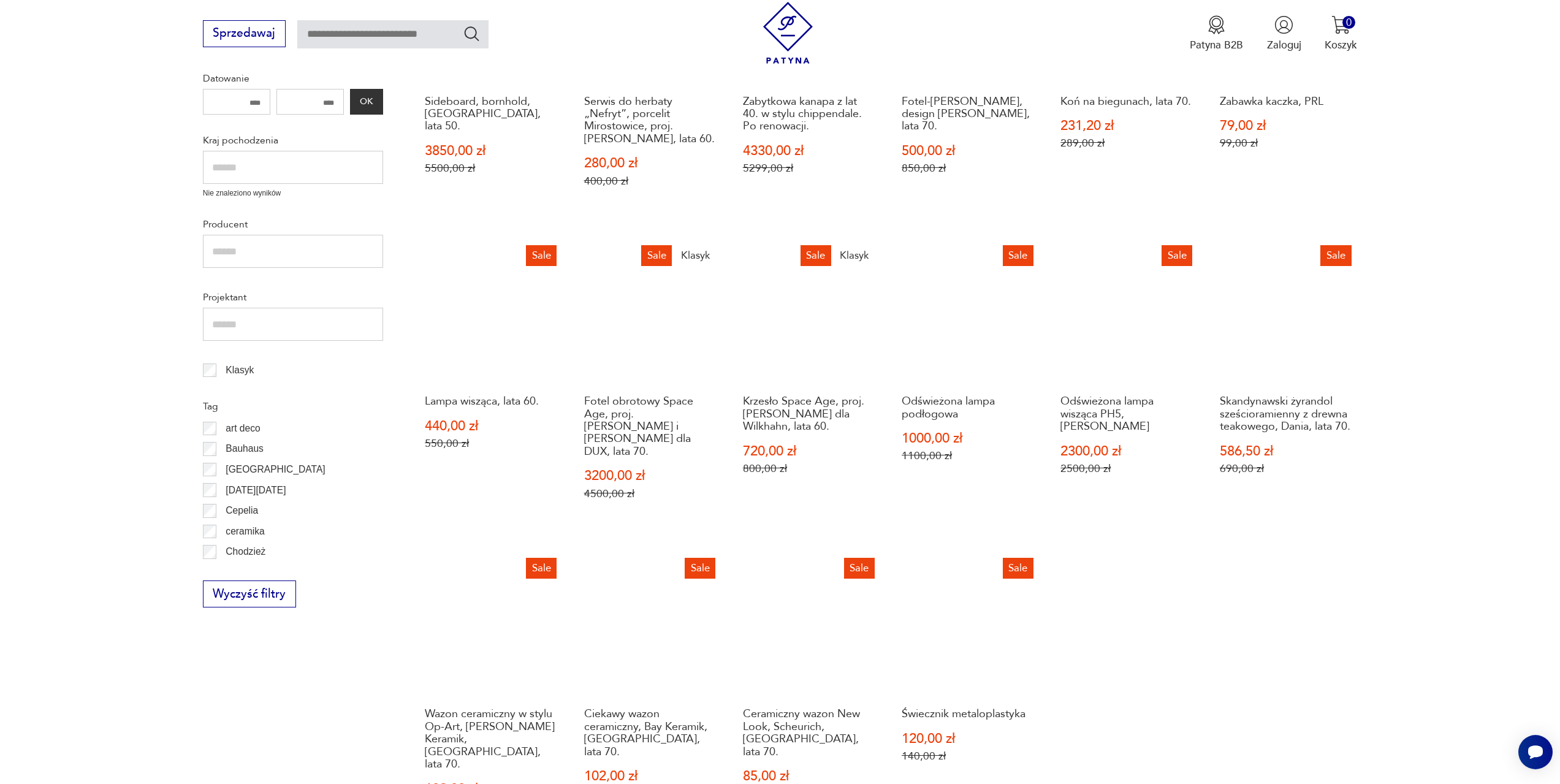
scroll to position [593, 0]
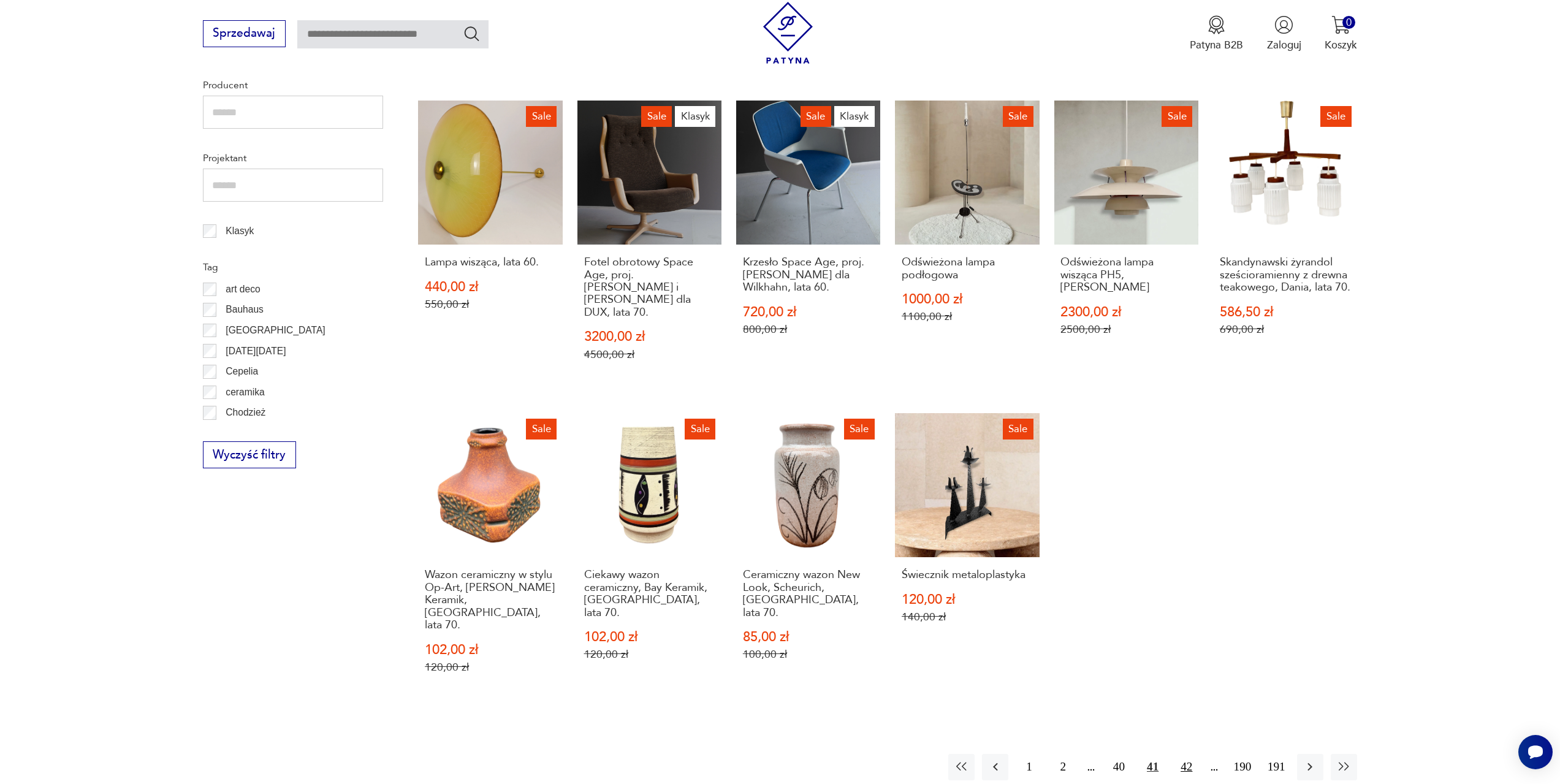
click at [1189, 754] on button "42" at bounding box center [1186, 767] width 27 height 27
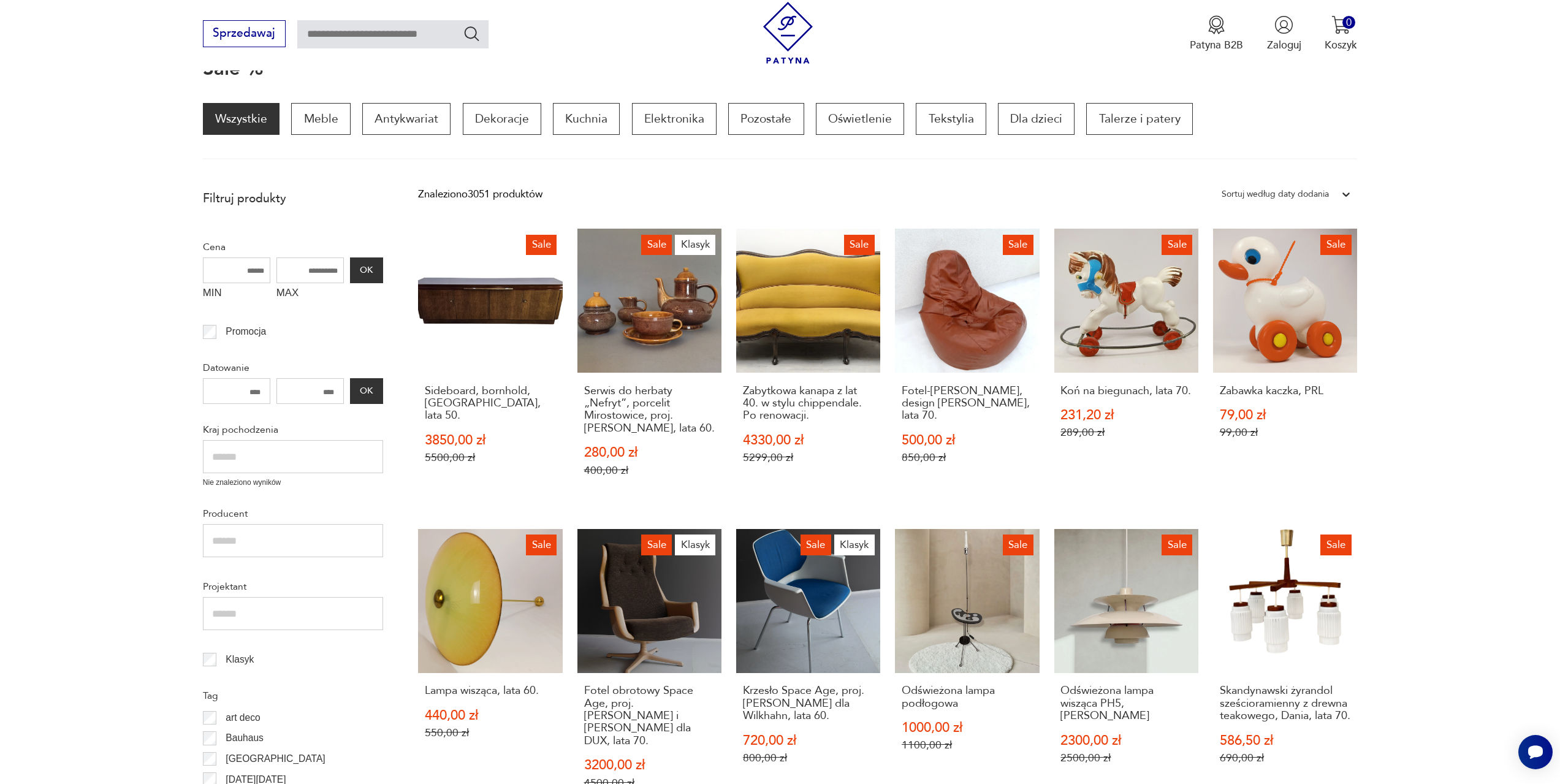
scroll to position [165, 0]
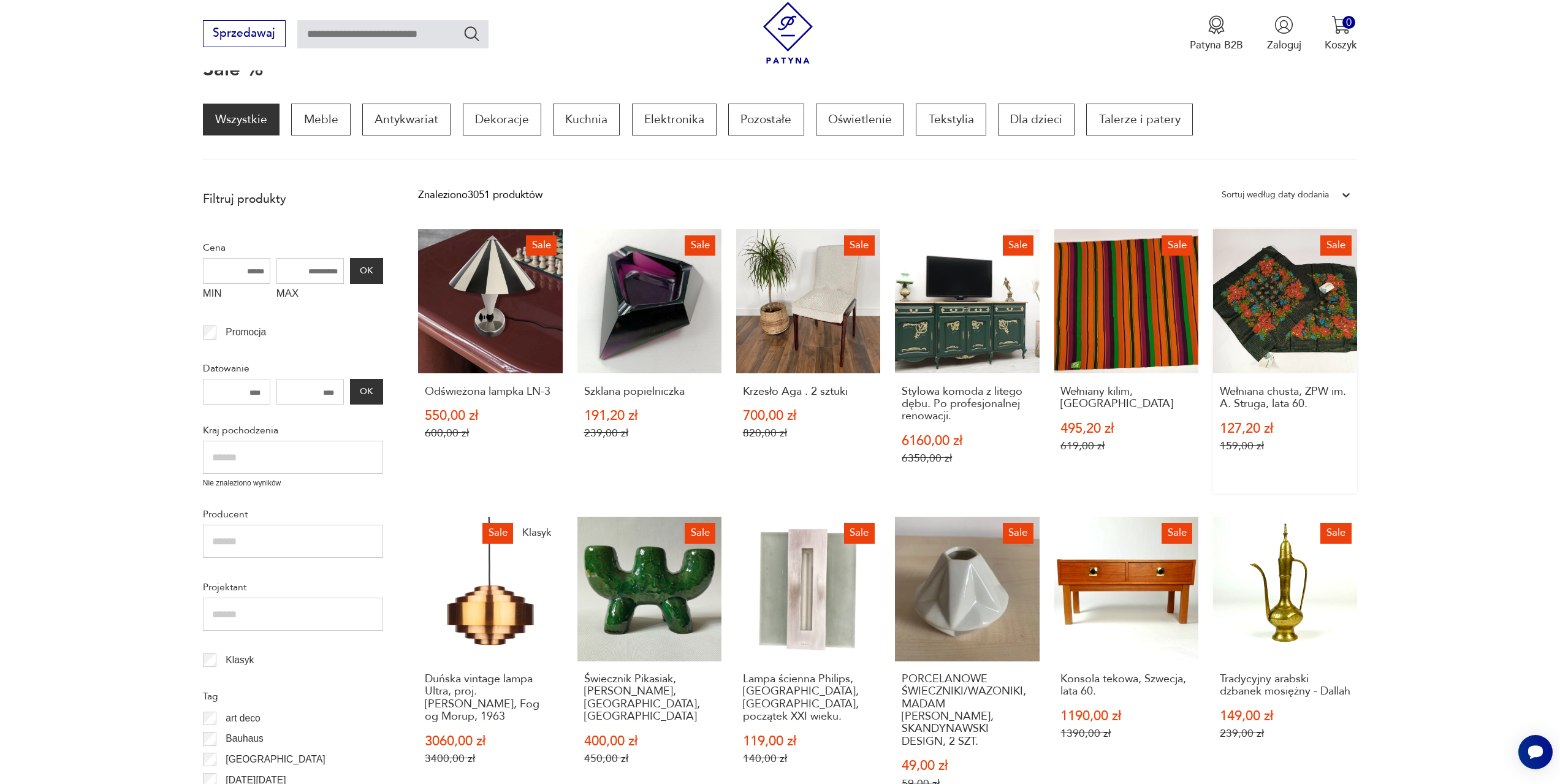
click at [1286, 328] on link "Sale Wełniana chusta, ZPW im. A. Struga, lata 60. 127,20 zł 159,00 zł" at bounding box center [1285, 361] width 144 height 264
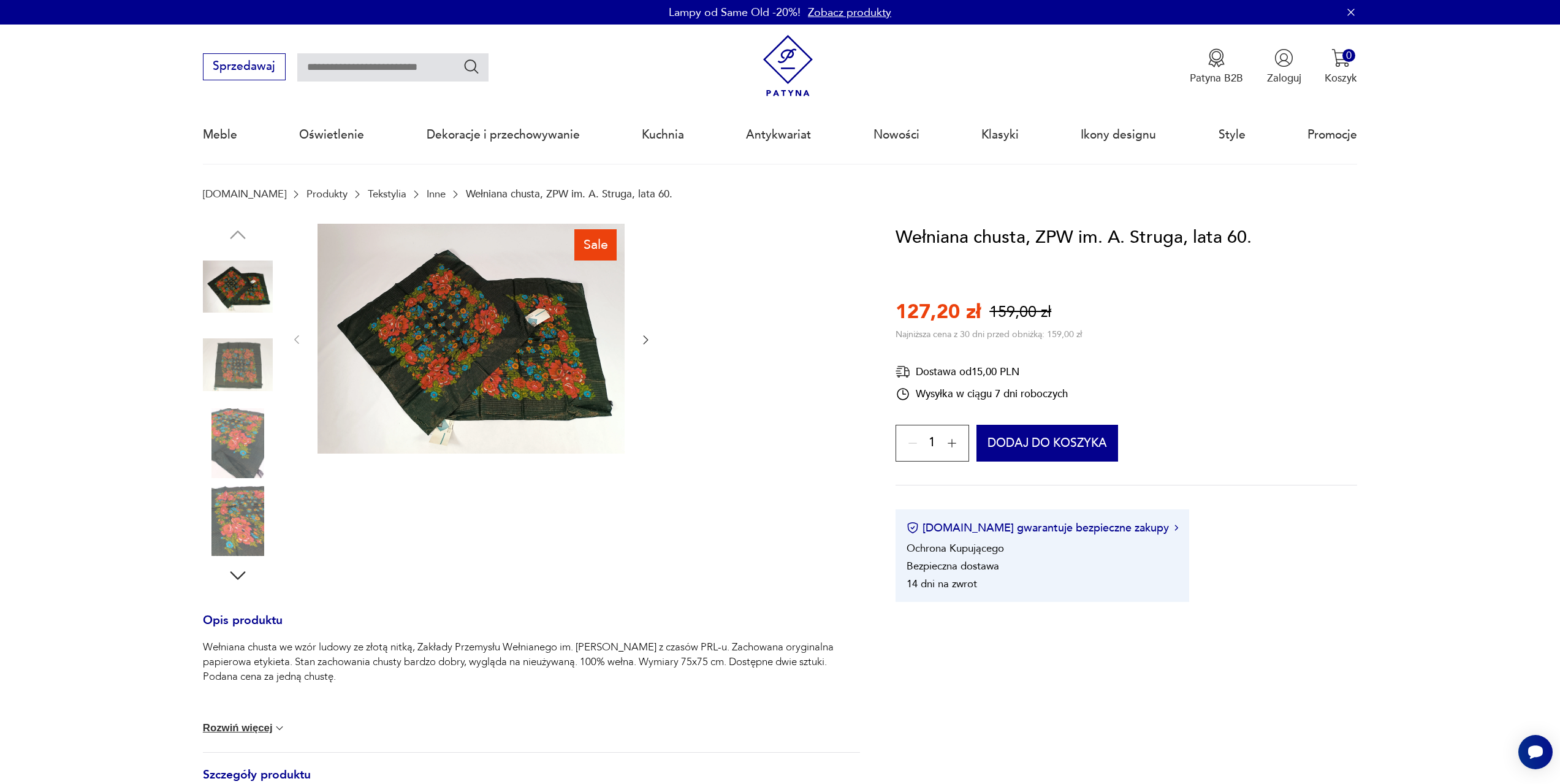
drag, startPoint x: 648, startPoint y: 333, endPoint x: 640, endPoint y: 340, distance: 10.6
click at [647, 333] on button "button" at bounding box center [646, 339] width 12 height 15
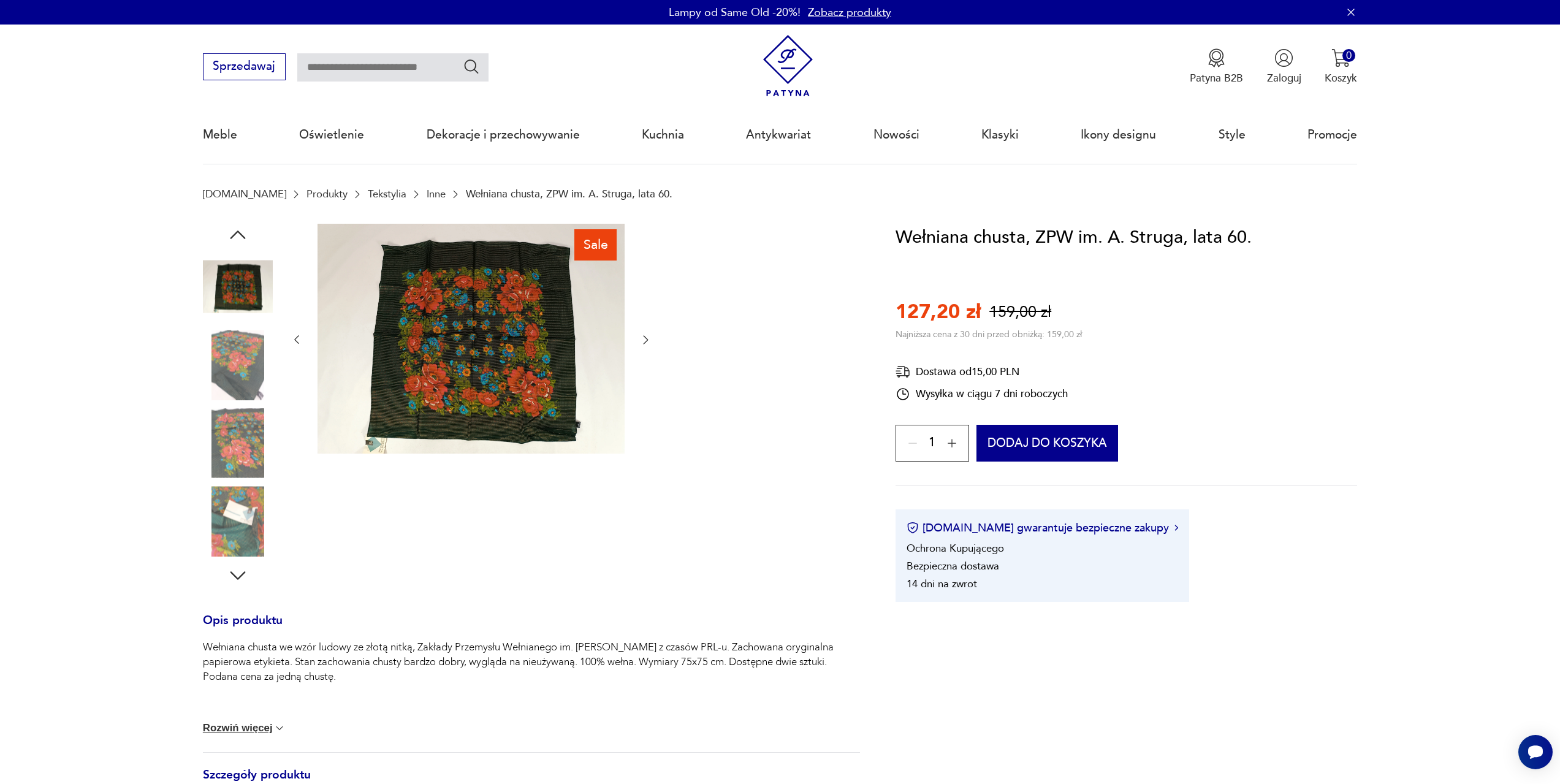
click at [536, 356] on img at bounding box center [471, 339] width 307 height 230
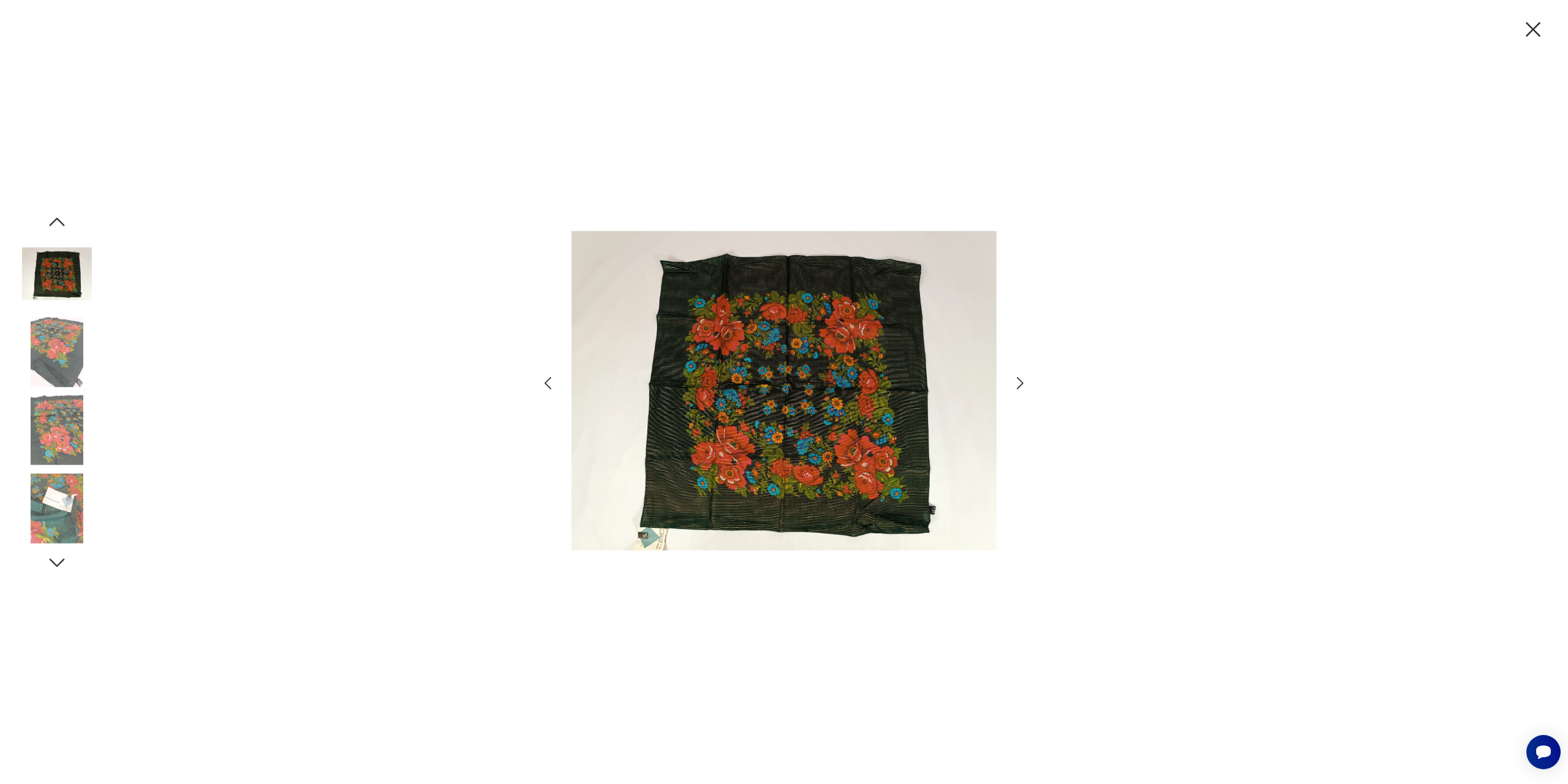
scroll to position [165, 0]
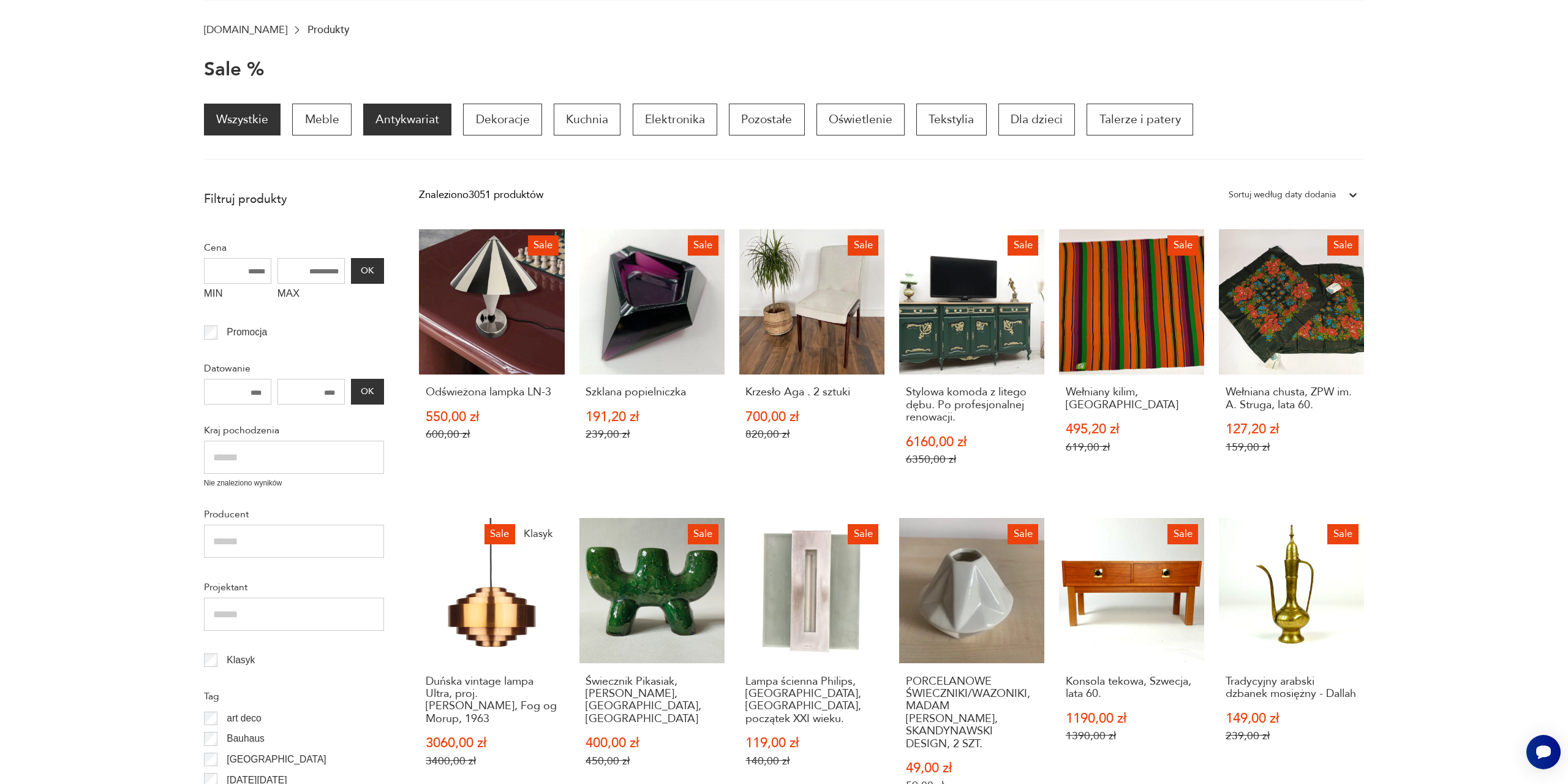
click at [412, 122] on p "Antykwariat" at bounding box center [407, 119] width 88 height 32
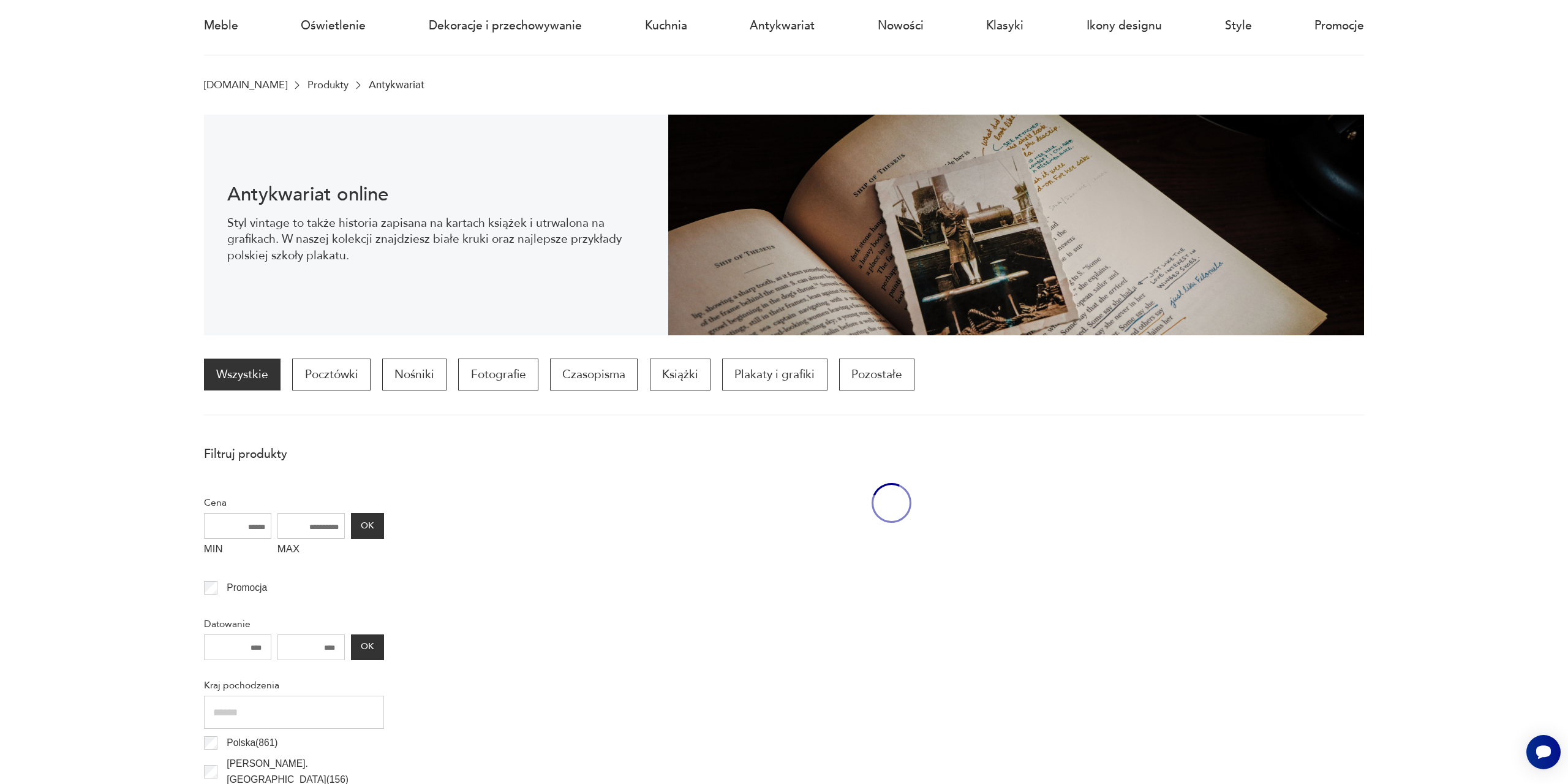
scroll to position [120, 0]
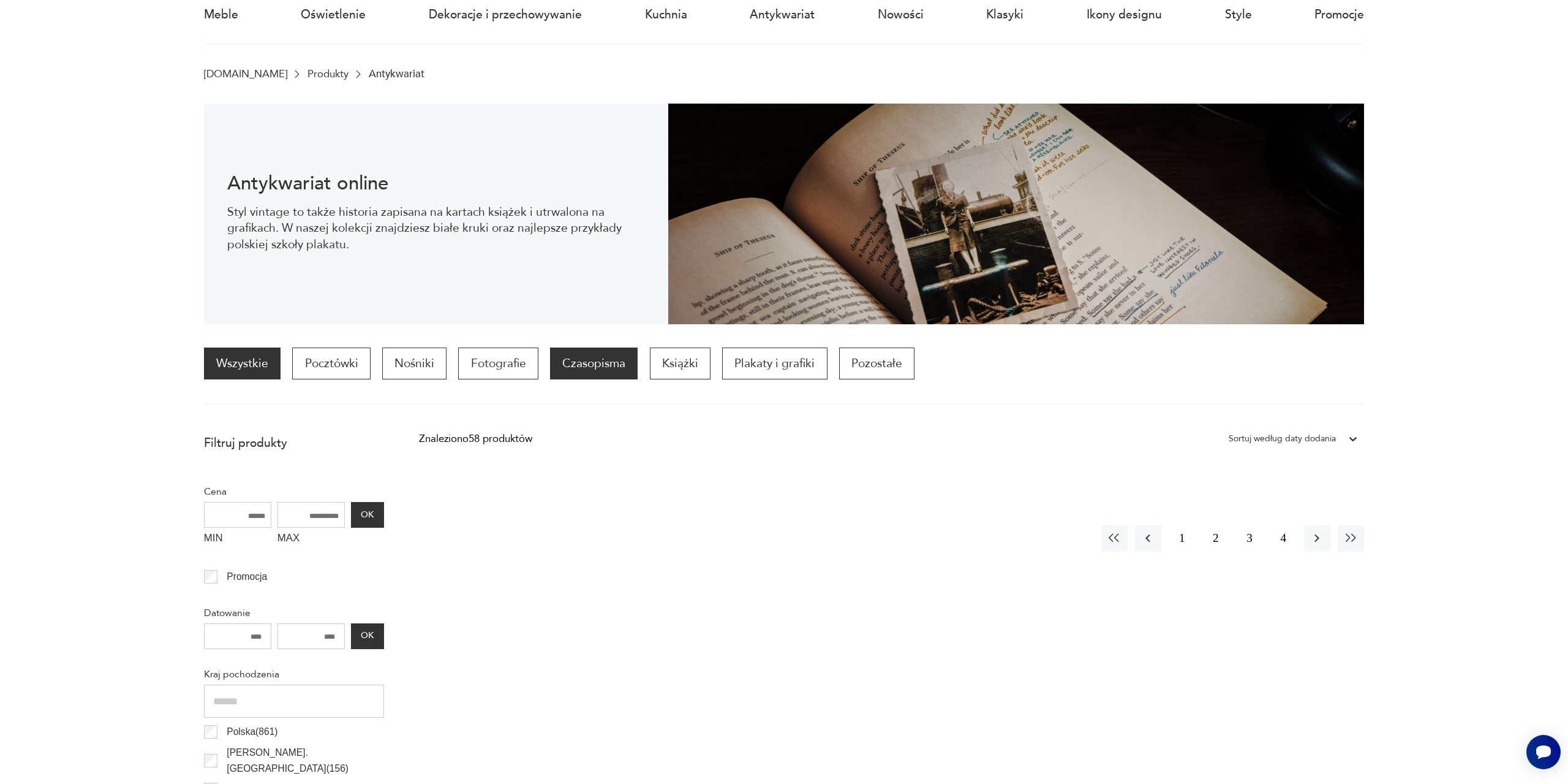
click at [592, 364] on p "Czasopisma" at bounding box center [594, 363] width 88 height 32
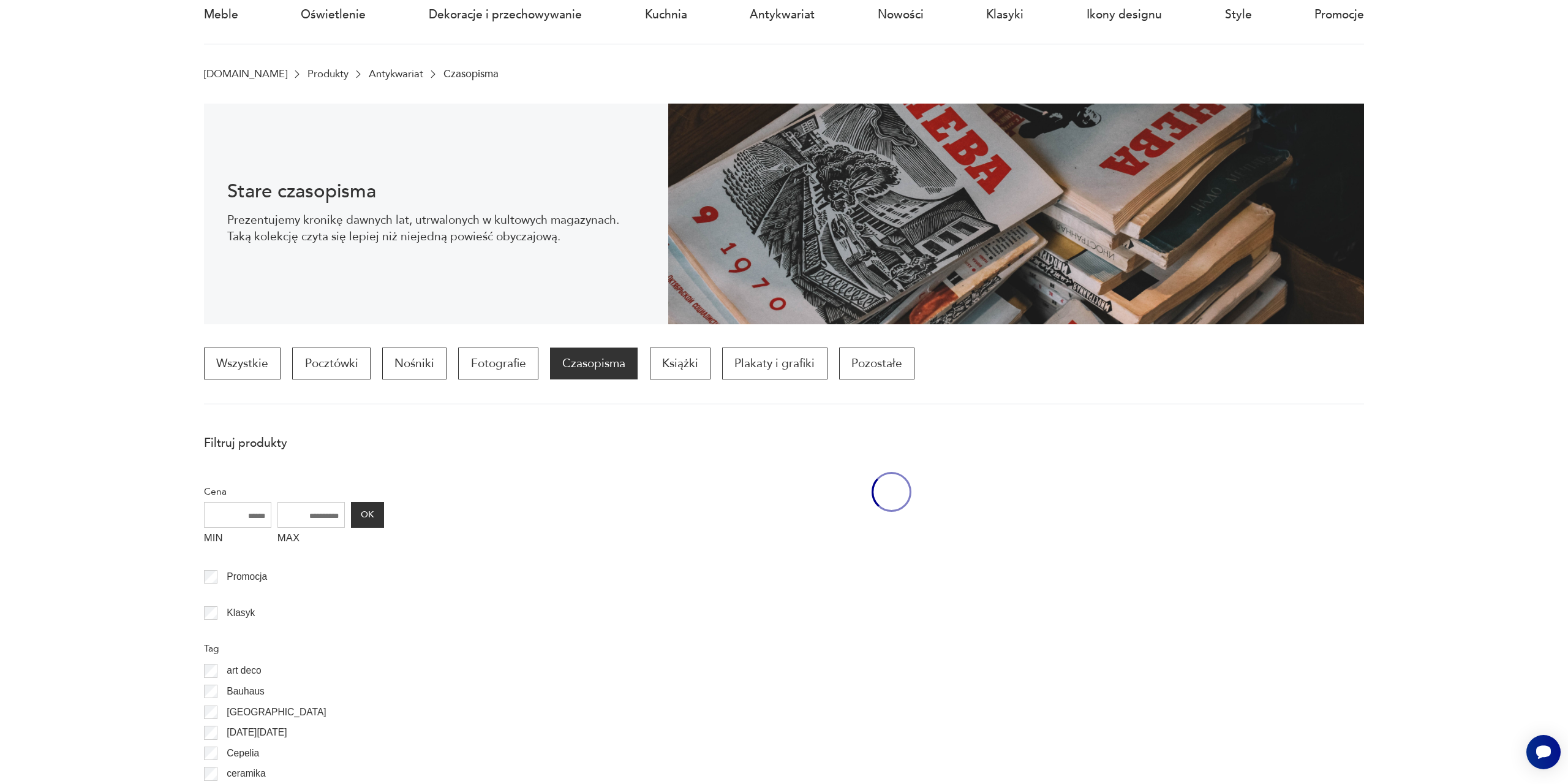
scroll to position [364, 0]
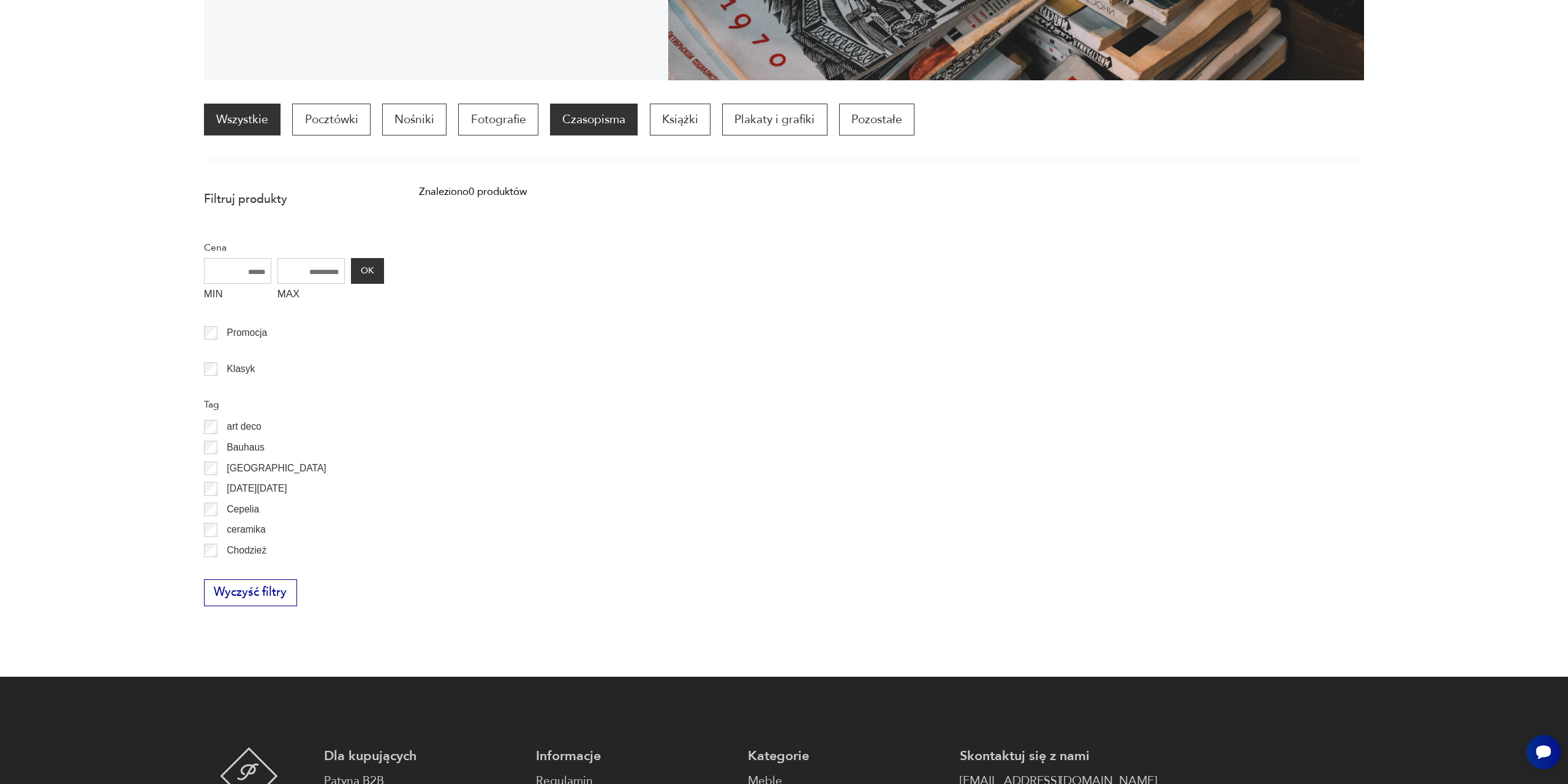
click at [249, 120] on link "Wszystkie" at bounding box center [242, 119] width 77 height 32
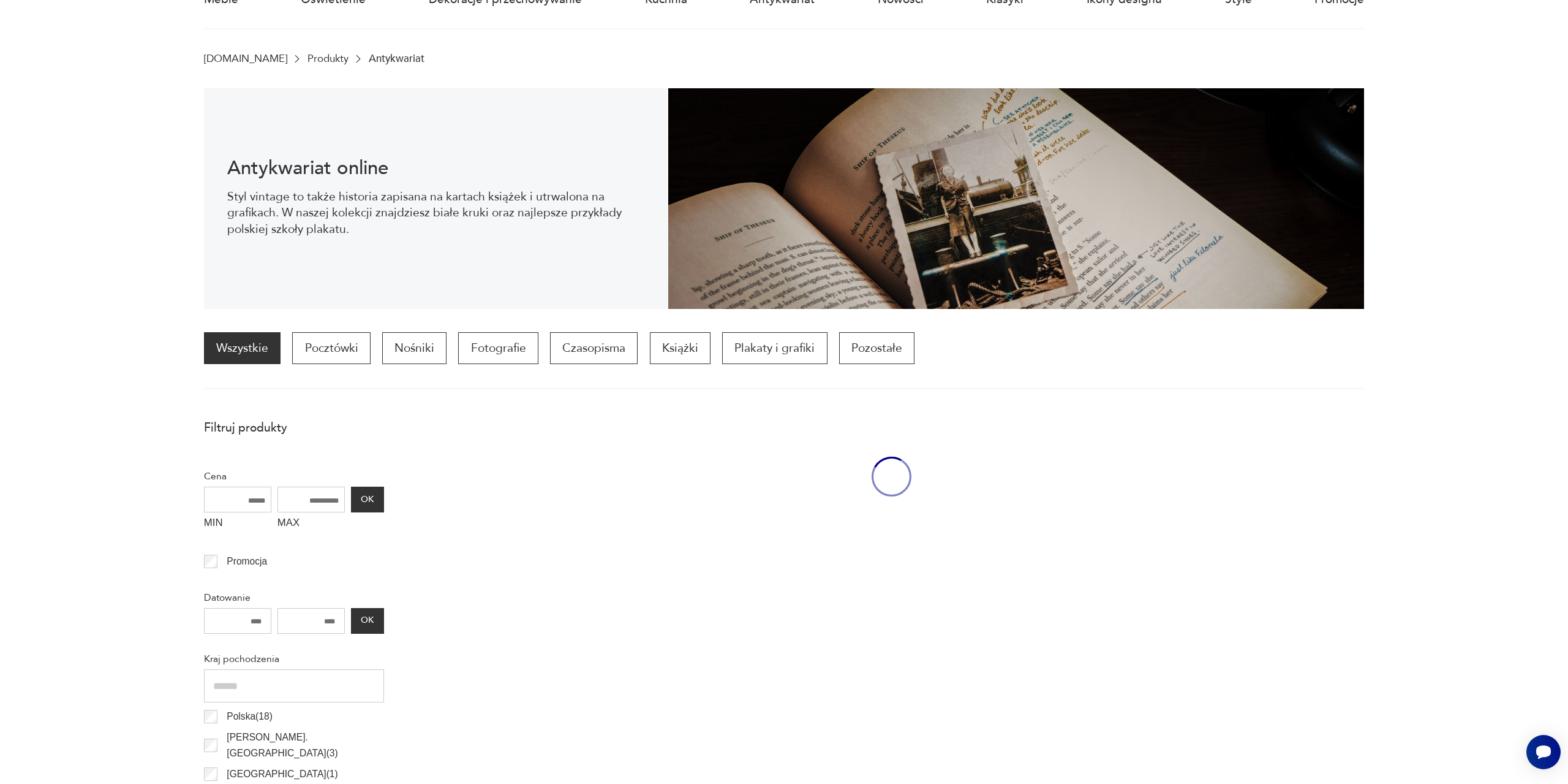
scroll to position [120, 0]
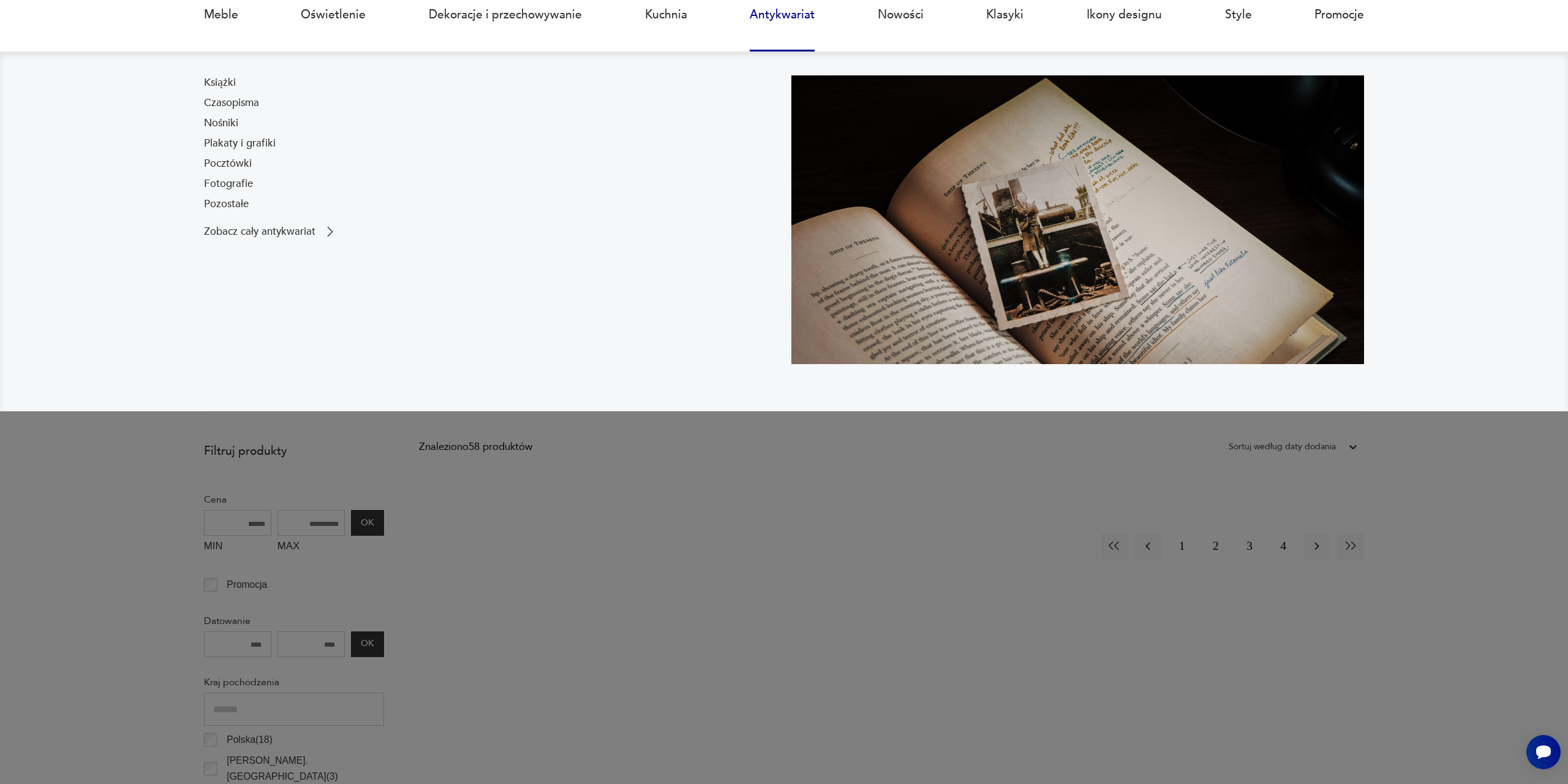
click at [784, 15] on link "Antykwariat" at bounding box center [782, 14] width 65 height 56
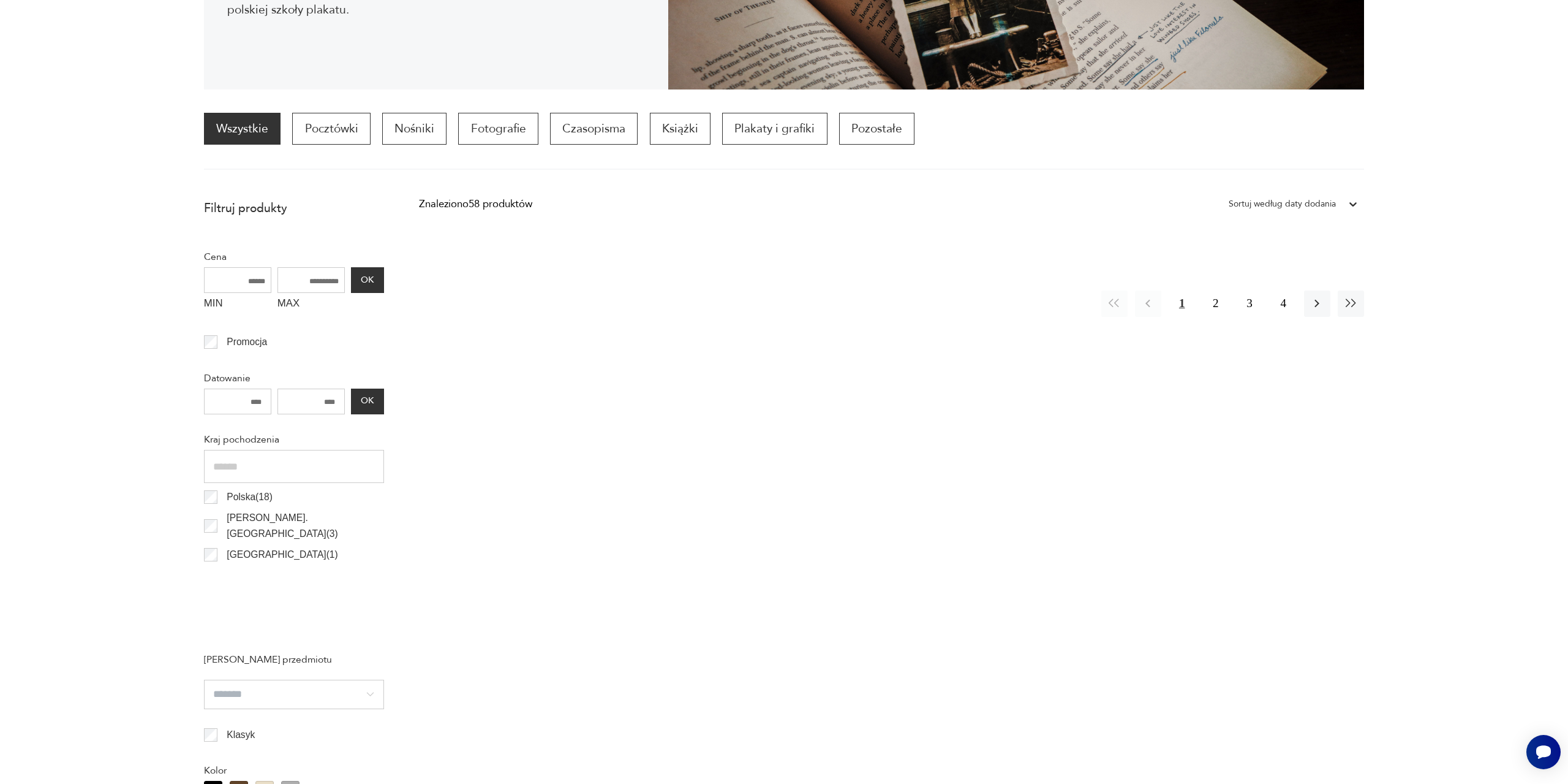
scroll to position [364, 0]
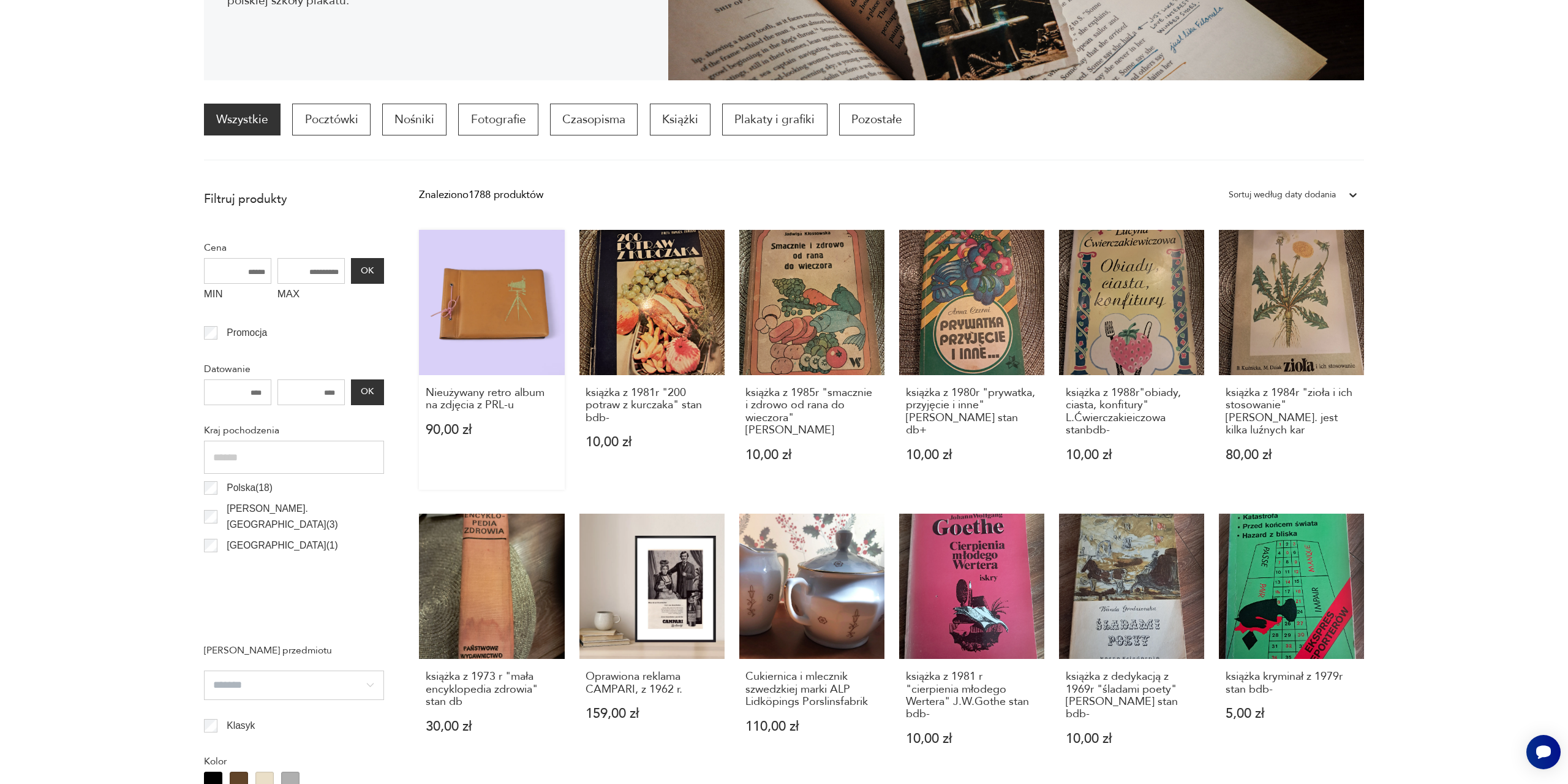
click at [511, 302] on link "Nieużywany retro album na zdjęcia z PRL-u 90,00 zł" at bounding box center [491, 360] width 146 height 260
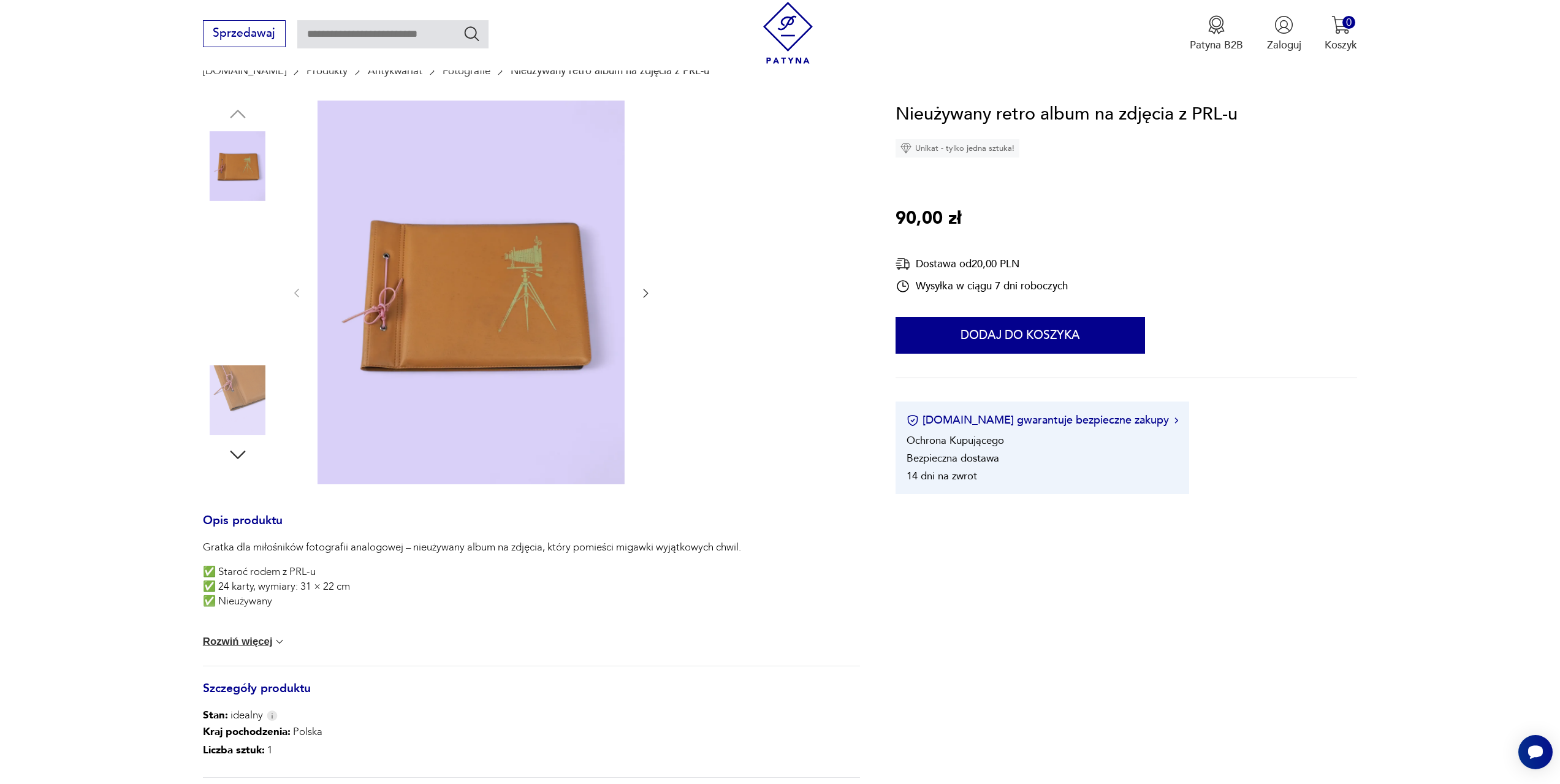
scroll to position [184, 0]
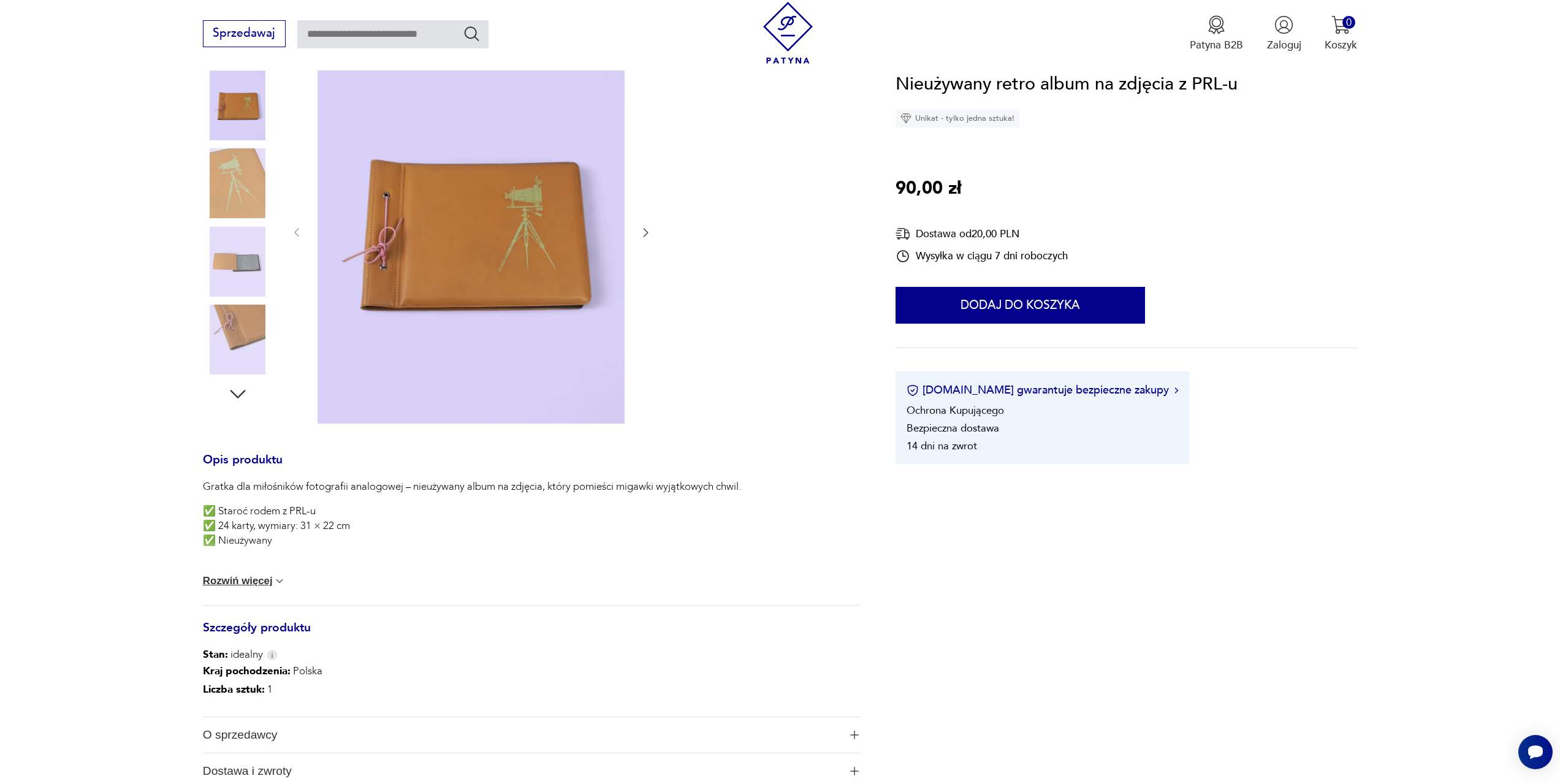
click at [644, 233] on icon "button" at bounding box center [646, 232] width 12 height 12
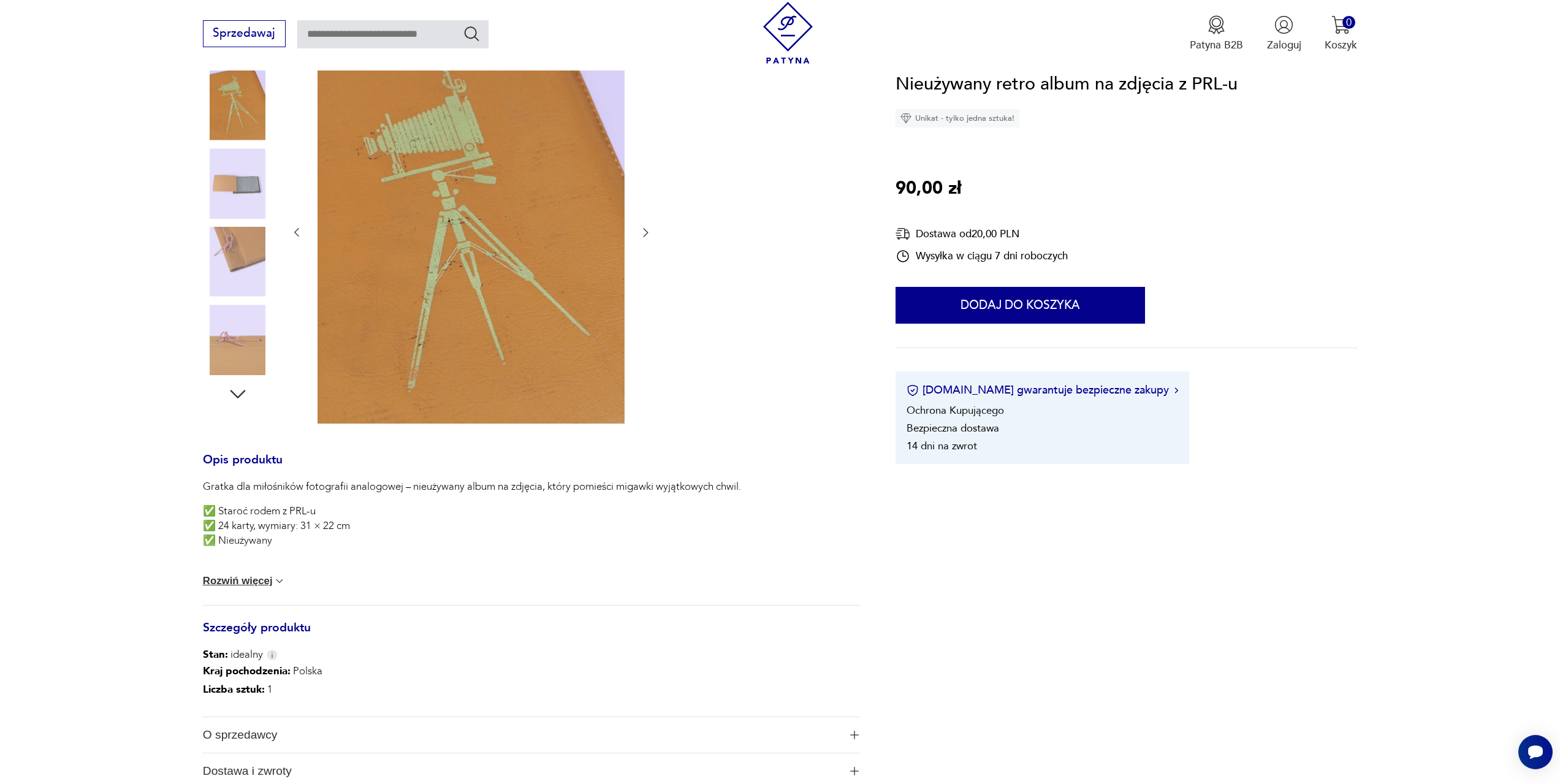
click at [644, 233] on icon "button" at bounding box center [646, 232] width 12 height 12
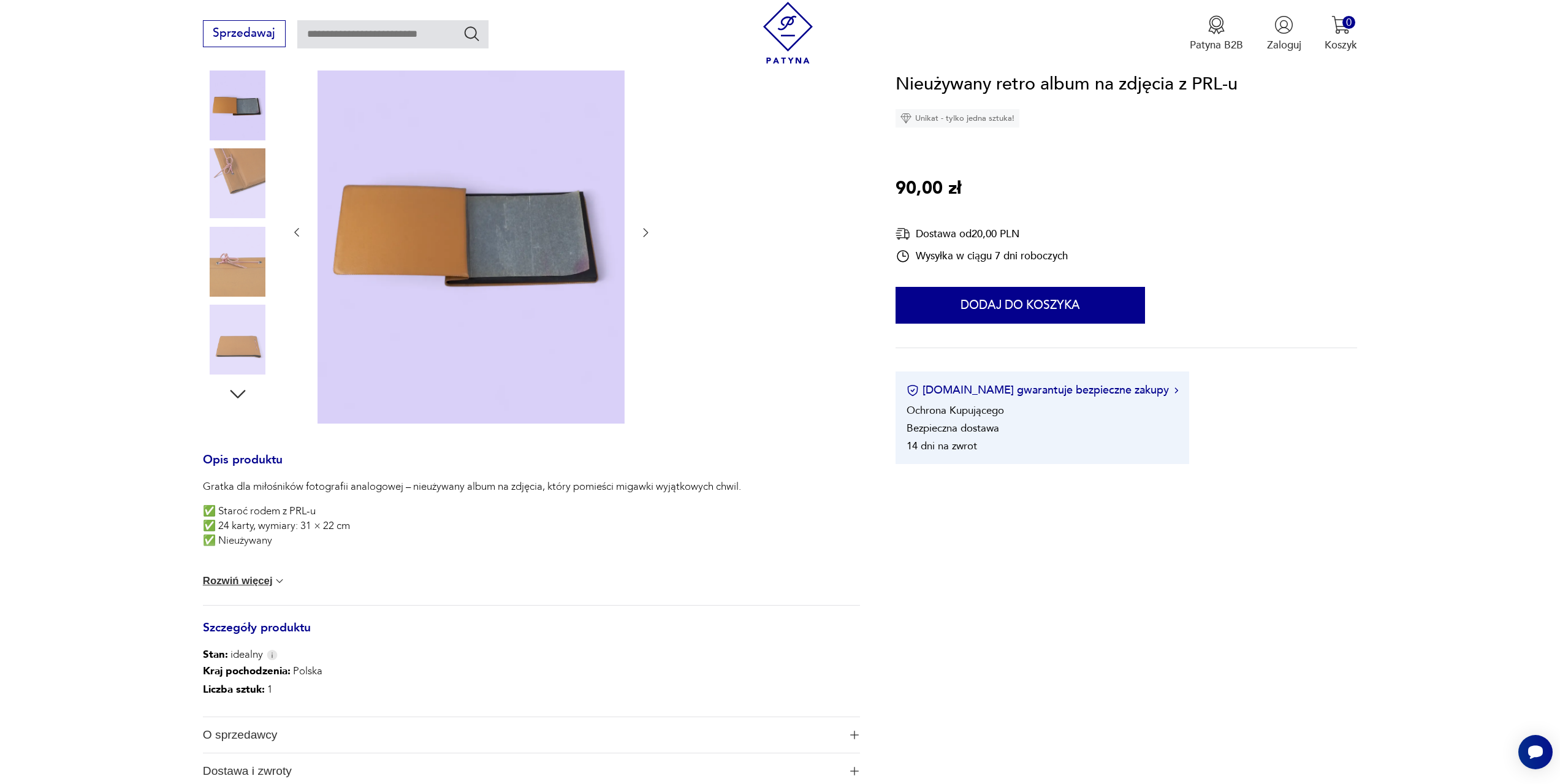
click at [644, 233] on icon "button" at bounding box center [646, 232] width 12 height 12
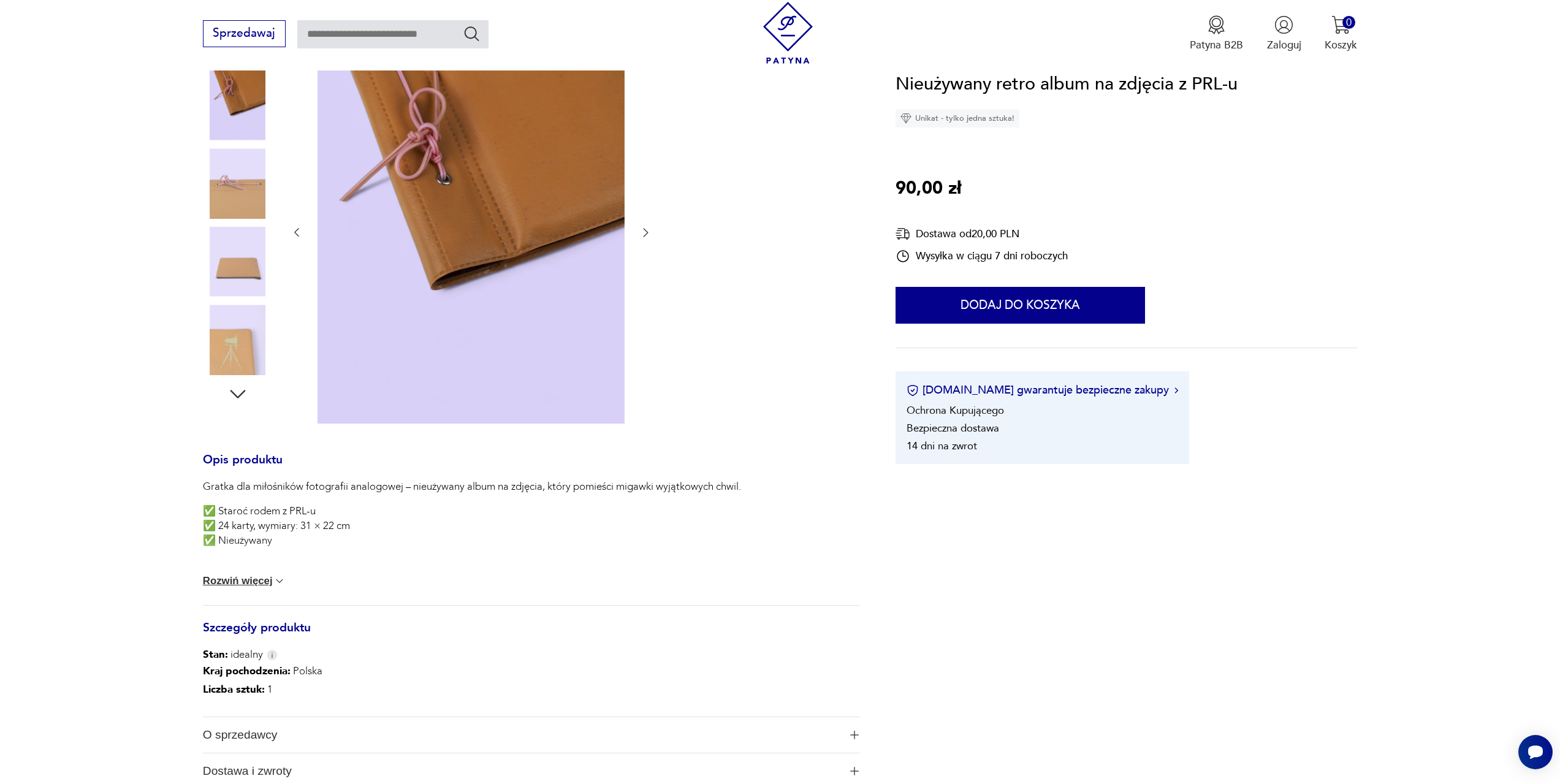
click at [644, 233] on icon "button" at bounding box center [646, 232] width 12 height 12
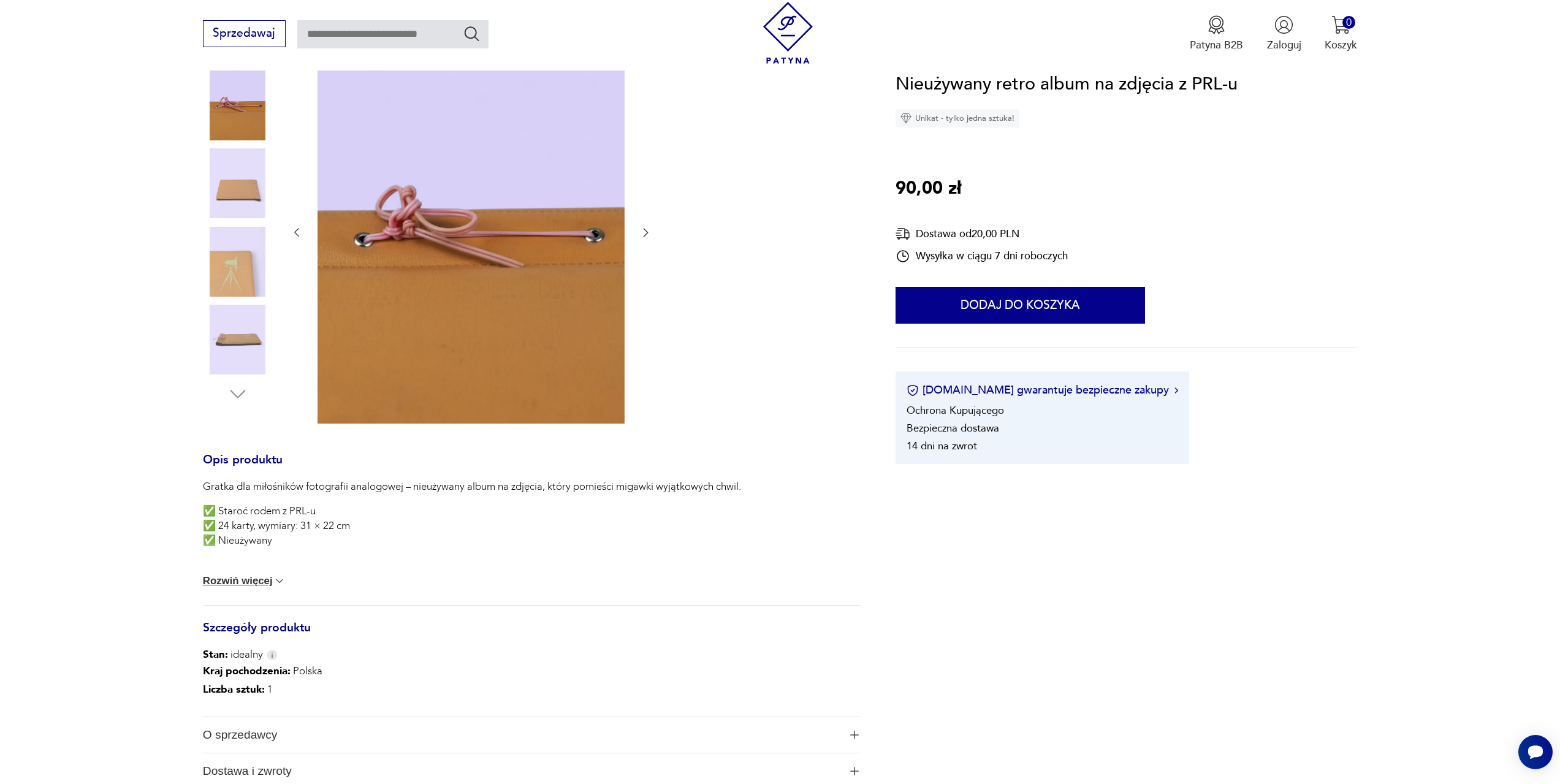
click at [644, 233] on icon "button" at bounding box center [646, 232] width 12 height 12
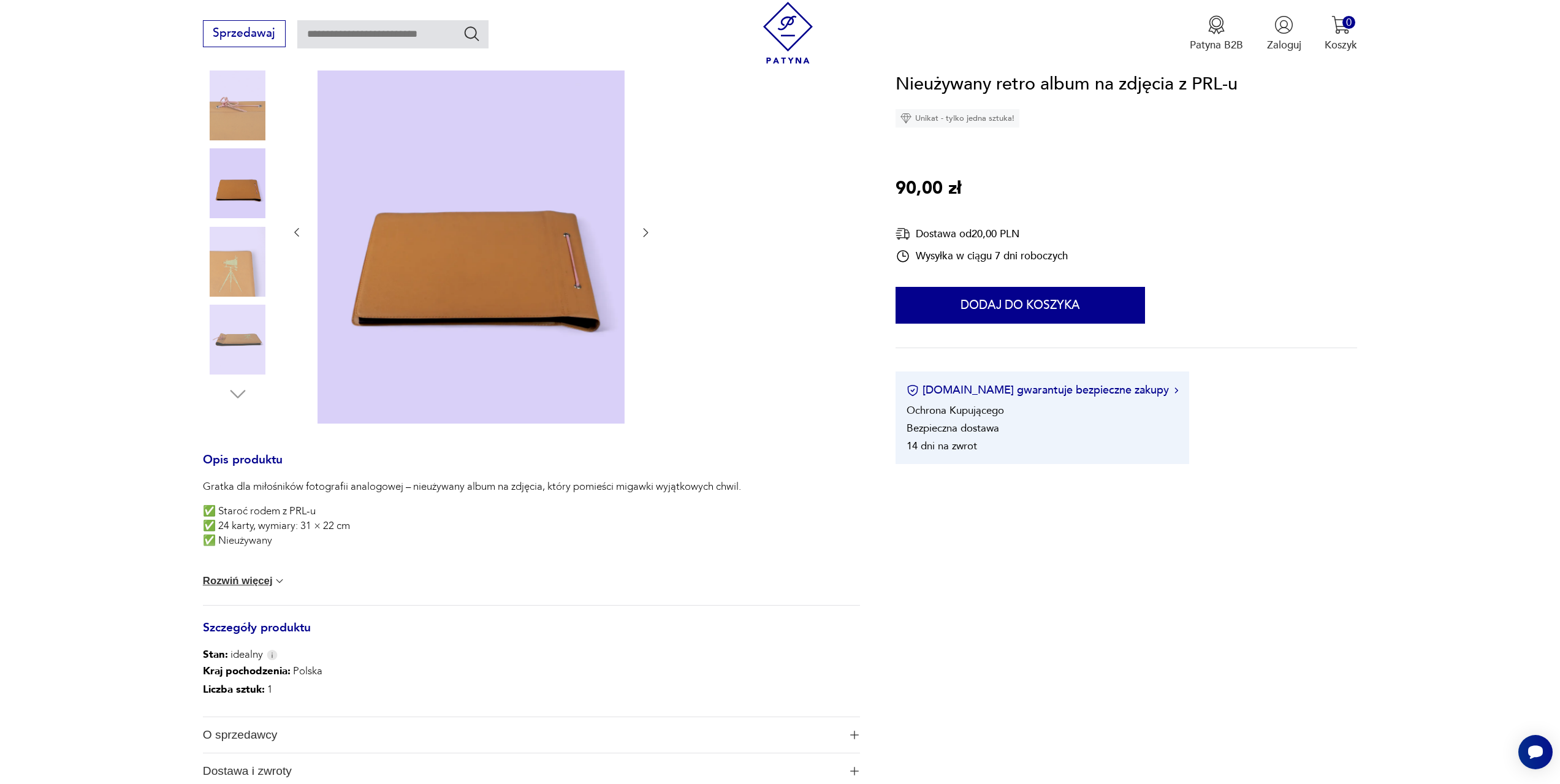
click at [644, 233] on icon "button" at bounding box center [646, 232] width 12 height 12
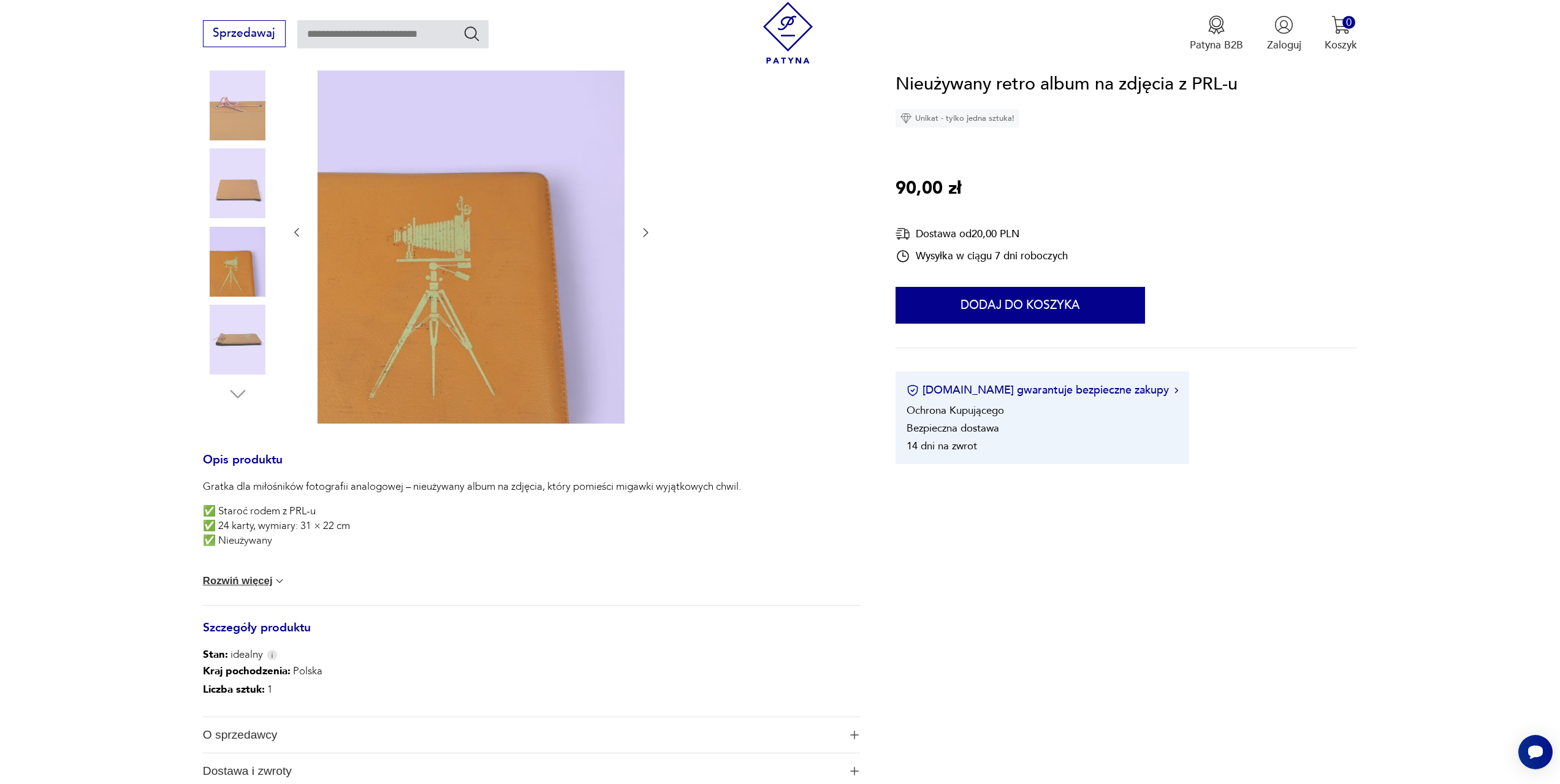
click at [645, 233] on icon "button" at bounding box center [646, 232] width 12 height 12
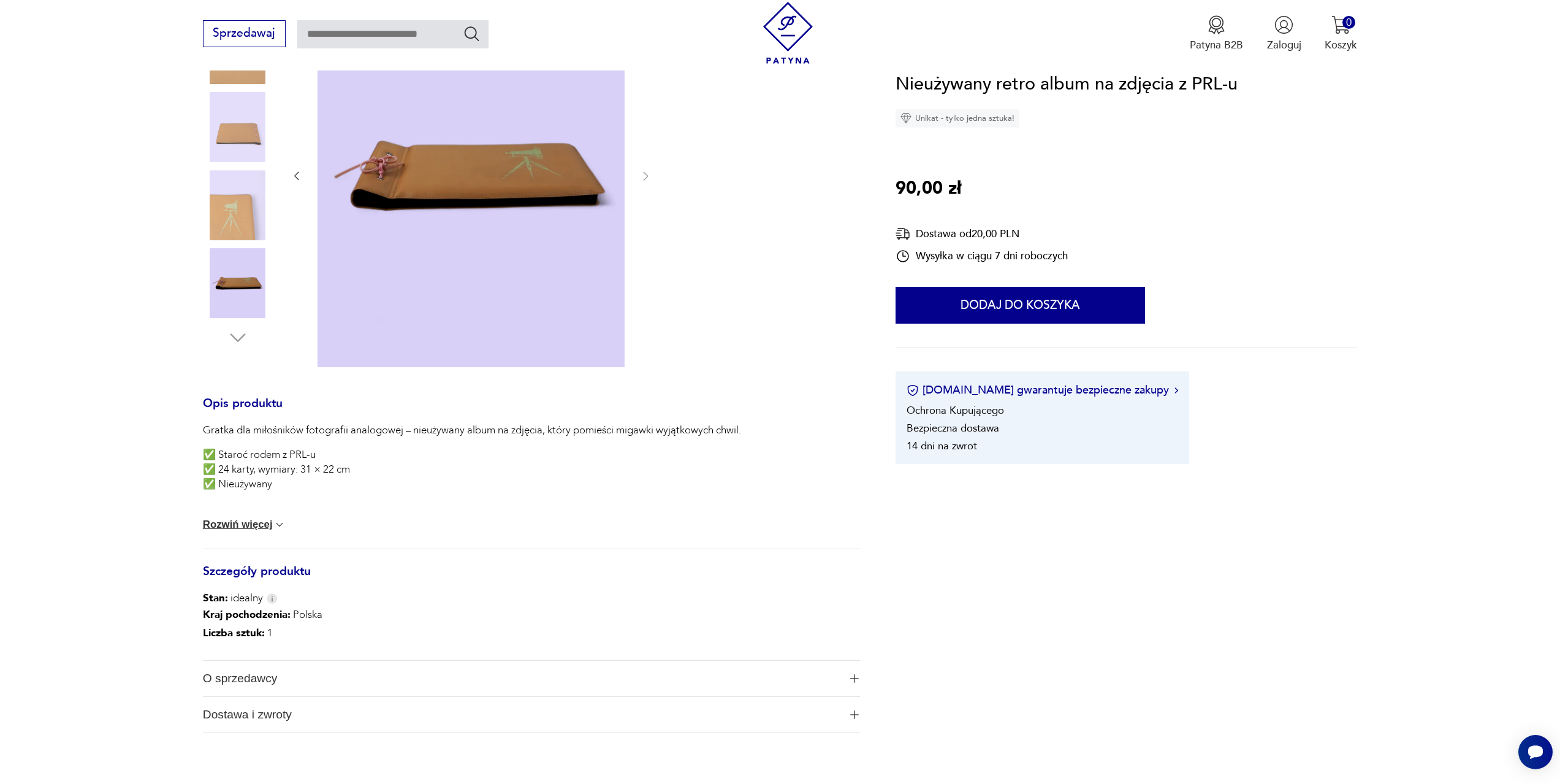
scroll to position [245, 0]
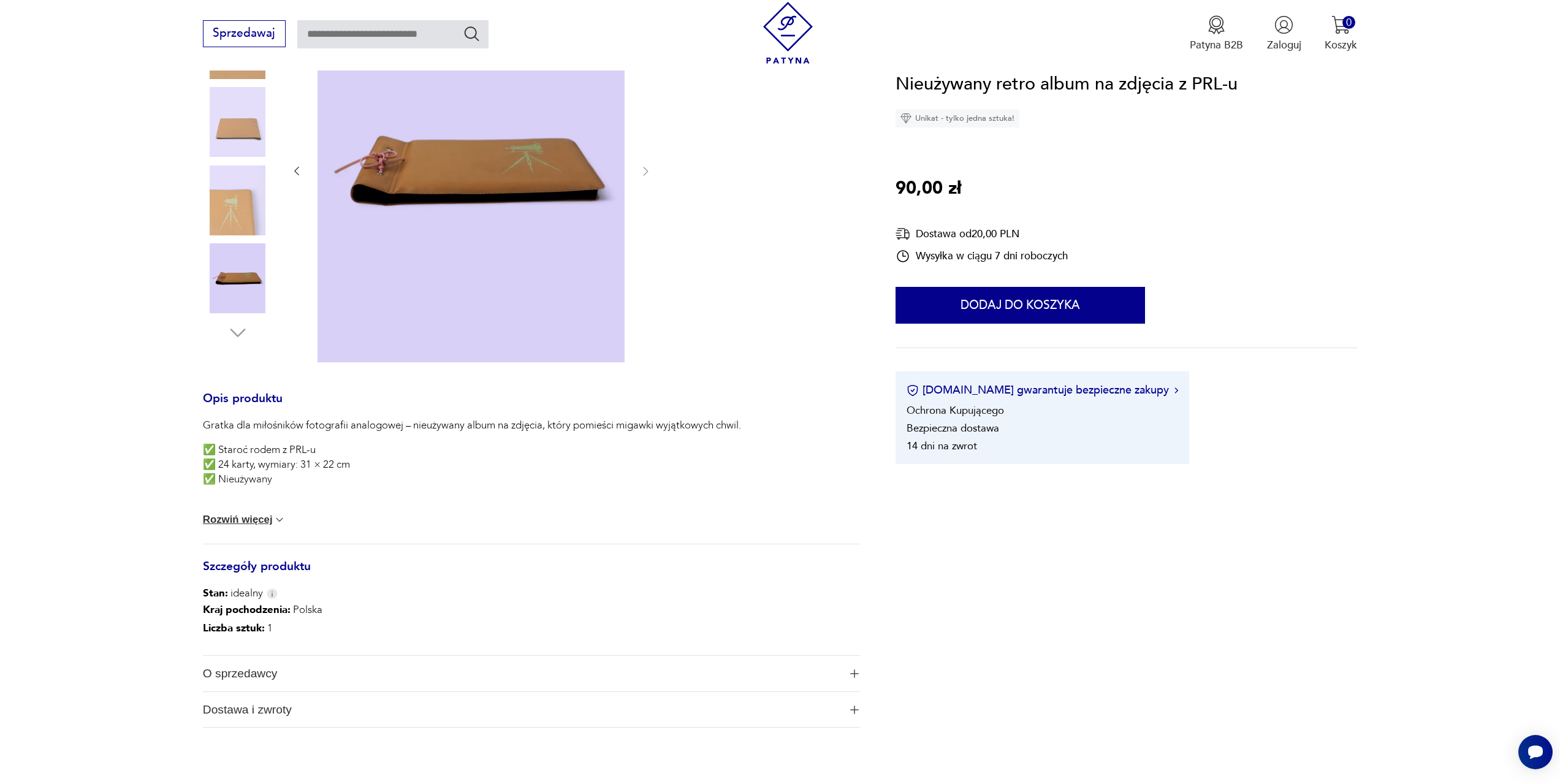
click at [239, 515] on button "Rozwiń więcej" at bounding box center [244, 520] width 84 height 12
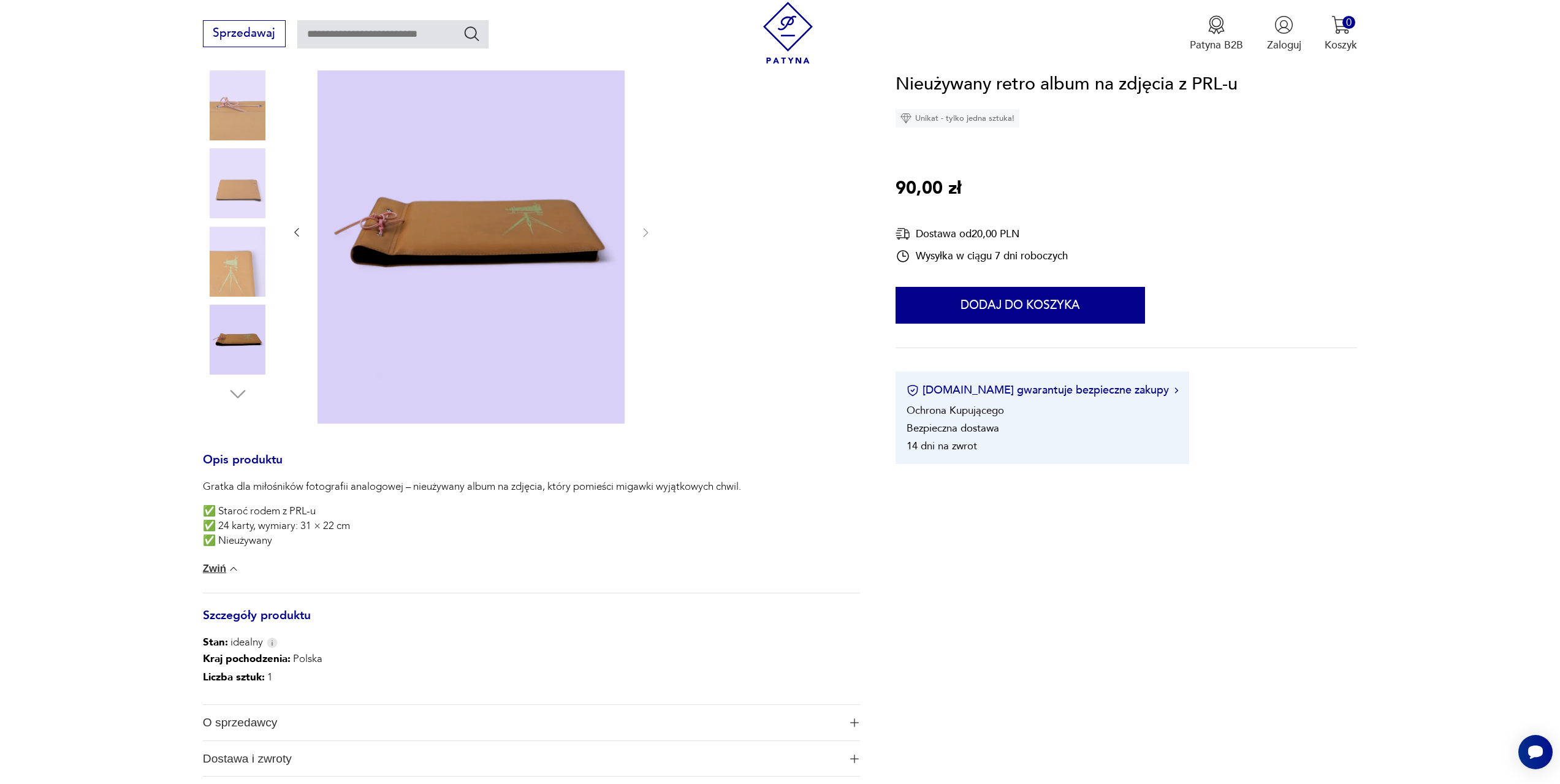
scroll to position [0, 0]
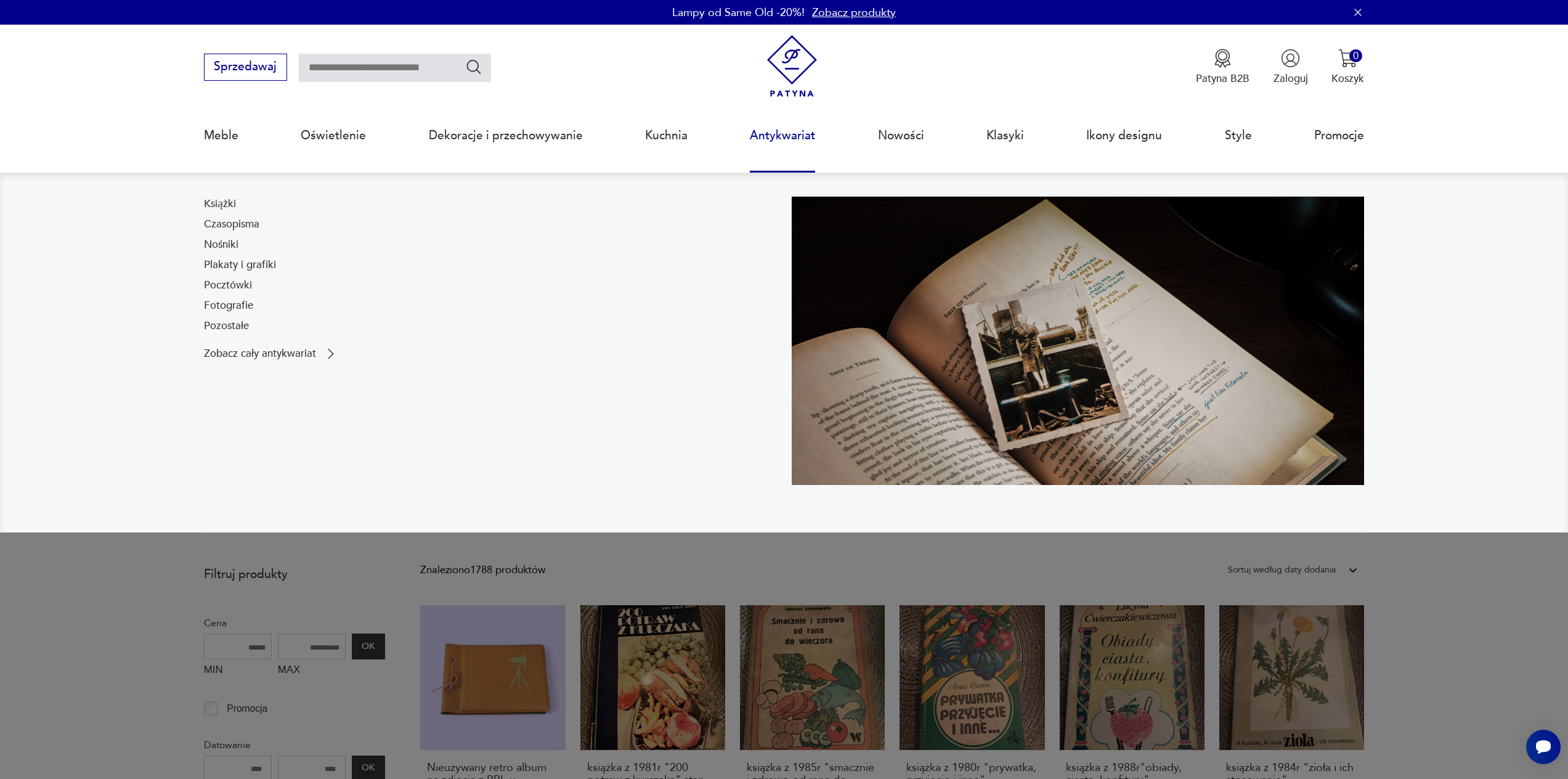
click at [789, 132] on link "Antykwariat" at bounding box center [782, 135] width 65 height 56
click at [788, 133] on link "Antykwariat" at bounding box center [782, 135] width 65 height 56
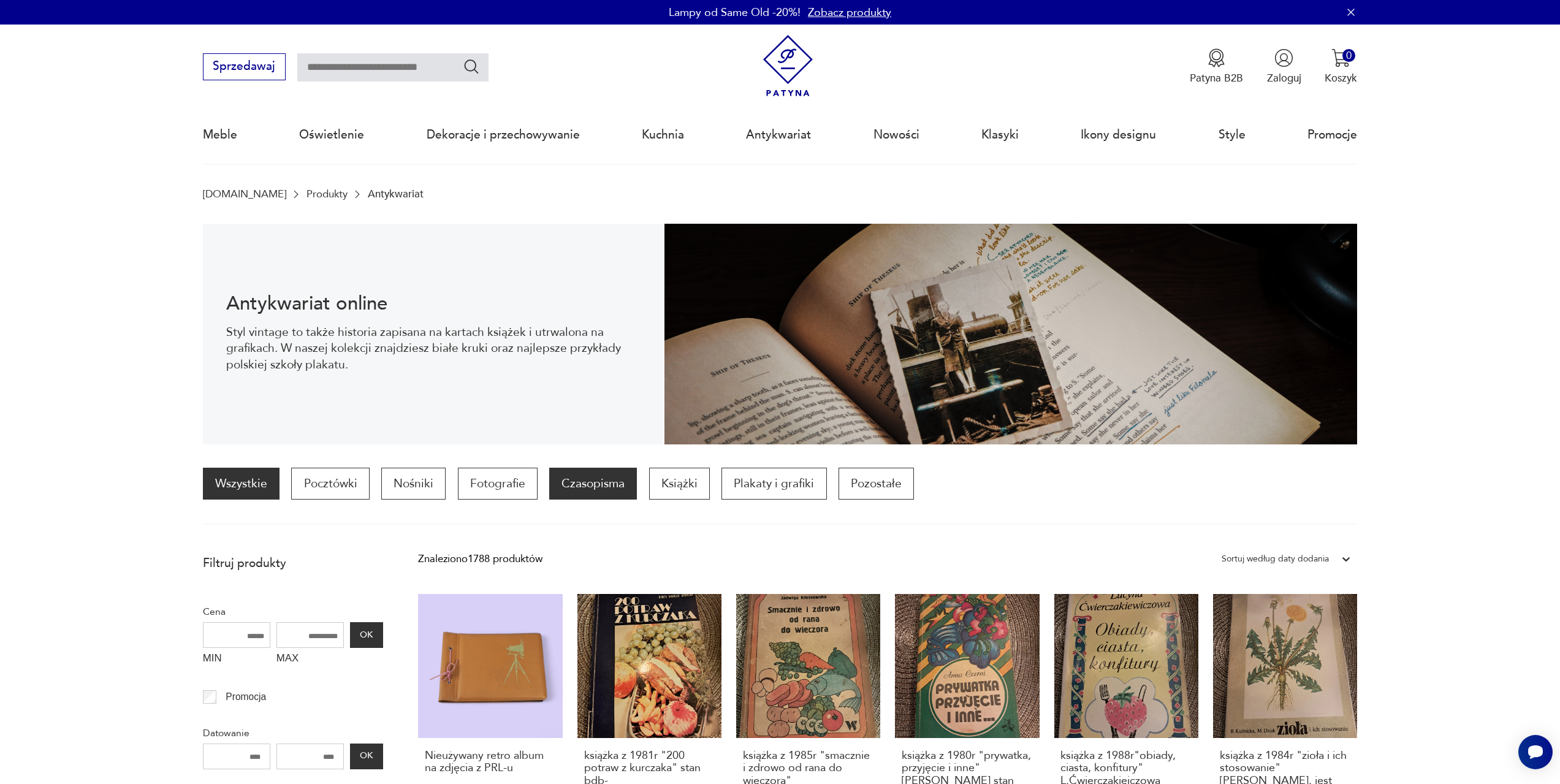
click at [602, 481] on p "Czasopisma" at bounding box center [593, 483] width 88 height 32
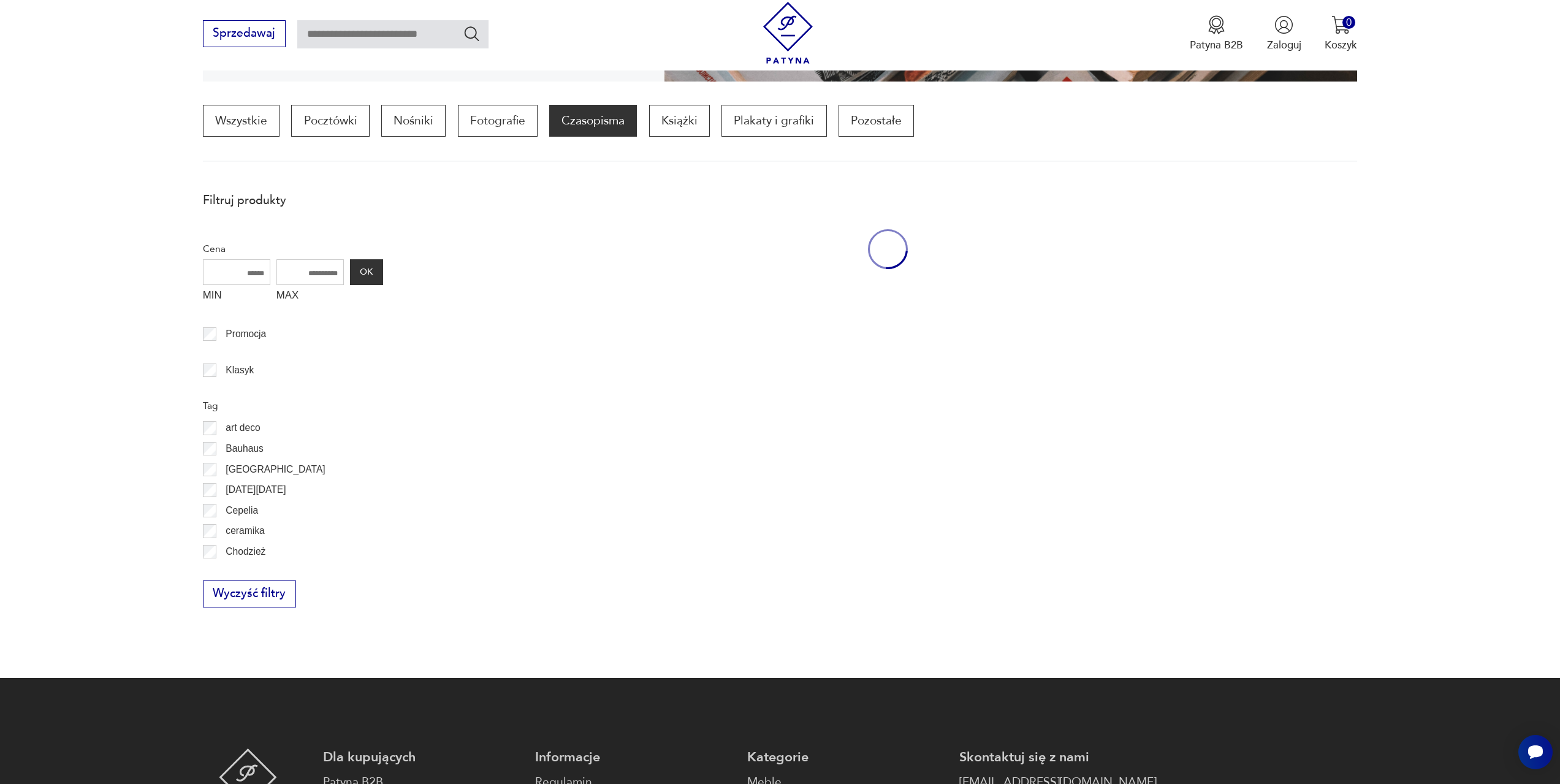
scroll to position [364, 0]
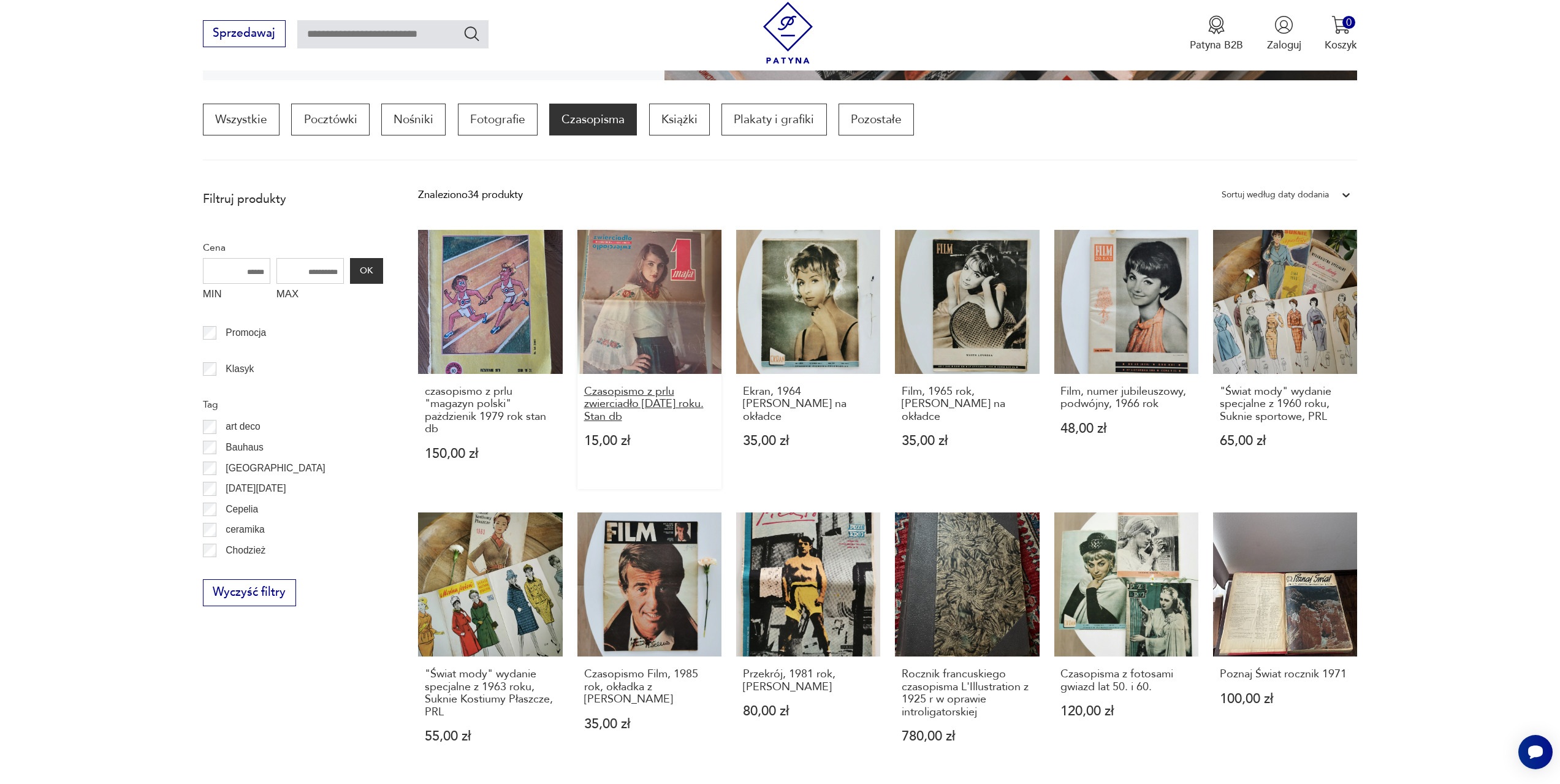
click at [640, 397] on h3 "Czasopismo z prlu zwierciadło maj 1975 roku. Stan db" at bounding box center [650, 403] width 131 height 37
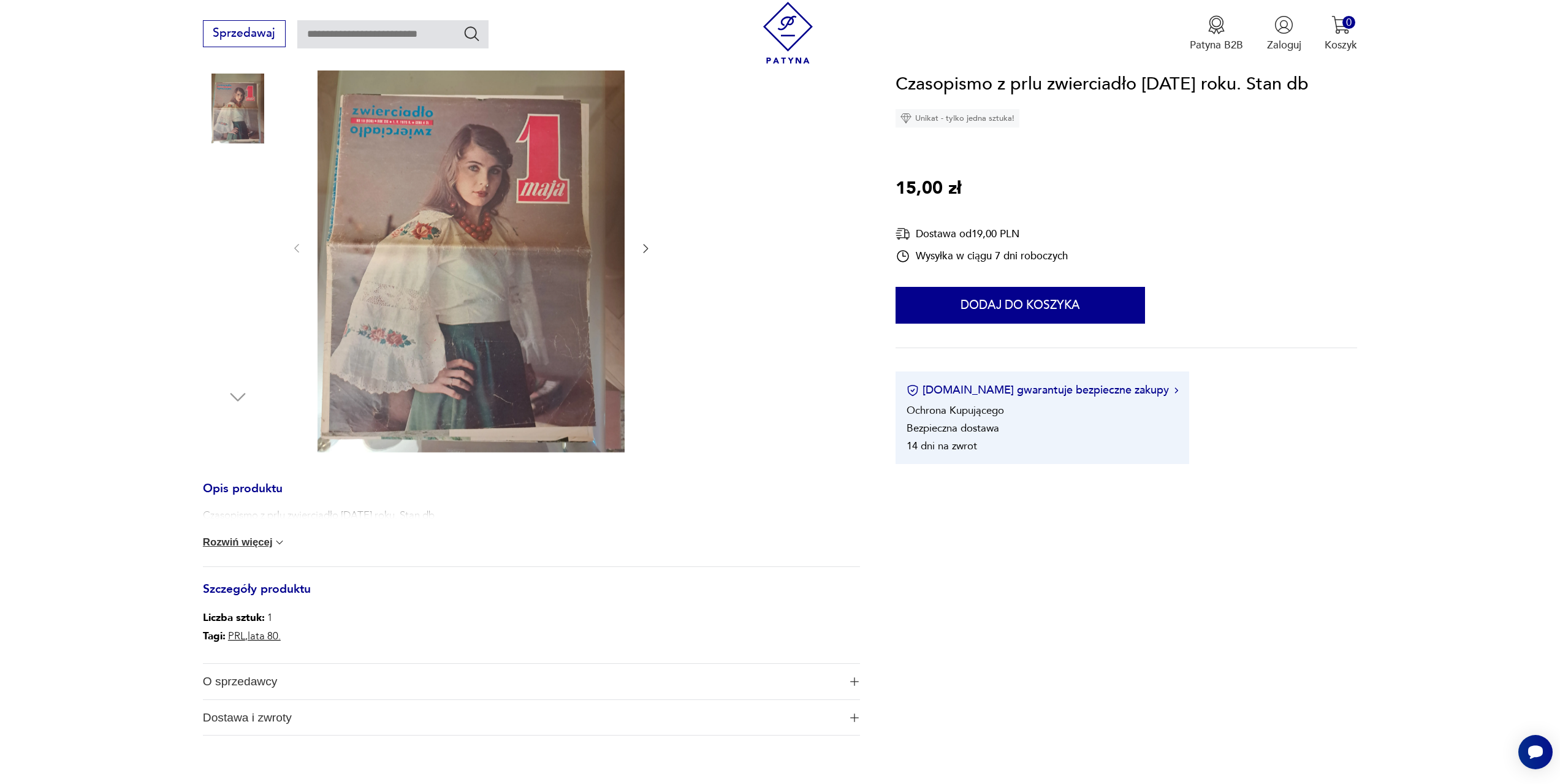
scroll to position [184, 0]
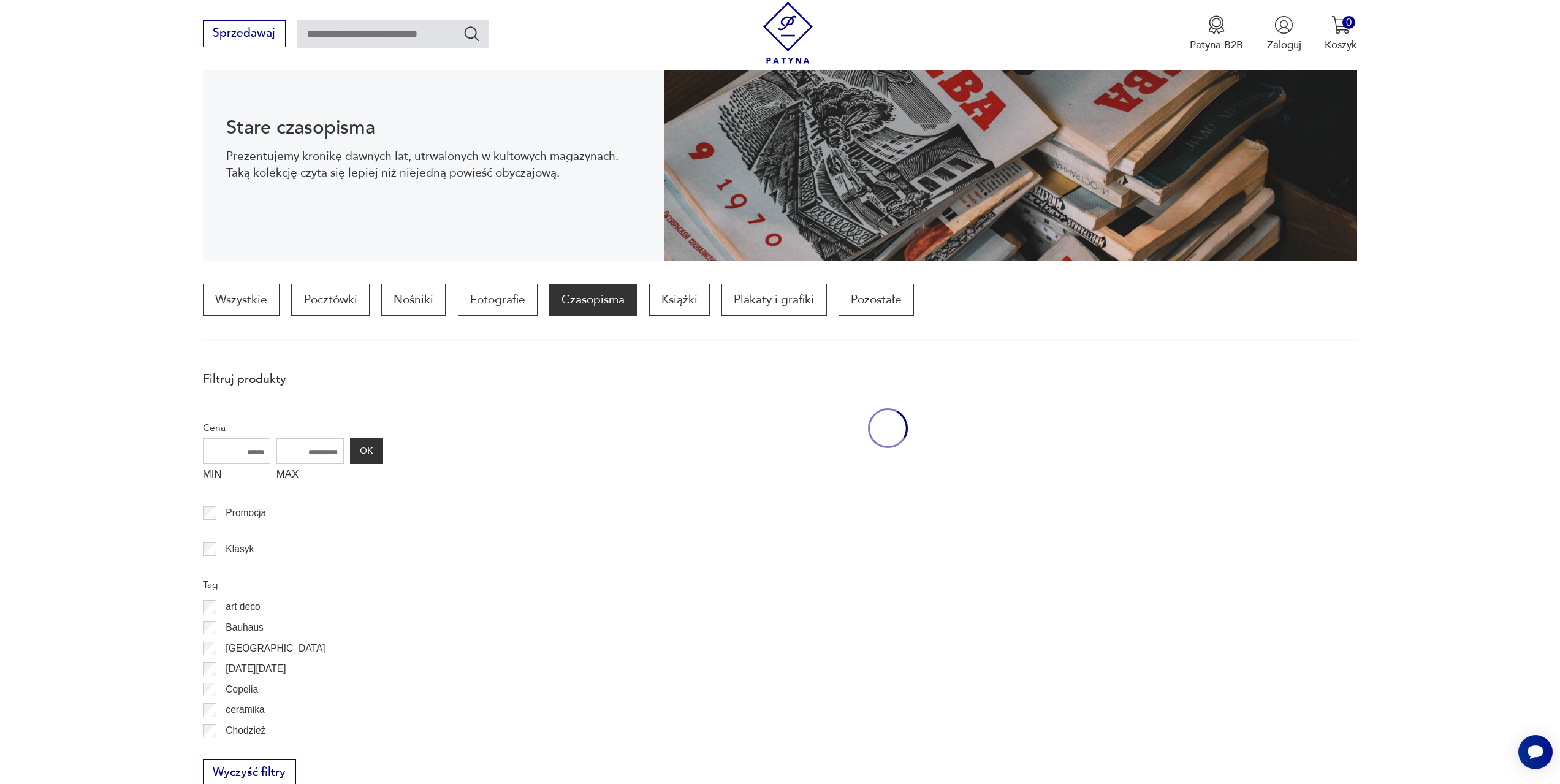
scroll to position [364, 0]
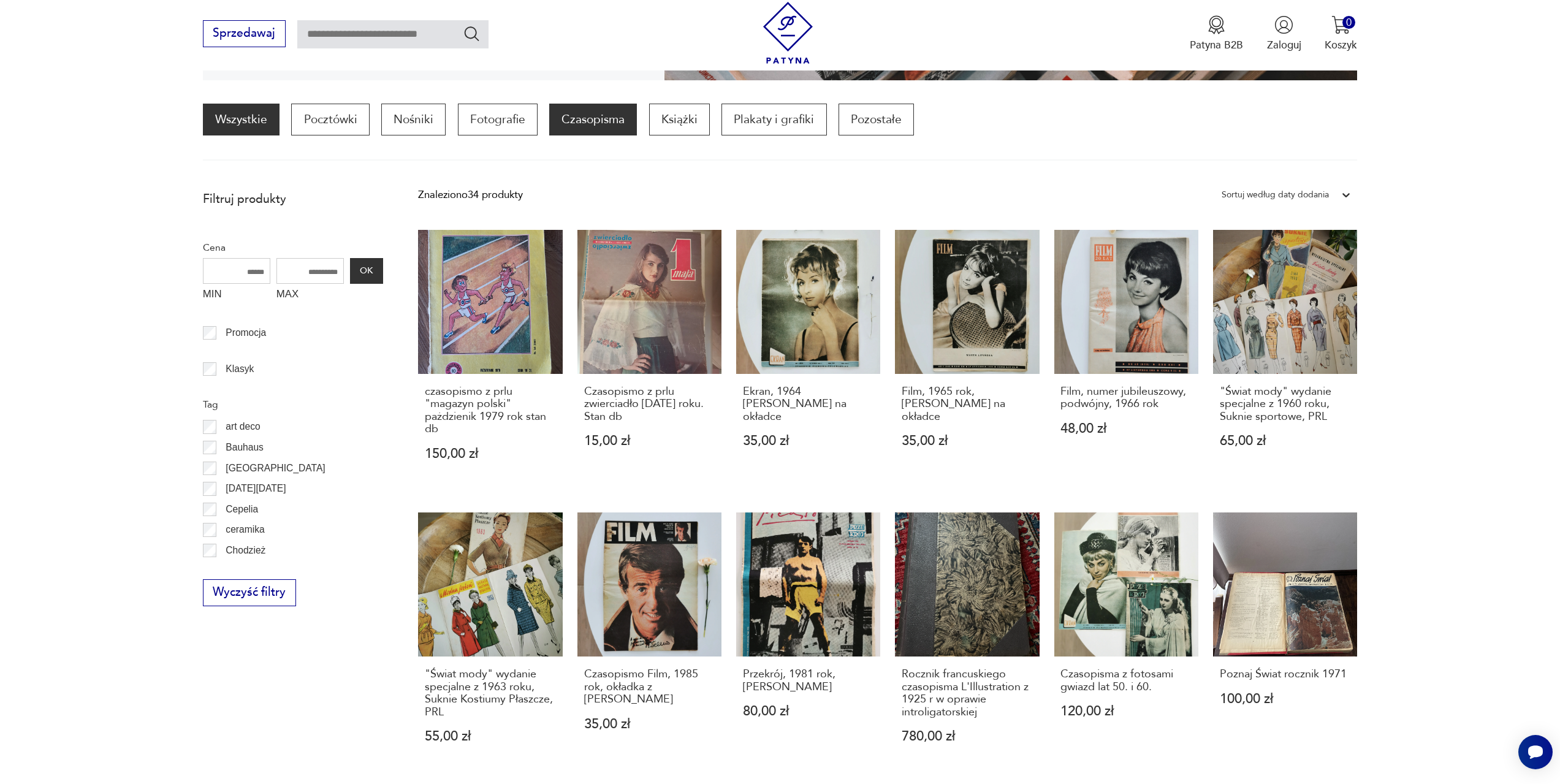
click at [256, 124] on link "Wszystkie" at bounding box center [240, 119] width 77 height 32
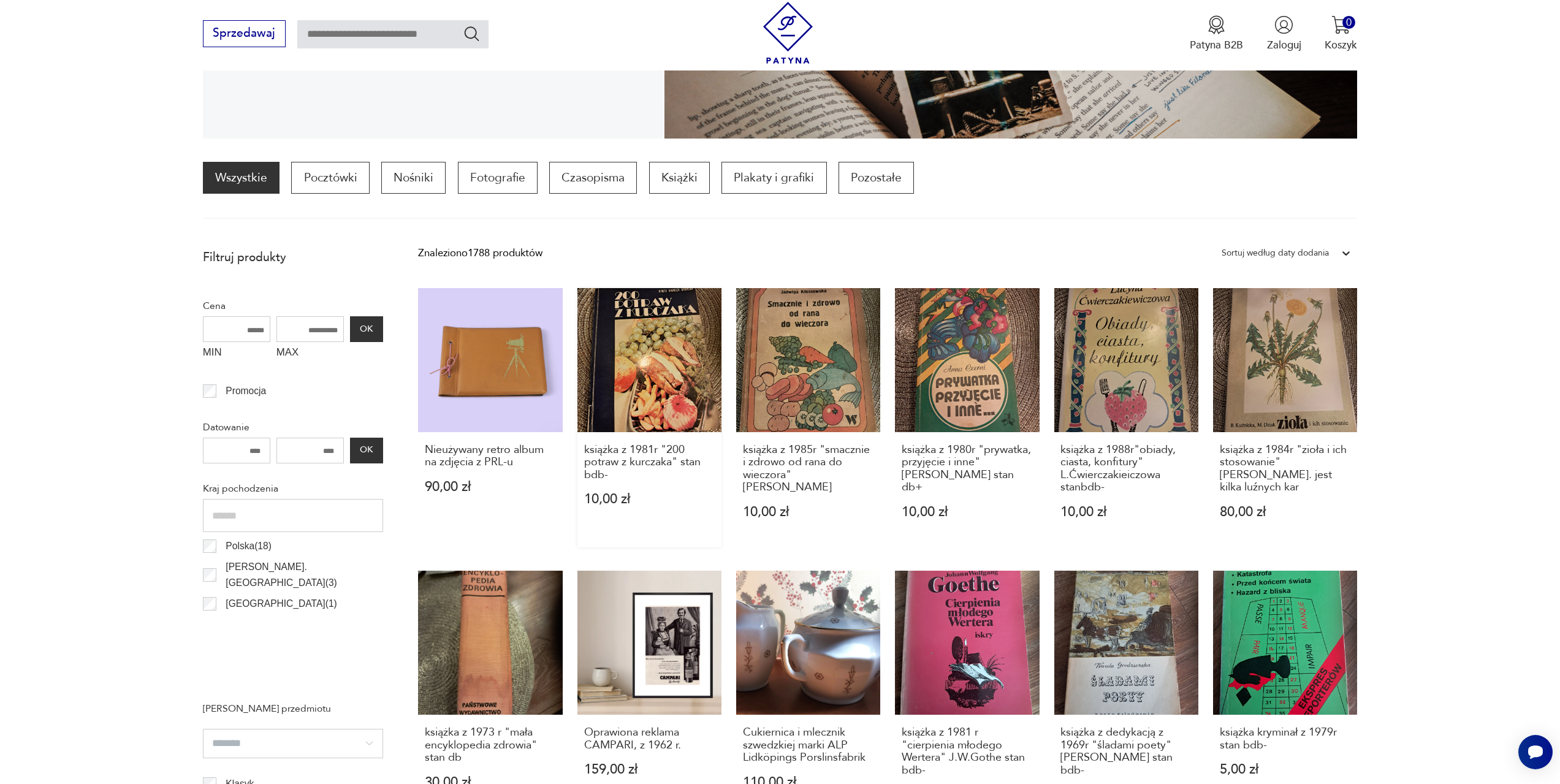
scroll to position [304, 0]
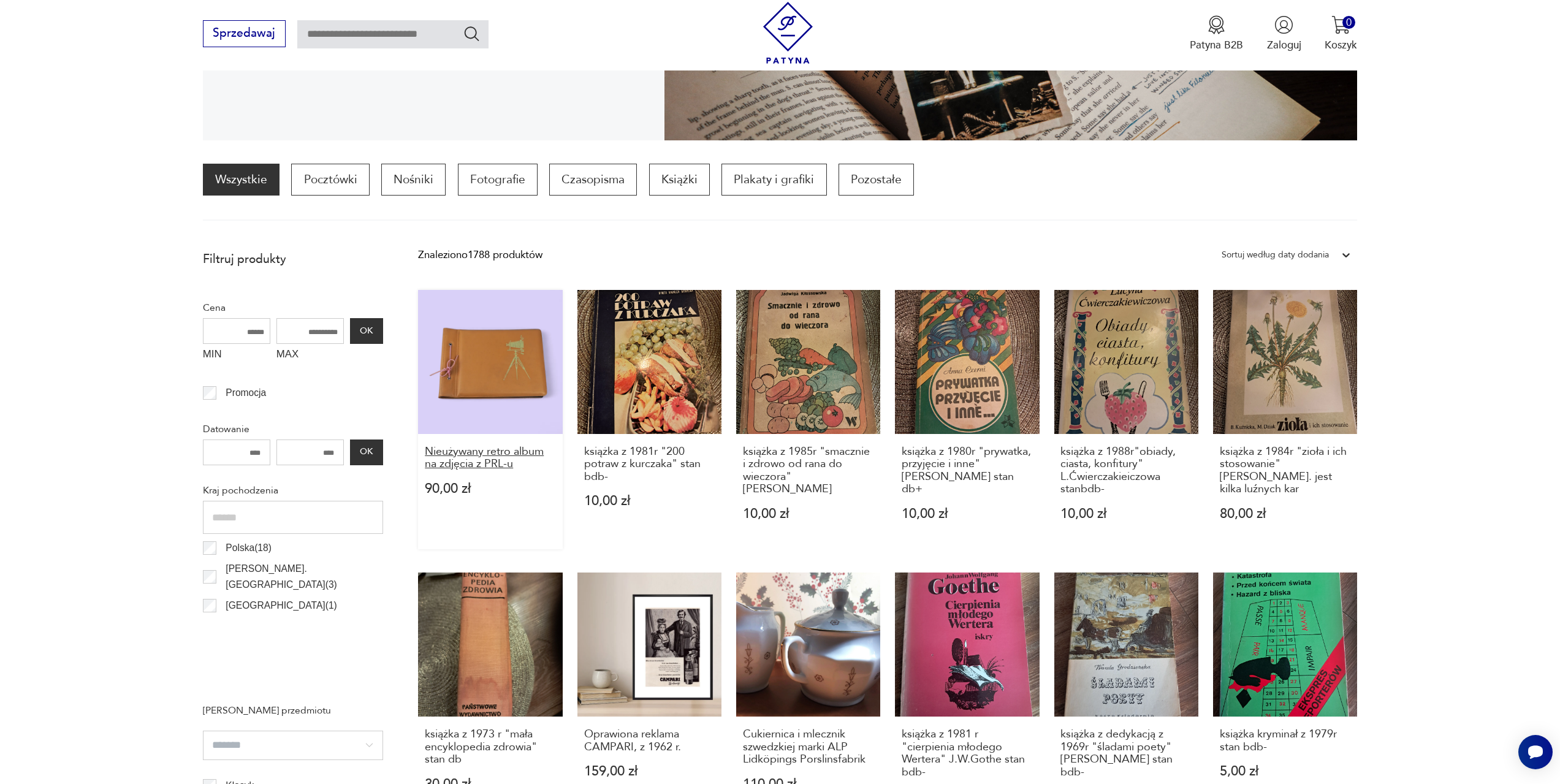
click at [483, 458] on h3 "Nieużywany retro album na zdjęcia z PRL-u" at bounding box center [490, 457] width 131 height 25
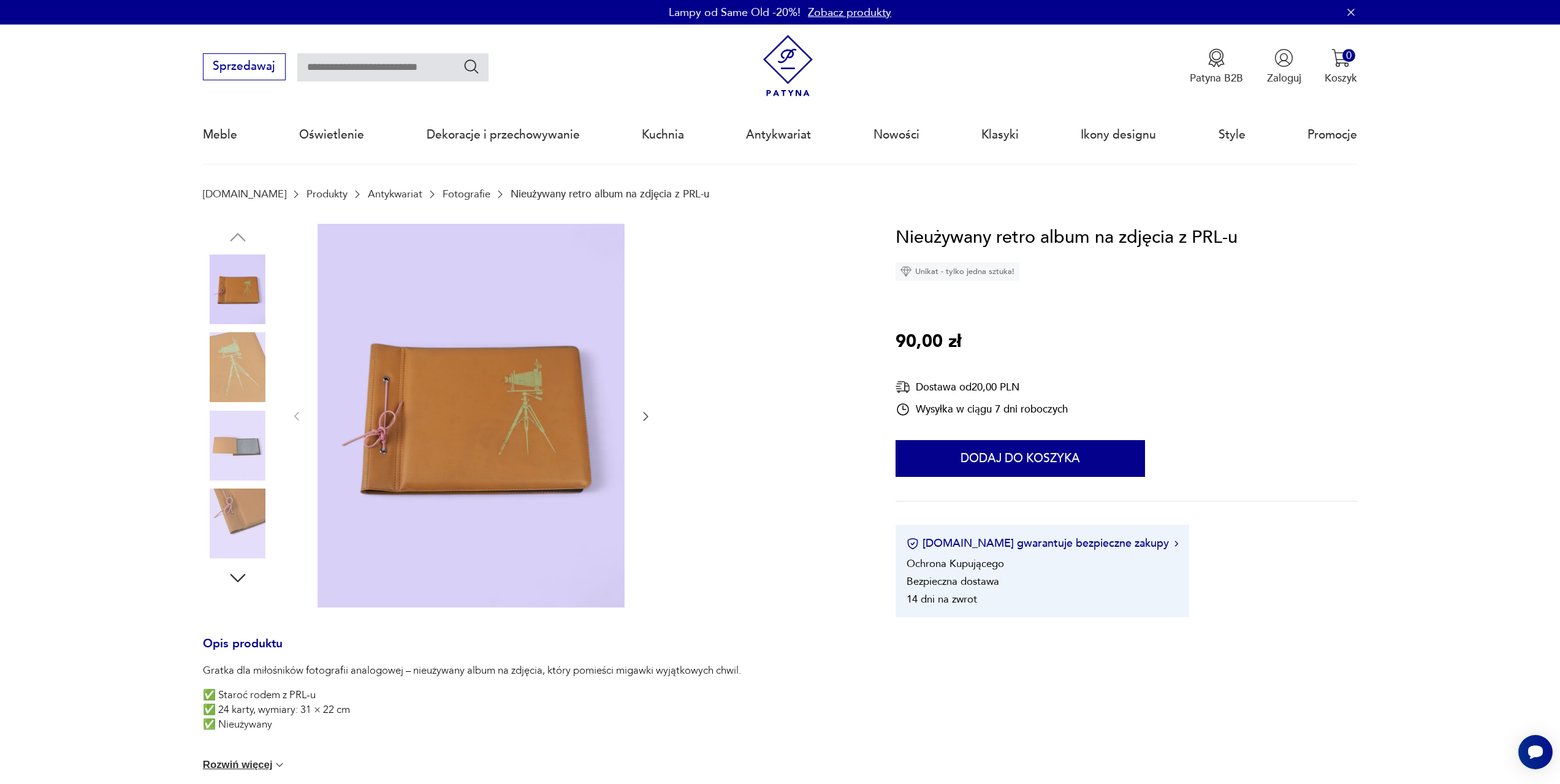
click at [646, 411] on icon "button" at bounding box center [646, 416] width 12 height 12
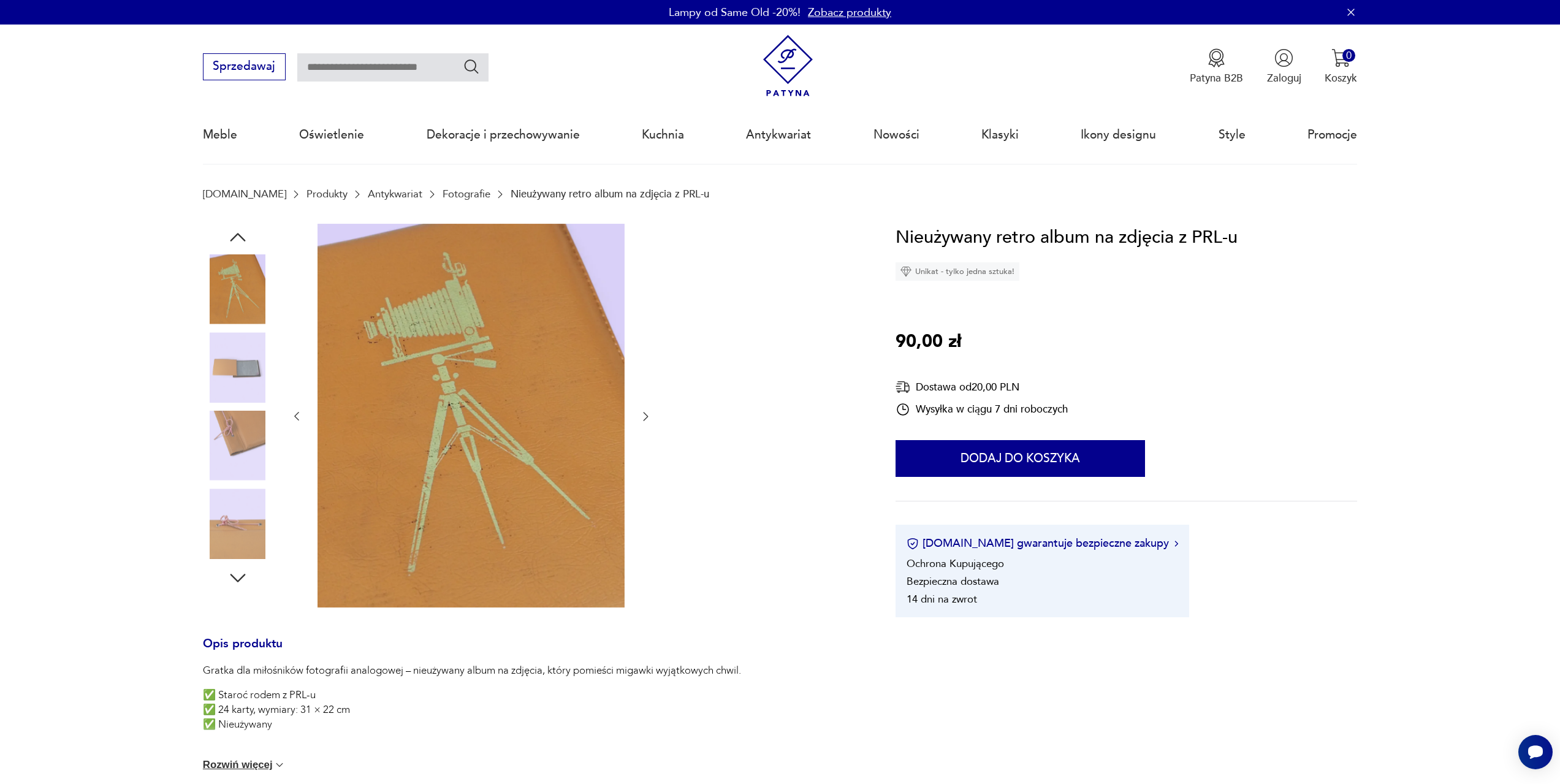
click at [646, 411] on icon "button" at bounding box center [646, 416] width 12 height 12
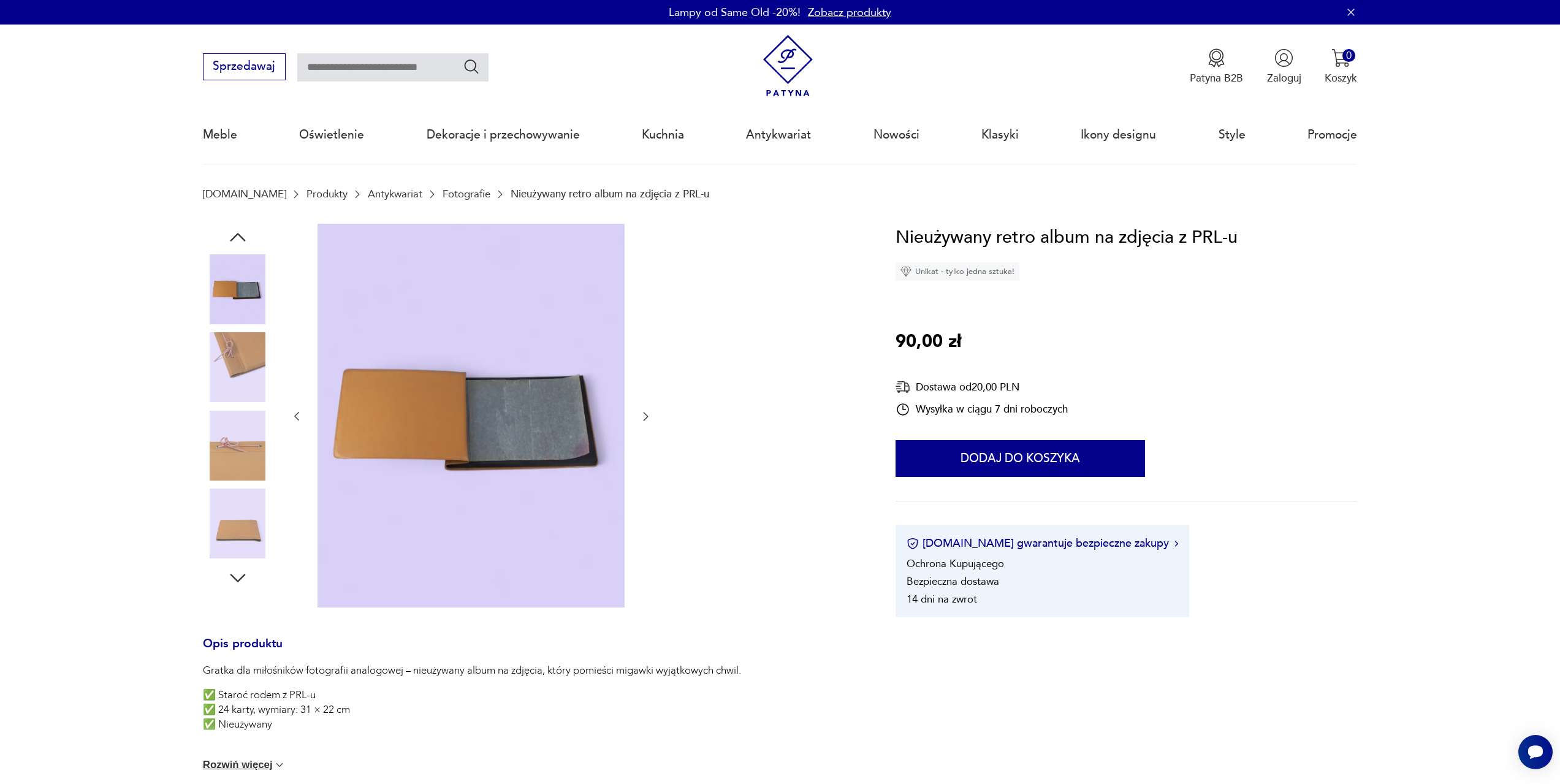
click at [646, 411] on icon "button" at bounding box center [646, 416] width 12 height 12
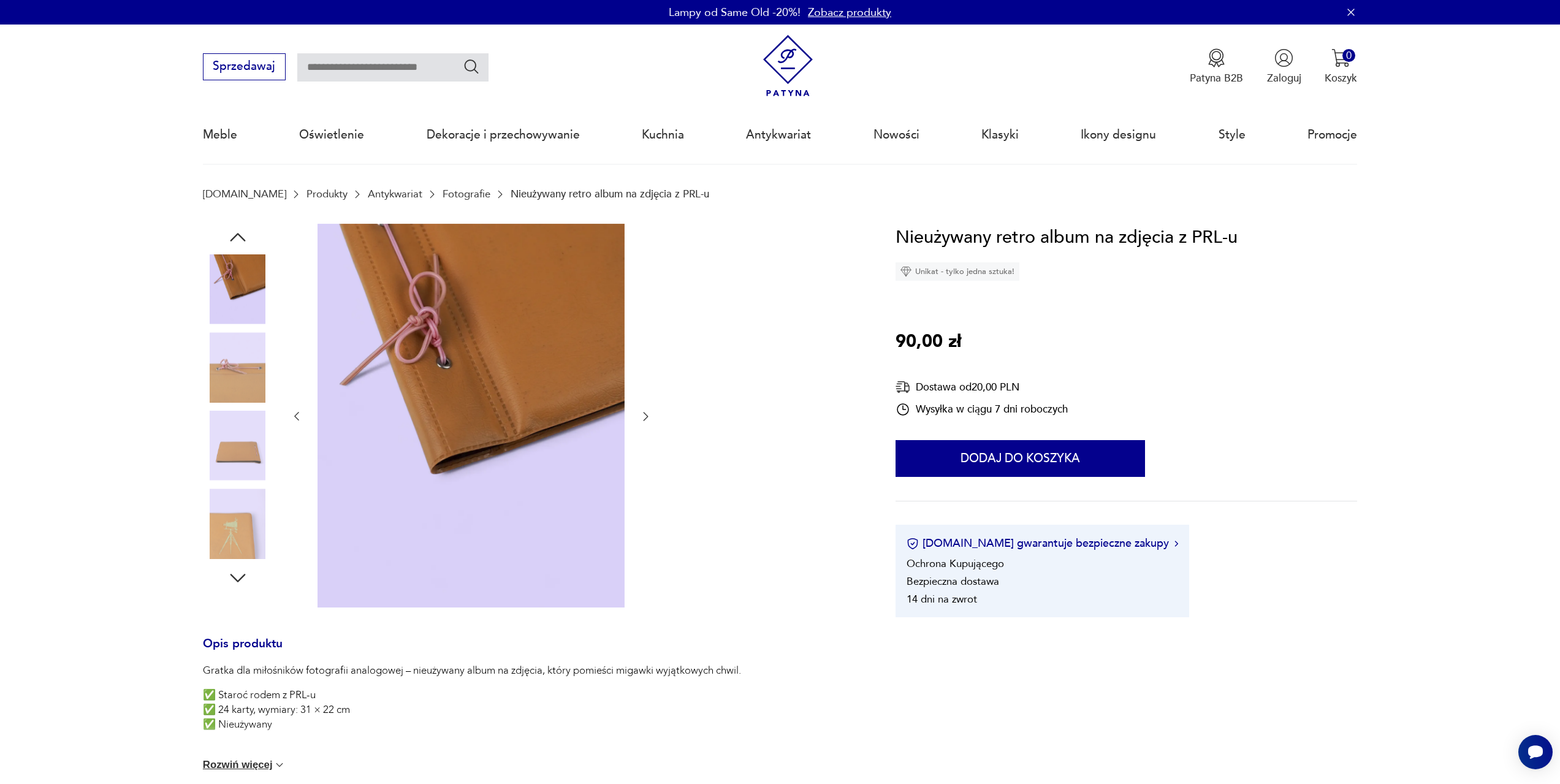
click at [646, 411] on icon "button" at bounding box center [646, 416] width 12 height 12
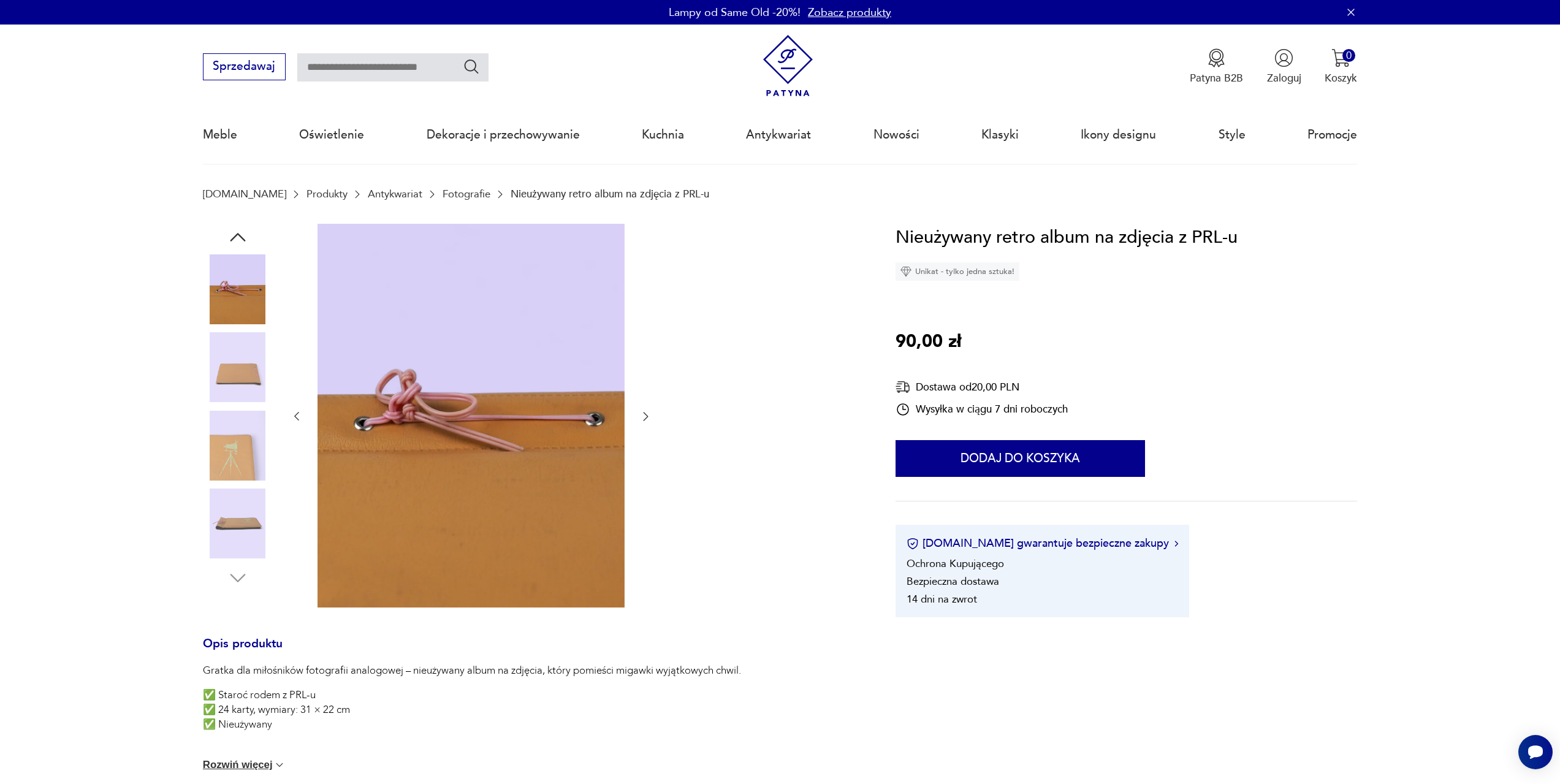
click at [646, 411] on icon "button" at bounding box center [646, 416] width 12 height 12
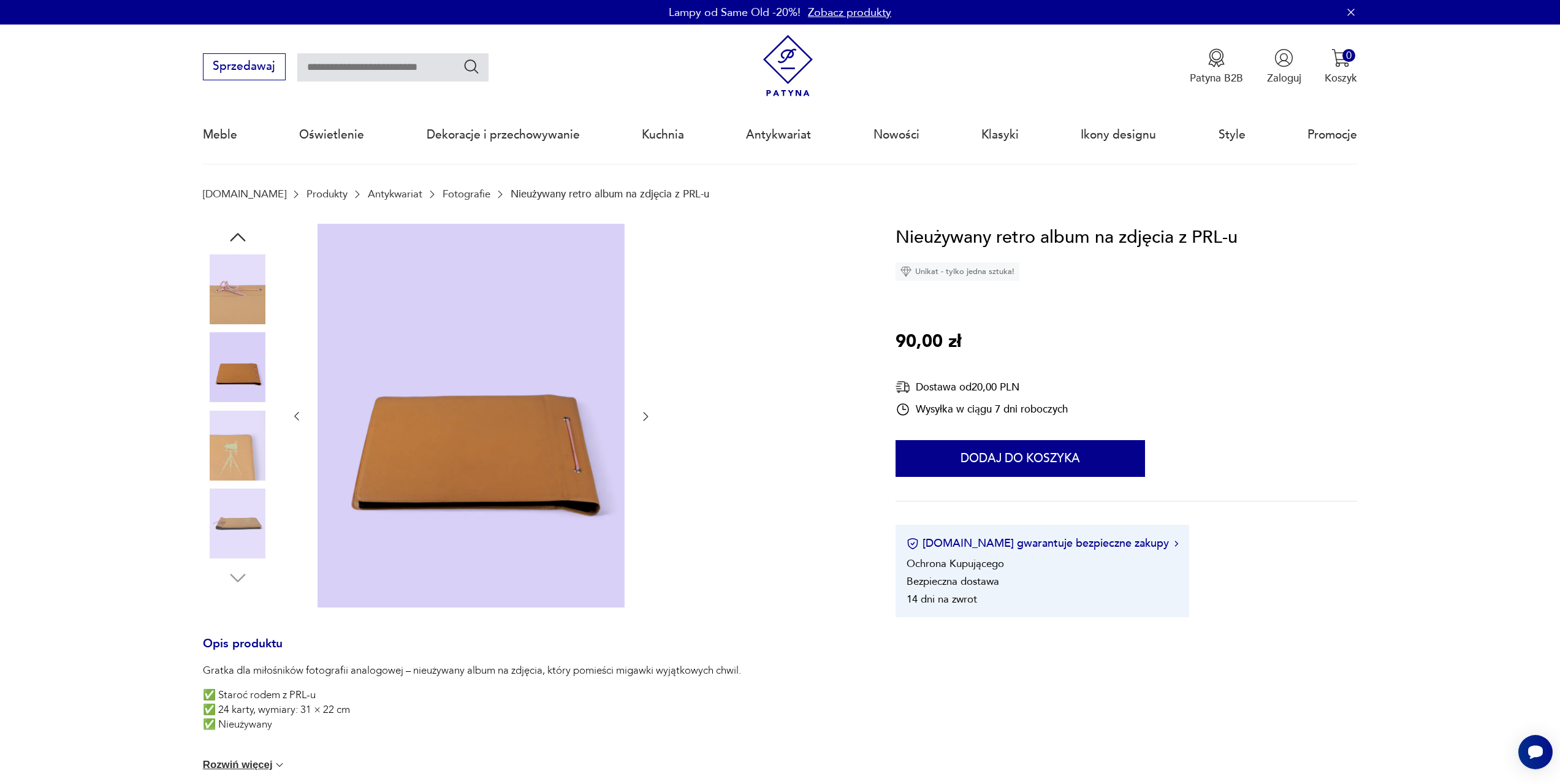
click at [646, 411] on icon "button" at bounding box center [646, 416] width 12 height 12
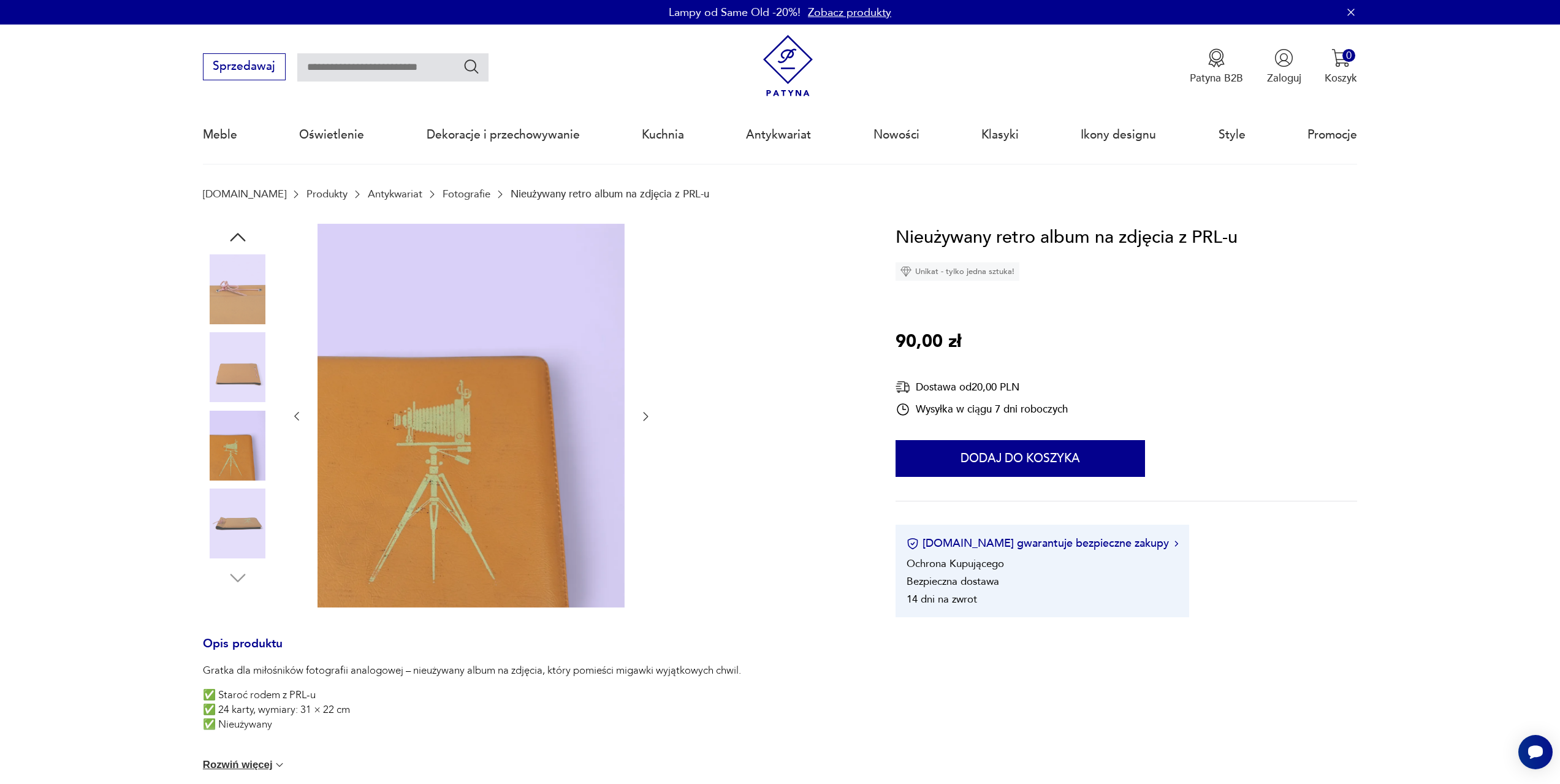
click at [646, 411] on icon "button" at bounding box center [646, 416] width 12 height 12
